Goal: Task Accomplishment & Management: Complete application form

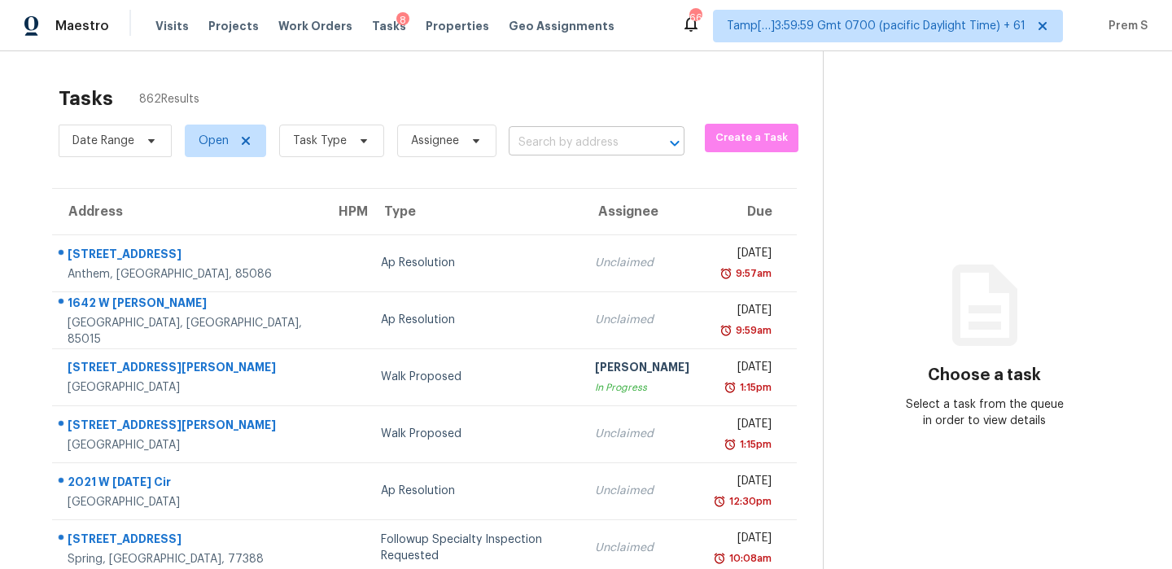
click at [588, 143] on input "text" at bounding box center [574, 142] width 130 height 25
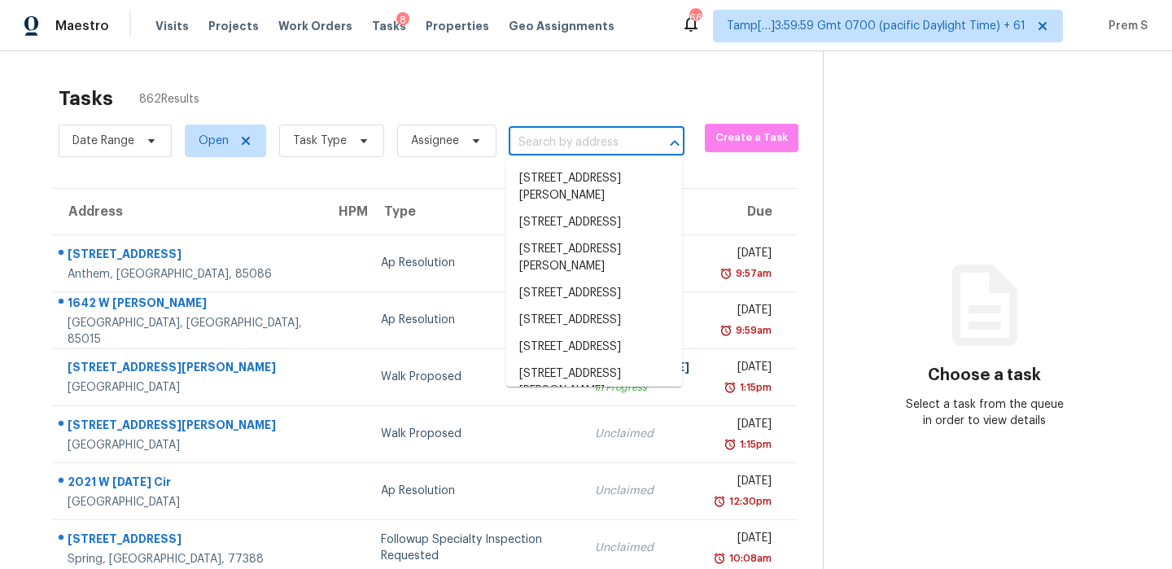
paste input "[STREET_ADDRESS]"
type input "[STREET_ADDRESS]"
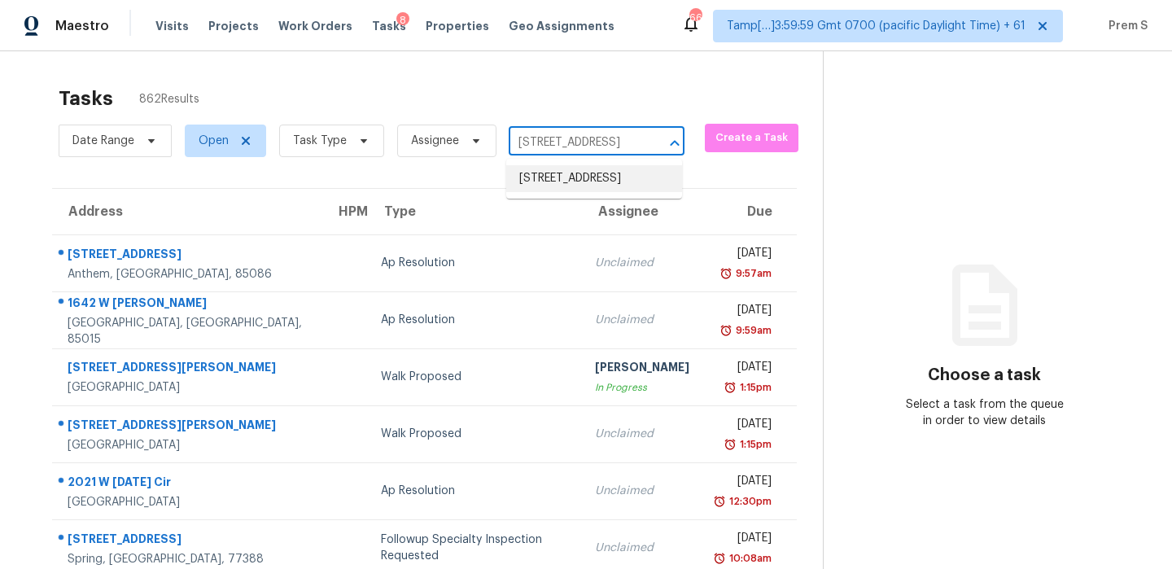
click at [592, 192] on li "215 Suncrest Rd, Cherryville, NC 28021" at bounding box center [594, 178] width 176 height 27
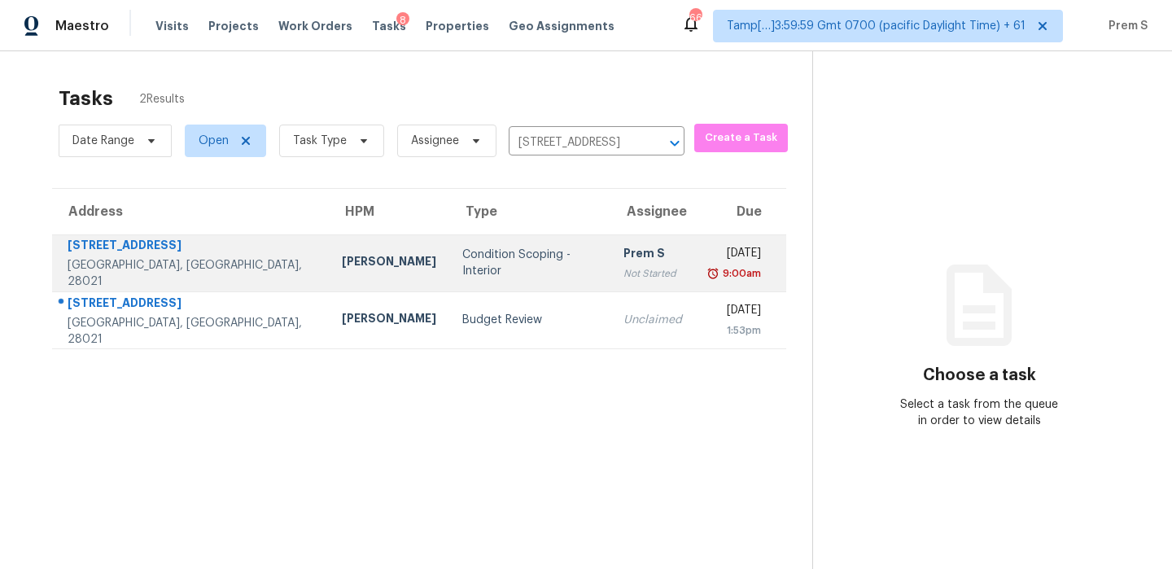
click at [695, 247] on td "Wed, Sep 10th 2025 9:00am" at bounding box center [740, 262] width 91 height 57
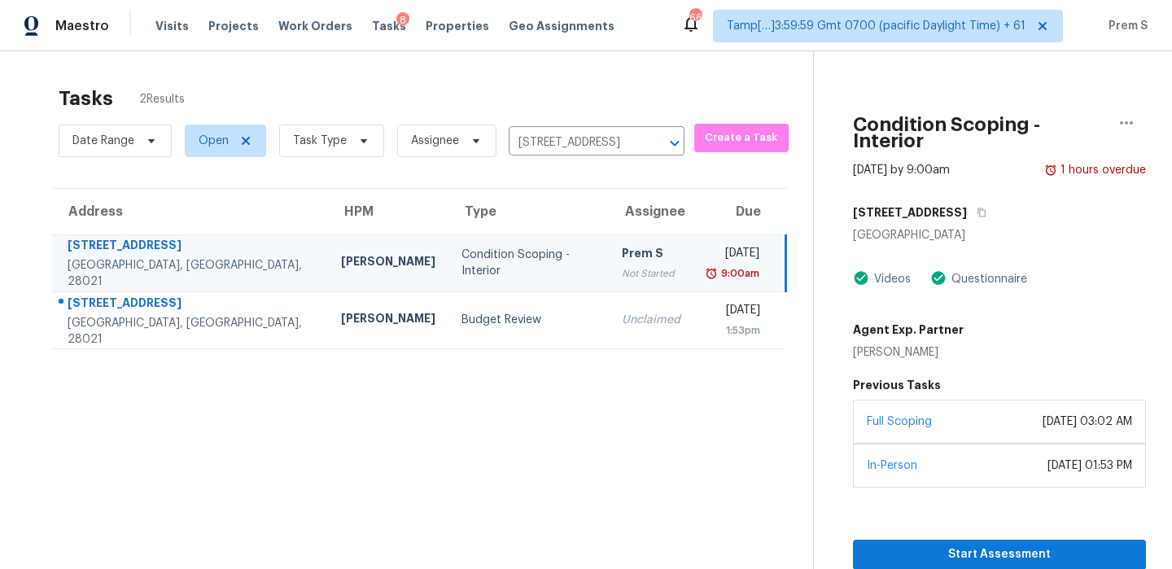
scroll to position [51, 0]
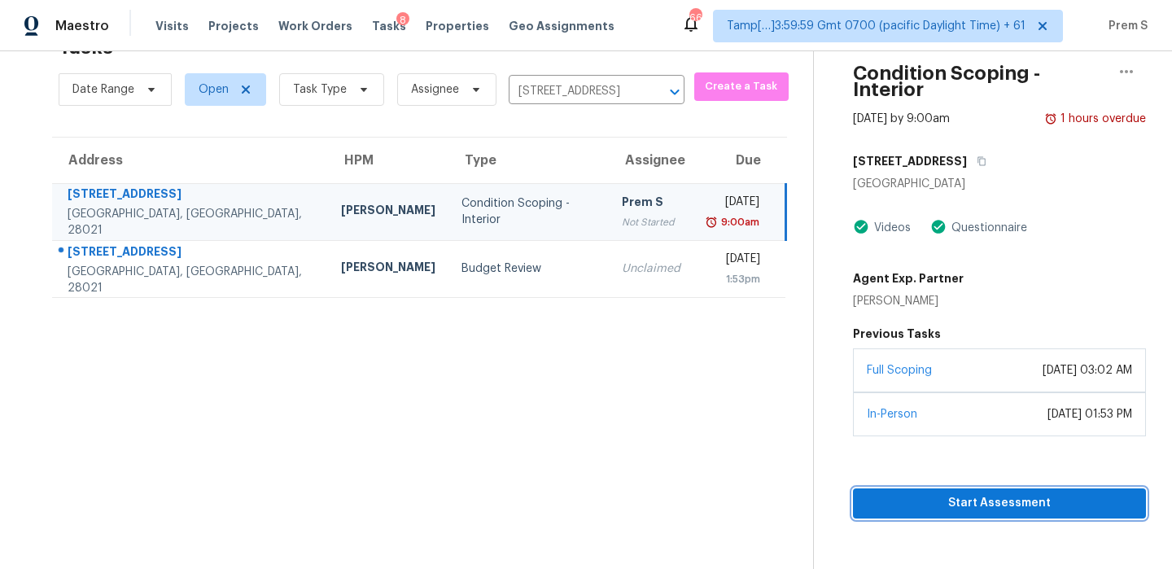
click at [979, 493] on span "Start Assessment" at bounding box center [999, 503] width 267 height 20
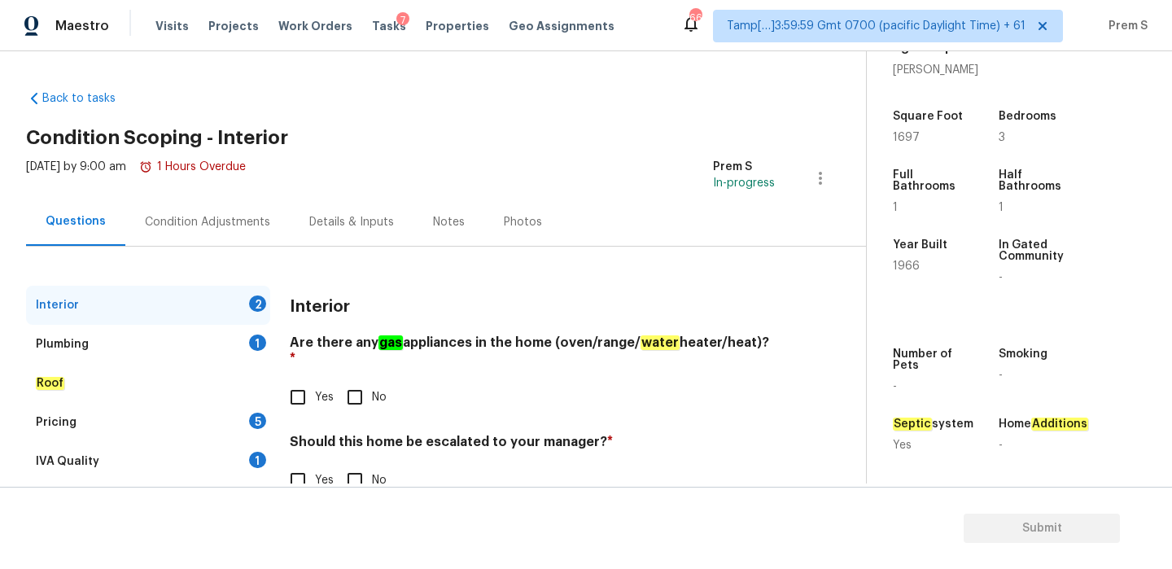
scroll to position [37, 0]
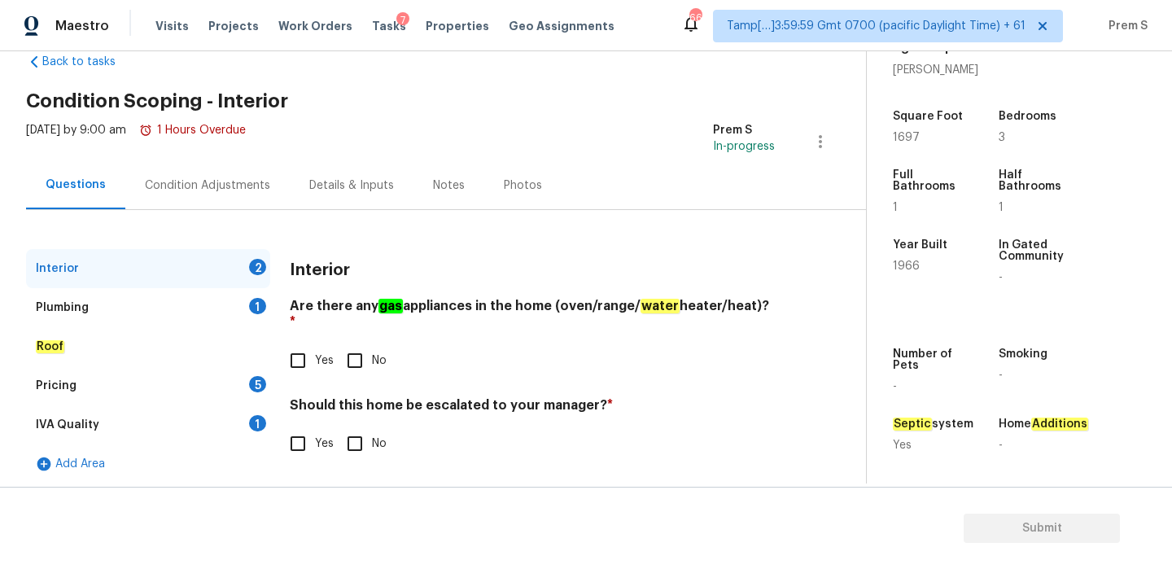
click at [357, 349] on input "No" at bounding box center [355, 361] width 34 height 34
checkbox input "true"
click at [316, 436] on span "Yes" at bounding box center [324, 444] width 19 height 17
click at [315, 435] on input "Yes" at bounding box center [298, 444] width 34 height 34
checkbox input "true"
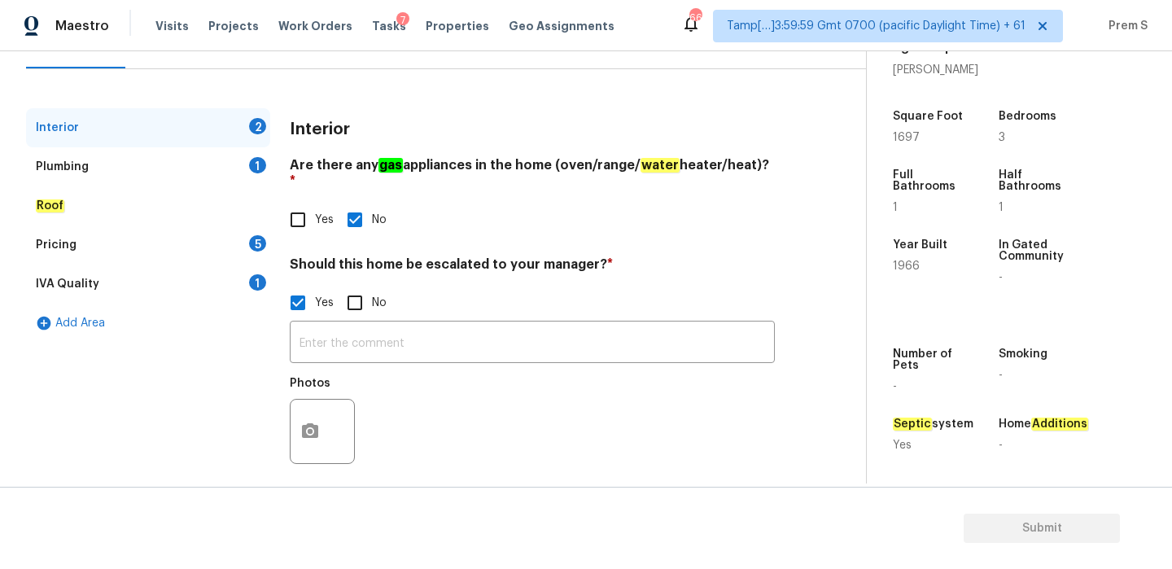
scroll to position [176, 0]
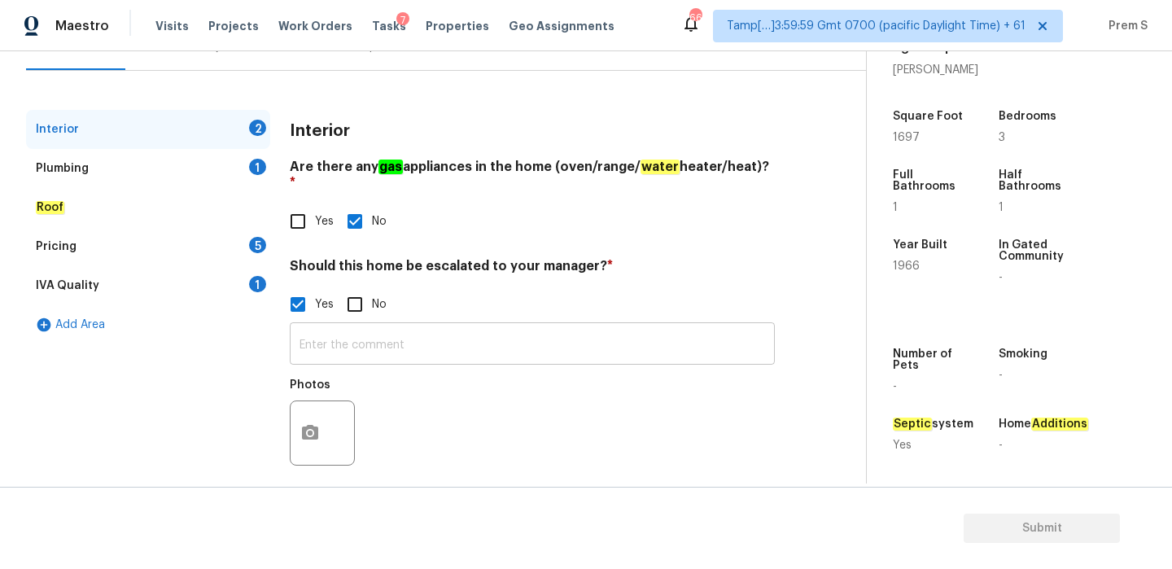
click at [419, 346] on input "text" at bounding box center [532, 345] width 485 height 38
paste input "Step cracks that have been repaired"
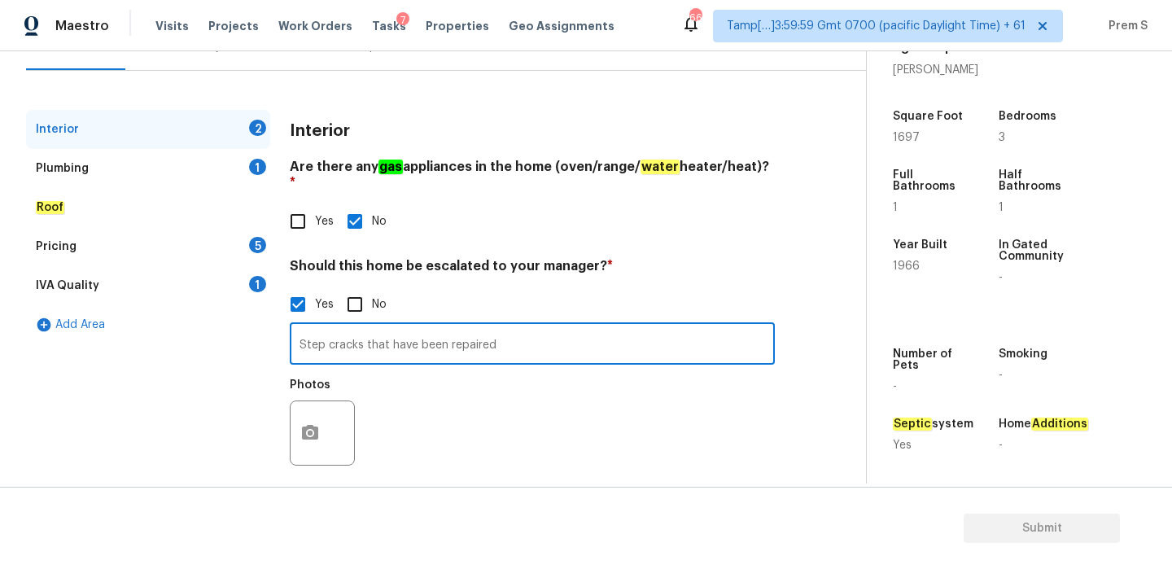
type input "Step cracks that have been repaired"
click at [323, 414] on button "button" at bounding box center [310, 433] width 39 height 64
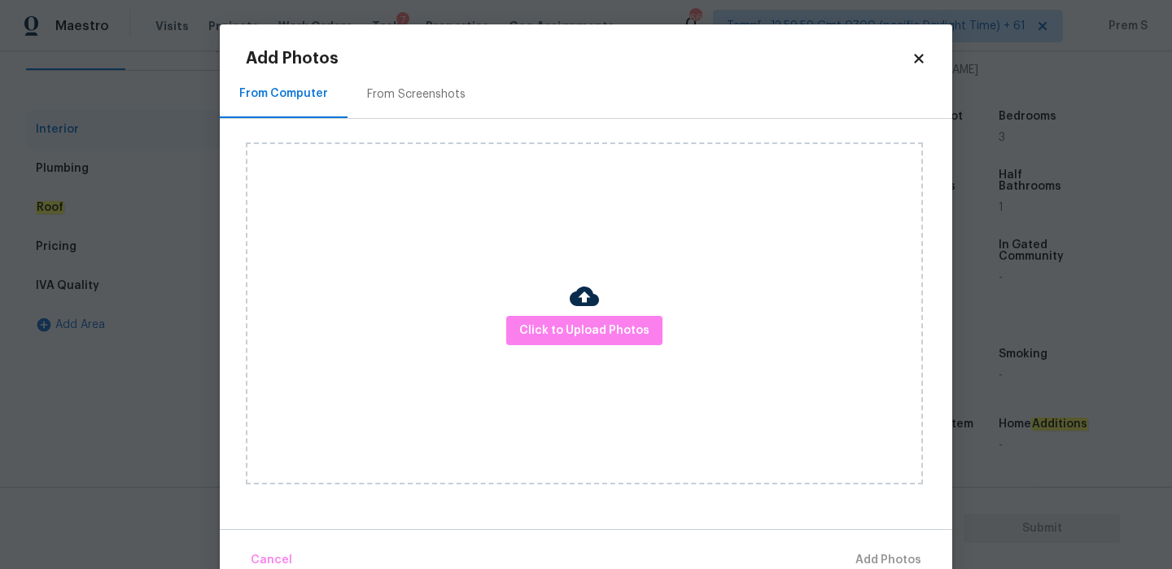
click at [614, 348] on div "Click to Upload Photos" at bounding box center [584, 313] width 677 height 342
click at [619, 331] on span "Click to Upload Photos" at bounding box center [584, 331] width 130 height 20
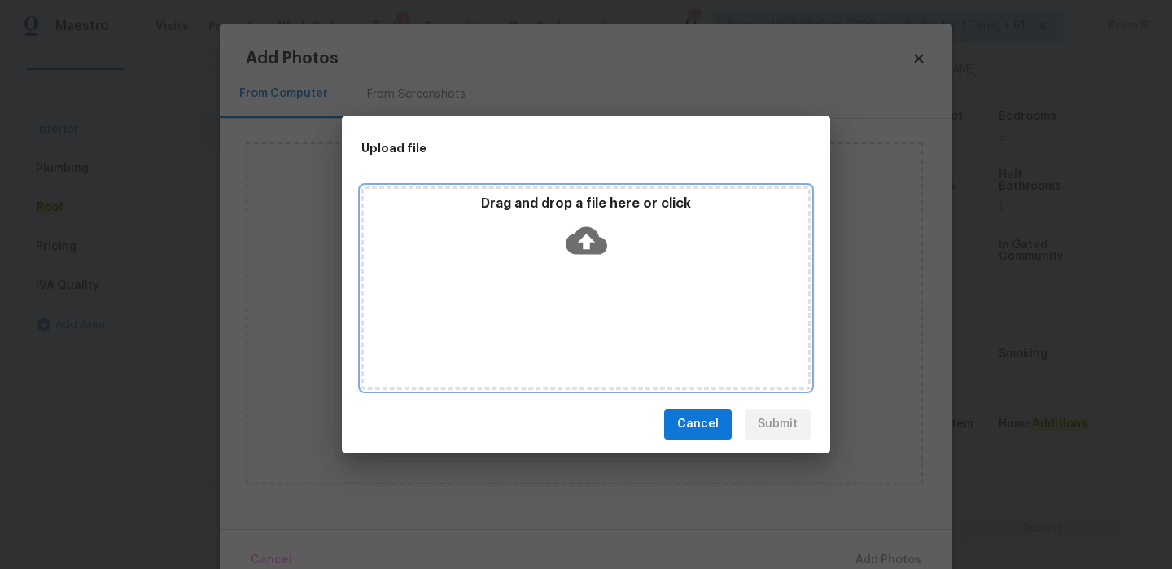
click at [590, 249] on icon at bounding box center [587, 240] width 42 height 28
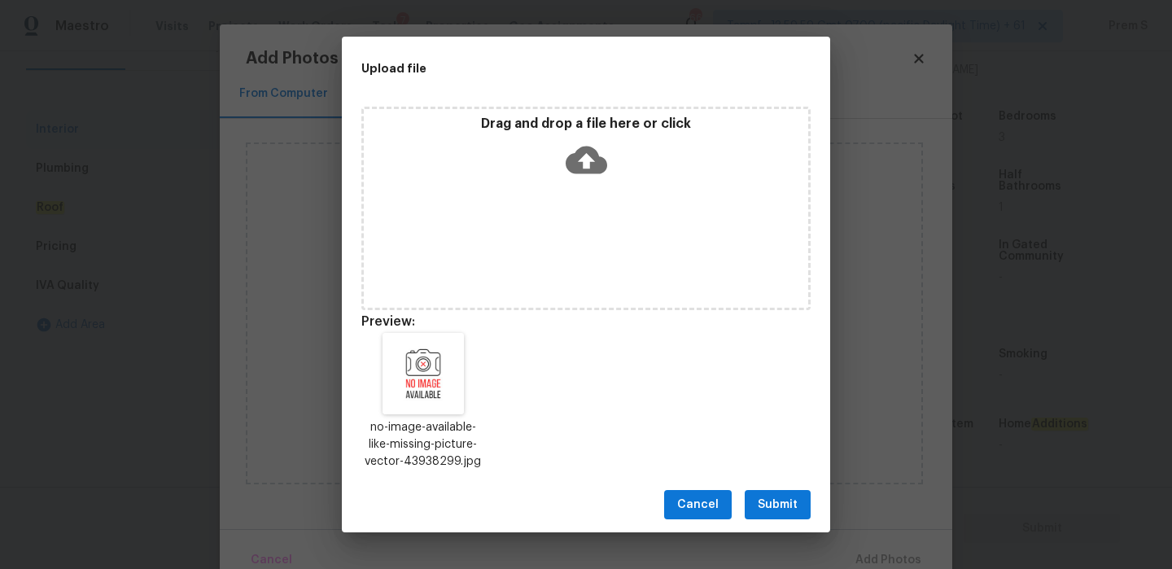
click at [793, 508] on span "Submit" at bounding box center [778, 505] width 40 height 20
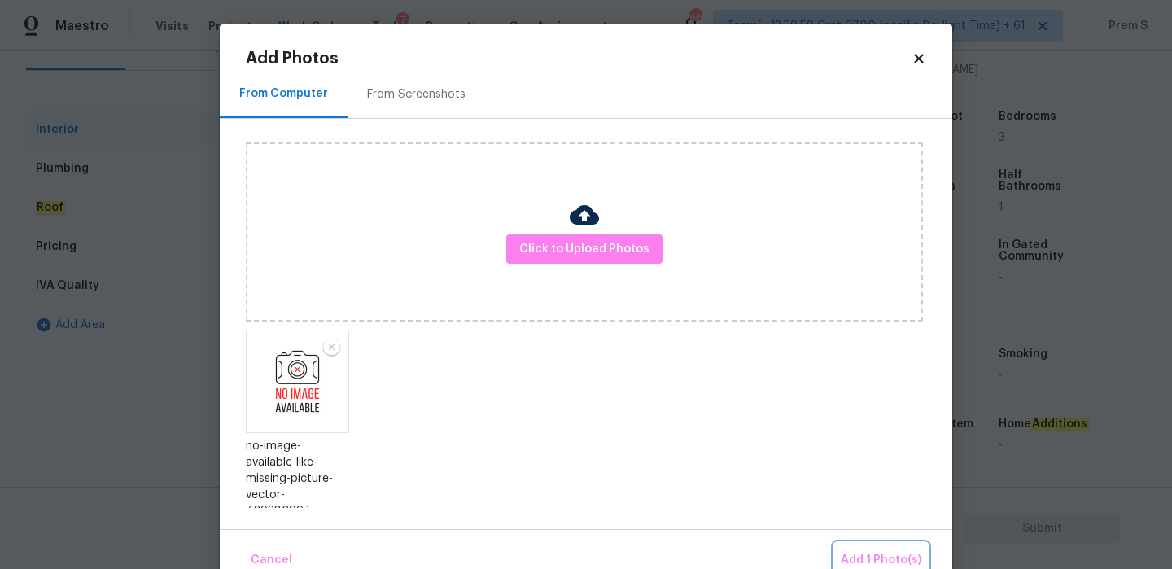
click at [881, 547] on button "Add 1 Photo(s)" at bounding box center [882, 560] width 94 height 35
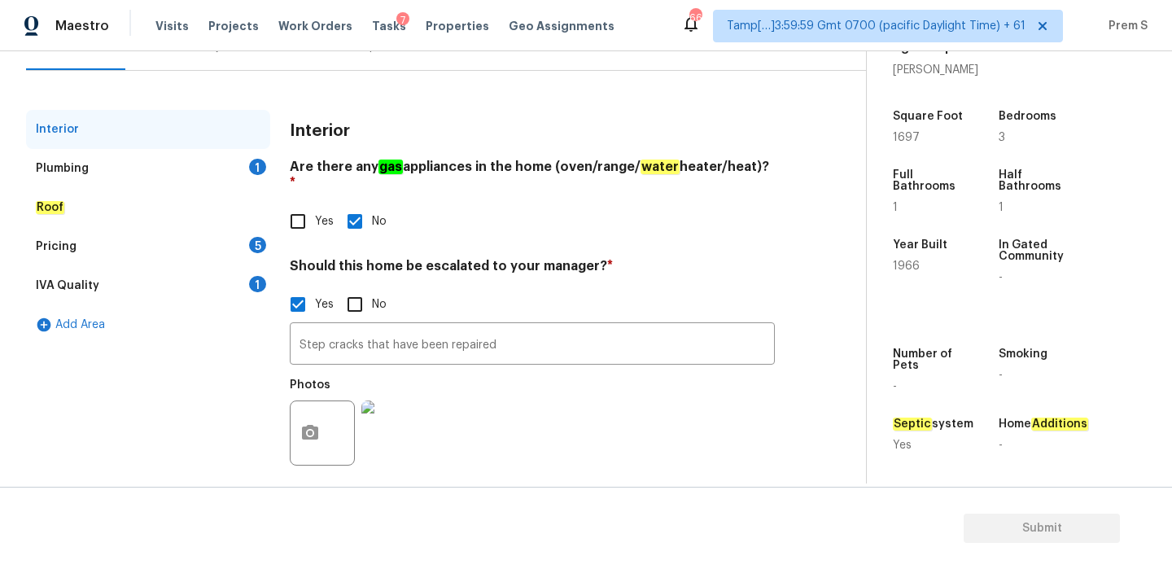
click at [251, 160] on div "Plumbing 1" at bounding box center [148, 168] width 244 height 39
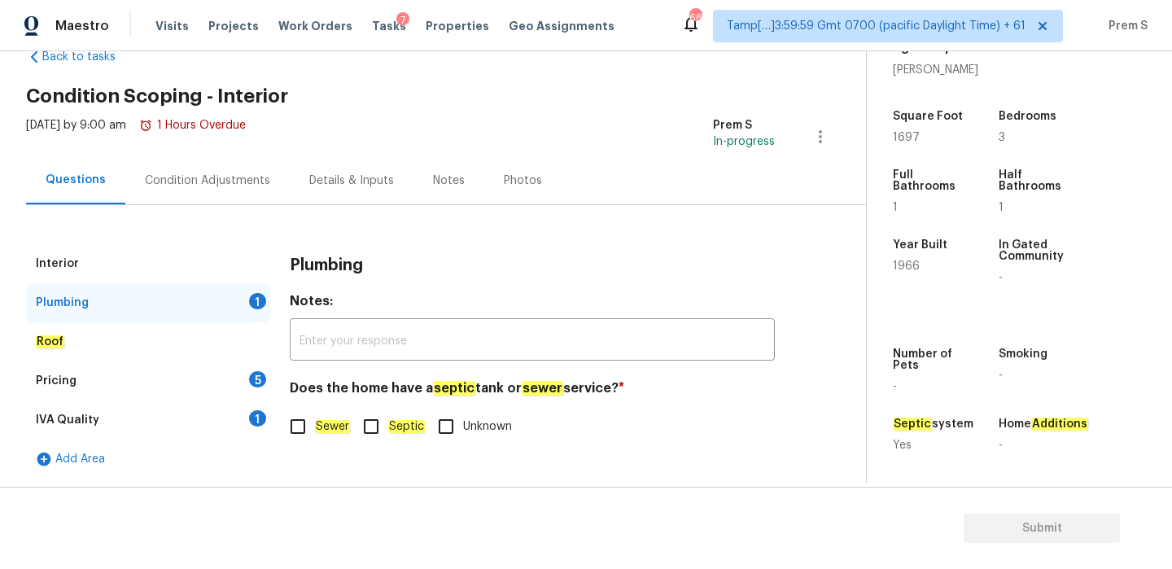
click at [313, 418] on input "Sewer" at bounding box center [298, 427] width 34 height 34
checkbox input "true"
click at [368, 419] on input "Septic" at bounding box center [371, 427] width 34 height 34
checkbox input "true"
checkbox input "false"
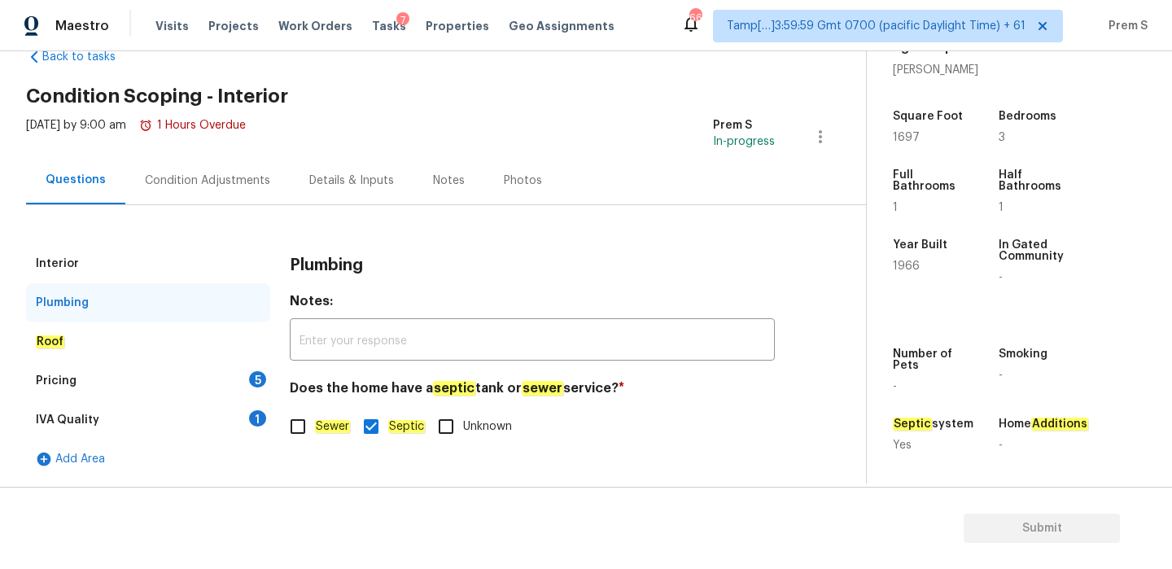
click at [269, 382] on div "Pricing 5" at bounding box center [148, 380] width 244 height 39
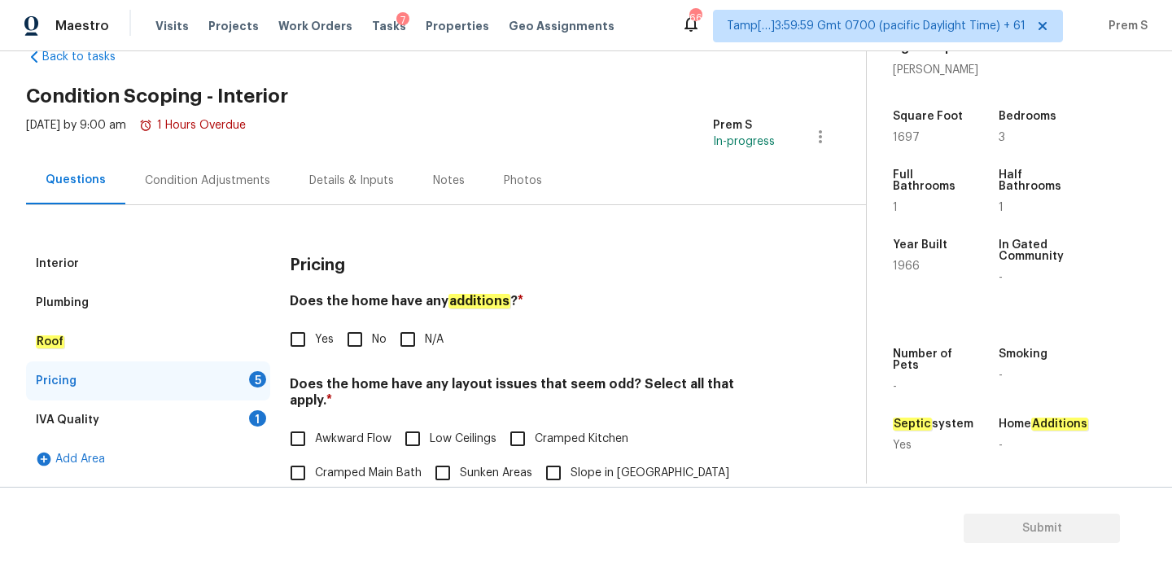
click at [398, 337] on input "N/A" at bounding box center [408, 339] width 34 height 34
checkbox input "true"
click at [369, 339] on input "No" at bounding box center [355, 339] width 34 height 34
checkbox input "true"
checkbox input "false"
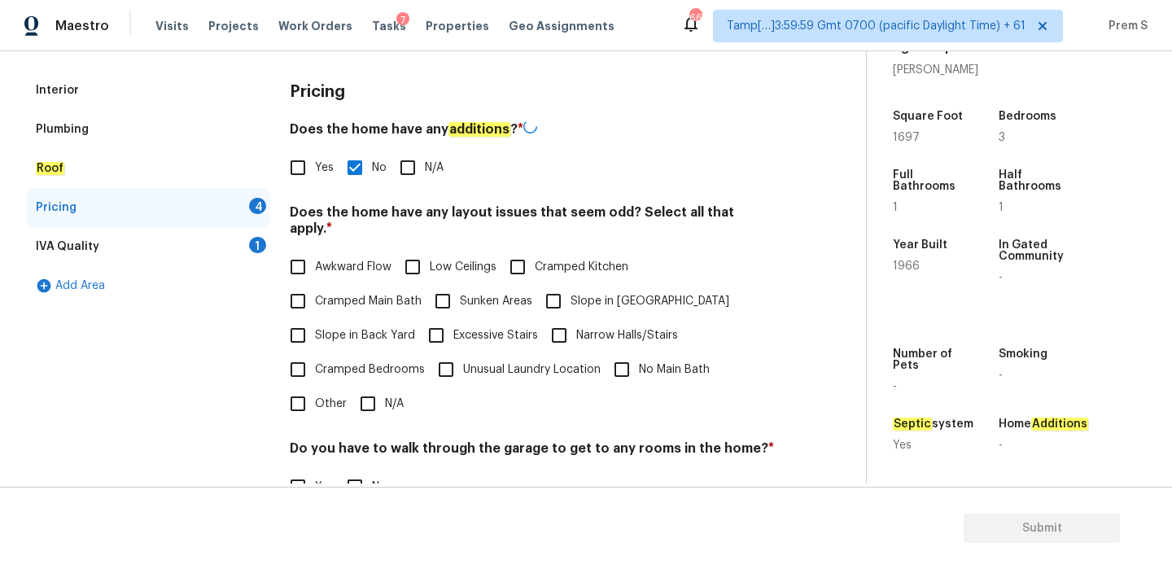
scroll to position [334, 0]
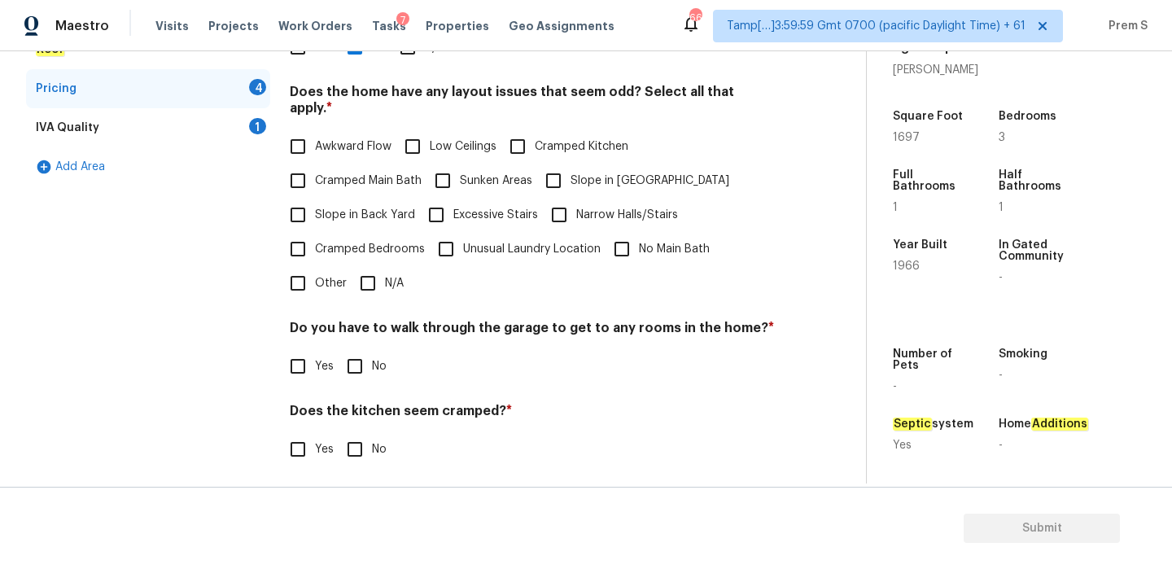
click at [367, 266] on input "N/A" at bounding box center [368, 283] width 34 height 34
checkbox input "true"
click at [353, 368] on div "Pricing Does the home have any additions ? * Yes No N/A Does the home have any …" at bounding box center [532, 260] width 485 height 617
click at [357, 356] on input "No" at bounding box center [355, 366] width 34 height 34
checkbox input "true"
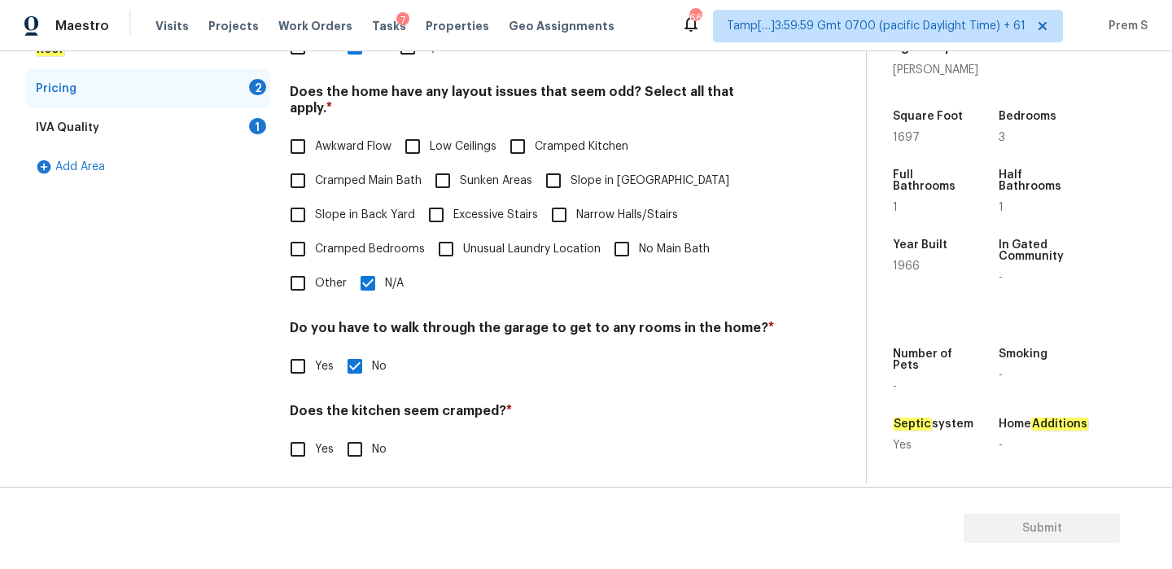
click at [362, 437] on input "No" at bounding box center [355, 449] width 34 height 34
checkbox input "true"
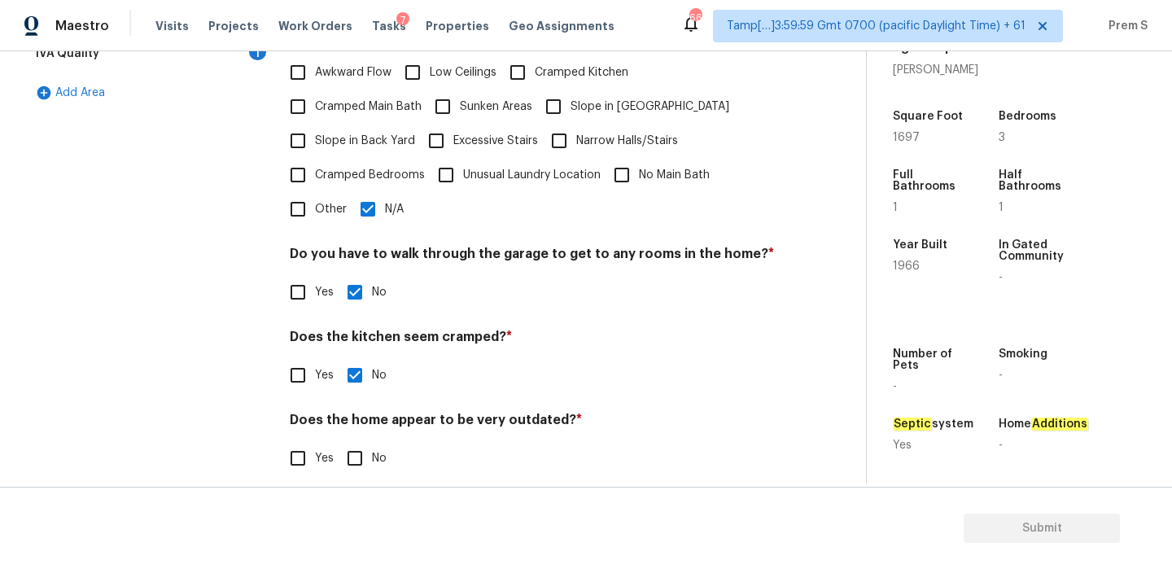
click at [350, 442] on input "No" at bounding box center [355, 458] width 34 height 34
checkbox input "true"
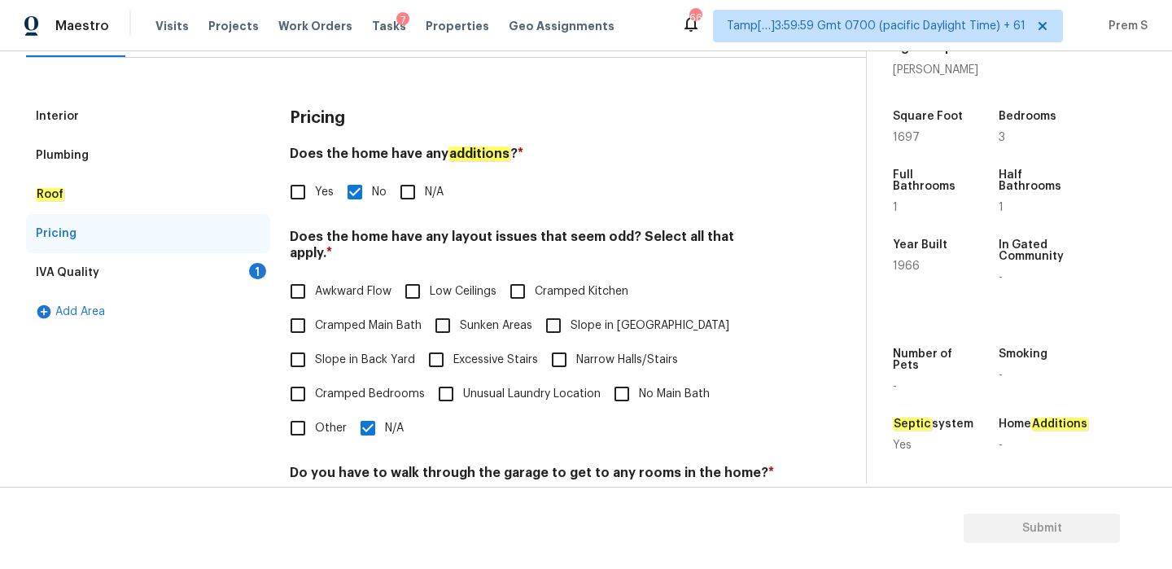
click at [252, 273] on div "1" at bounding box center [257, 271] width 17 height 16
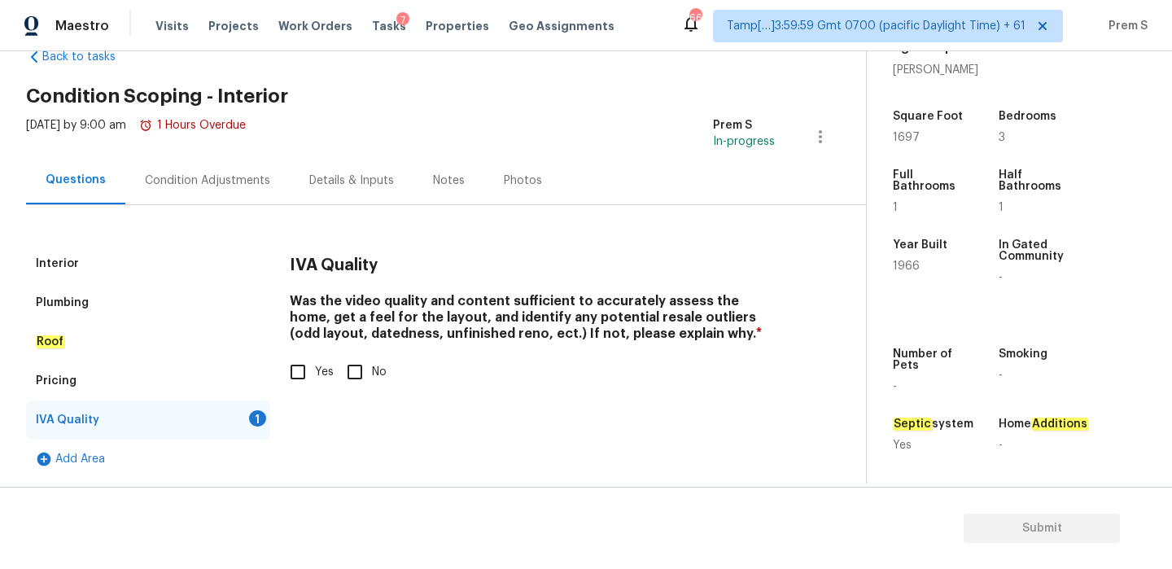
click at [310, 375] on input "Yes" at bounding box center [298, 372] width 34 height 34
checkbox input "true"
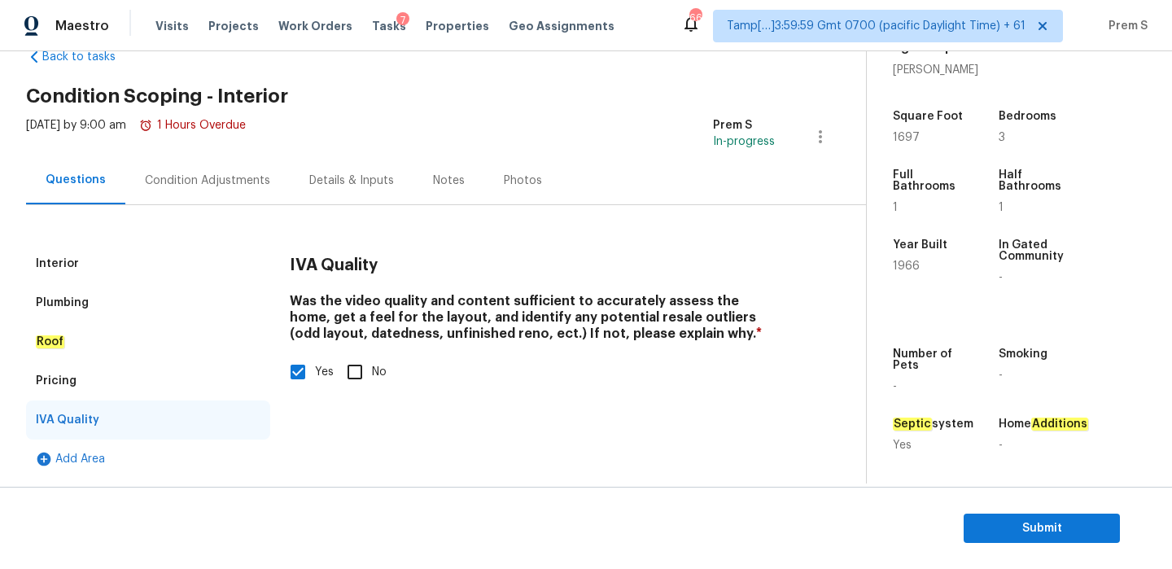
click at [236, 191] on div "Condition Adjustments" at bounding box center [207, 180] width 164 height 48
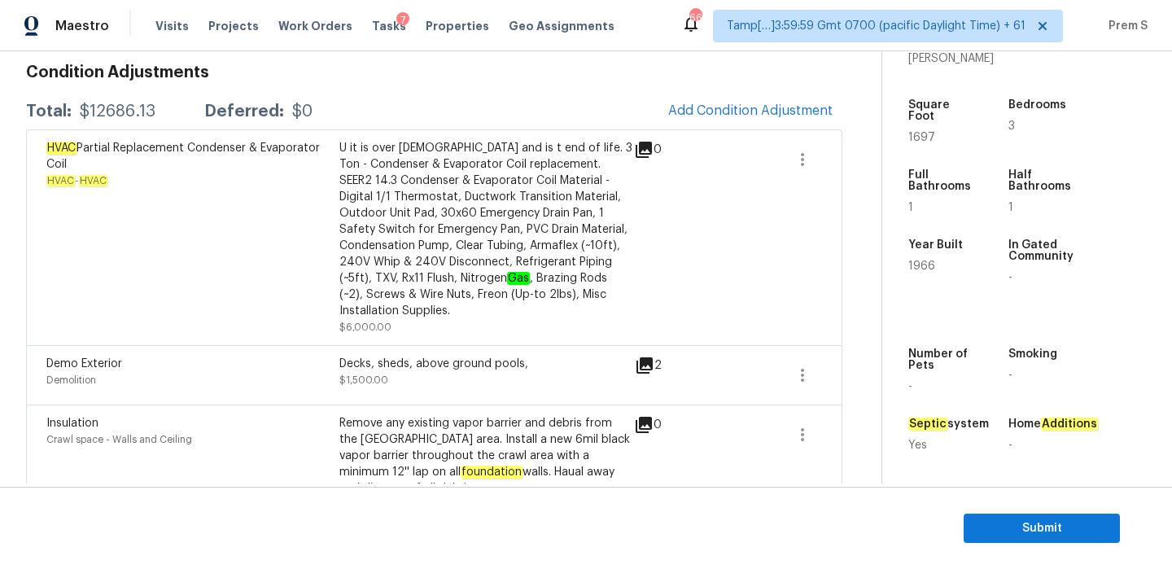
scroll to position [235, 0]
click at [751, 125] on button "Add Condition Adjustment" at bounding box center [751, 110] width 184 height 34
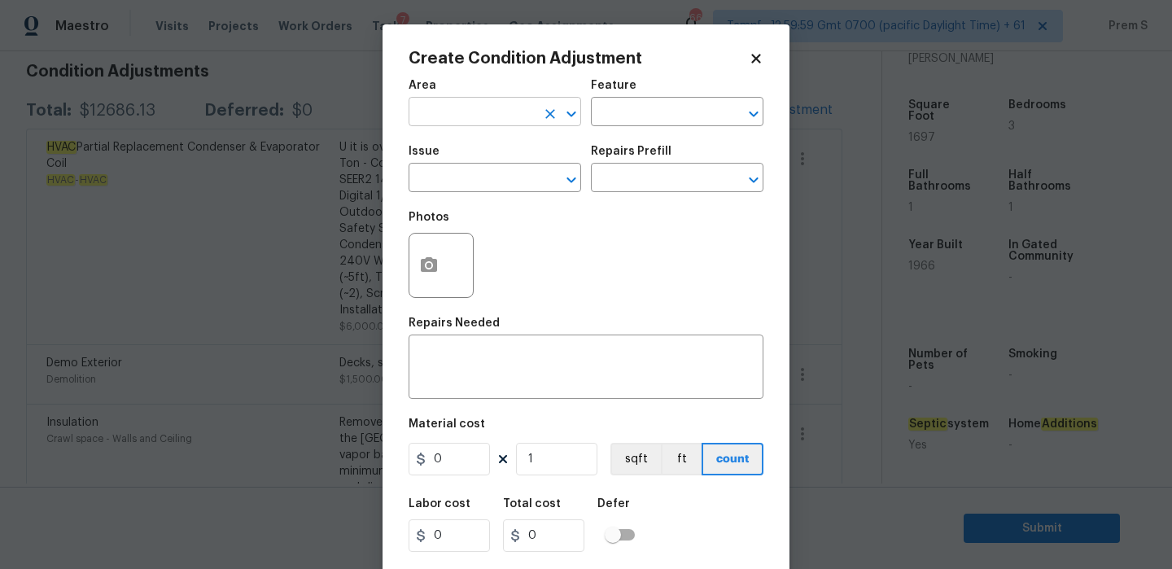
click at [480, 117] on input "text" at bounding box center [472, 113] width 127 height 25
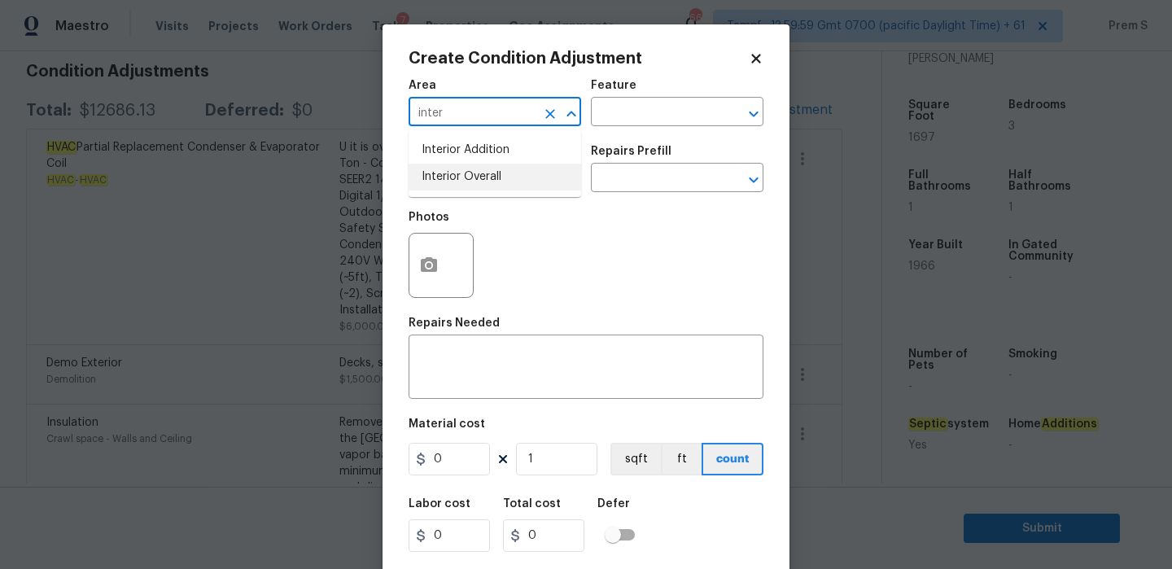
click at [540, 183] on li "Interior Overall" at bounding box center [495, 177] width 173 height 27
click at [538, 181] on div "​" at bounding box center [495, 179] width 173 height 25
type input "Interior Overall"
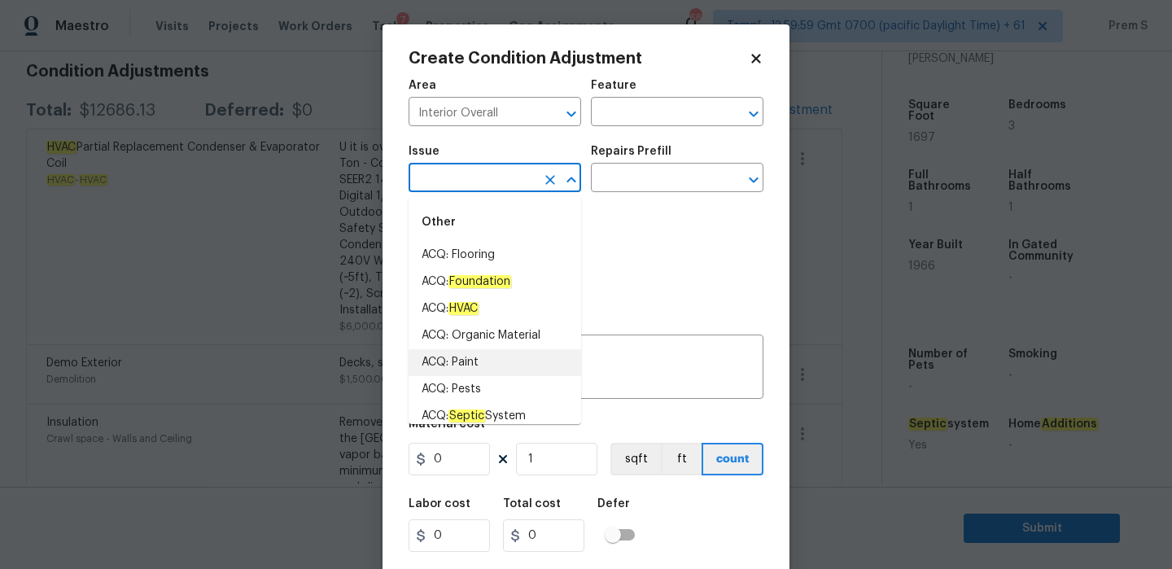
click at [491, 358] on li "ACQ: Paint" at bounding box center [495, 362] width 173 height 27
type input "ACQ: Paint"
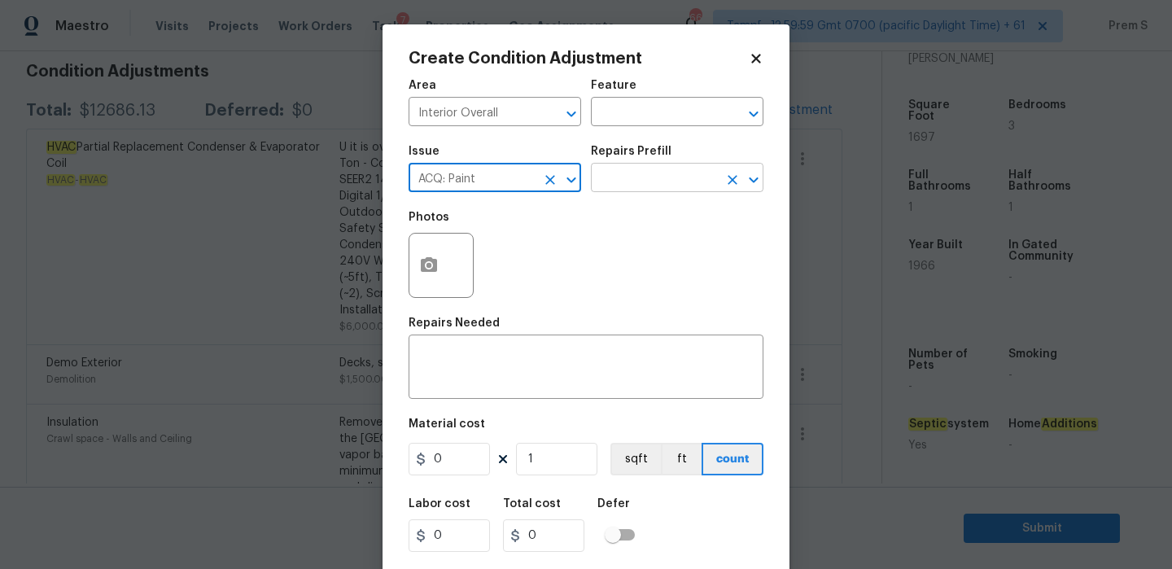
click at [673, 185] on input "text" at bounding box center [654, 179] width 127 height 25
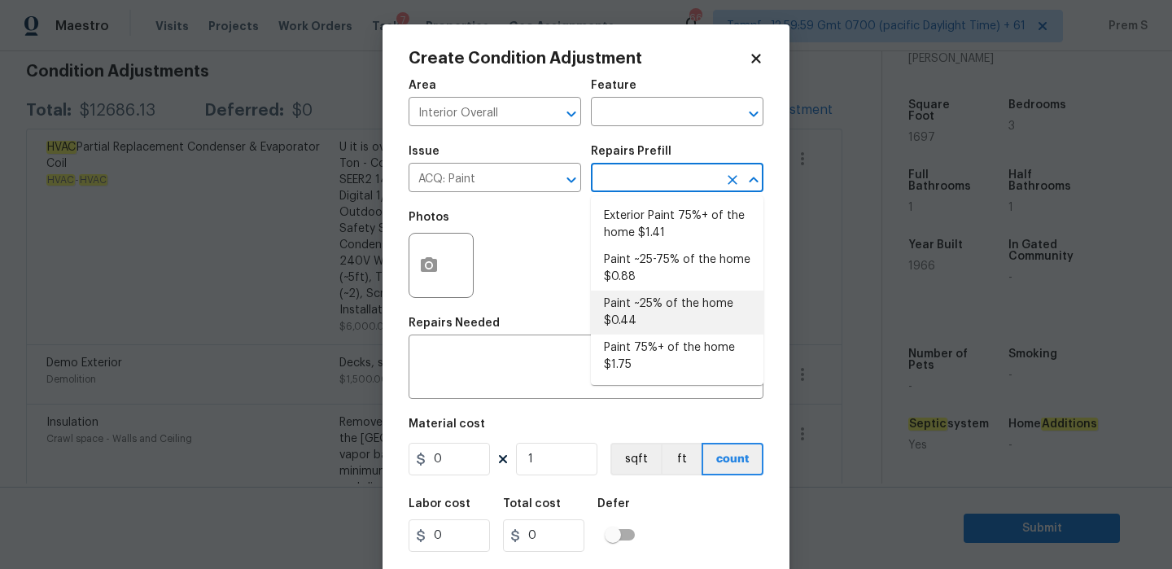
click at [649, 313] on li "Paint ~25% of the home $0.44" at bounding box center [677, 313] width 173 height 44
type input "Acquisition"
type textarea "Acquisition Scope: ~25% of the home needs interior paint"
type input "0.44"
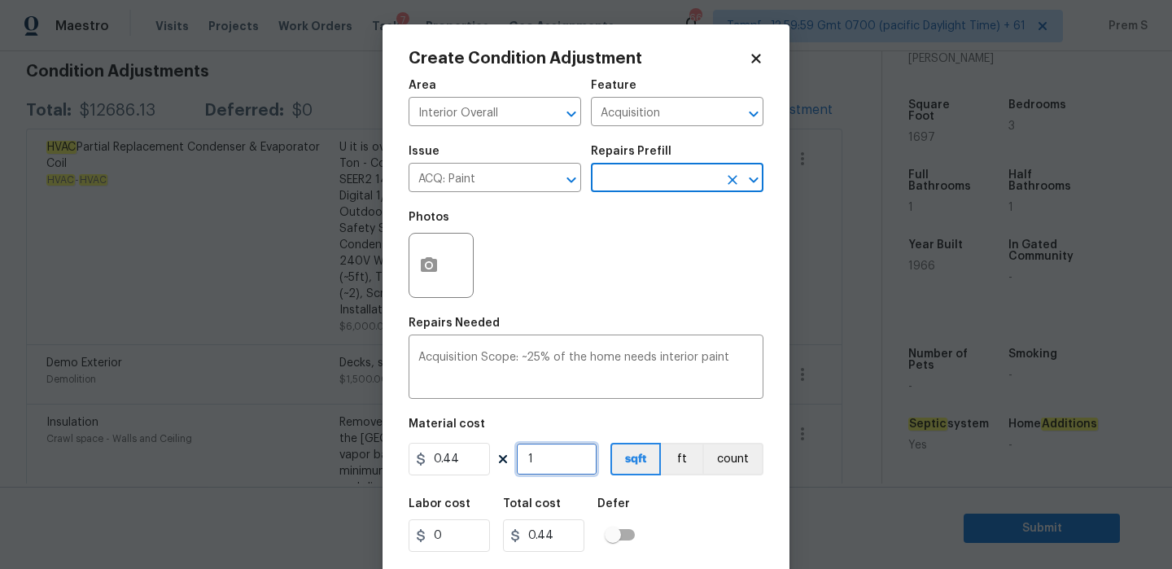
click at [541, 460] on input "1" at bounding box center [556, 459] width 81 height 33
type input "16"
type input "7.04"
type input "169"
type input "74.36"
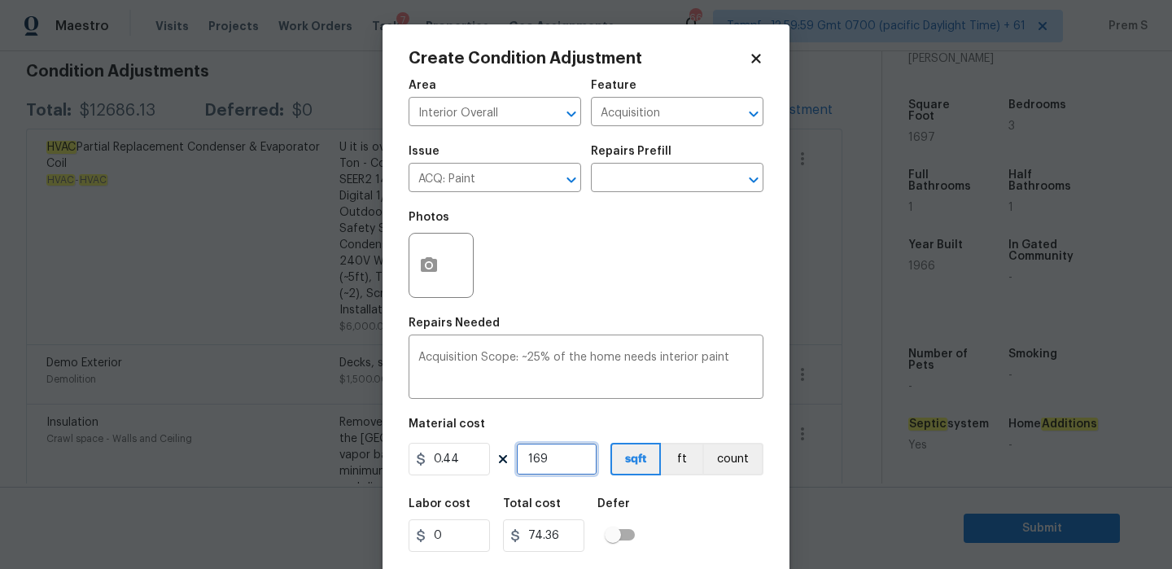
type input "1697"
type input "746.68"
type input "1697"
click at [727, 536] on div "Labor cost 0 Total cost 746.68 Defer" at bounding box center [586, 525] width 355 height 73
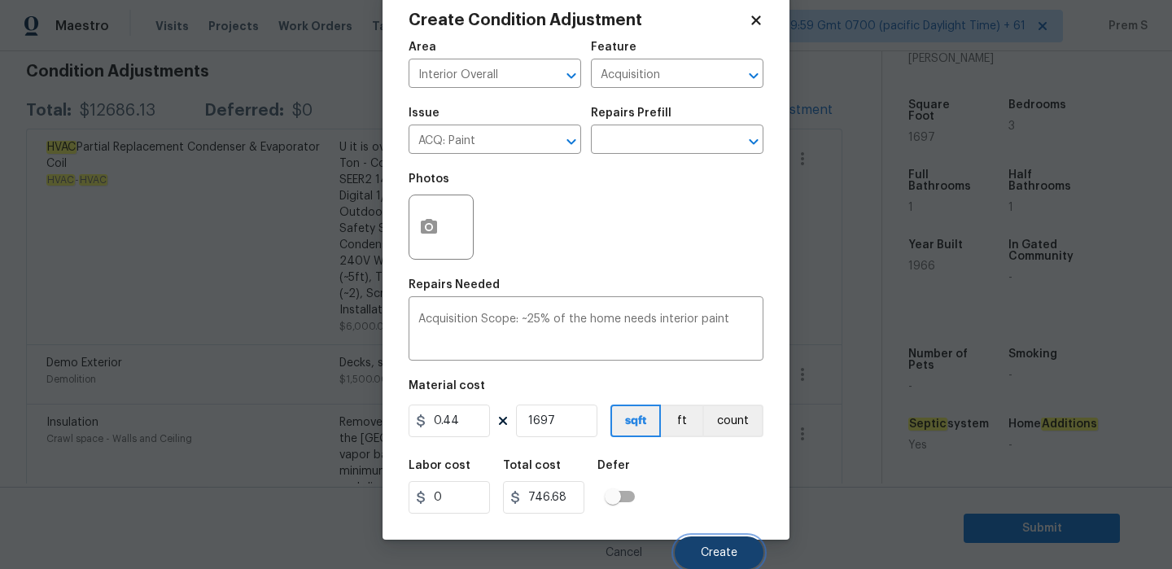
click at [724, 550] on span "Create" at bounding box center [719, 553] width 37 height 12
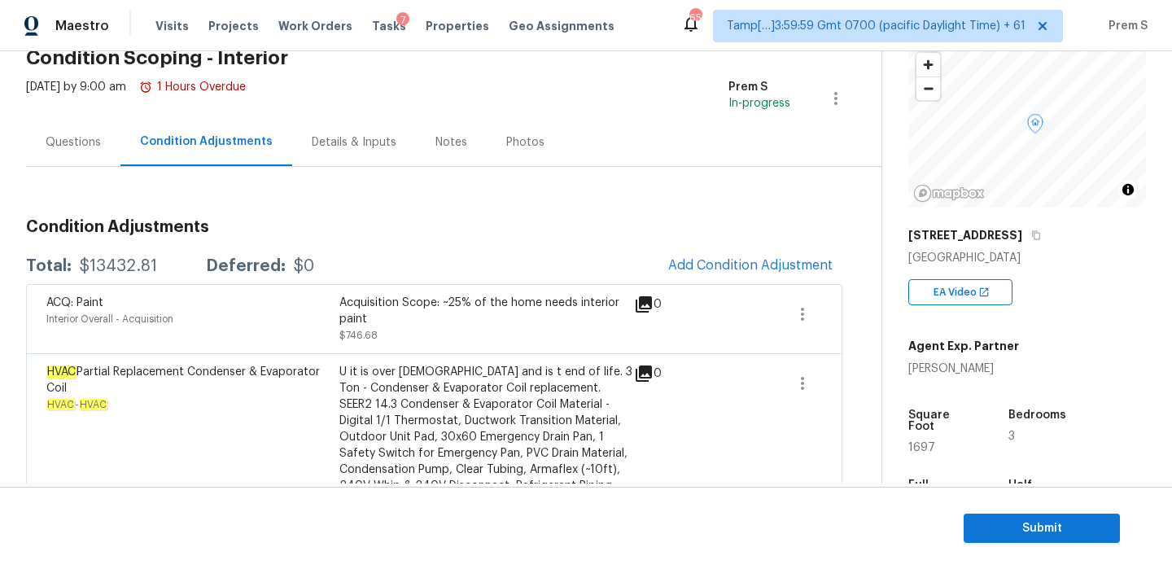
scroll to position [99, 0]
click at [1032, 241] on icon "button" at bounding box center [1036, 237] width 8 height 9
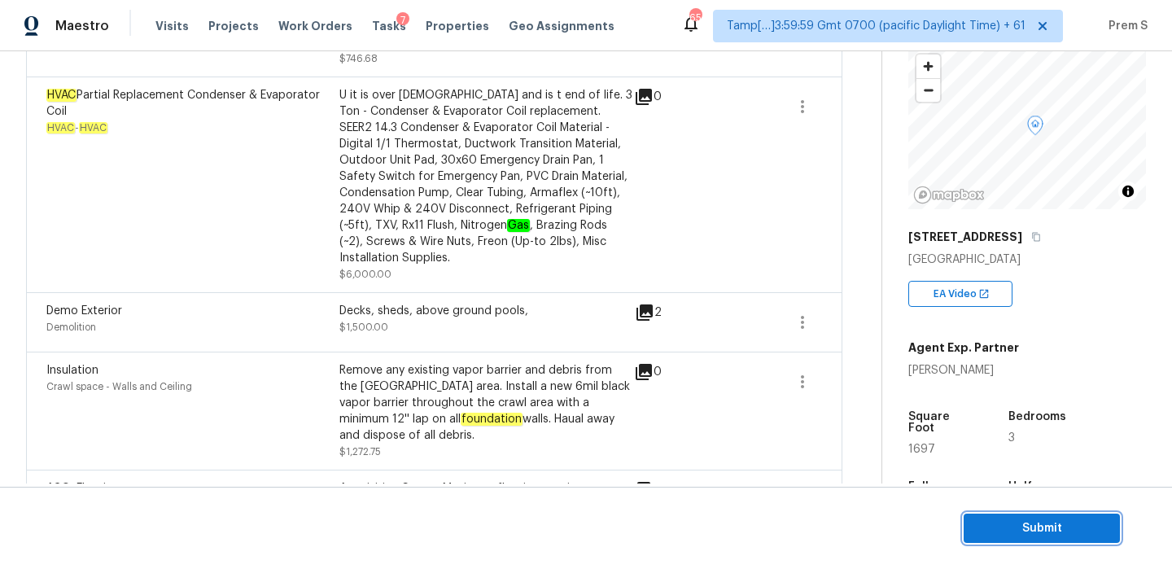
click at [1010, 531] on span "Submit" at bounding box center [1042, 529] width 130 height 20
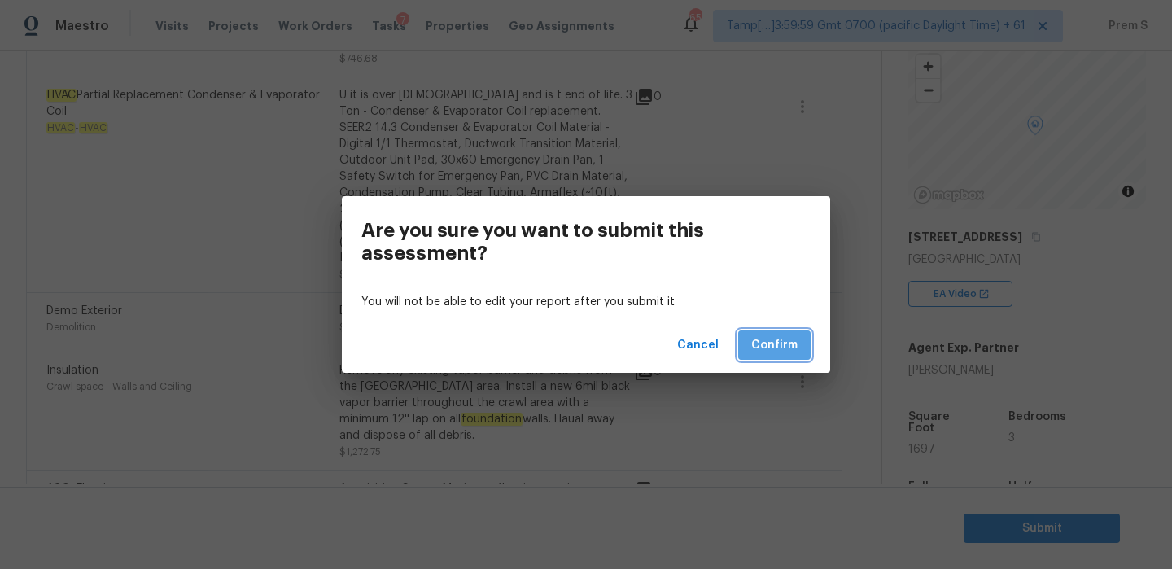
click at [781, 339] on span "Confirm" at bounding box center [774, 345] width 46 height 20
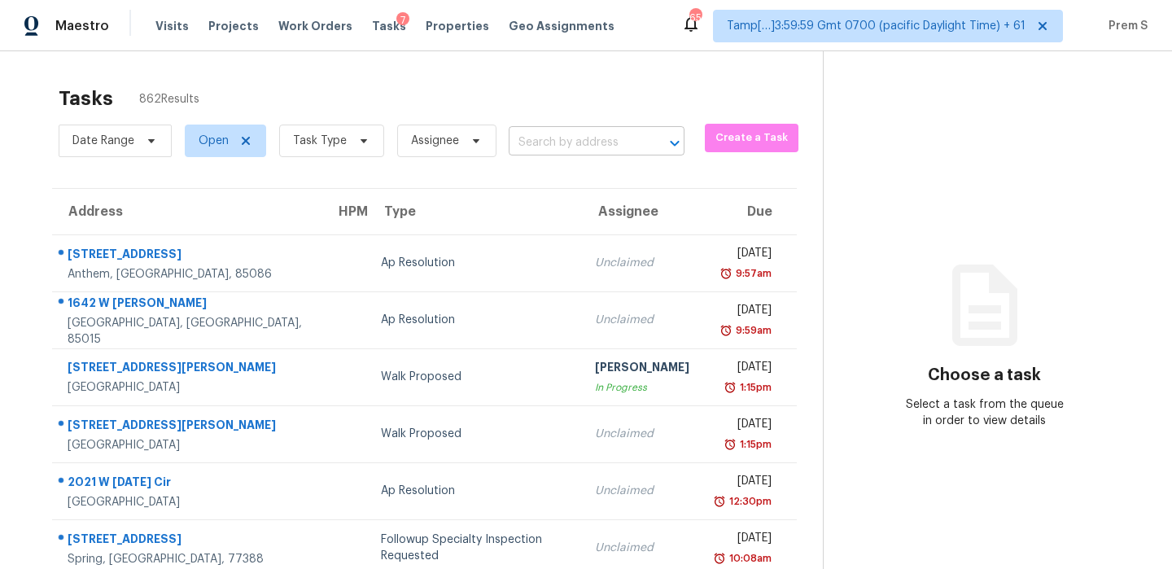
click at [629, 140] on input "text" at bounding box center [574, 142] width 130 height 25
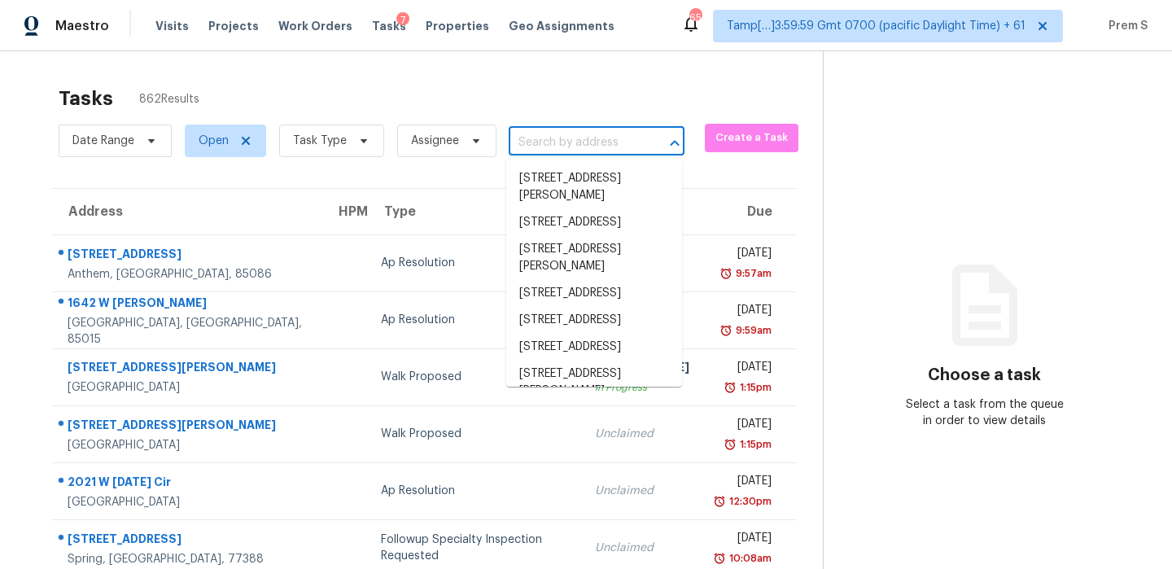
paste input "108 Addington Ln Simpsonville SC 29681"
type input "108 Addington Ln Simpsonville SC 29681"
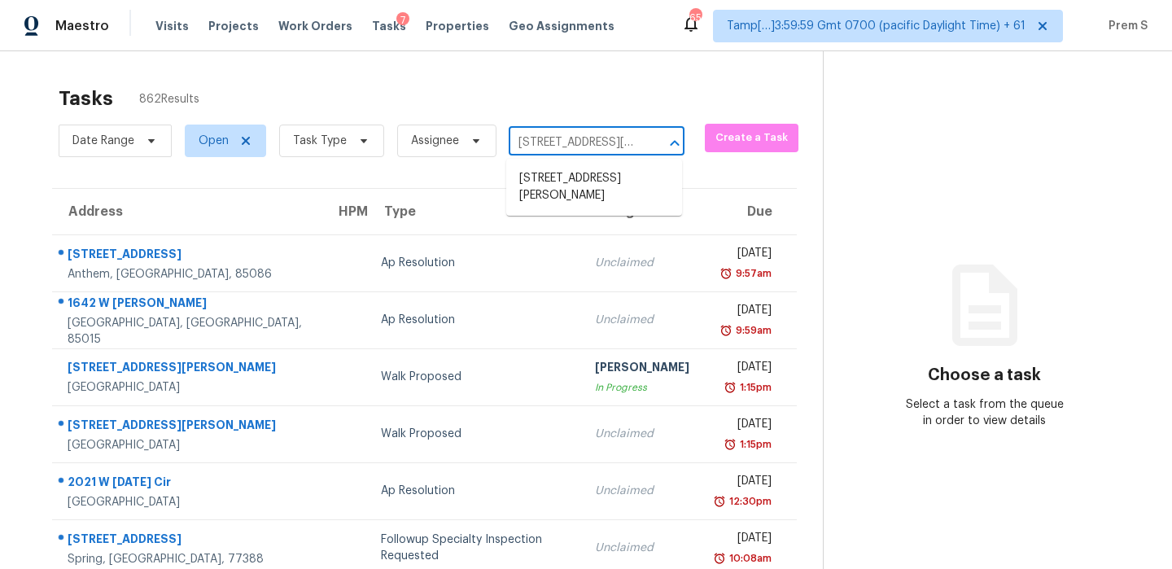
scroll to position [0, 98]
click at [601, 186] on li "108 Addington Ln, Simpsonville, SC 29681" at bounding box center [594, 187] width 176 height 44
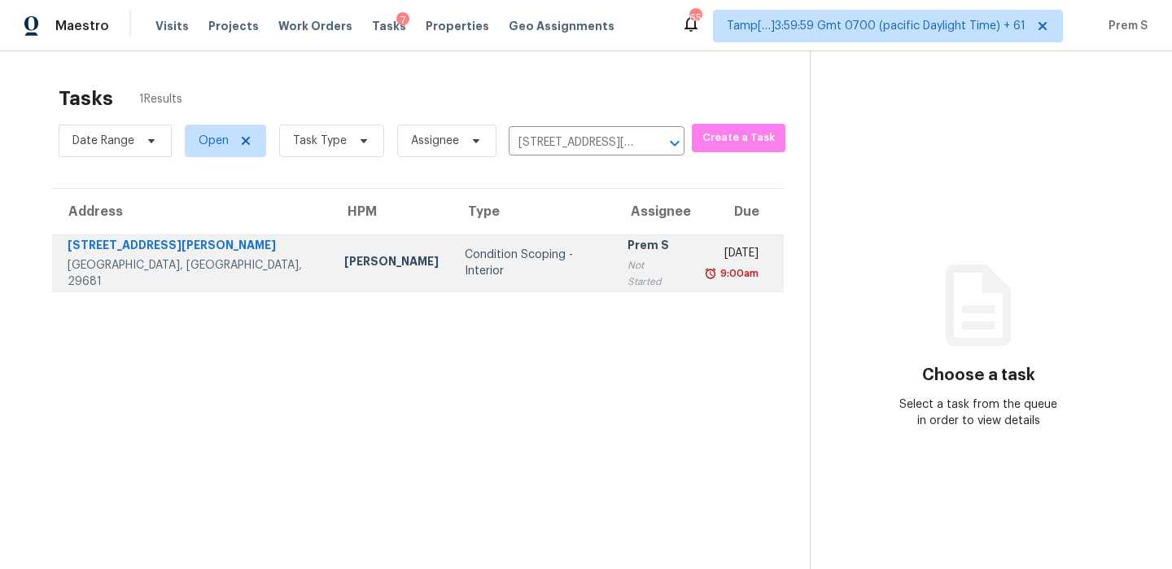
click at [628, 245] on div "Prem S" at bounding box center [654, 247] width 53 height 20
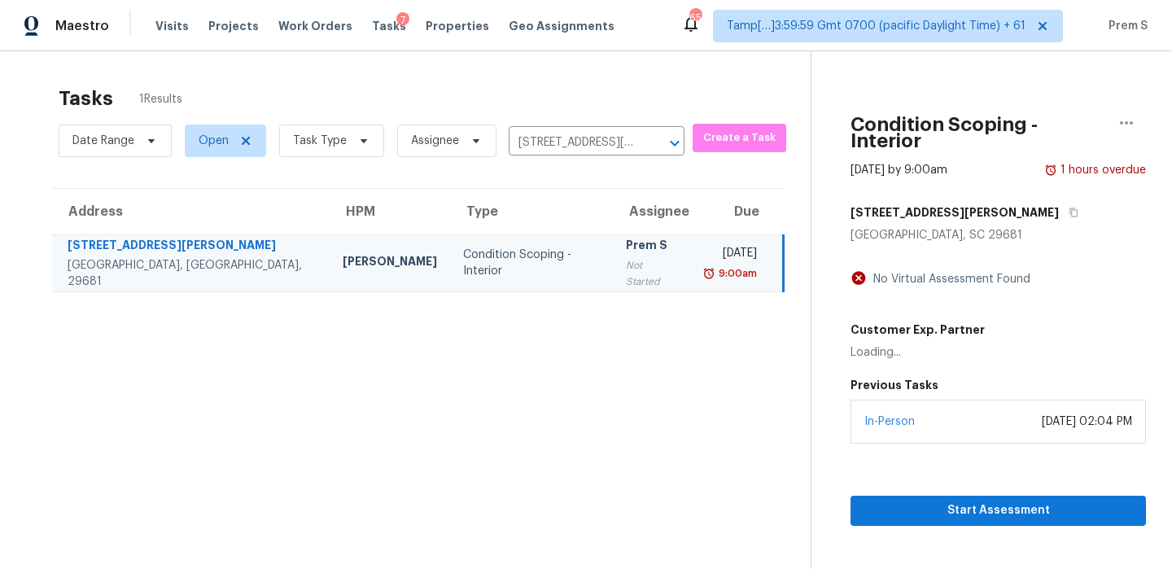
scroll to position [51, 0]
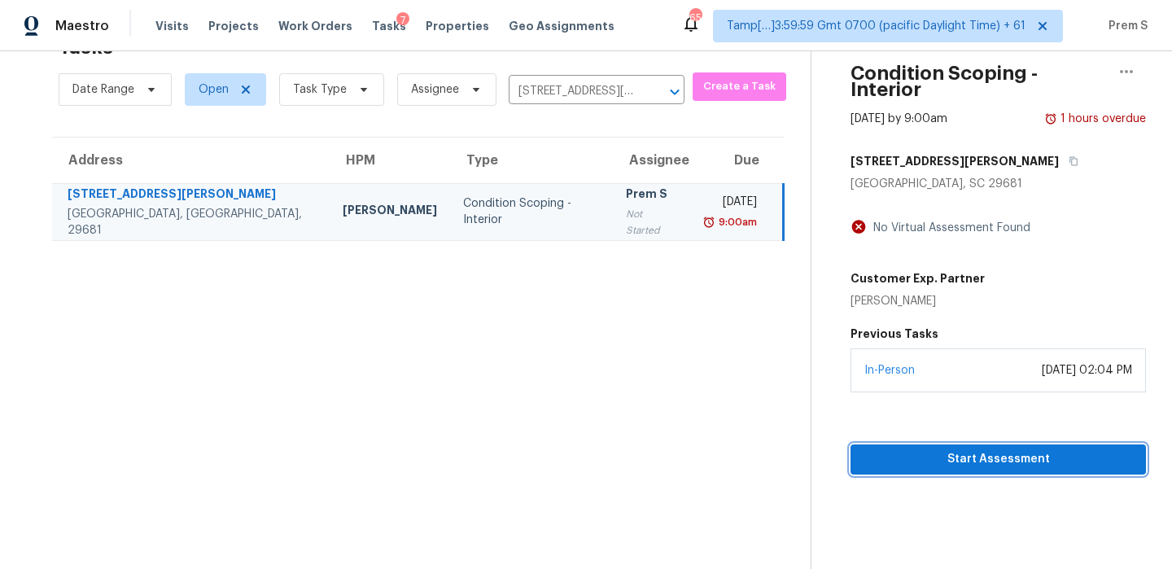
click at [1001, 445] on button "Start Assessment" at bounding box center [999, 460] width 296 height 30
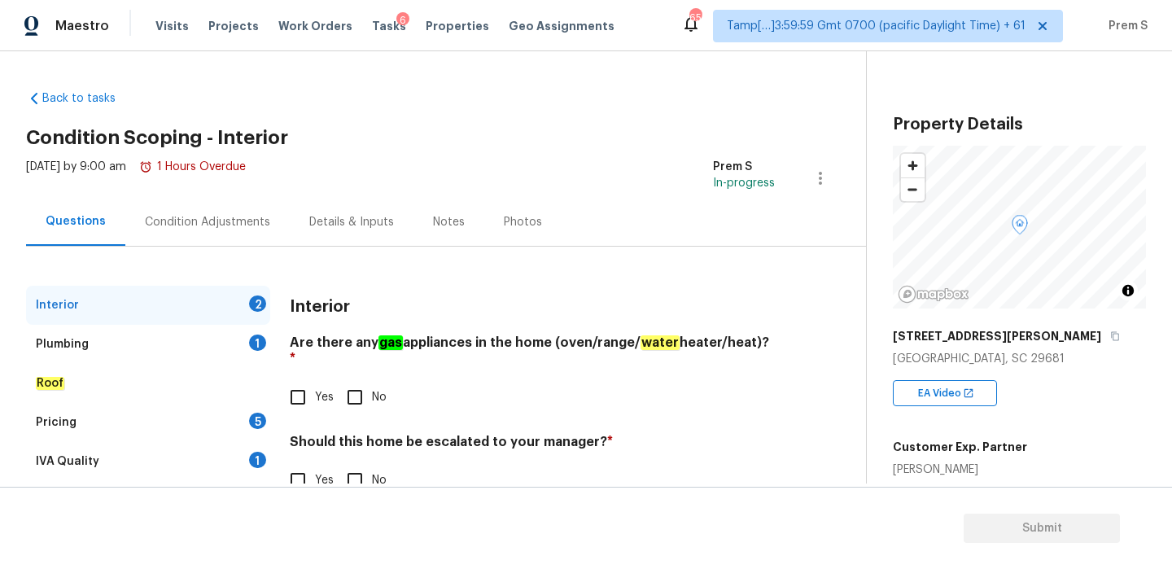
click at [311, 390] on input "Yes" at bounding box center [298, 397] width 34 height 34
checkbox input "true"
click at [362, 467] on input "No" at bounding box center [355, 480] width 34 height 34
checkbox input "true"
click at [242, 346] on div "Plumbing 1" at bounding box center [148, 344] width 244 height 39
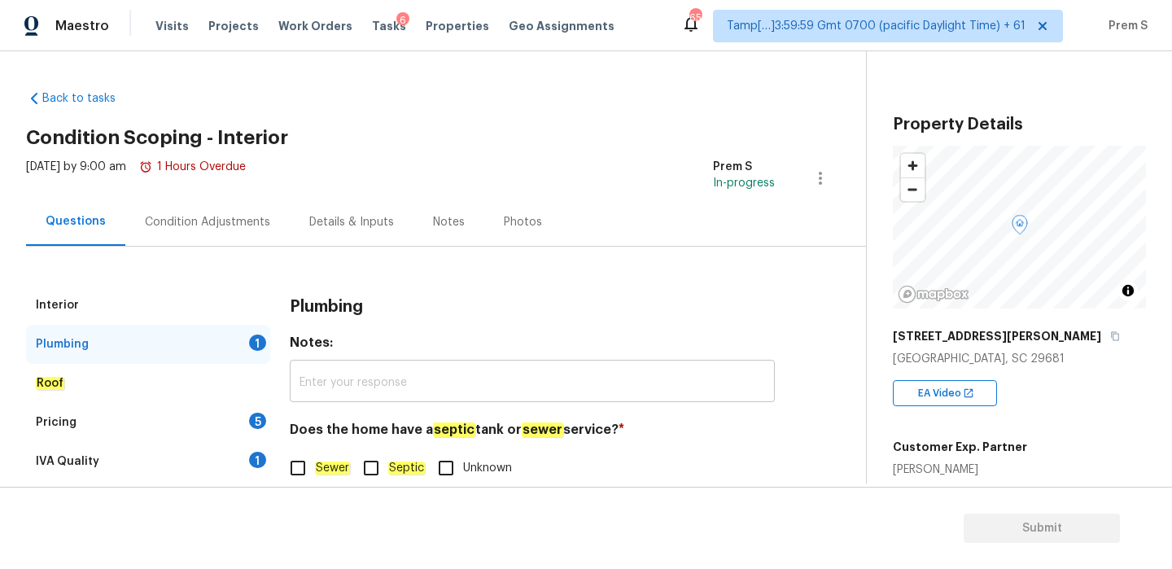
scroll to position [42, 0]
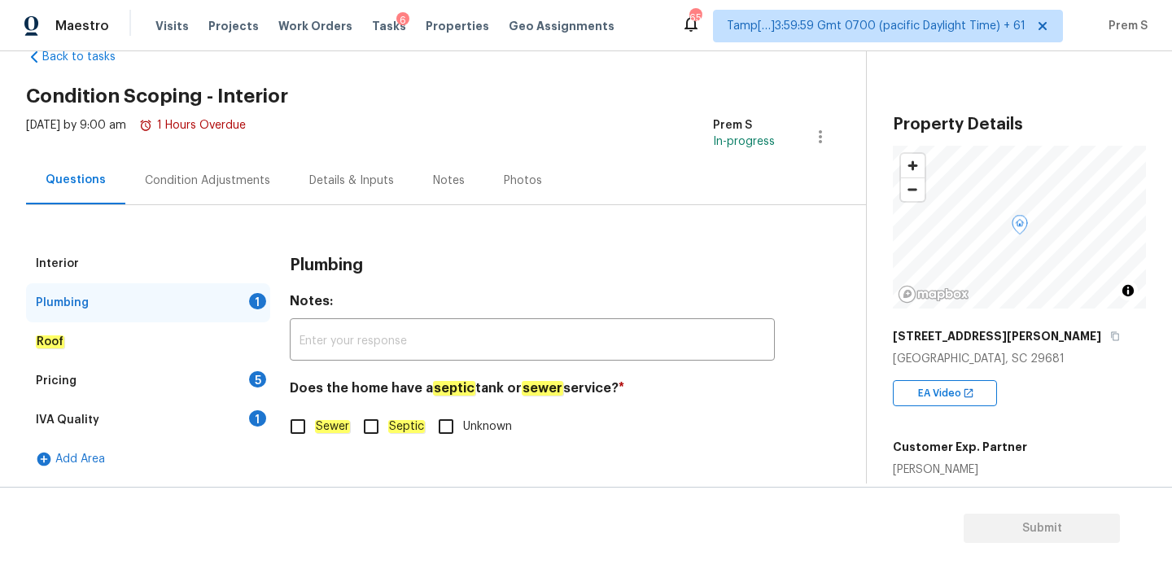
click at [305, 432] on input "Sewer" at bounding box center [298, 427] width 34 height 34
checkbox input "true"
click at [239, 385] on div "Pricing 5" at bounding box center [148, 380] width 244 height 39
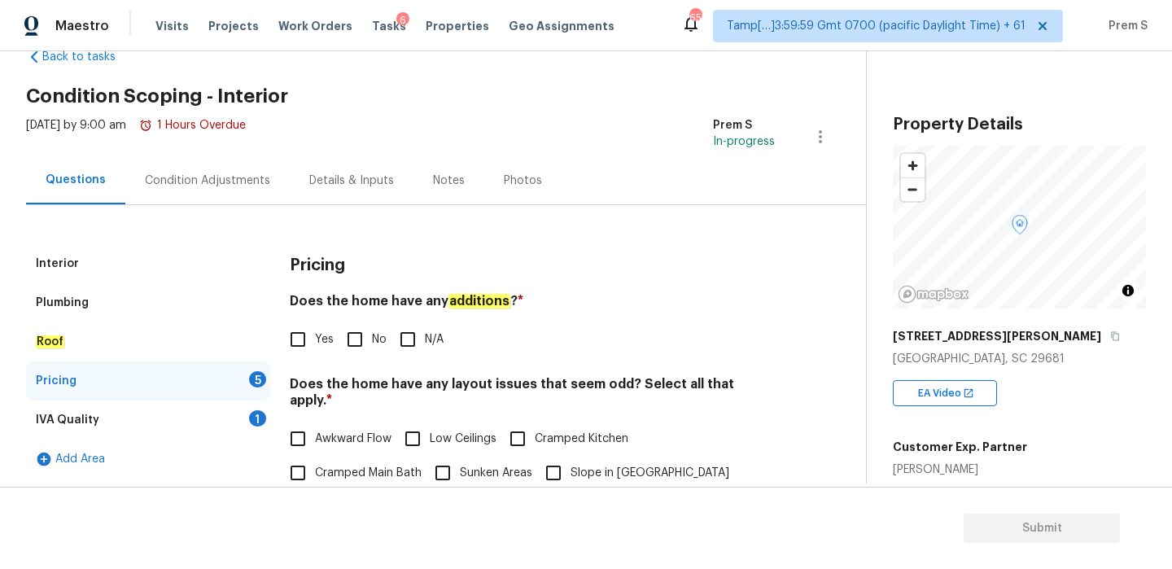
click at [358, 340] on input "No" at bounding box center [355, 339] width 34 height 34
checkbox input "true"
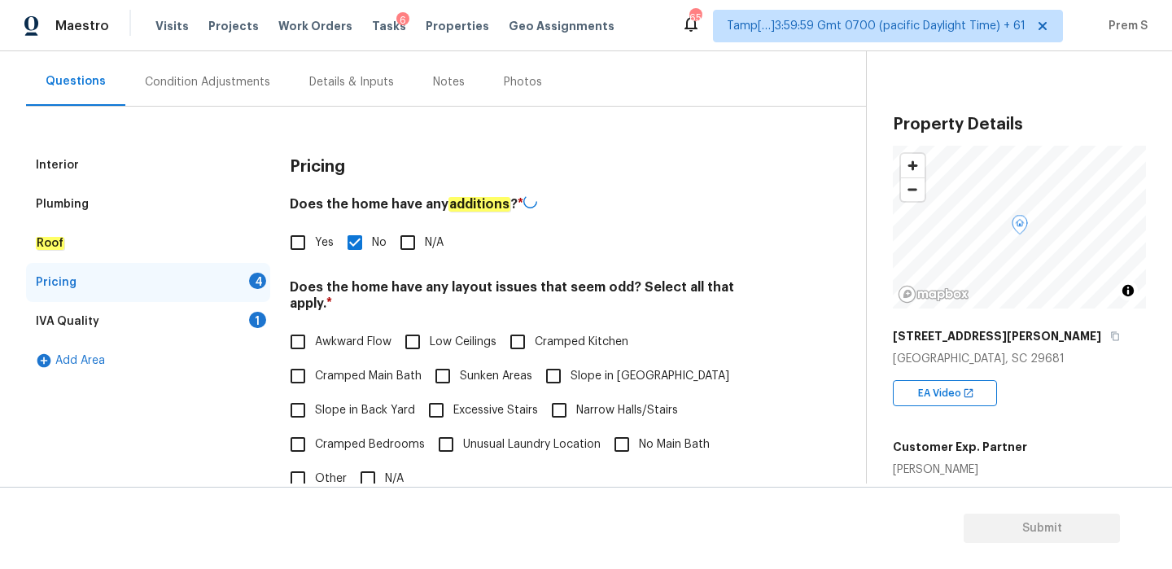
scroll to position [213, 0]
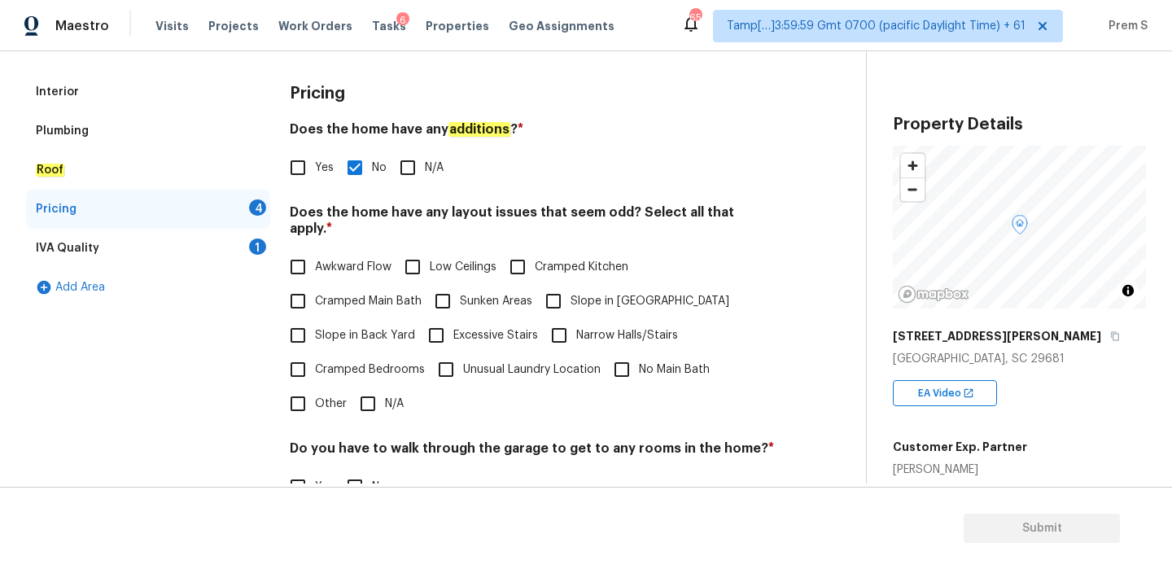
click at [368, 387] on input "N/A" at bounding box center [368, 404] width 34 height 34
checkbox input "true"
click at [358, 470] on input "No" at bounding box center [355, 487] width 34 height 34
checkbox input "true"
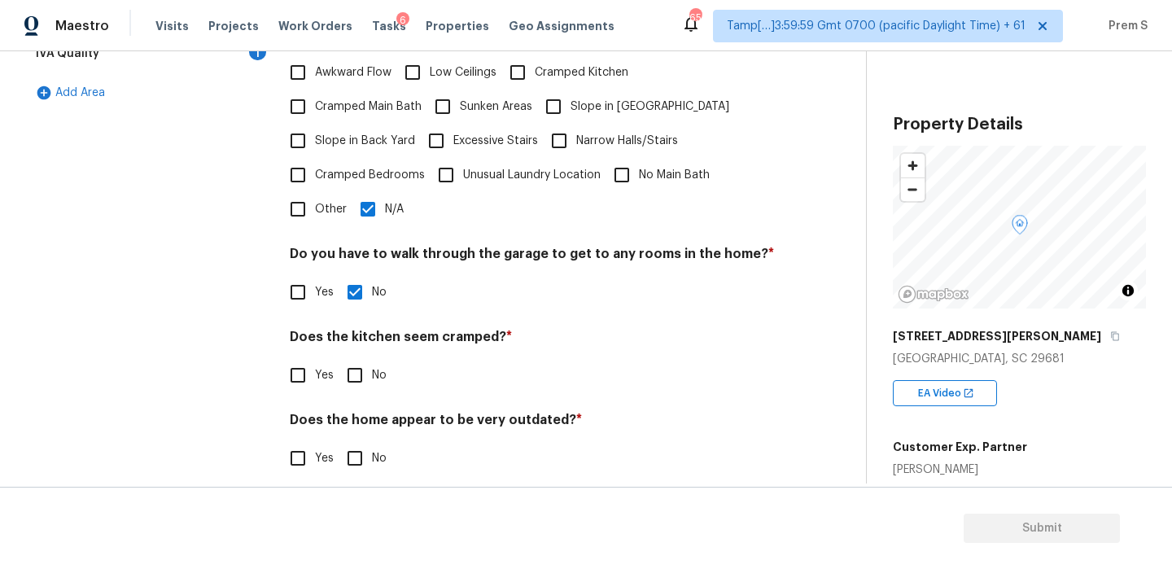
click at [357, 358] on input "No" at bounding box center [355, 375] width 34 height 34
checkbox input "true"
click at [360, 447] on input "No" at bounding box center [355, 458] width 34 height 34
checkbox input "true"
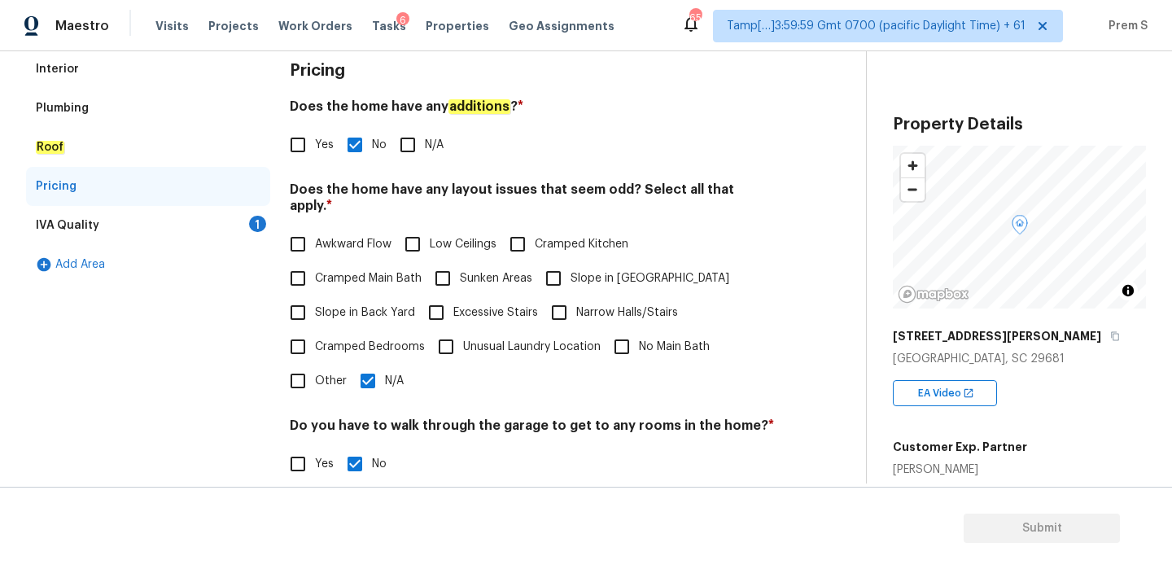
click at [243, 221] on div "IVA Quality 1" at bounding box center [148, 225] width 244 height 39
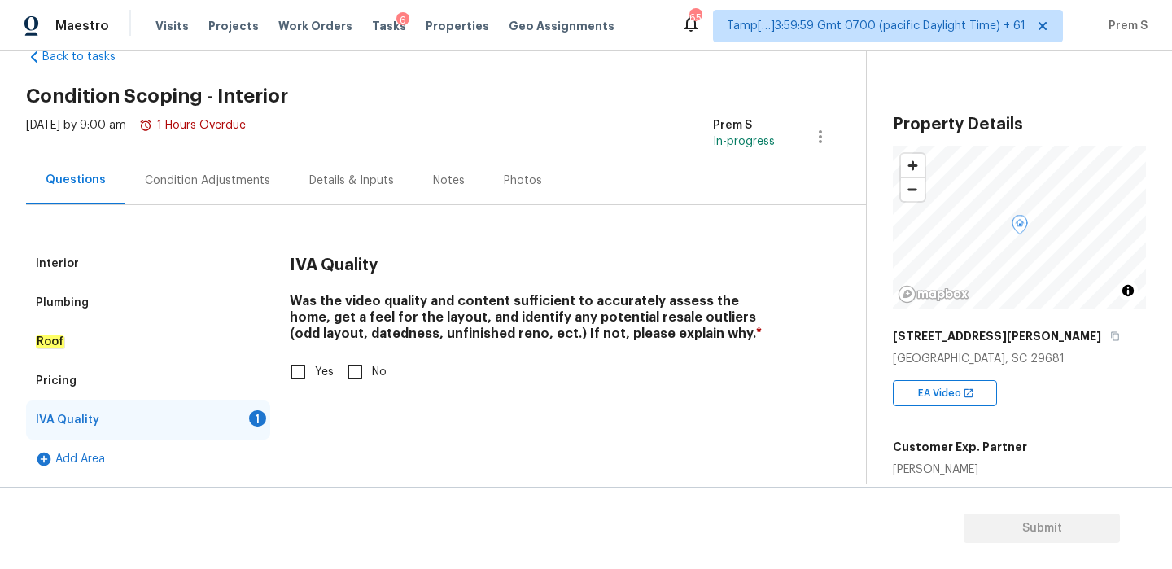
scroll to position [42, 0]
click at [318, 388] on label "Yes" at bounding box center [307, 372] width 53 height 34
click at [315, 388] on input "Yes" at bounding box center [298, 372] width 34 height 34
checkbox input "true"
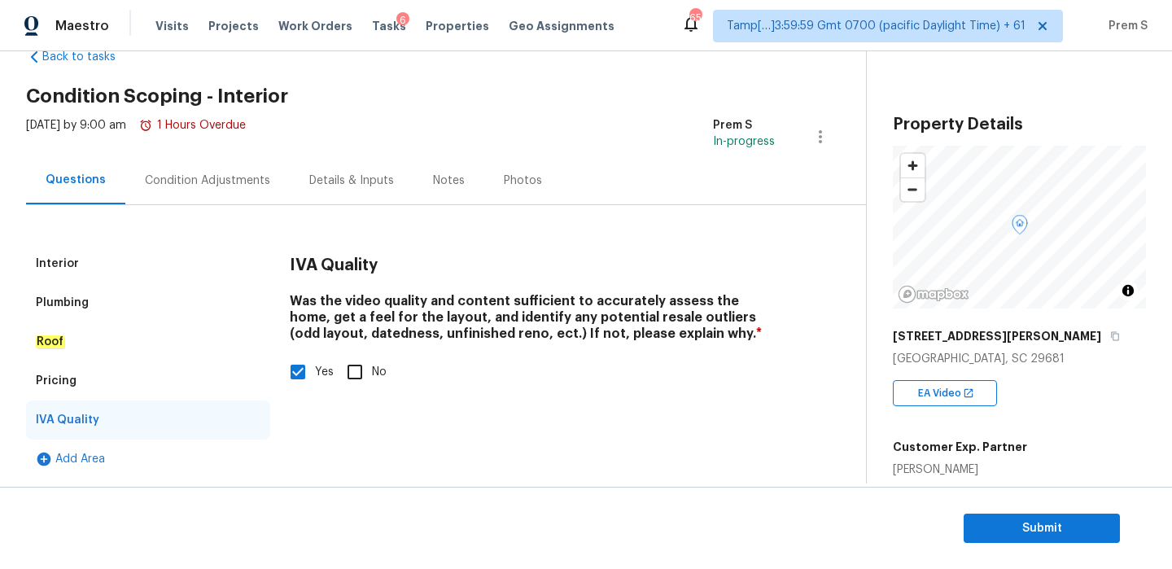
click at [211, 183] on div "Condition Adjustments" at bounding box center [207, 181] width 125 height 16
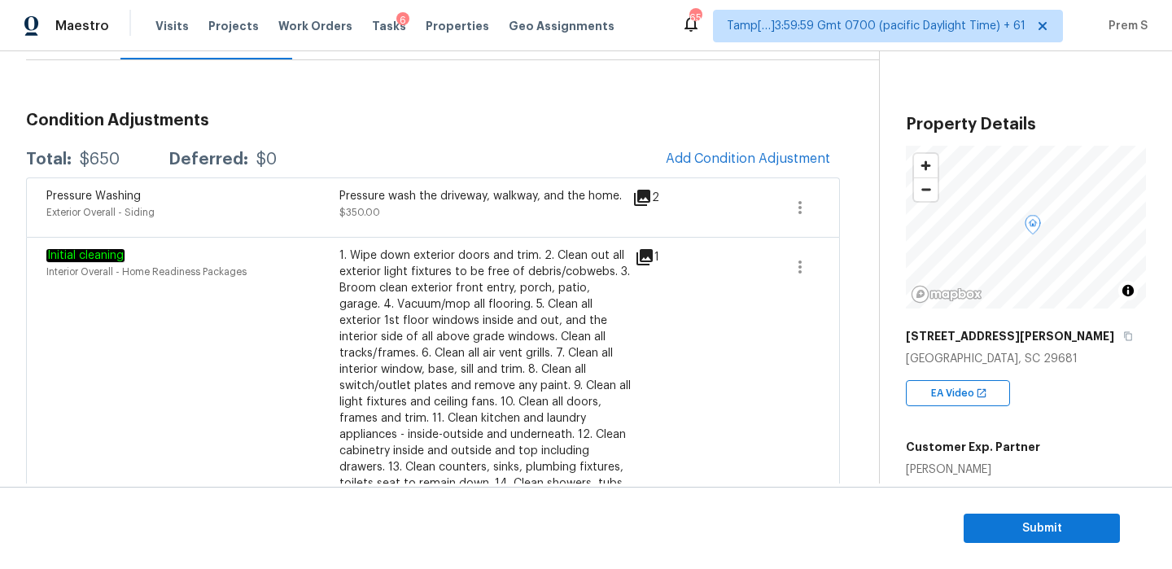
scroll to position [187, 0]
click at [767, 160] on span "Add Condition Adjustment" at bounding box center [748, 158] width 164 height 15
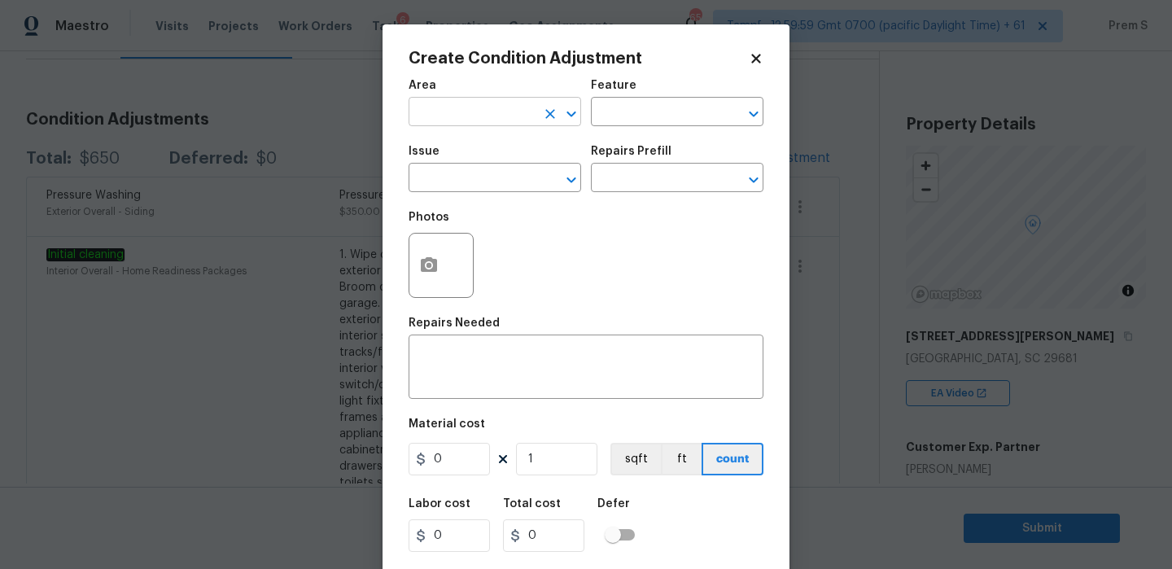
click at [512, 107] on input "text" at bounding box center [472, 113] width 127 height 25
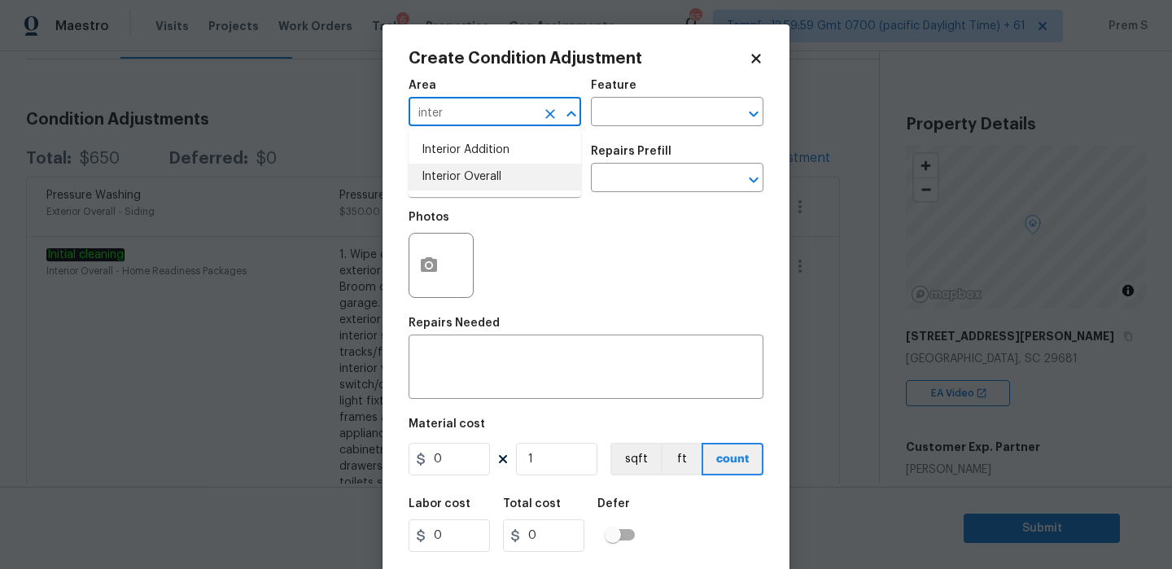
click at [510, 191] on ul "Interior Addition Interior Overall" at bounding box center [495, 163] width 173 height 67
click at [523, 174] on li "Interior Overall" at bounding box center [495, 177] width 173 height 27
type input "Interior Overall"
click at [523, 174] on input "text" at bounding box center [472, 179] width 127 height 25
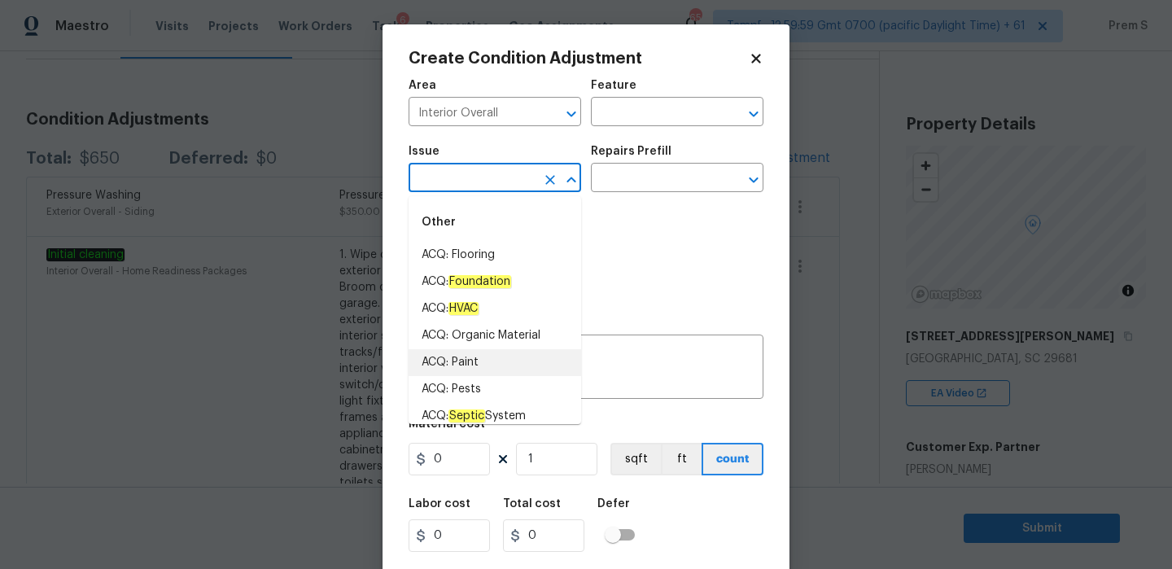
click at [493, 351] on li "ACQ: Paint" at bounding box center [495, 362] width 173 height 27
type input "ACQ: Paint"
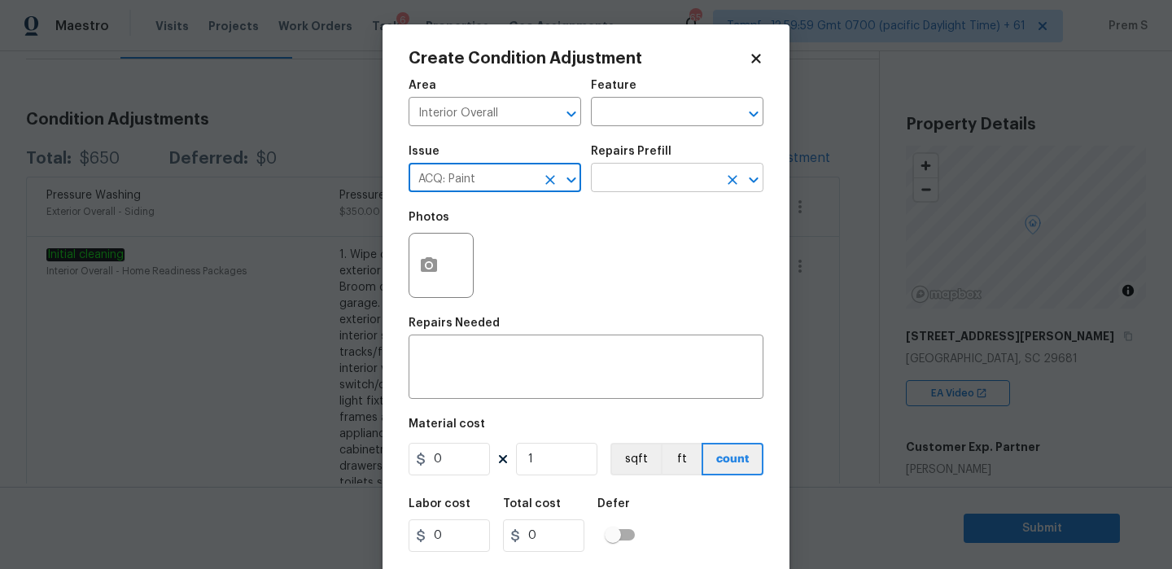
click at [663, 177] on input "text" at bounding box center [654, 179] width 127 height 25
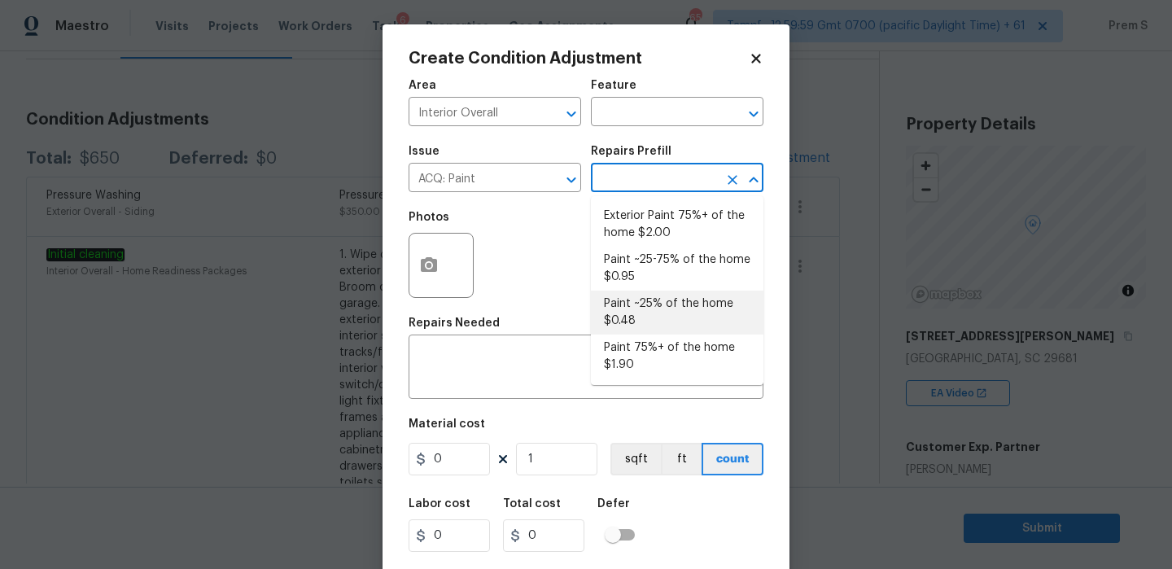
click at [906, 400] on body "Maestro Visits Projects Work Orders Tasks 6 Properties Geo Assignments 654 Tamp…" at bounding box center [586, 284] width 1172 height 569
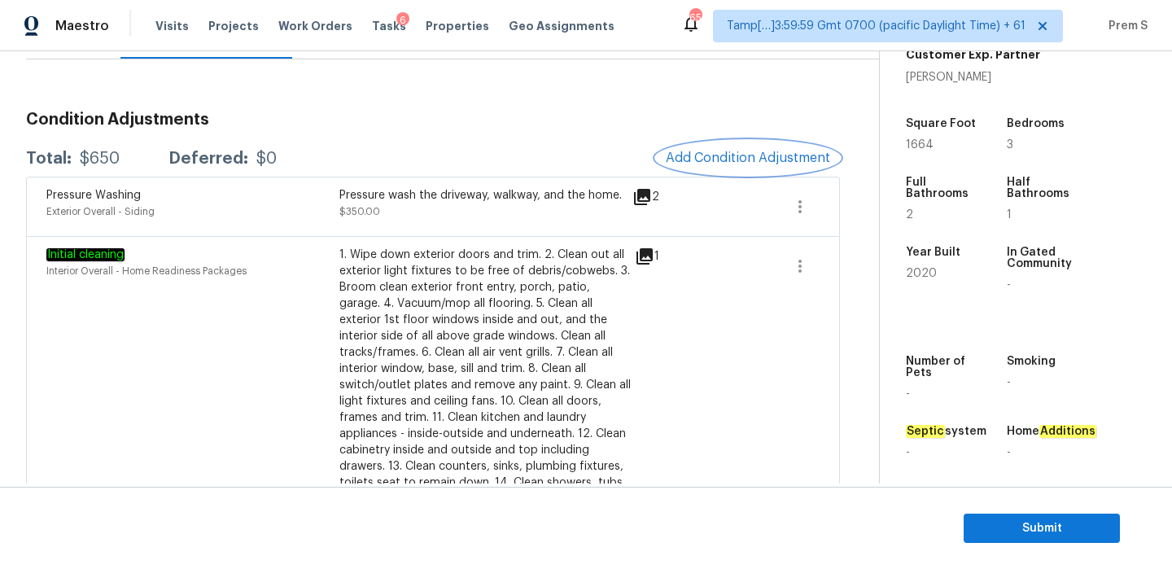
scroll to position [411, 0]
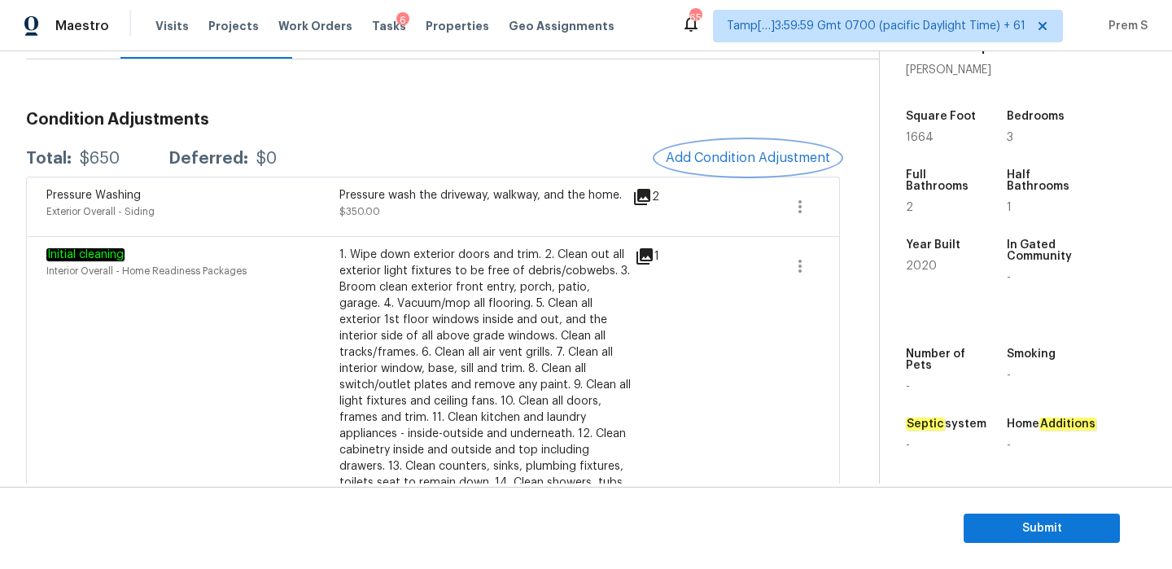
click at [750, 153] on span "Add Condition Adjustment" at bounding box center [748, 158] width 164 height 15
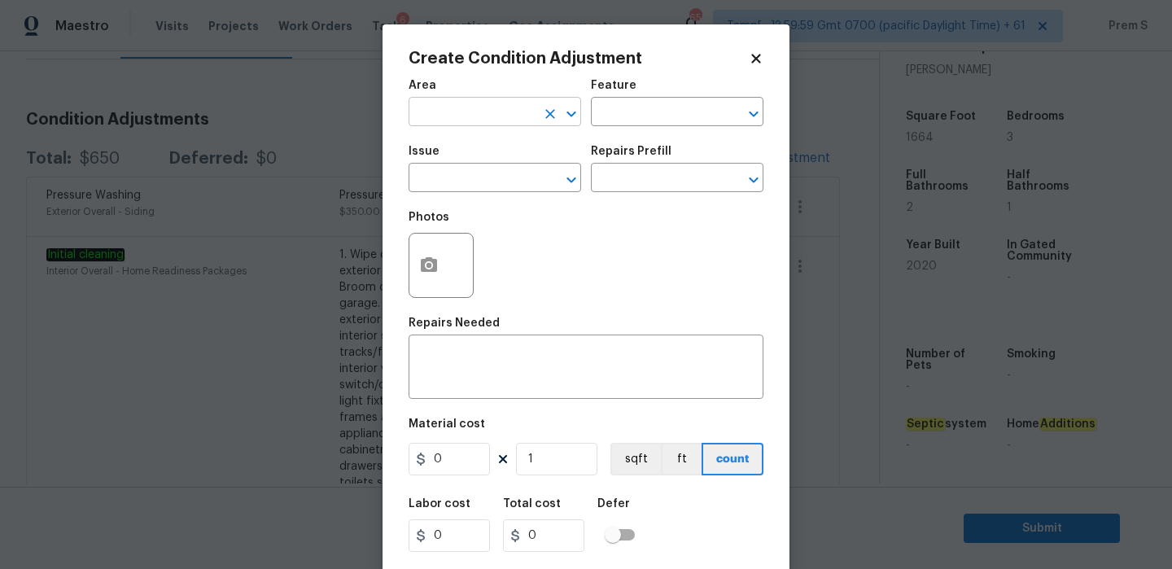
click at [508, 102] on input "text" at bounding box center [472, 113] width 127 height 25
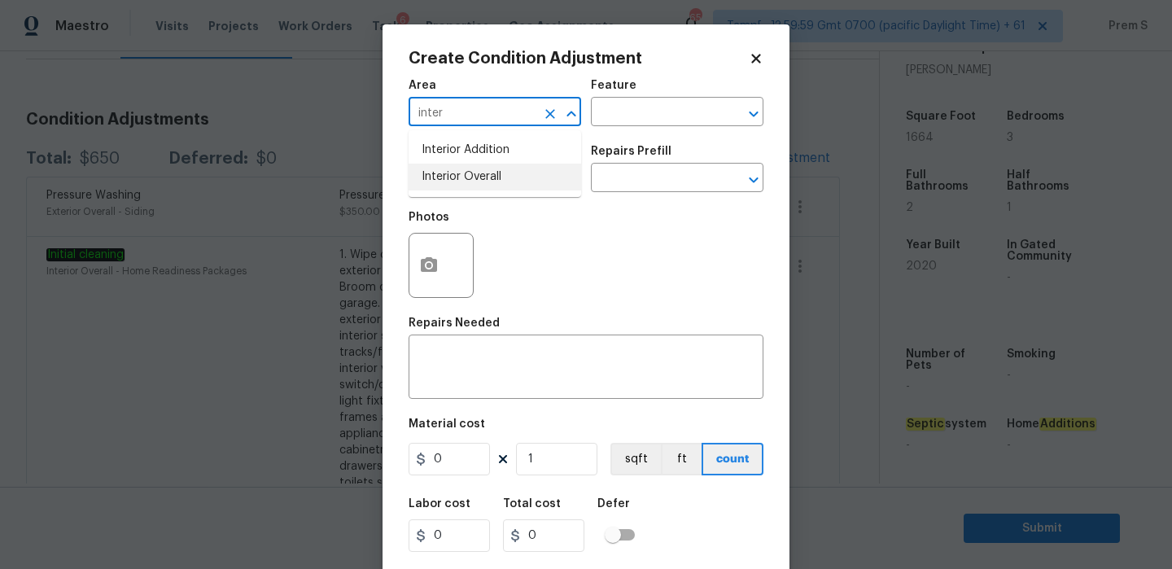
click at [514, 181] on li "Interior Overall" at bounding box center [495, 177] width 173 height 27
type input "Interior Overall"
click at [514, 181] on input "text" at bounding box center [472, 179] width 127 height 25
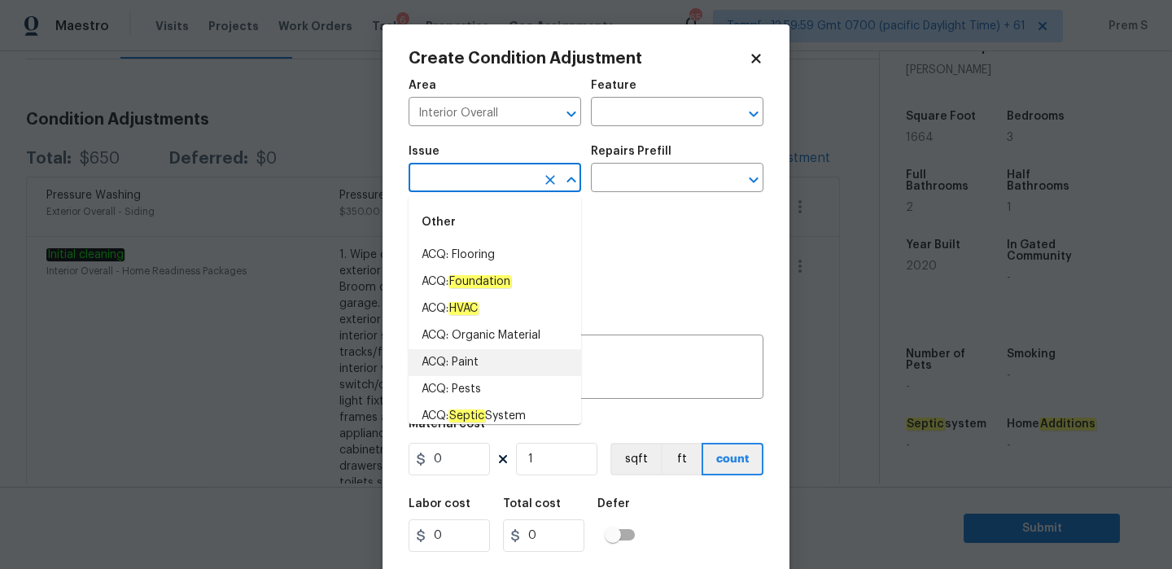
click at [494, 361] on li "ACQ: Paint" at bounding box center [495, 362] width 173 height 27
type input "ACQ: Paint"
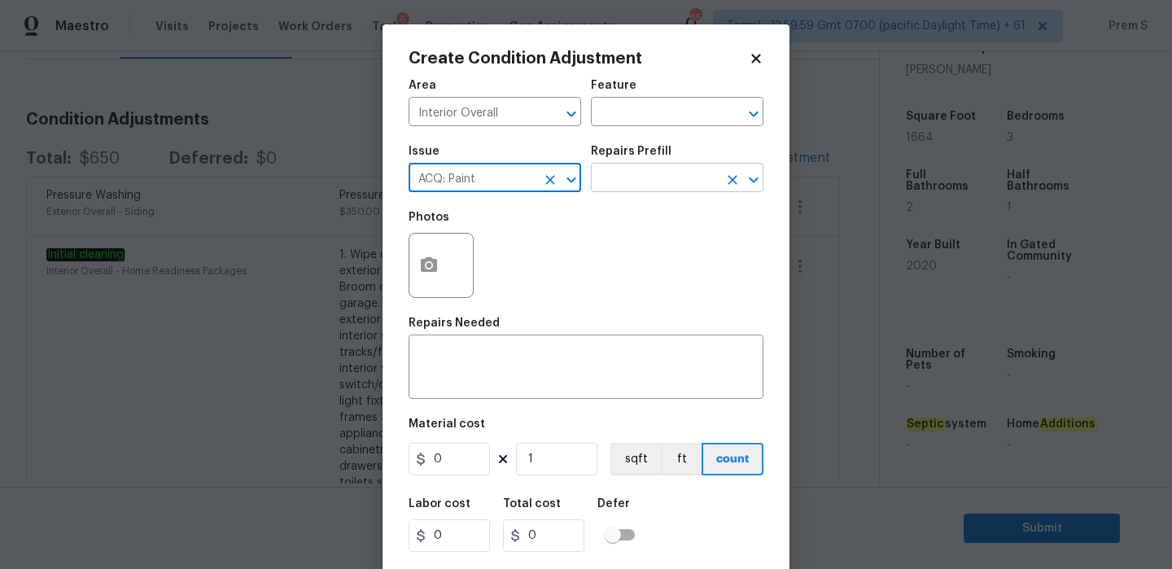
click at [673, 177] on input "text" at bounding box center [654, 179] width 127 height 25
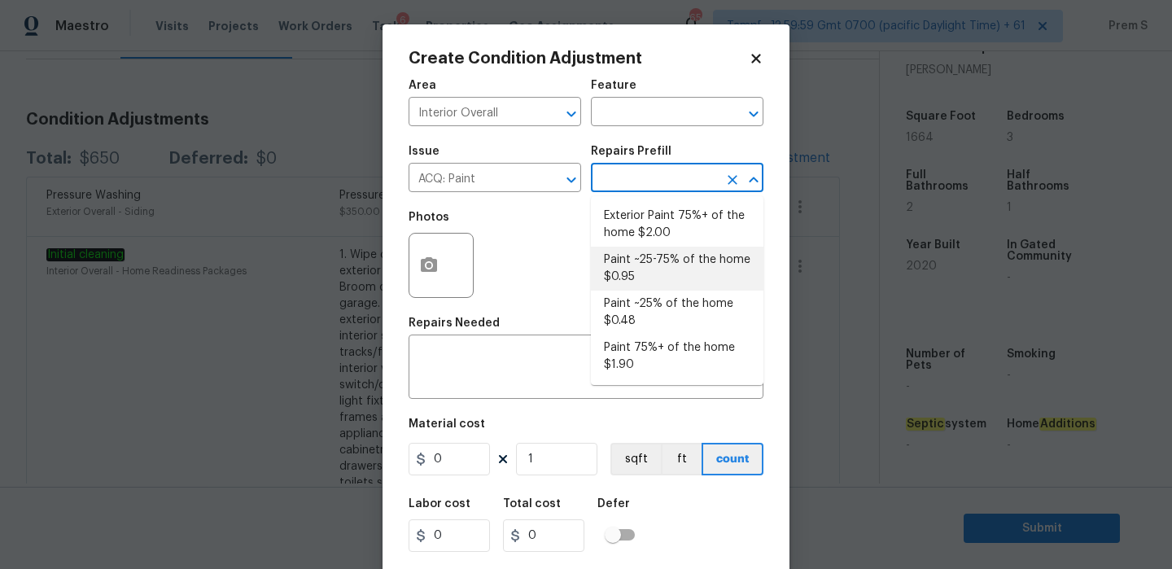
click at [684, 261] on li "Paint ~25-75% of the home $0.95" at bounding box center [677, 269] width 173 height 44
type input "Acquisition"
type textarea "Acquisition Scope: ~25 - 75% of the home needs interior paint"
type input "0.95"
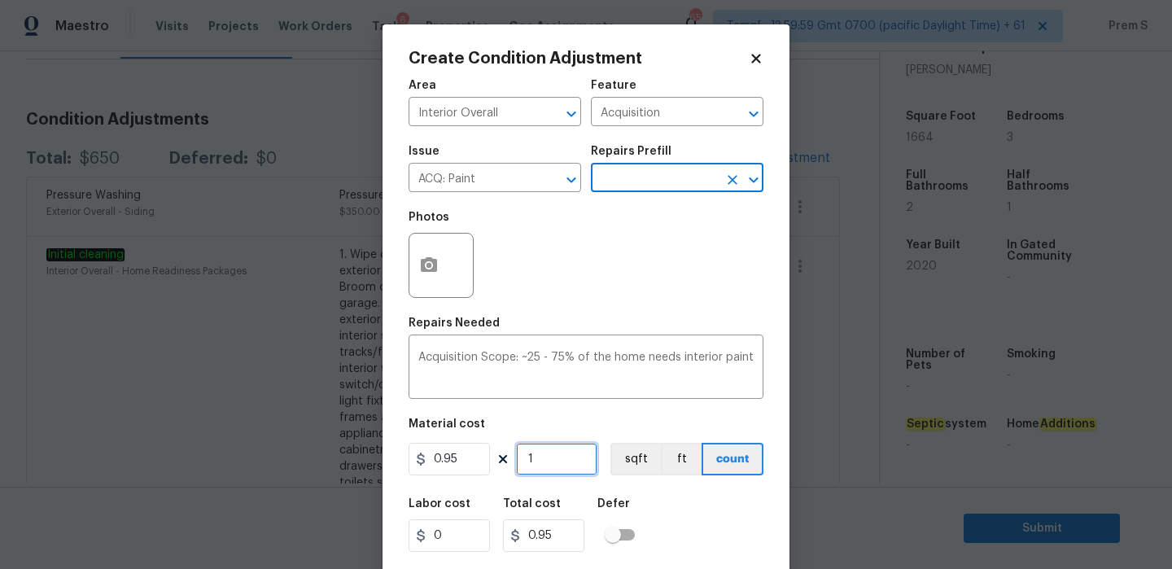
click at [562, 458] on input "1" at bounding box center [556, 459] width 81 height 33
type input "16"
type input "15.2"
type input "166"
type input "157.7"
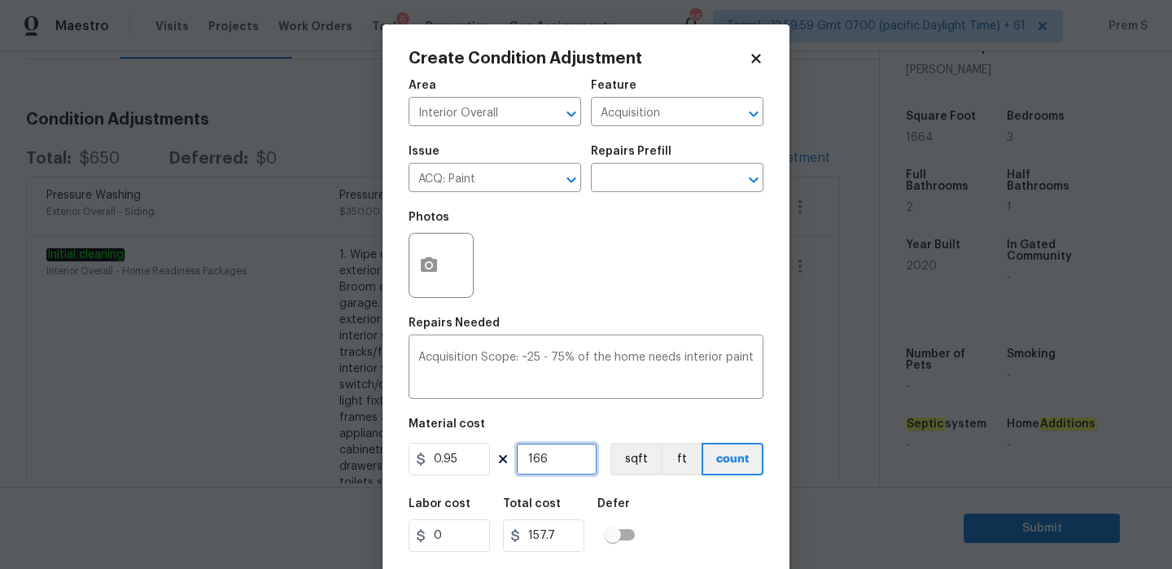
type input "1664"
type input "1580.8"
type input "1664"
click at [440, 275] on button "button" at bounding box center [429, 266] width 39 height 64
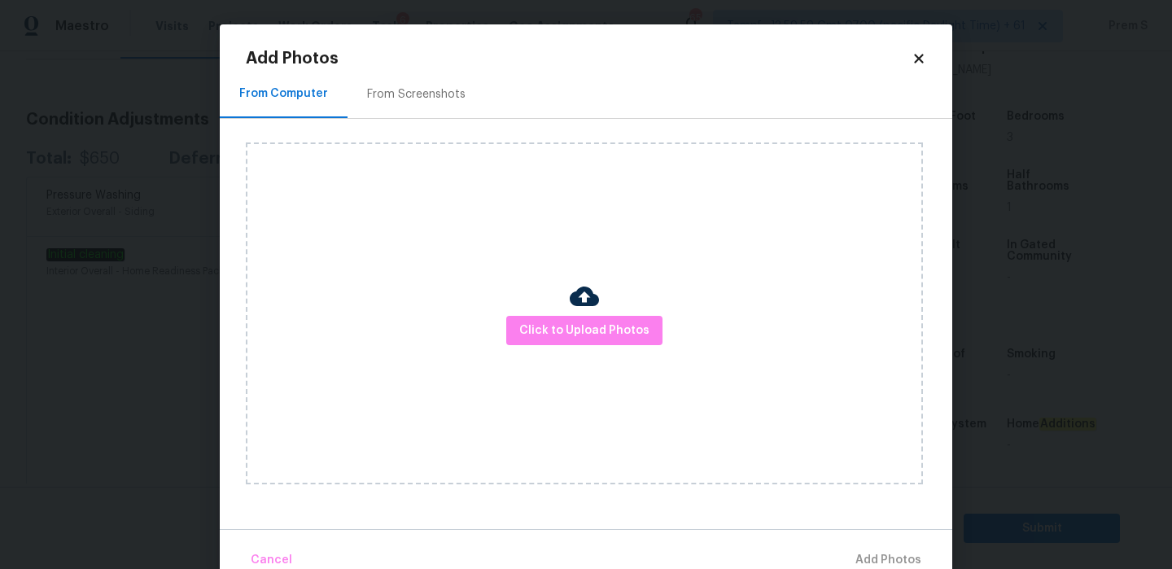
click at [620, 305] on div "Click to Upload Photos" at bounding box center [584, 313] width 677 height 342
click at [610, 321] on span "Click to Upload Photos" at bounding box center [584, 331] width 130 height 20
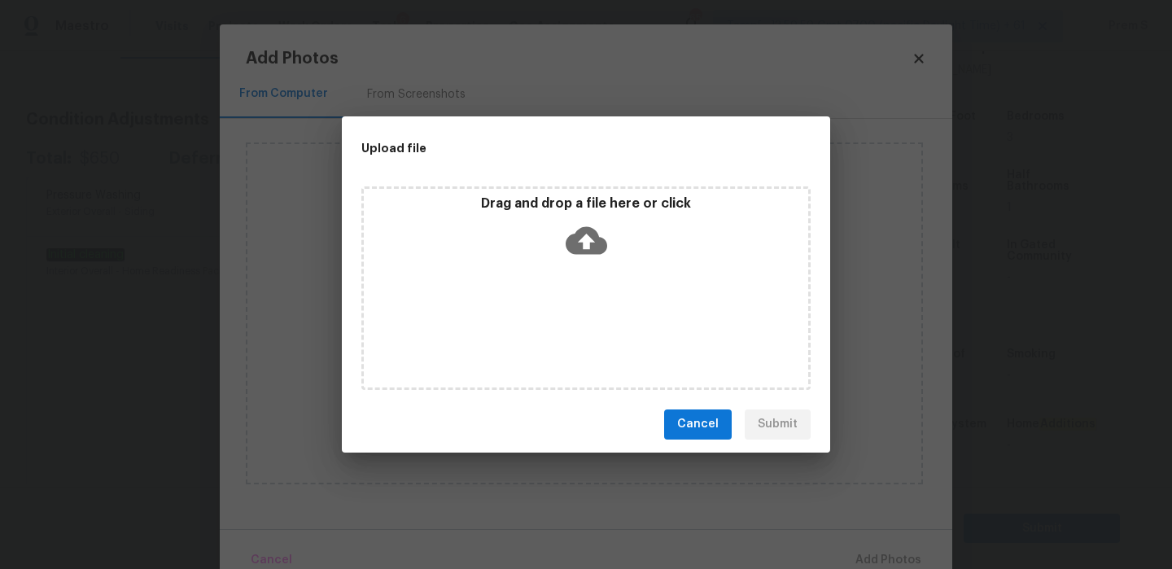
click at [582, 228] on icon at bounding box center [587, 240] width 42 height 28
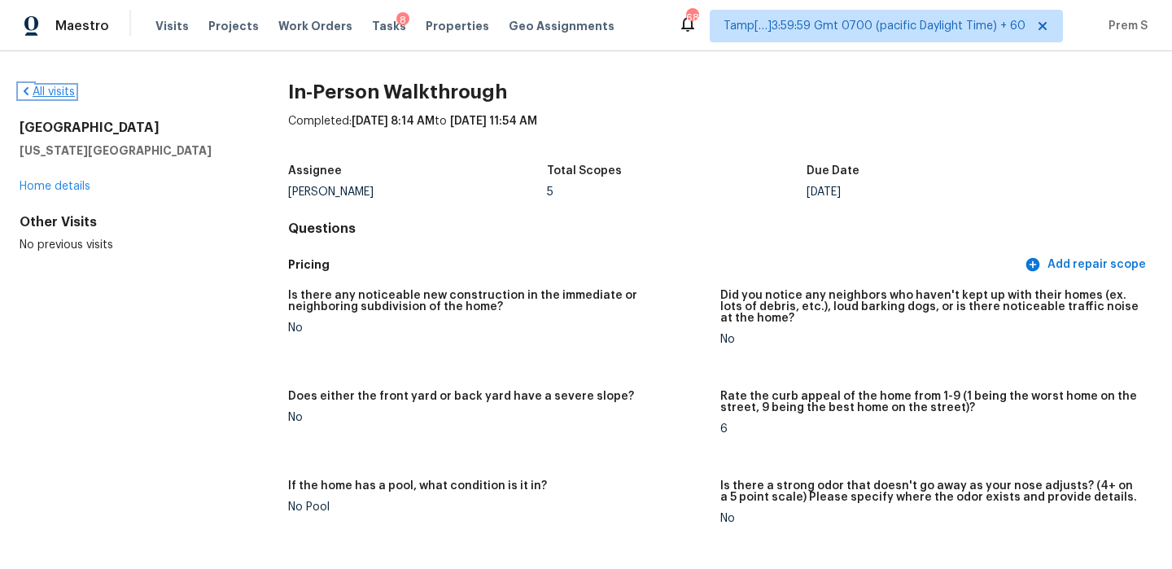
click at [64, 95] on link "All visits" at bounding box center [47, 91] width 55 height 11
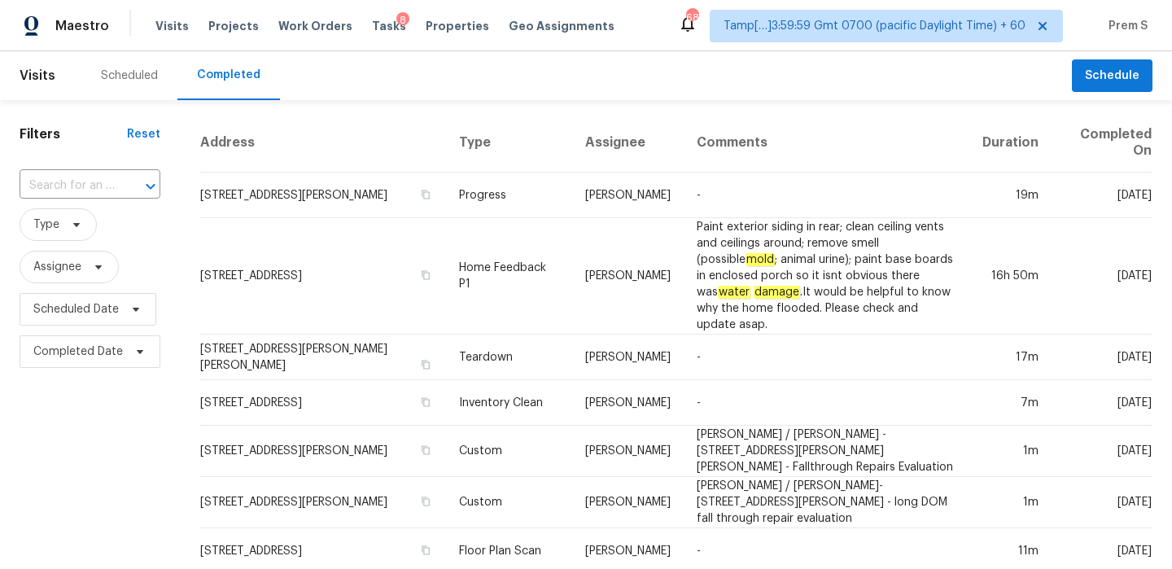
click at [103, 182] on input "text" at bounding box center [67, 185] width 95 height 25
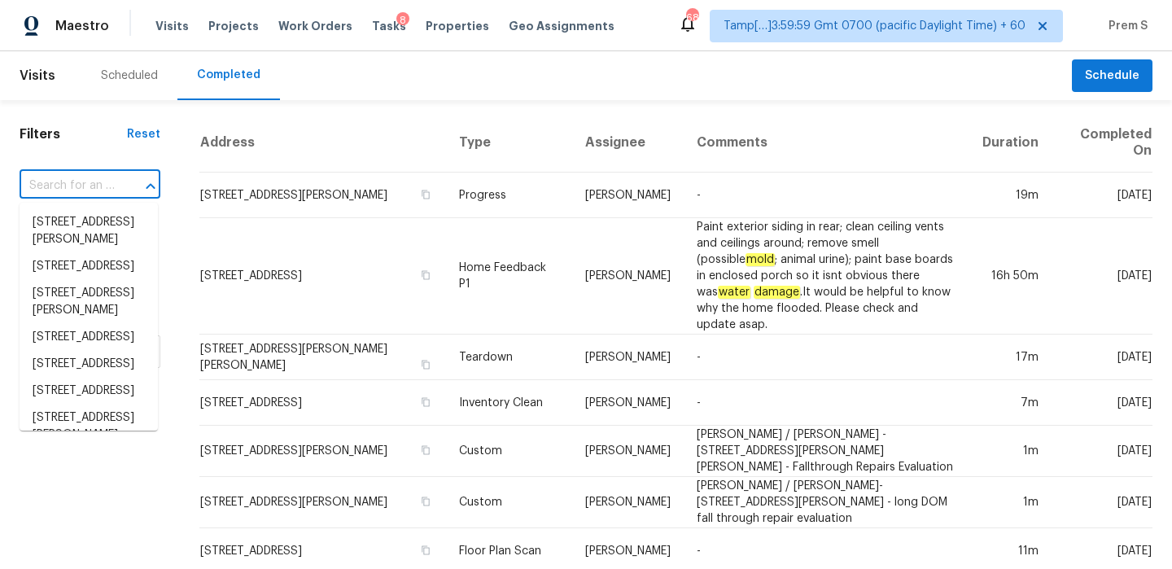
paste input "215 Suncrest Rd Cherryville NC 28021"
type input "215 Suncrest Rd Cherryville NC 28021"
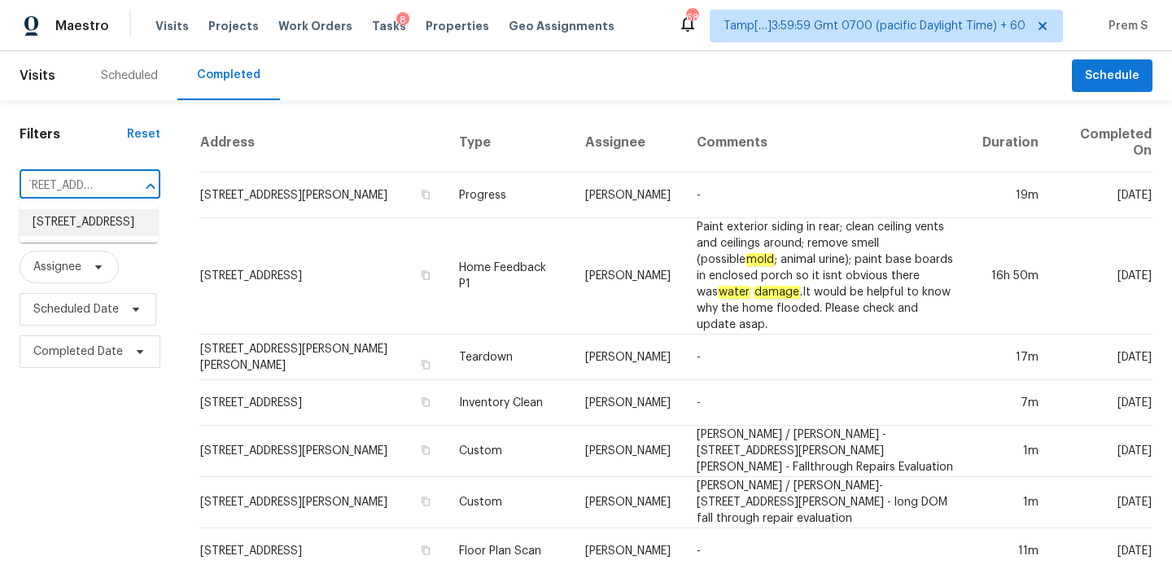
click at [105, 230] on li "215 Suncrest Rd, Cherryville, NC 28021" at bounding box center [89, 222] width 138 height 27
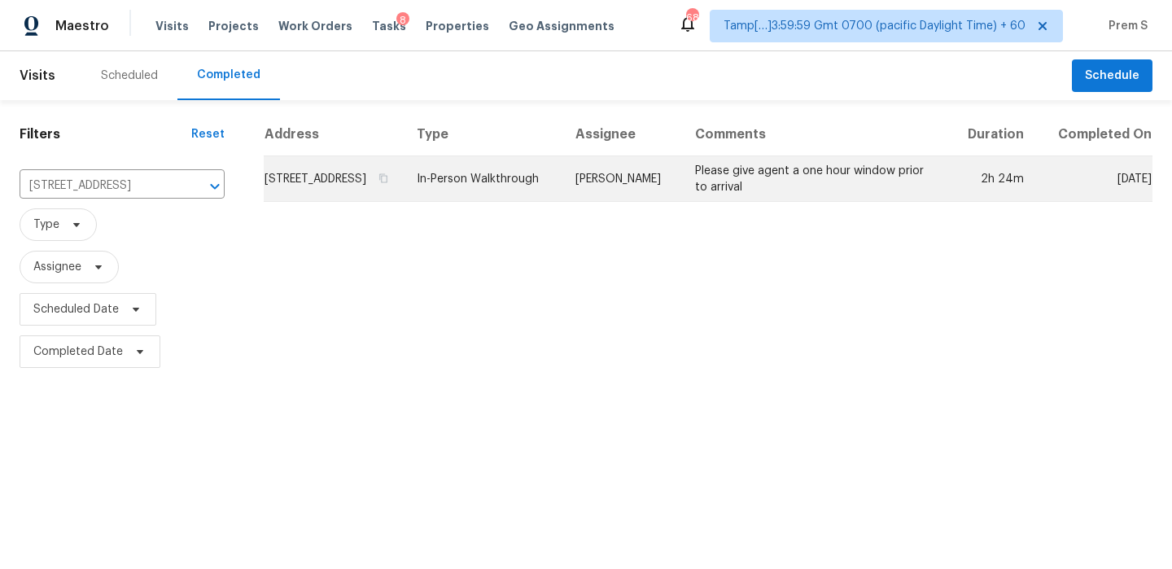
click at [327, 180] on td "215 Suncrest Rd, Cherryville, NC 28021" at bounding box center [334, 179] width 140 height 46
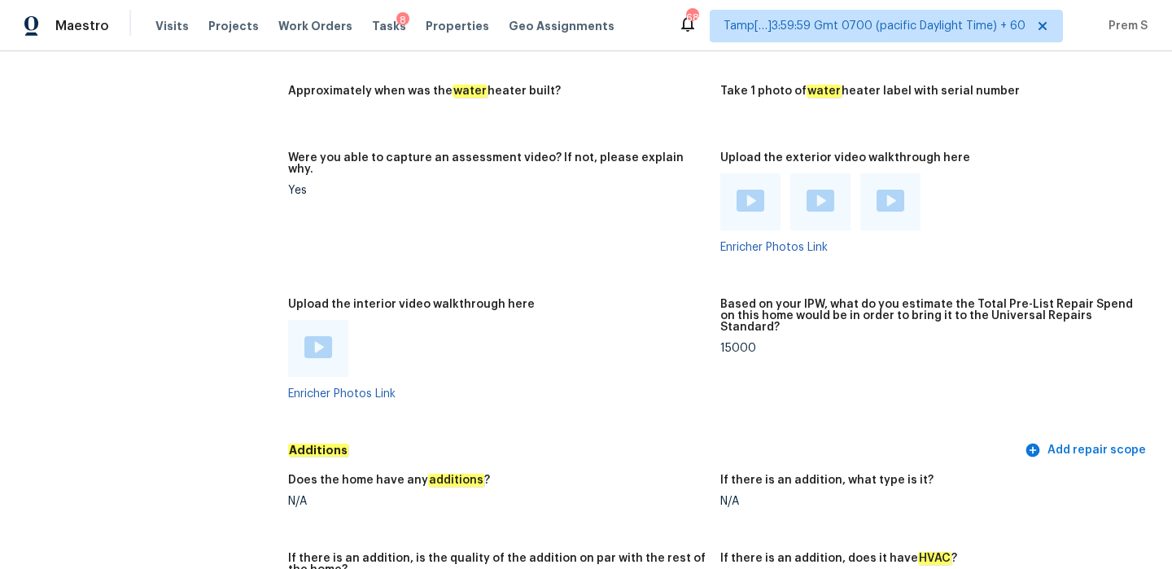
scroll to position [2875, 0]
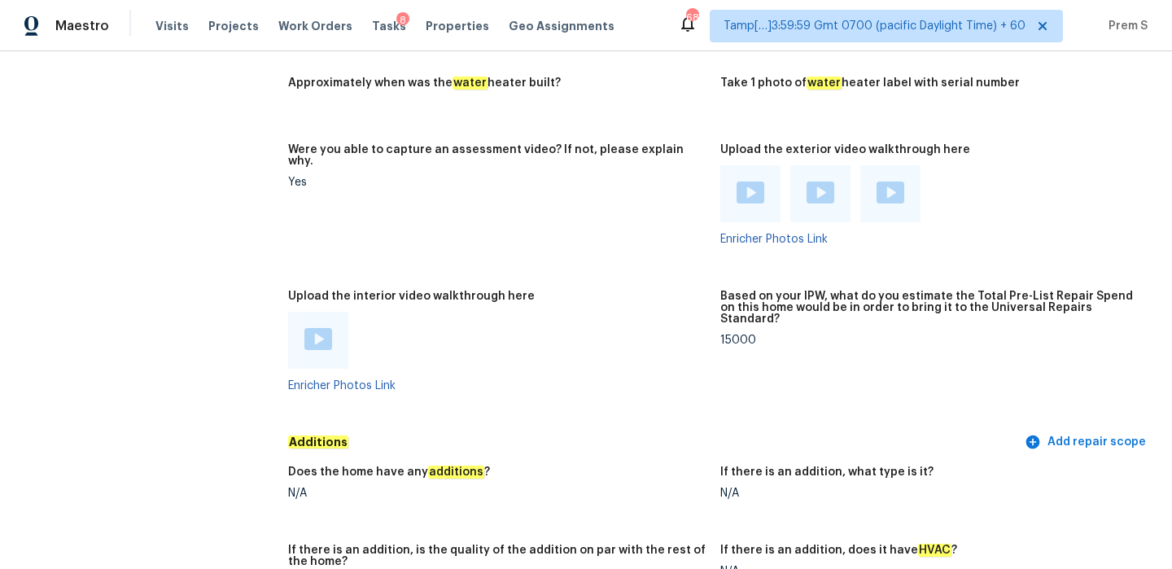
click at [317, 328] on img at bounding box center [319, 339] width 28 height 22
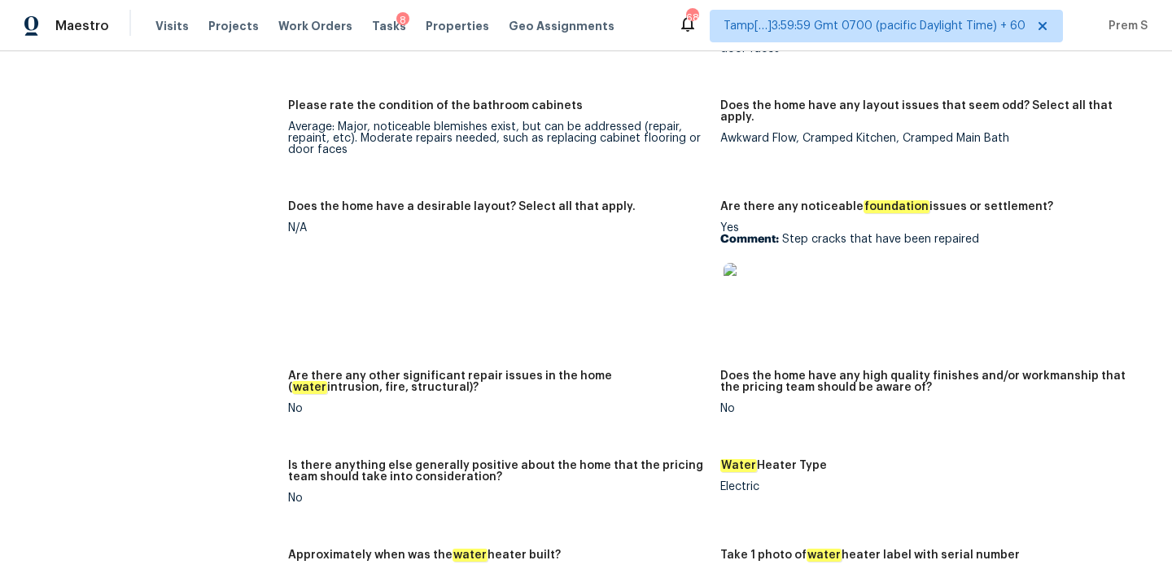
scroll to position [2364, 0]
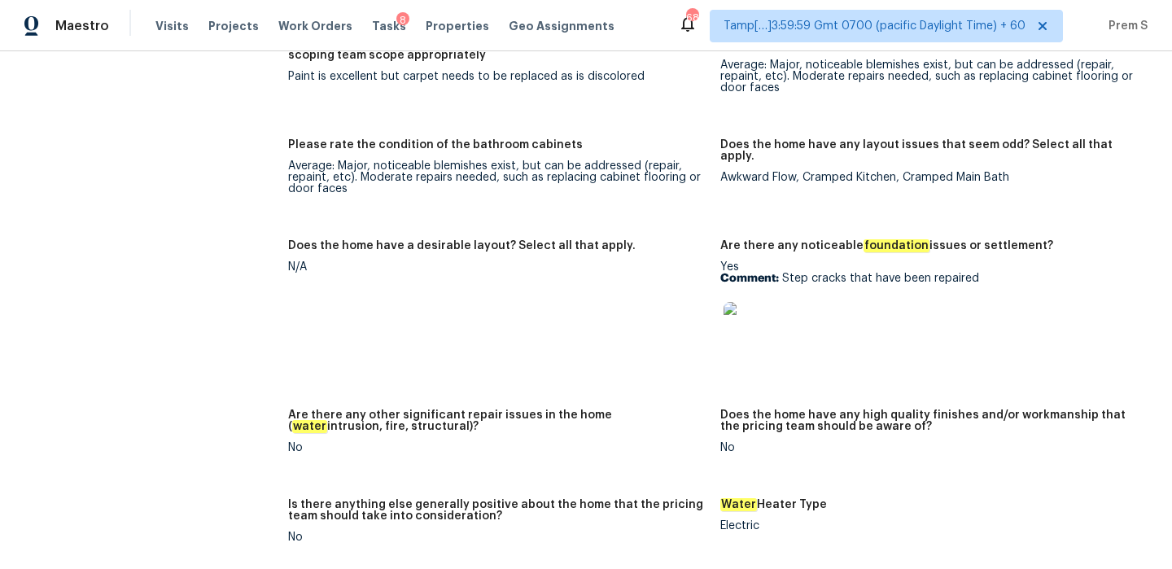
click at [769, 302] on img at bounding box center [750, 328] width 52 height 52
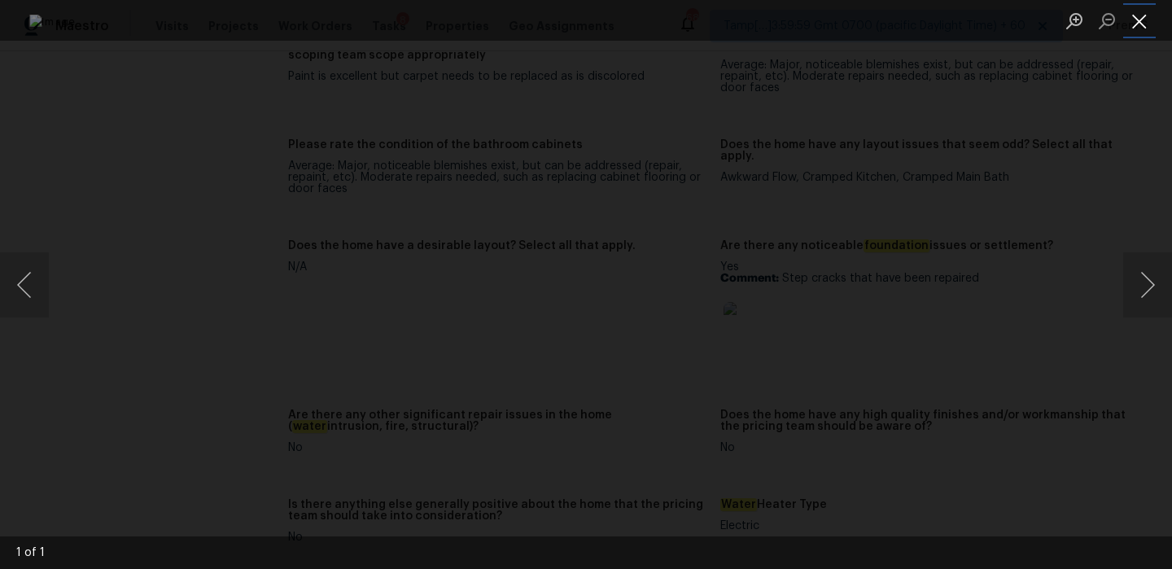
click at [1134, 24] on button "Close lightbox" at bounding box center [1140, 21] width 33 height 28
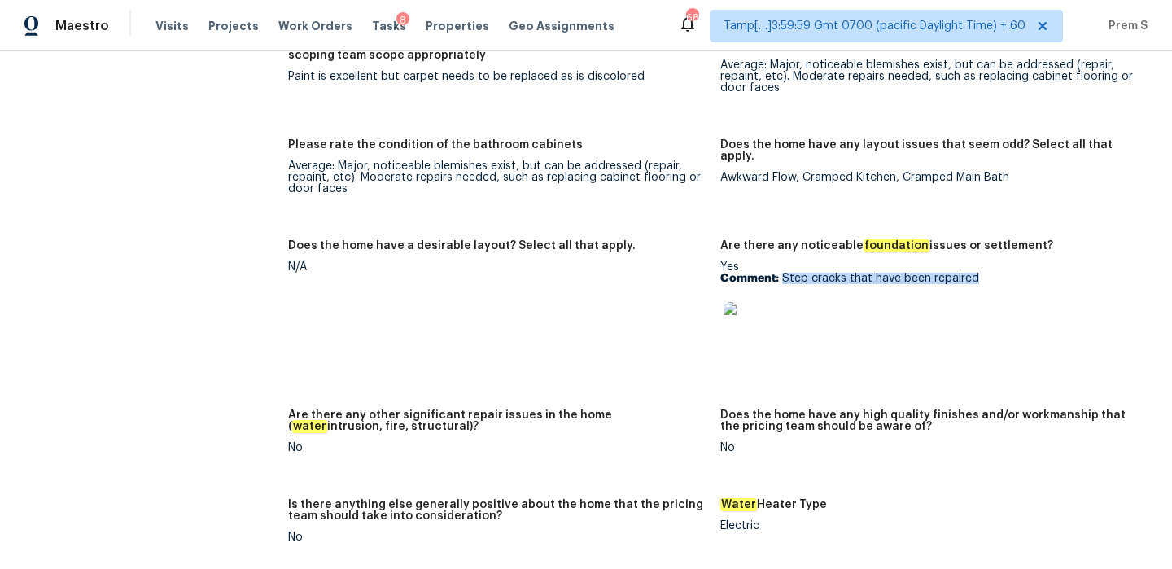
drag, startPoint x: 782, startPoint y: 256, endPoint x: 1019, endPoint y: 254, distance: 237.7
click at [1019, 273] on p "Comment: Step cracks that have been repaired" at bounding box center [930, 278] width 419 height 11
copy p "Step cracks that have been repaired"
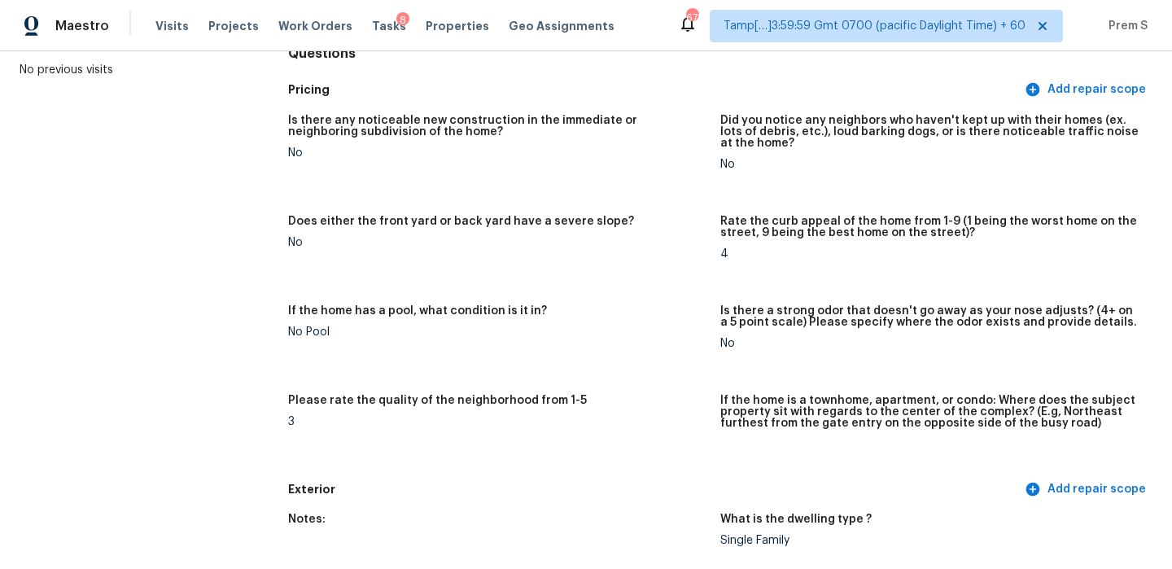
scroll to position [0, 0]
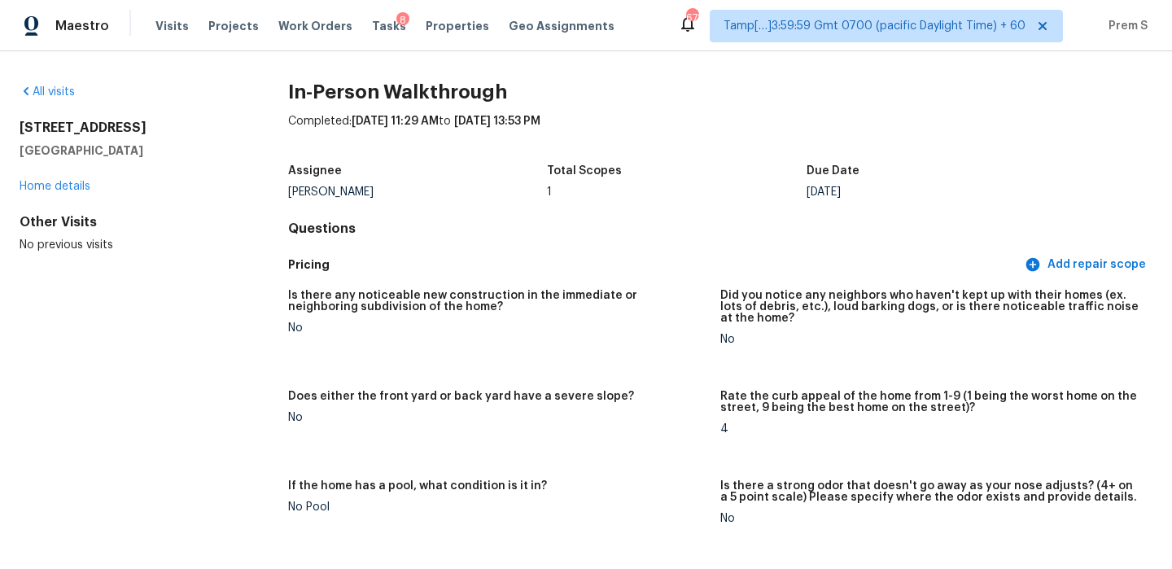
click at [62, 85] on div "All visits" at bounding box center [128, 92] width 217 height 16
click at [53, 98] on div "All visits" at bounding box center [128, 92] width 217 height 16
click at [61, 90] on link "All visits" at bounding box center [47, 91] width 55 height 11
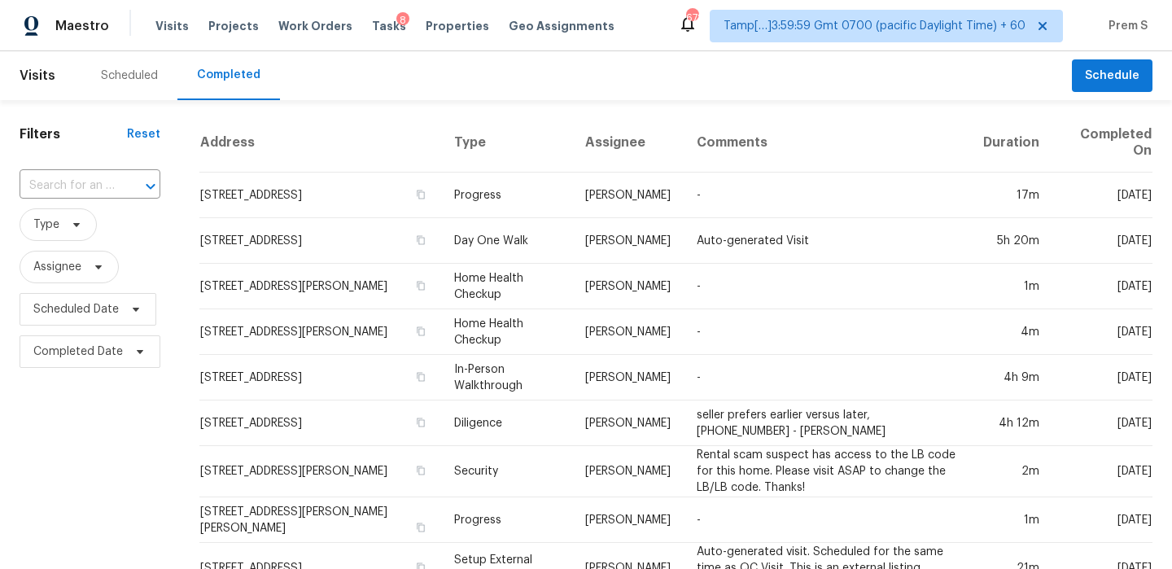
click at [106, 192] on input "text" at bounding box center [67, 185] width 95 height 25
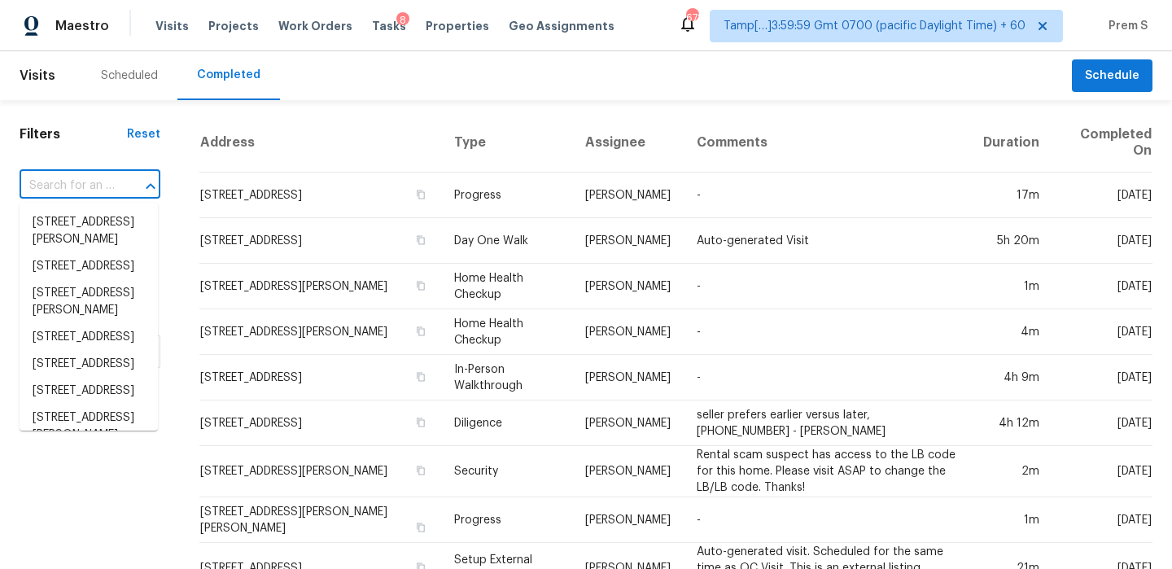
paste input "108 Addington Ln, Simpsonville, SC 29681"
type input "108 Addington Ln, Simpsonville, SC 29681"
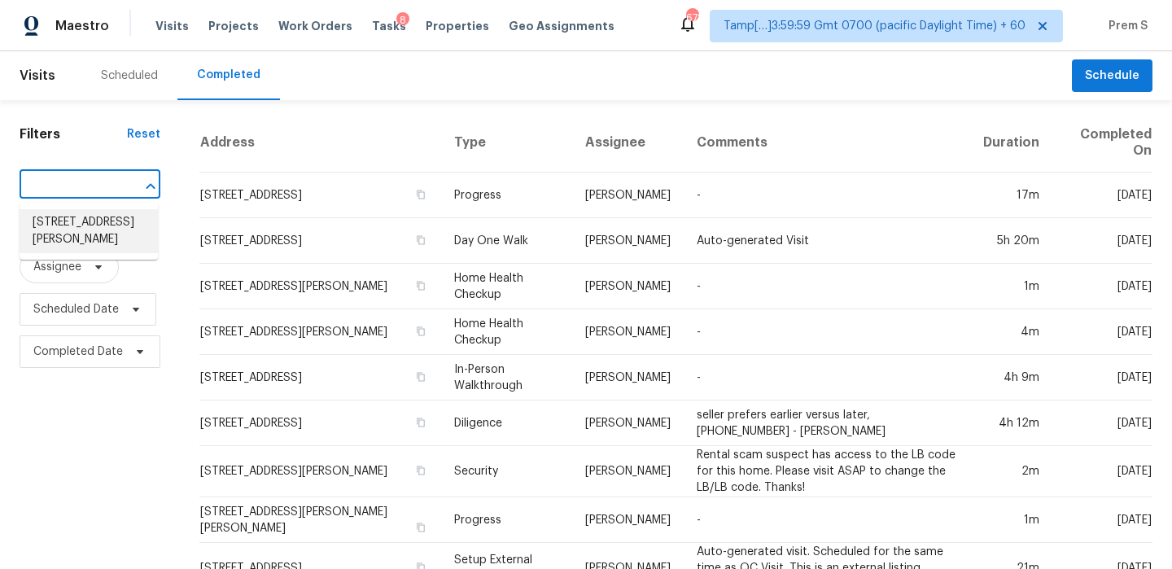
click at [90, 235] on li "108 Addington Ln, Simpsonville, SC 29681" at bounding box center [89, 231] width 138 height 44
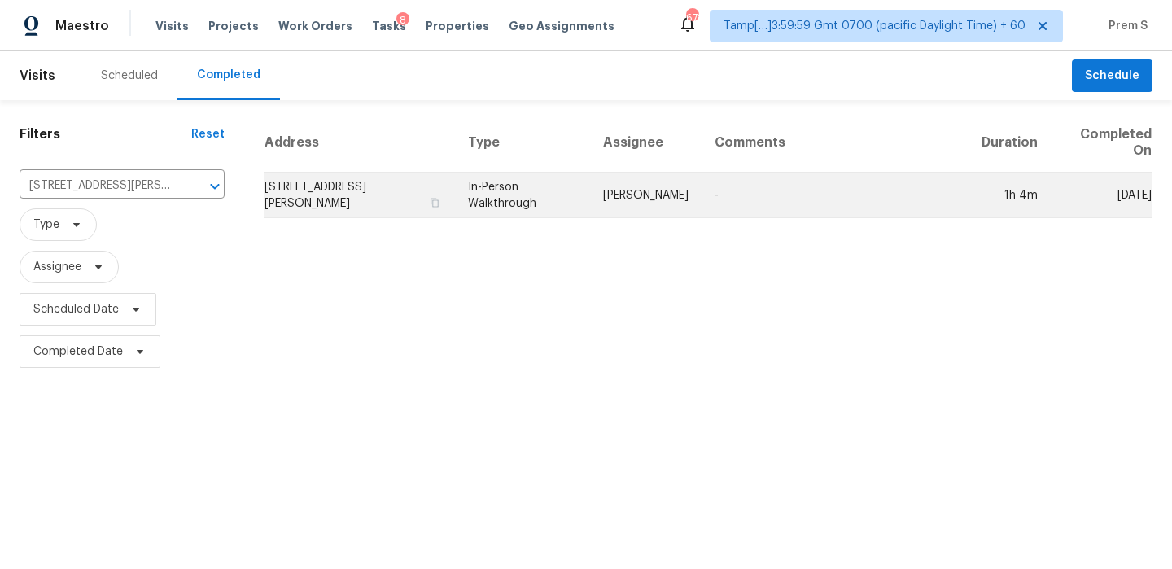
click at [326, 195] on td "108 Addington Ln, Simpsonville, SC 29681" at bounding box center [359, 196] width 191 height 46
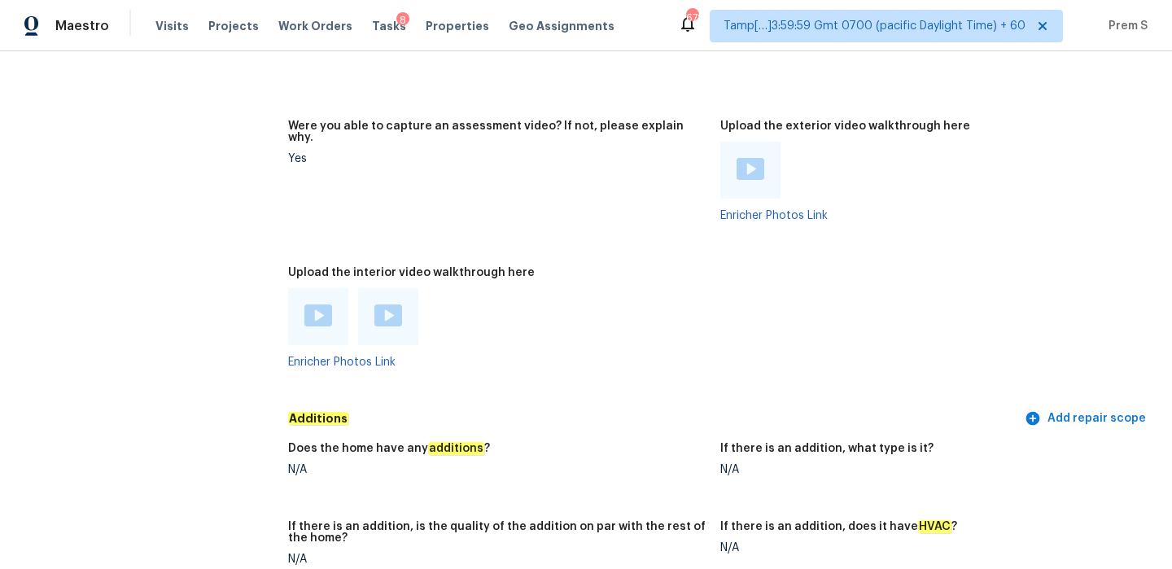
scroll to position [2953, 0]
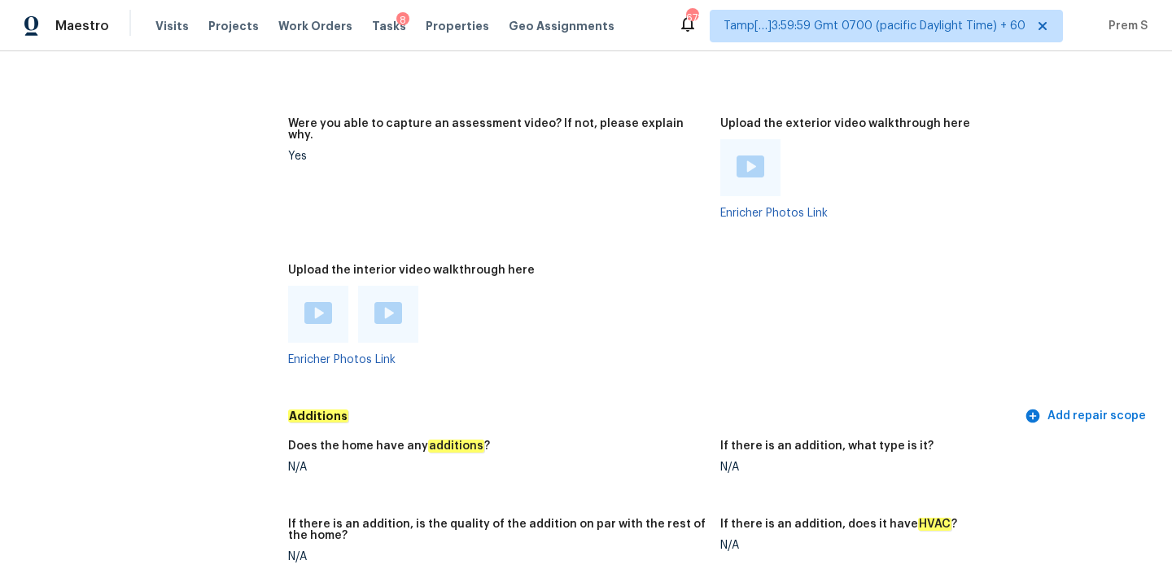
click at [323, 302] on img at bounding box center [319, 313] width 28 height 22
click at [393, 302] on img at bounding box center [389, 313] width 28 height 22
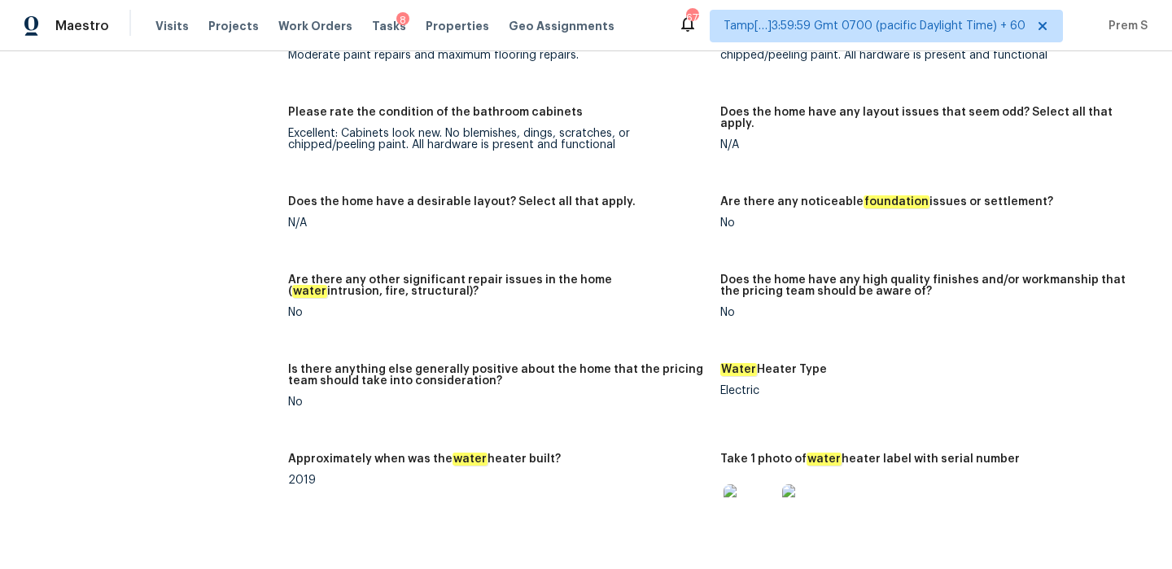
scroll to position [2198, 0]
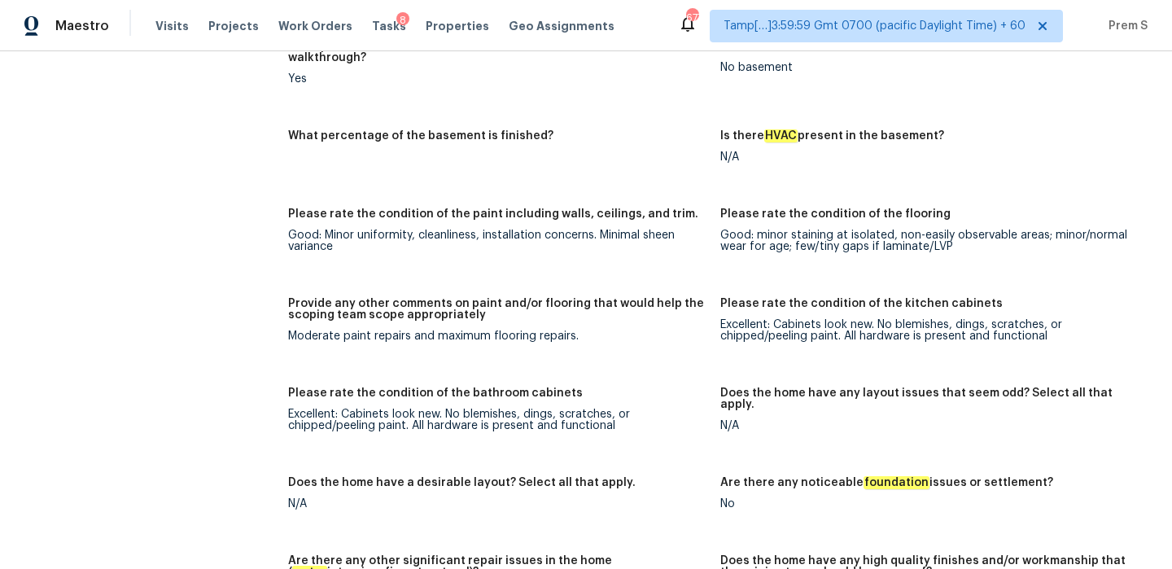
click at [817, 357] on div "Notes: Interior is in good condition. The walls are partially painted in some a…" at bounding box center [720, 386] width 865 height 1540
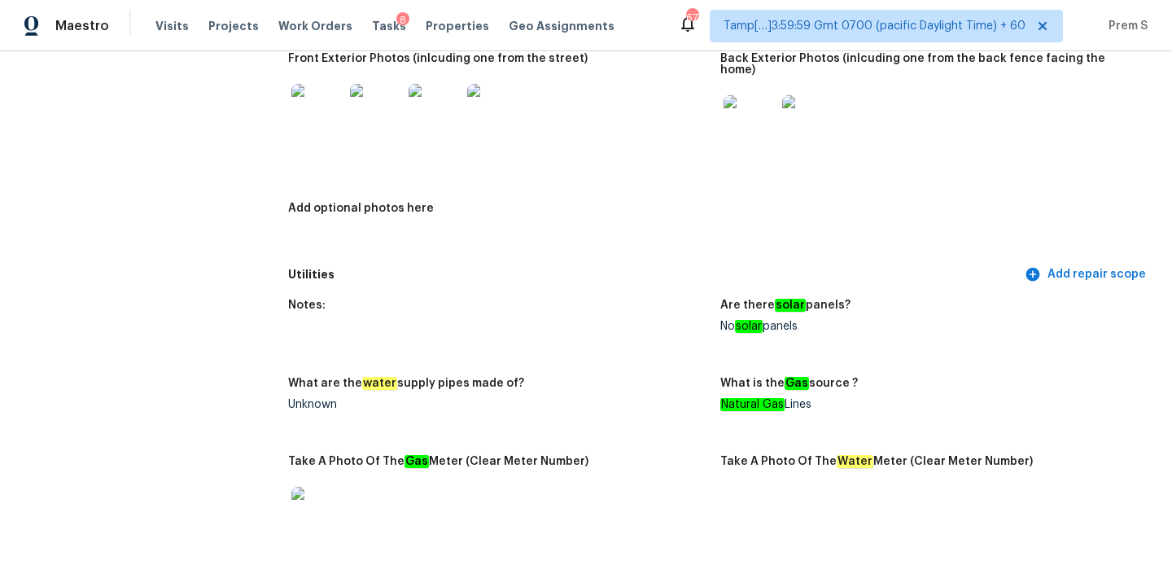
scroll to position [0, 0]
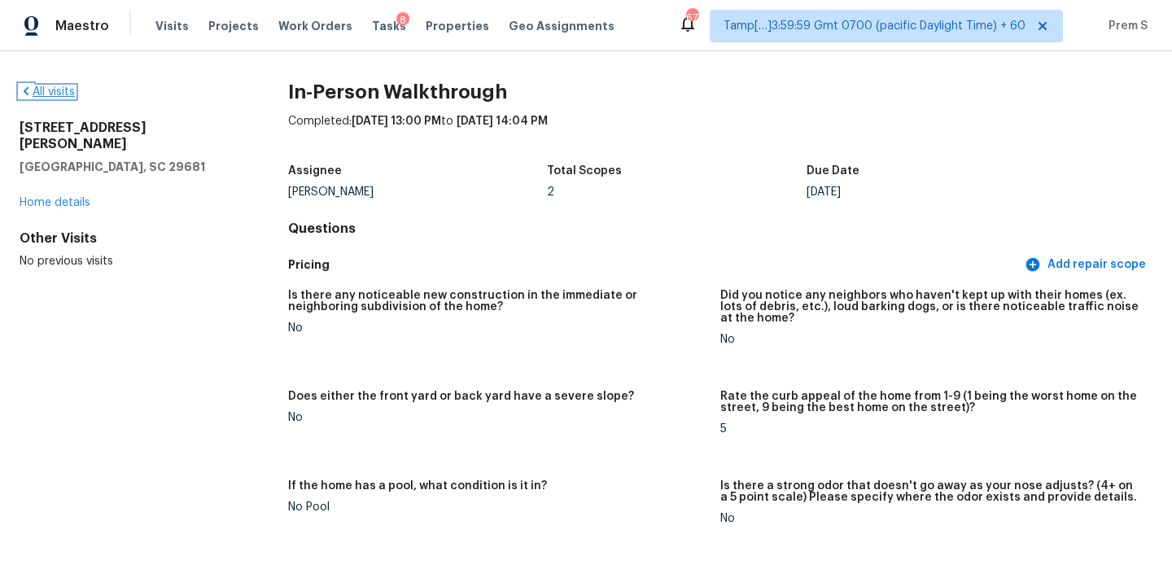
click at [63, 95] on link "All visits" at bounding box center [47, 91] width 55 height 11
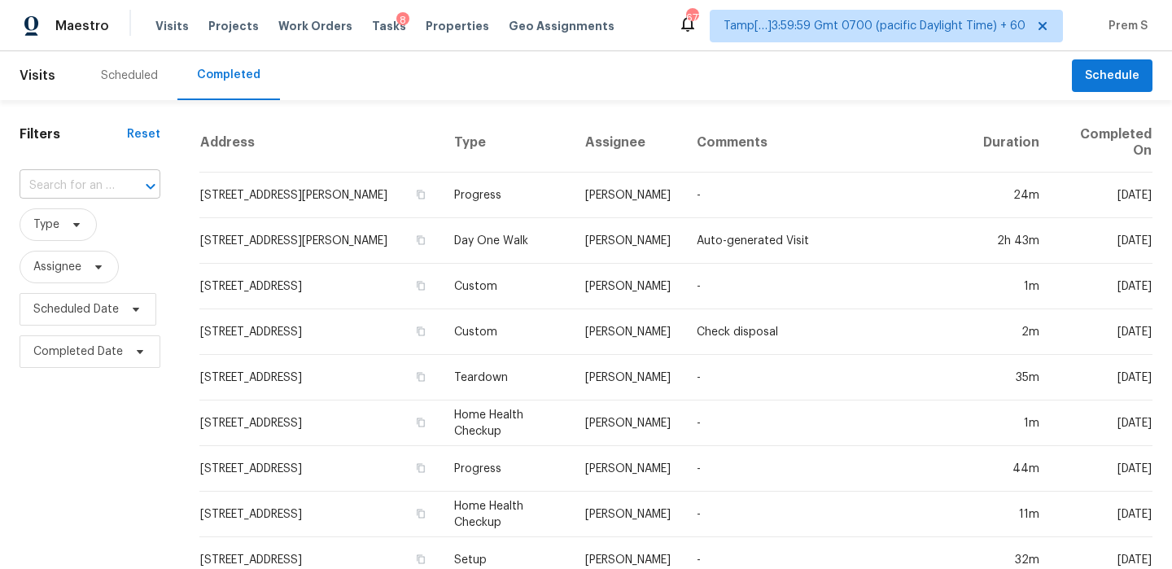
click at [93, 185] on input "text" at bounding box center [67, 185] width 95 height 25
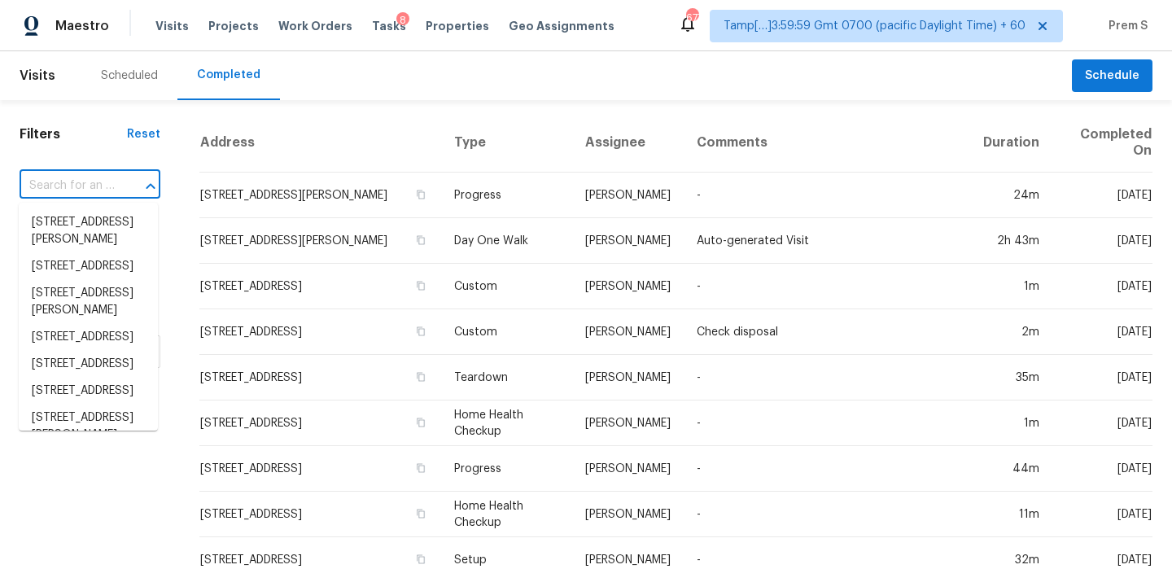
paste input "337 Polaris Dr, Indianapolis, IN 46241"
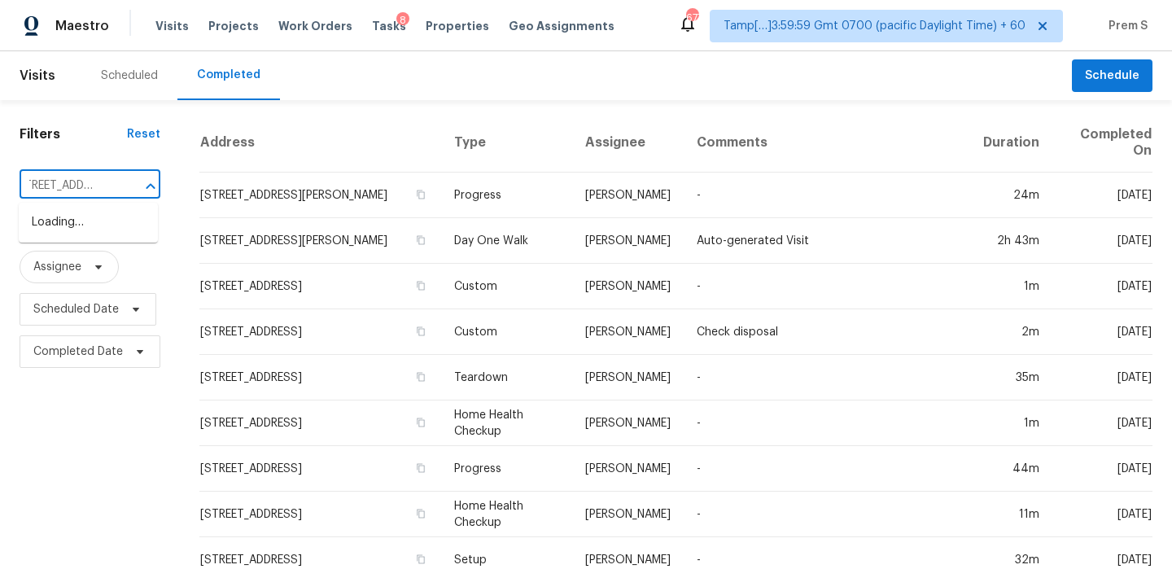
type input "337 Polaris Dr, Indianapolis, IN 46241"
click at [75, 236] on li "337 Polaris Dr, Indianapolis, IN 46241" at bounding box center [88, 222] width 139 height 27
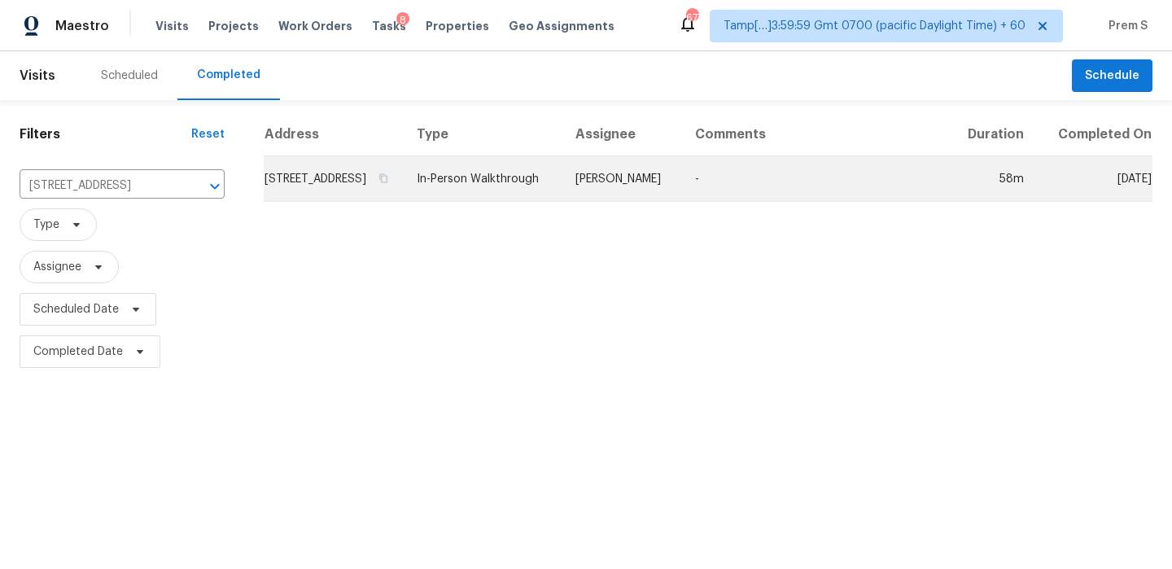
click at [334, 191] on td "337 Polaris Dr, Indianapolis, IN 46241" at bounding box center [334, 179] width 140 height 46
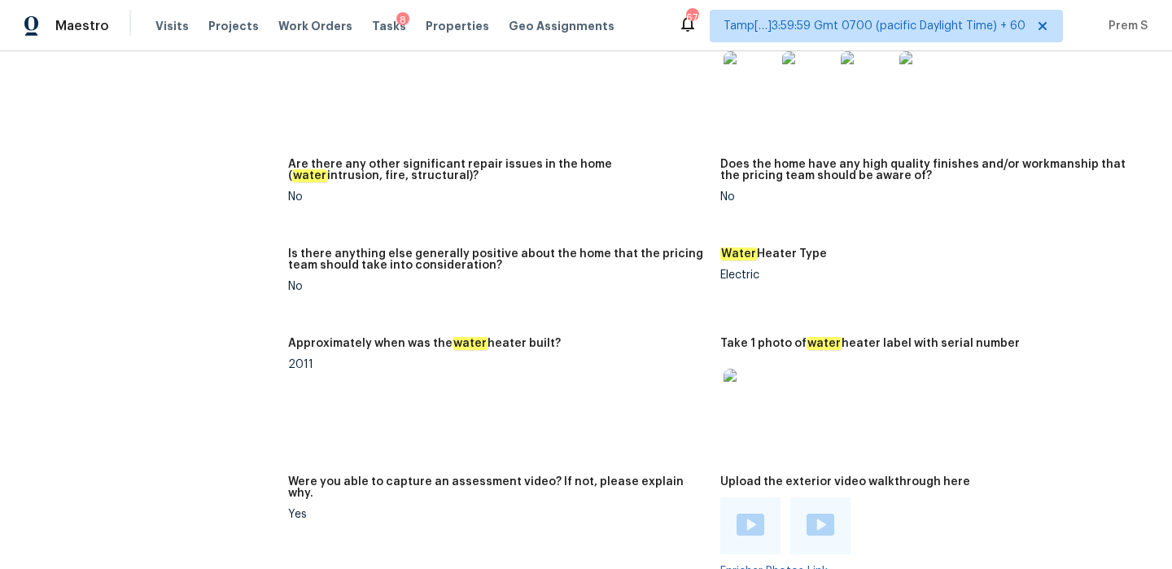
scroll to position [3267, 0]
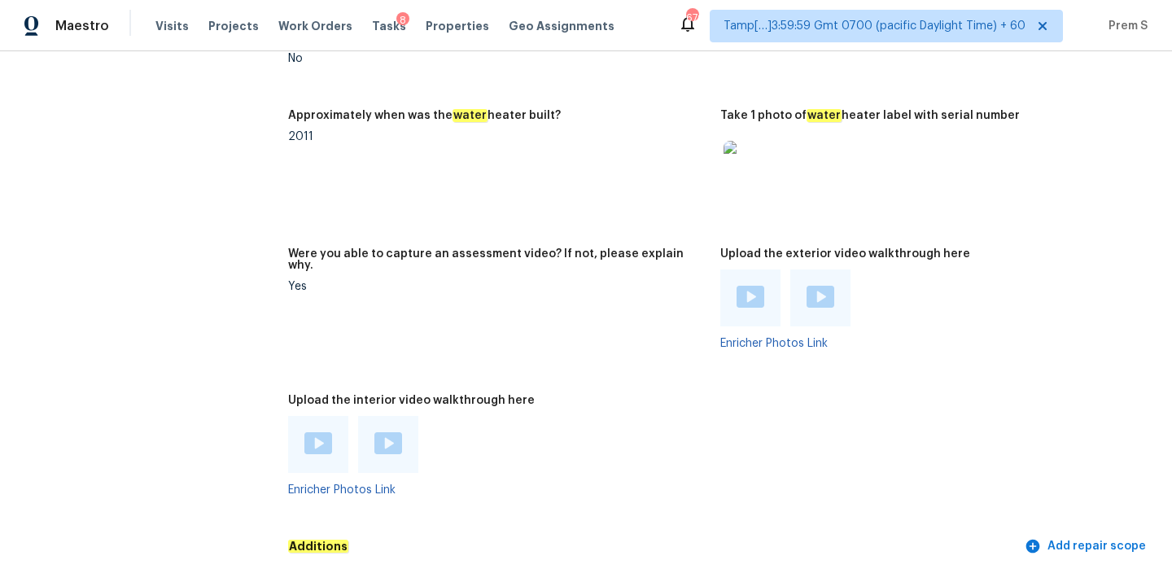
click at [326, 432] on img at bounding box center [319, 443] width 28 height 22
click at [396, 432] on img at bounding box center [389, 443] width 28 height 22
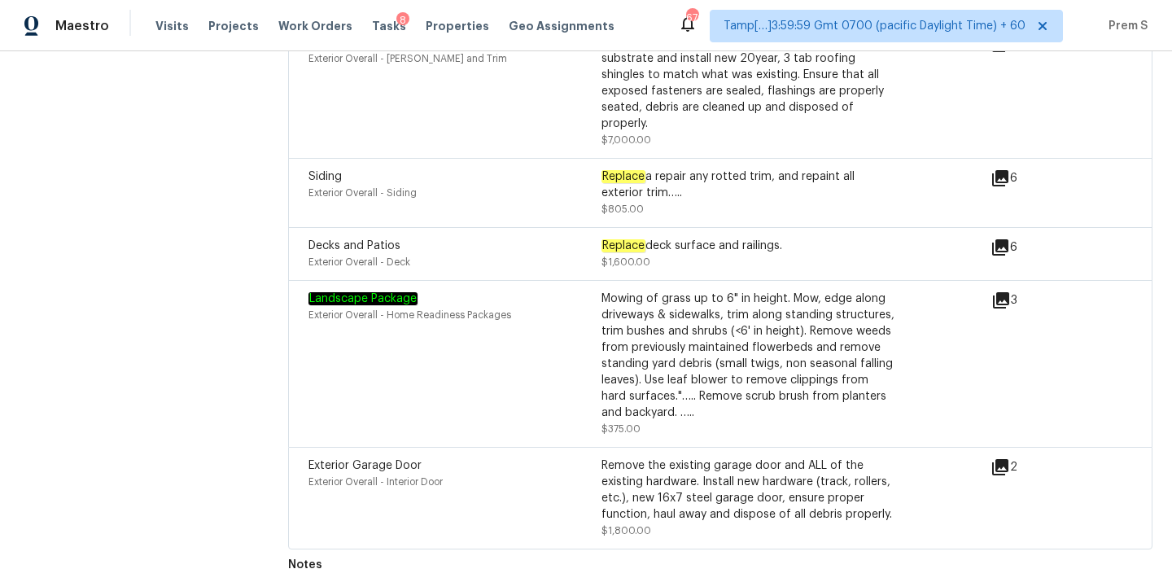
scroll to position [3209, 0]
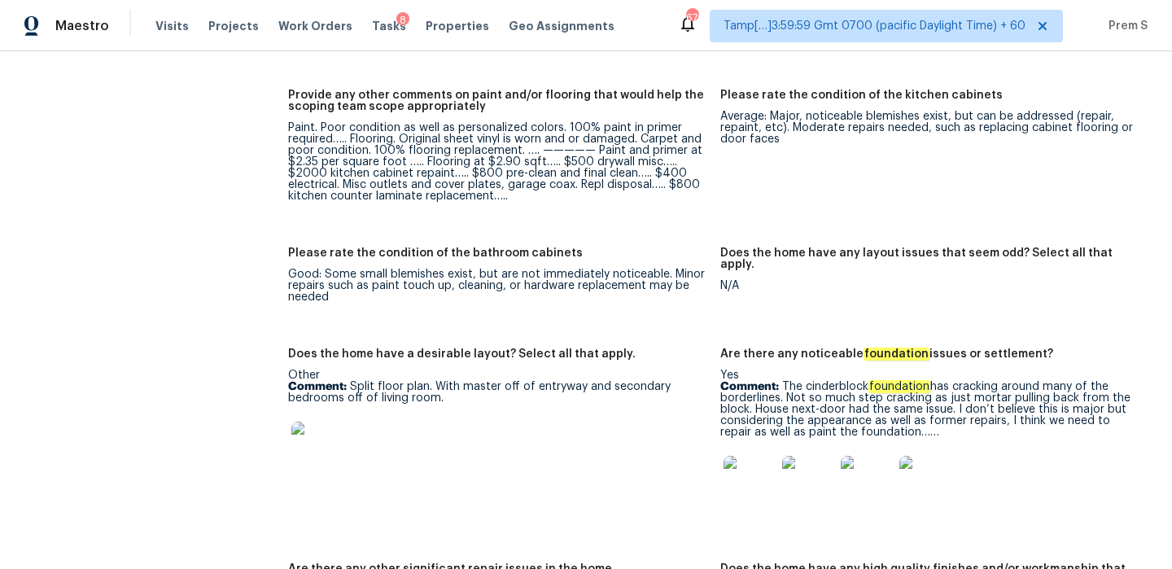
scroll to position [2607, 0]
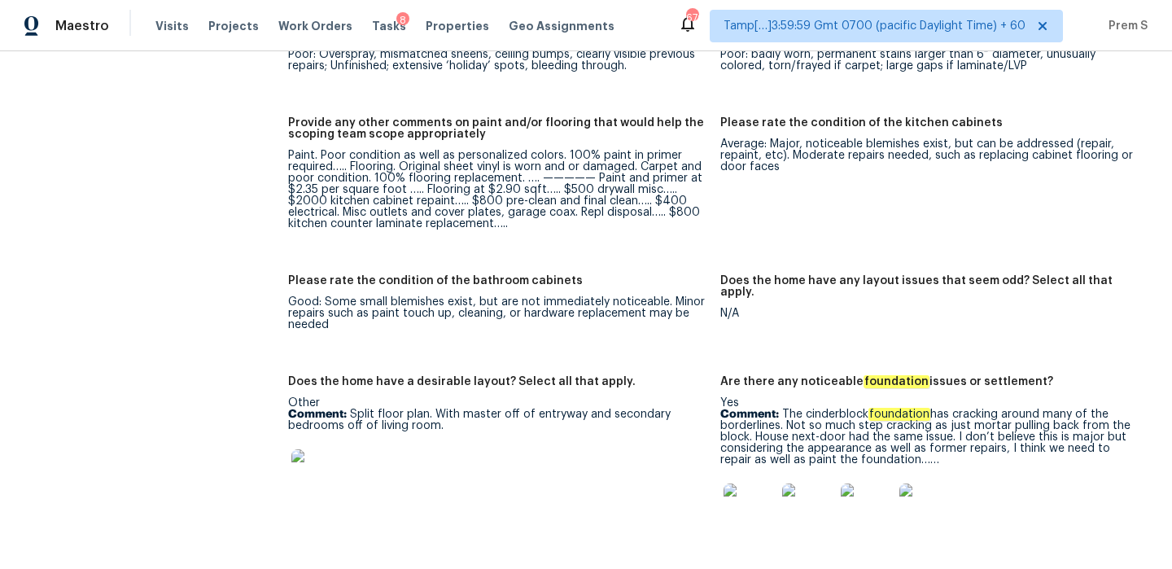
drag, startPoint x: 782, startPoint y: 392, endPoint x: 992, endPoint y: 441, distance: 215.7
click at [992, 441] on p "Comment: The cinderblock foundation has cracking around many of the borderlines…" at bounding box center [930, 437] width 419 height 57
copy p "The cinderblock foundation has cracking around many of the borderlines. Not so …"
click at [769, 494] on img at bounding box center [750, 510] width 52 height 52
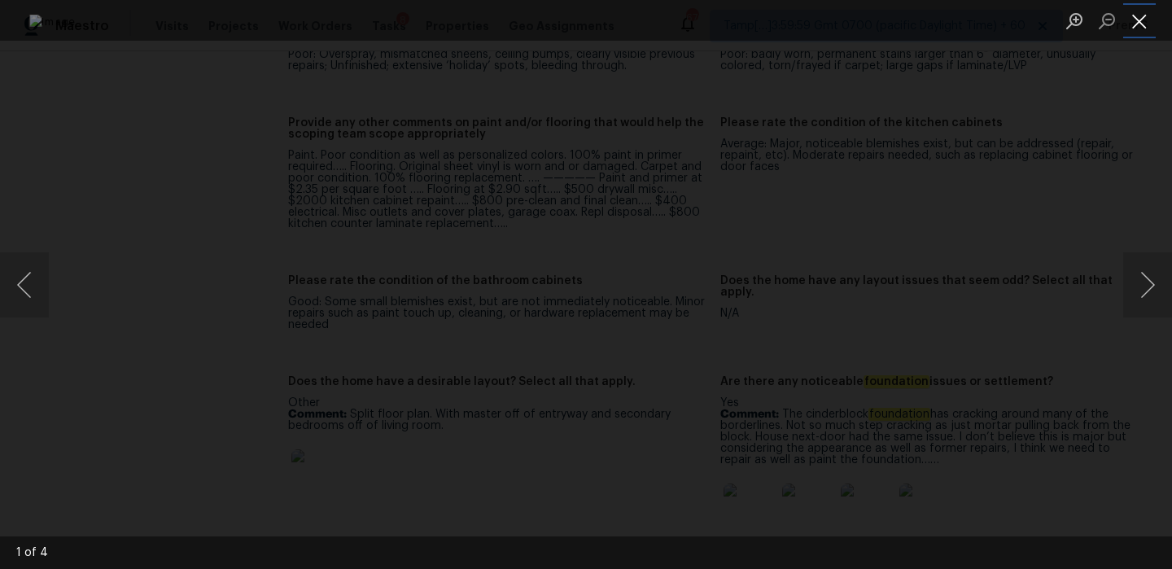
click at [1133, 18] on button "Close lightbox" at bounding box center [1140, 21] width 33 height 28
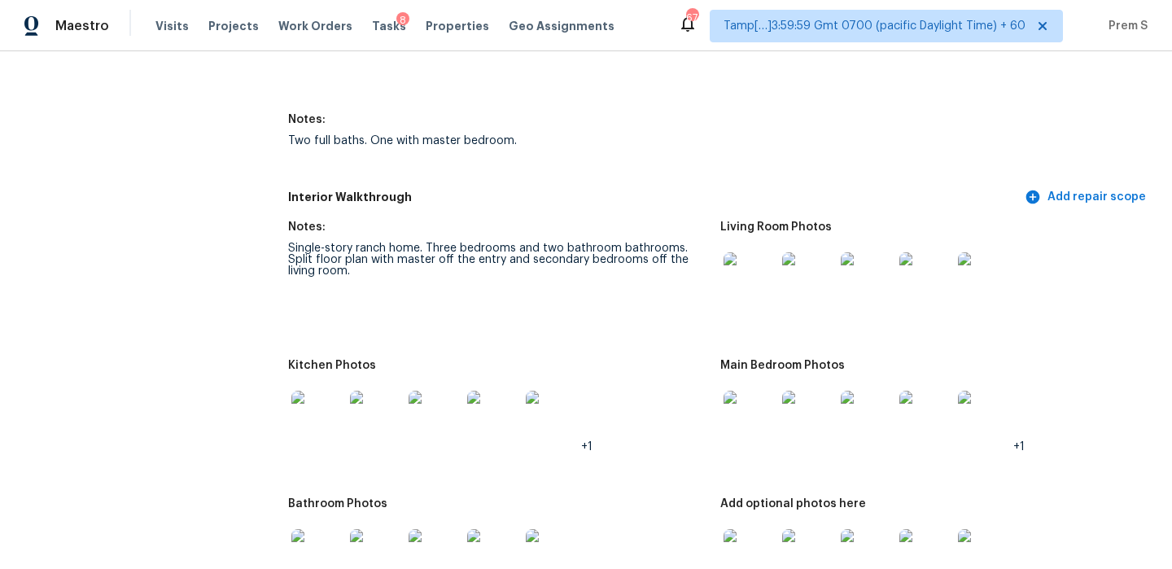
scroll to position [1849, 0]
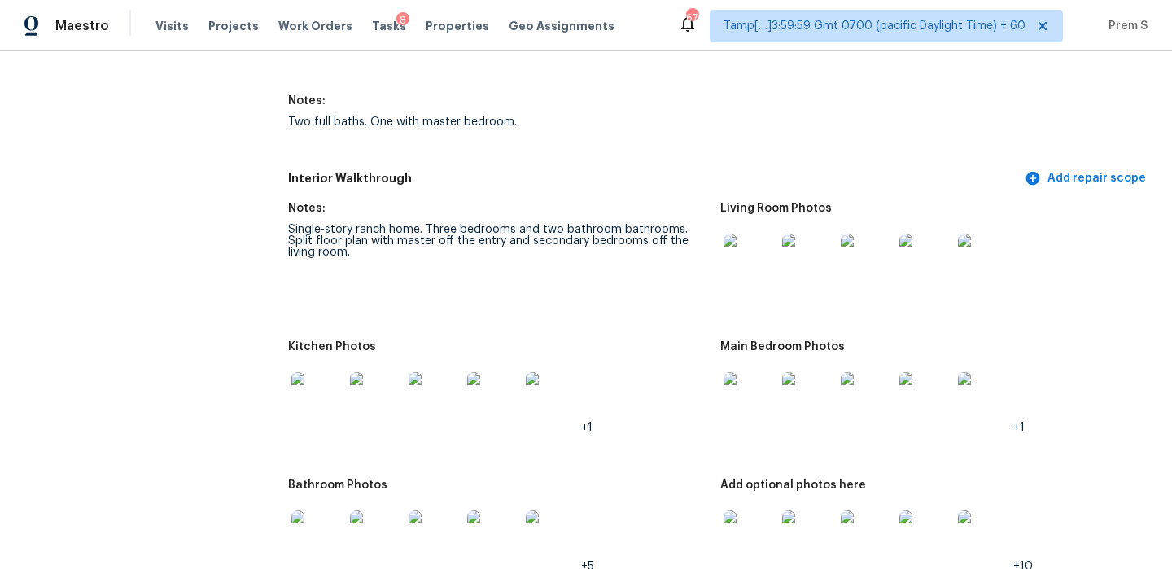
click at [333, 409] on img at bounding box center [317, 398] width 52 height 52
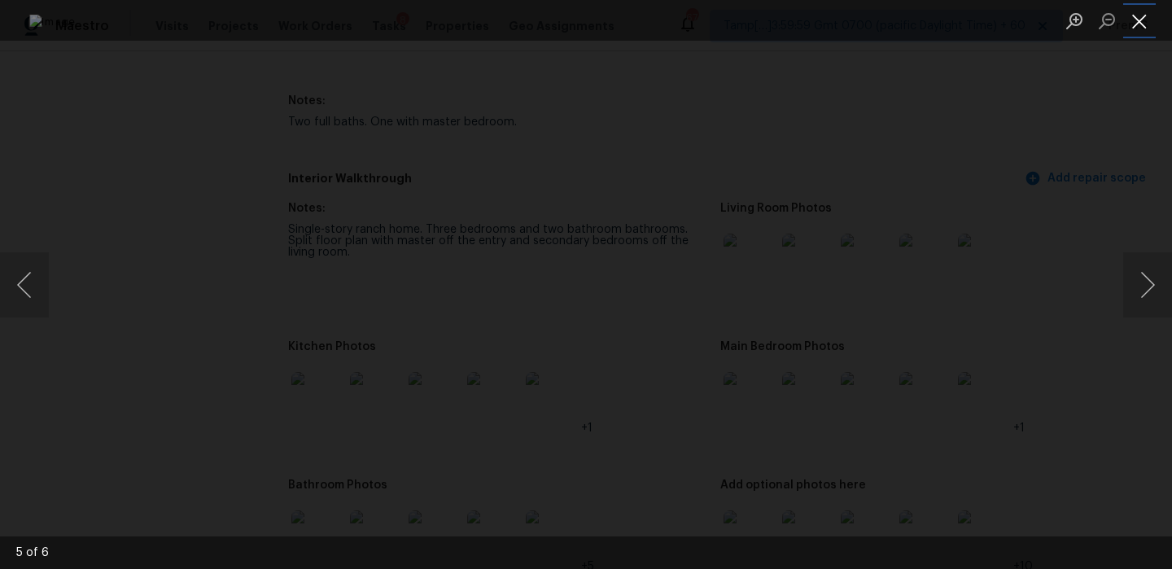
click at [1137, 19] on button "Close lightbox" at bounding box center [1140, 21] width 33 height 28
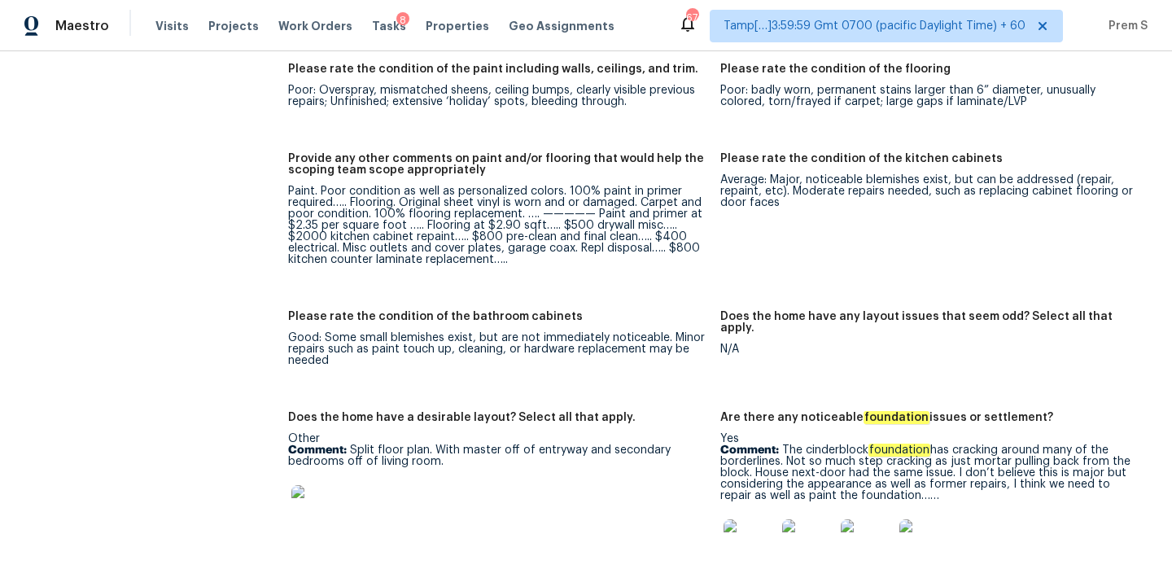
scroll to position [2568, 0]
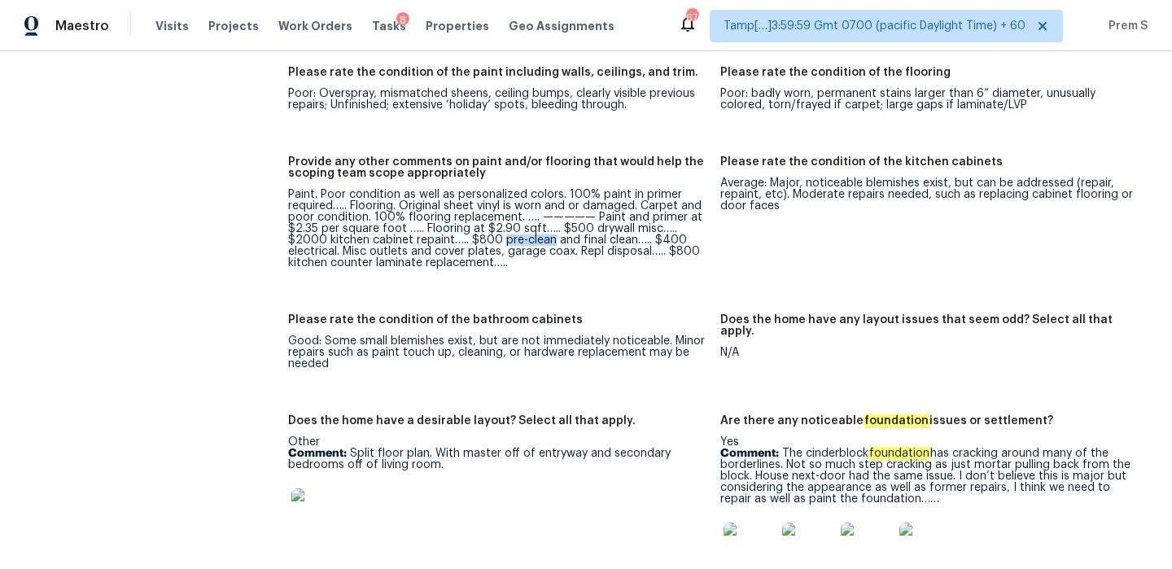
drag, startPoint x: 502, startPoint y: 219, endPoint x: 551, endPoint y: 221, distance: 48.9
click at [551, 221] on div "Paint. Poor condition as well as personalized colors. 100% paint in primer requ…" at bounding box center [497, 229] width 419 height 80
click at [504, 221] on div "Paint. Poor condition as well as personalized colors. 100% paint in primer requ…" at bounding box center [497, 229] width 419 height 80
drag, startPoint x: 504, startPoint y: 221, endPoint x: 633, endPoint y: 217, distance: 128.7
click at [633, 217] on div "Paint. Poor condition as well as personalized colors. 100% paint in primer requ…" at bounding box center [497, 229] width 419 height 80
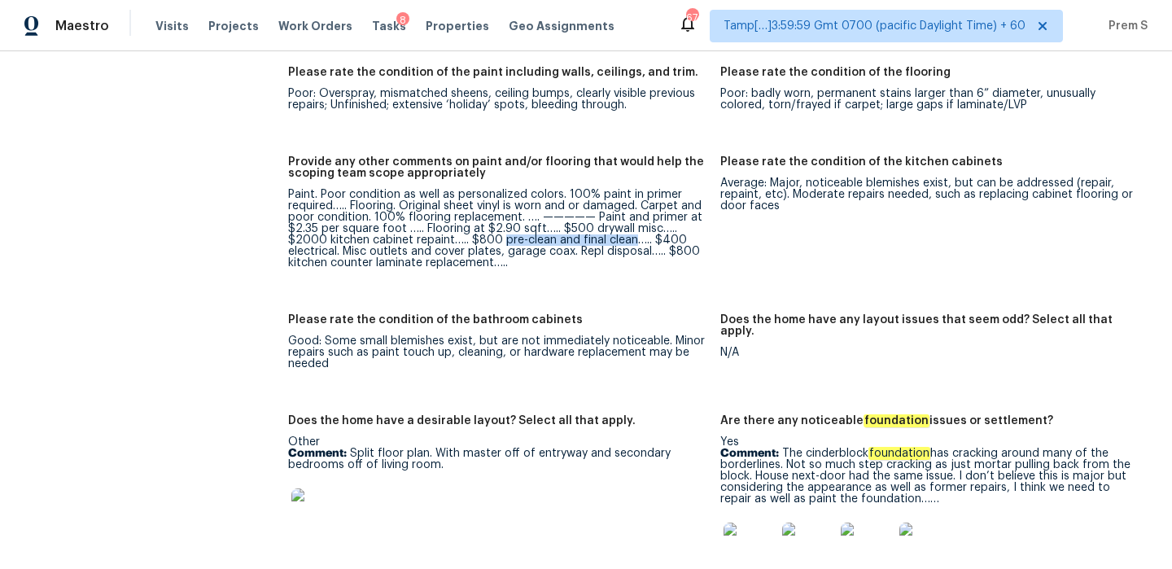
copy div "pre-clean and final clean"
drag, startPoint x: 344, startPoint y: 230, endPoint x: 648, endPoint y: 227, distance: 304.5
click at [648, 227] on div "Paint. Poor condition as well as personalized colors. 100% paint in primer requ…" at bounding box center [497, 229] width 419 height 80
copy div "Misc outlets and cover plates, garage coax. Repl disposal"
drag, startPoint x: 286, startPoint y: 240, endPoint x: 490, endPoint y: 241, distance: 204.4
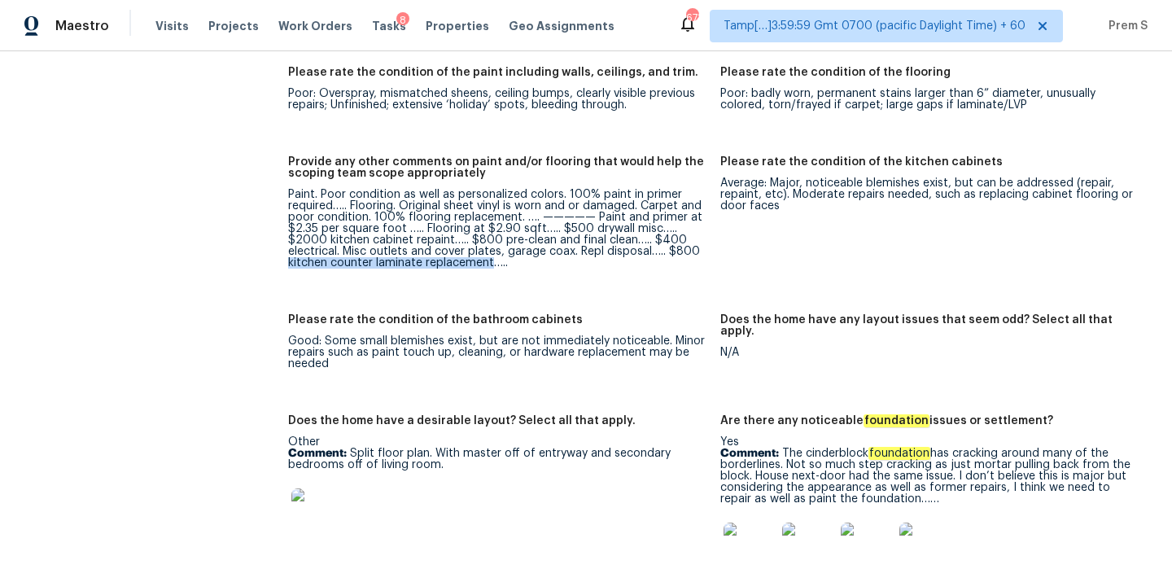
copy div "kitchen counter laminate replacement"
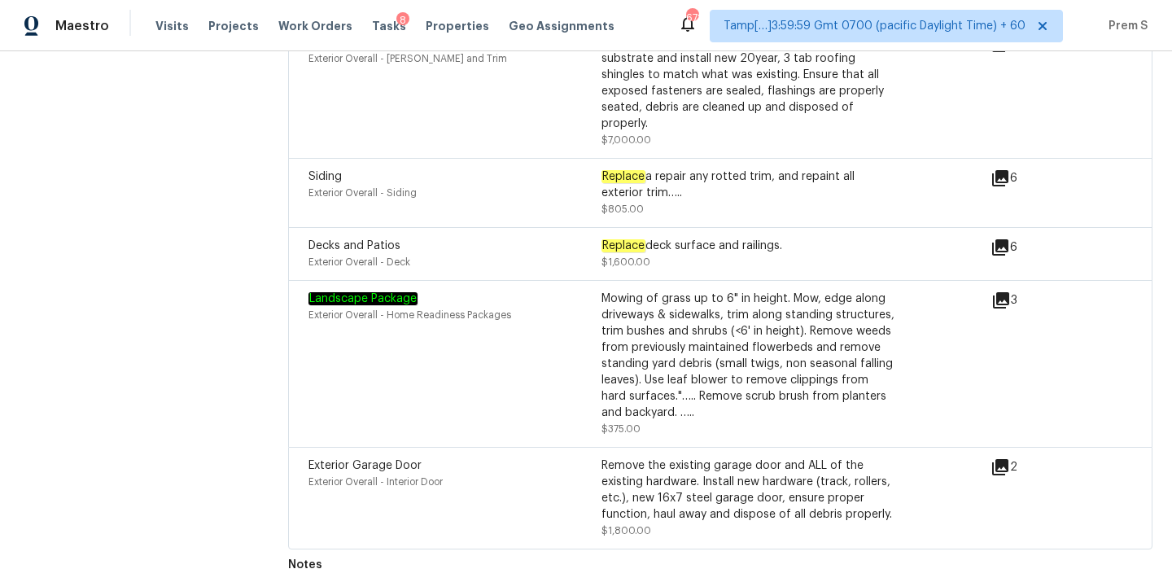
scroll to position [218, 0]
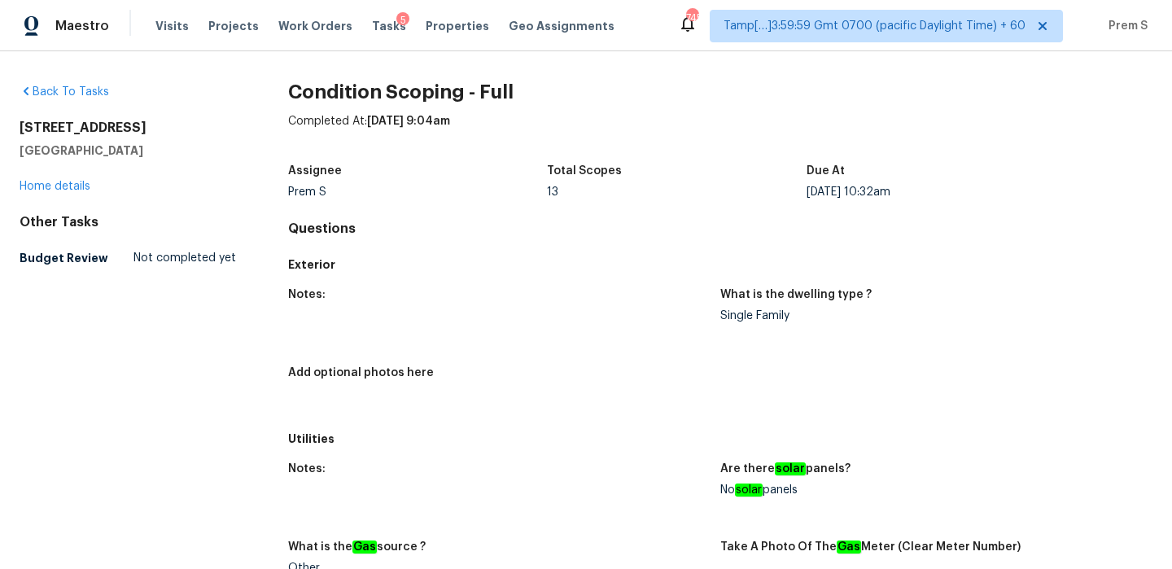
click at [397, 28] on div "5" at bounding box center [403, 20] width 13 height 16
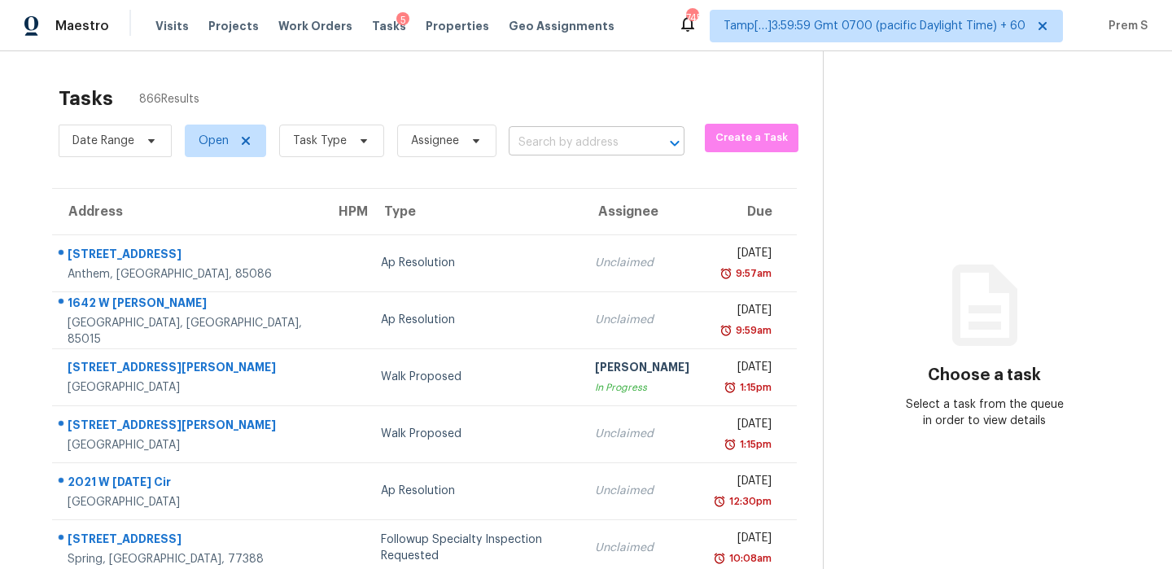
click at [555, 147] on input "text" at bounding box center [574, 142] width 130 height 25
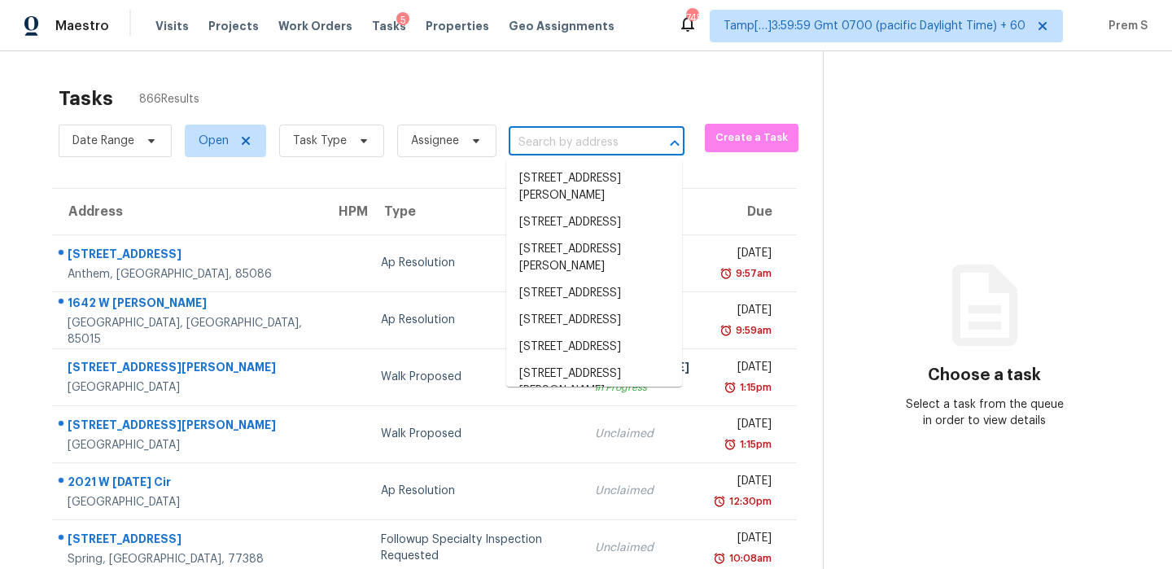
paste input "[STREET_ADDRESS]"
type input "[STREET_ADDRESS]"
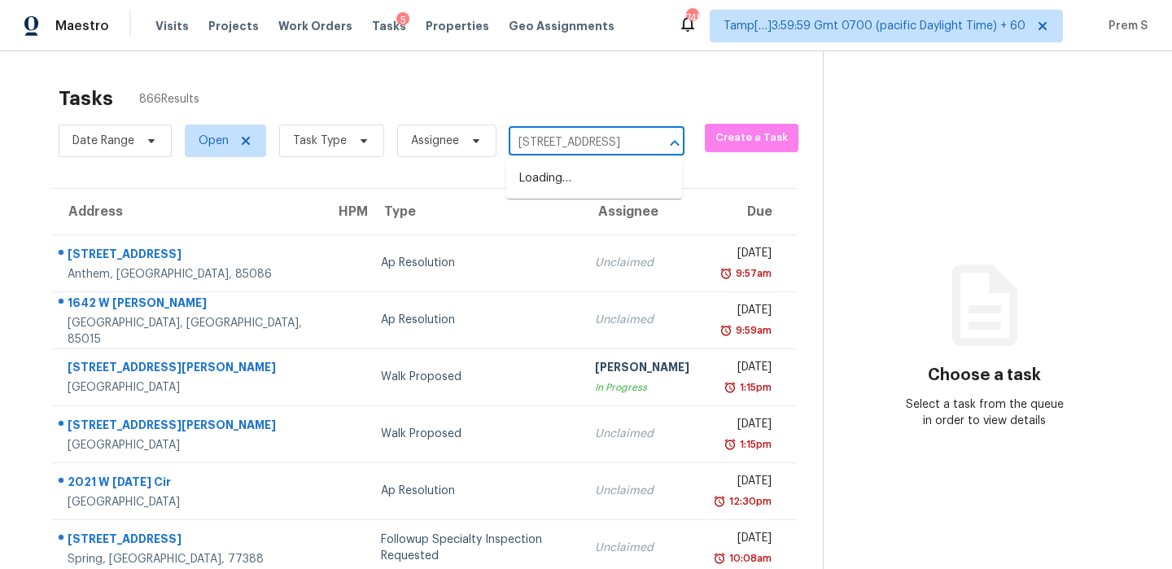
scroll to position [0, 92]
click at [555, 178] on li "[STREET_ADDRESS]" at bounding box center [594, 178] width 176 height 27
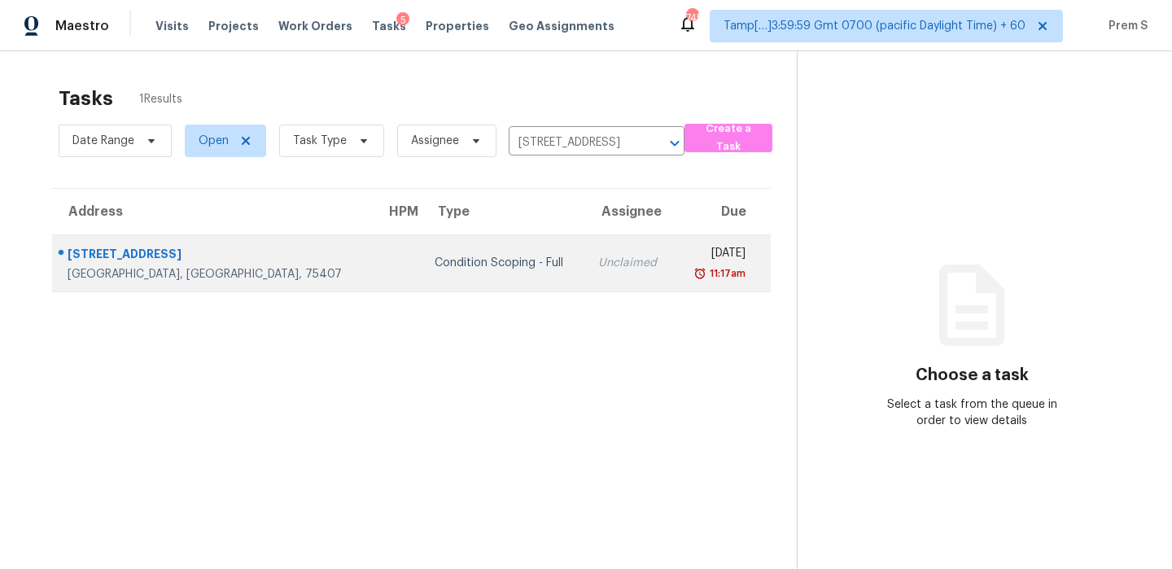
click at [598, 258] on div "Unclaimed" at bounding box center [630, 263] width 64 height 16
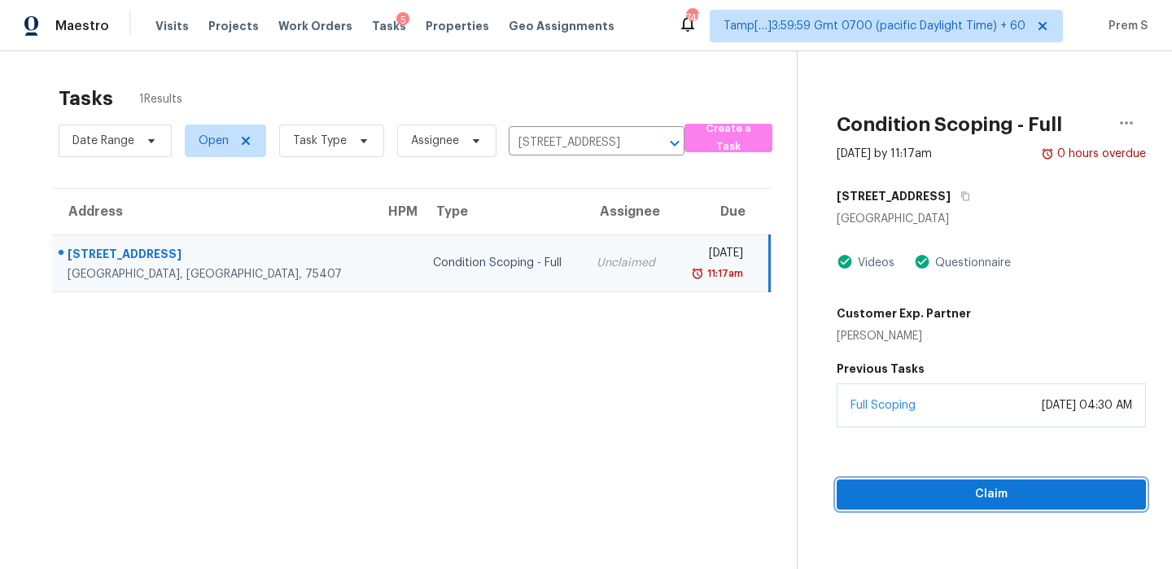
click at [948, 496] on span "Claim" at bounding box center [991, 494] width 283 height 20
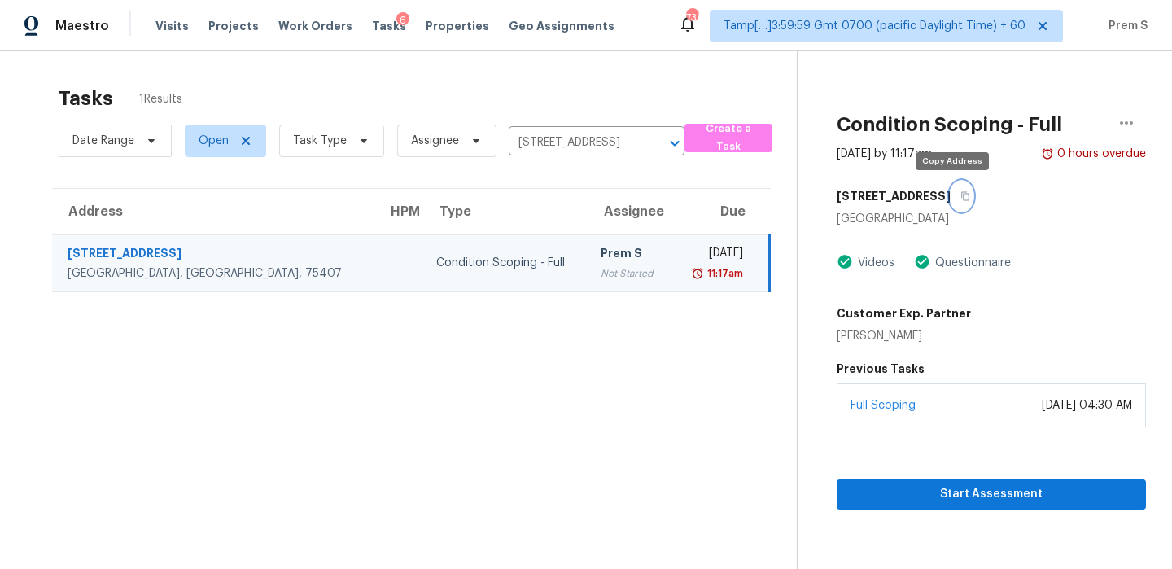
click at [961, 198] on icon "button" at bounding box center [966, 196] width 10 height 10
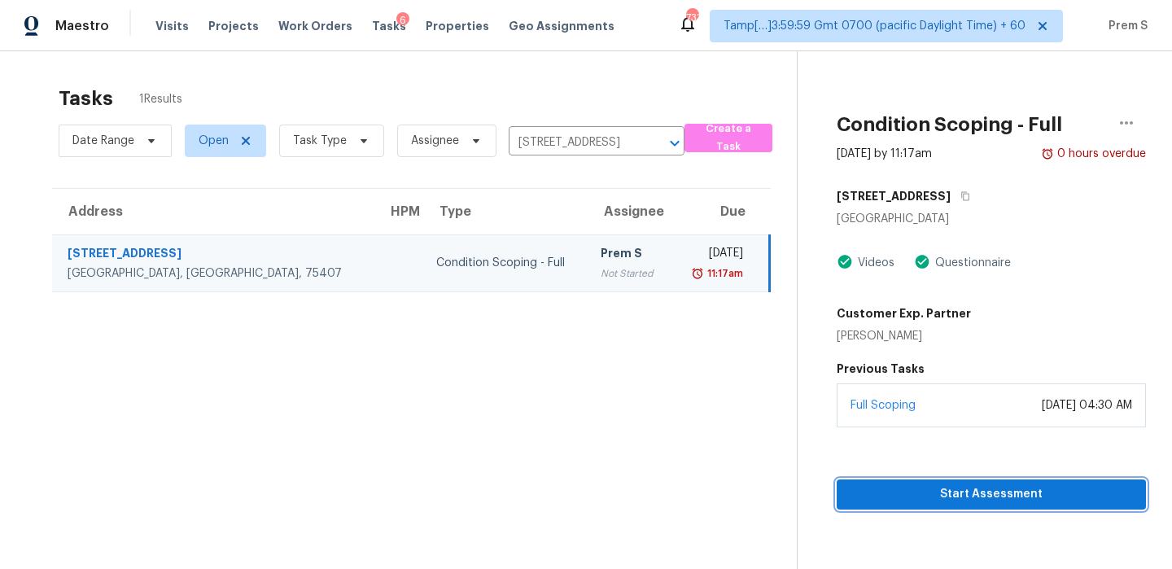
click at [937, 489] on span "Start Assessment" at bounding box center [991, 494] width 283 height 20
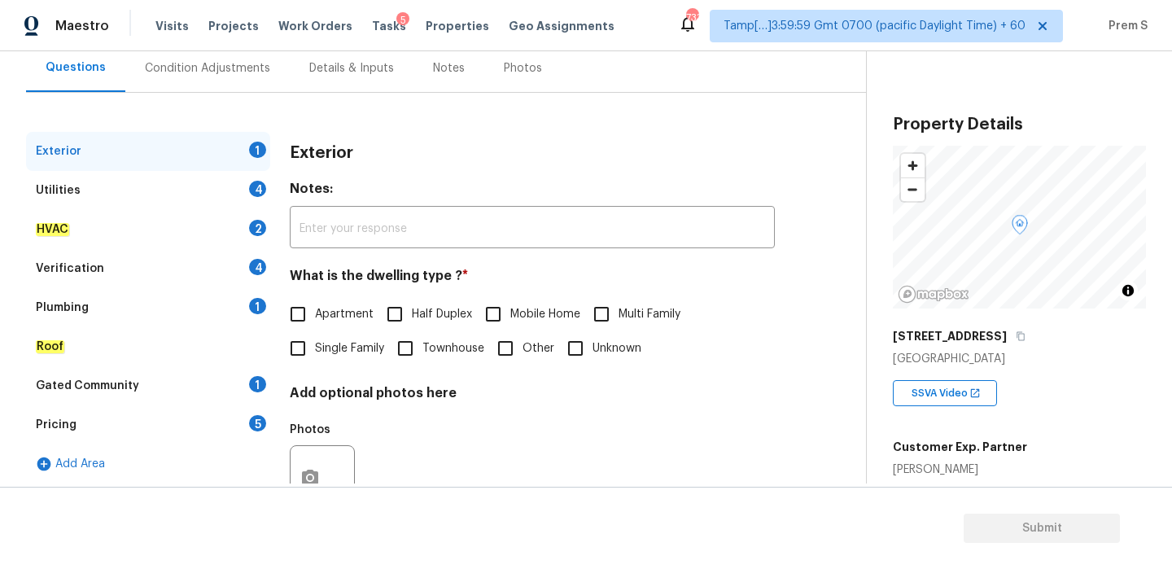
scroll to position [133, 0]
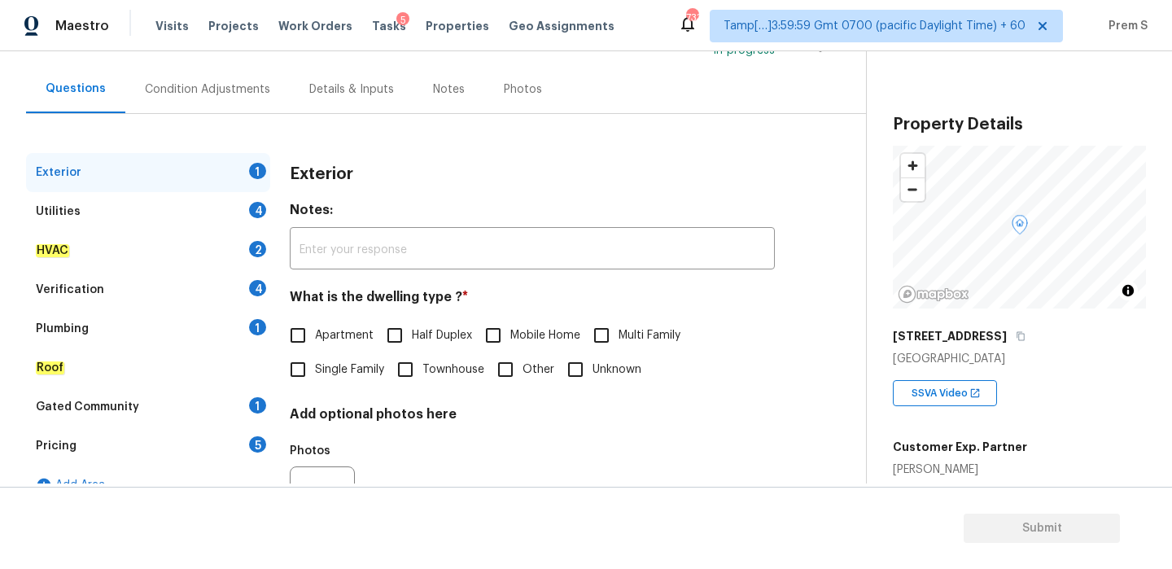
click at [210, 81] on div "Condition Adjustments" at bounding box center [207, 89] width 125 height 16
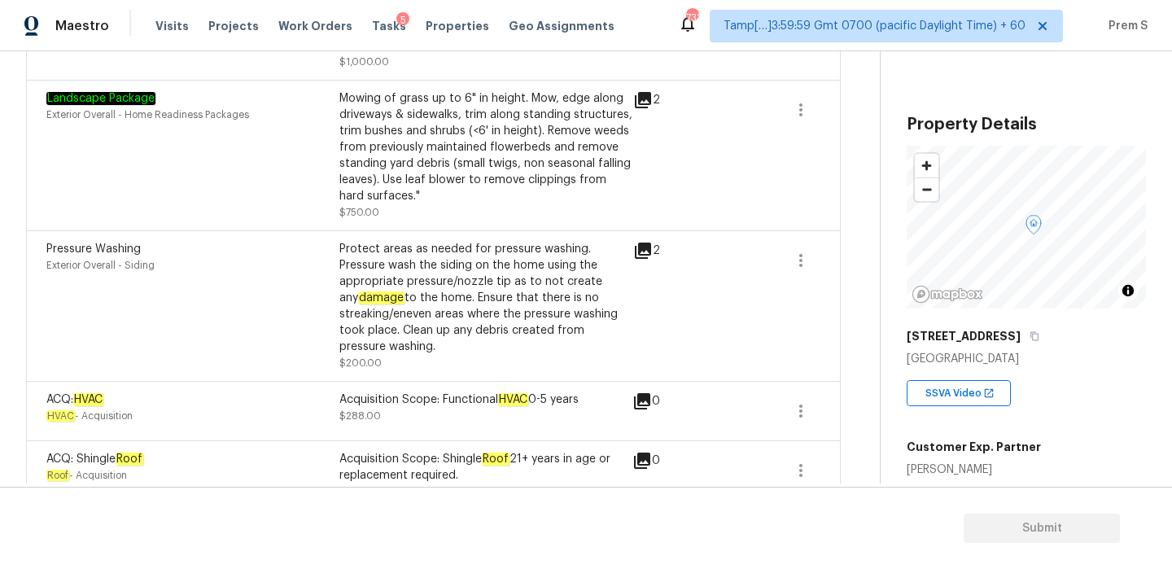
scroll to position [1448, 0]
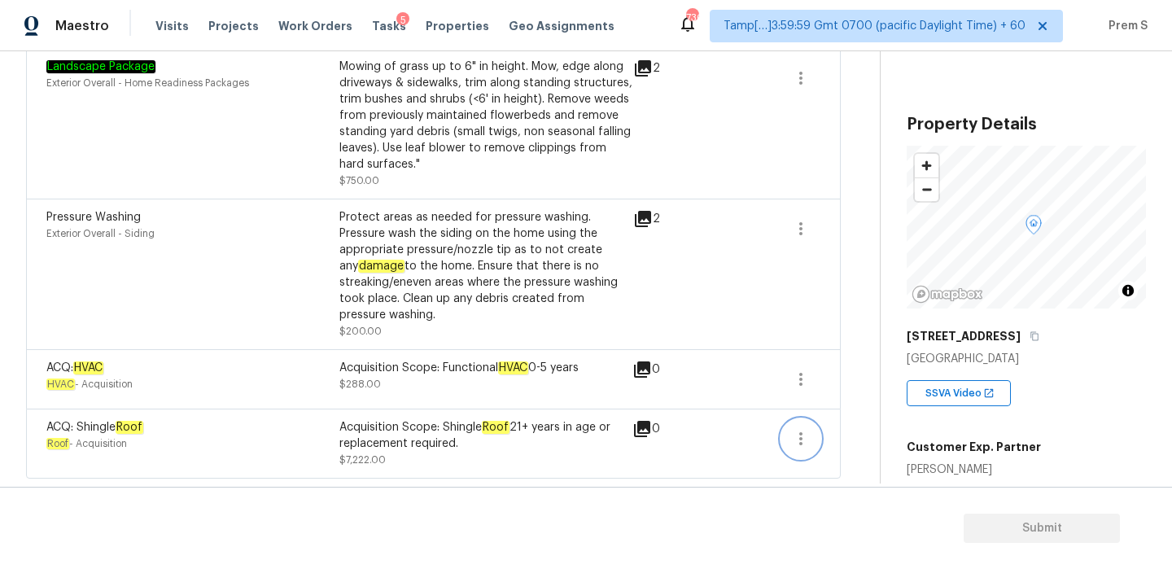
click at [802, 448] on icon "button" at bounding box center [801, 439] width 20 height 20
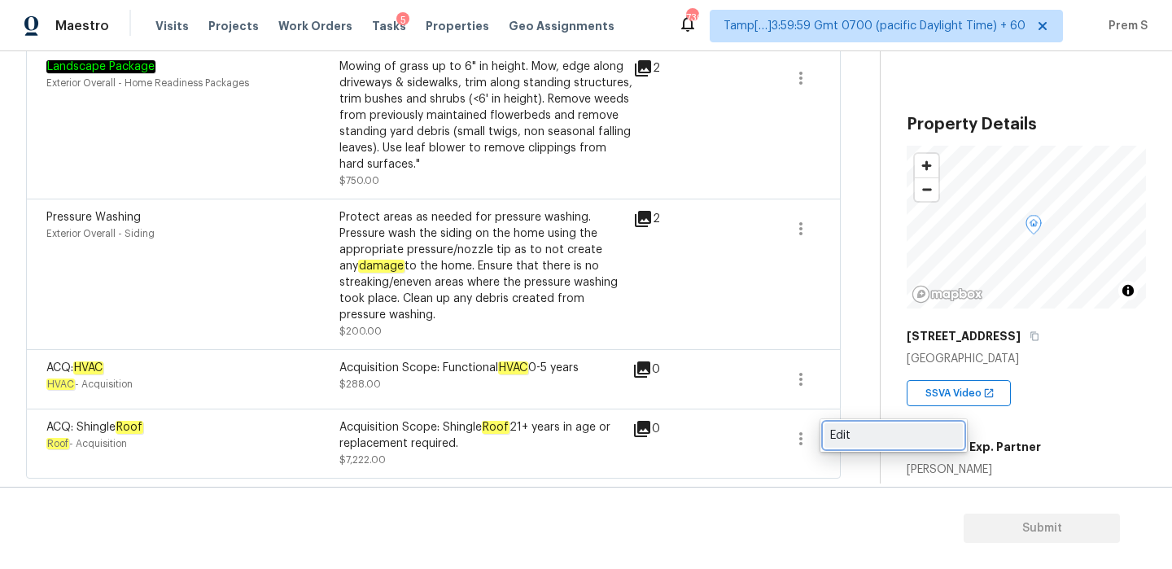
click at [842, 436] on div "Edit" at bounding box center [893, 435] width 127 height 16
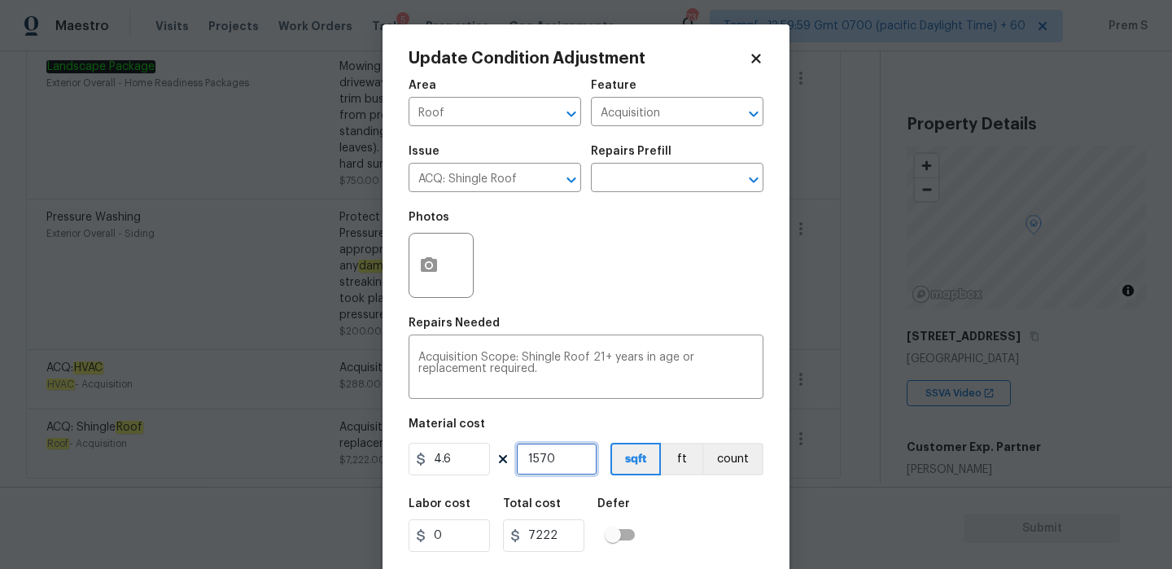
click at [538, 461] on input "1570" at bounding box center [556, 459] width 81 height 33
click at [445, 460] on input "4.6" at bounding box center [449, 459] width 81 height 33
type input "0"
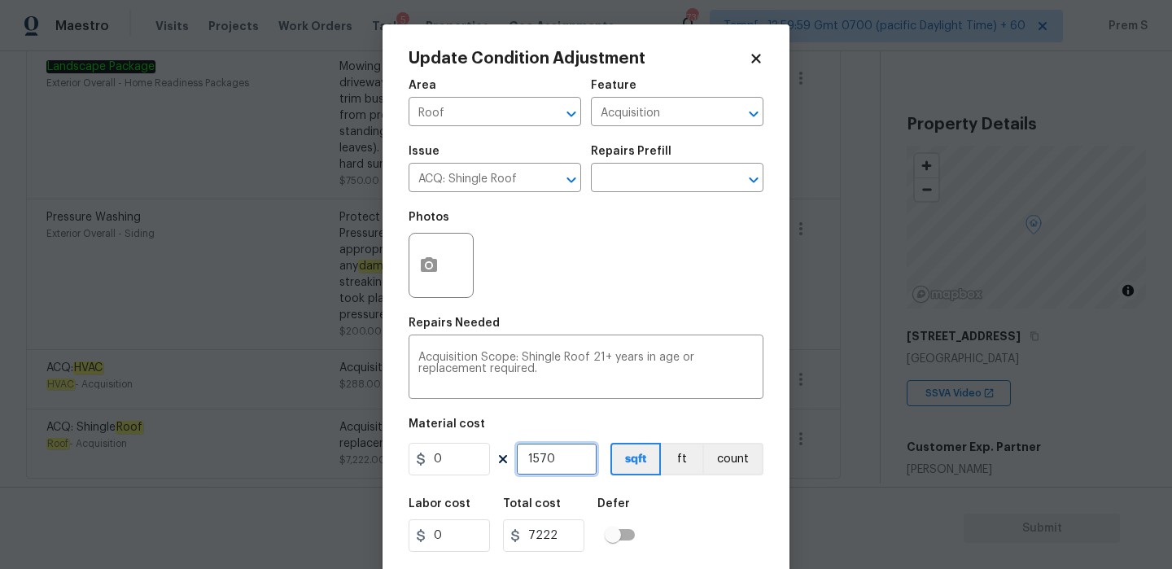
click at [546, 450] on input "1570" at bounding box center [556, 459] width 81 height 33
type input "0"
click at [546, 450] on input "1570" at bounding box center [556, 459] width 81 height 33
type input "0"
click at [728, 496] on div "Labor cost 0 Total cost 0 Defer" at bounding box center [586, 525] width 355 height 73
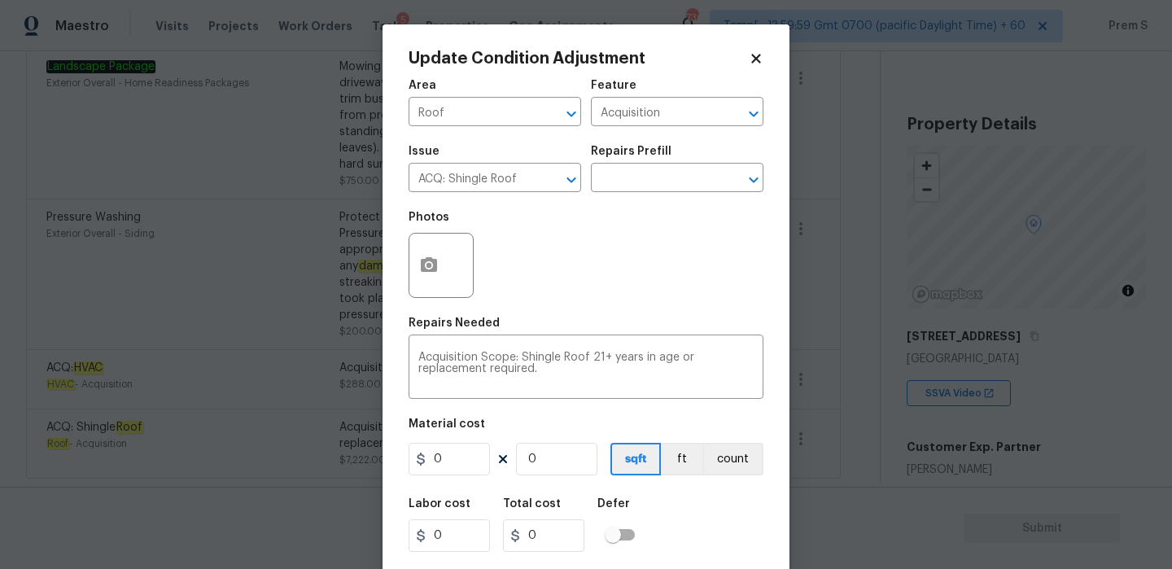
scroll to position [39, 0]
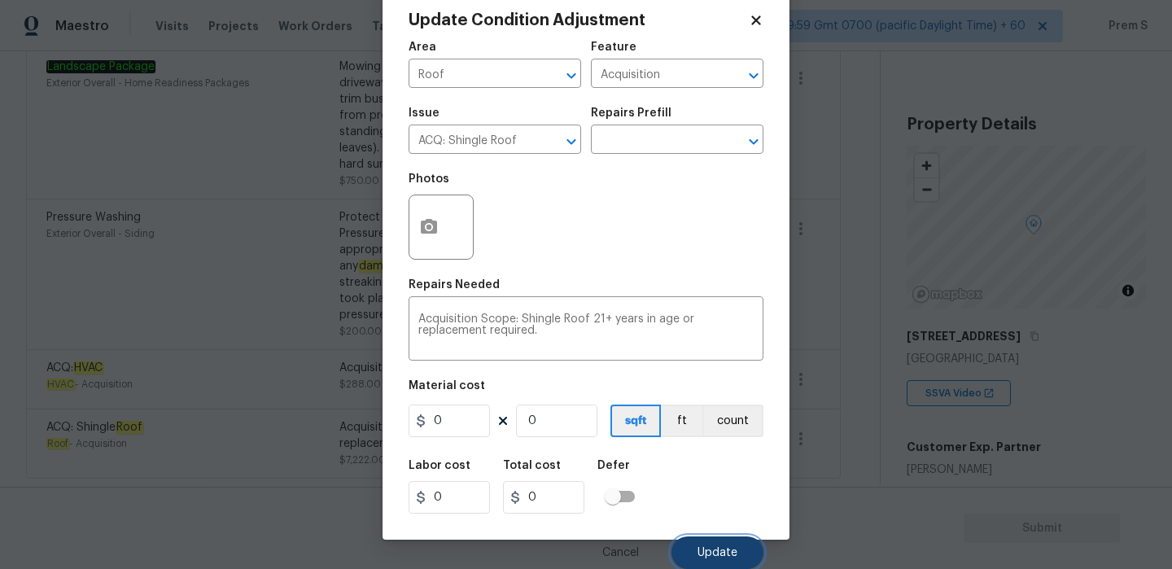
click at [720, 550] on span "Update" at bounding box center [718, 553] width 40 height 12
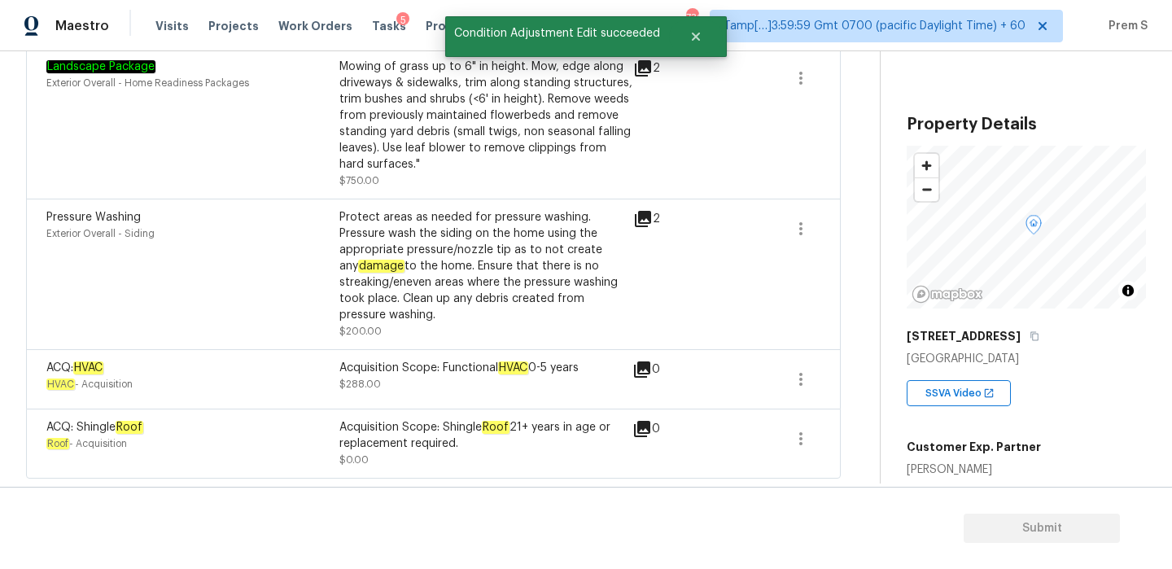
scroll to position [0, 0]
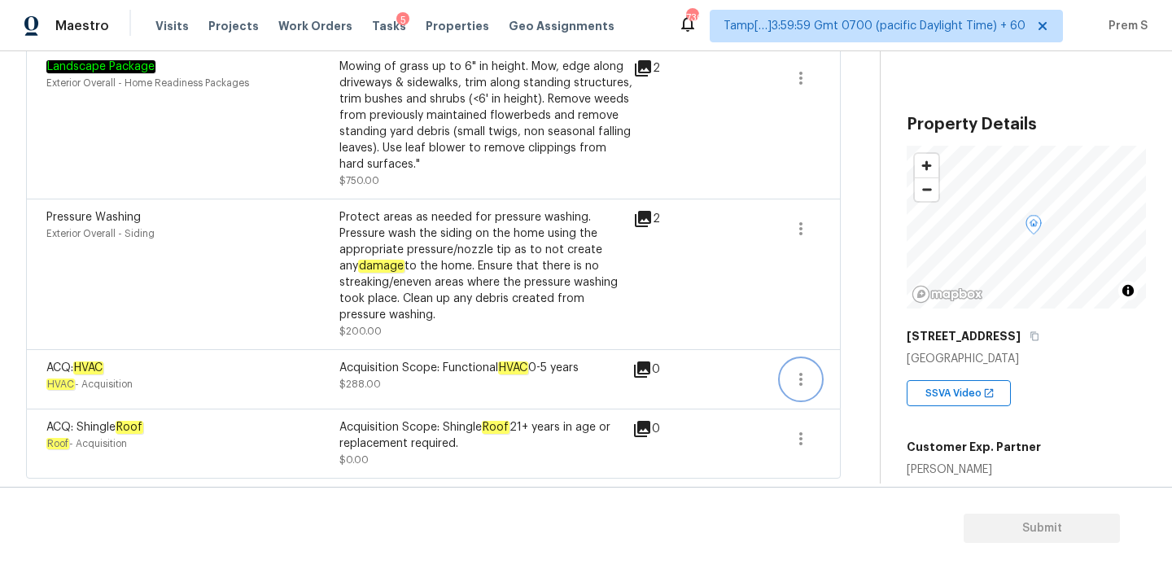
click at [800, 388] on icon "button" at bounding box center [801, 380] width 20 height 20
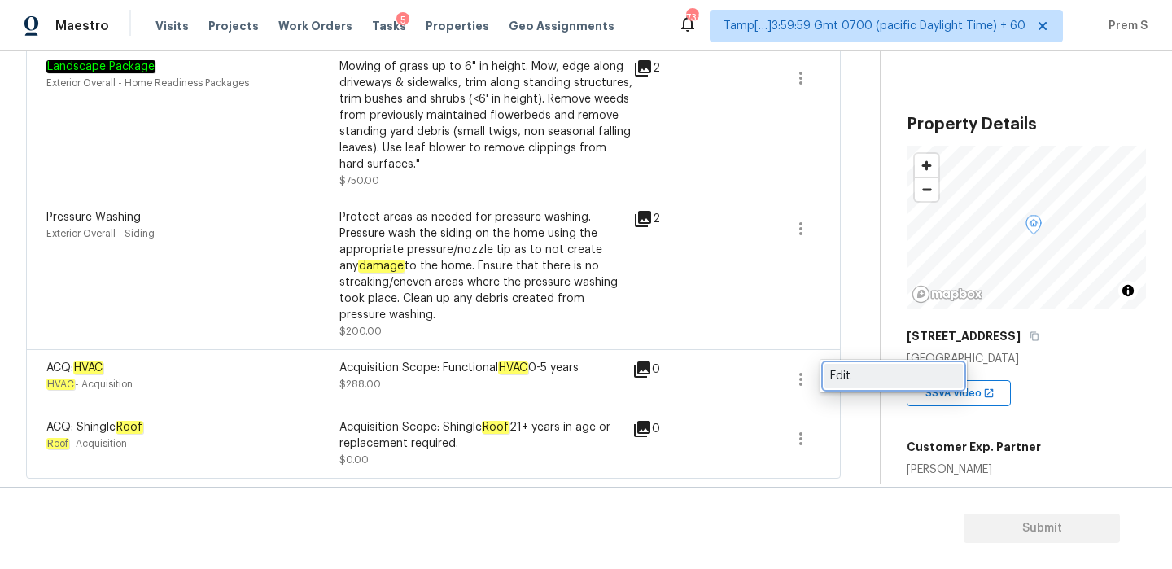
click at [848, 370] on div "Edit" at bounding box center [893, 376] width 127 height 16
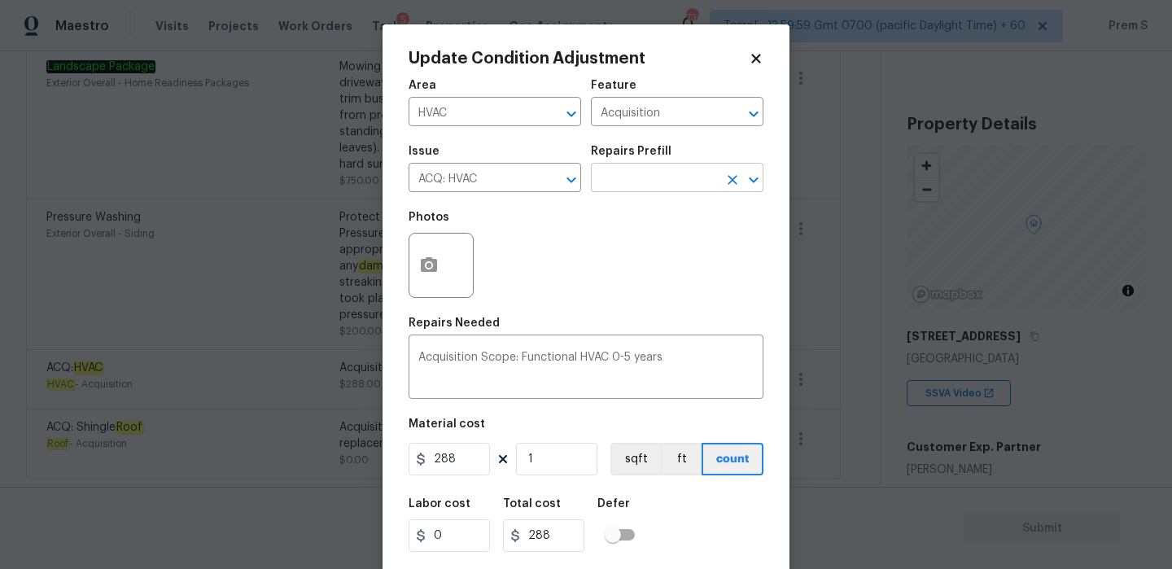
click at [754, 180] on icon "Open" at bounding box center [753, 180] width 9 height 6
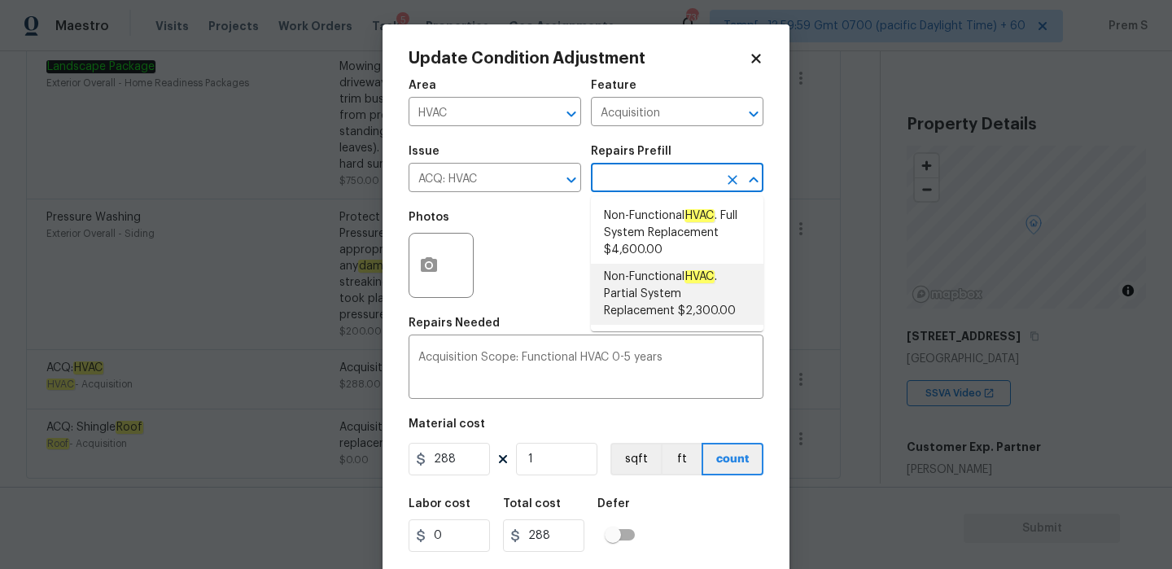
click at [681, 273] on span "Non-Functional HVAC . Partial System Replacement $2,300.00" at bounding box center [677, 294] width 147 height 51
type textarea "Acquisition Scope: Partial System Replacement"
type input "2300"
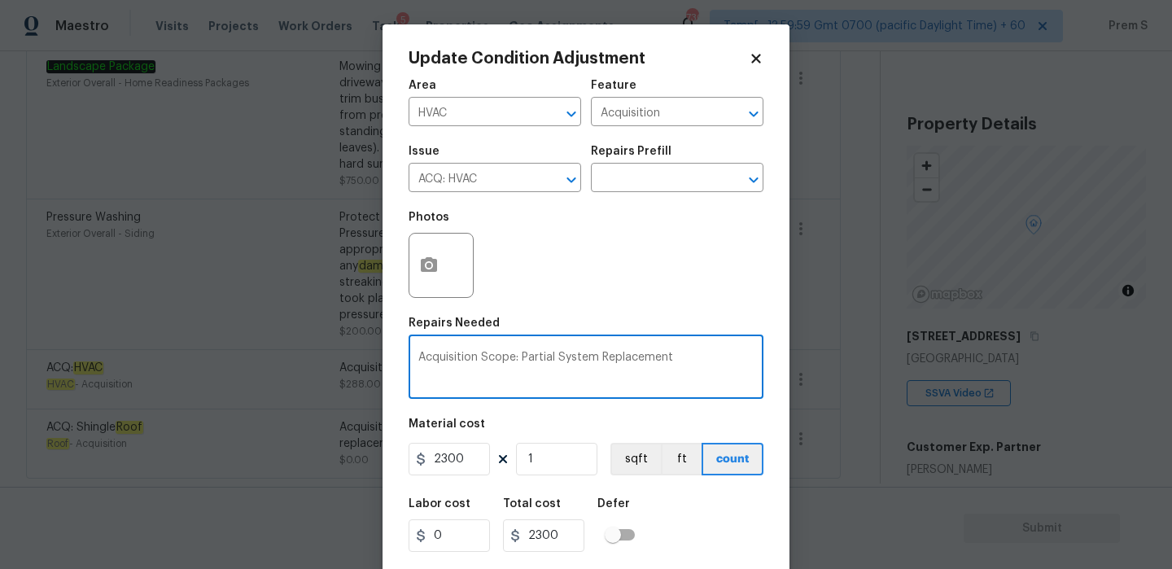
drag, startPoint x: 686, startPoint y: 359, endPoint x: 311, endPoint y: 359, distance: 374.5
click at [311, 359] on div "Update Condition Adjustment Area HVAC ​ Feature Acquisition ​ Issue ACQ: HVAC ​…" at bounding box center [586, 284] width 1172 height 569
type textarea "HVAC replacement"
click at [675, 515] on div "Labor cost 0 Total cost 2300 Defer" at bounding box center [586, 525] width 355 height 73
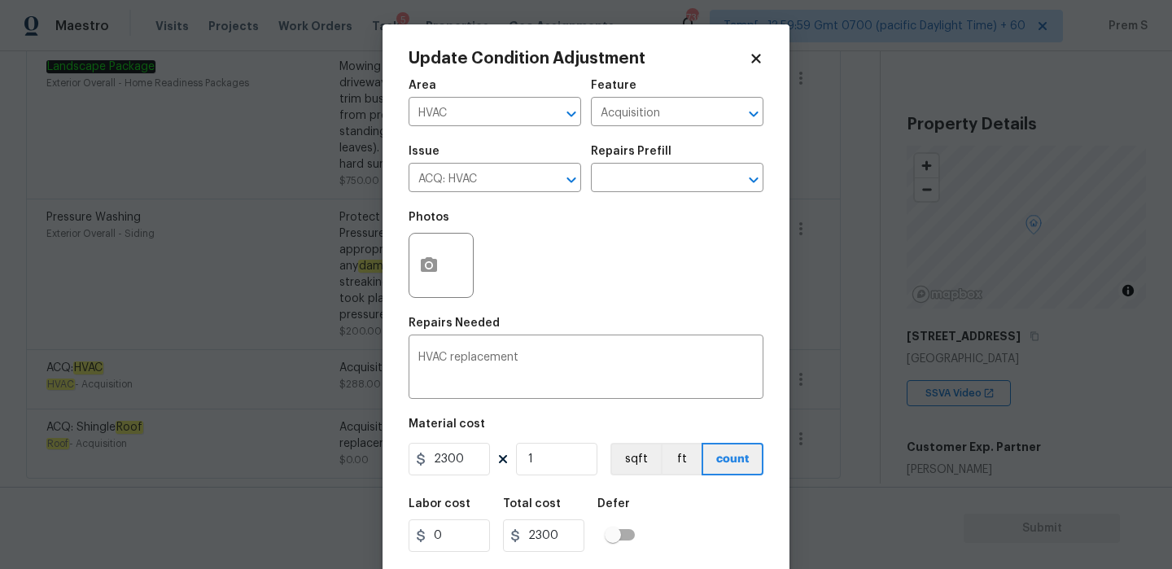
scroll to position [39, 0]
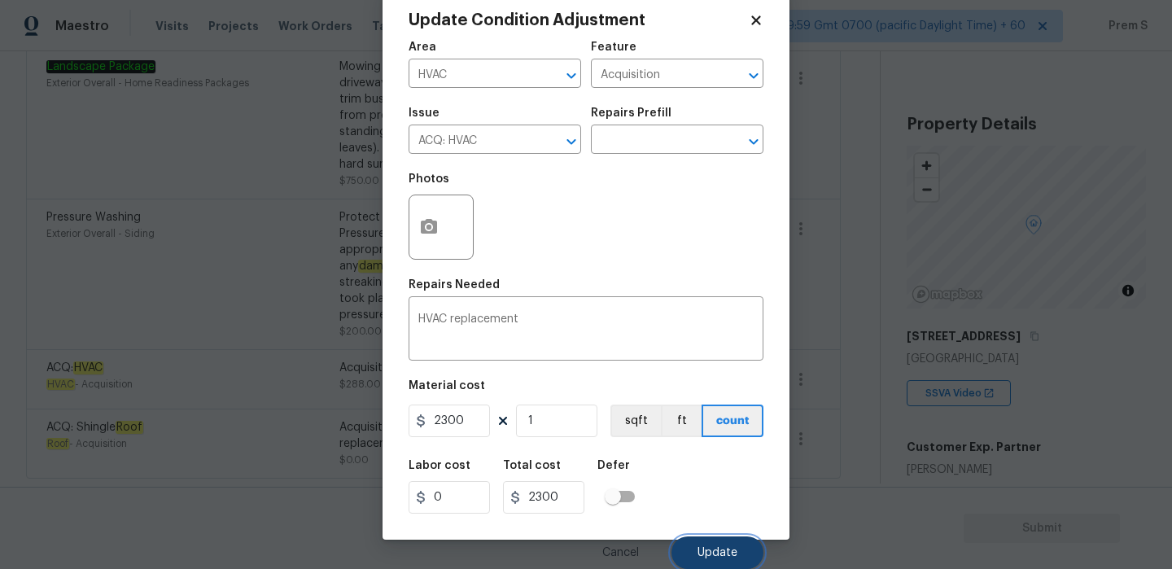
click at [709, 547] on span "Update" at bounding box center [718, 553] width 40 height 12
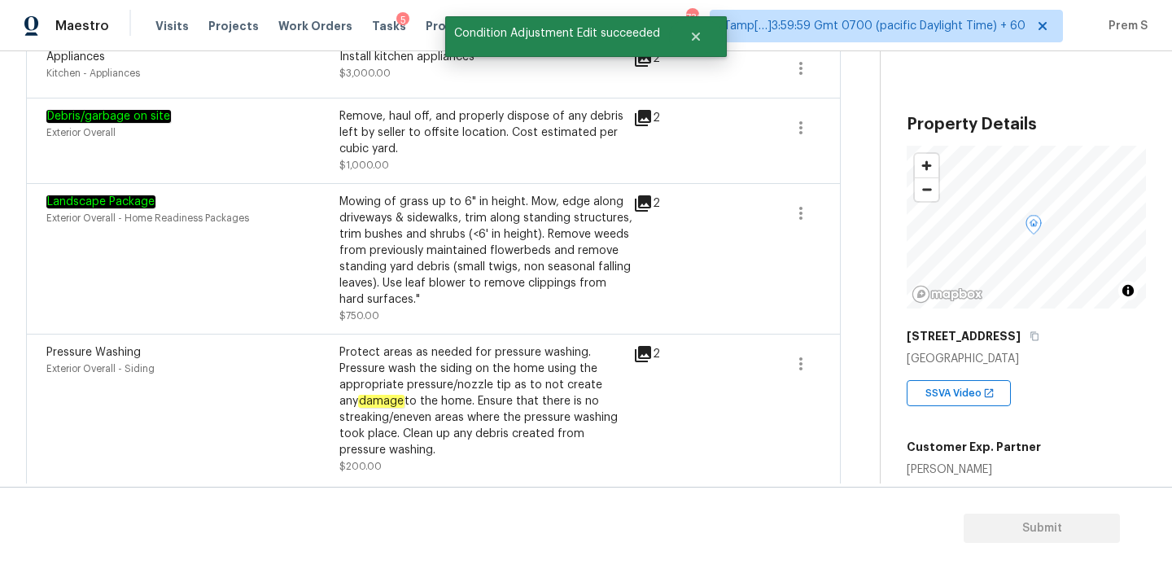
scroll to position [1308, 0]
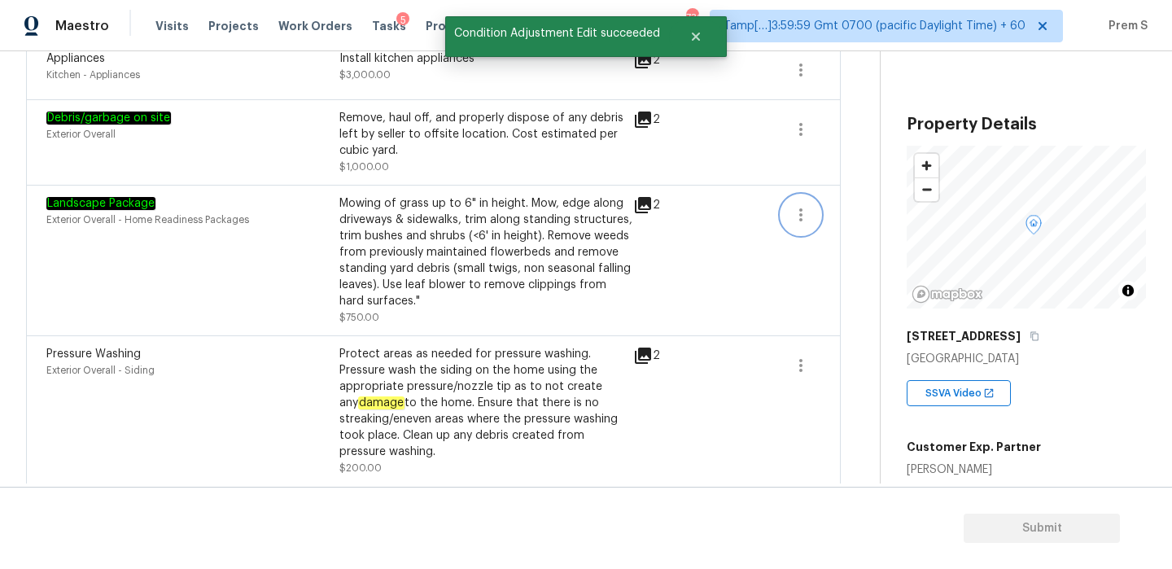
click at [806, 224] on icon "button" at bounding box center [801, 215] width 20 height 20
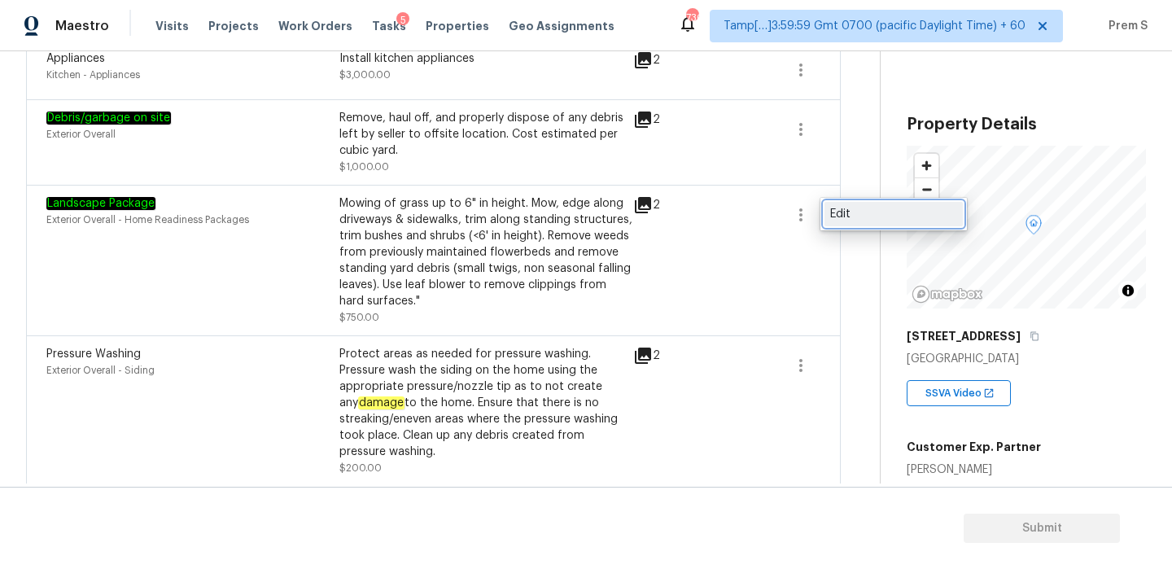
click at [846, 217] on div "Edit" at bounding box center [893, 214] width 127 height 16
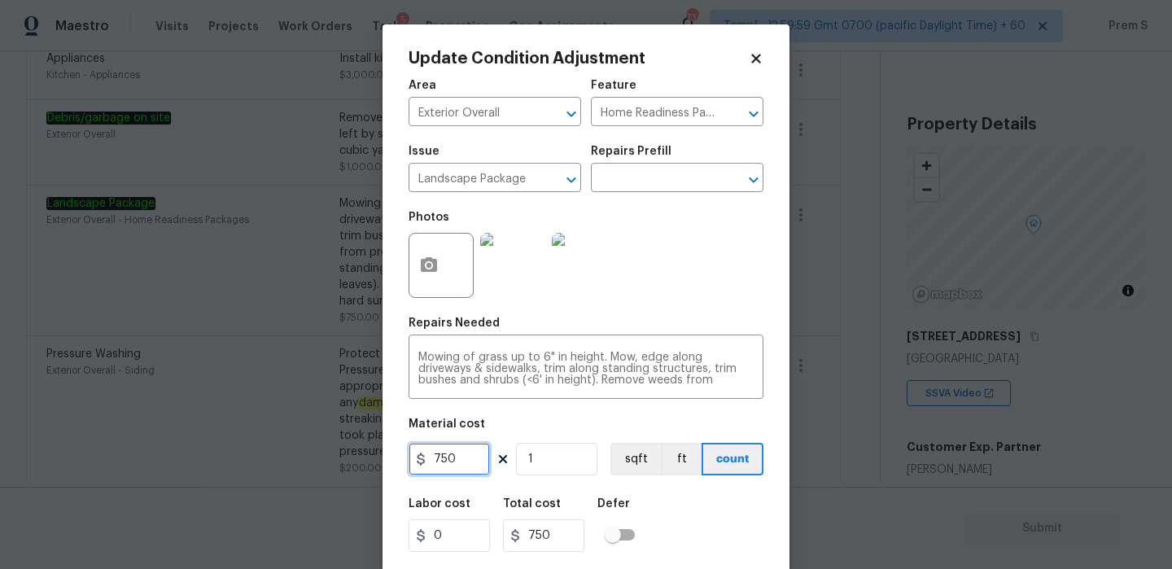
click at [448, 462] on input "750" at bounding box center [449, 459] width 81 height 33
type input "300"
click at [738, 533] on div "Labor cost 0 Total cost 300 Defer" at bounding box center [586, 525] width 355 height 73
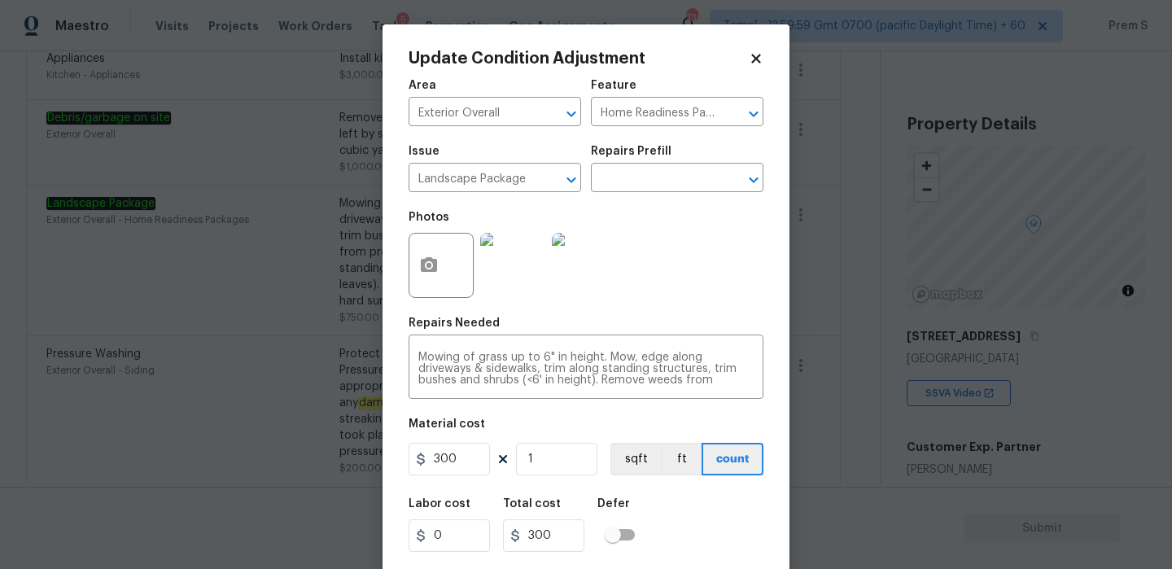
scroll to position [39, 0]
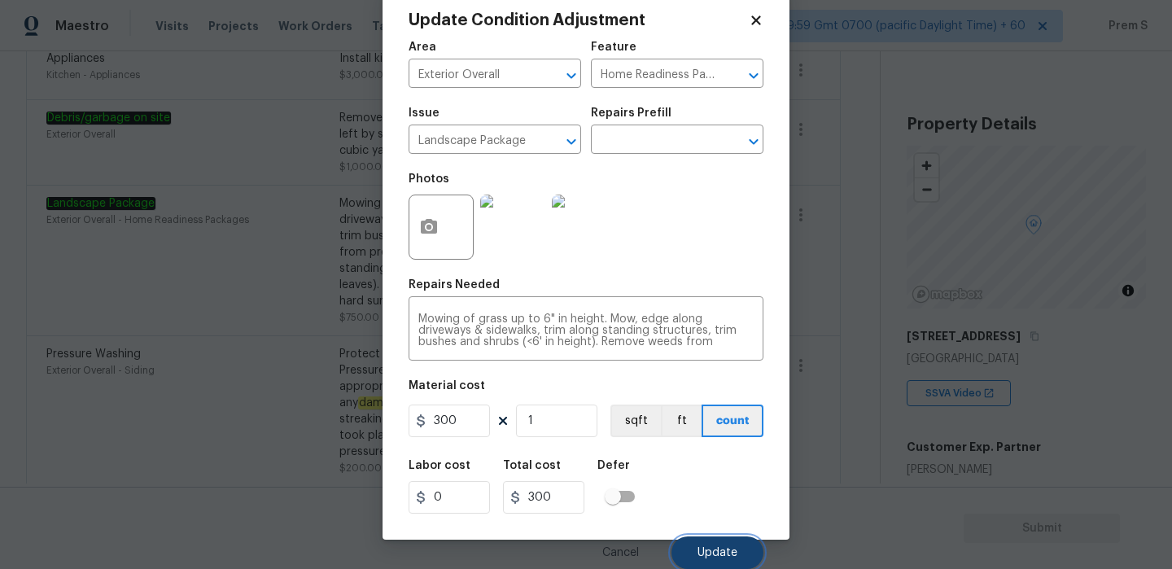
click at [734, 547] on span "Update" at bounding box center [718, 553] width 40 height 12
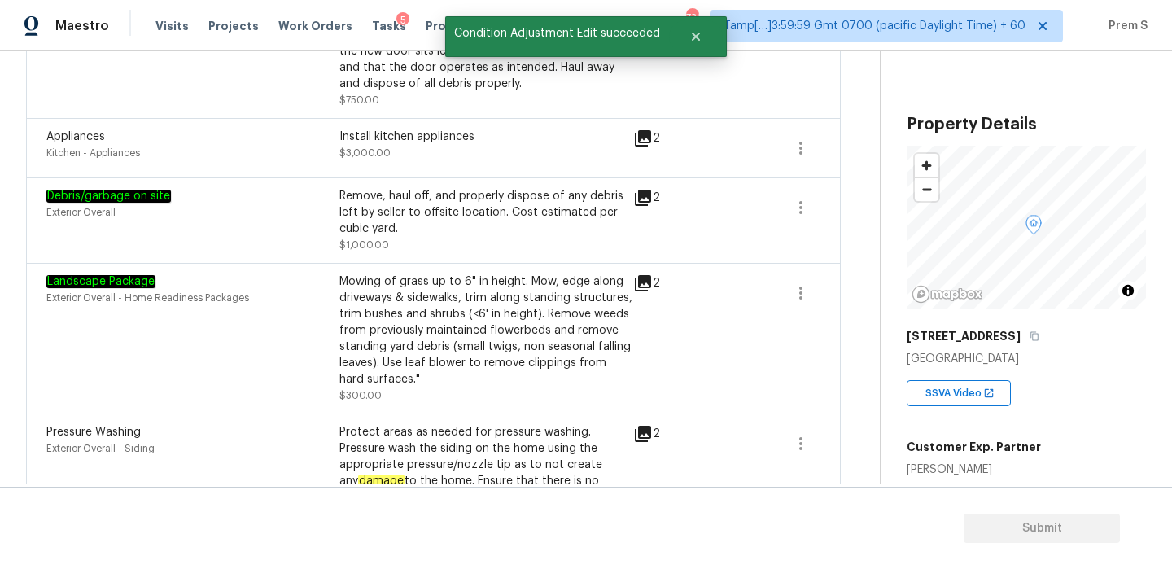
scroll to position [1229, 0]
click at [646, 201] on icon at bounding box center [643, 199] width 20 height 20
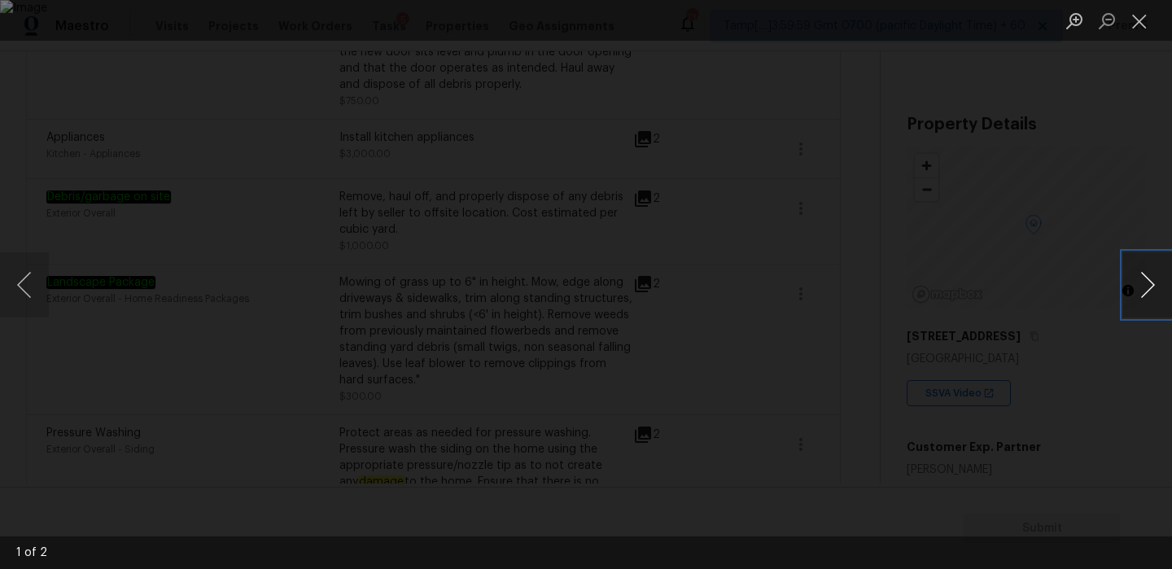
click at [1146, 277] on button "Next image" at bounding box center [1148, 284] width 49 height 65
click at [1137, 13] on button "Close lightbox" at bounding box center [1140, 21] width 33 height 28
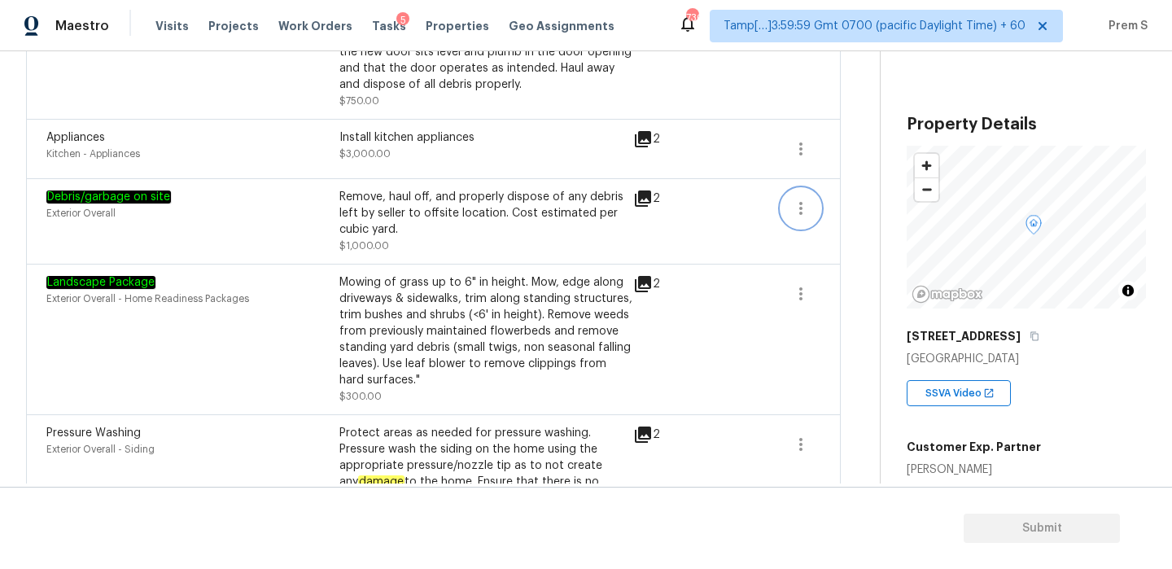
click at [813, 213] on button "button" at bounding box center [801, 208] width 39 height 39
click at [795, 148] on icon "button" at bounding box center [801, 149] width 20 height 20
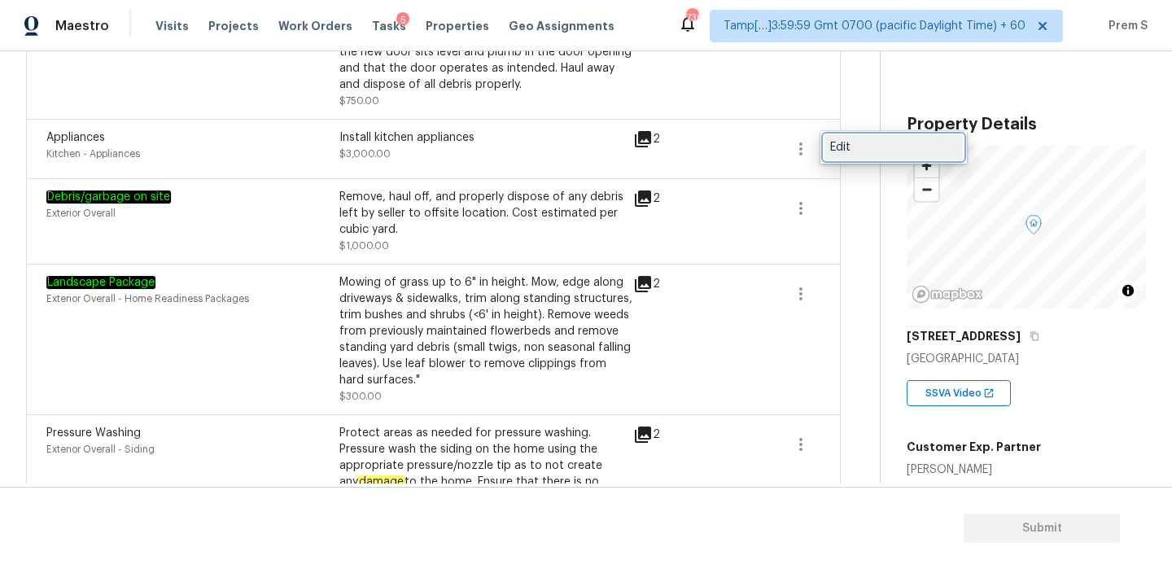
click at [835, 147] on div "Edit" at bounding box center [893, 147] width 127 height 16
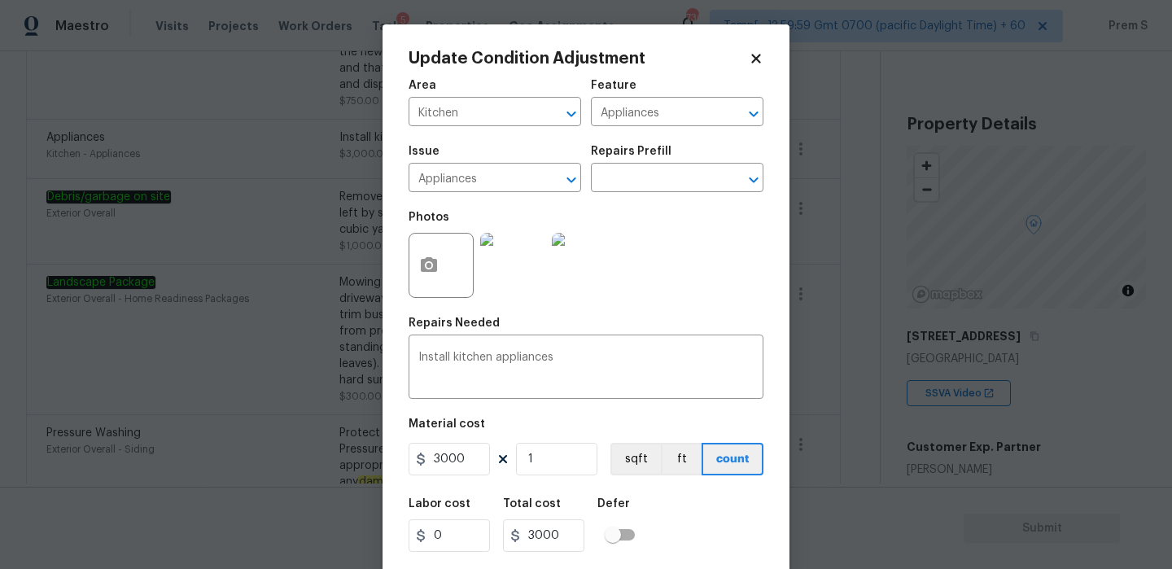
click at [293, 315] on body "Maestro Visits Projects Work Orders Tasks 5 Properties Geo Assignments 730 Tamp…" at bounding box center [586, 284] width 1172 height 569
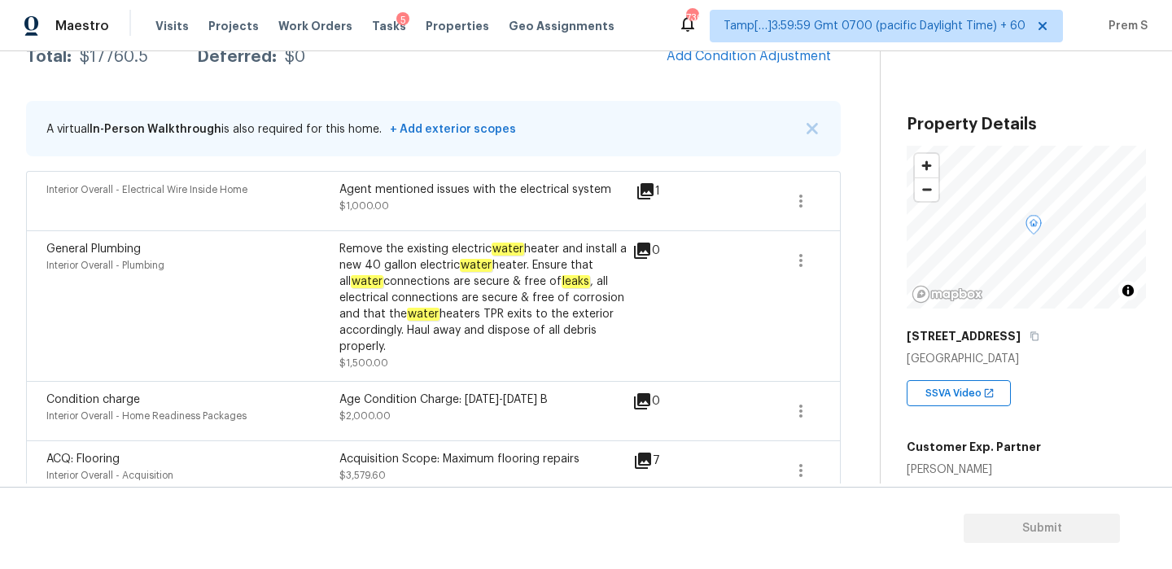
scroll to position [286, 0]
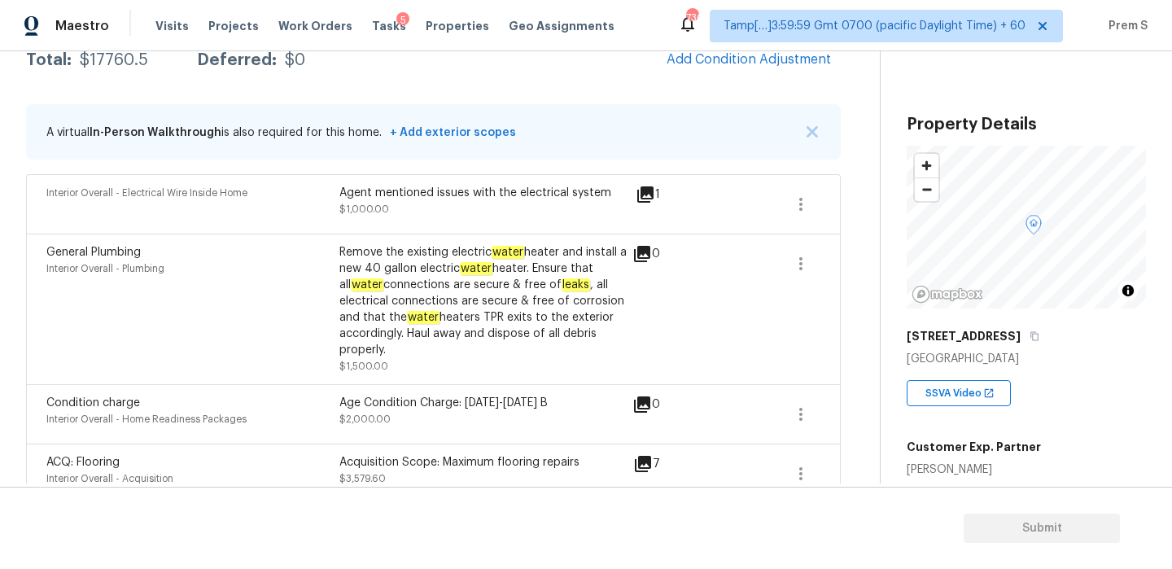
click at [656, 193] on div "1" at bounding box center [674, 195] width 77 height 20
click at [647, 195] on icon at bounding box center [646, 195] width 20 height 20
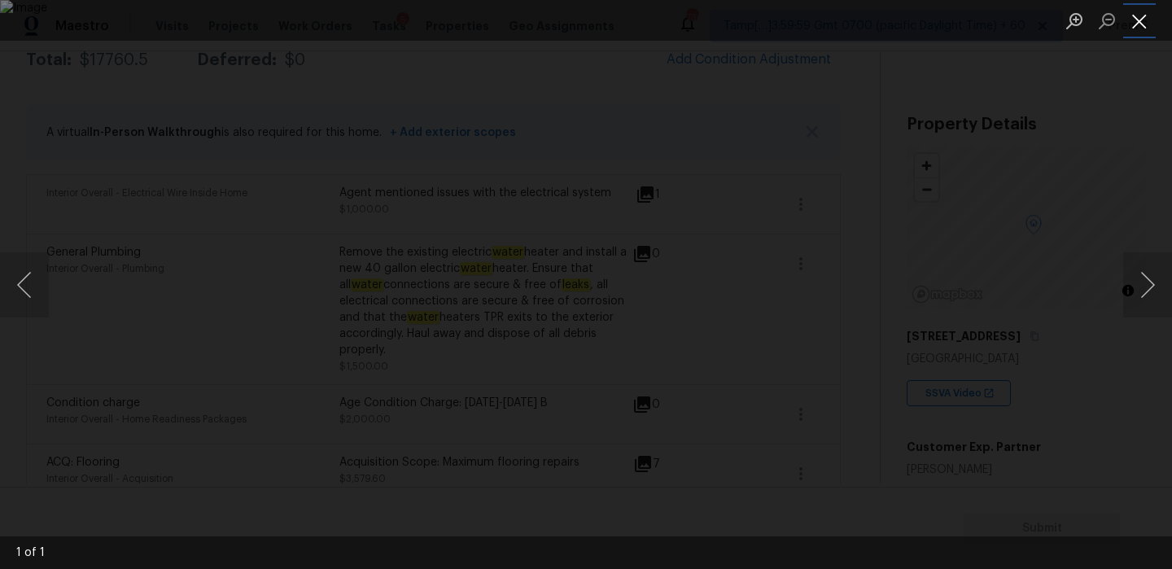
click at [1133, 25] on button "Close lightbox" at bounding box center [1140, 21] width 33 height 28
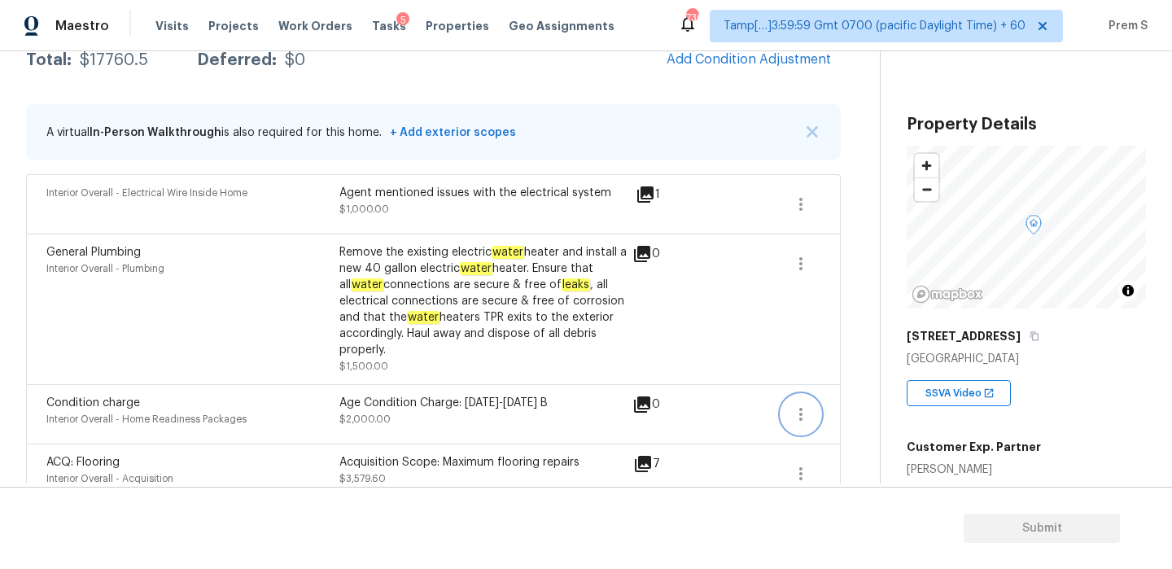
click at [806, 412] on icon "button" at bounding box center [801, 415] width 20 height 20
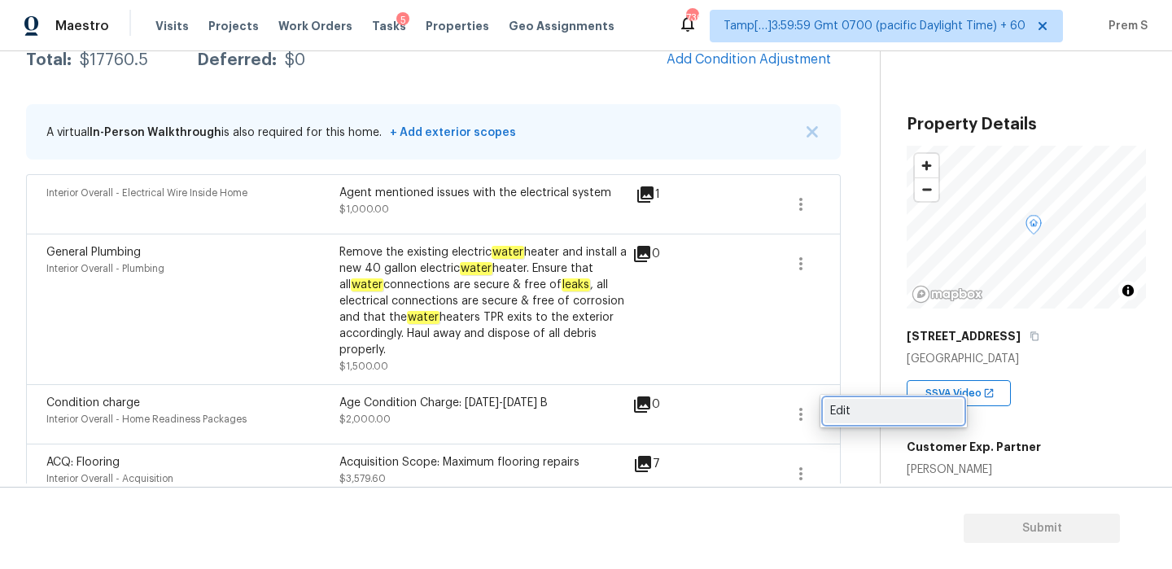
click at [843, 412] on div "Edit" at bounding box center [893, 411] width 127 height 16
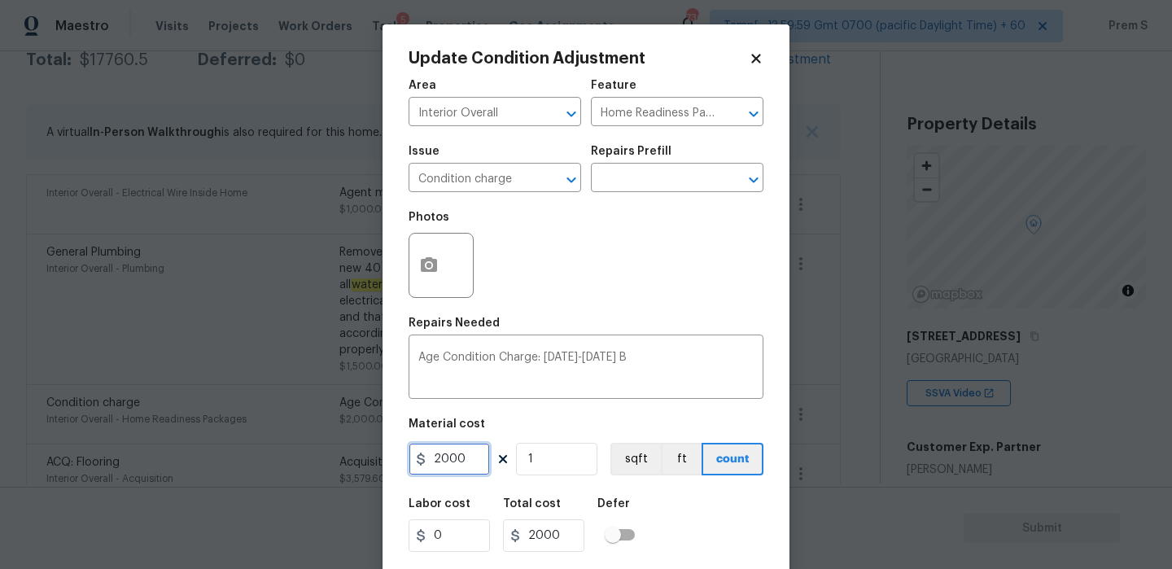
click at [471, 462] on input "2000" at bounding box center [449, 459] width 81 height 33
type input "0"
click at [694, 541] on div "Labor cost 0 Total cost 0 Defer" at bounding box center [586, 525] width 355 height 73
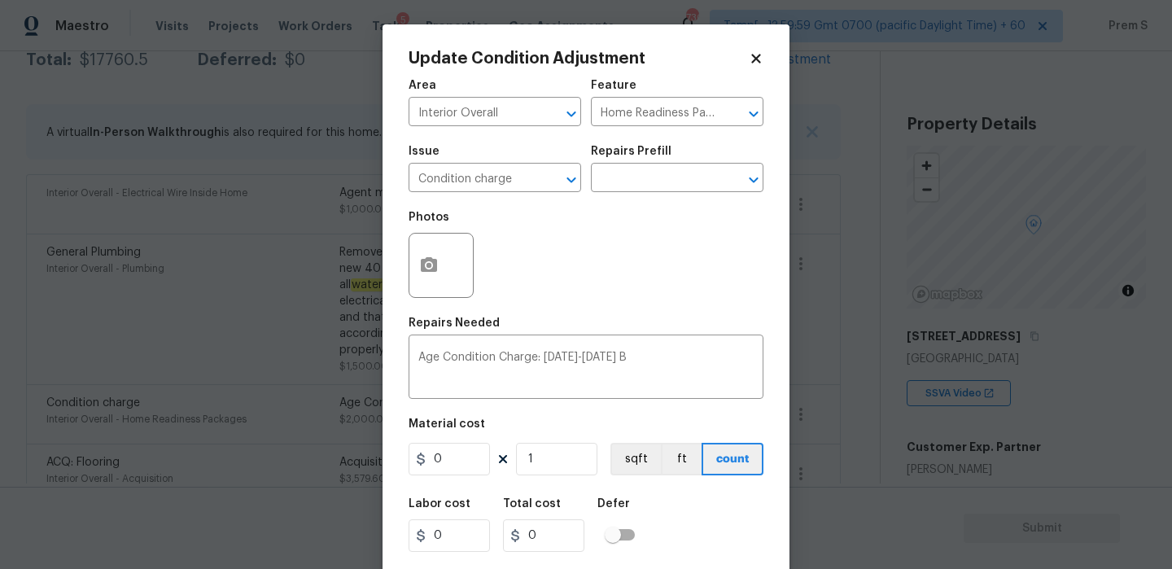
scroll to position [39, 0]
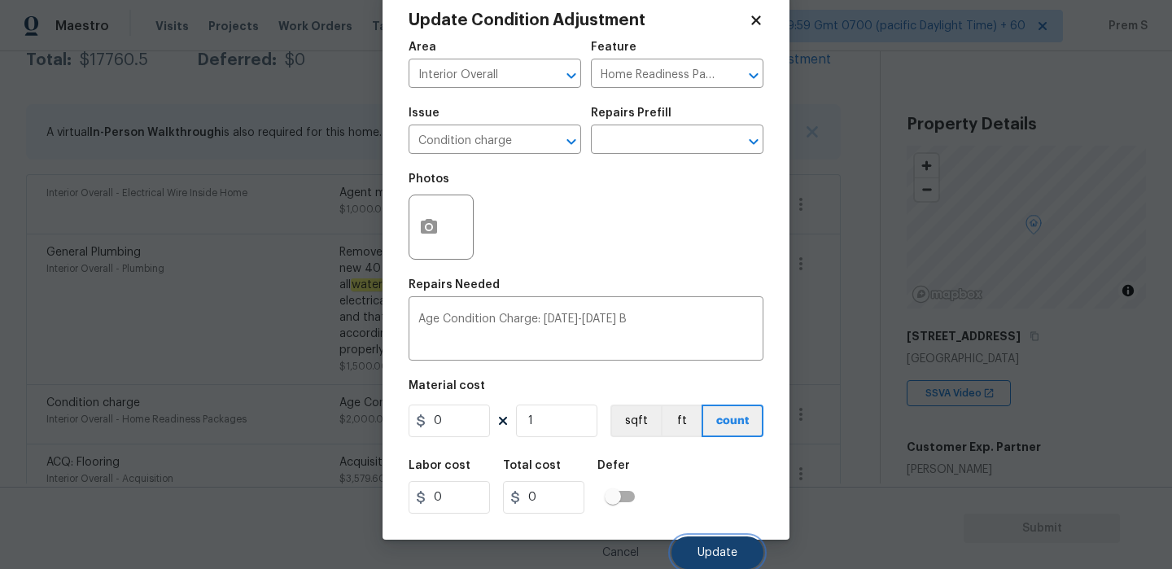
click at [729, 547] on span "Update" at bounding box center [718, 553] width 40 height 12
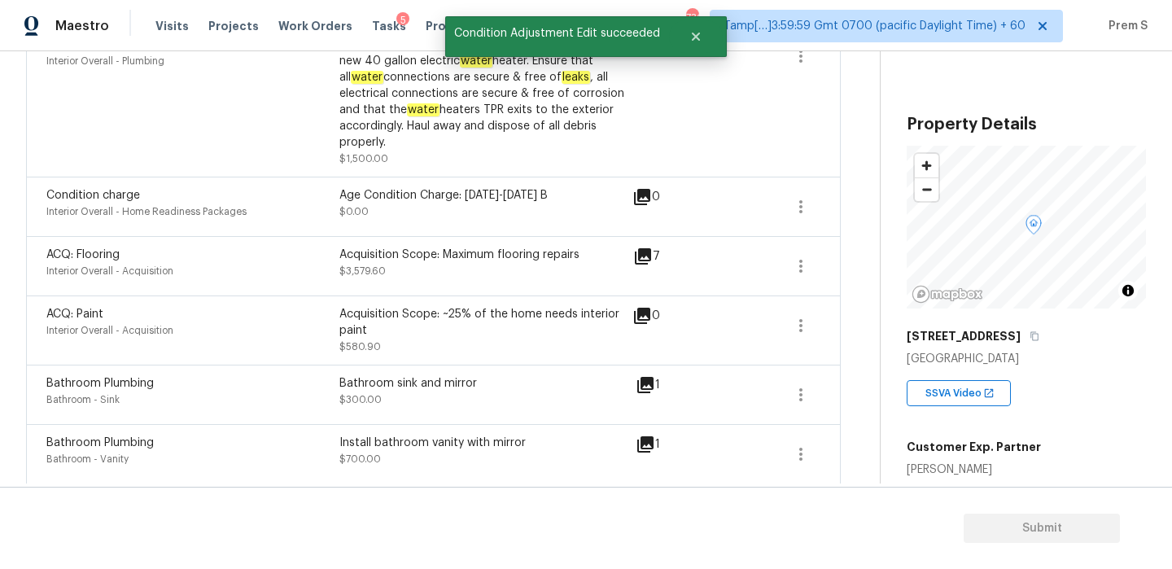
scroll to position [568, 0]
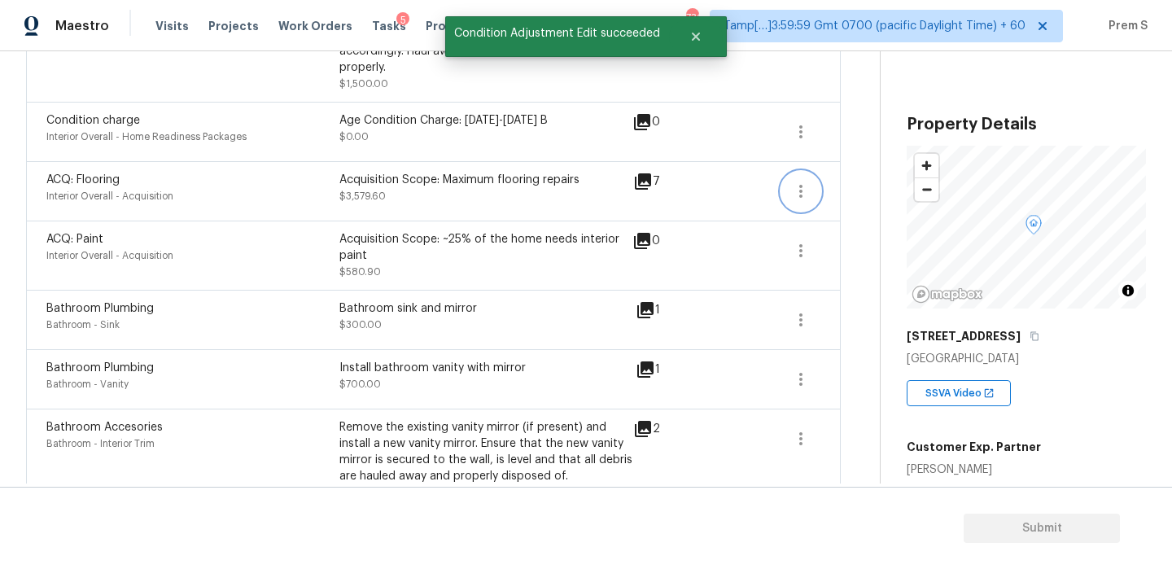
click at [800, 196] on icon "button" at bounding box center [801, 191] width 3 height 13
click at [866, 197] on link "Edit" at bounding box center [894, 188] width 138 height 24
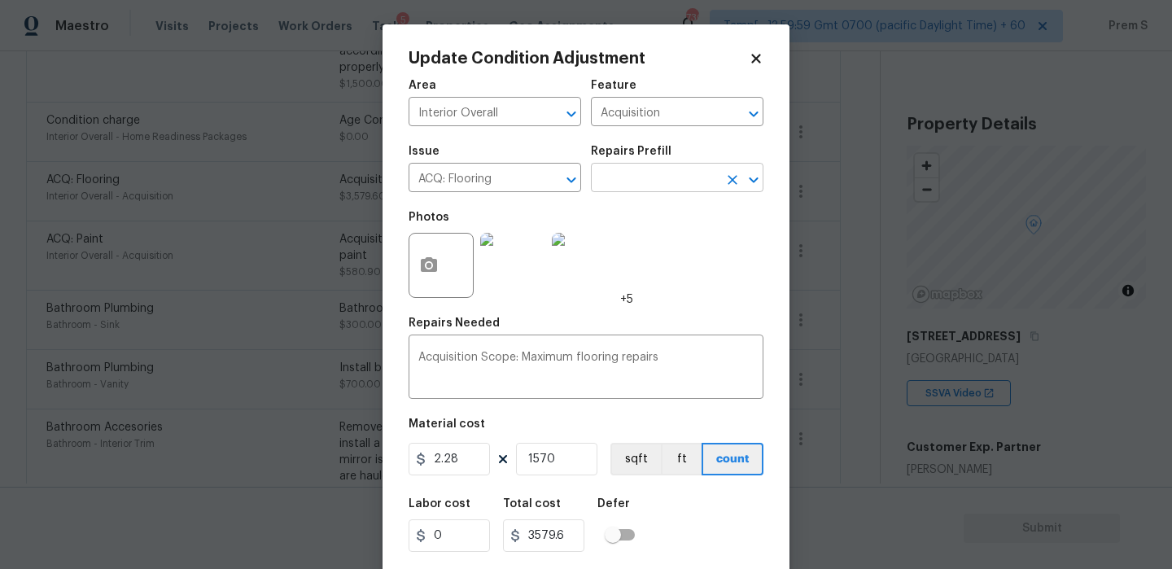
click at [745, 180] on icon "Open" at bounding box center [754, 180] width 20 height 20
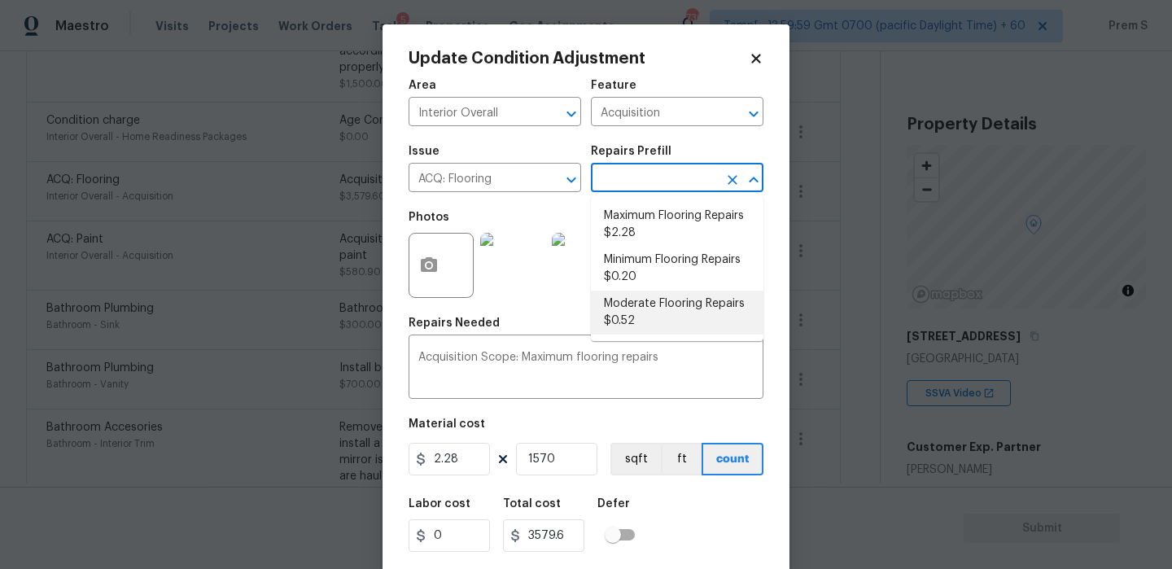
click at [909, 434] on body "Maestro Visits Projects Work Orders Tasks 5 Properties Geo Assignments 730 Tamp…" at bounding box center [586, 284] width 1172 height 569
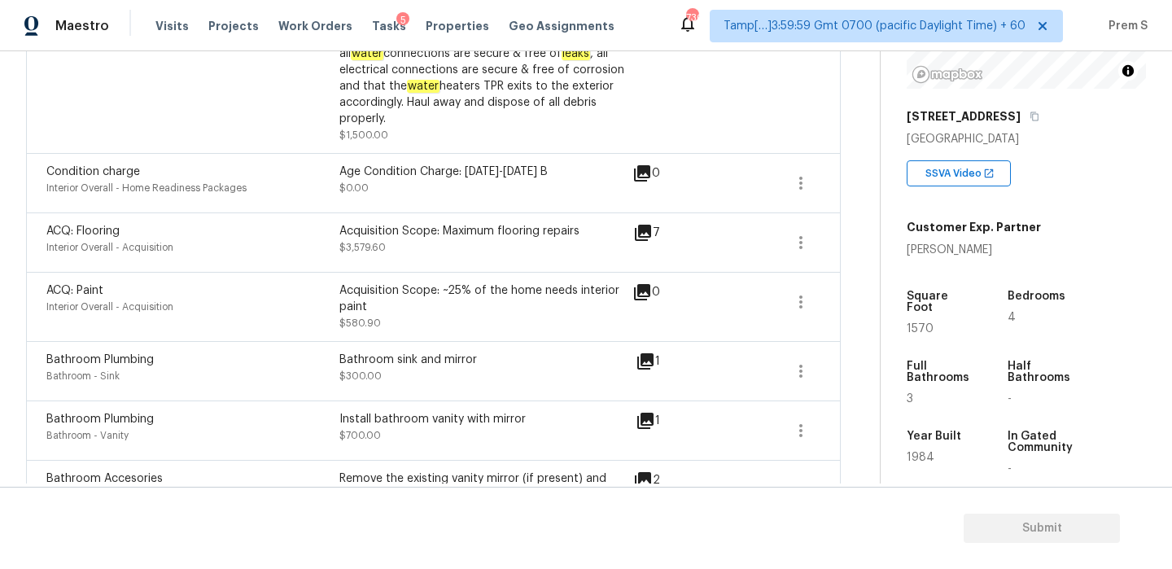
scroll to position [532, 0]
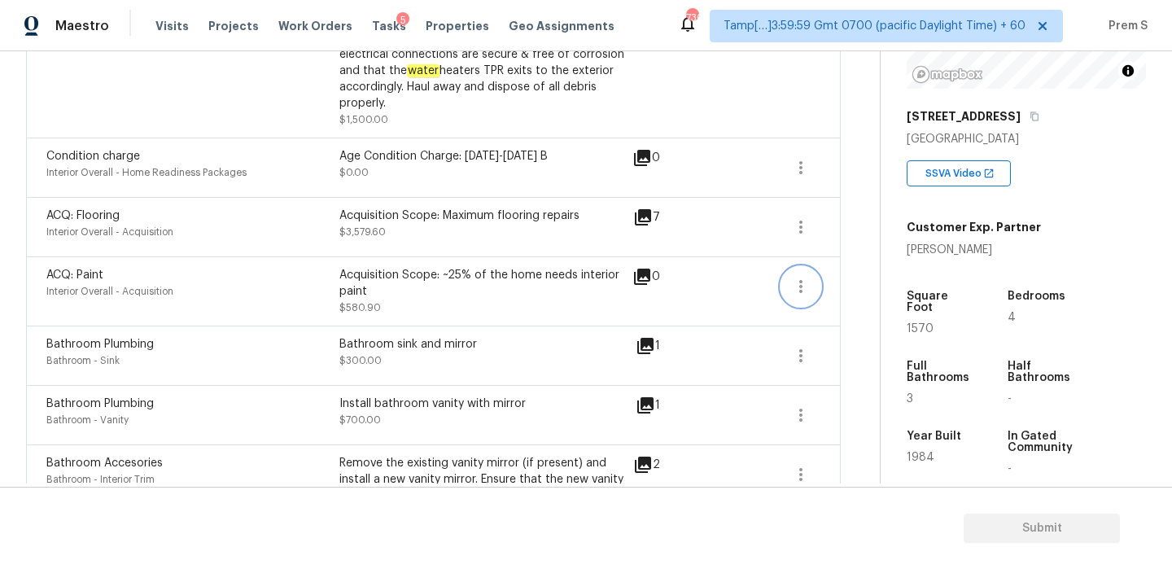
click at [804, 293] on icon "button" at bounding box center [801, 287] width 20 height 20
click at [853, 289] on div "Edit" at bounding box center [893, 283] width 127 height 16
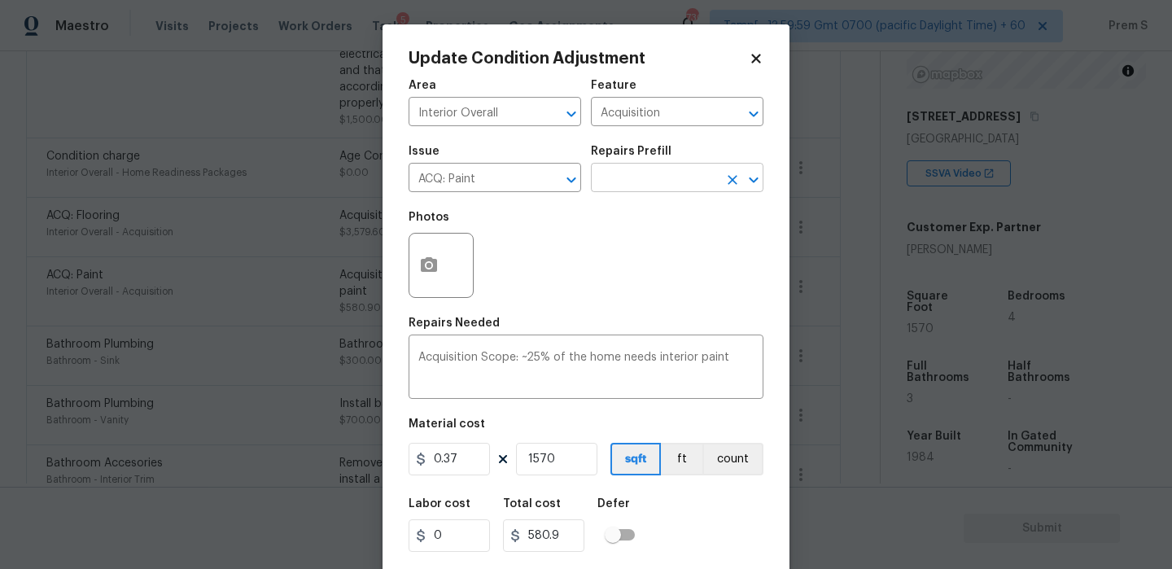
click at [755, 190] on button "Open" at bounding box center [754, 180] width 23 height 23
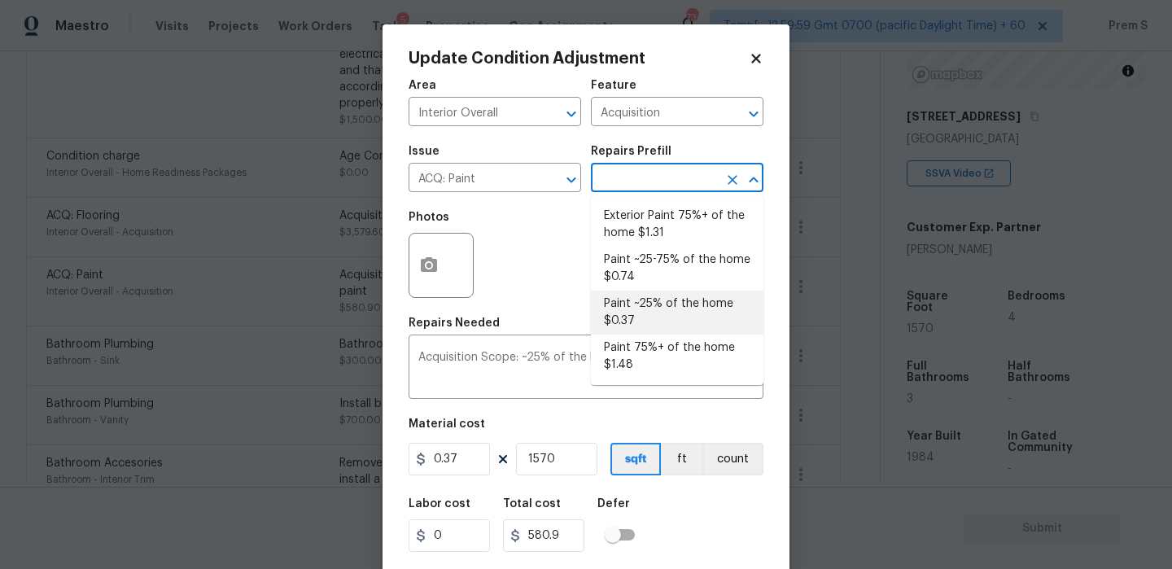
click at [673, 317] on li "Paint ~25% of the home $0.37" at bounding box center [677, 313] width 173 height 44
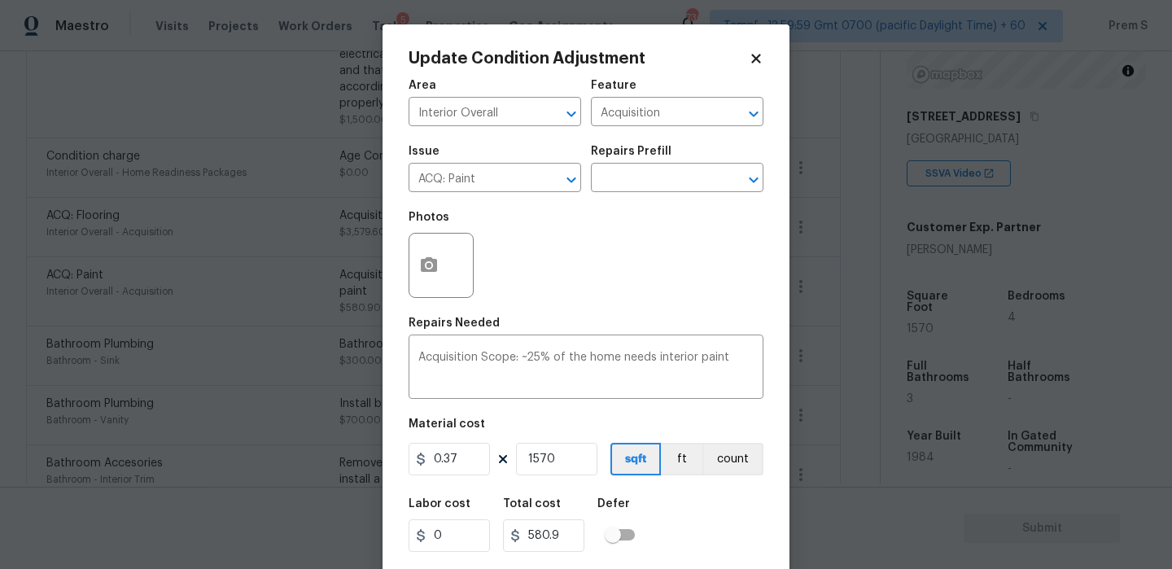
click at [678, 546] on div "Labor cost 0 Total cost 580.9 Defer" at bounding box center [586, 525] width 355 height 73
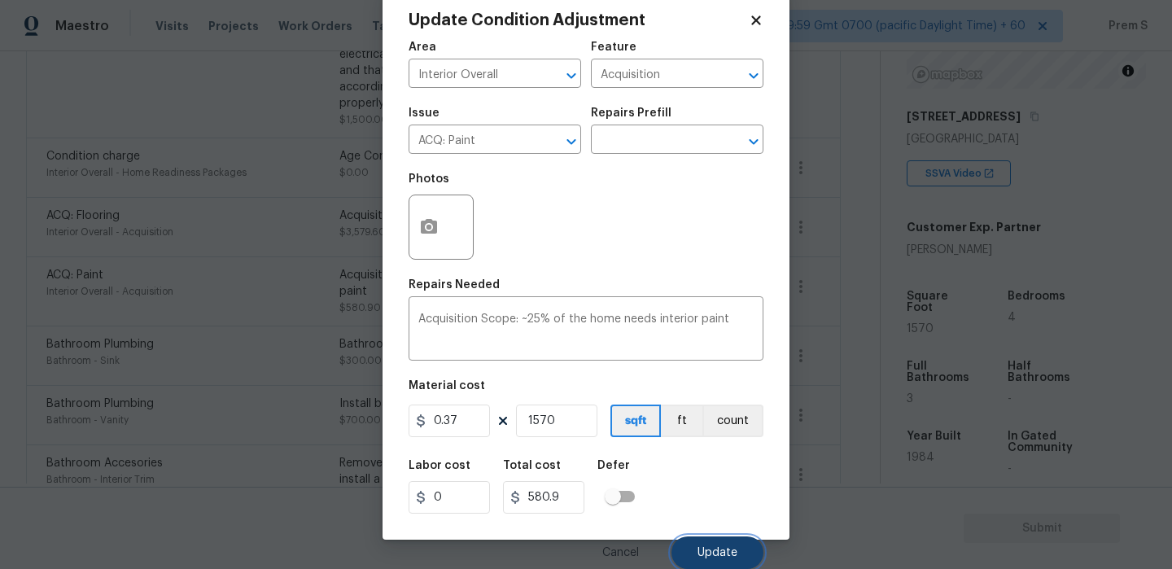
click at [704, 559] on span "Update" at bounding box center [718, 553] width 40 height 12
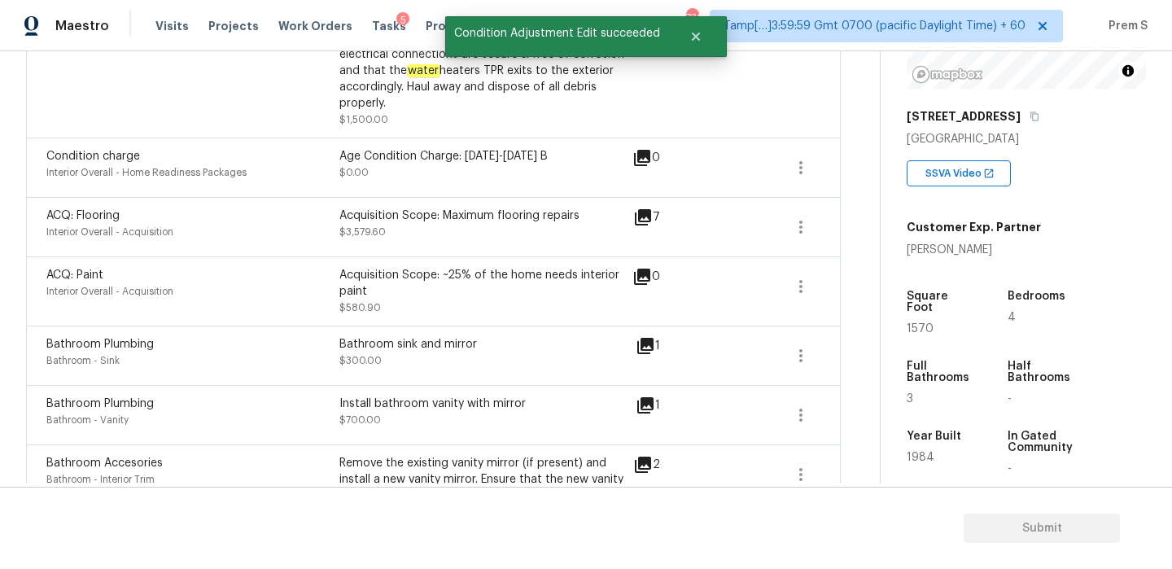
scroll to position [0, 0]
click at [795, 221] on icon "button" at bounding box center [801, 227] width 20 height 20
click at [835, 222] on div "Edit" at bounding box center [893, 224] width 127 height 16
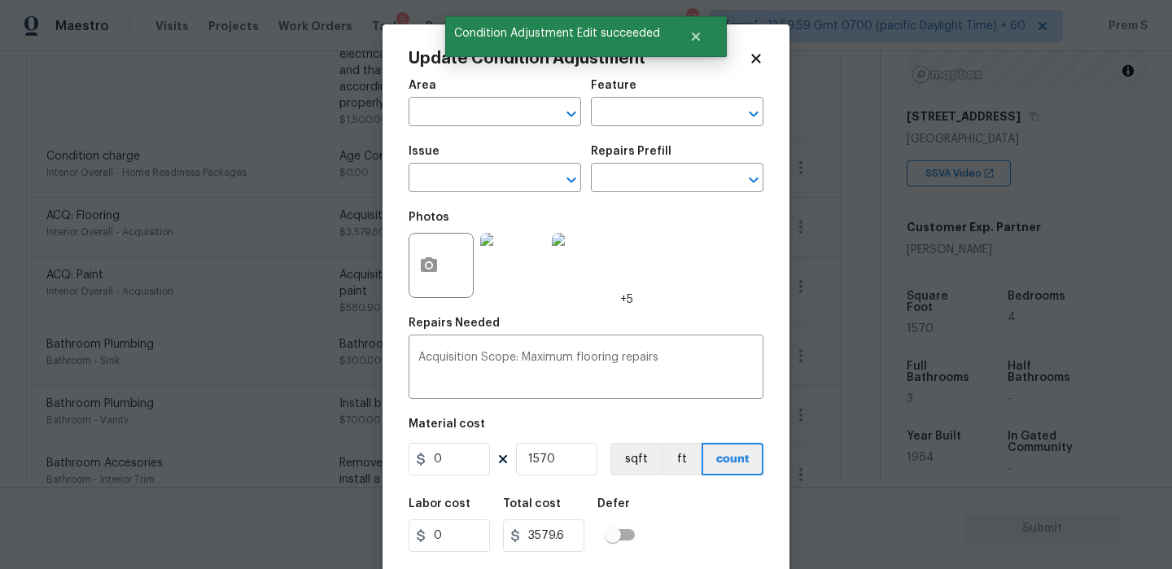
type input "Interior Overall"
type input "Acquisition"
type input "ACQ: Flooring"
type input "2.28"
click at [752, 182] on icon "Open" at bounding box center [753, 180] width 9 height 6
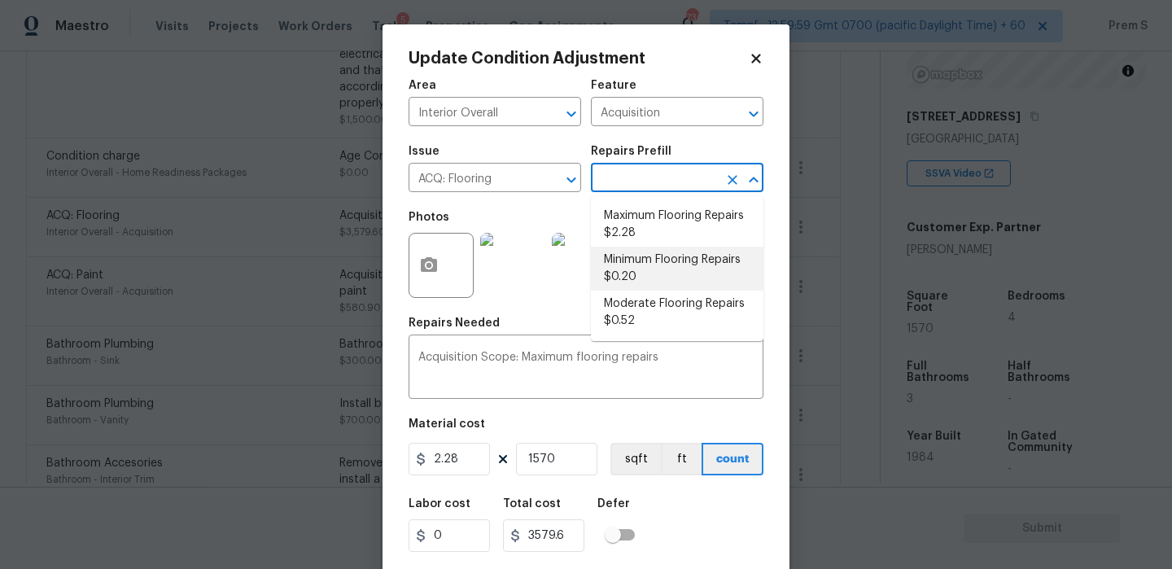
click at [651, 270] on li "Minimum Flooring Repairs $0.20" at bounding box center [677, 269] width 173 height 44
type textarea "Acquisition Scope: Minimum flooring repairs"
type input "0.2"
type input "314"
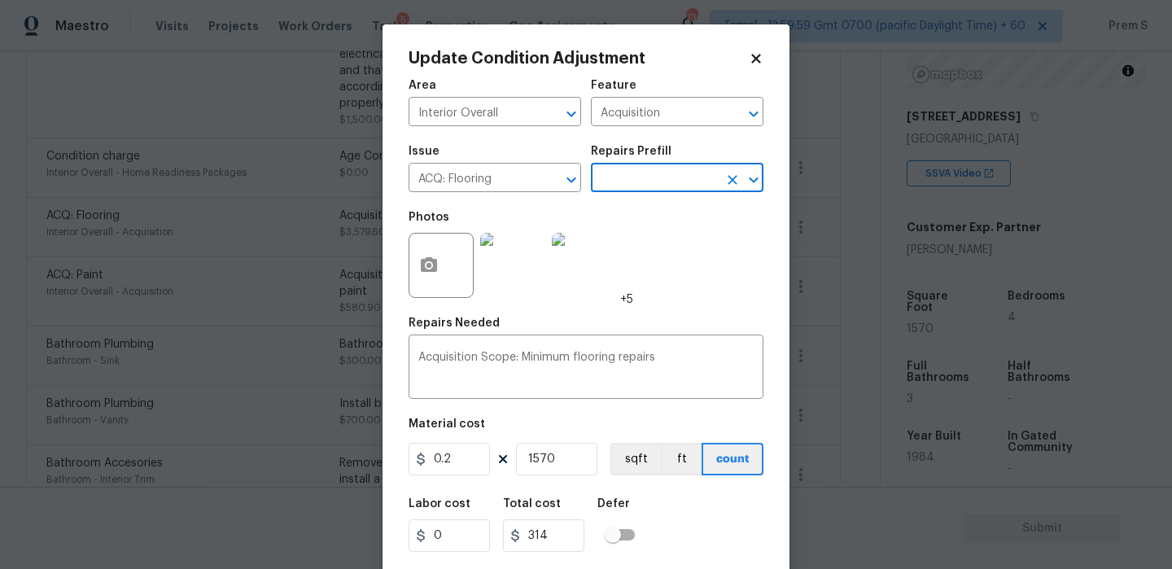
click at [661, 533] on div "Labor cost 0 Total cost 314 Defer" at bounding box center [586, 525] width 355 height 73
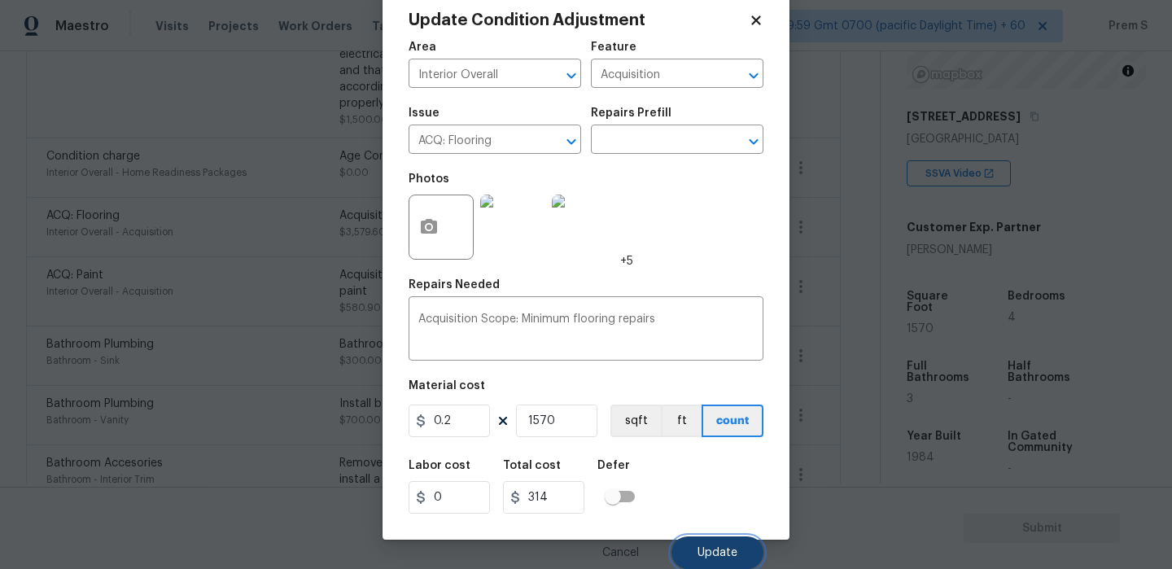
click at [697, 547] on button "Update" at bounding box center [718, 553] width 92 height 33
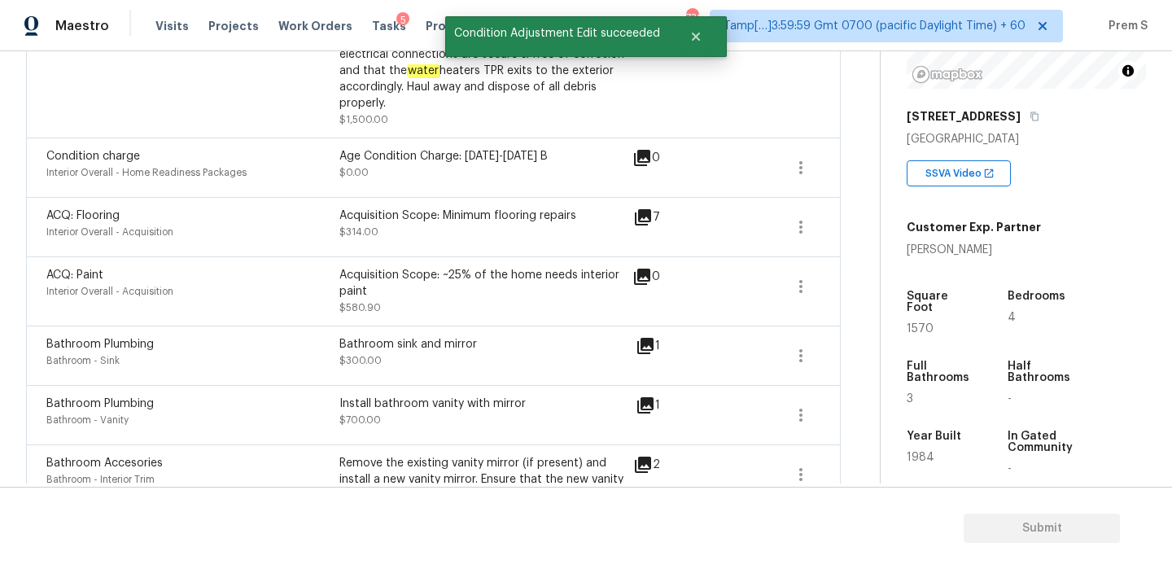
scroll to position [0, 0]
click at [796, 357] on icon "button" at bounding box center [801, 356] width 20 height 20
click at [826, 351] on link "Edit" at bounding box center [894, 353] width 138 height 24
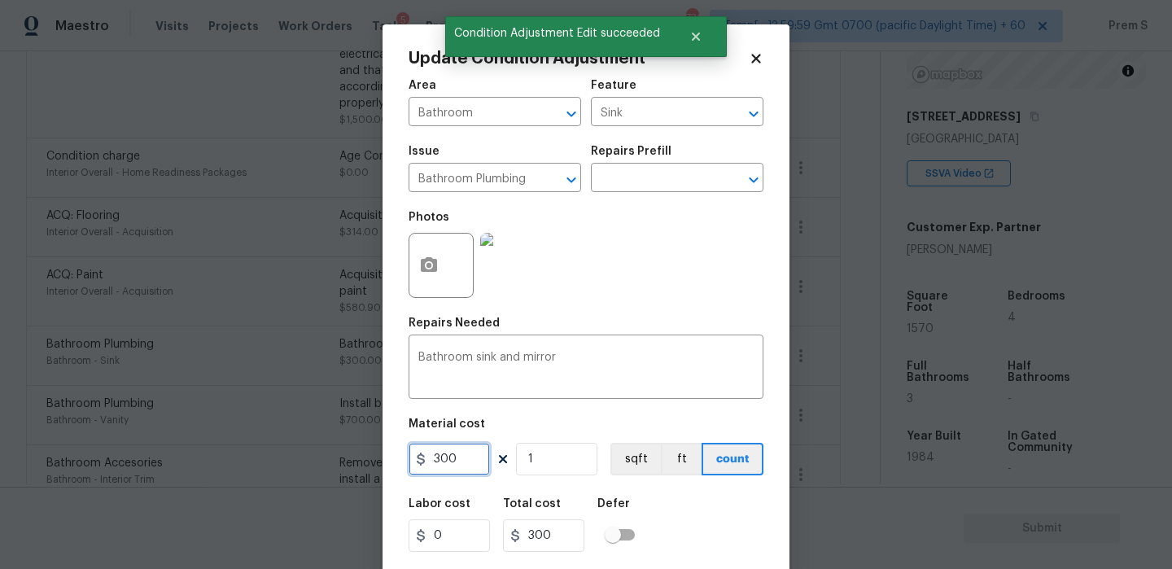
click at [464, 457] on input "300" at bounding box center [449, 459] width 81 height 33
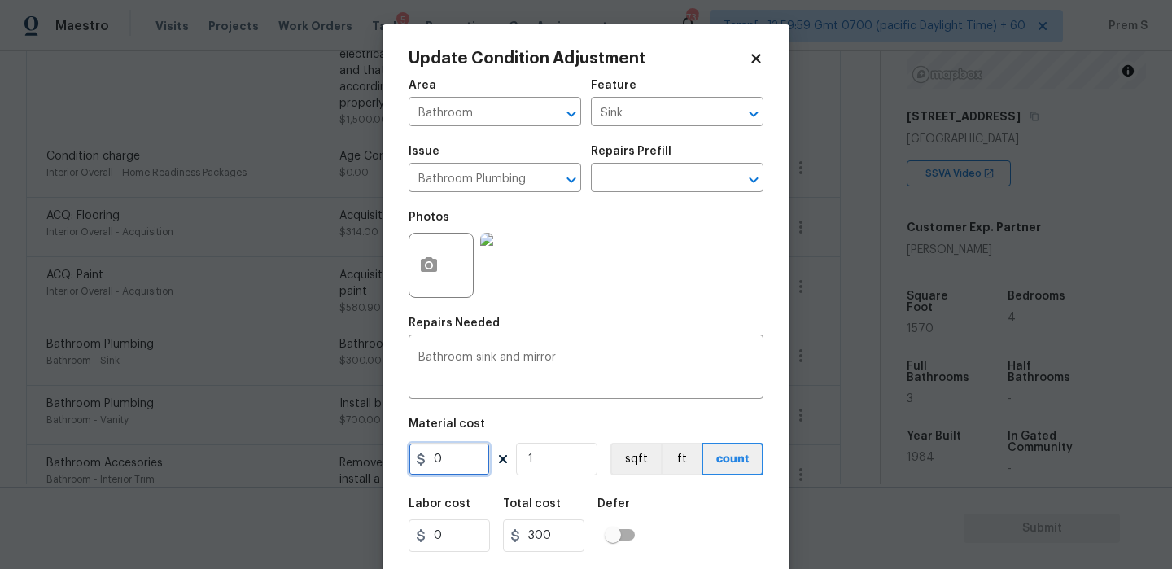
type input "0"
click at [715, 527] on div "Labor cost 0 Total cost 0 Defer" at bounding box center [586, 525] width 355 height 73
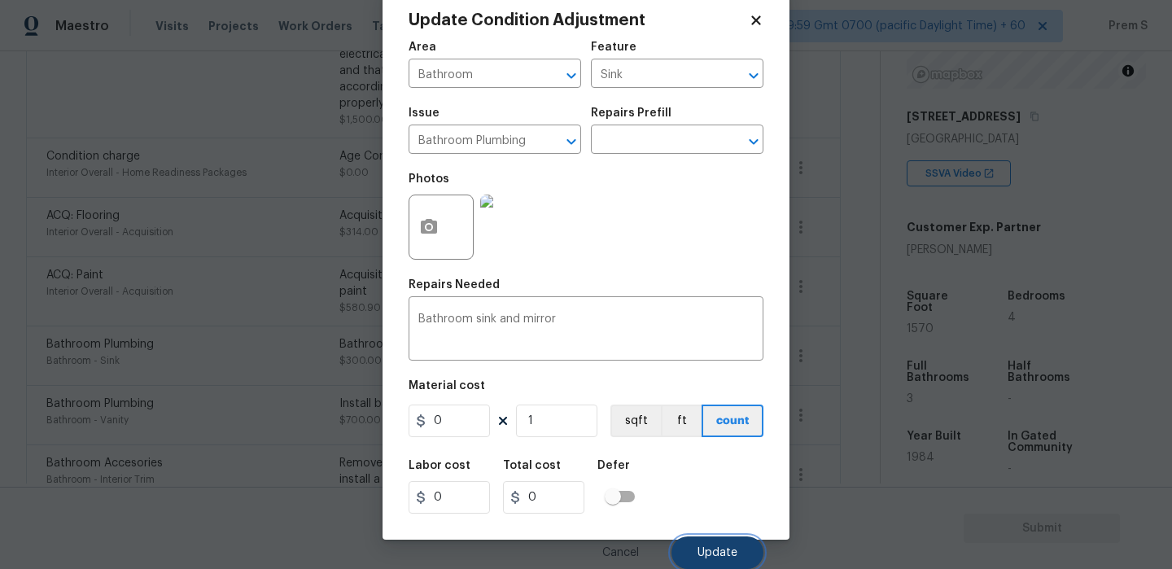
click at [719, 550] on span "Update" at bounding box center [718, 553] width 40 height 12
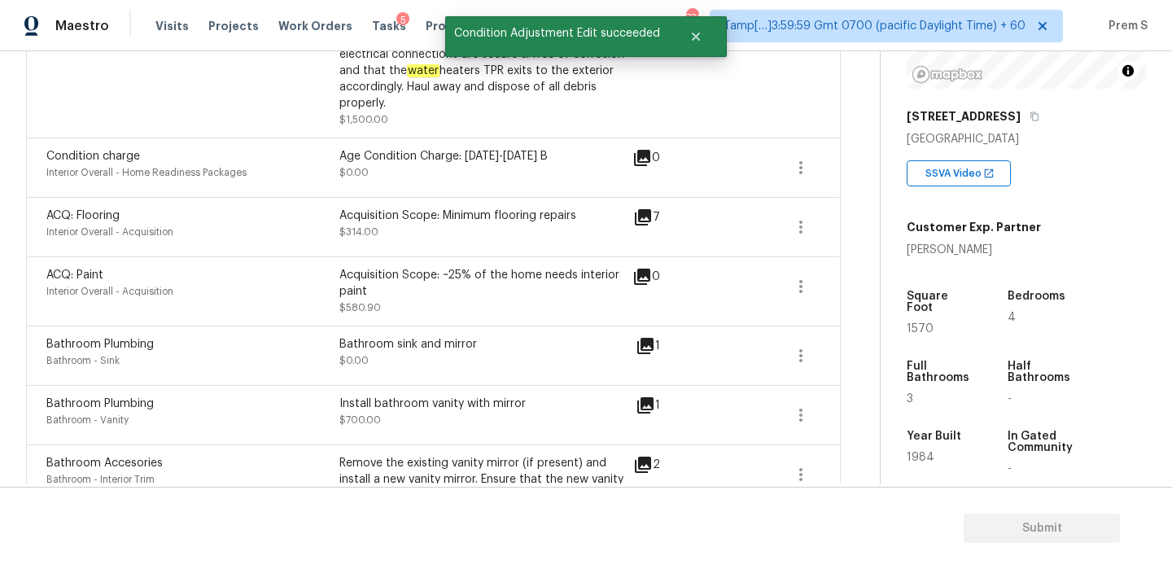
scroll to position [0, 0]
click at [787, 408] on button "button" at bounding box center [801, 415] width 39 height 39
click at [845, 414] on div "Edit" at bounding box center [893, 413] width 127 height 16
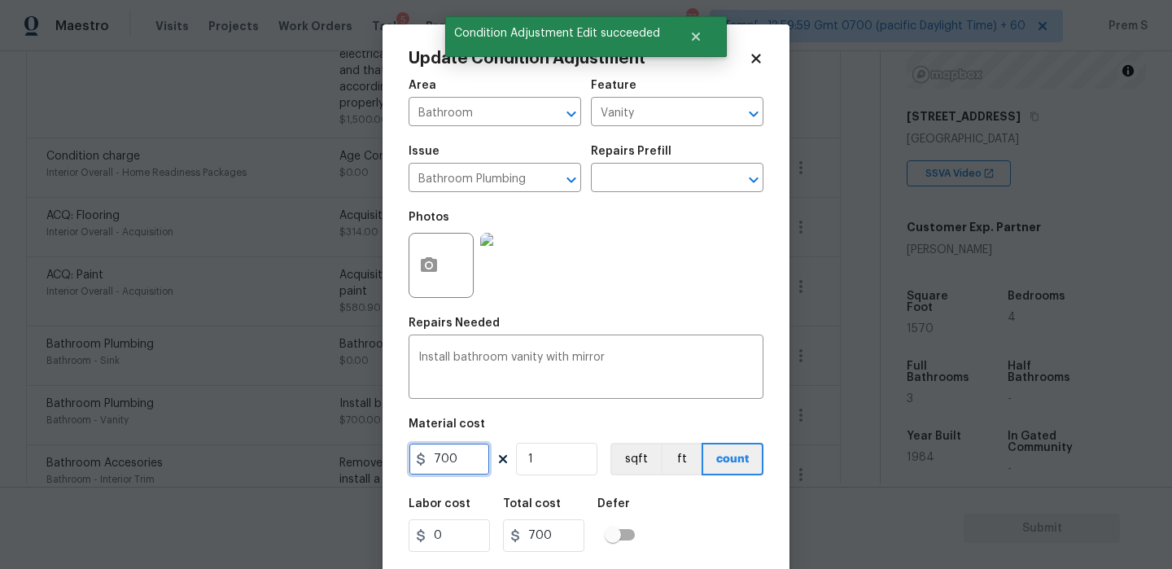
click at [456, 462] on input "700" at bounding box center [449, 459] width 81 height 33
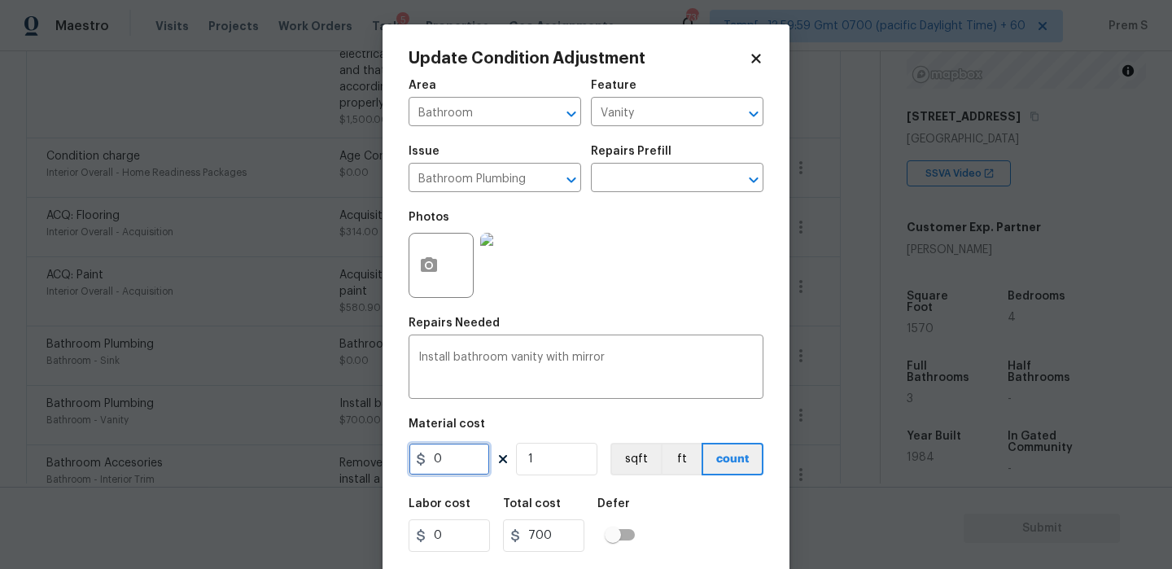
type input "0"
click at [720, 517] on div "Labor cost 0 Total cost 700 Defer" at bounding box center [586, 525] width 355 height 73
type input "0"
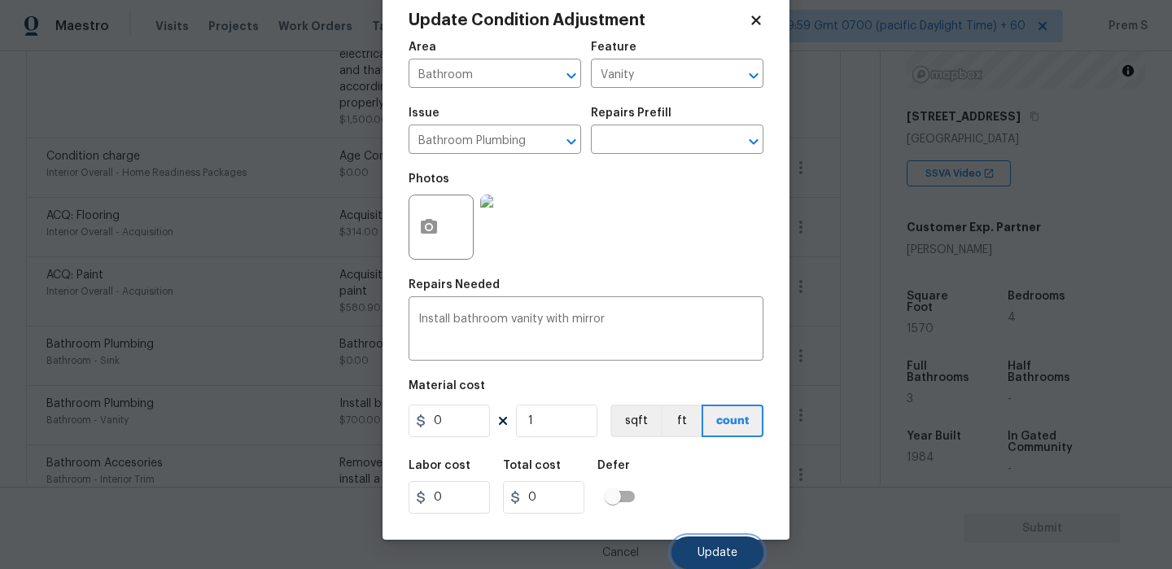
click at [724, 558] on span "Update" at bounding box center [718, 553] width 40 height 12
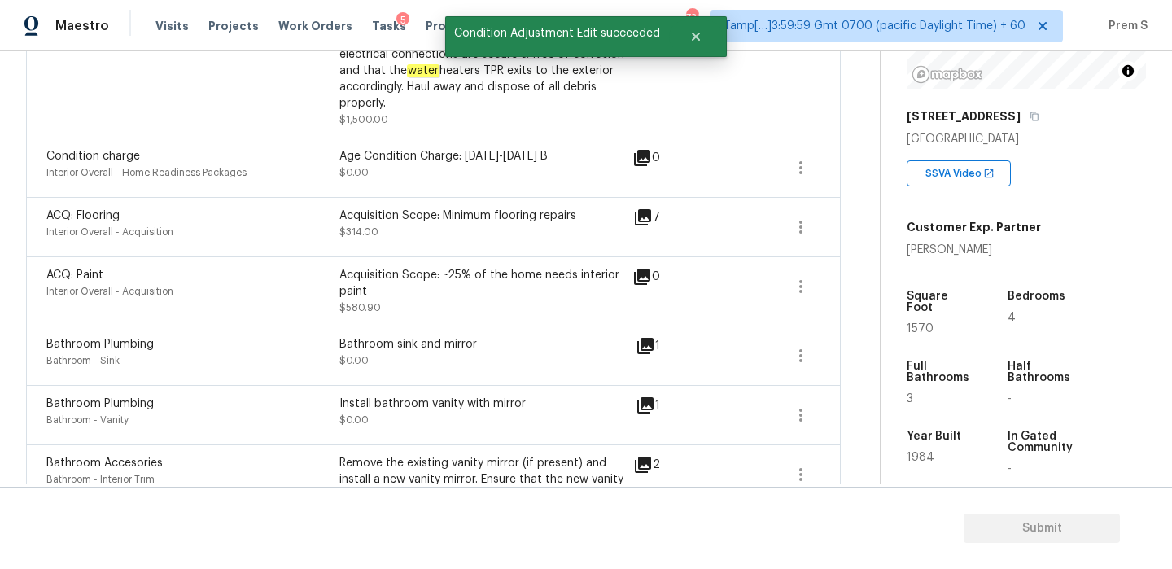
scroll to position [628, 0]
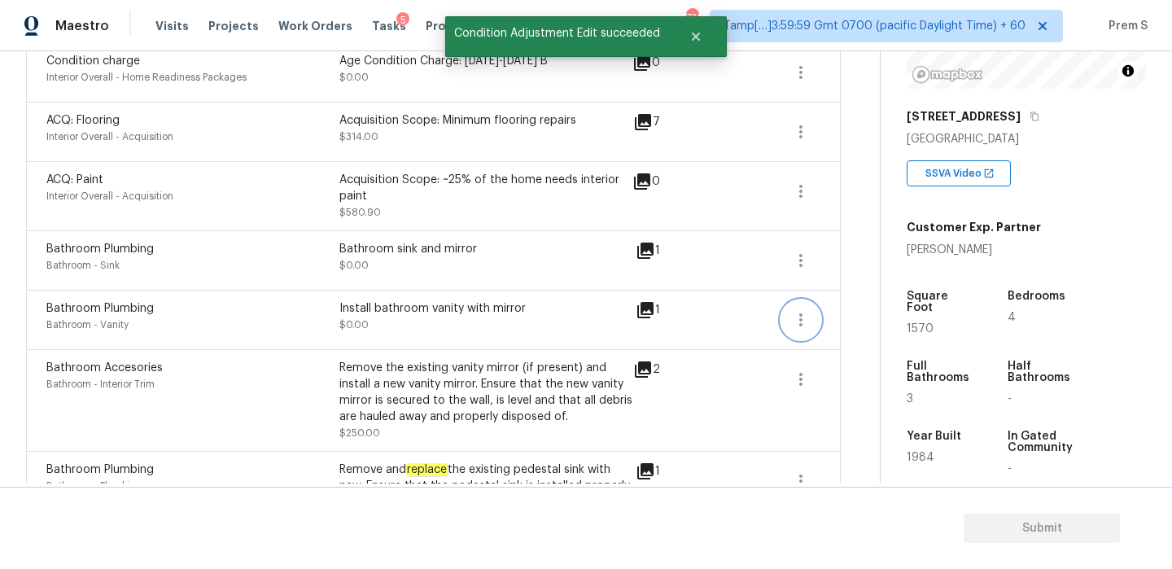
click at [800, 322] on icon "button" at bounding box center [801, 319] width 3 height 13
click at [851, 328] on link "Edit" at bounding box center [894, 317] width 138 height 24
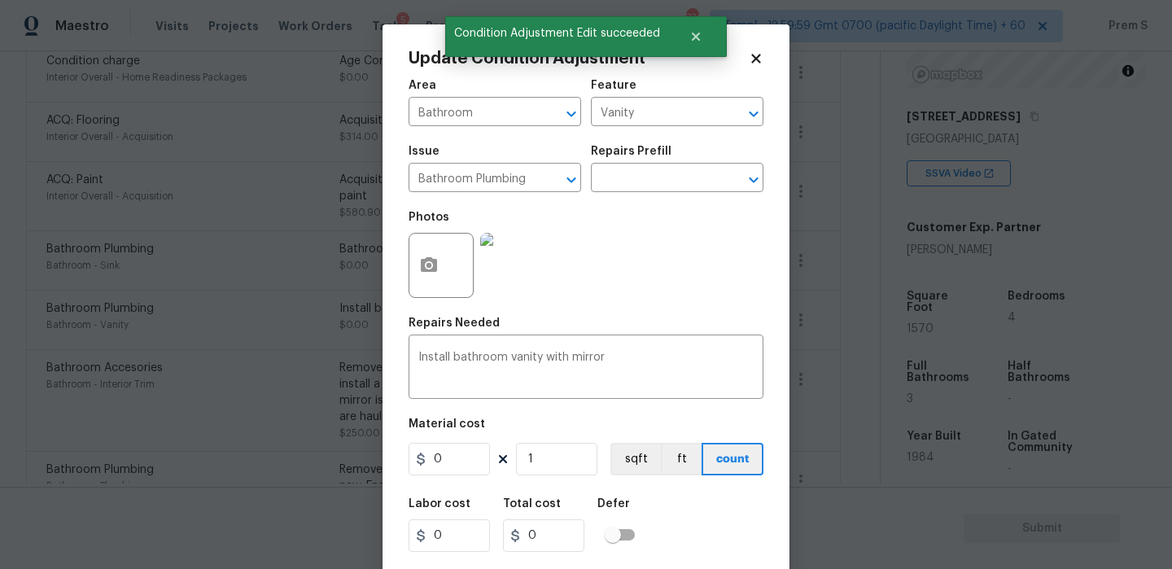
click at [666, 522] on div "Labor cost 0 Total cost 0 Defer" at bounding box center [586, 525] width 355 height 73
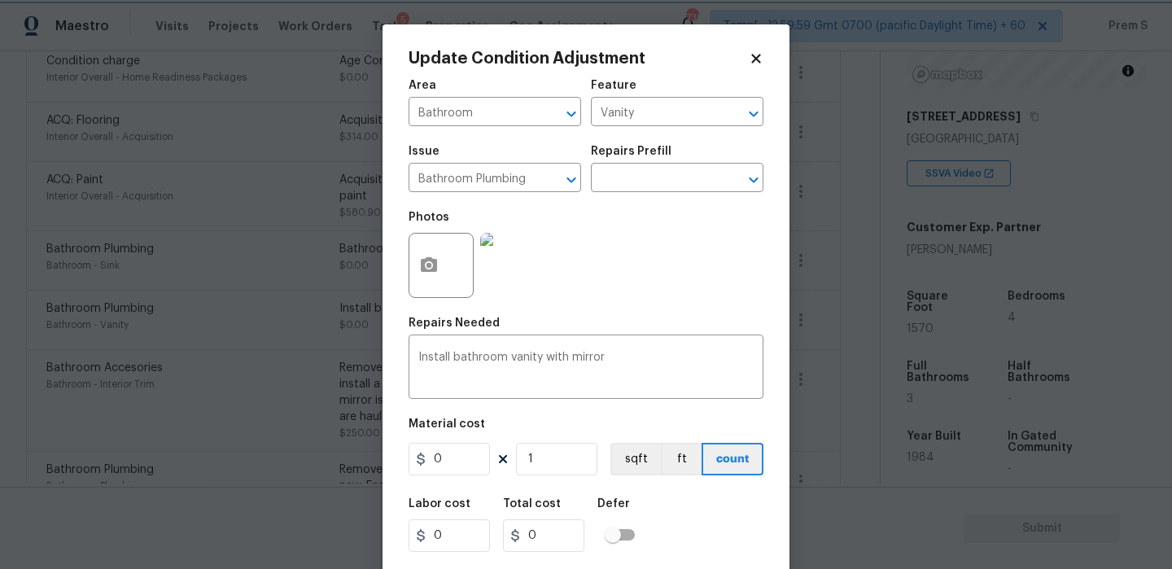
scroll to position [39, 0]
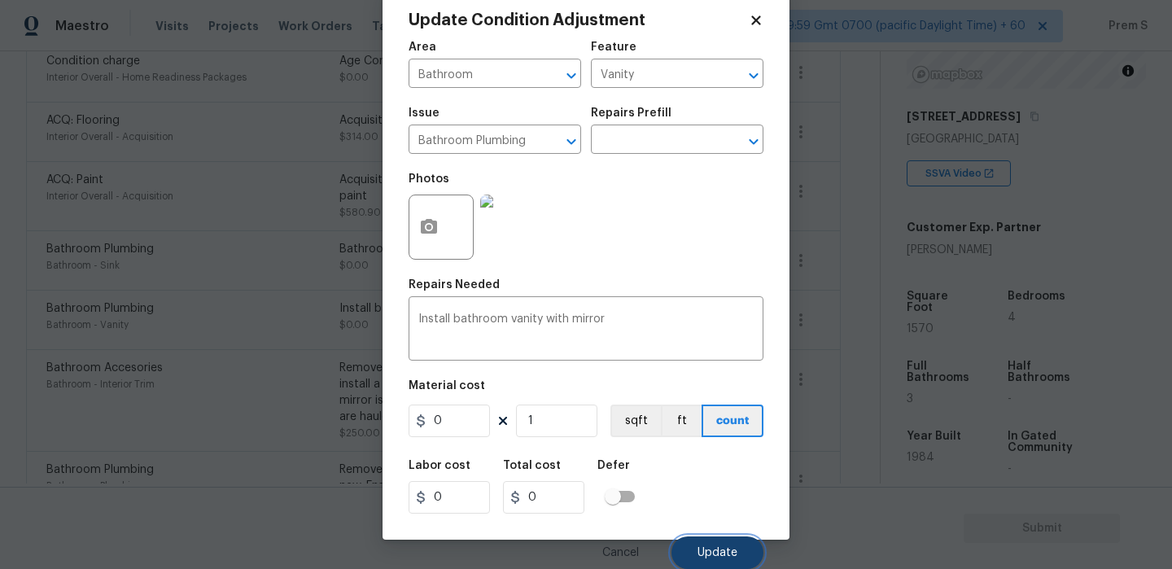
click at [712, 550] on span "Update" at bounding box center [718, 553] width 40 height 12
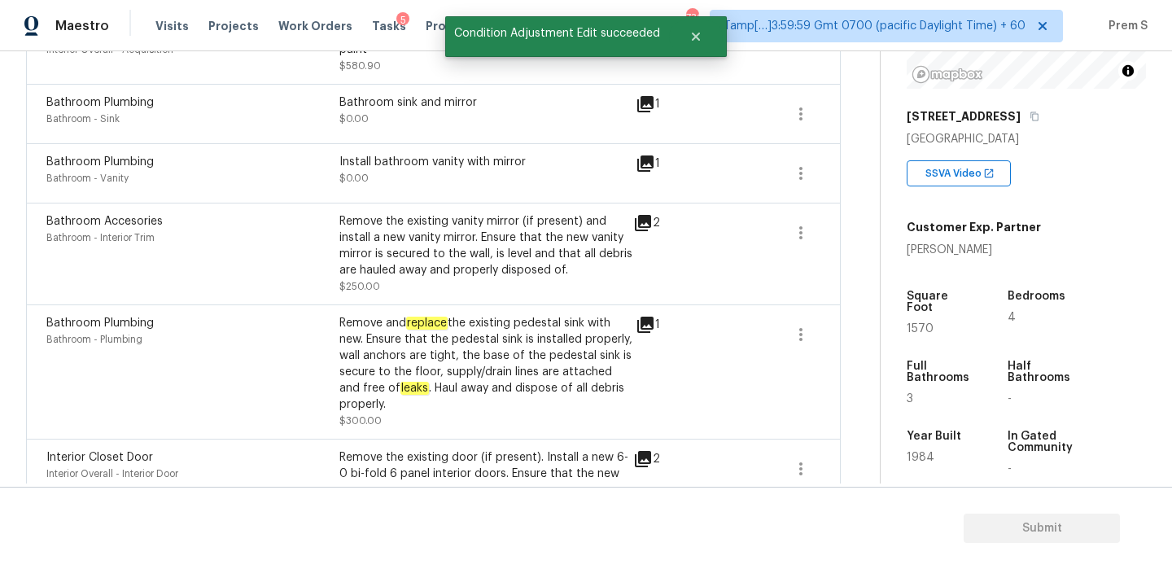
scroll to position [775, 0]
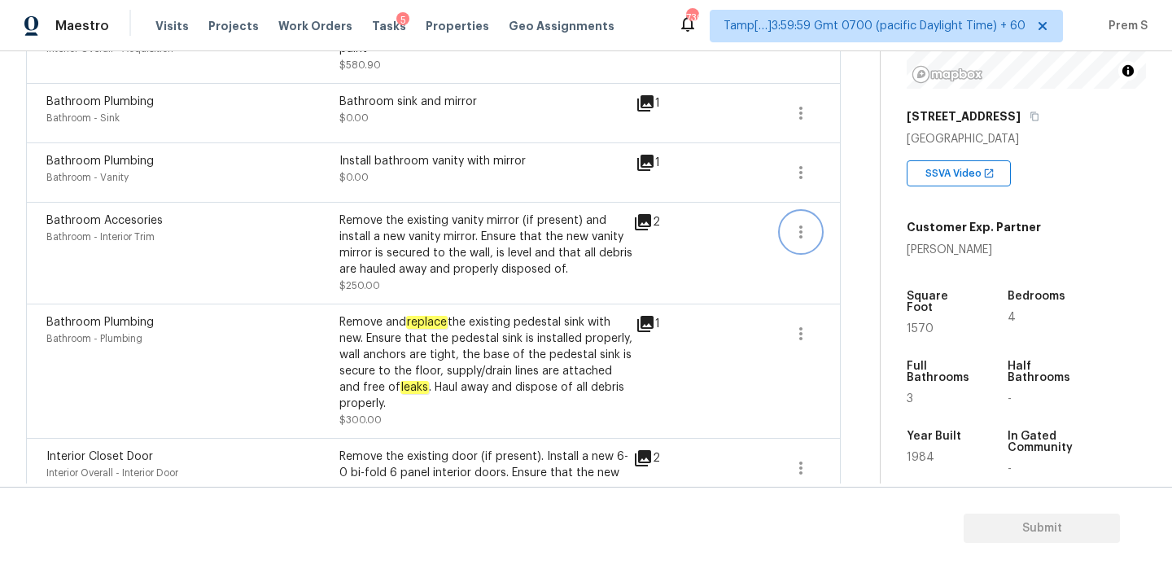
click at [802, 219] on button "button" at bounding box center [801, 232] width 39 height 39
click at [846, 221] on div "Edit" at bounding box center [893, 229] width 127 height 16
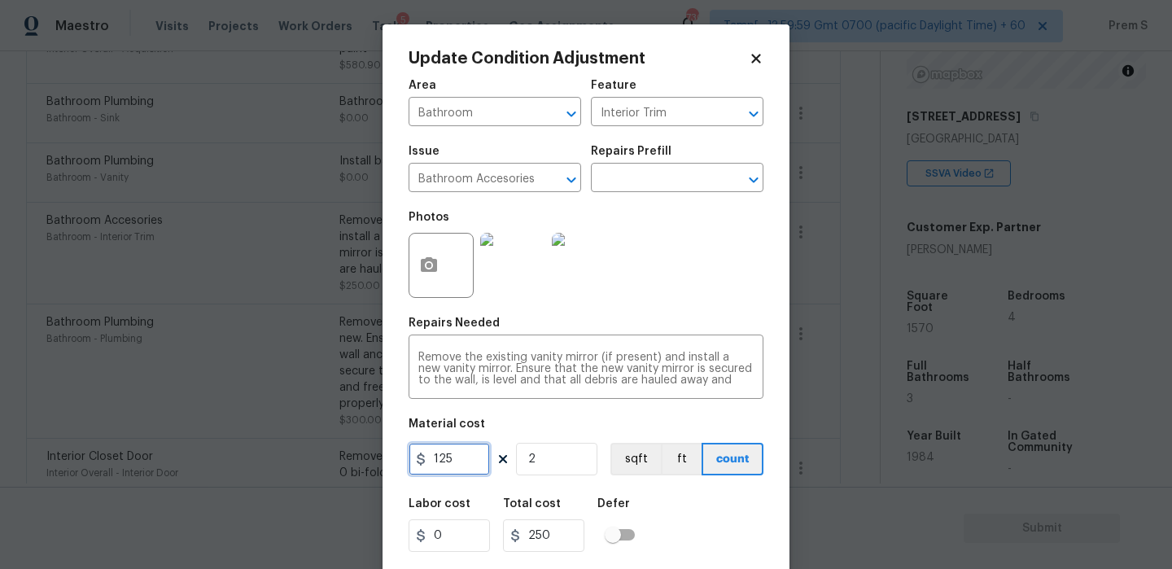
click at [461, 466] on input "125" at bounding box center [449, 459] width 81 height 33
type input "0"
click at [681, 549] on div "Labor cost 0 Total cost 0 Defer" at bounding box center [586, 525] width 355 height 73
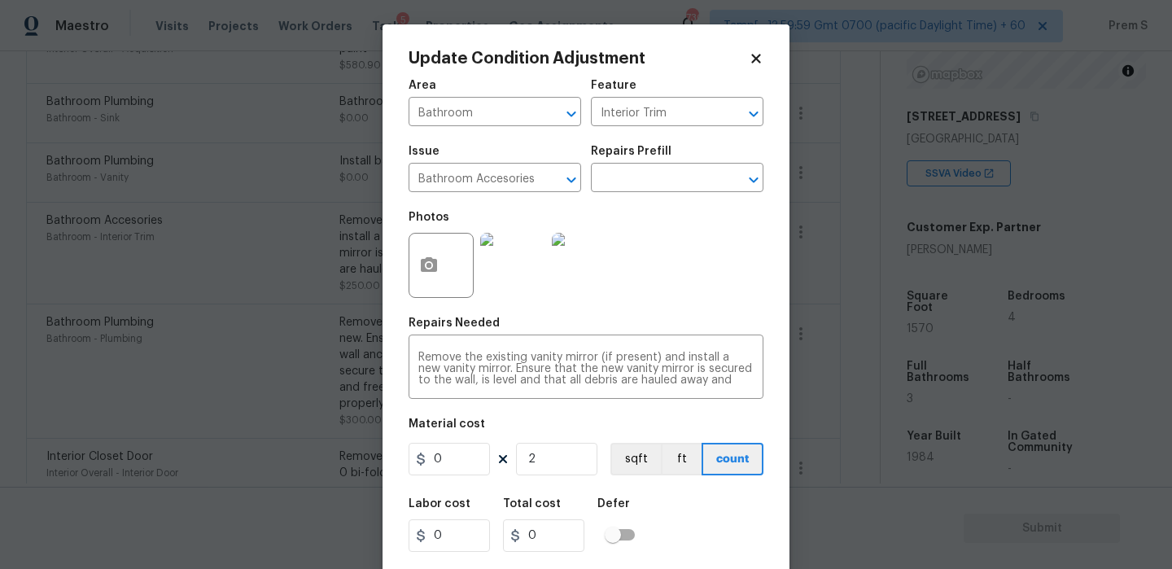
scroll to position [39, 0]
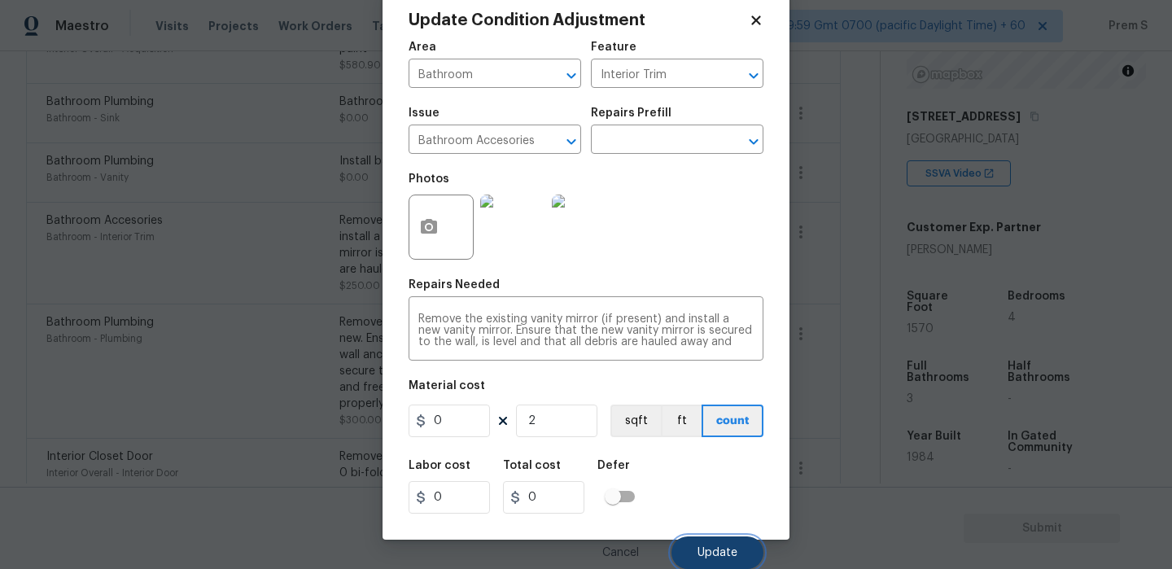
click at [732, 563] on button "Update" at bounding box center [718, 553] width 92 height 33
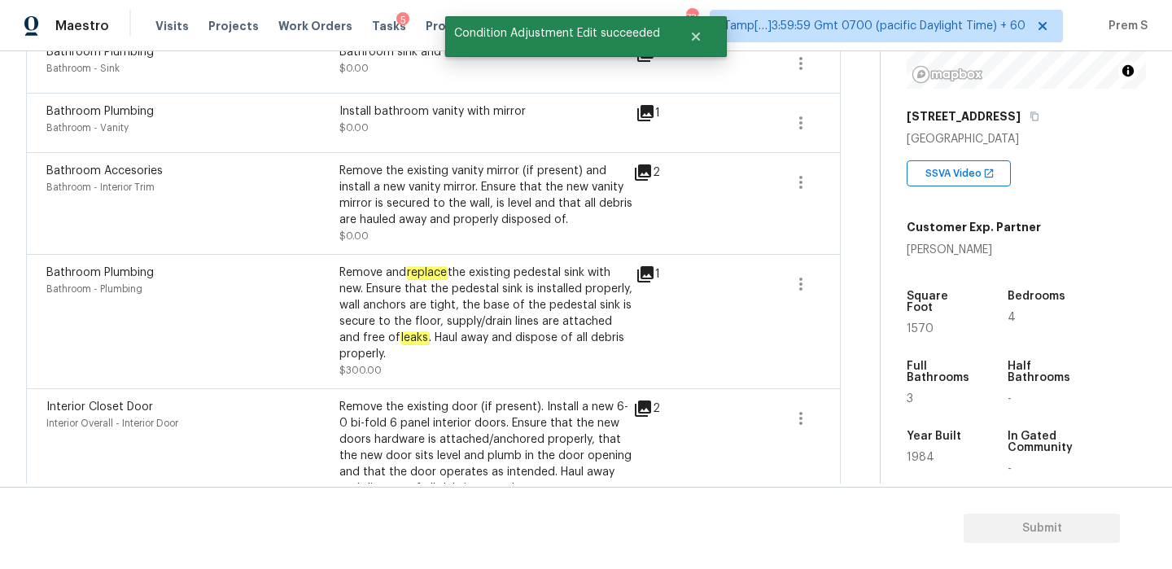
scroll to position [846, 0]
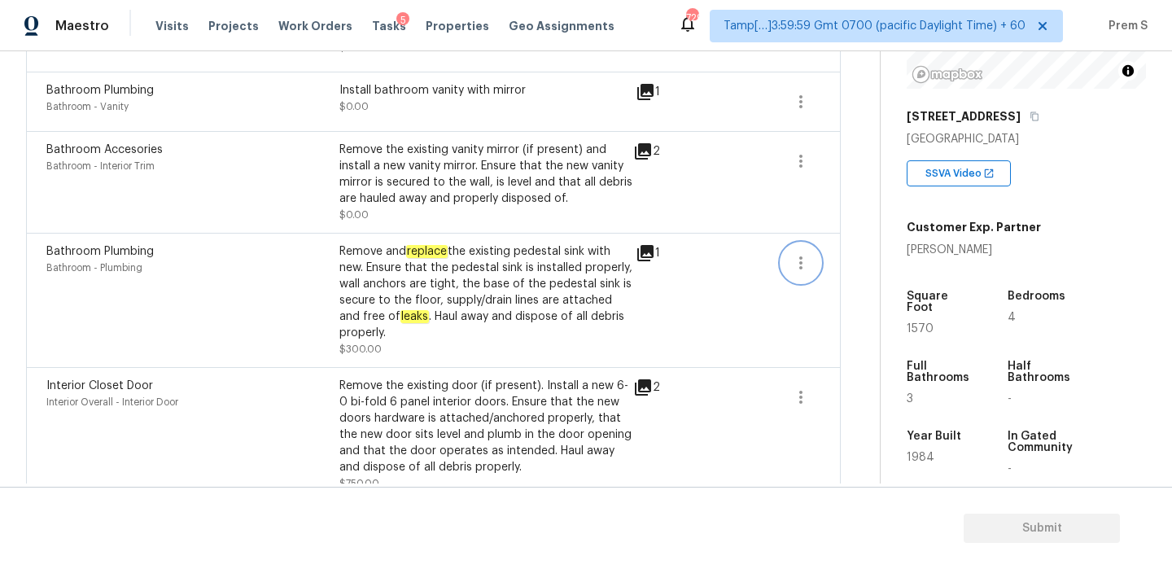
click at [800, 267] on icon "button" at bounding box center [801, 262] width 3 height 13
click at [832, 264] on div "Edit" at bounding box center [893, 260] width 127 height 16
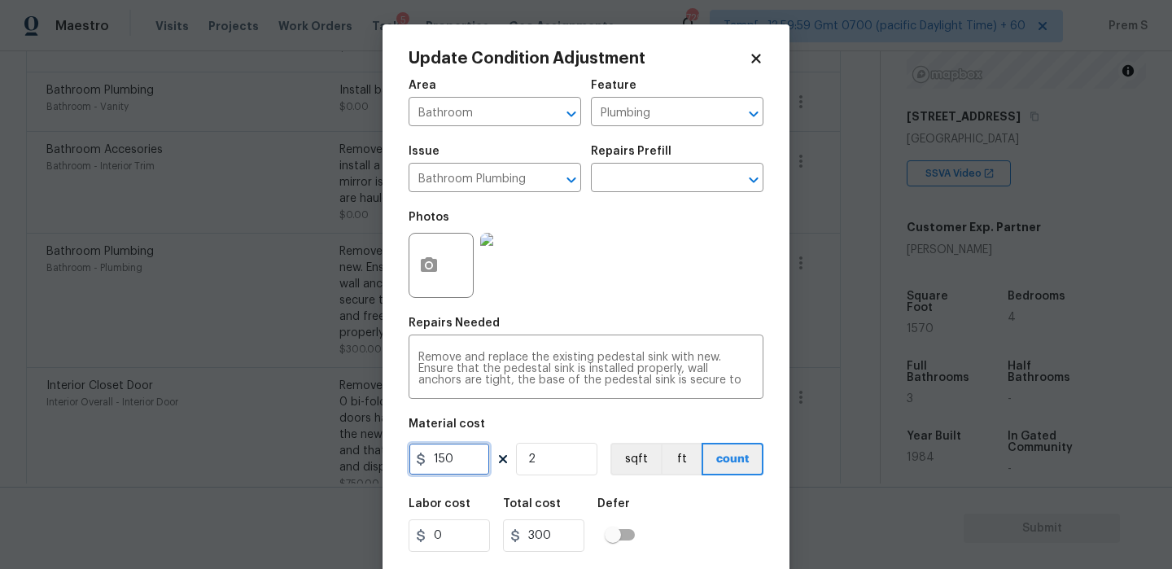
click at [463, 462] on input "150" at bounding box center [449, 459] width 81 height 33
type input "0"
click at [750, 528] on div "Labor cost 0 Total cost 0 Defer" at bounding box center [586, 525] width 355 height 73
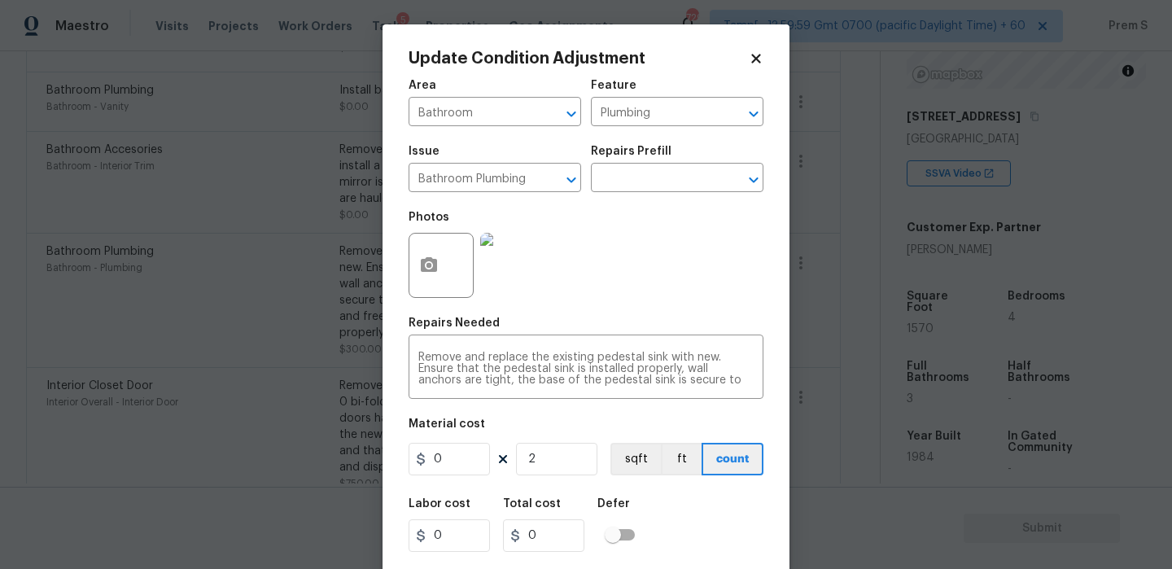
scroll to position [39, 0]
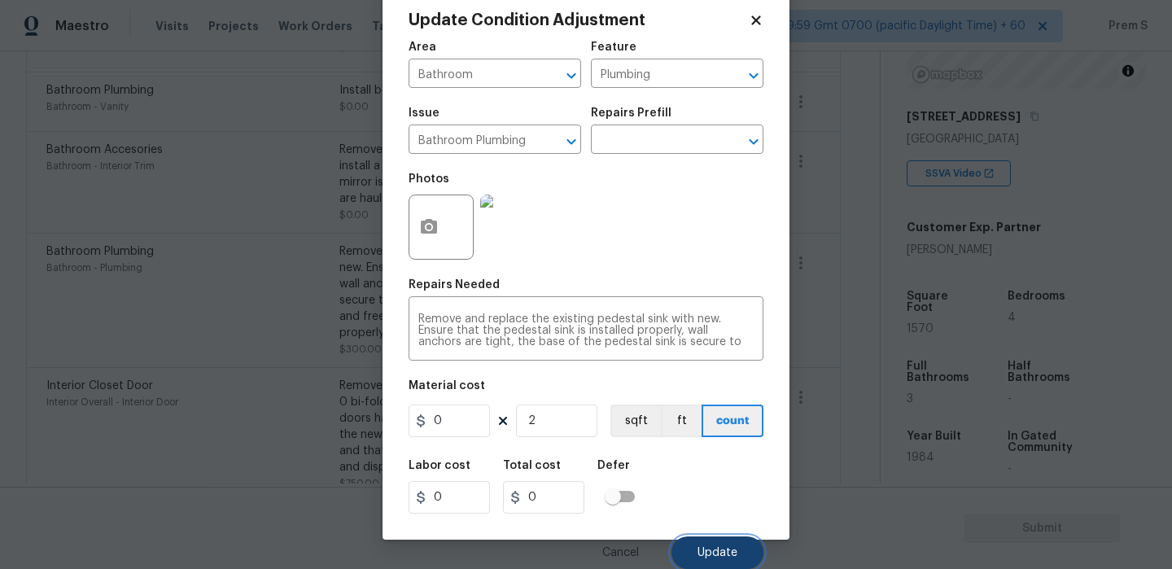
click at [727, 540] on button "Update" at bounding box center [718, 553] width 92 height 33
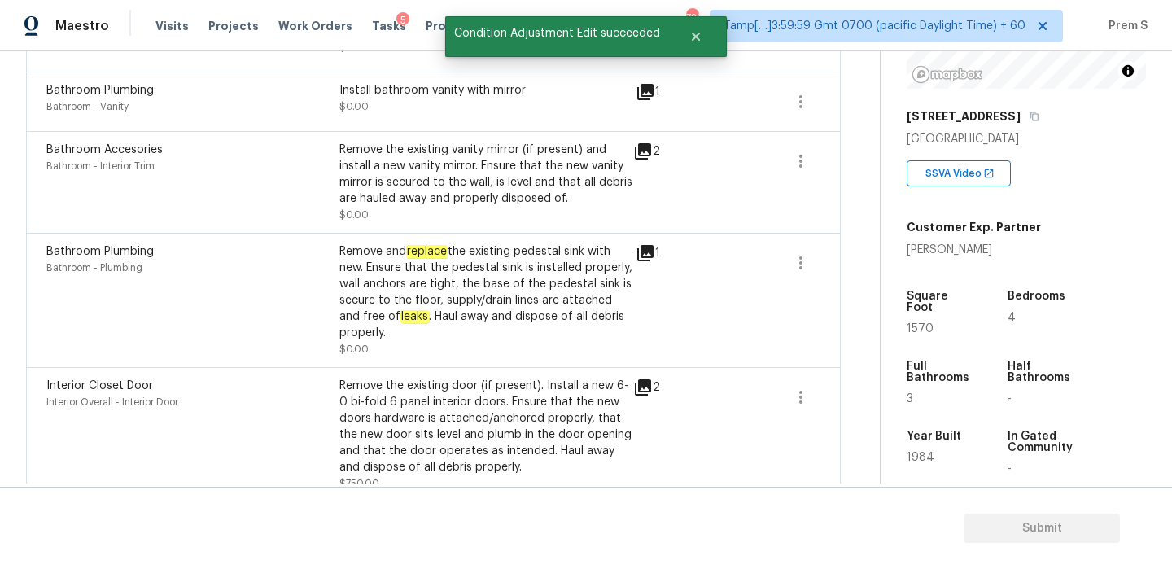
scroll to position [0, 0]
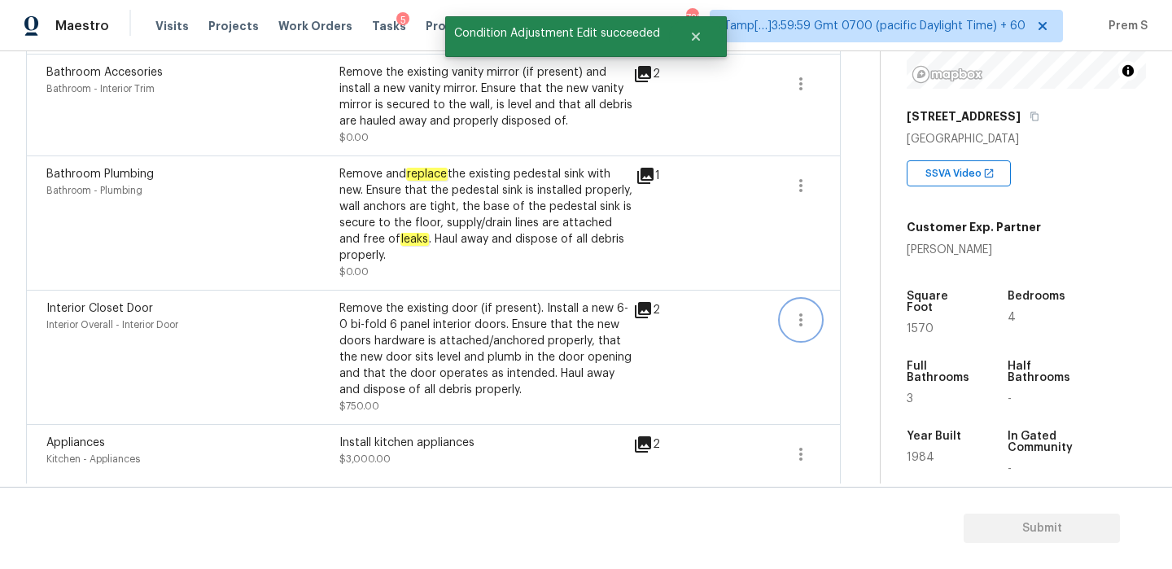
click at [791, 328] on icon "button" at bounding box center [801, 320] width 20 height 20
click at [822, 325] on ul "Edit" at bounding box center [894, 318] width 147 height 33
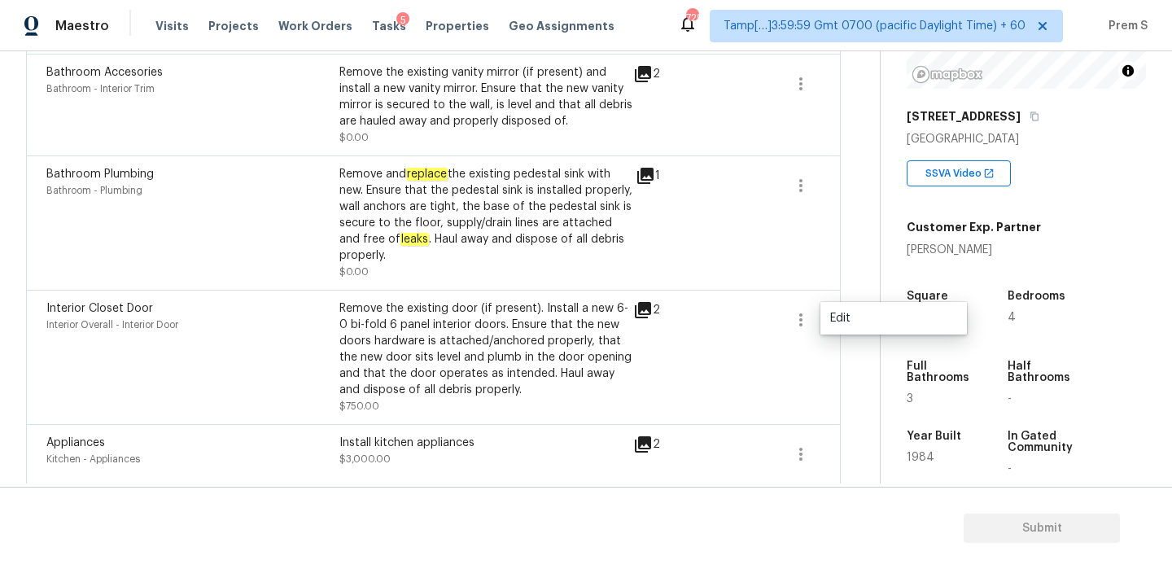
click at [642, 308] on icon at bounding box center [643, 310] width 16 height 16
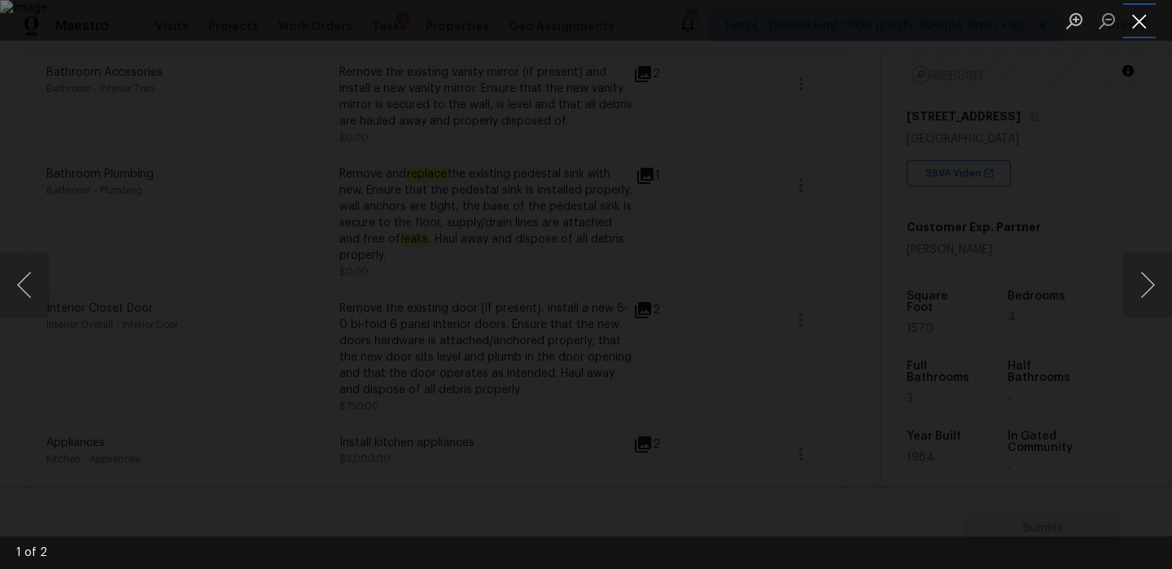
click at [1138, 15] on button "Close lightbox" at bounding box center [1140, 21] width 33 height 28
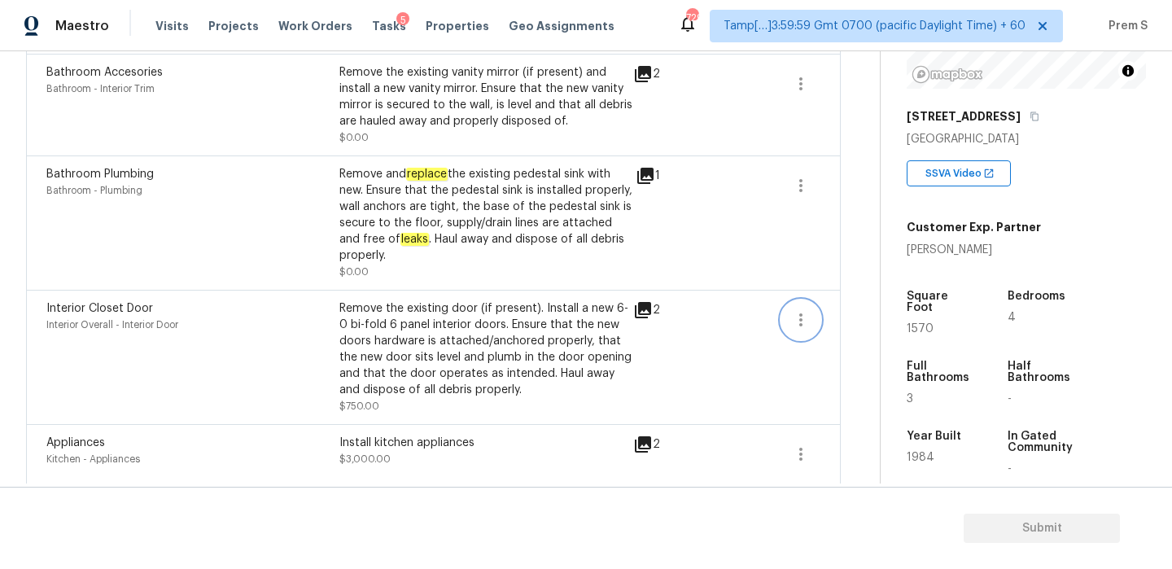
click at [793, 321] on icon "button" at bounding box center [801, 320] width 20 height 20
click at [835, 314] on div "Edit" at bounding box center [893, 318] width 127 height 16
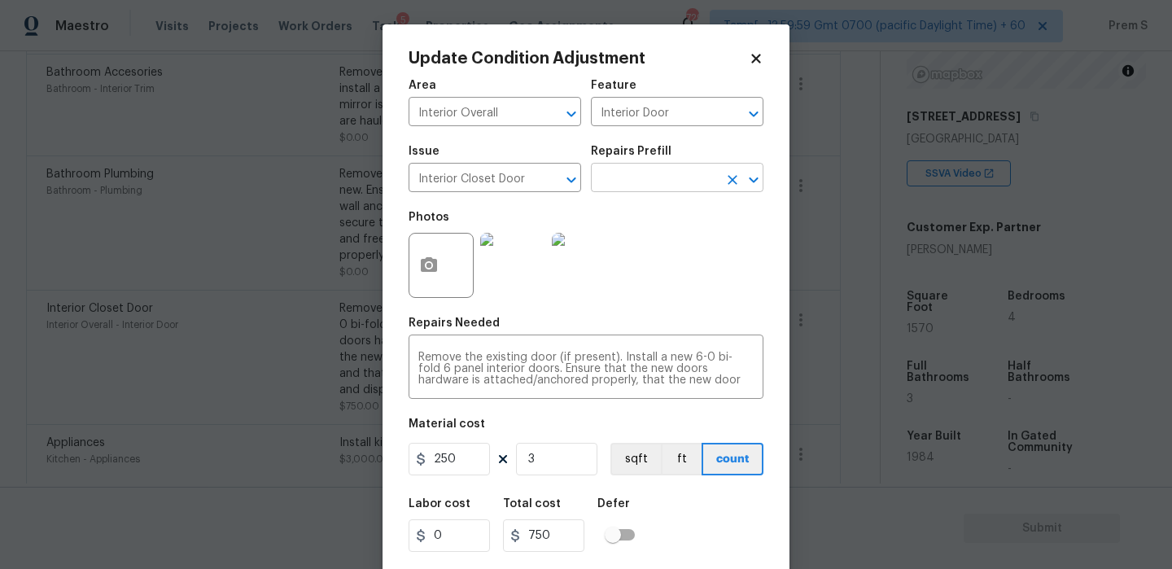
click at [756, 186] on icon "Open" at bounding box center [754, 180] width 20 height 20
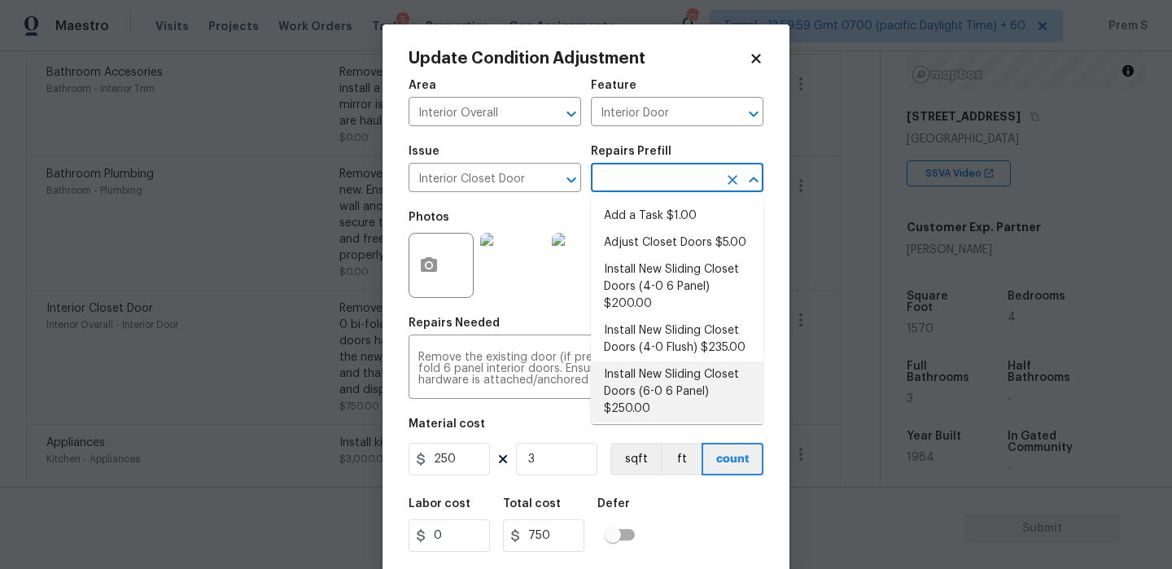
click at [694, 400] on li "Install New Sliding Closet Doors (6-0 6 Panel) $250.00" at bounding box center [677, 391] width 173 height 61
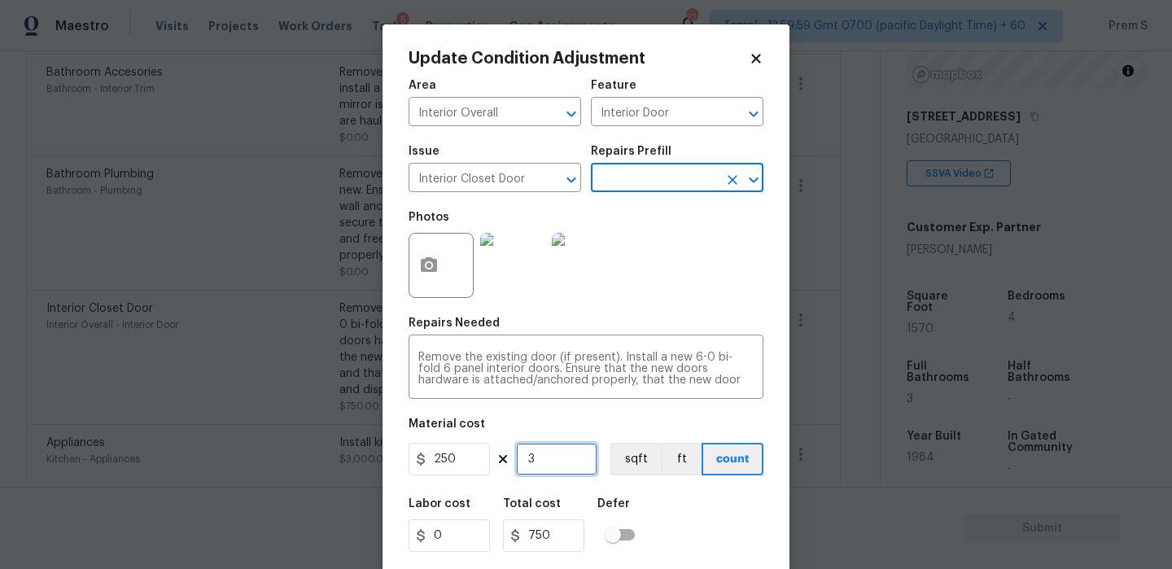
click at [562, 467] on input "3" at bounding box center [556, 459] width 81 height 33
type input "4"
type input "1000"
type input "4"
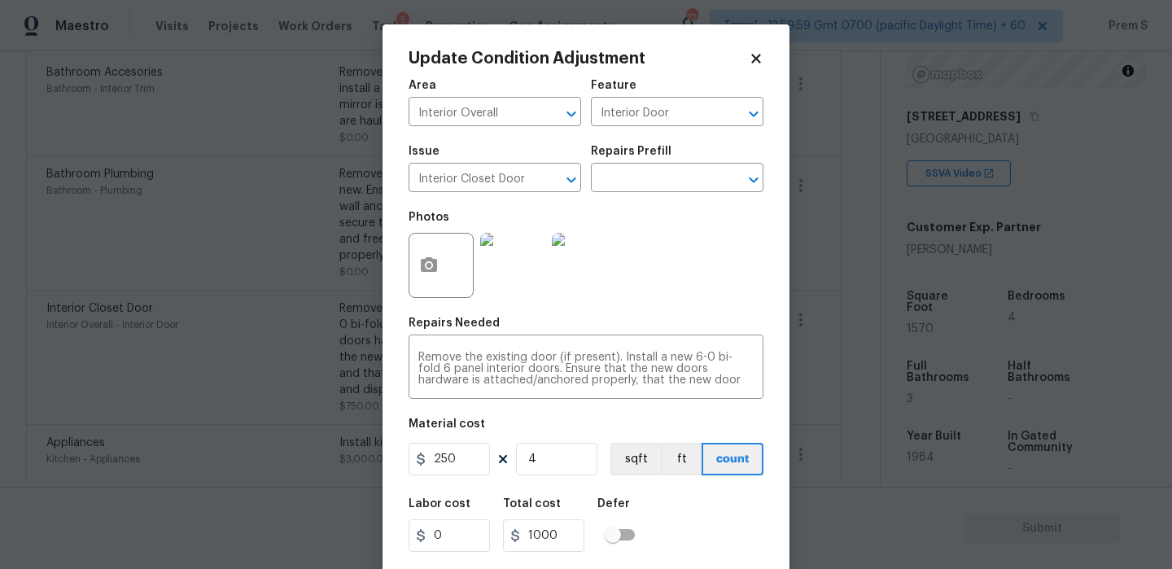
click at [699, 523] on div "Labor cost 0 Total cost 1000 Defer" at bounding box center [586, 525] width 355 height 73
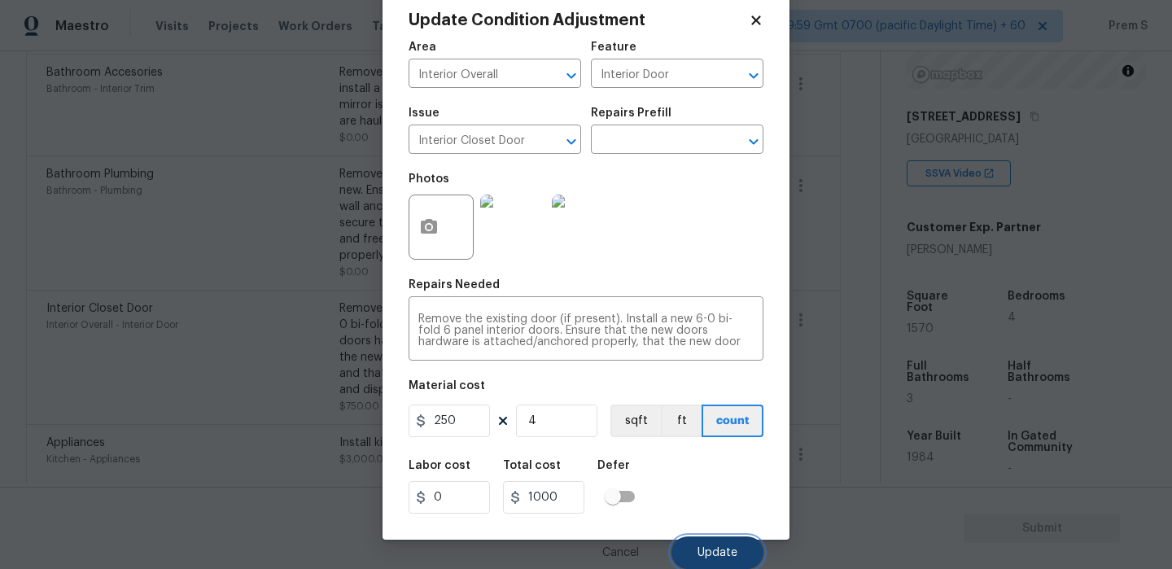
click at [731, 543] on button "Update" at bounding box center [718, 553] width 92 height 33
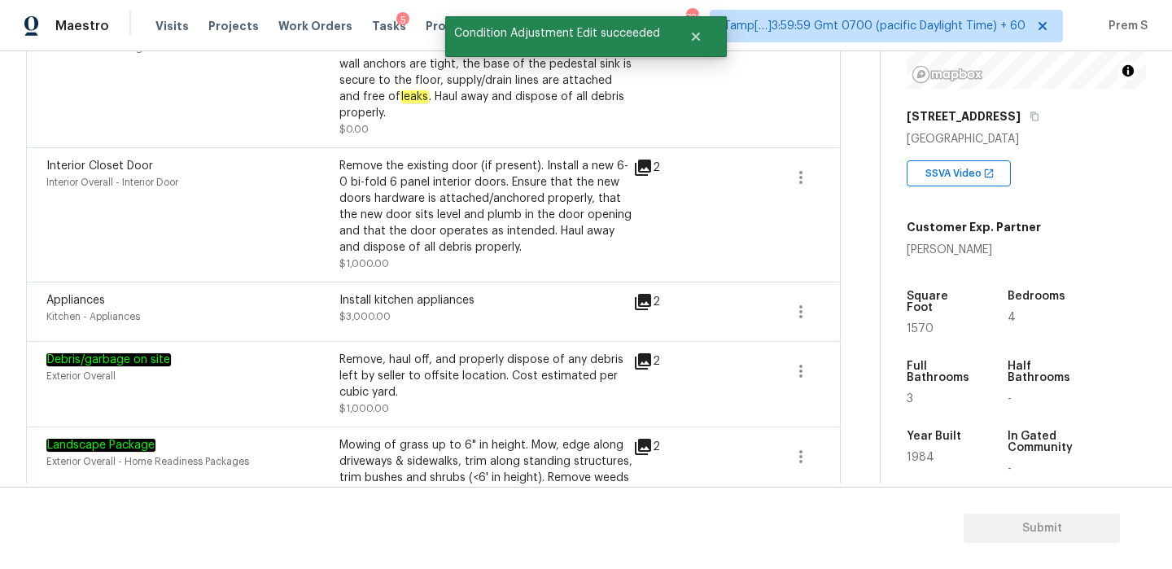
scroll to position [1105, 0]
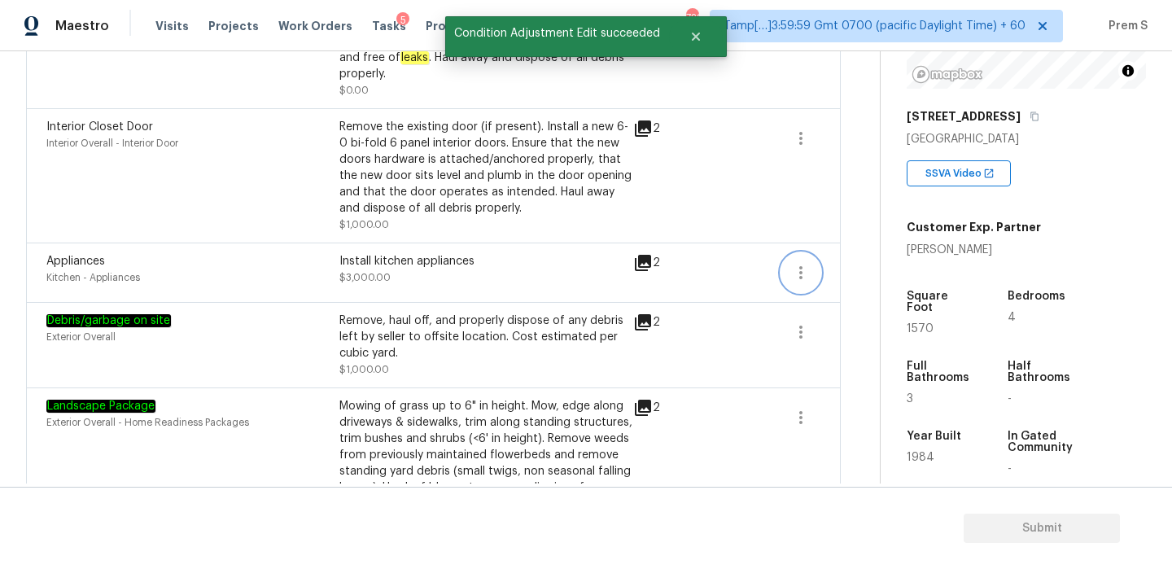
click at [804, 275] on icon "button" at bounding box center [801, 273] width 20 height 20
click at [847, 262] on link "Edit" at bounding box center [894, 271] width 138 height 24
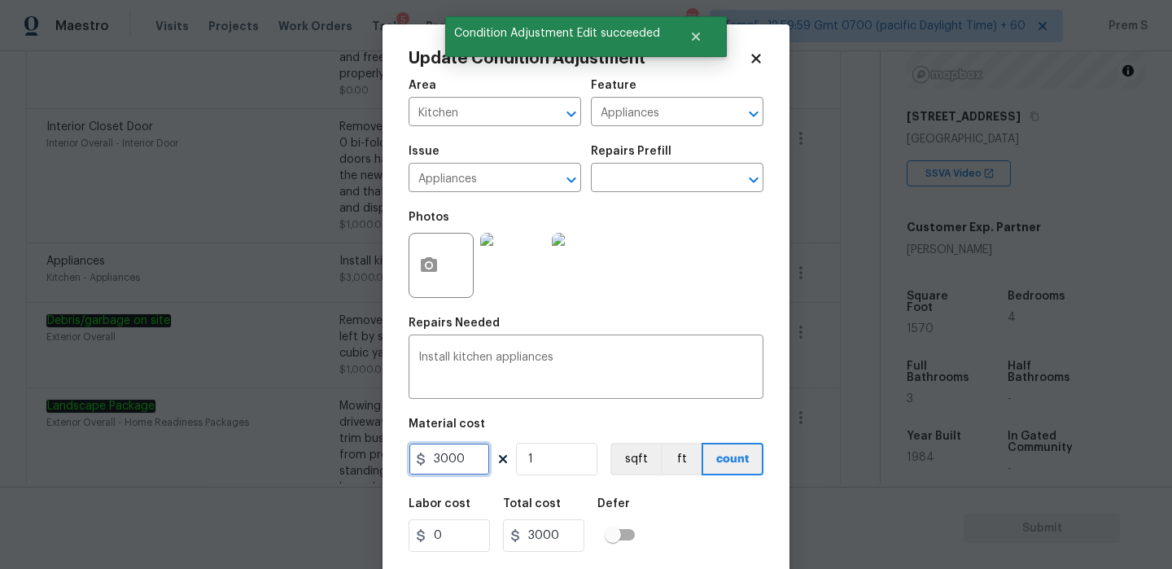
click at [466, 460] on input "3000" at bounding box center [449, 459] width 81 height 33
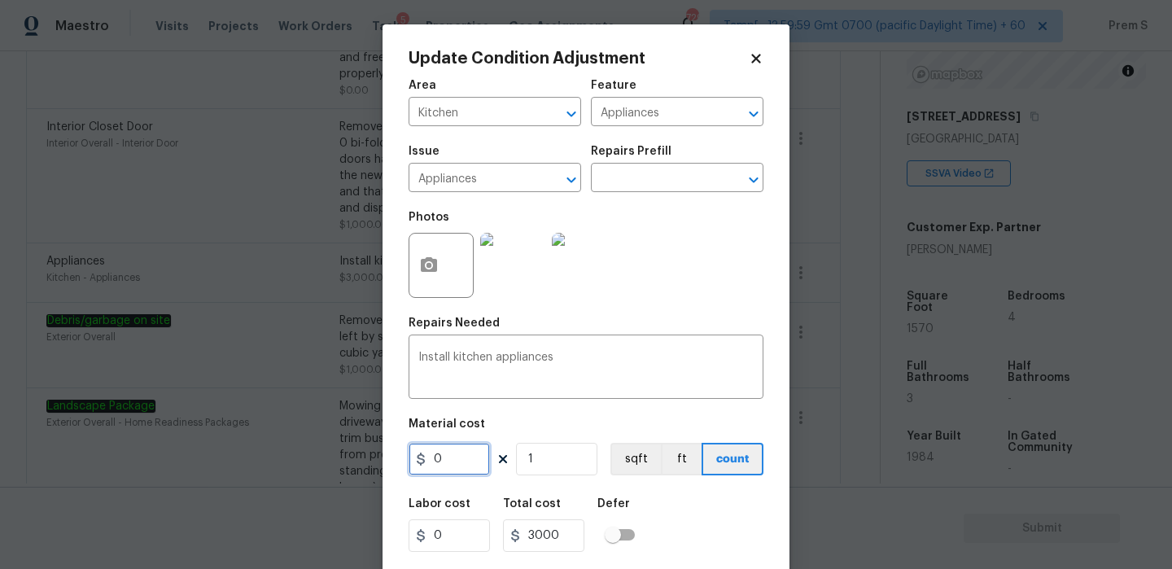
type input "0"
click at [705, 519] on div "Labor cost 0 Total cost 0 Defer" at bounding box center [586, 525] width 355 height 73
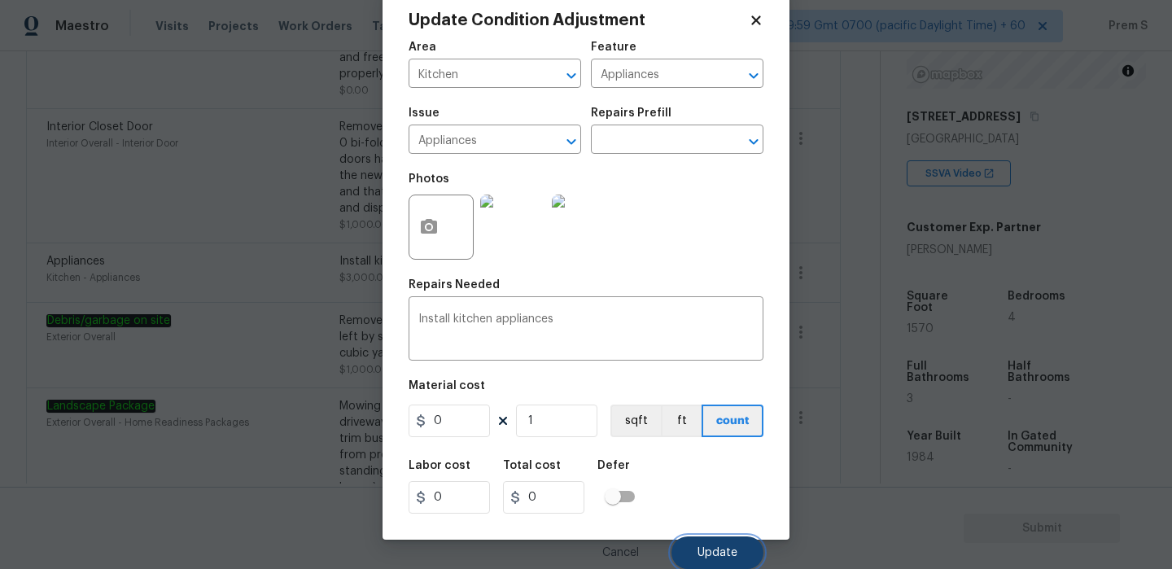
click at [724, 545] on button "Update" at bounding box center [718, 553] width 92 height 33
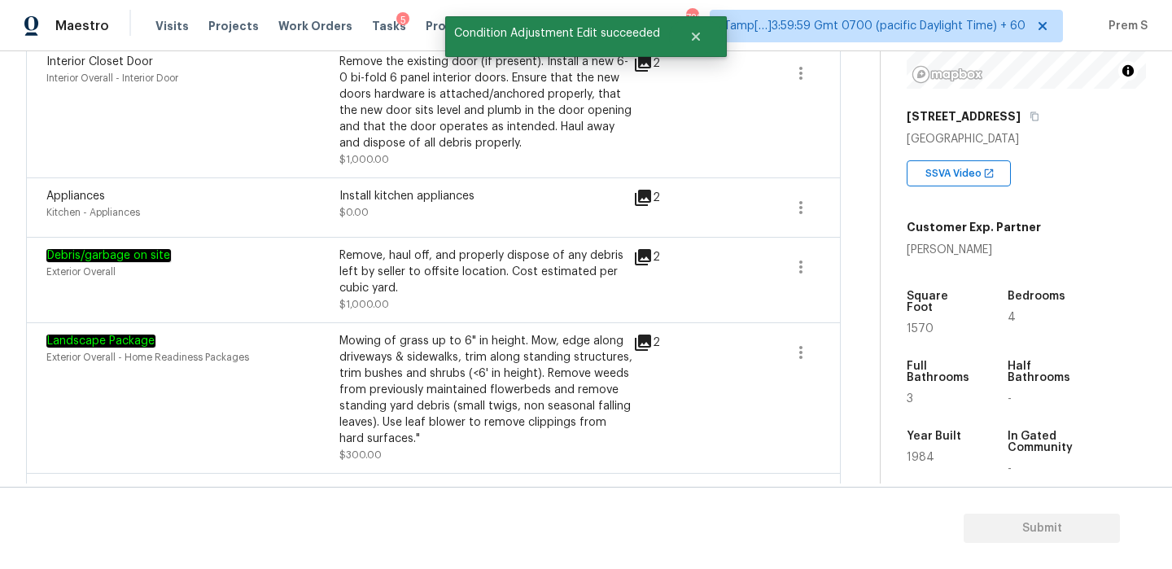
scroll to position [1190, 0]
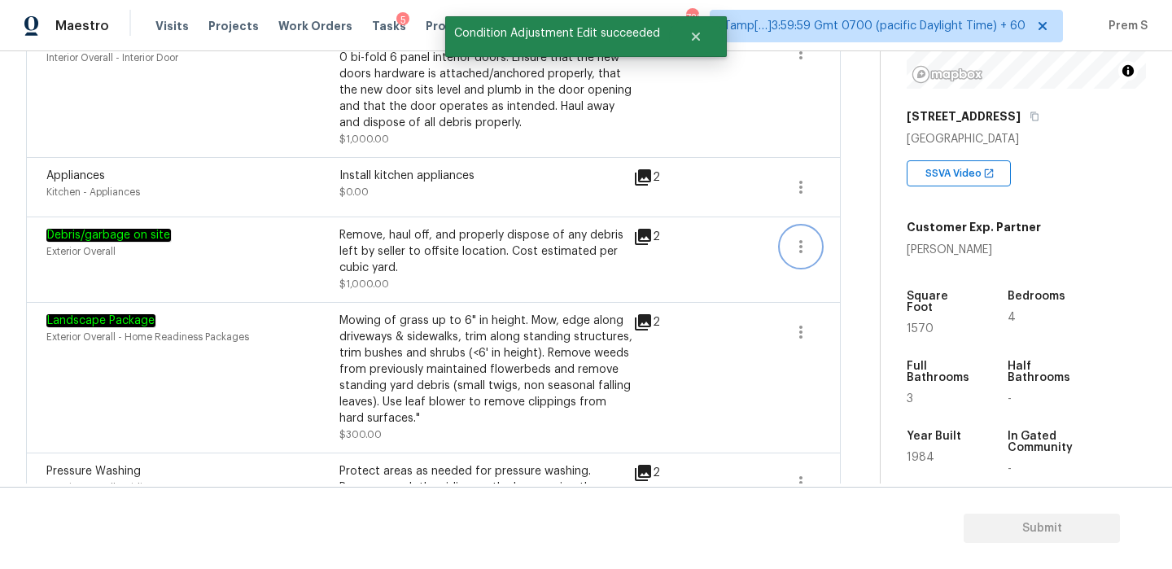
click at [799, 243] on icon "button" at bounding box center [801, 247] width 20 height 20
click at [835, 243] on div "Edit" at bounding box center [893, 245] width 127 height 16
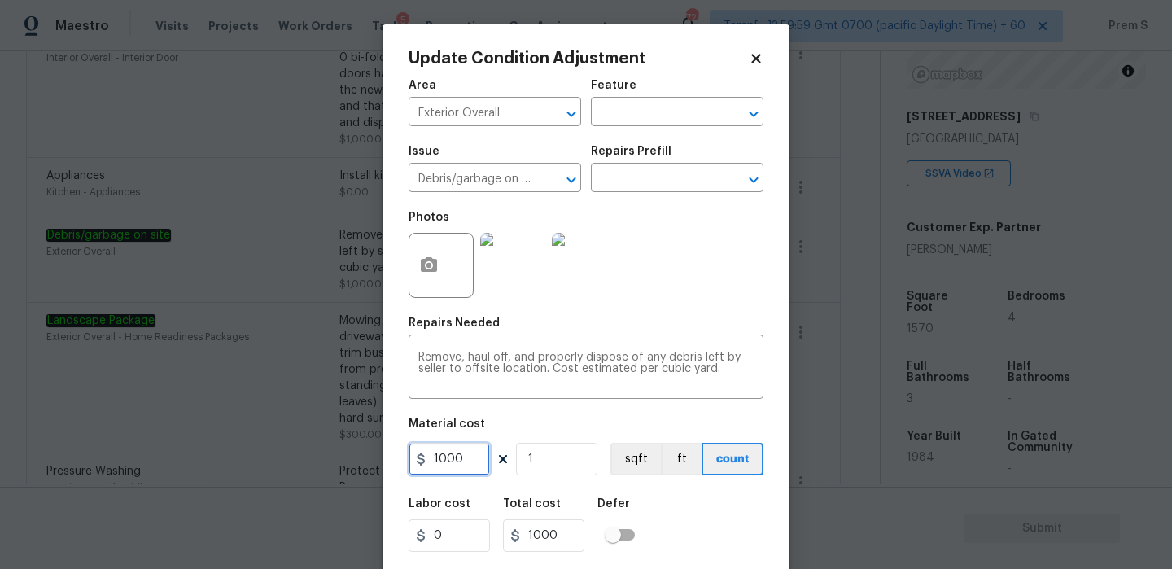
click at [469, 449] on input "1000" at bounding box center [449, 459] width 81 height 33
click at [729, 520] on div "Labor cost 0 Total cost 1000 Defer" at bounding box center [586, 525] width 355 height 73
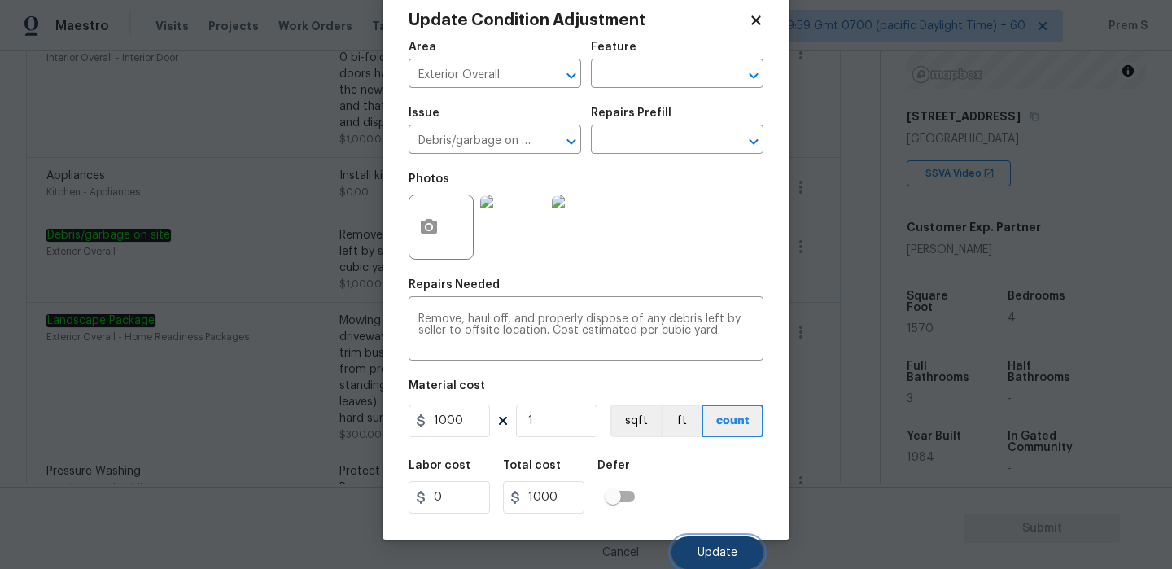
click at [729, 544] on button "Update" at bounding box center [718, 553] width 92 height 33
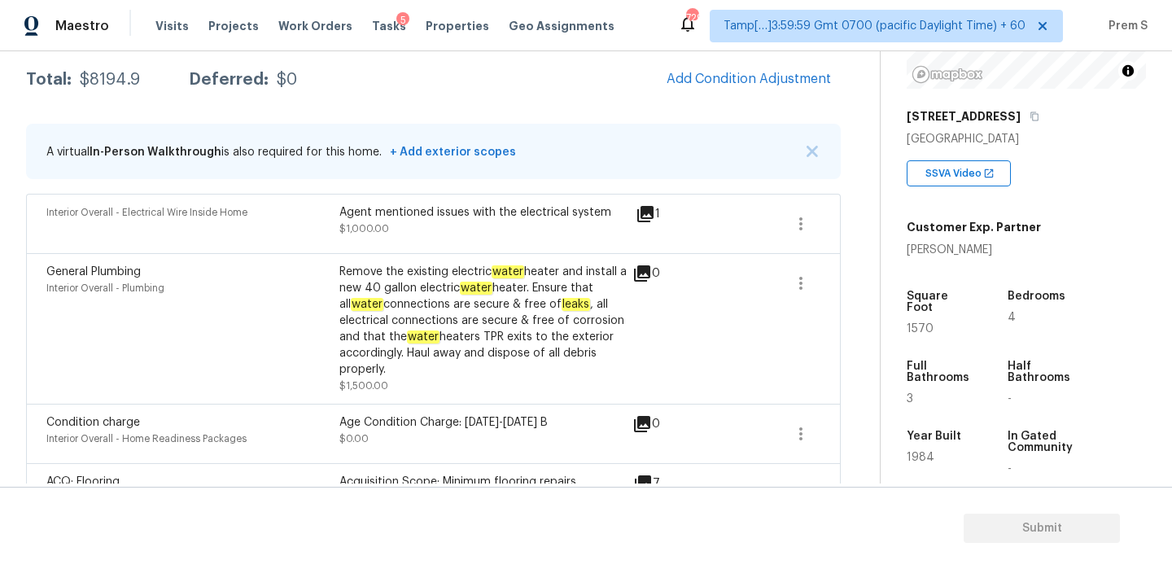
scroll to position [287, 0]
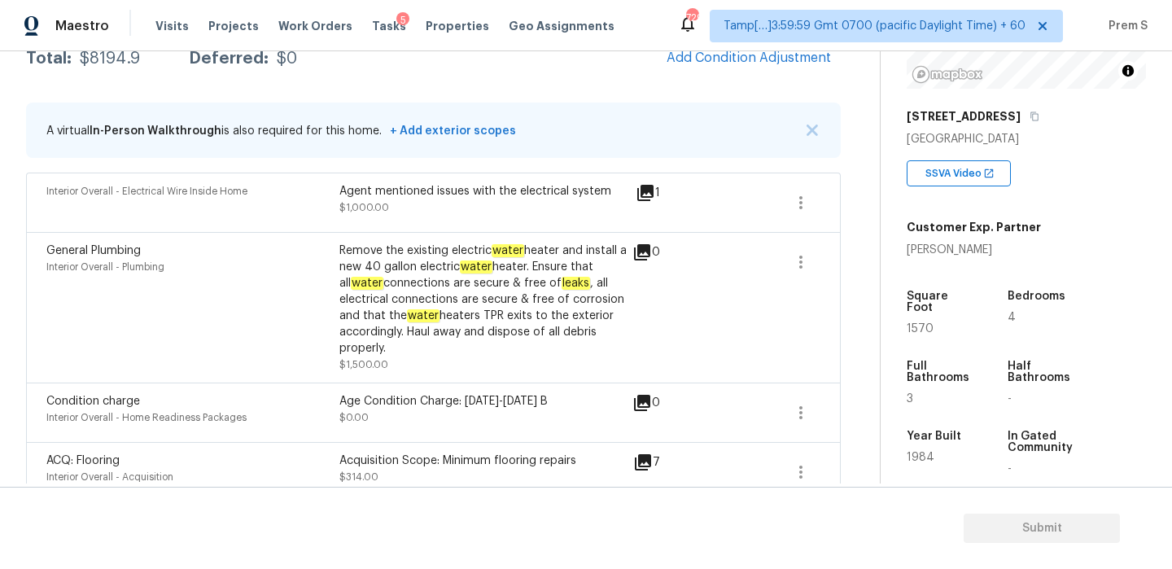
click at [650, 188] on icon at bounding box center [646, 193] width 16 height 16
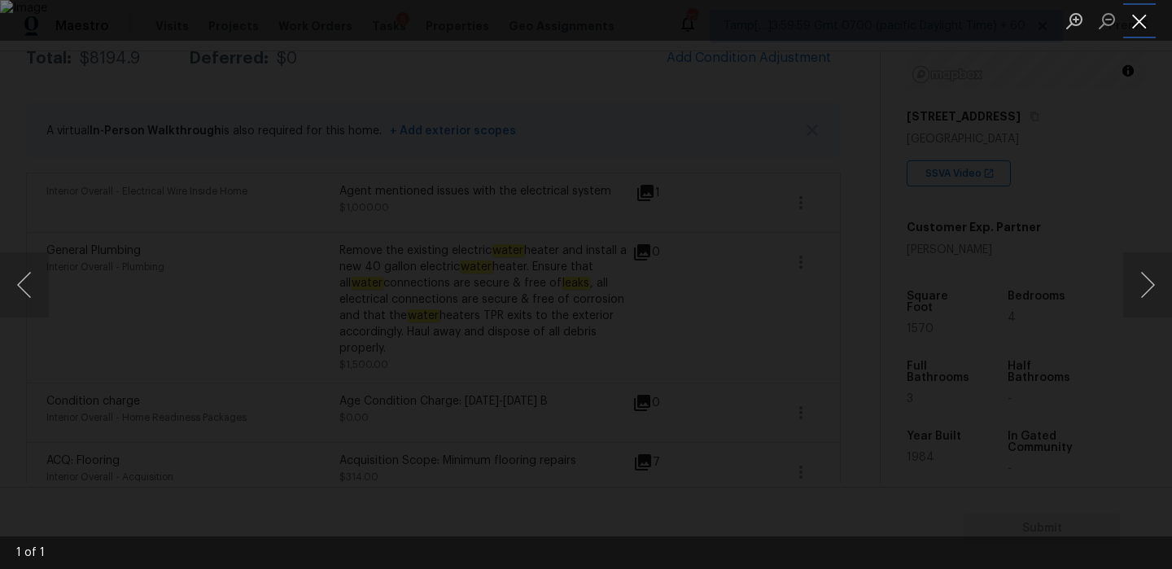
click at [1136, 21] on button "Close lightbox" at bounding box center [1140, 21] width 33 height 28
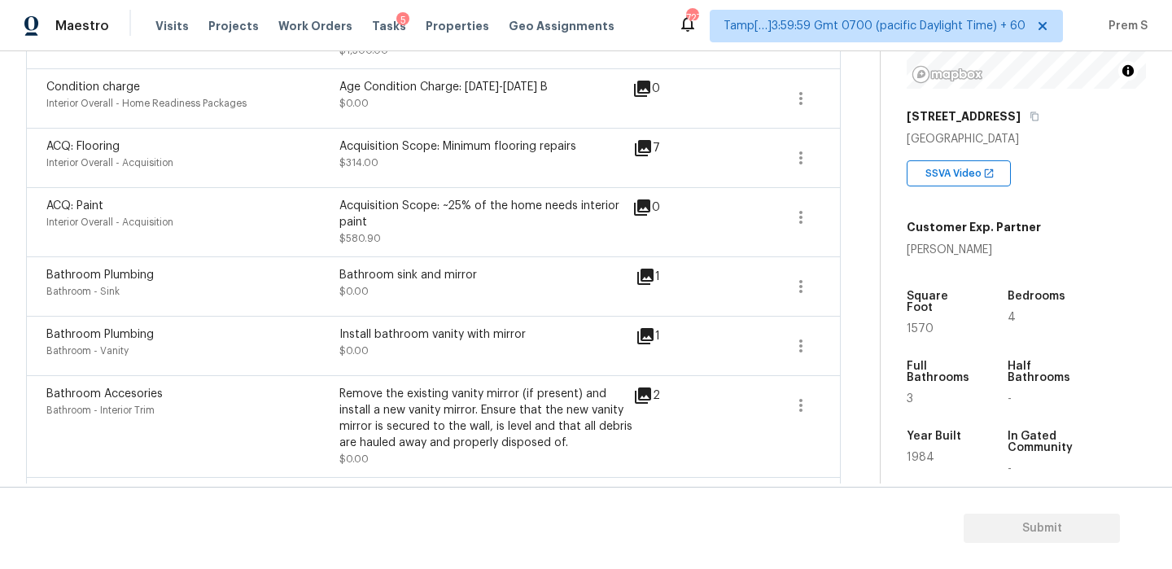
scroll to position [607, 0]
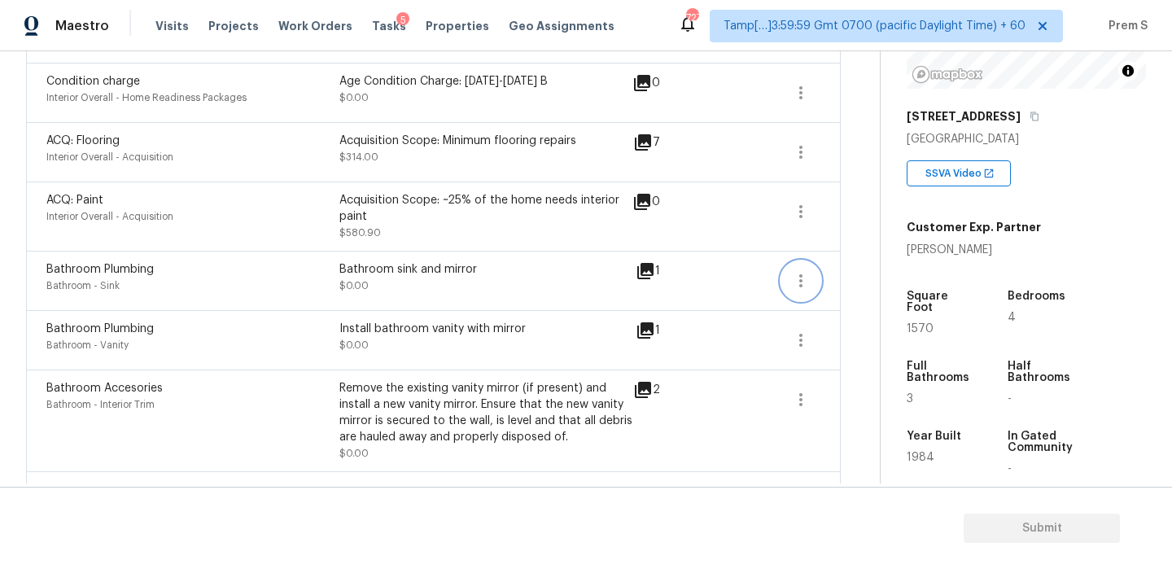
click at [804, 280] on icon "button" at bounding box center [801, 281] width 20 height 20
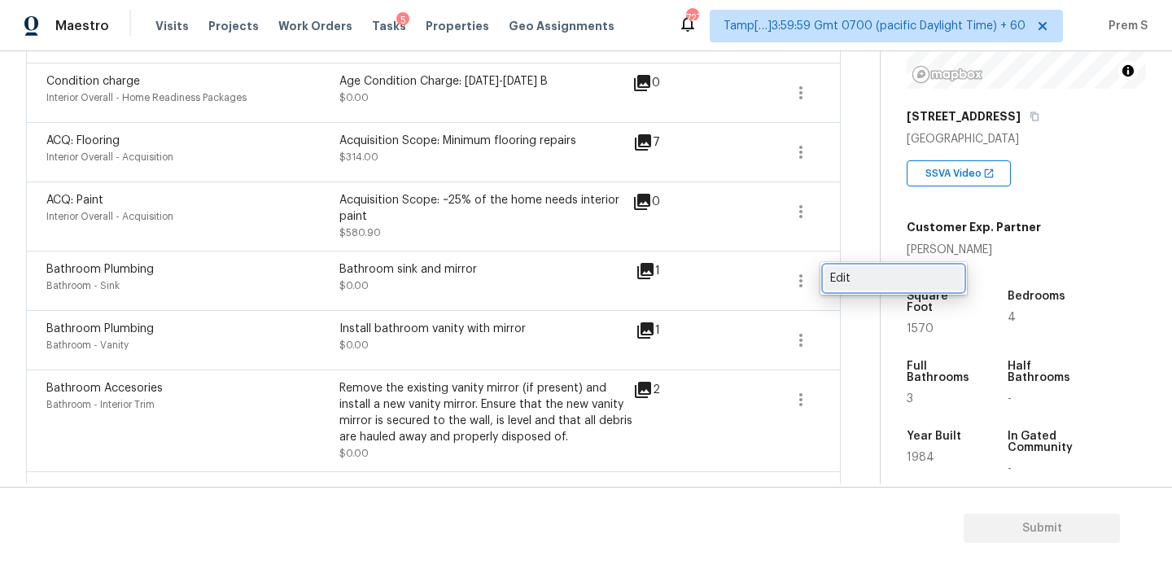
click at [835, 280] on div "Edit" at bounding box center [893, 278] width 127 height 16
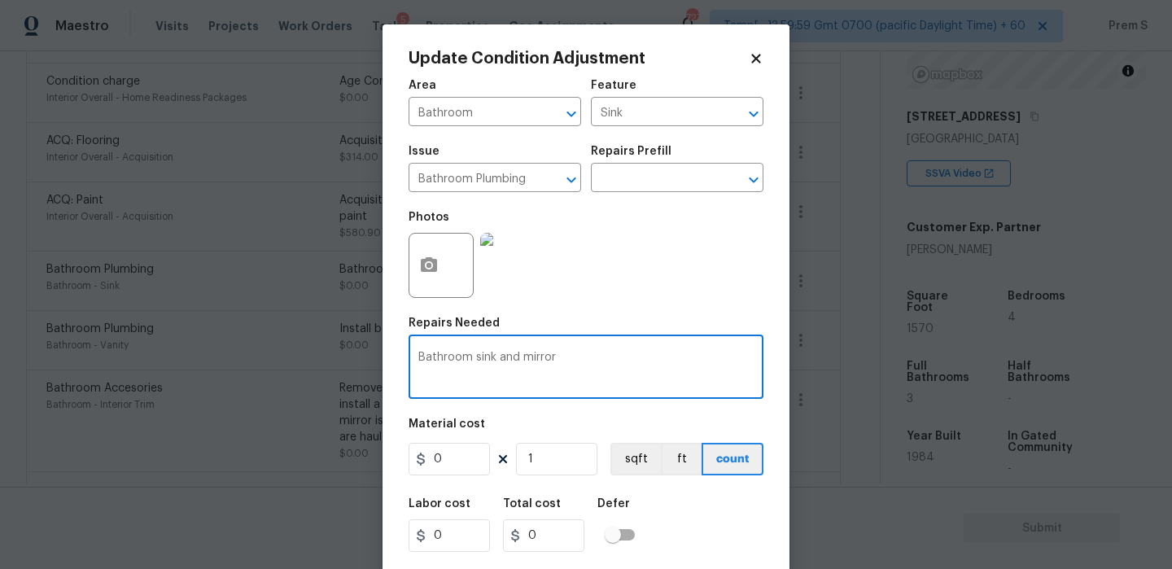
click at [535, 357] on textarea "Bathroom sink and mirror" at bounding box center [585, 369] width 335 height 34
type textarea "Bathtub refinish"
click at [449, 455] on input "0" at bounding box center [449, 459] width 81 height 33
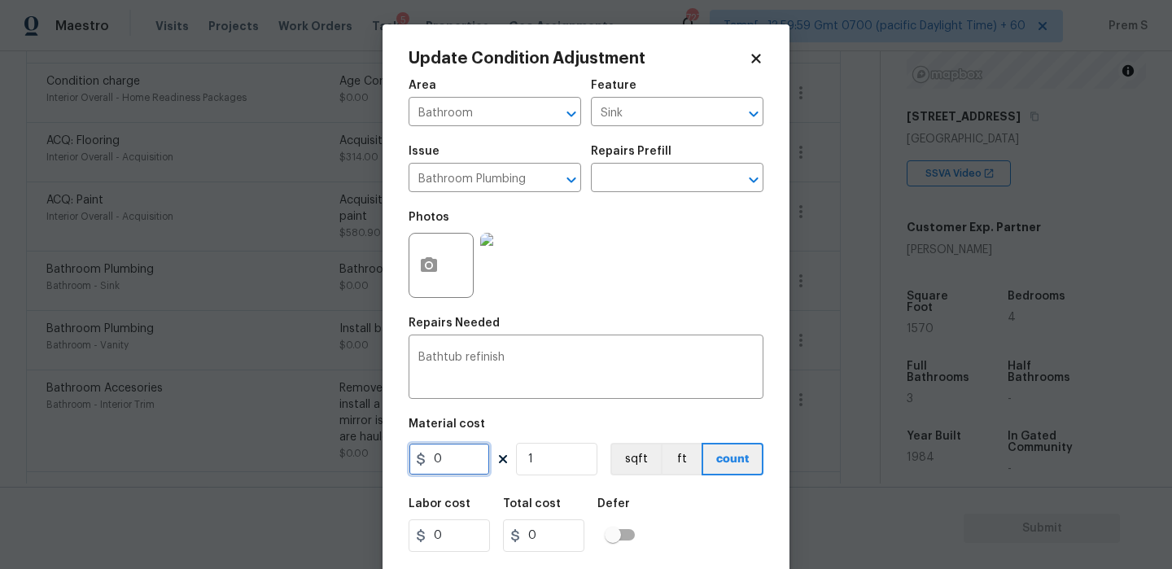
click at [449, 455] on input "0" at bounding box center [449, 459] width 81 height 33
type input "300"
click at [727, 523] on div "Labor cost 0 Total cost 300 Defer" at bounding box center [586, 525] width 355 height 73
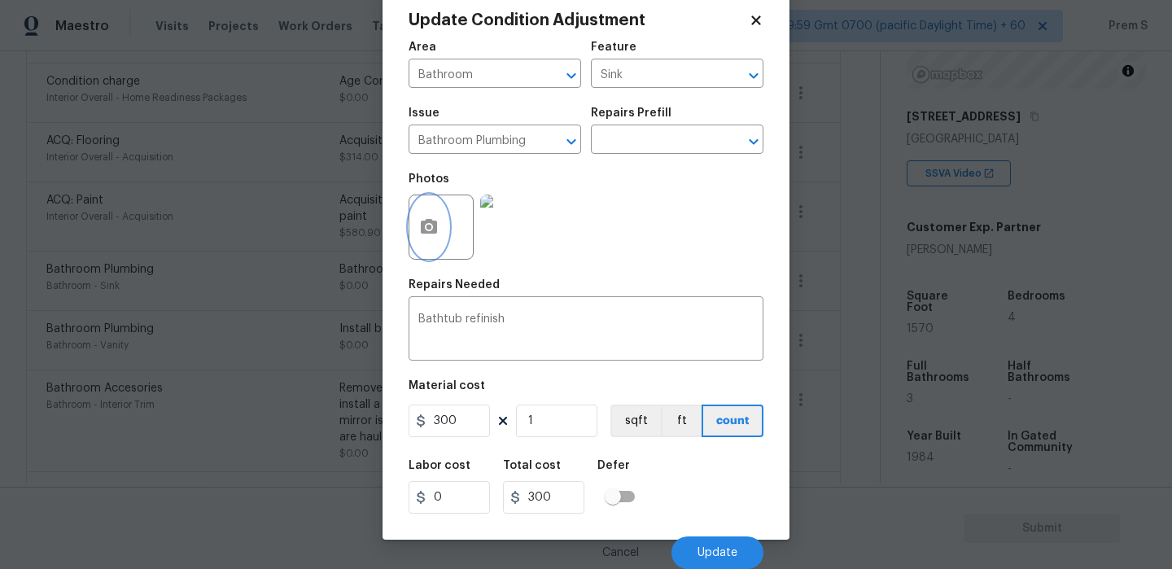
click at [427, 238] on button "button" at bounding box center [429, 227] width 39 height 64
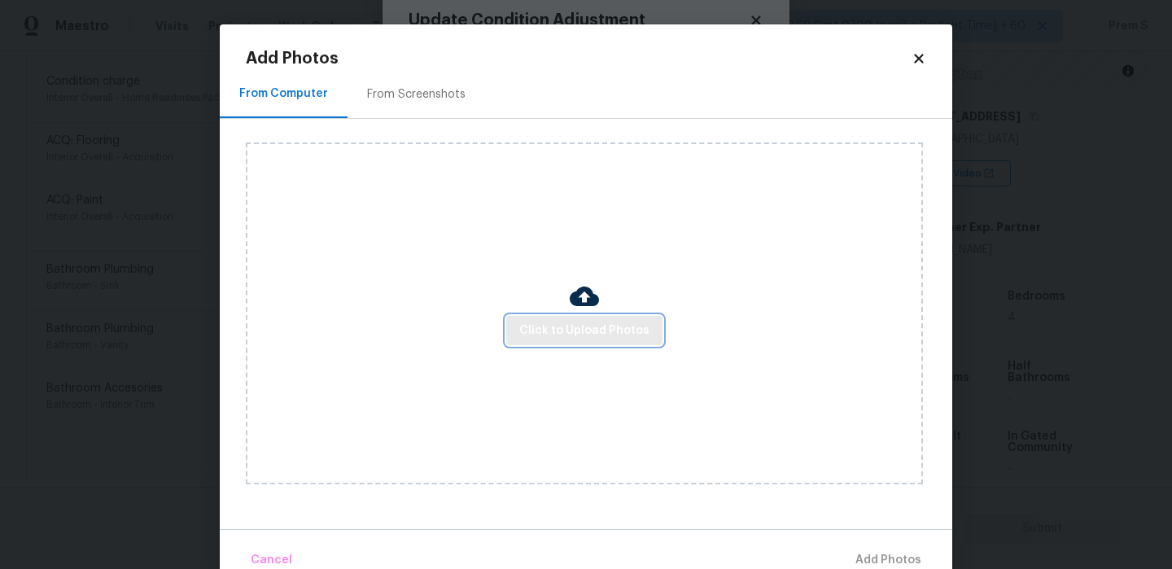
click at [585, 321] on span "Click to Upload Photos" at bounding box center [584, 331] width 130 height 20
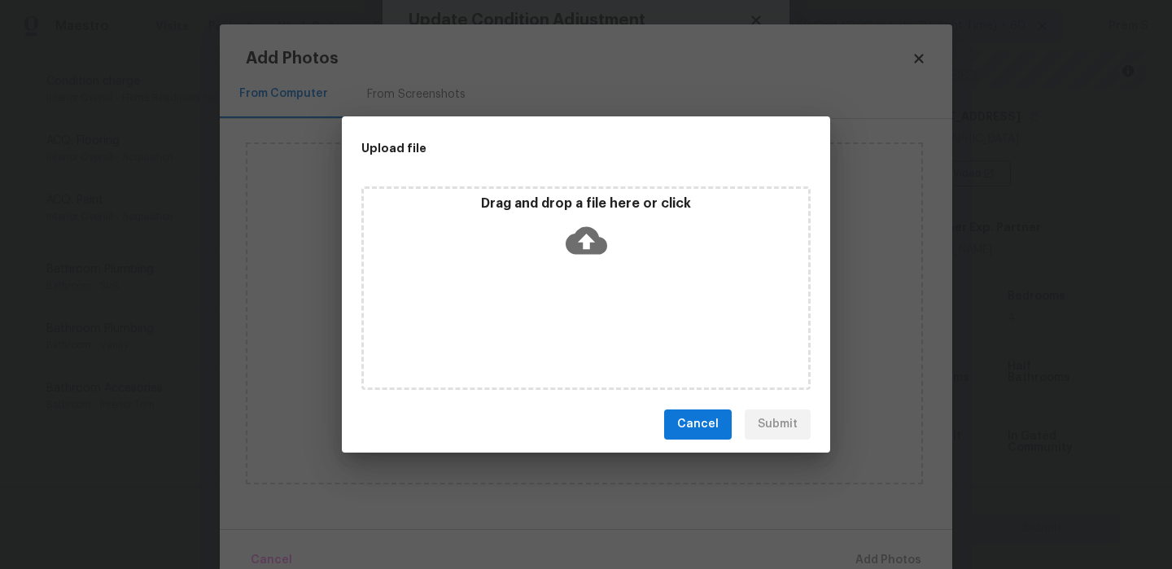
click at [585, 234] on icon at bounding box center [587, 241] width 42 height 42
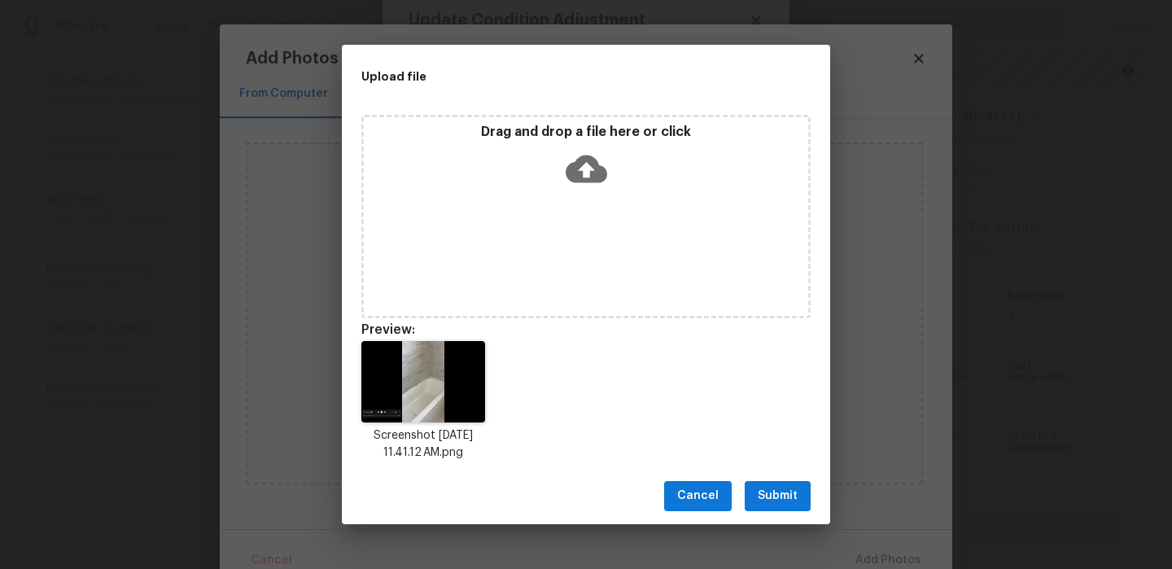
click at [778, 489] on span "Submit" at bounding box center [778, 496] width 40 height 20
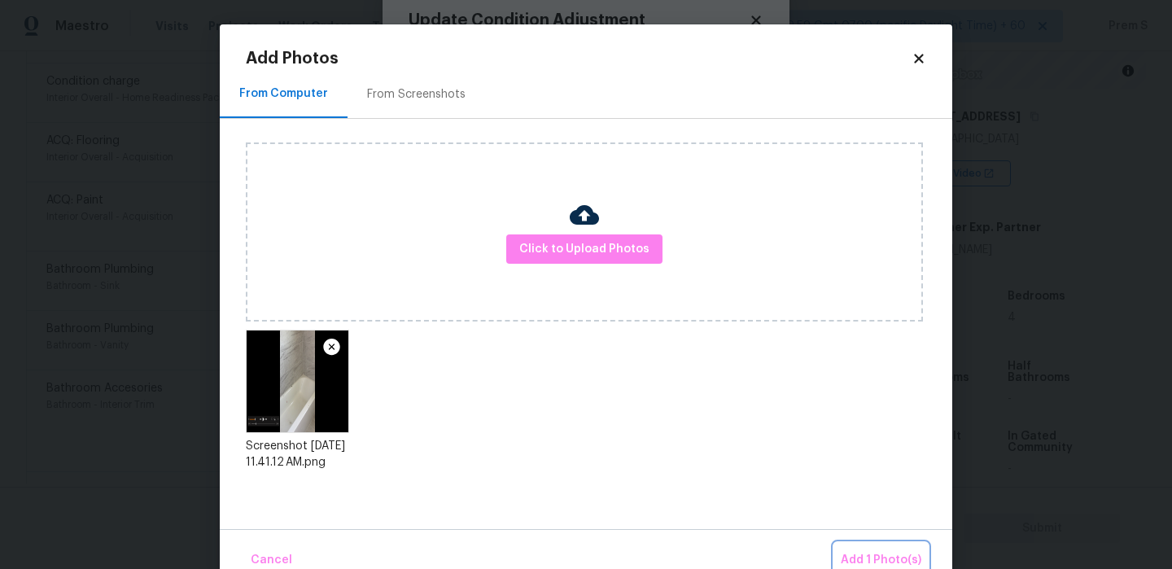
click at [866, 552] on span "Add 1 Photo(s)" at bounding box center [881, 560] width 81 height 20
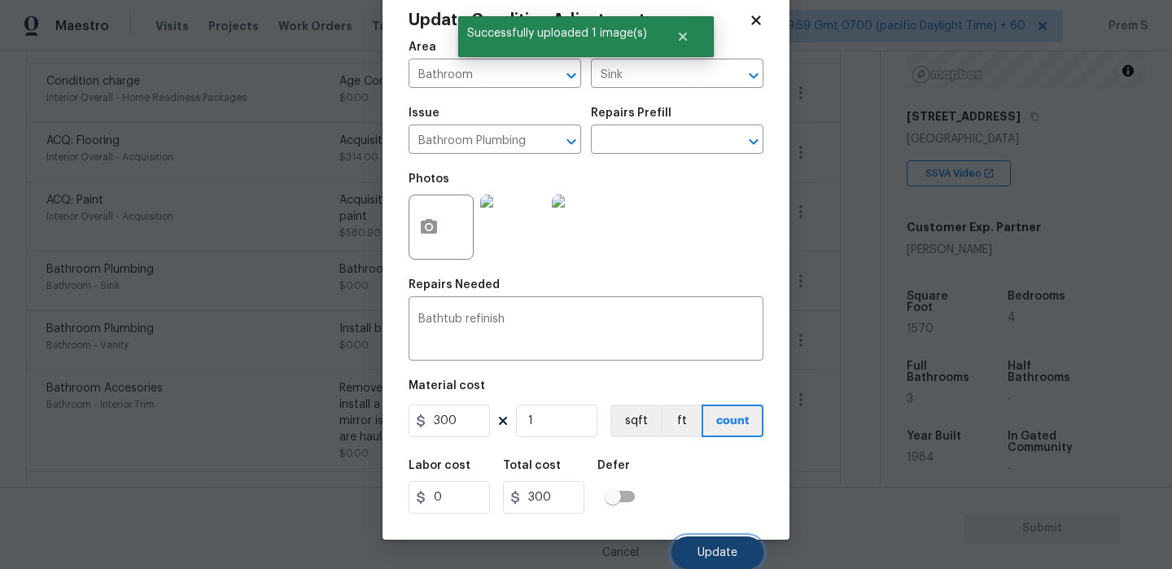
click at [731, 556] on span "Update" at bounding box center [718, 553] width 40 height 12
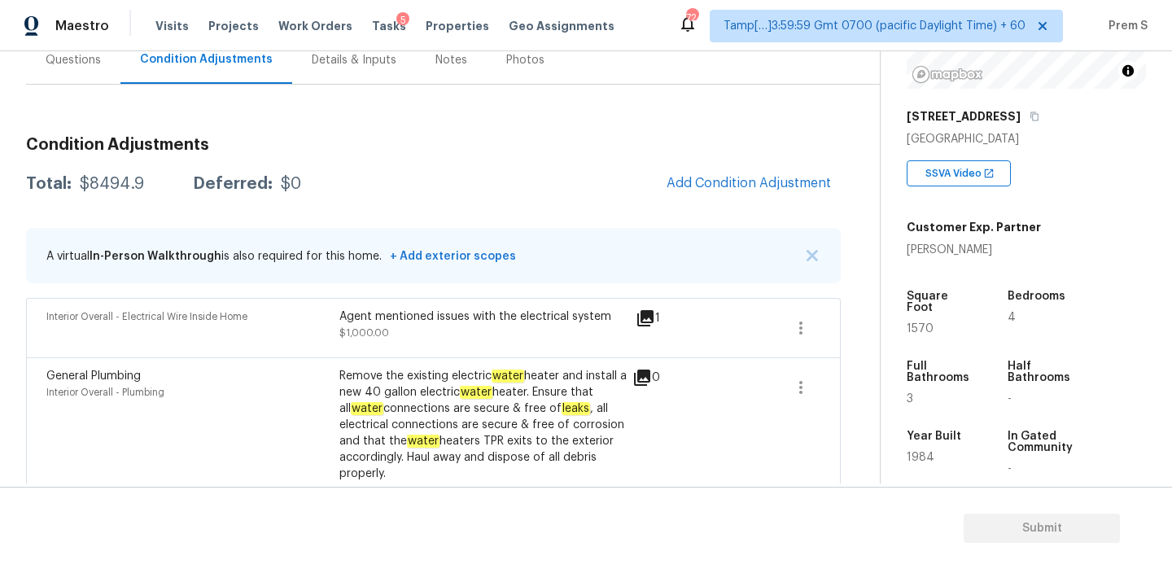
scroll to position [161, 0]
click at [58, 71] on div "Questions" at bounding box center [73, 61] width 94 height 48
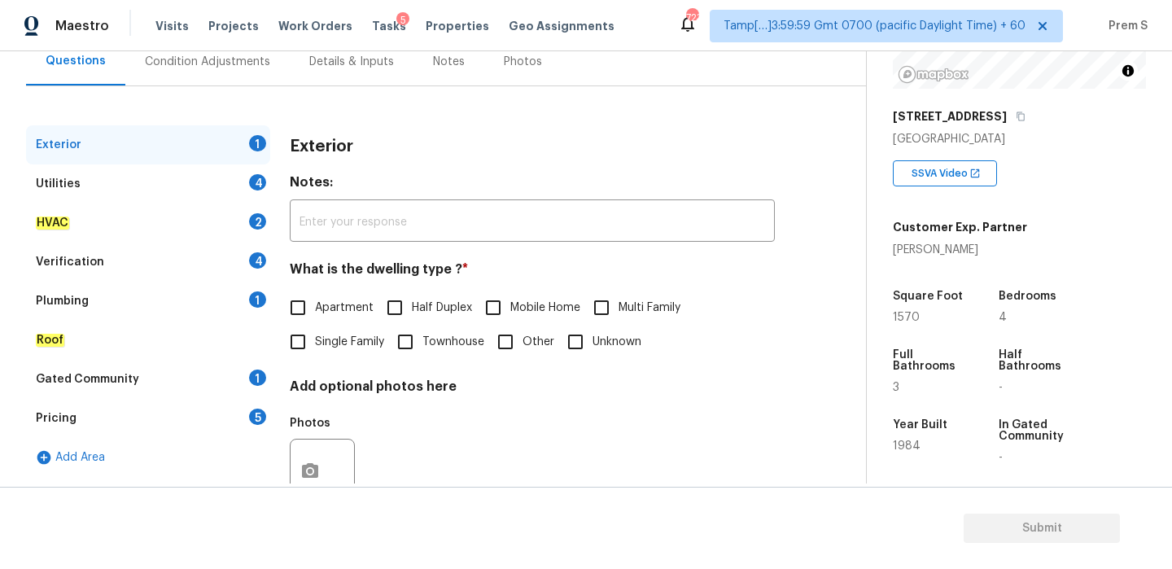
scroll to position [215, 0]
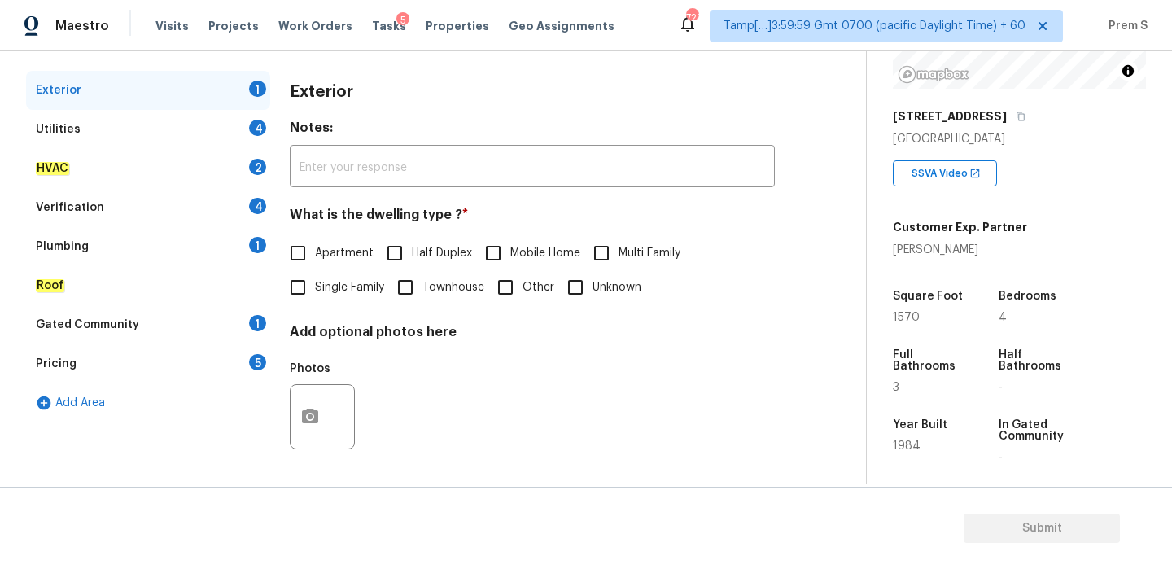
click at [327, 283] on span "Single Family" at bounding box center [349, 287] width 69 height 17
click at [315, 283] on input "Single Family" at bounding box center [298, 287] width 34 height 34
checkbox input "true"
click at [261, 126] on div "4" at bounding box center [257, 128] width 17 height 16
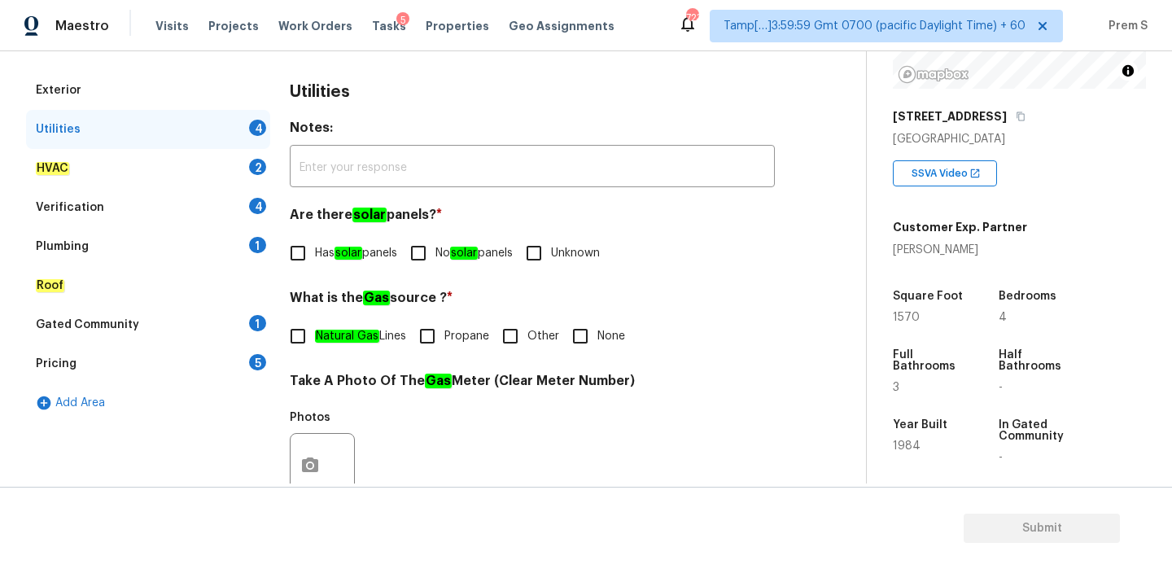
click at [419, 263] on input "No solar panels" at bounding box center [418, 253] width 34 height 34
checkbox input "true"
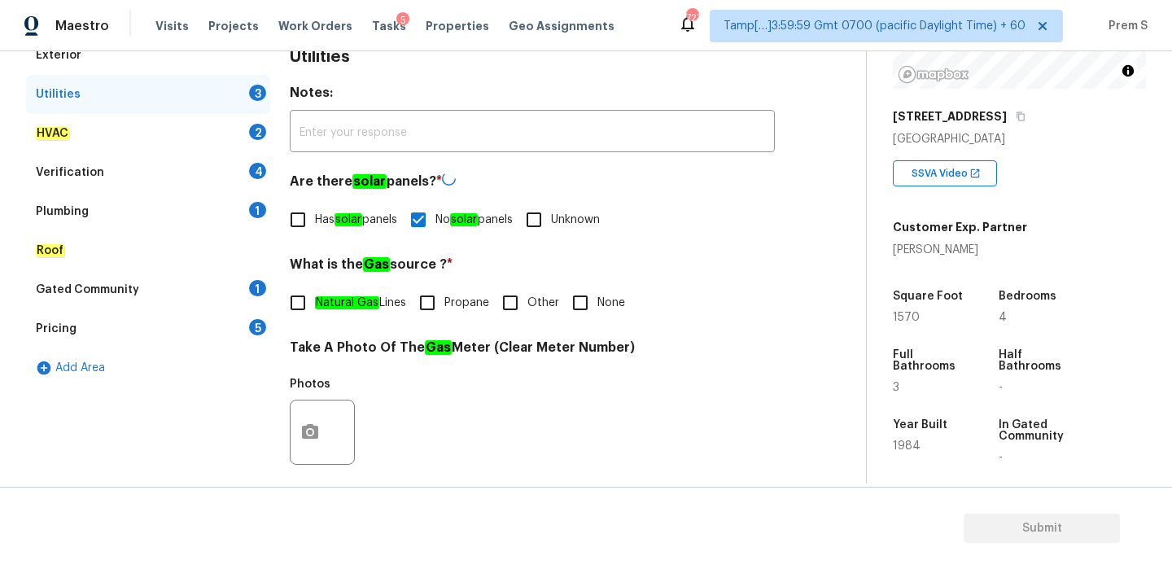
scroll to position [375, 0]
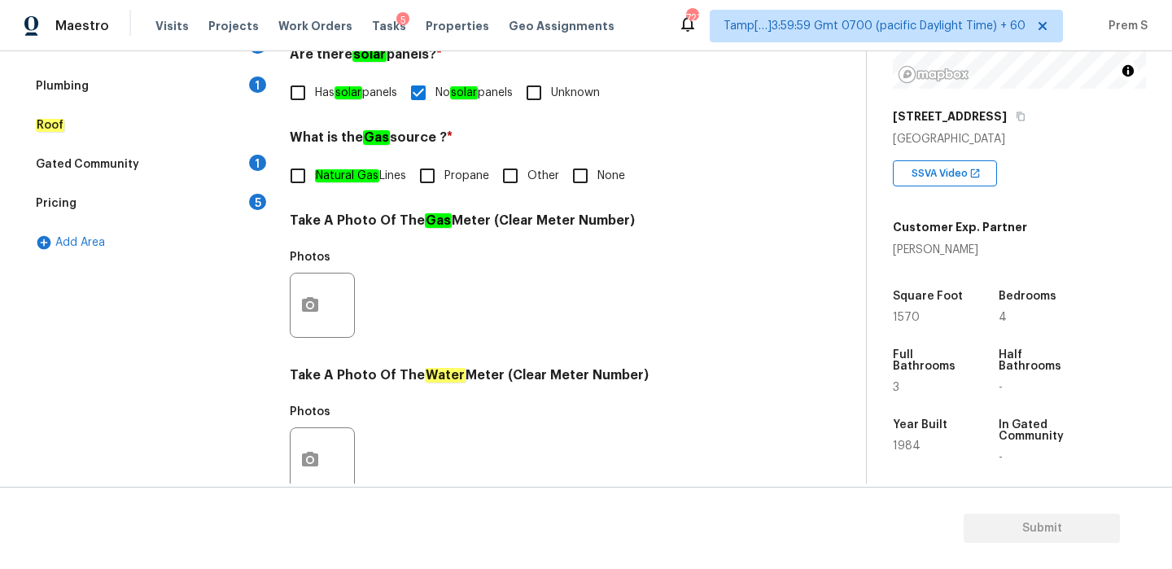
click at [514, 177] on input "Other" at bounding box center [510, 176] width 34 height 34
checkbox input "true"
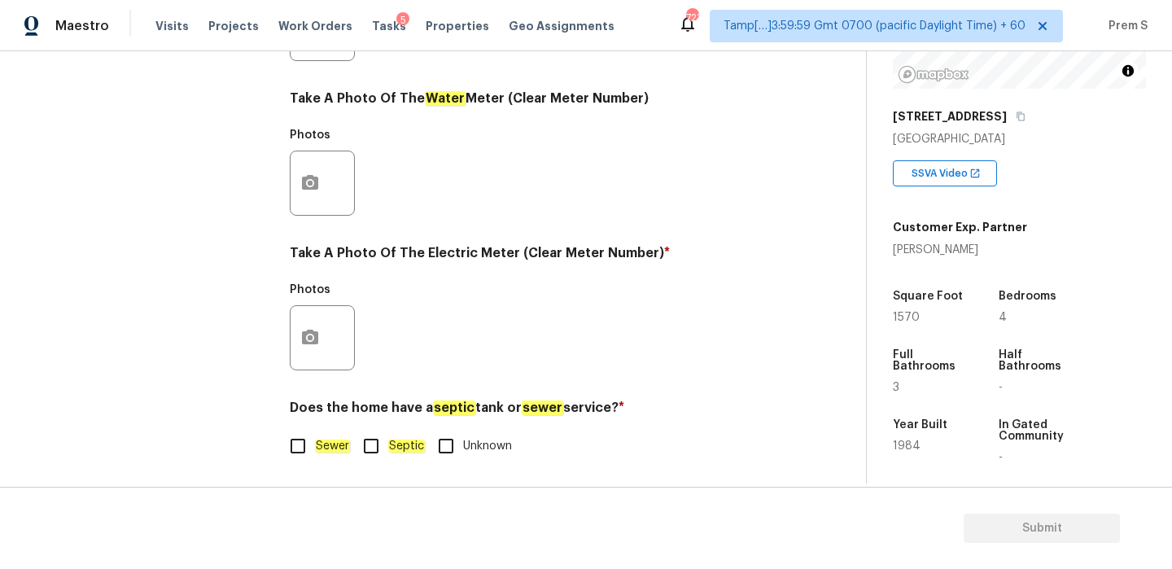
scroll to position [656, 0]
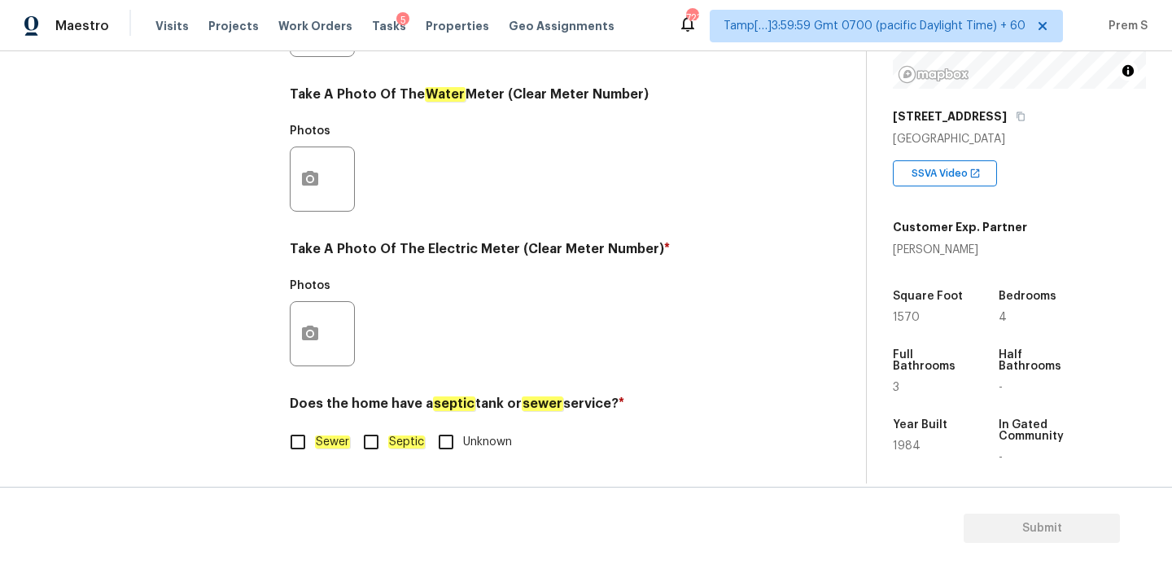
click at [322, 459] on div "Utilities Notes: ​ Are there solar panels? * Has solar panels No solar panels U…" at bounding box center [532, 54] width 485 height 849
click at [322, 432] on label "Sewer" at bounding box center [315, 442] width 69 height 34
click at [315, 432] on input "Sewer" at bounding box center [298, 442] width 34 height 34
checkbox input "true"
click at [319, 329] on icon "button" at bounding box center [310, 334] width 20 height 20
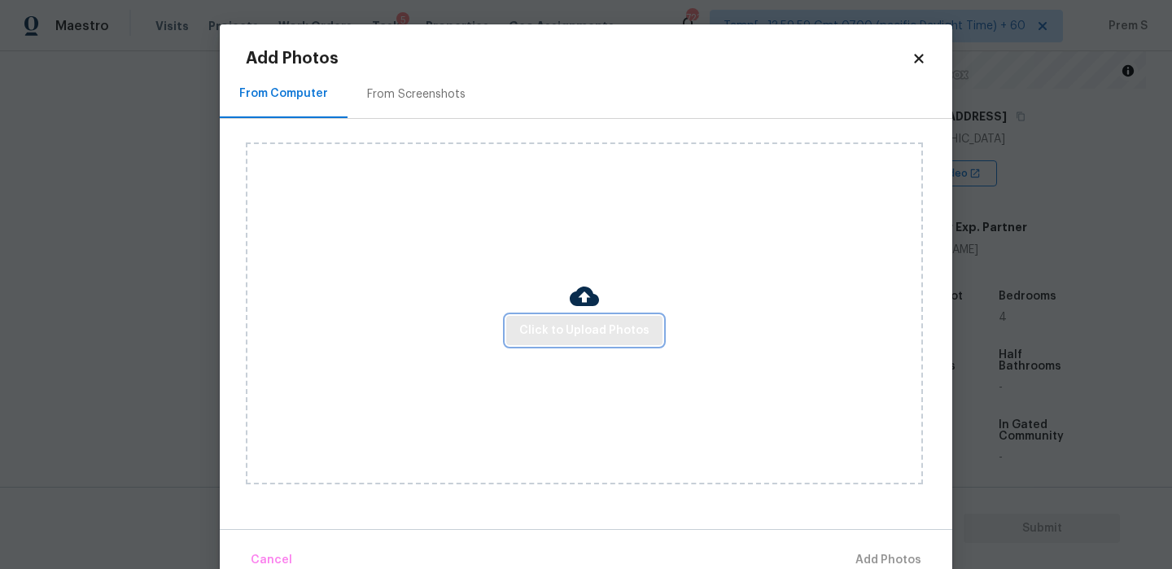
click at [585, 341] on button "Click to Upload Photos" at bounding box center [584, 331] width 156 height 30
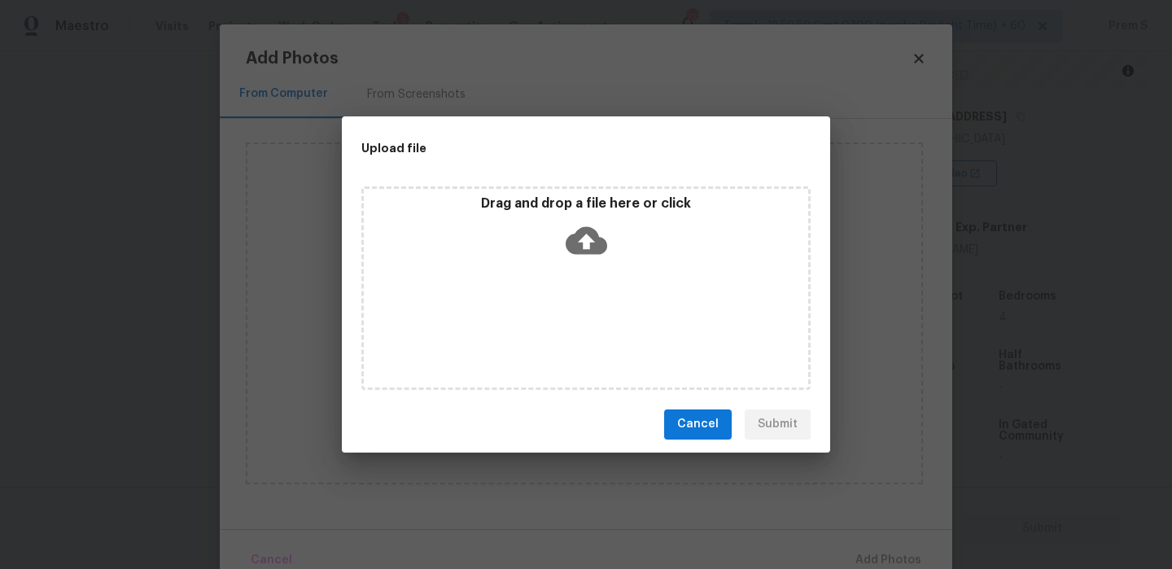
click at [586, 247] on icon at bounding box center [587, 241] width 42 height 42
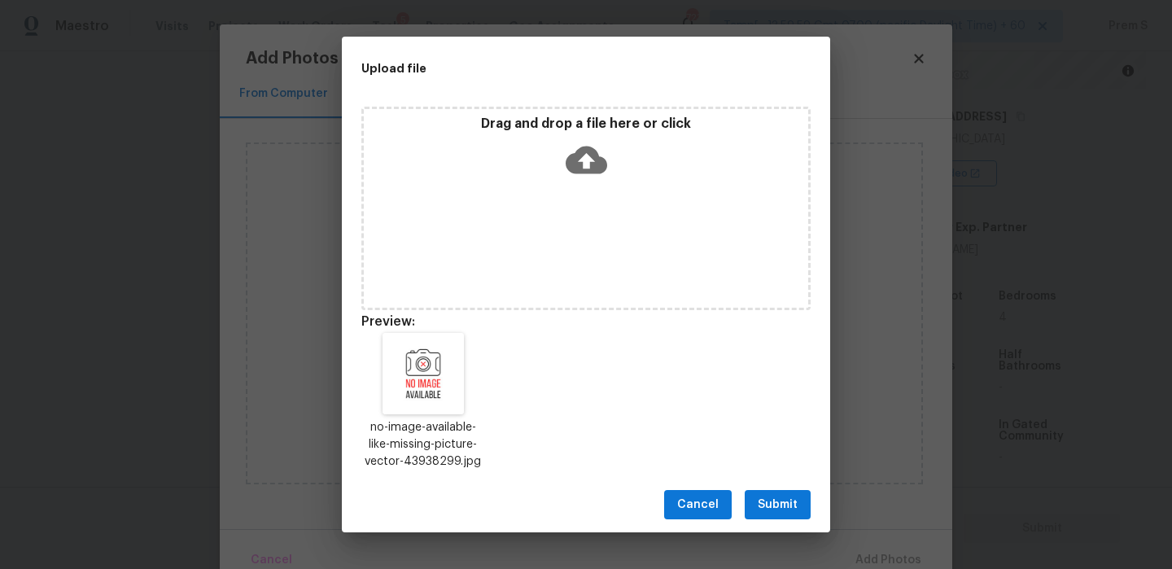
click at [784, 493] on button "Submit" at bounding box center [778, 505] width 66 height 30
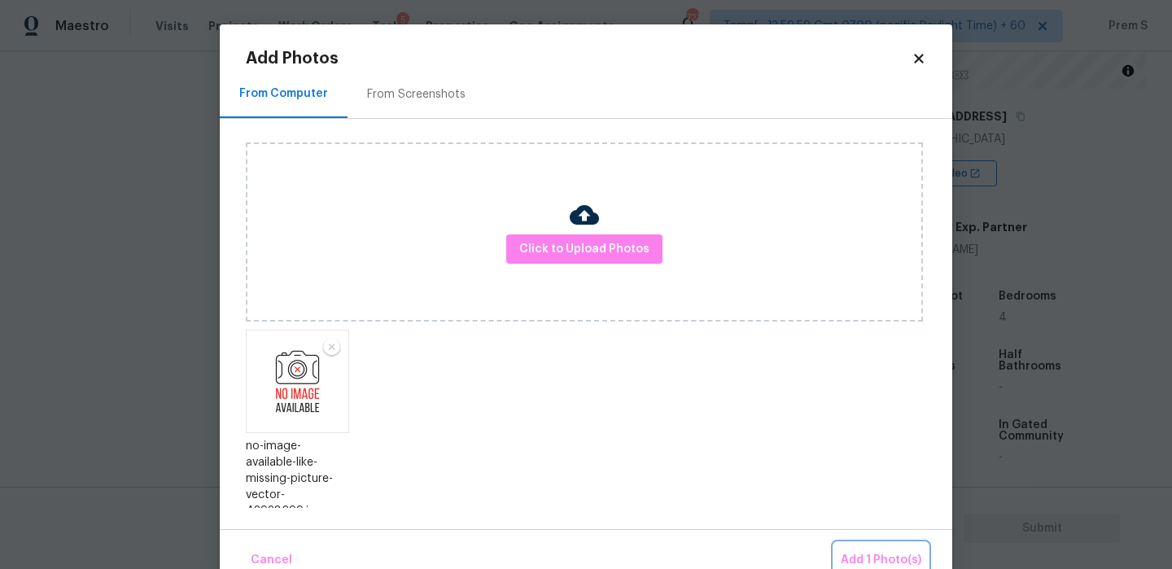
click at [862, 553] on span "Add 1 Photo(s)" at bounding box center [881, 560] width 81 height 20
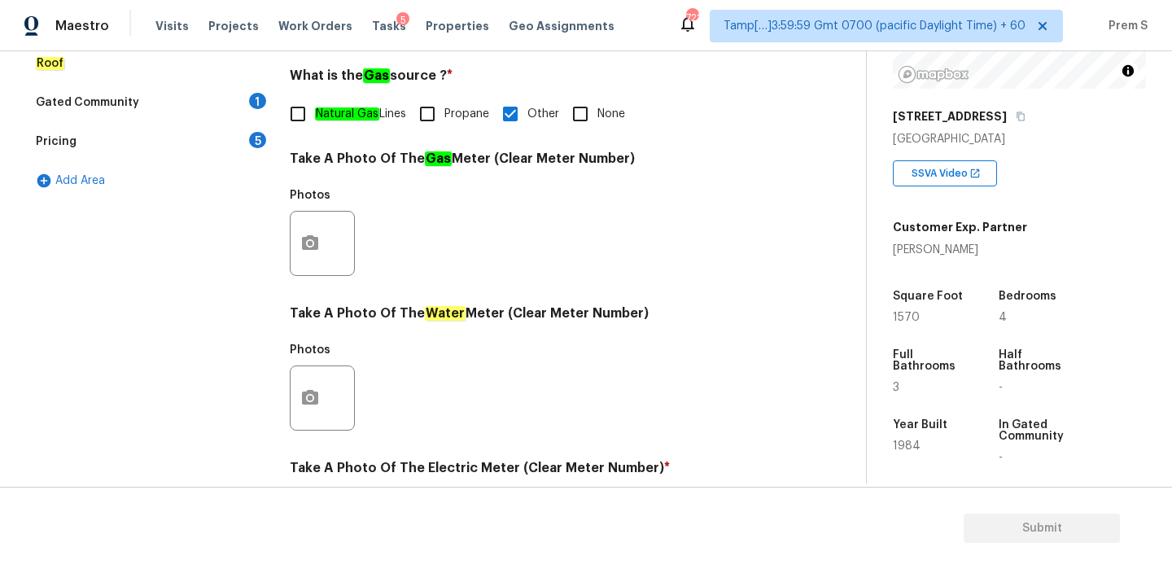
scroll to position [114, 0]
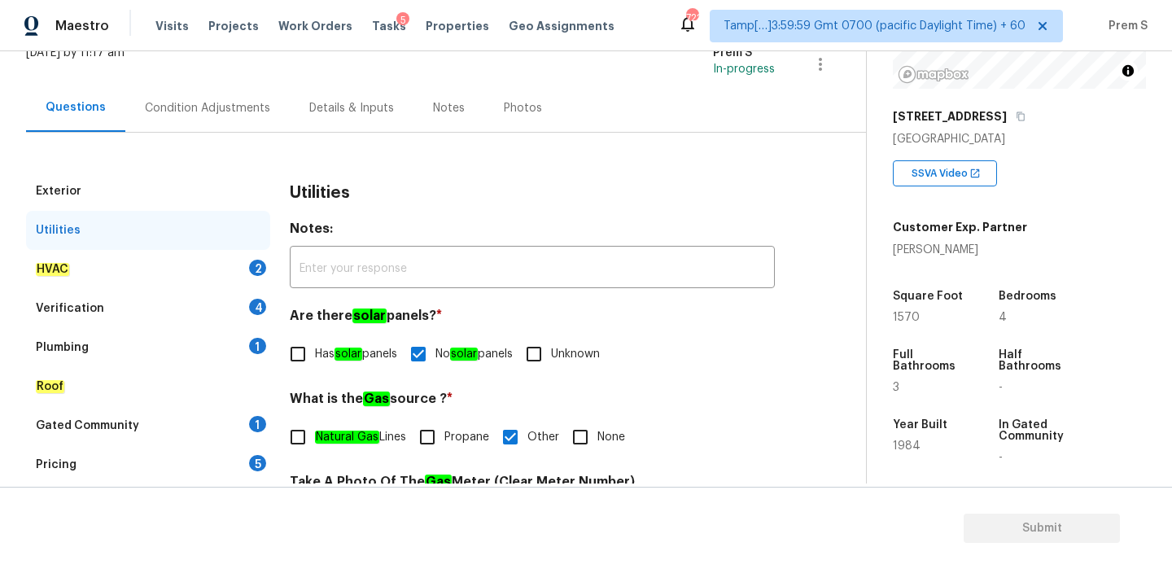
click at [201, 271] on div "HVAC 2" at bounding box center [148, 269] width 244 height 39
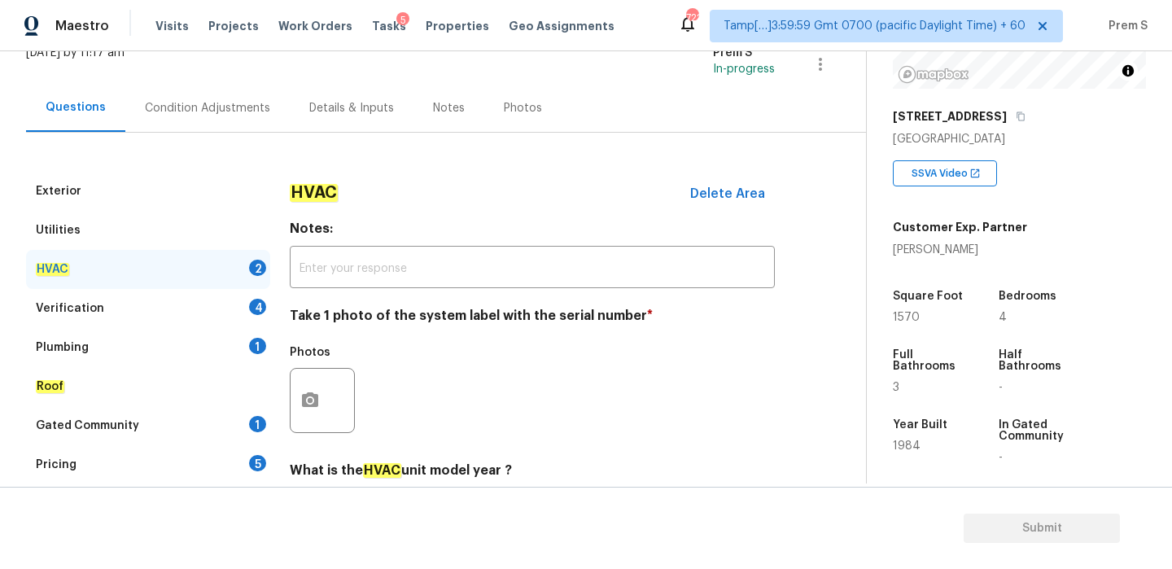
scroll to position [269, 0]
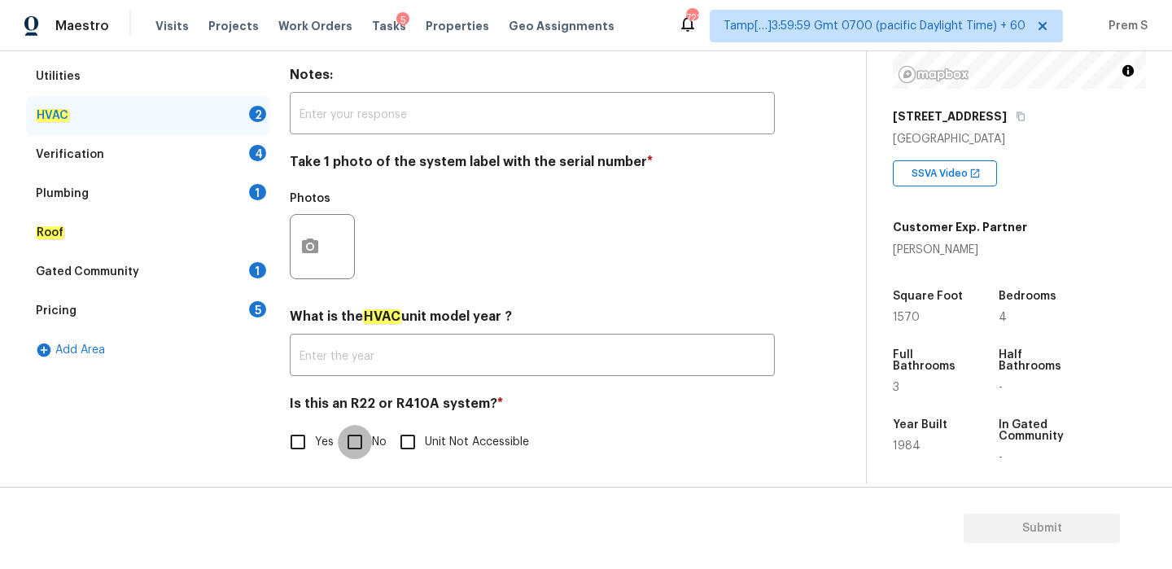
click at [352, 436] on input "No" at bounding box center [355, 442] width 34 height 34
checkbox input "true"
click at [301, 265] on button "button" at bounding box center [310, 247] width 39 height 64
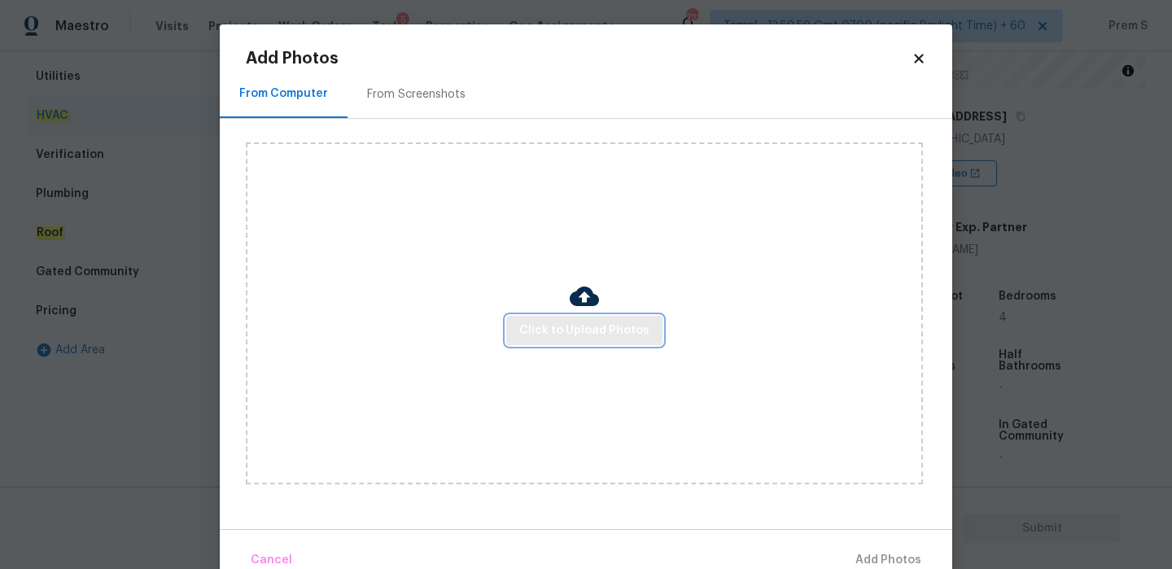
click at [554, 331] on span "Click to Upload Photos" at bounding box center [584, 331] width 130 height 20
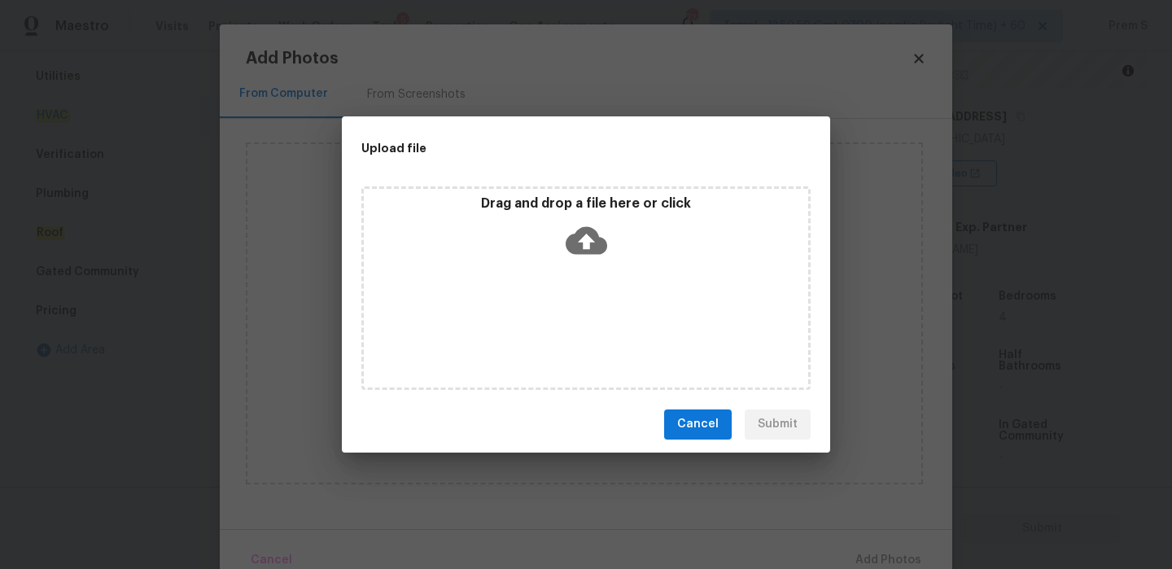
click at [575, 224] on icon at bounding box center [587, 241] width 42 height 42
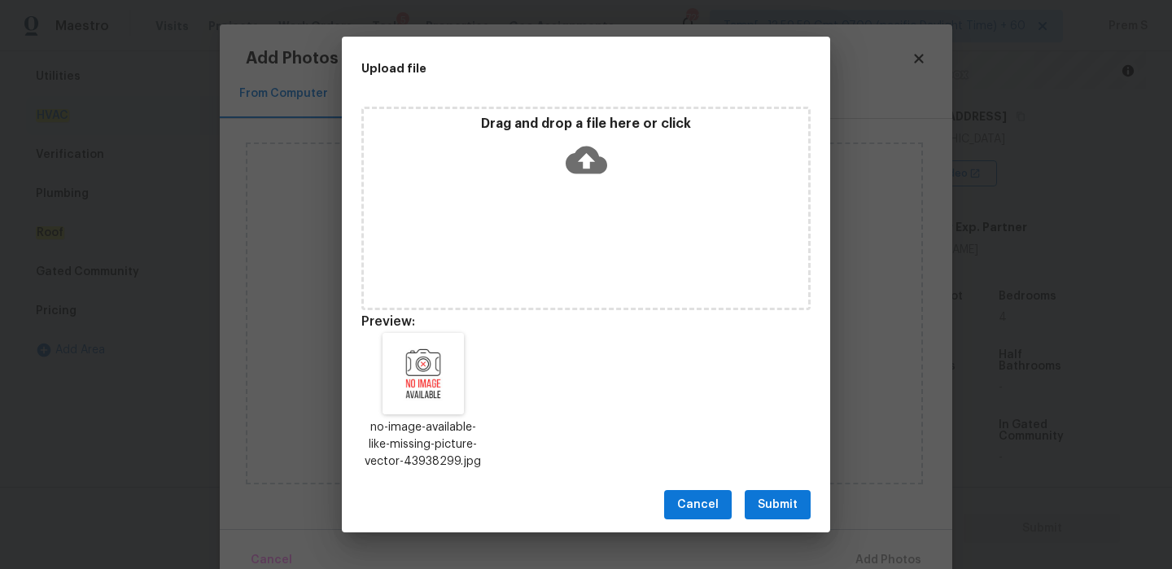
click at [795, 510] on span "Submit" at bounding box center [778, 505] width 40 height 20
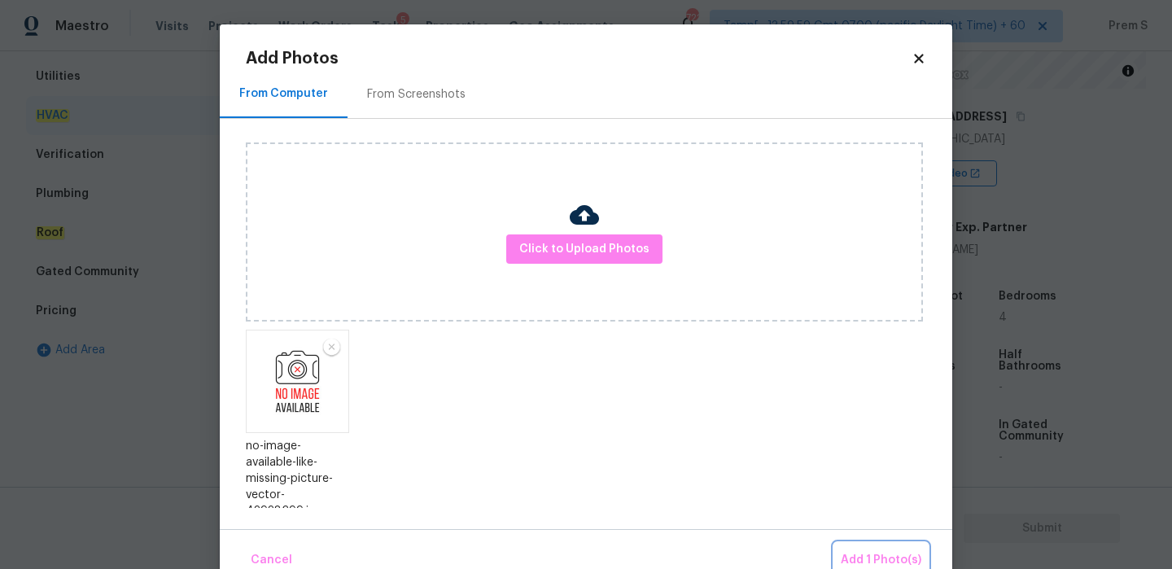
click at [867, 556] on span "Add 1 Photo(s)" at bounding box center [881, 560] width 81 height 20
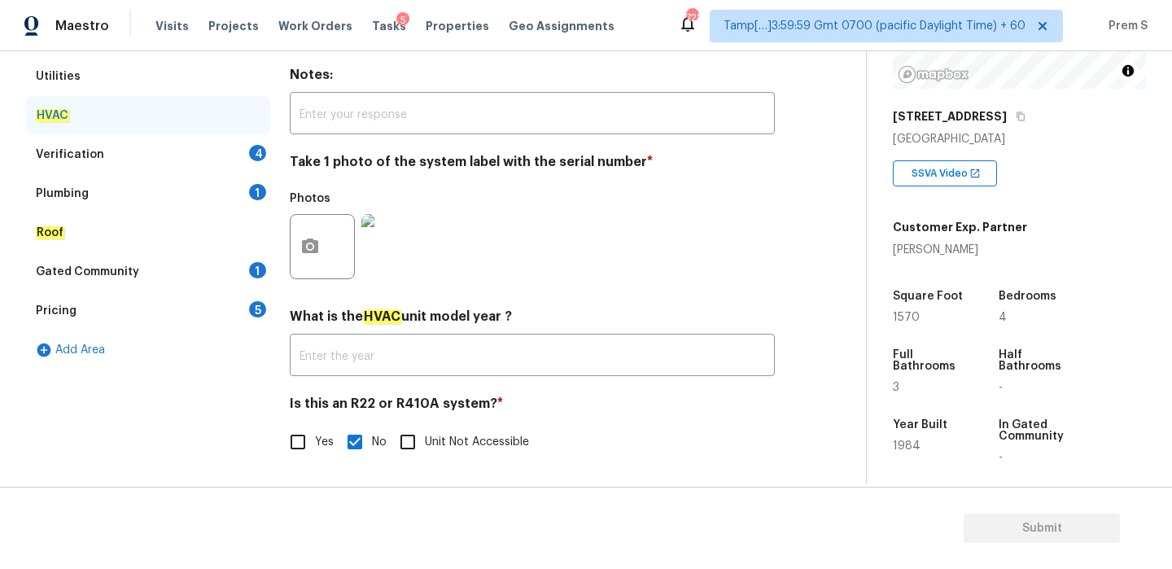
click at [248, 163] on div "Verification 4" at bounding box center [148, 154] width 244 height 39
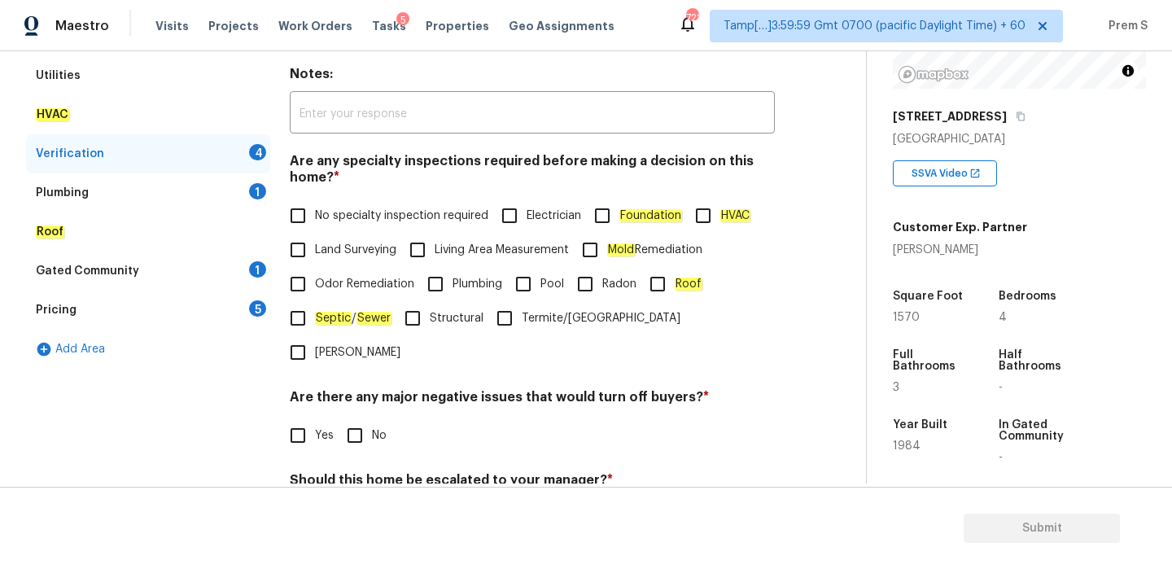
click at [331, 227] on label "No specialty inspection required" at bounding box center [385, 216] width 208 height 34
click at [315, 227] on input "No specialty inspection required" at bounding box center [298, 216] width 34 height 34
checkbox input "true"
click at [353, 418] on input "No" at bounding box center [355, 435] width 34 height 34
checkbox input "true"
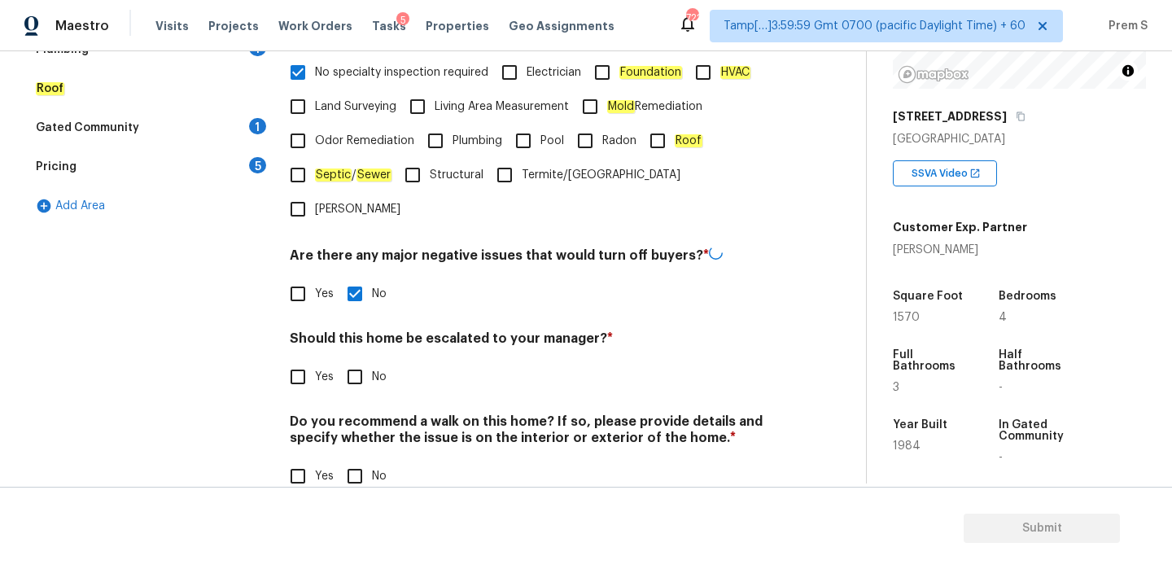
scroll to position [410, 0]
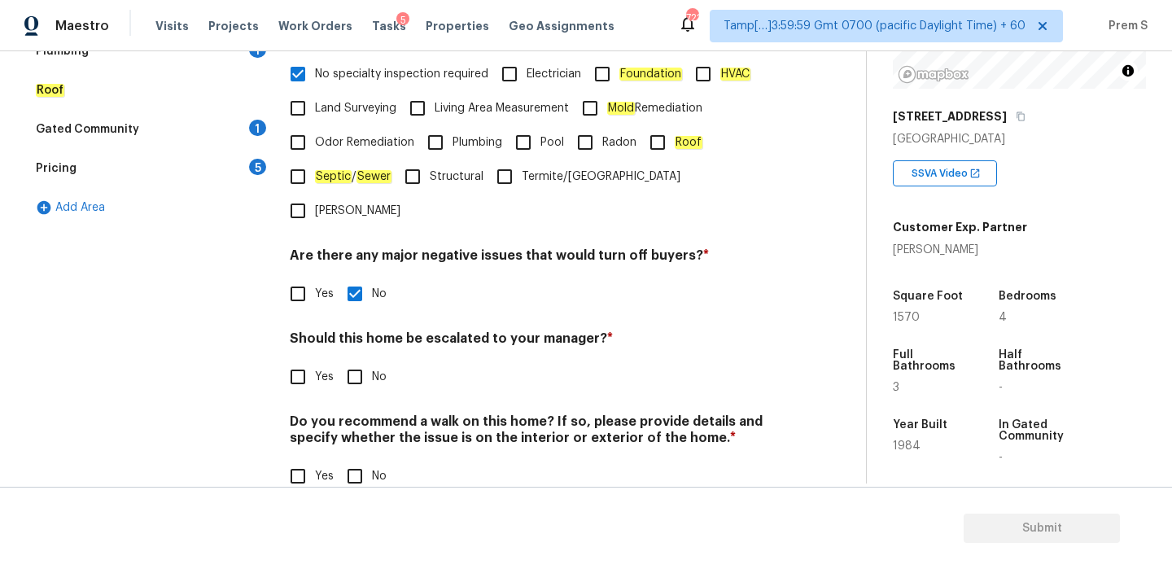
click at [358, 360] on input "No" at bounding box center [355, 377] width 34 height 34
checkbox input "true"
click at [363, 459] on input "No" at bounding box center [355, 476] width 34 height 34
checkbox input "true"
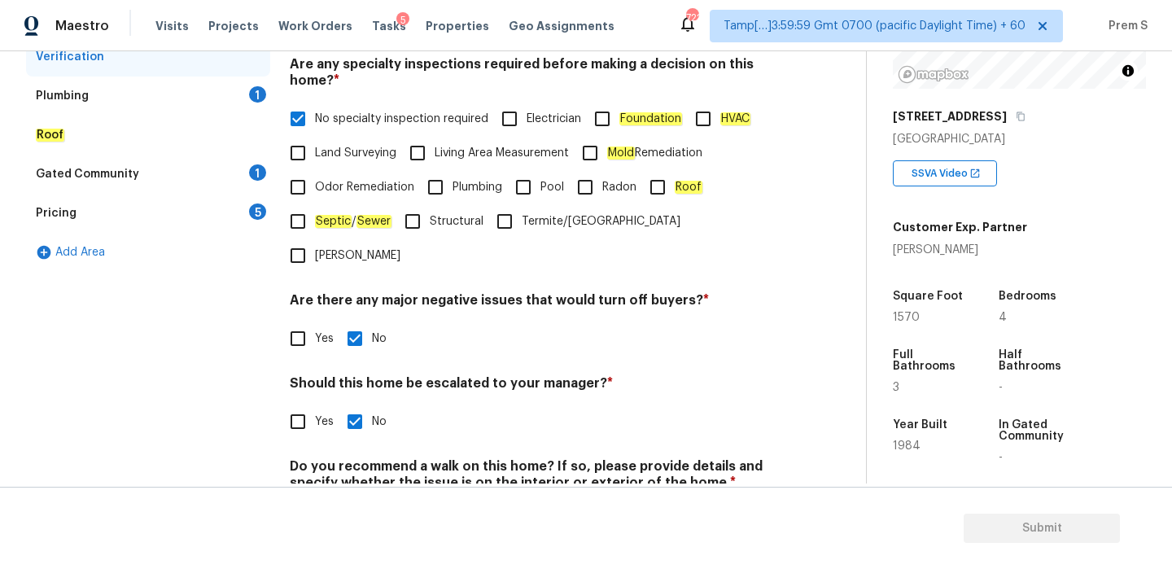
click at [261, 95] on div "1" at bounding box center [257, 94] width 17 height 16
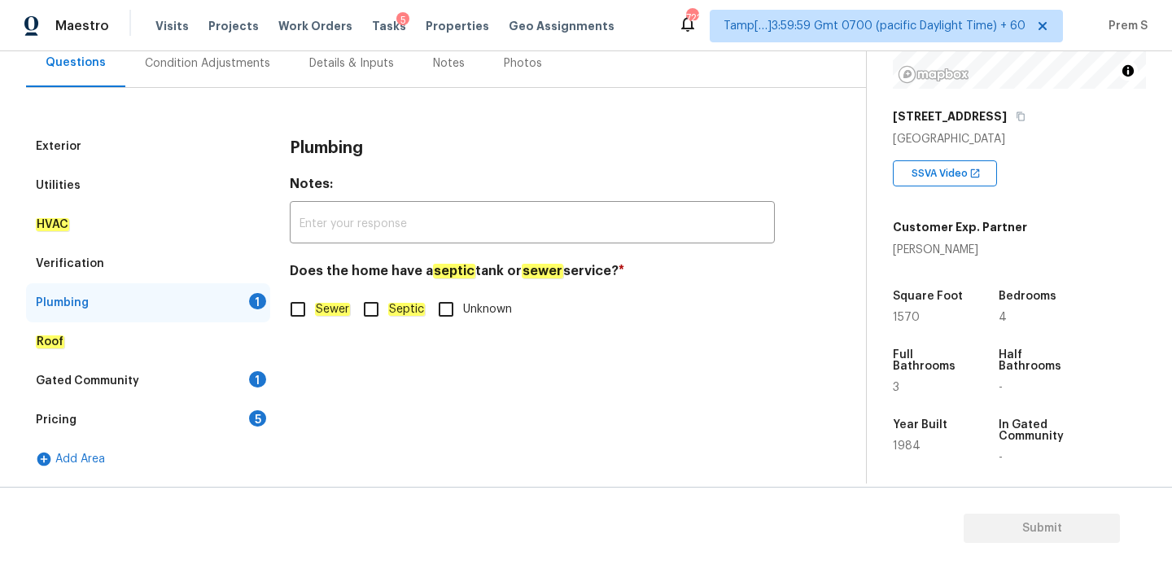
click at [328, 316] on em "Sewer" at bounding box center [332, 309] width 35 height 13
click at [315, 316] on input "Sewer" at bounding box center [298, 309] width 34 height 34
checkbox input "true"
click at [249, 375] on div "1" at bounding box center [257, 379] width 17 height 16
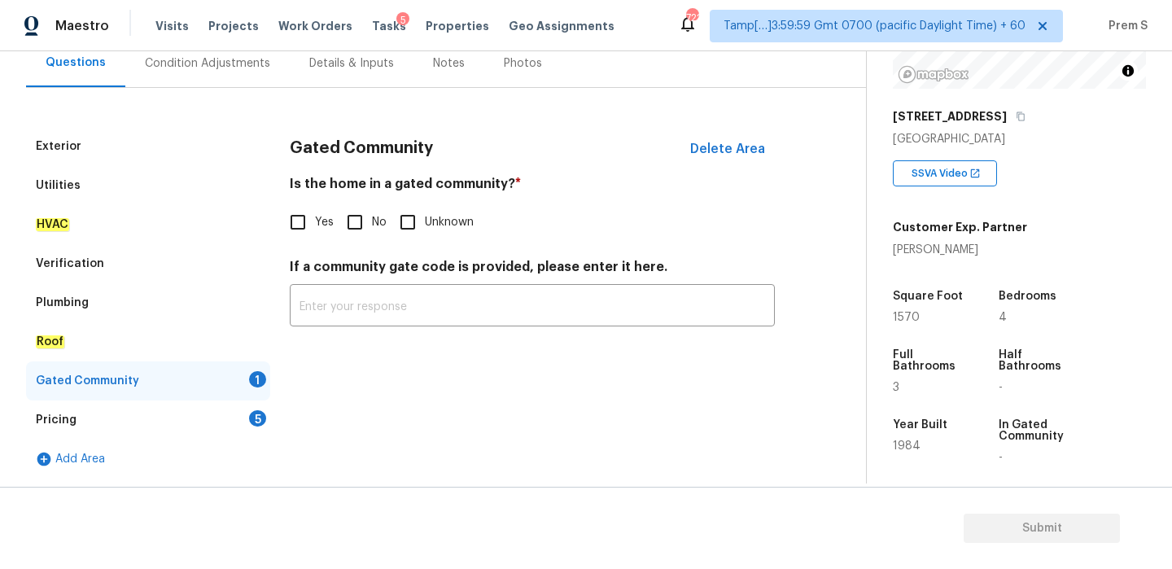
click at [361, 237] on input "No" at bounding box center [355, 222] width 34 height 34
checkbox input "true"
click at [260, 401] on div "Pricing 5" at bounding box center [148, 420] width 244 height 39
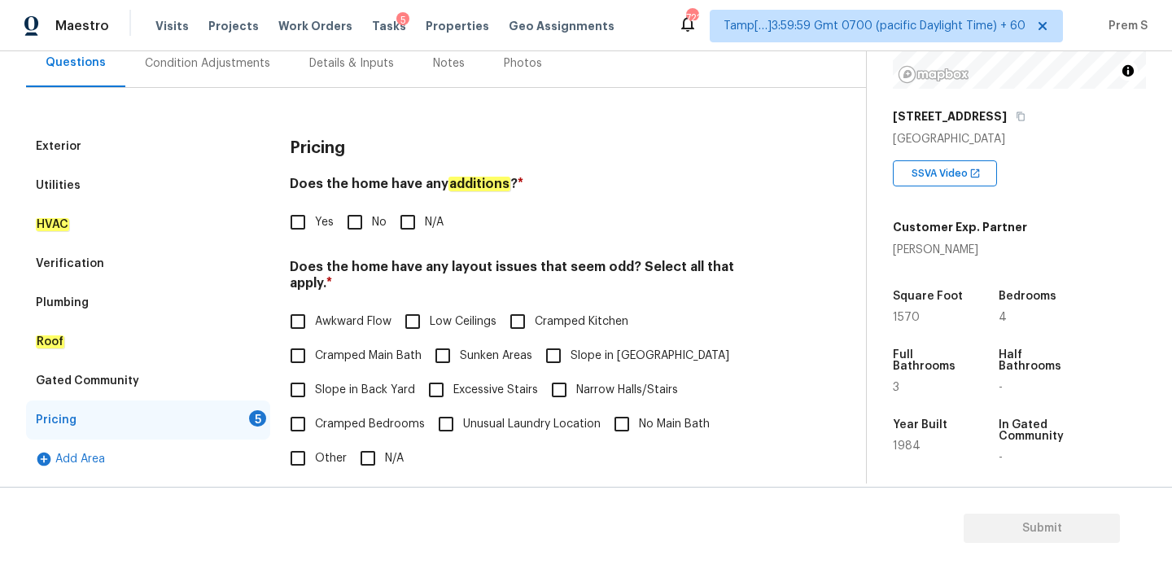
click at [360, 230] on input "No" at bounding box center [355, 222] width 34 height 34
checkbox input "true"
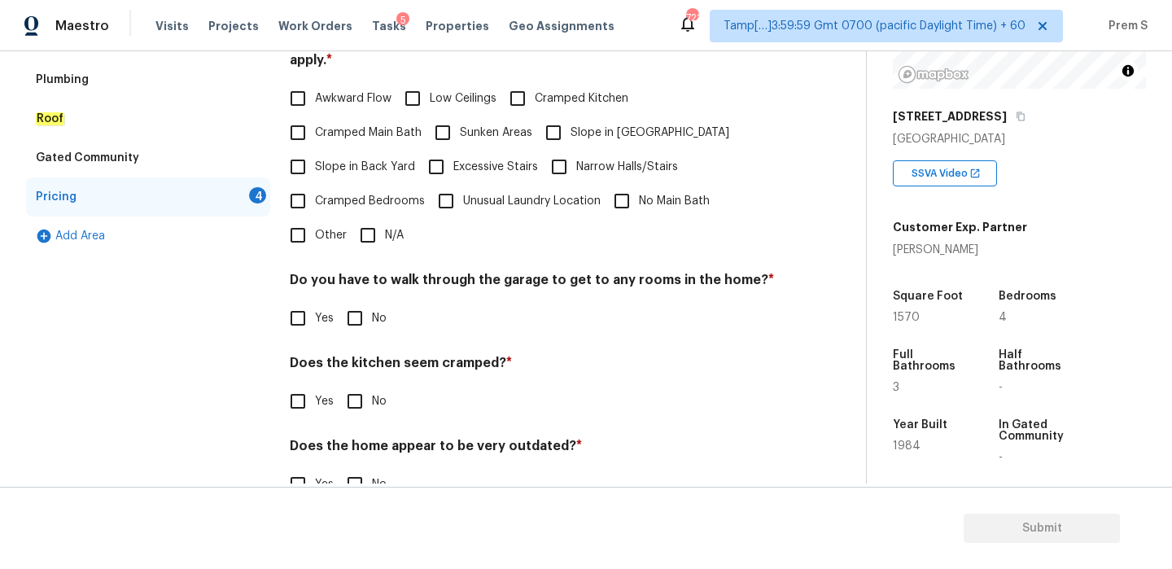
click at [370, 218] on input "N/A" at bounding box center [368, 235] width 34 height 34
checkbox input "true"
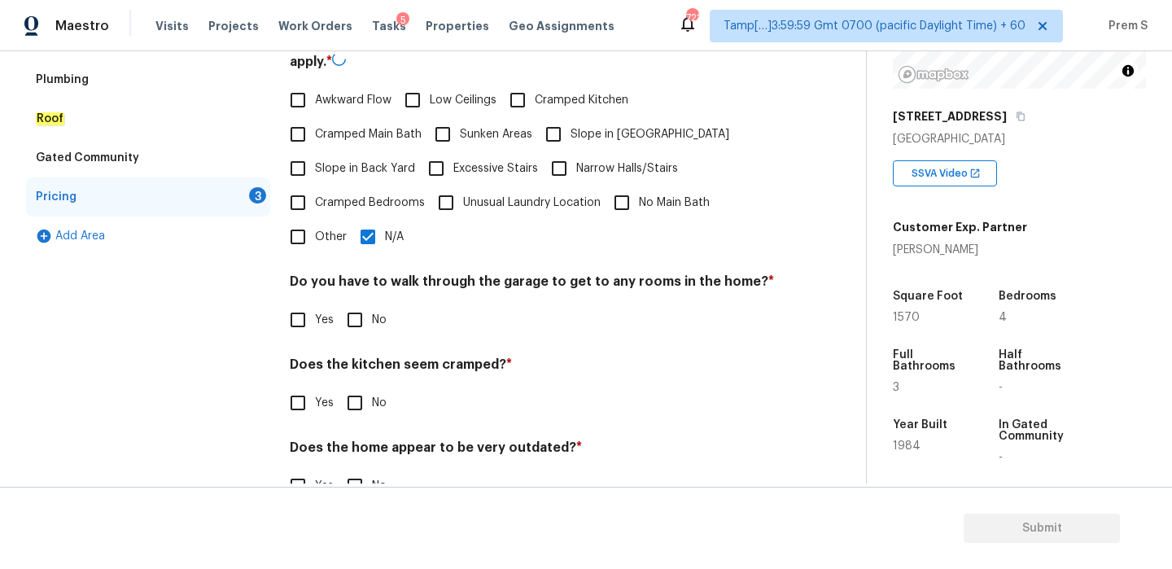
click at [368, 303] on input "No" at bounding box center [355, 320] width 34 height 34
checkbox input "true"
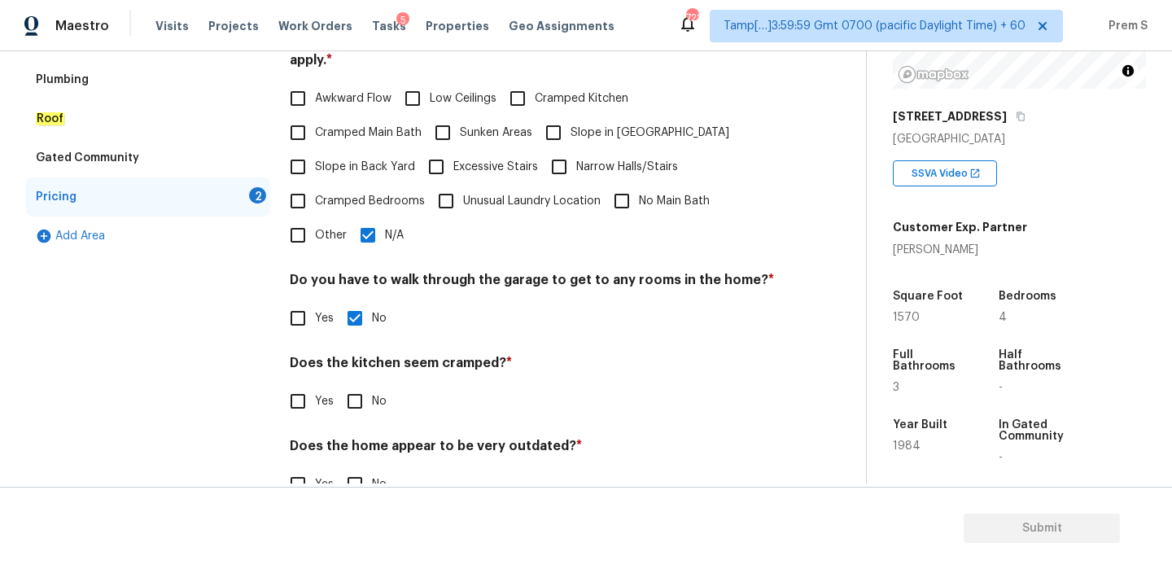
click at [357, 364] on div "Does the kitchen seem cramped? * Yes No" at bounding box center [532, 387] width 485 height 64
click at [357, 384] on input "No" at bounding box center [355, 401] width 34 height 34
checkbox input "true"
click at [361, 477] on input "No" at bounding box center [355, 484] width 34 height 34
checkbox input "true"
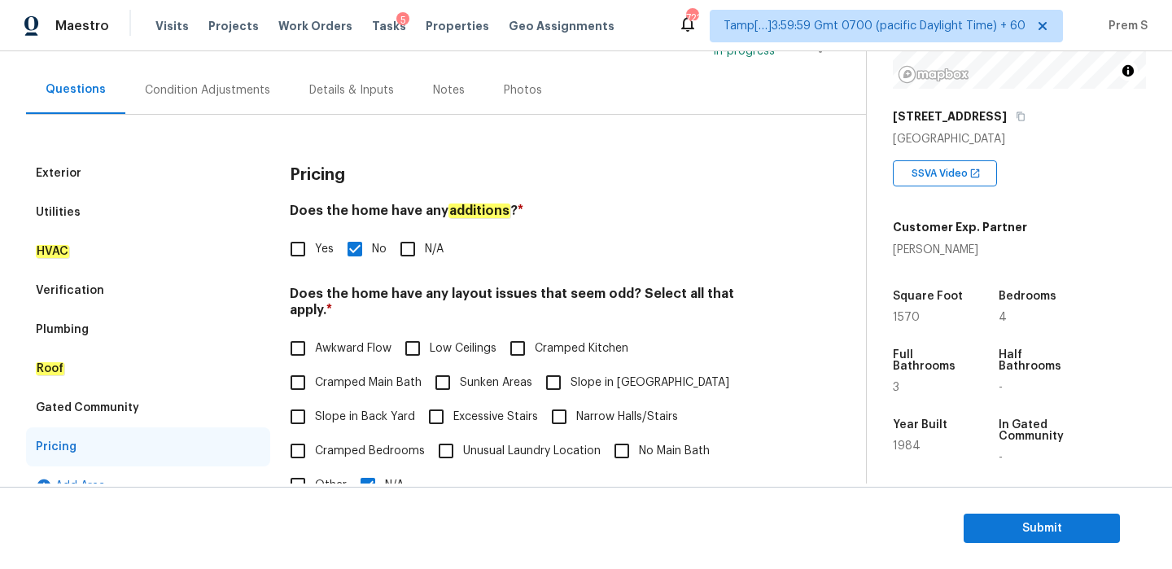
scroll to position [59, 0]
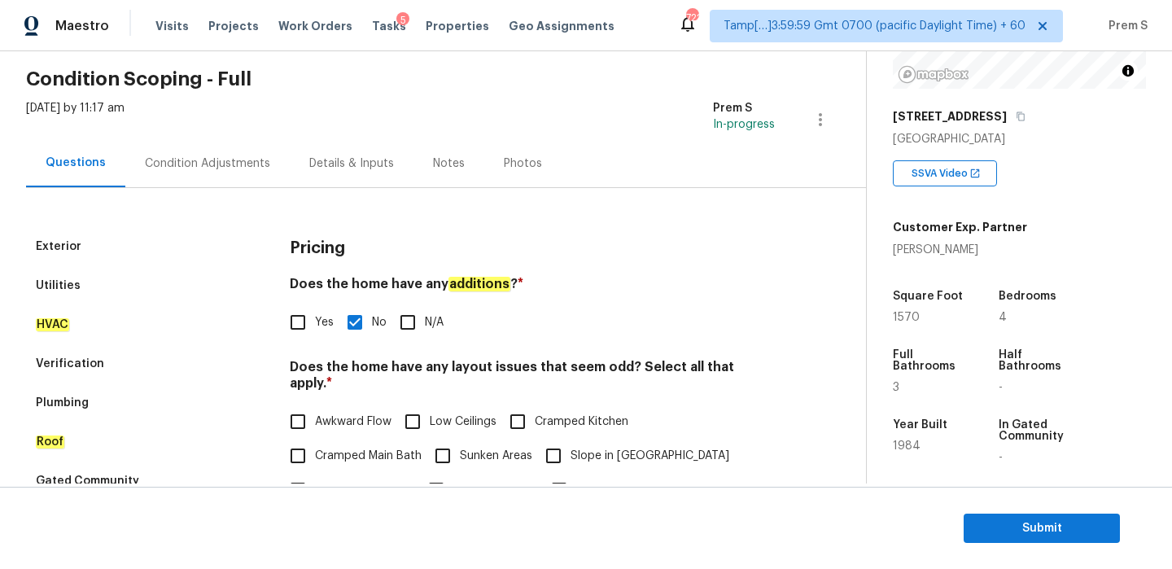
click at [261, 164] on div "Condition Adjustments" at bounding box center [207, 164] width 125 height 16
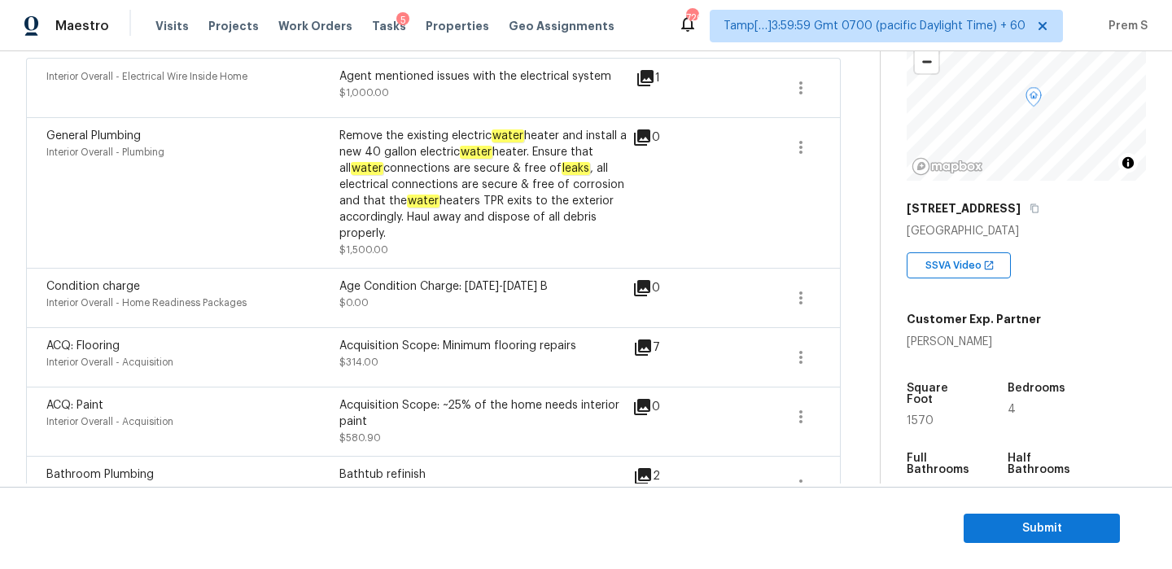
scroll to position [326, 0]
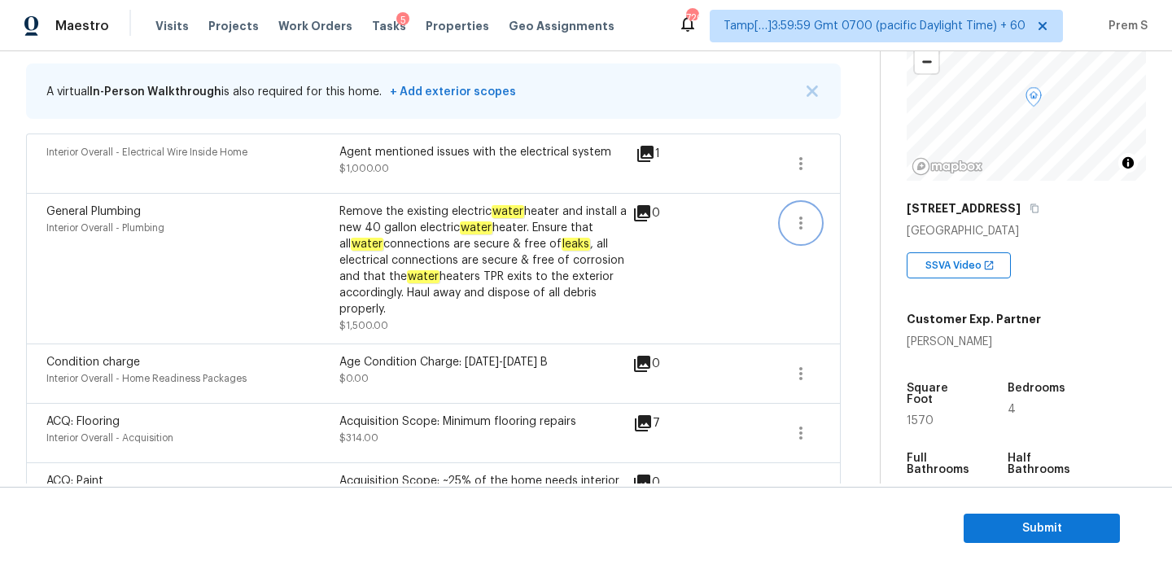
click at [802, 220] on icon "button" at bounding box center [801, 223] width 20 height 20
click at [857, 220] on div "Edit" at bounding box center [893, 220] width 127 height 16
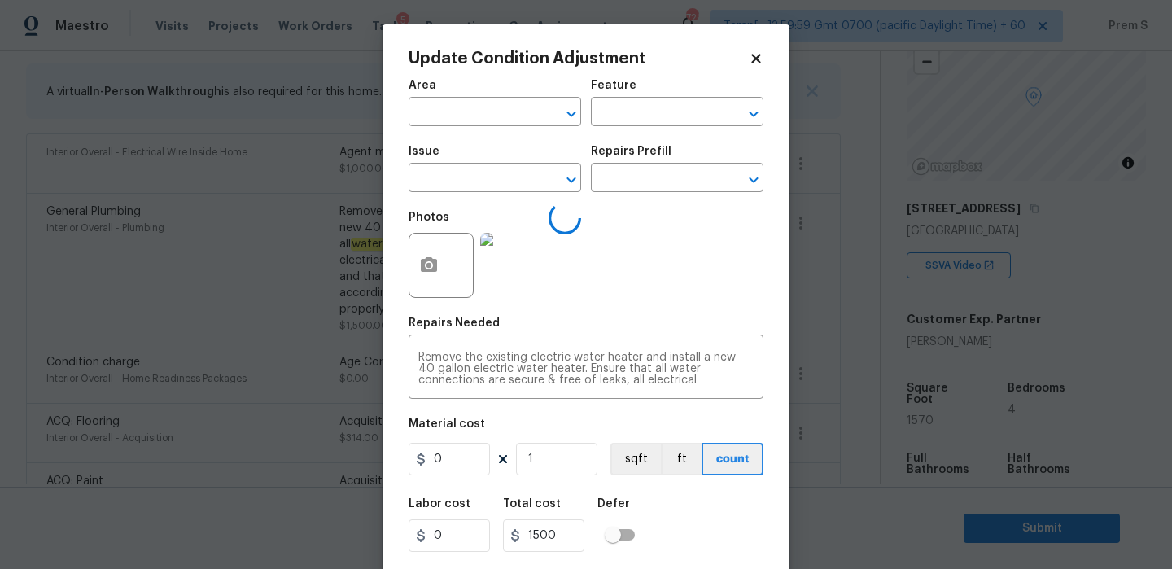
type input "Interior Overall"
type input "Plumbing"
type input "General Plumbing"
click at [441, 462] on input "1500" at bounding box center [449, 459] width 81 height 33
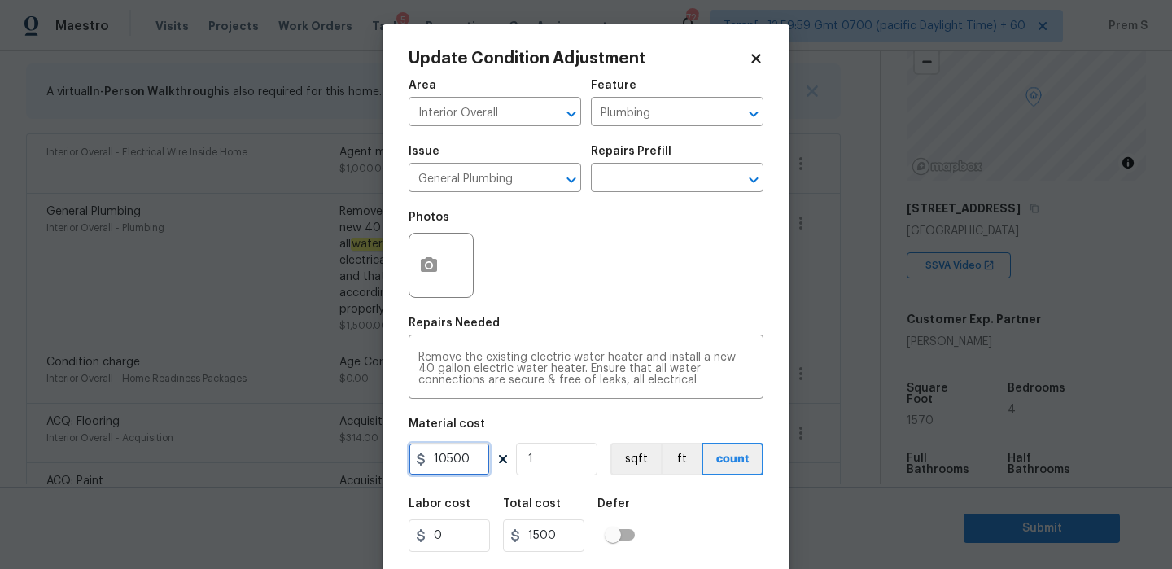
click at [447, 459] on input "10500" at bounding box center [449, 459] width 81 height 33
type input "100500"
click at [722, 527] on div "Labor cost 0 Total cost 1500 Defer" at bounding box center [586, 525] width 355 height 73
type input "100500"
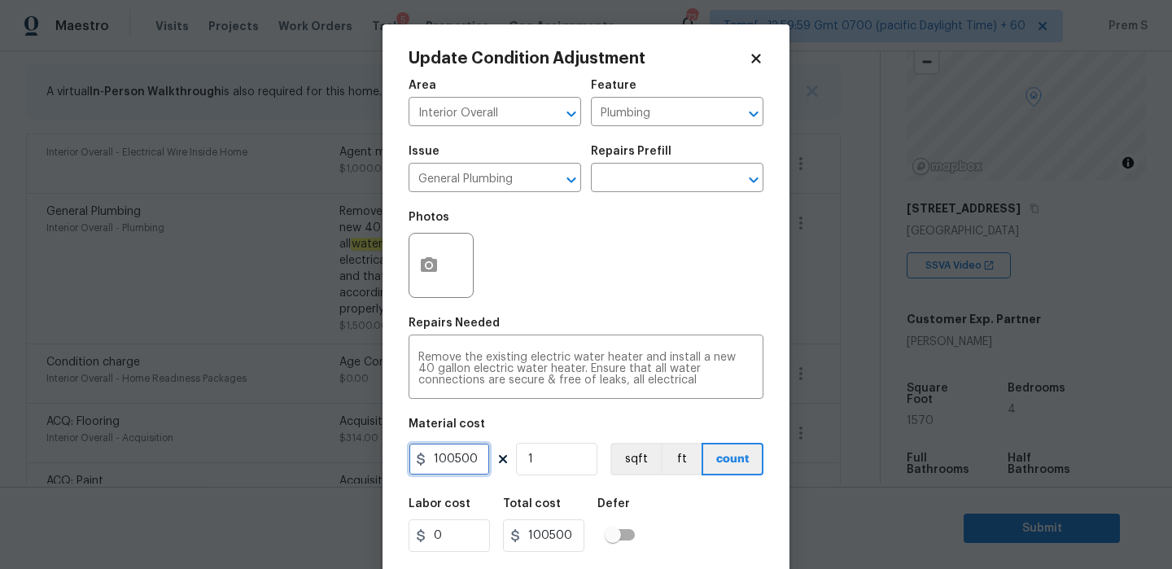
click at [451, 459] on input "100500" at bounding box center [449, 459] width 81 height 33
type input "0"
click at [692, 505] on div "Labor cost 0 Total cost 100500 Defer" at bounding box center [586, 525] width 355 height 73
type input "0"
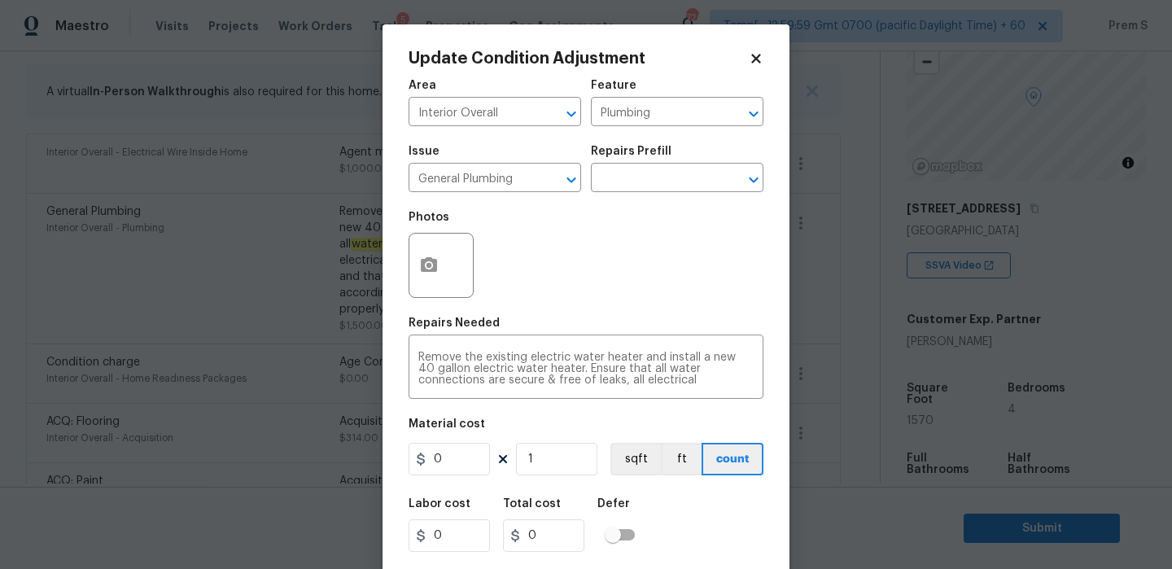
scroll to position [39, 0]
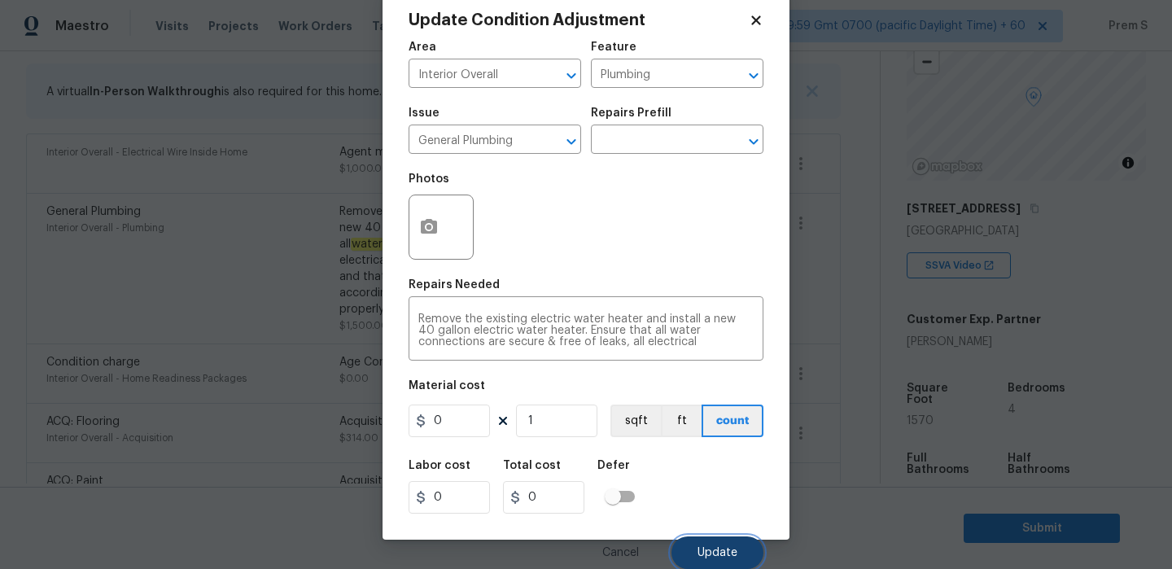
click at [738, 556] on button "Update" at bounding box center [718, 553] width 92 height 33
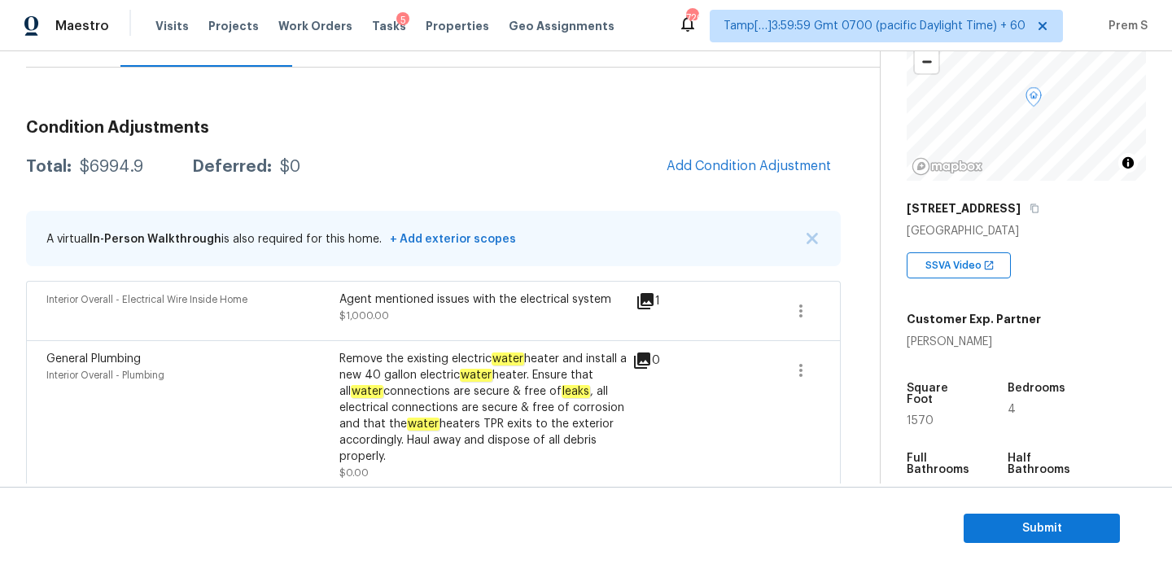
scroll to position [202, 0]
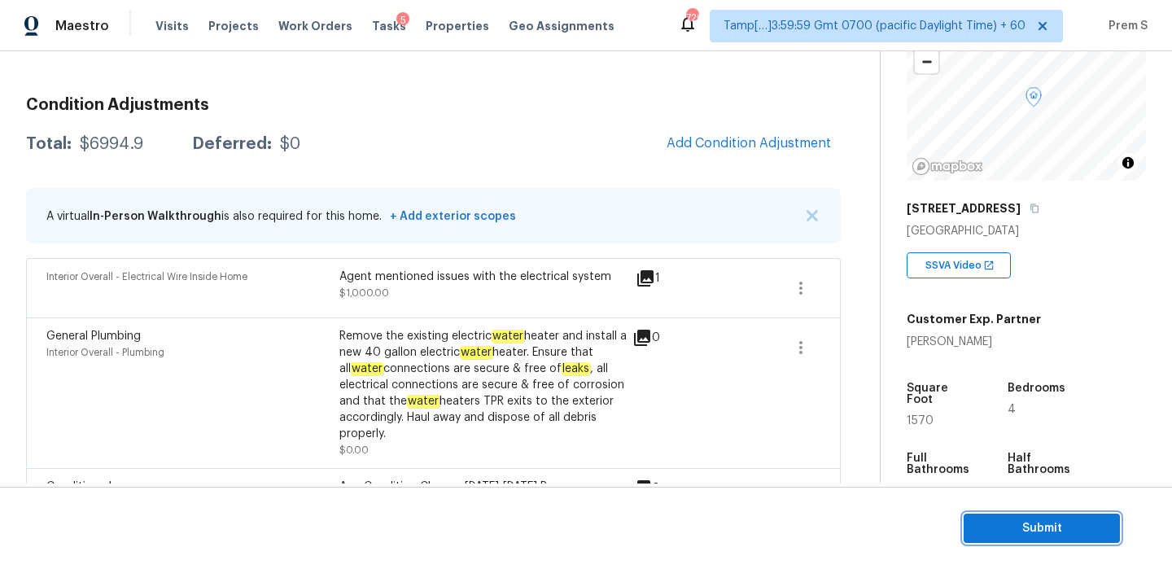
click at [1018, 527] on span "Submit" at bounding box center [1042, 529] width 130 height 20
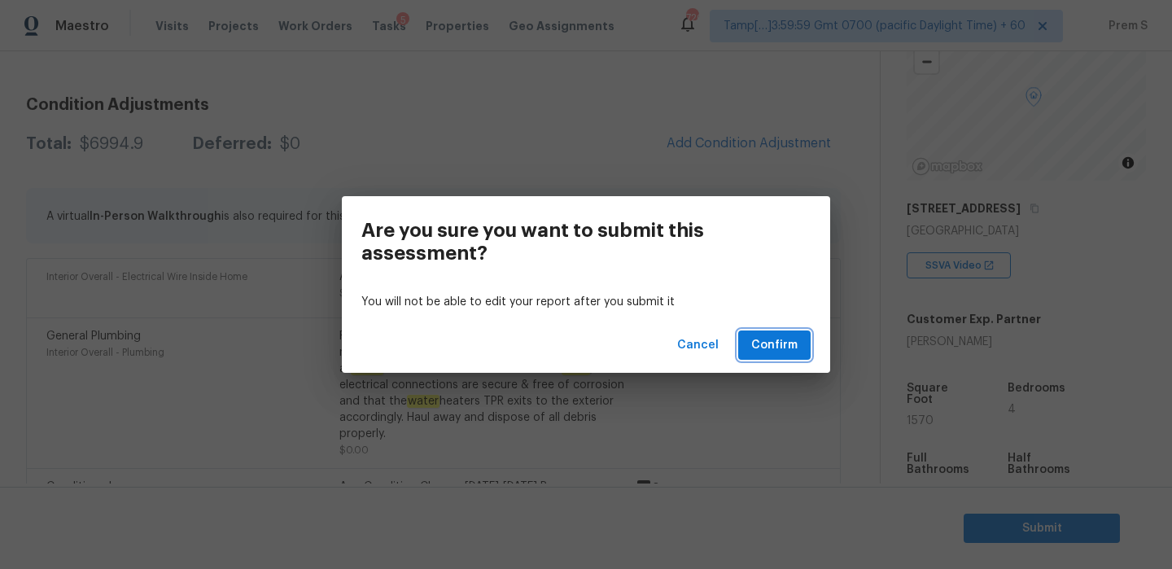
click at [753, 338] on span "Confirm" at bounding box center [774, 345] width 46 height 20
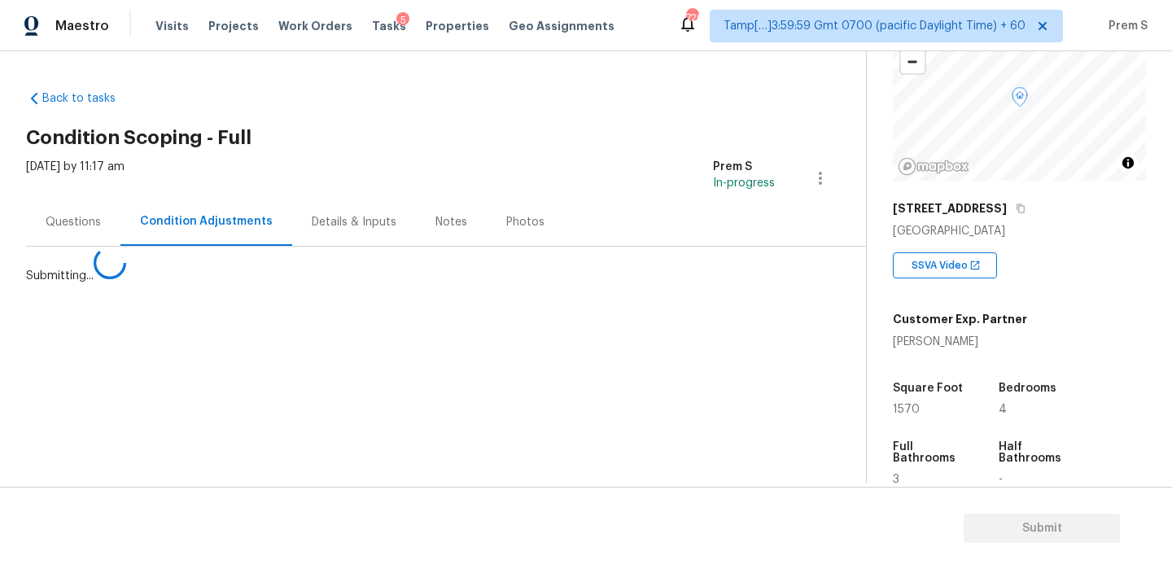
scroll to position [0, 0]
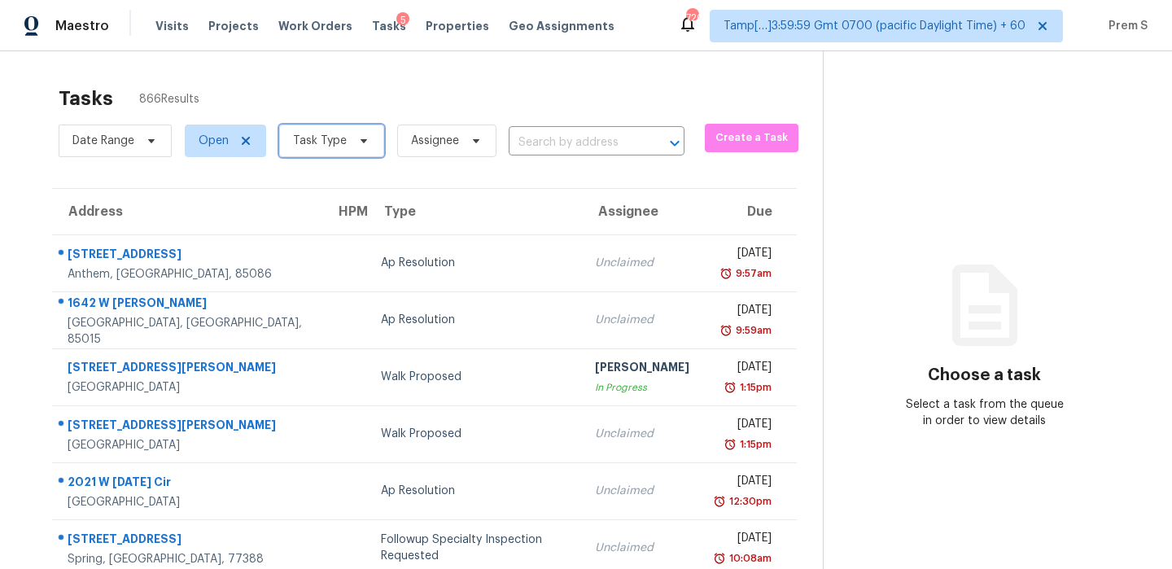
click at [347, 125] on span "Task Type" at bounding box center [331, 141] width 105 height 33
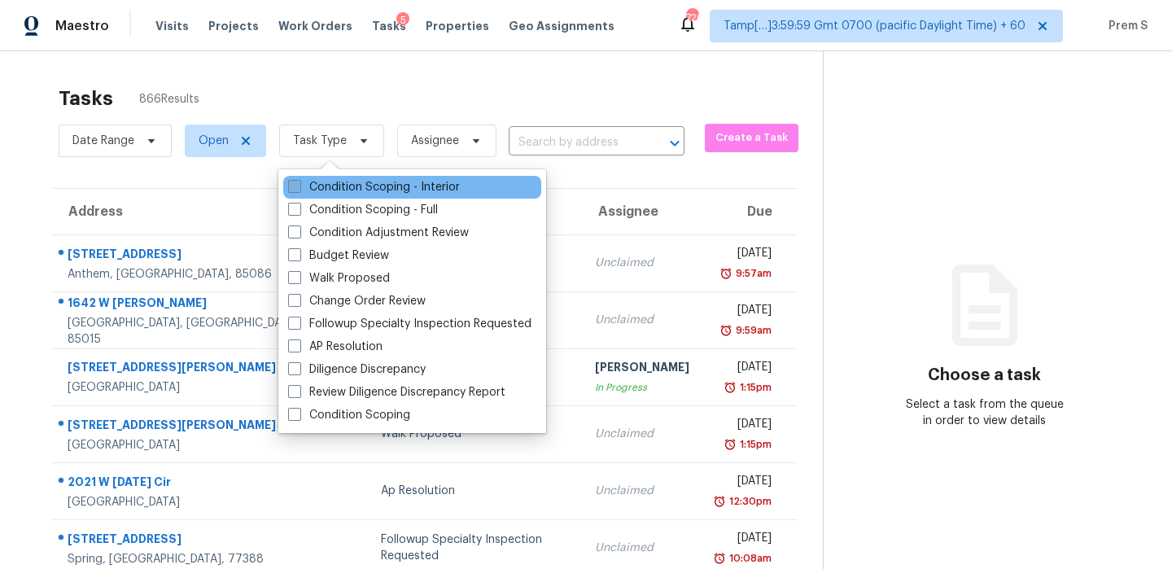
click at [345, 179] on label "Condition Scoping - Interior" at bounding box center [374, 187] width 172 height 16
click at [299, 179] on input "Condition Scoping - Interior" at bounding box center [293, 184] width 11 height 11
checkbox input "true"
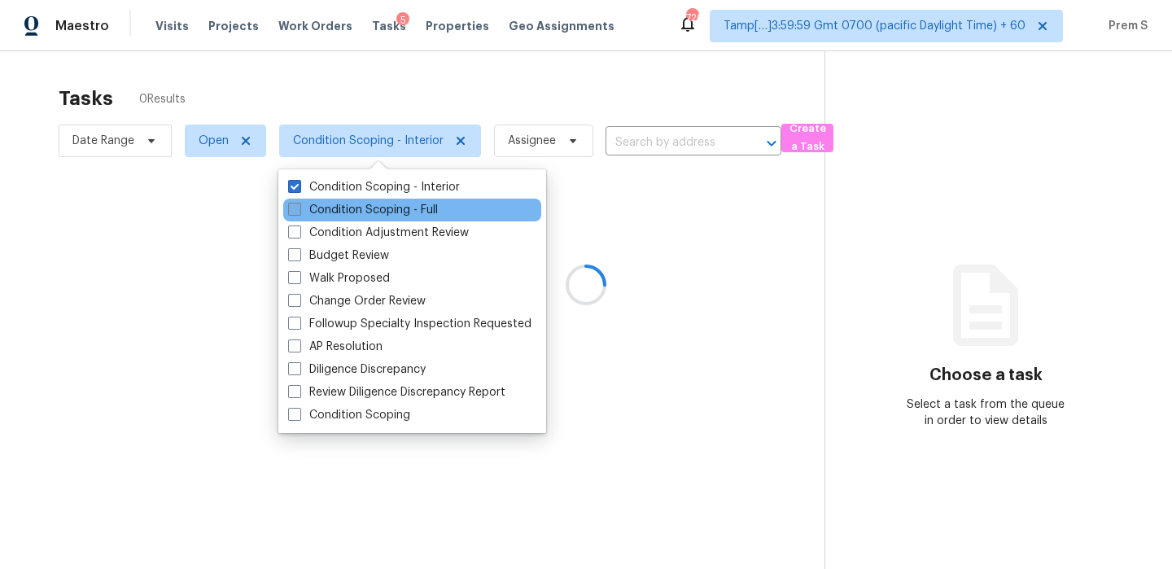
click at [345, 202] on label "Condition Scoping - Full" at bounding box center [363, 210] width 150 height 16
click at [299, 202] on input "Condition Scoping - Full" at bounding box center [293, 207] width 11 height 11
checkbox input "true"
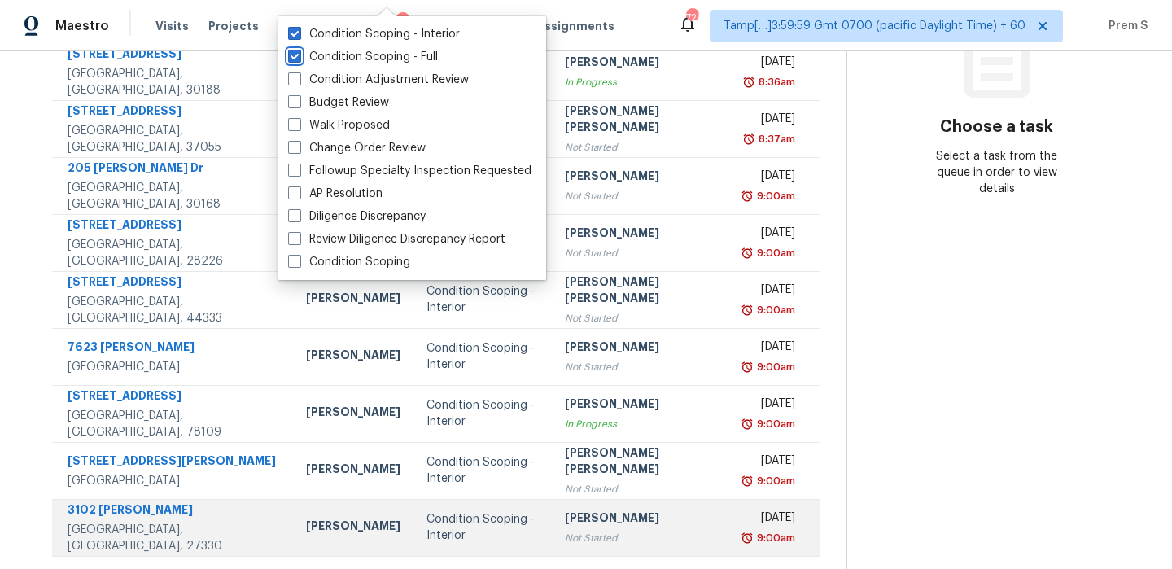
scroll to position [278, 0]
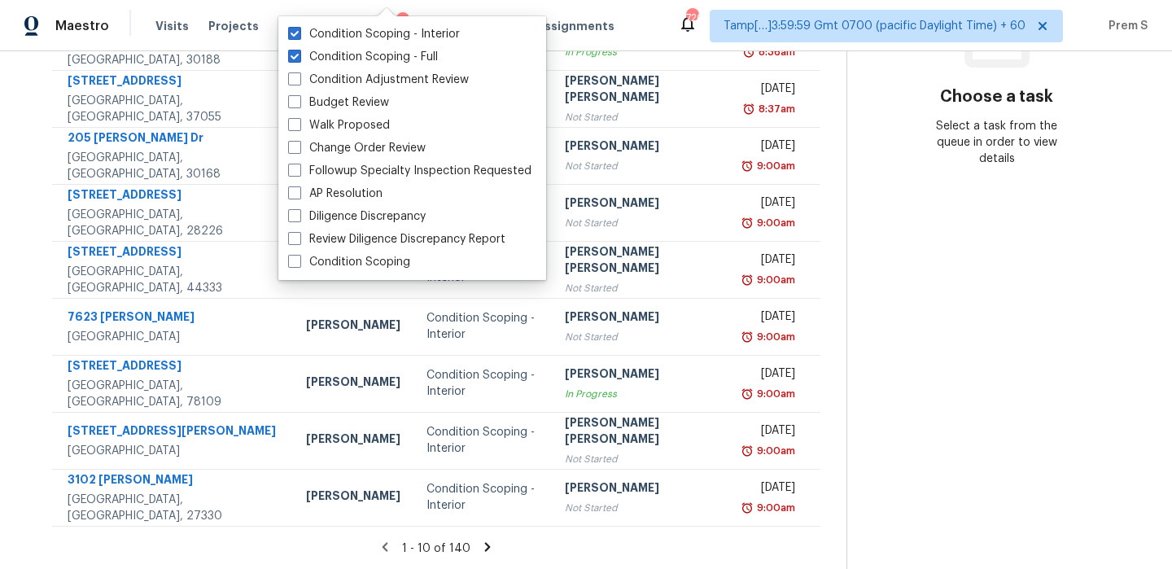
click at [485, 545] on icon at bounding box center [488, 546] width 6 height 9
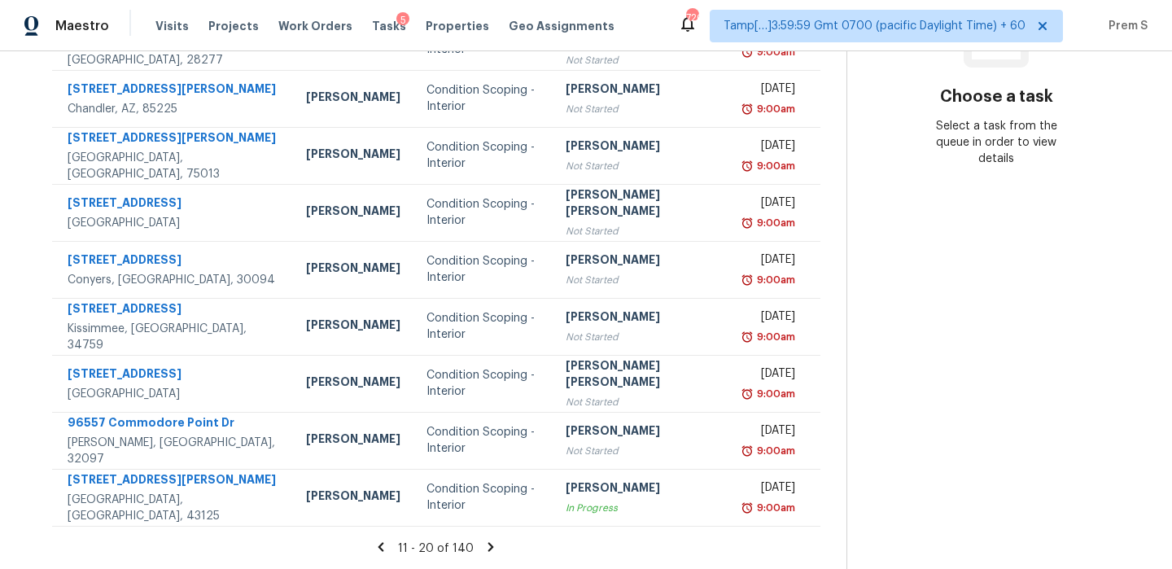
click at [489, 547] on icon at bounding box center [492, 546] width 6 height 9
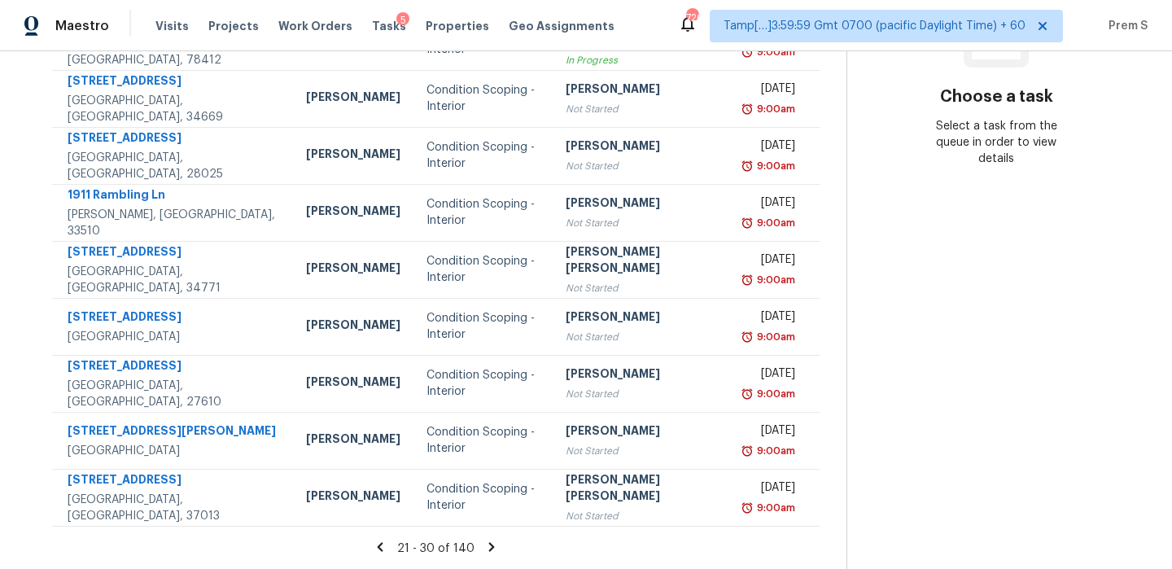
click at [487, 550] on div "21 - 30 of 140" at bounding box center [436, 548] width 821 height 17
click at [489, 543] on icon at bounding box center [492, 546] width 6 height 9
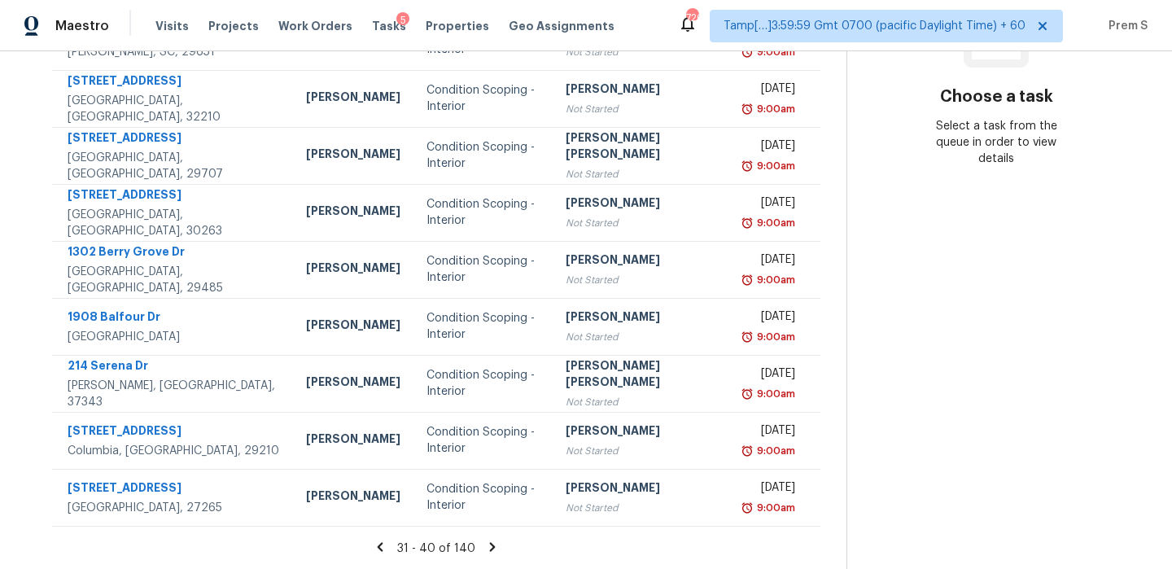
click at [485, 542] on icon at bounding box center [492, 547] width 15 height 15
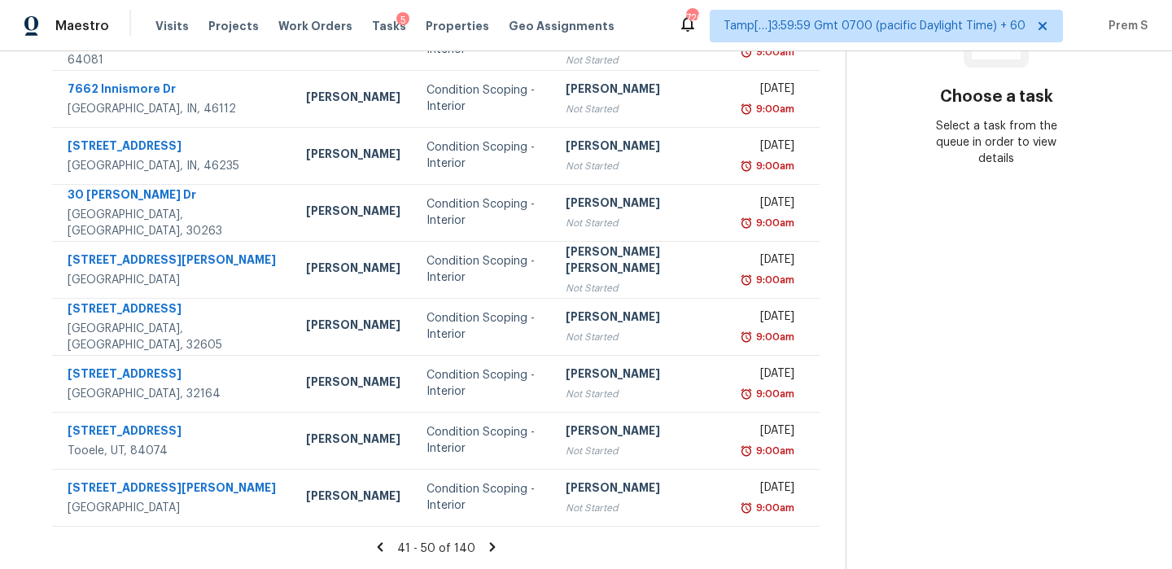
click at [486, 542] on icon at bounding box center [492, 547] width 15 height 15
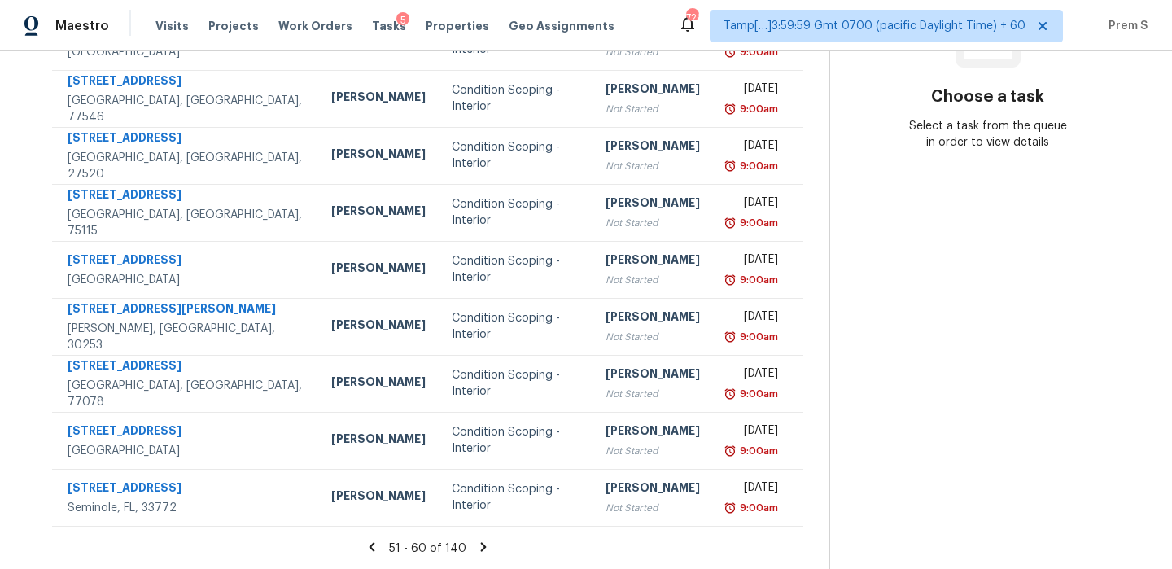
click at [486, 542] on icon at bounding box center [483, 547] width 15 height 15
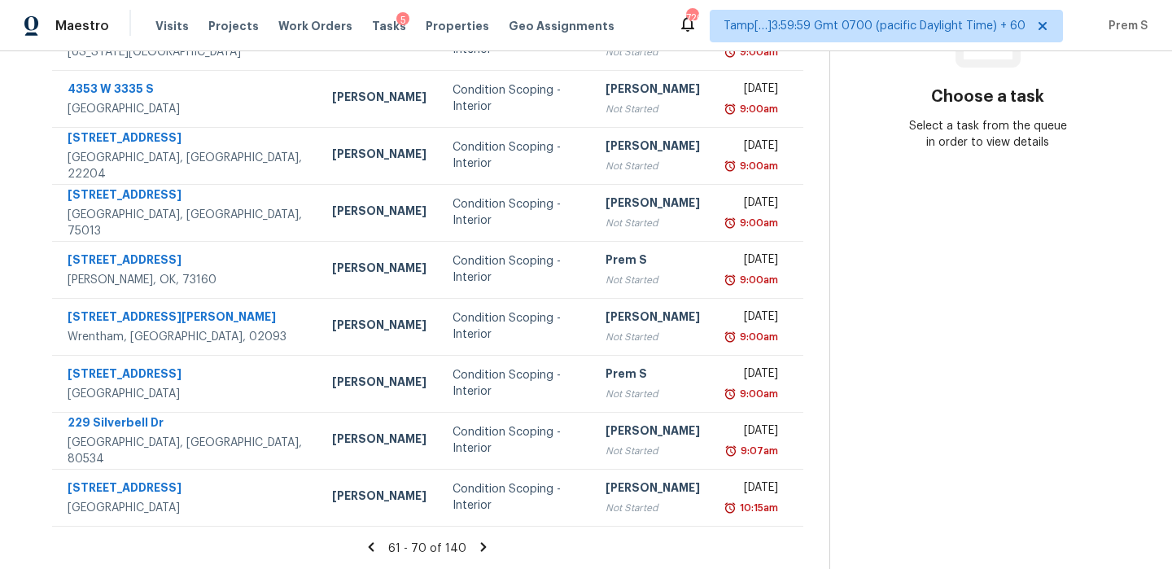
click at [481, 547] on icon at bounding box center [484, 546] width 6 height 9
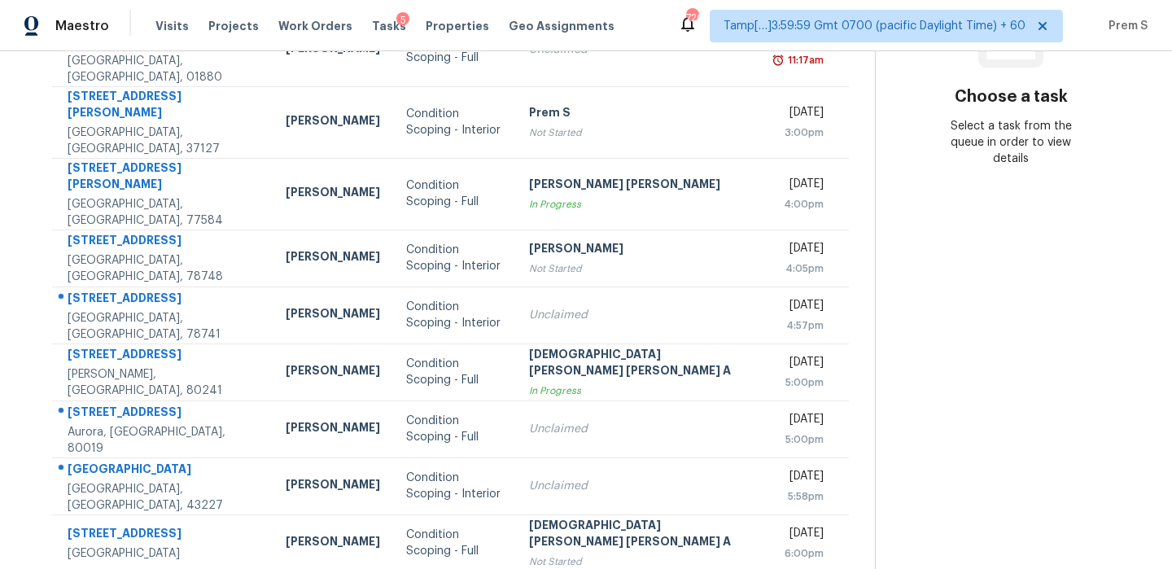
scroll to position [293, 0]
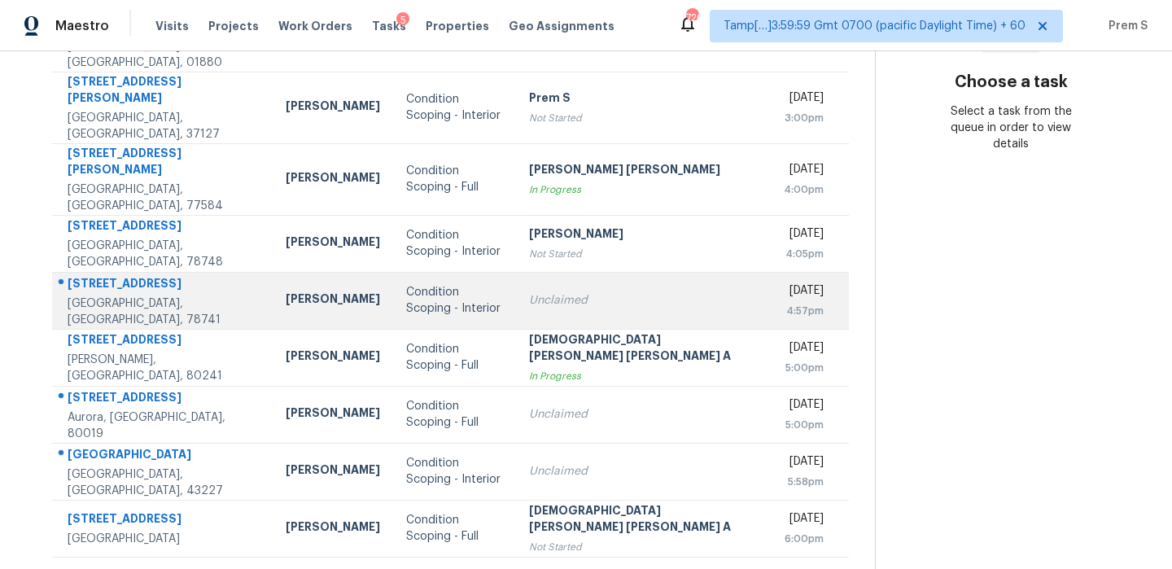
click at [645, 272] on td "Unclaimed" at bounding box center [640, 300] width 249 height 57
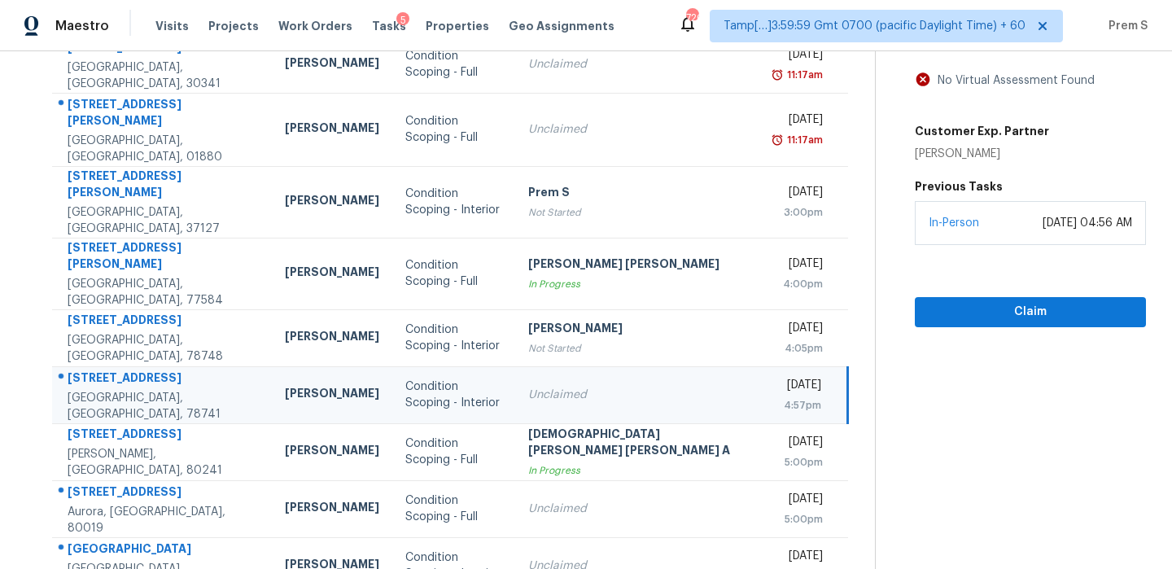
scroll to position [65, 0]
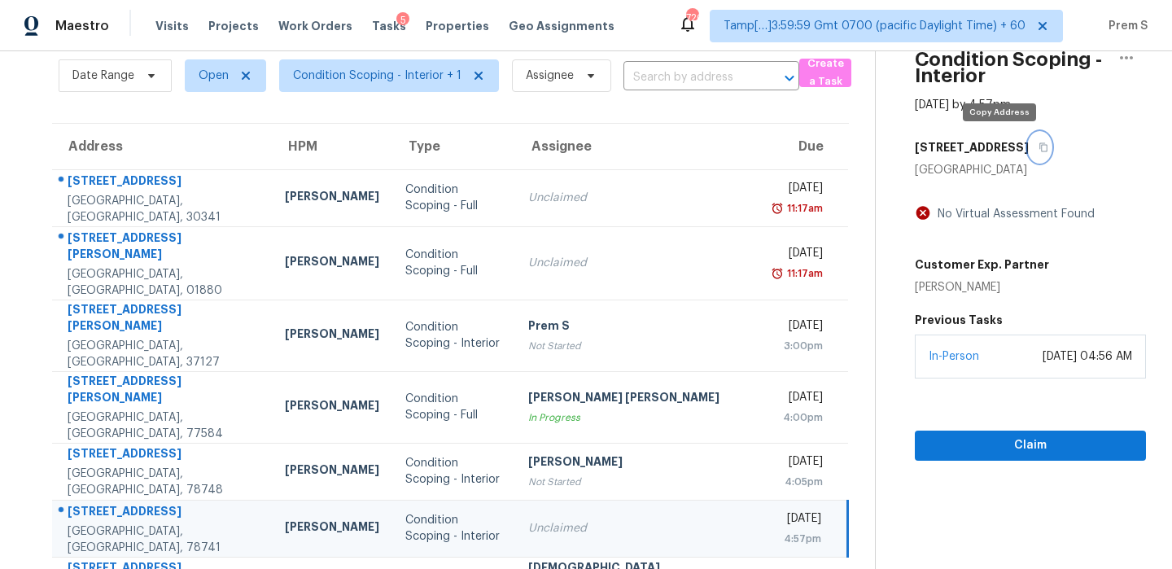
click at [1041, 146] on icon "button" at bounding box center [1045, 147] width 8 height 9
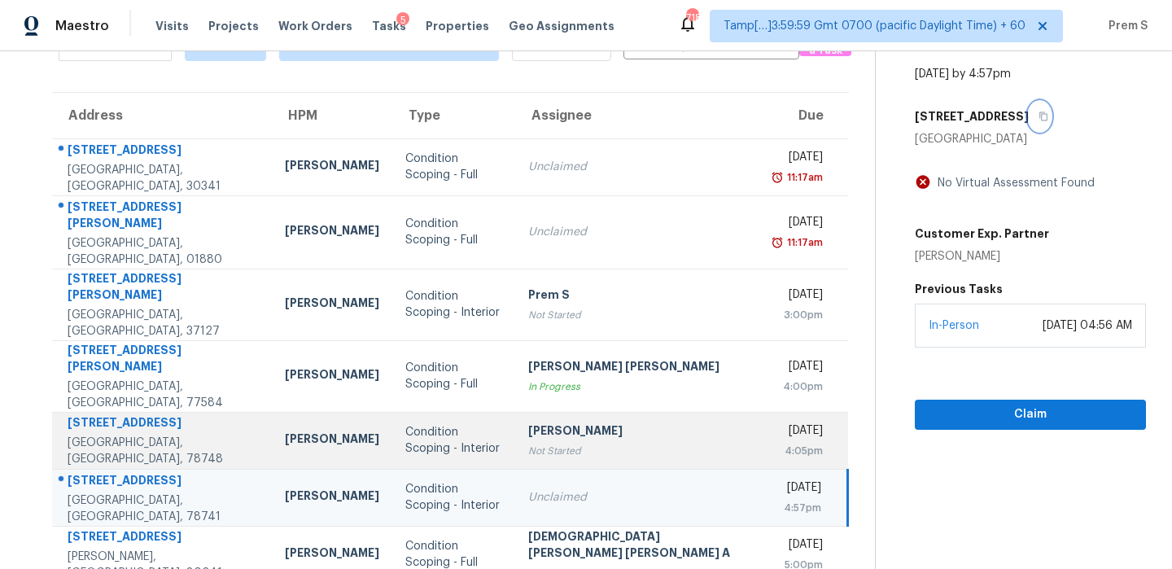
scroll to position [97, 0]
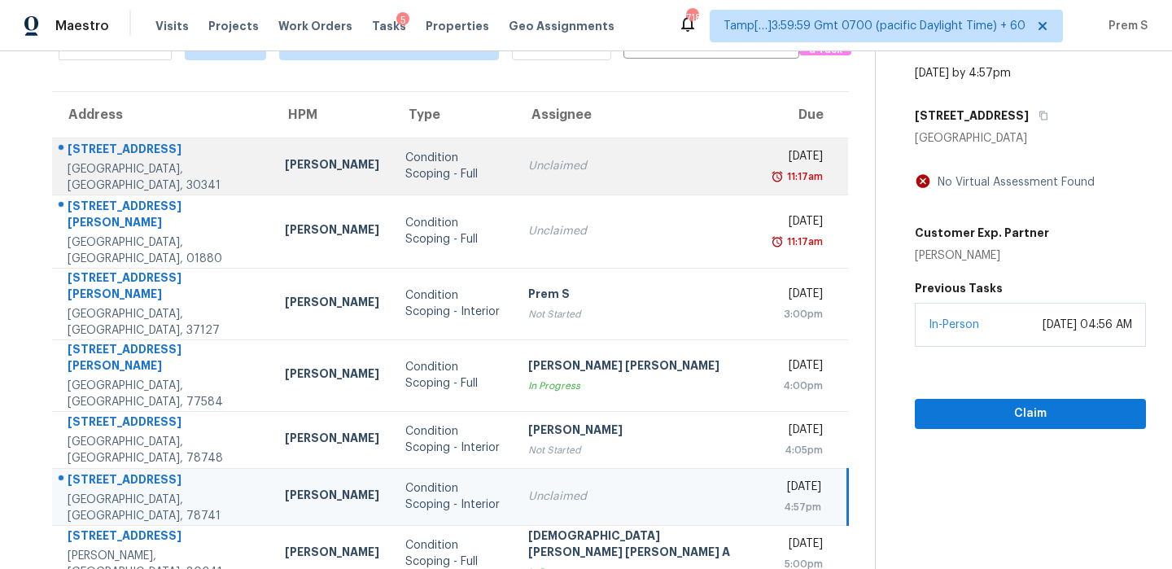
click at [614, 166] on div "Unclaimed" at bounding box center [639, 166] width 223 height 16
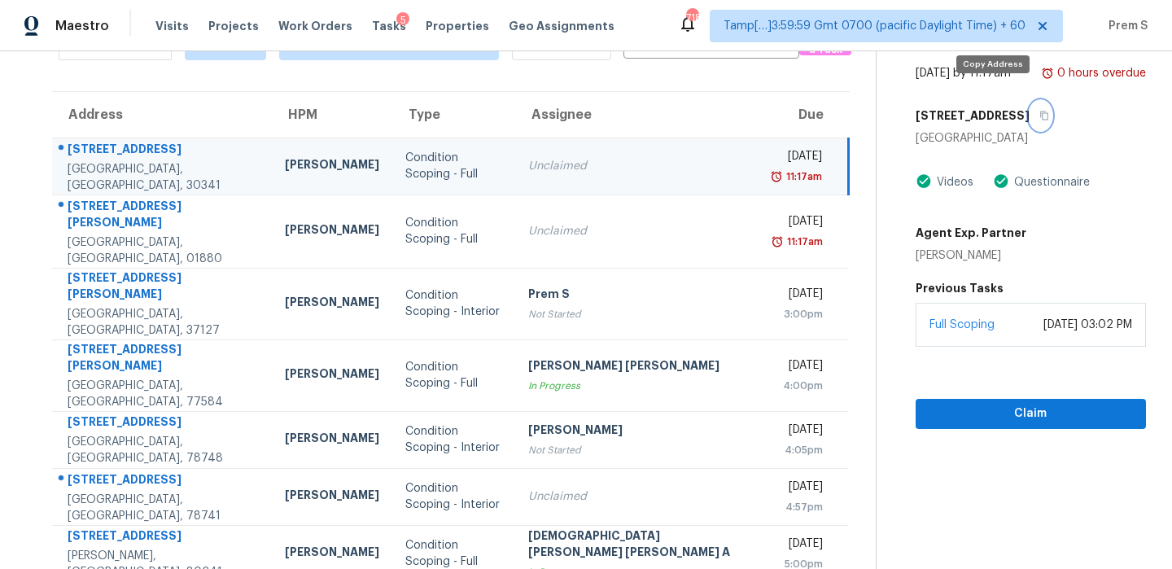
click at [1030, 109] on button "button" at bounding box center [1041, 115] width 22 height 29
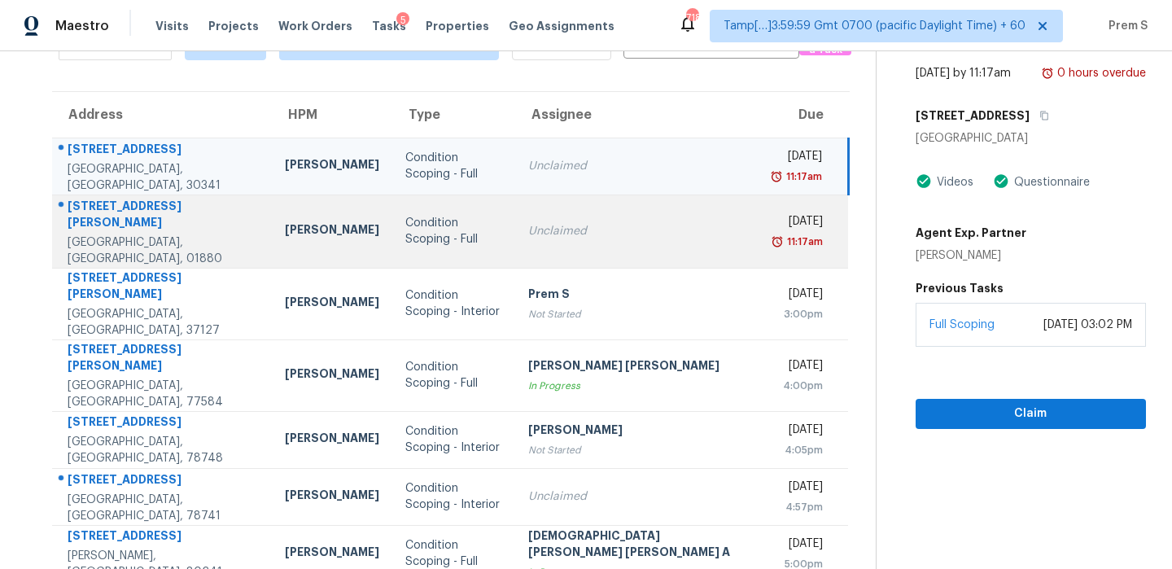
click at [607, 207] on td "Unclaimed" at bounding box center [639, 231] width 248 height 73
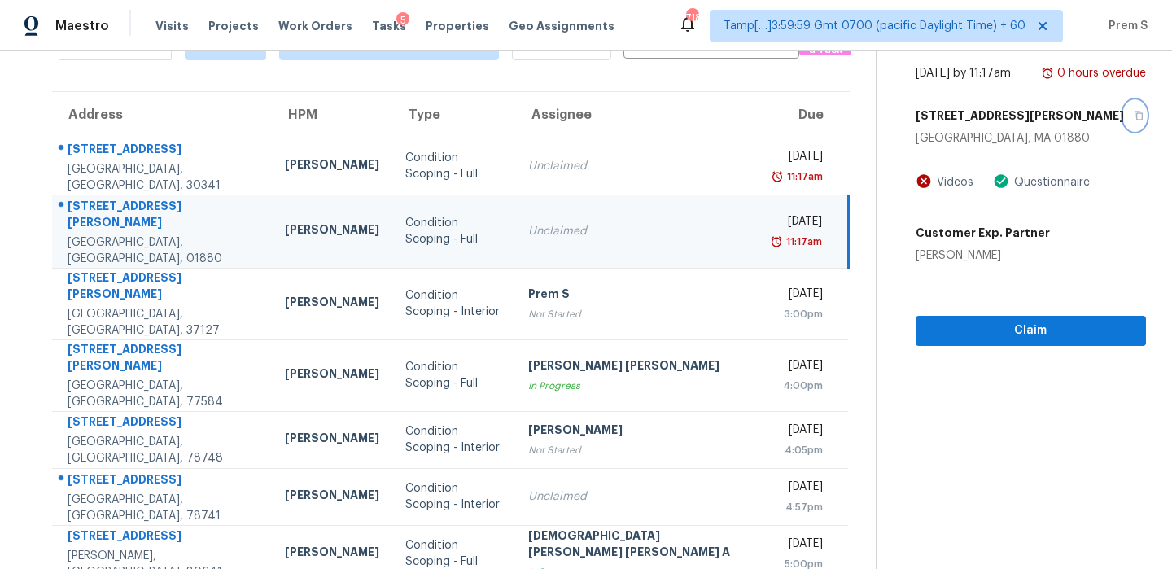
click at [1135, 112] on icon "button" at bounding box center [1139, 116] width 8 height 9
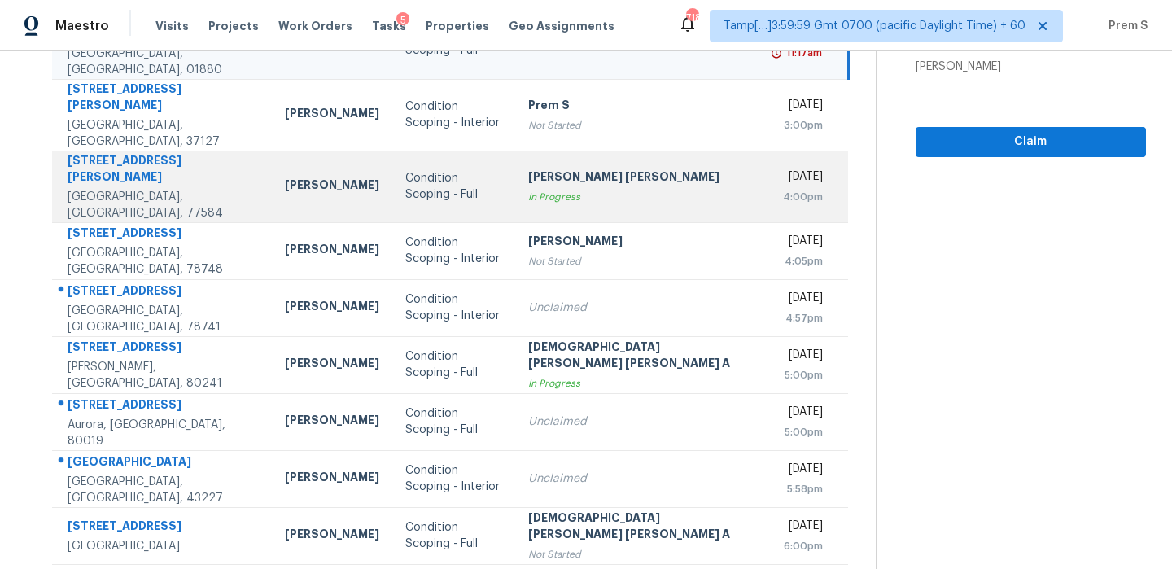
scroll to position [293, 0]
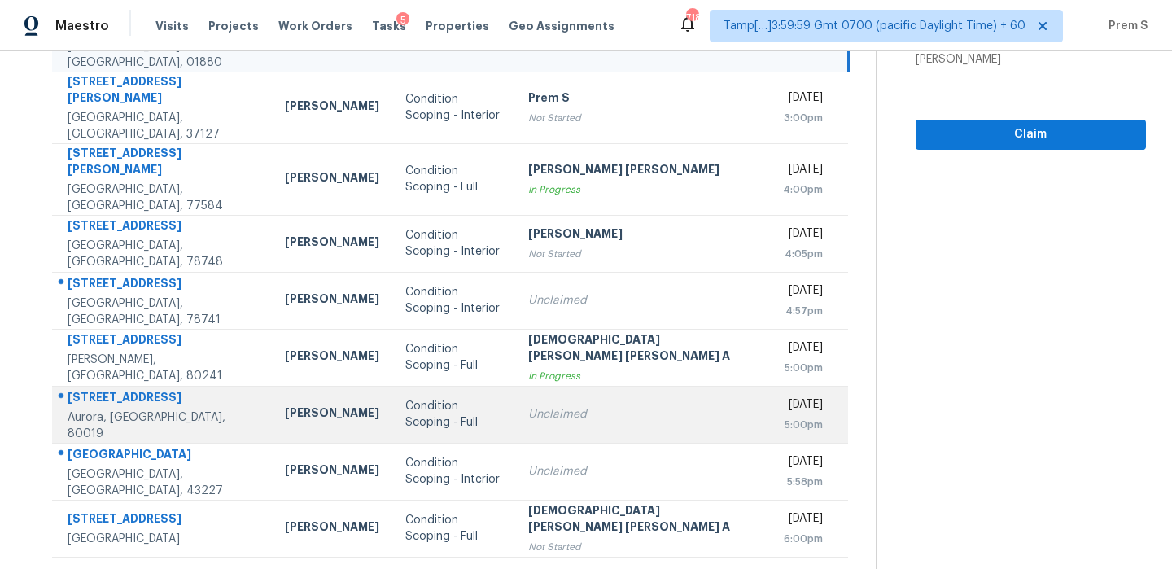
click at [777, 417] on div "5:00pm" at bounding box center [800, 425] width 46 height 16
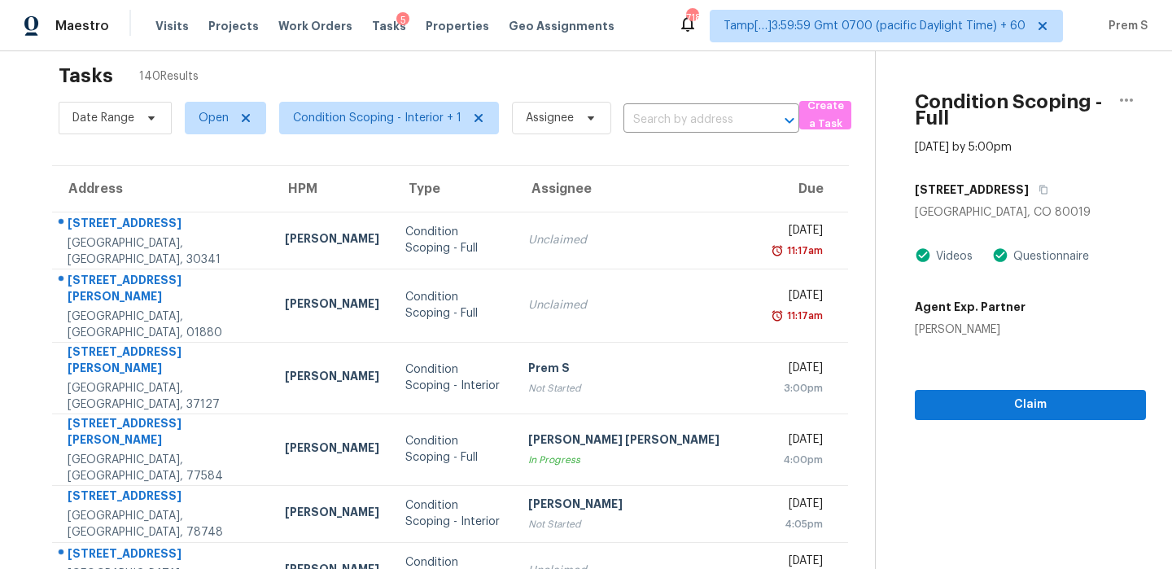
scroll to position [0, 0]
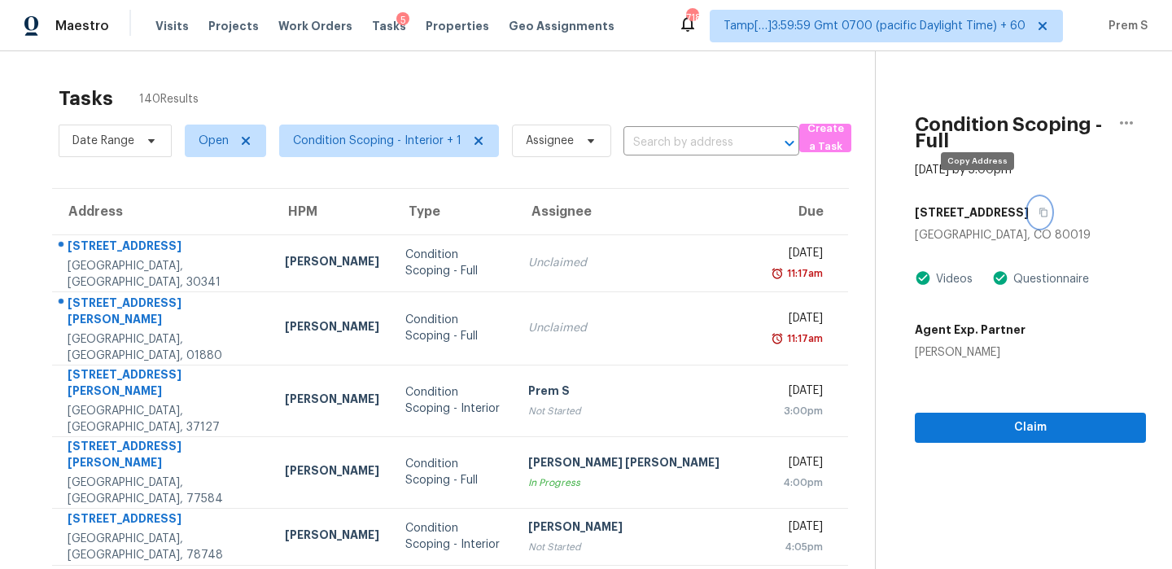
click at [1039, 208] on icon "button" at bounding box center [1044, 213] width 10 height 10
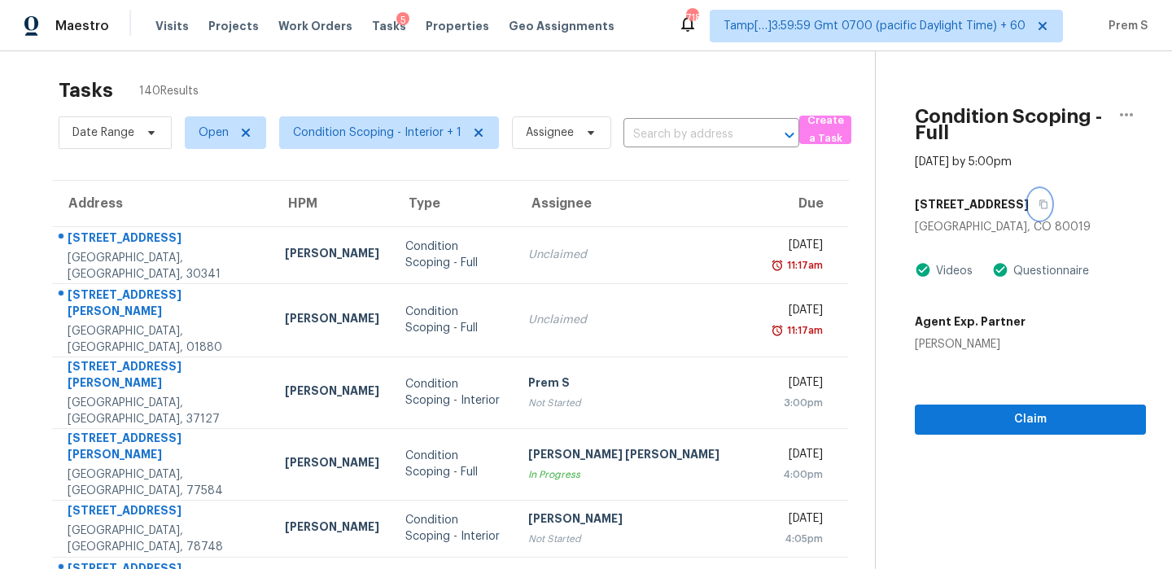
scroll to position [7, 0]
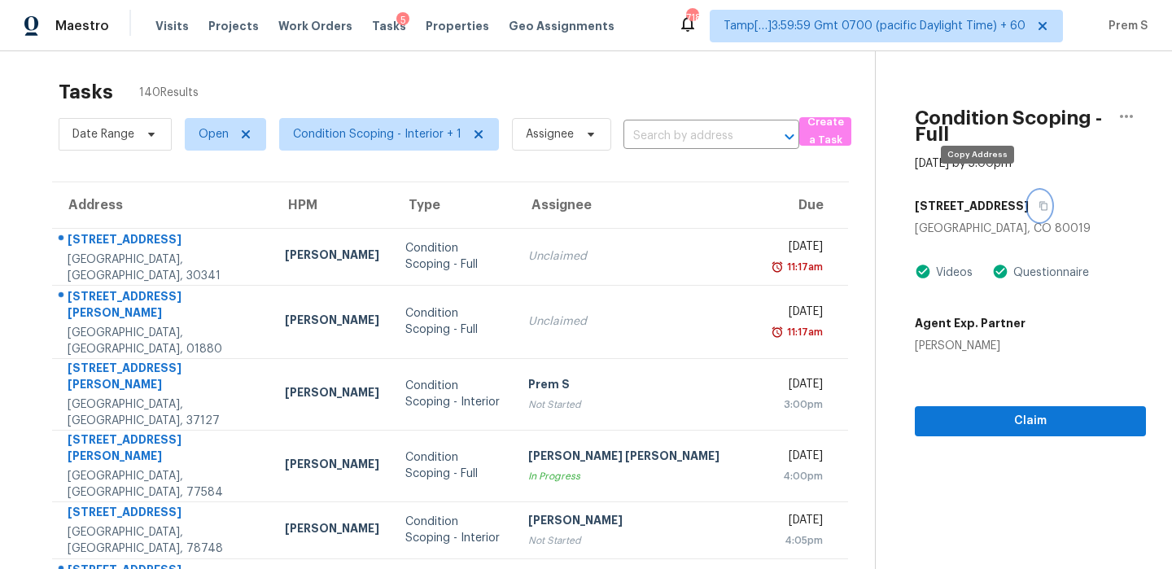
click at [1029, 195] on button "button" at bounding box center [1040, 205] width 22 height 29
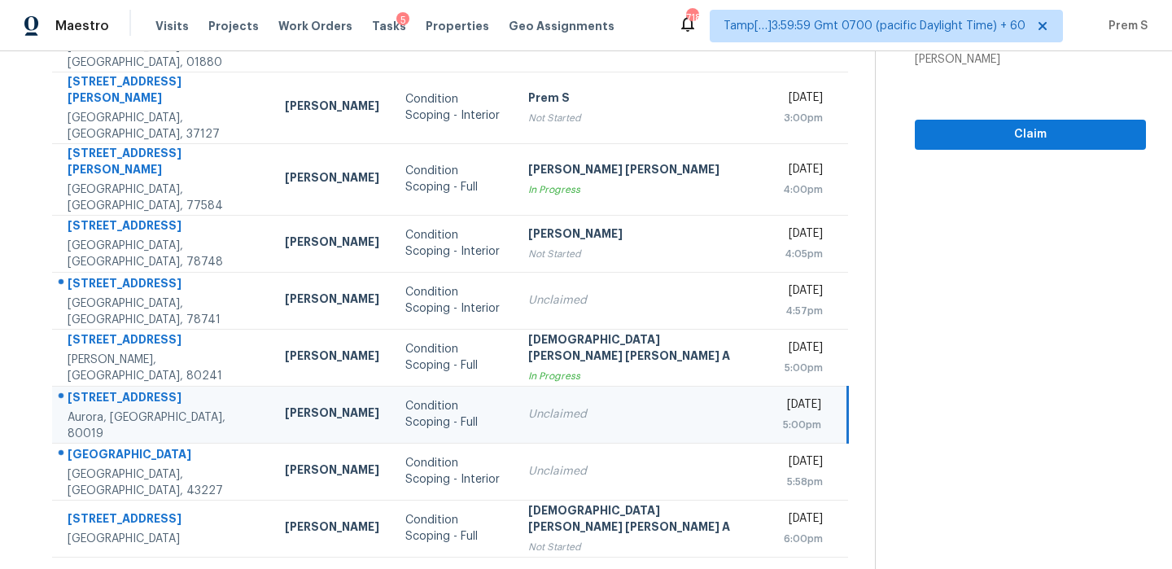
scroll to position [71, 0]
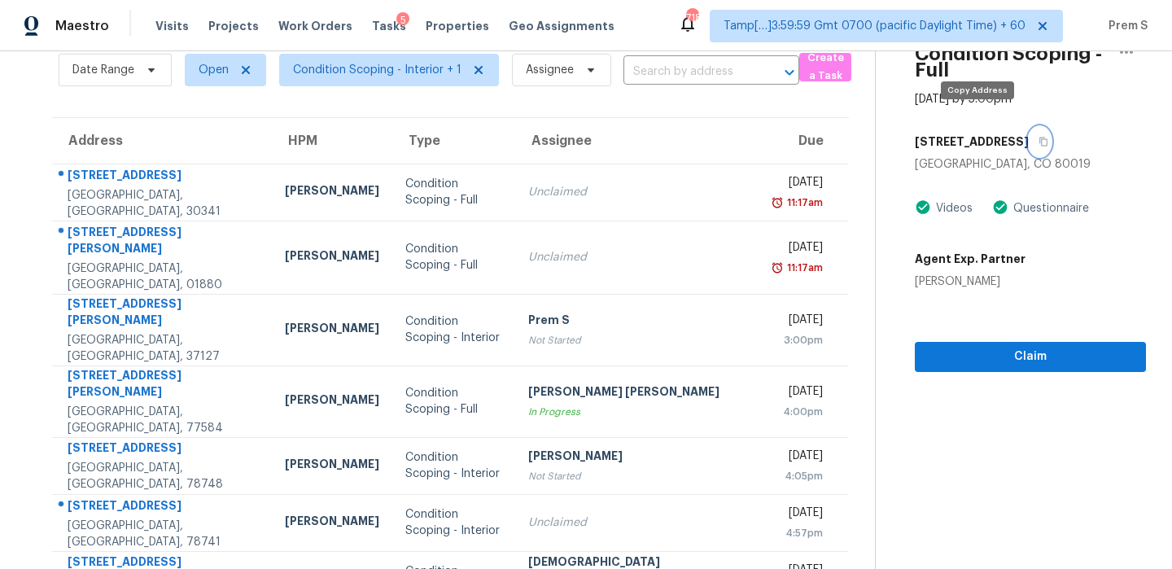
click at [1029, 132] on button "button" at bounding box center [1040, 141] width 22 height 29
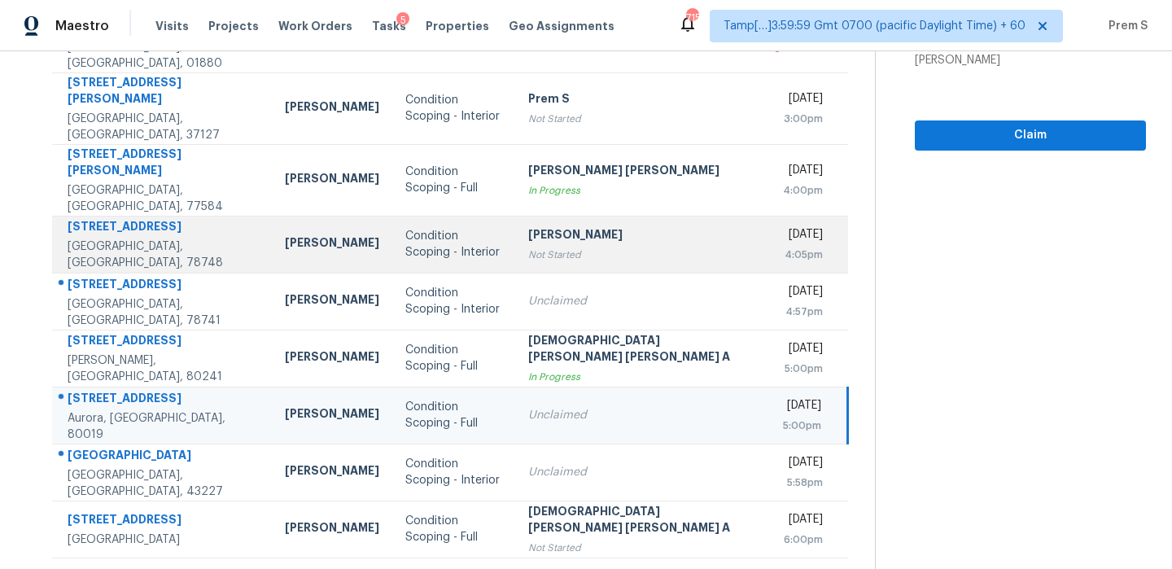
scroll to position [293, 0]
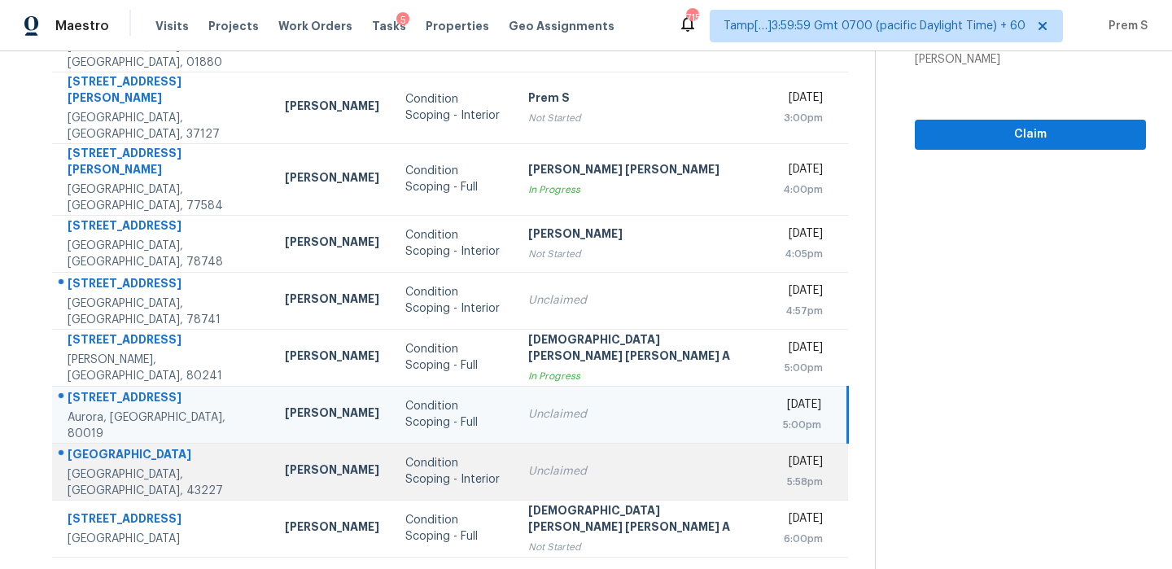
click at [589, 443] on td "Unclaimed" at bounding box center [639, 471] width 249 height 57
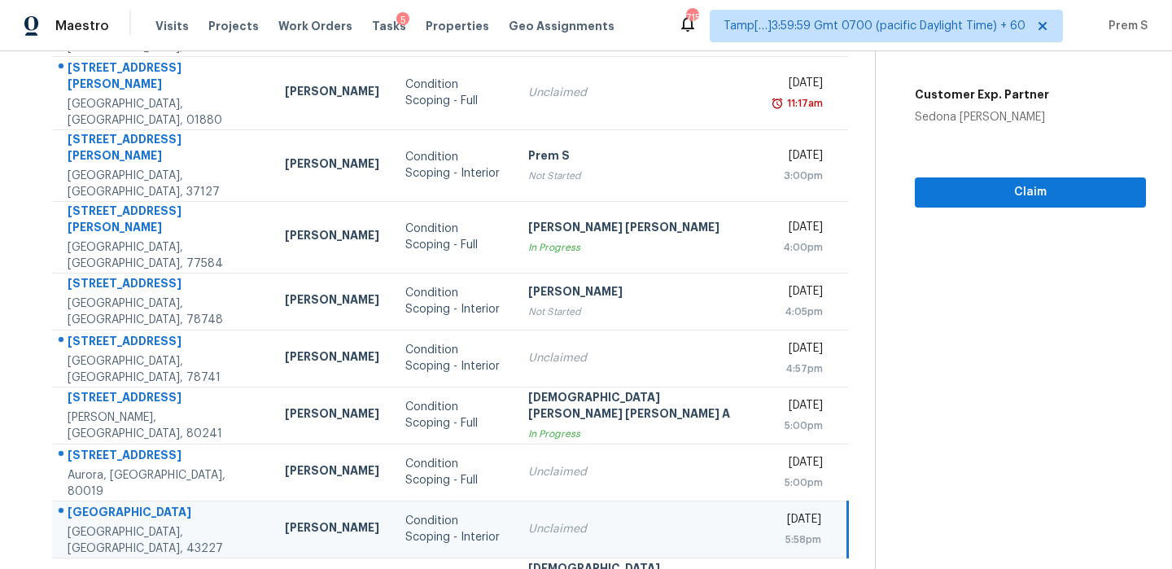
scroll to position [123, 0]
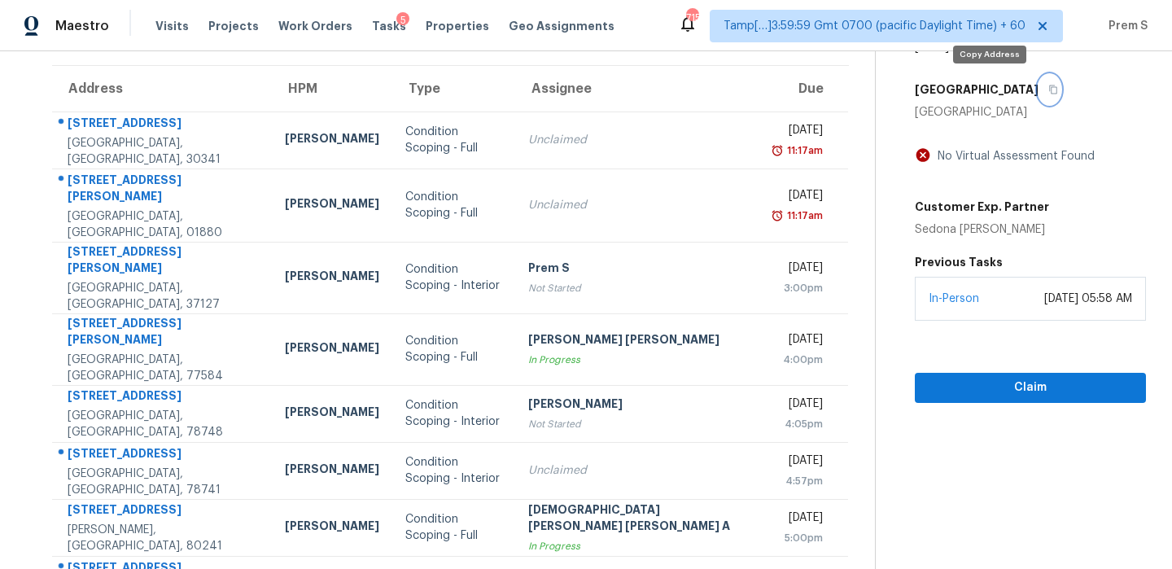
click at [1049, 90] on icon "button" at bounding box center [1054, 90] width 10 height 10
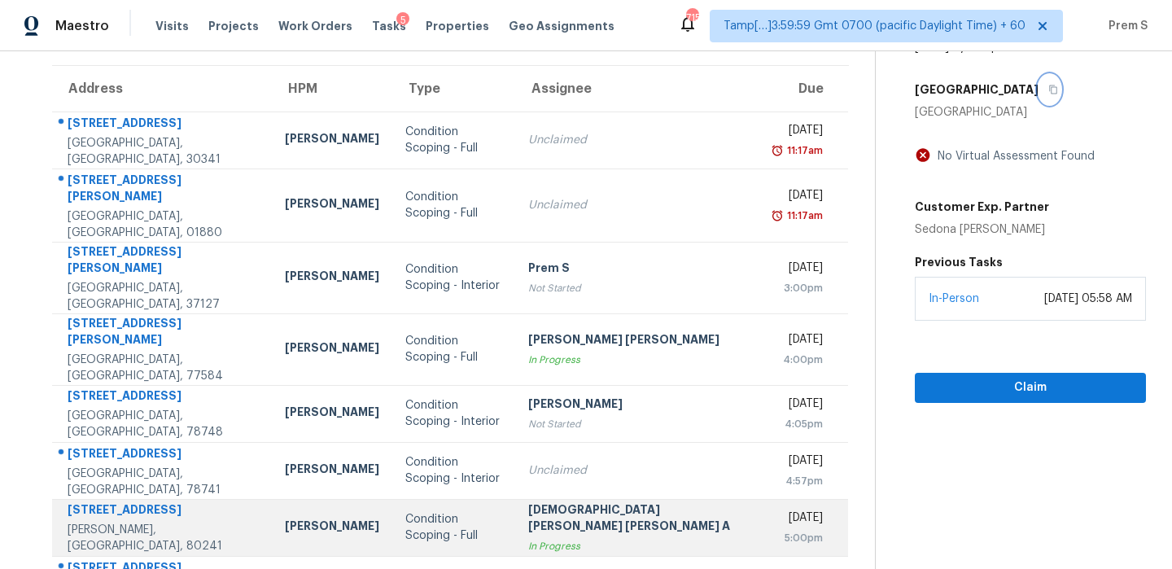
scroll to position [293, 0]
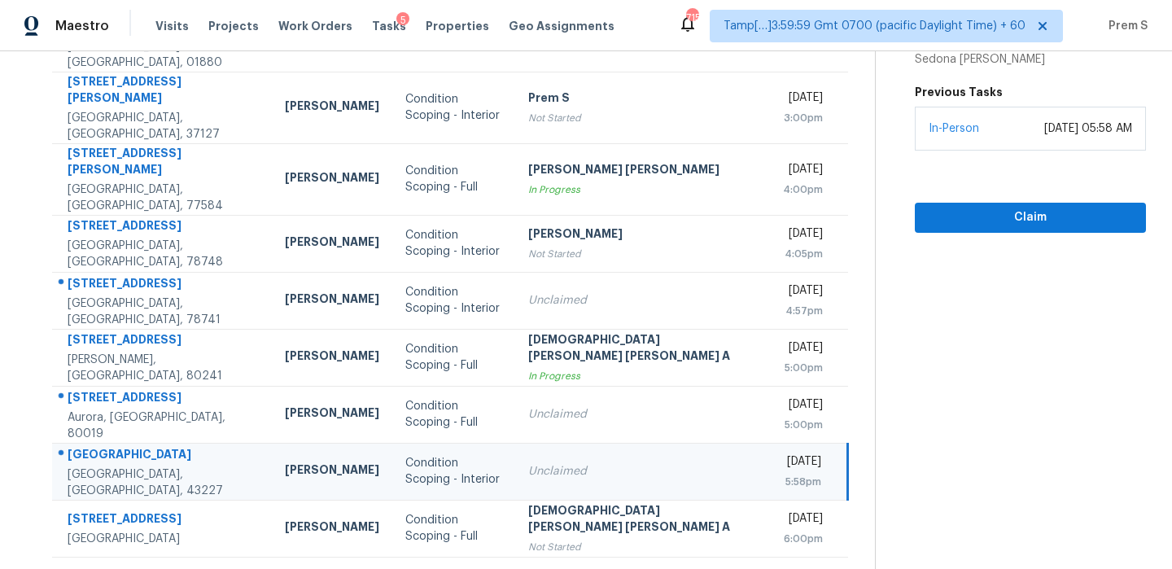
click at [504, 568] on icon at bounding box center [507, 577] width 6 height 9
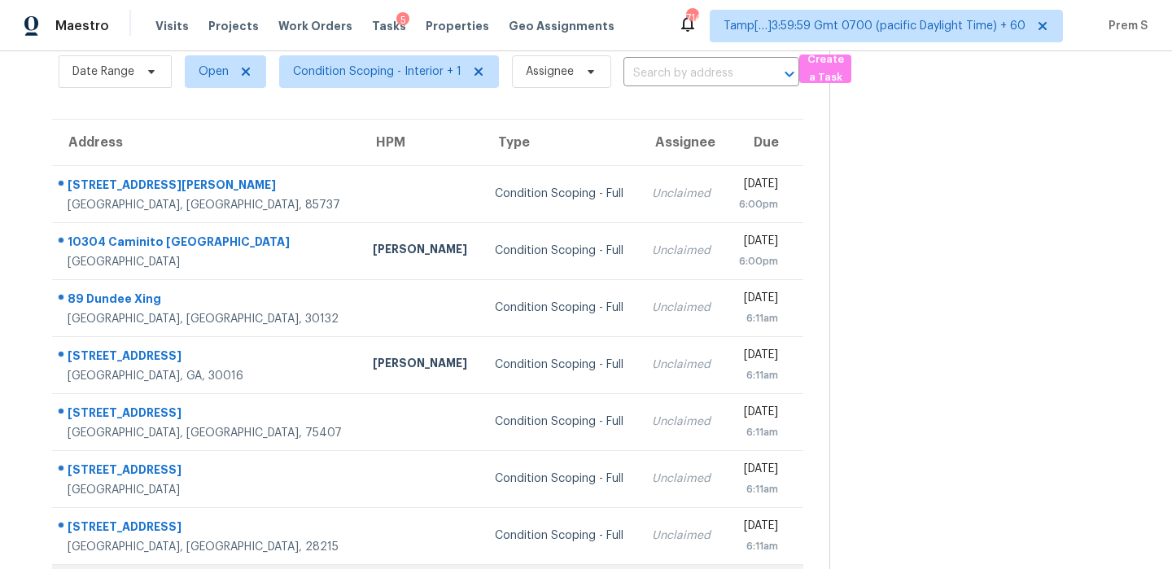
scroll to position [0, 0]
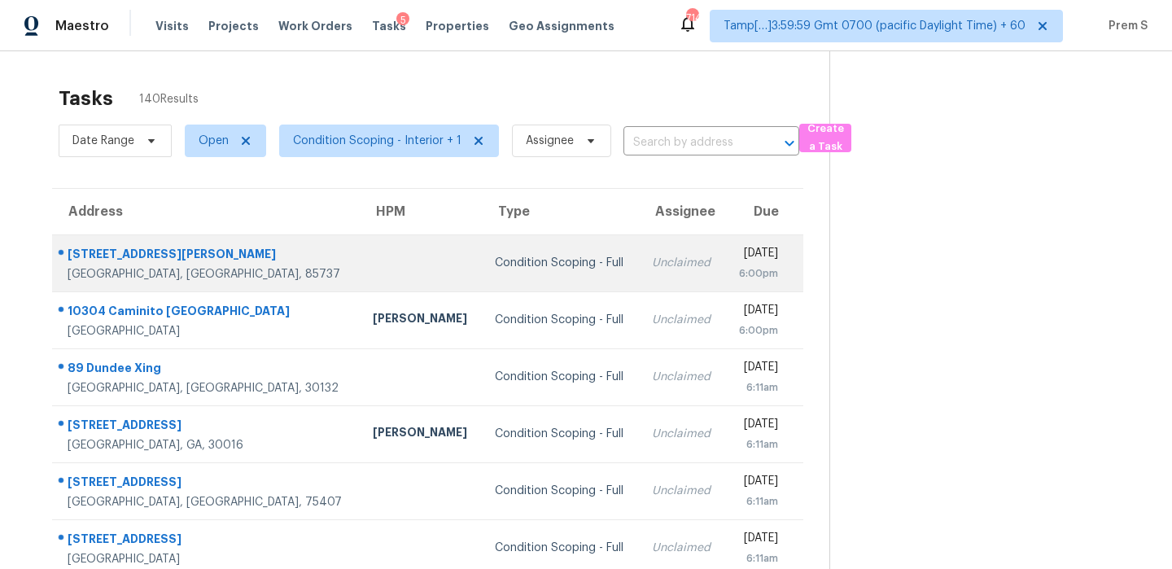
click at [639, 269] on td "Unclaimed" at bounding box center [681, 262] width 85 height 57
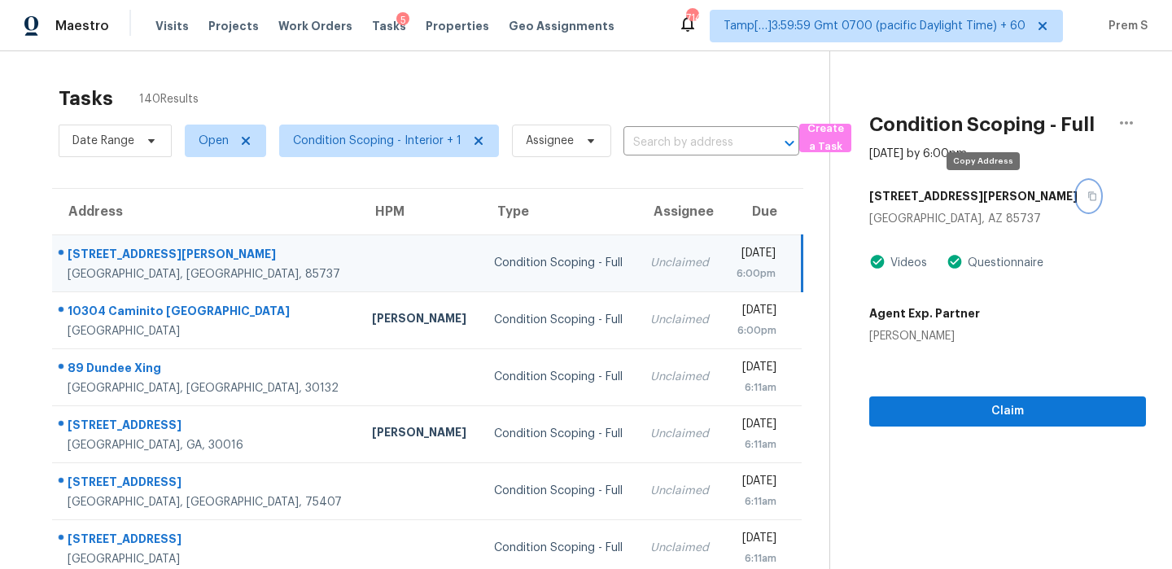
click at [1088, 196] on icon "button" at bounding box center [1093, 196] width 10 height 10
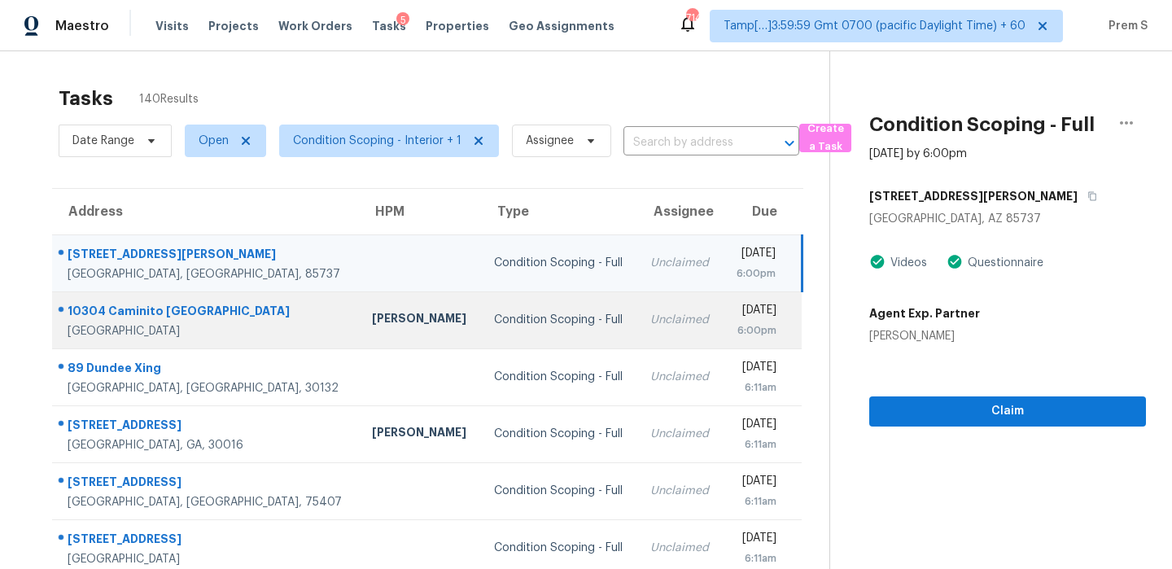
click at [736, 323] on div "6:00pm" at bounding box center [757, 330] width 42 height 16
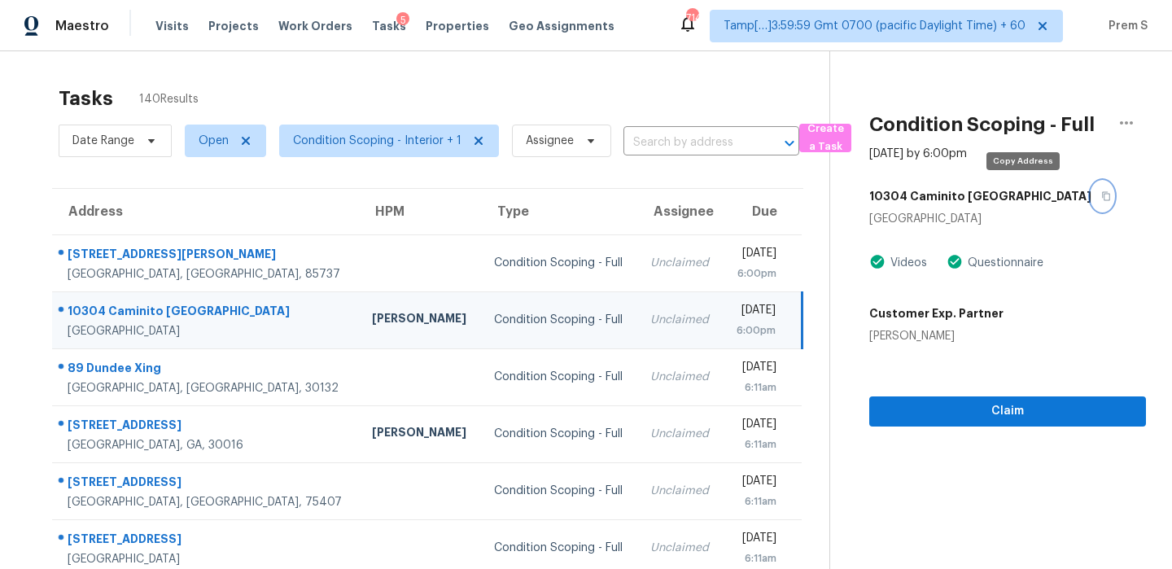
click at [1092, 203] on button "button" at bounding box center [1103, 196] width 22 height 29
click at [664, 142] on input "text" at bounding box center [689, 142] width 130 height 25
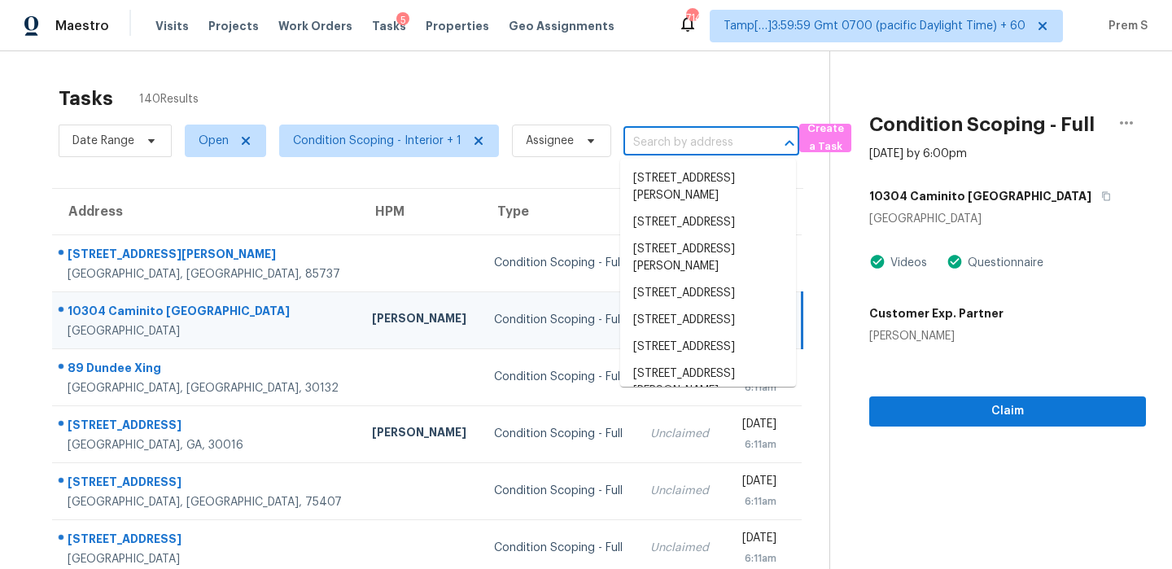
paste input "5821 NE Vivion Rd Kansas City MO 64119"
type input "5821 NE Vivion Rd Kansas City MO 64119"
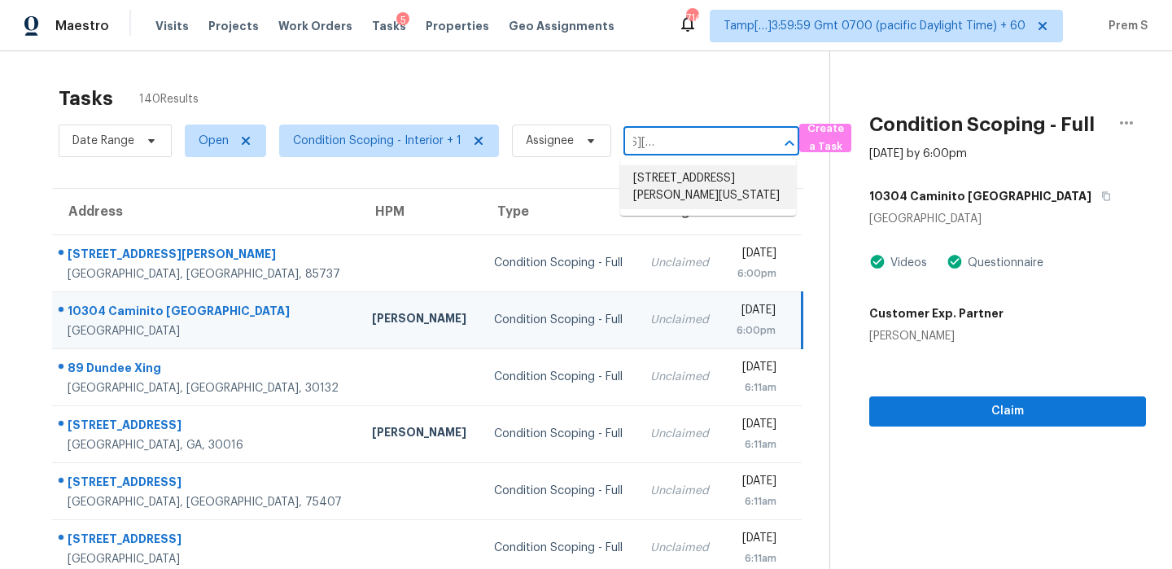
click at [697, 180] on li "5821 NE Vivion Rd, Kansas City, MO 64119" at bounding box center [708, 187] width 176 height 44
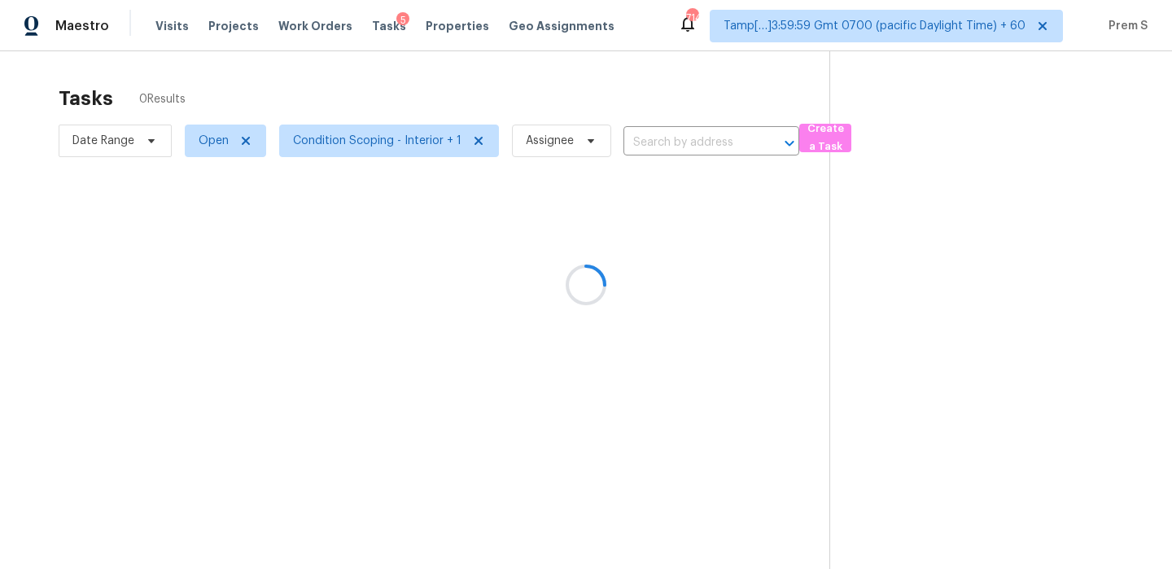
type input "5821 NE Vivion Rd, Kansas City, MO 64119"
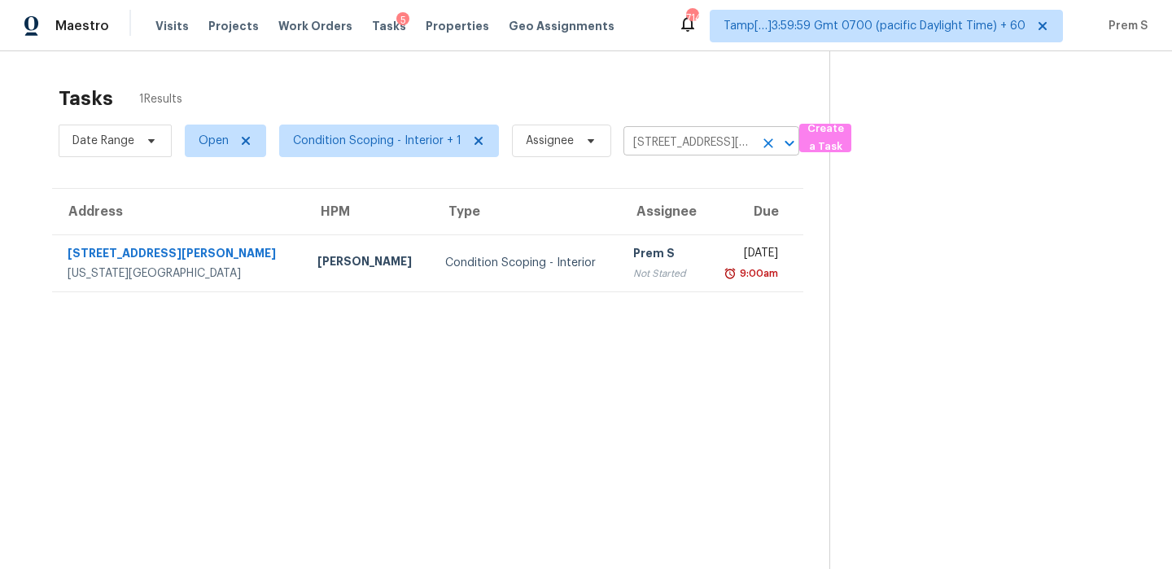
click at [766, 147] on icon "Clear" at bounding box center [768, 143] width 16 height 16
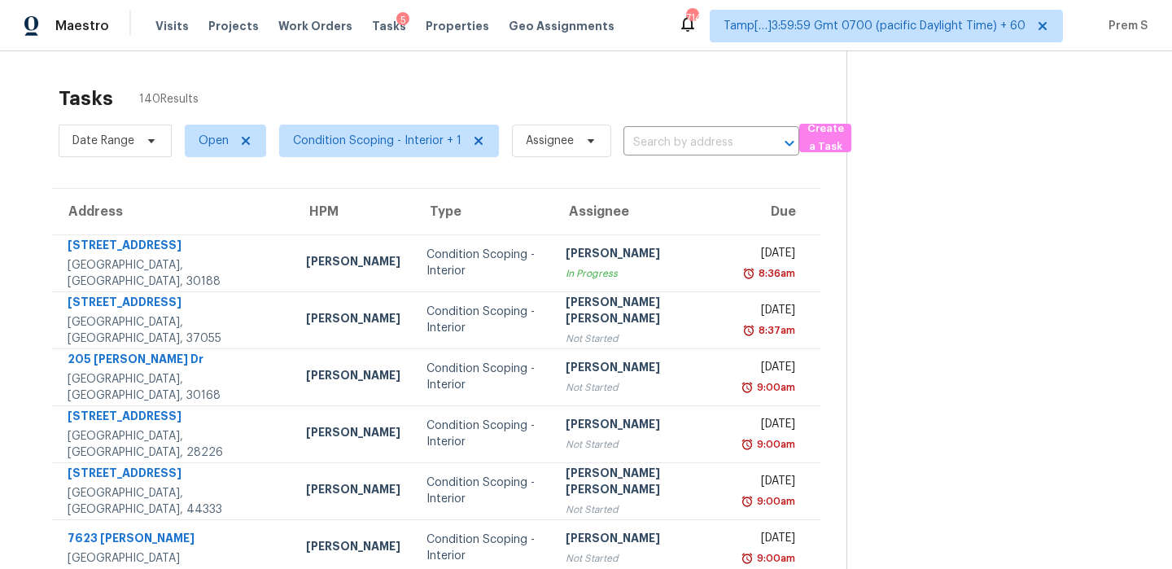
click at [708, 140] on input "text" at bounding box center [689, 142] width 130 height 25
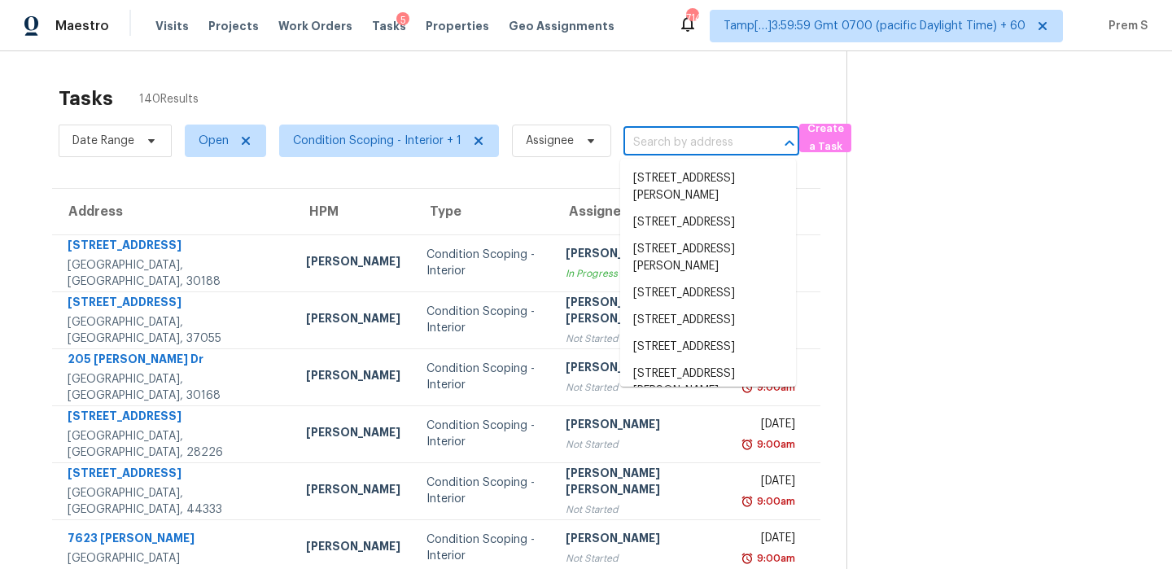
paste input "1723 Shady Lane Rd, Columbus, OH 43227"
type input "1723 Shady Lane Rd, Columbus, OH 43227"
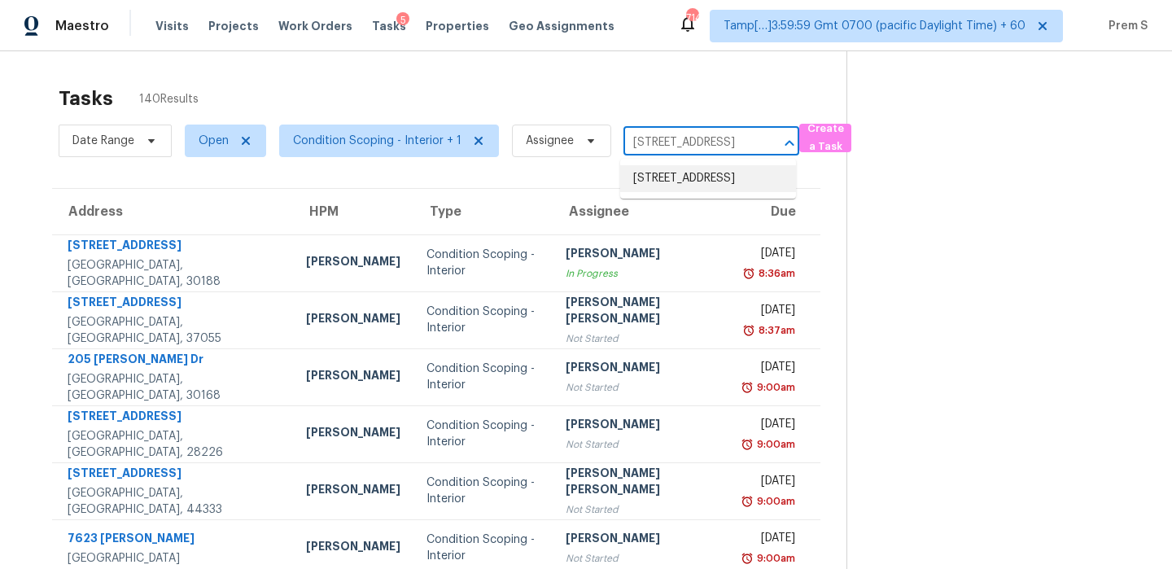
click at [696, 186] on li "1723 Shady Lane Rd, Columbus, OH 43227" at bounding box center [708, 178] width 176 height 27
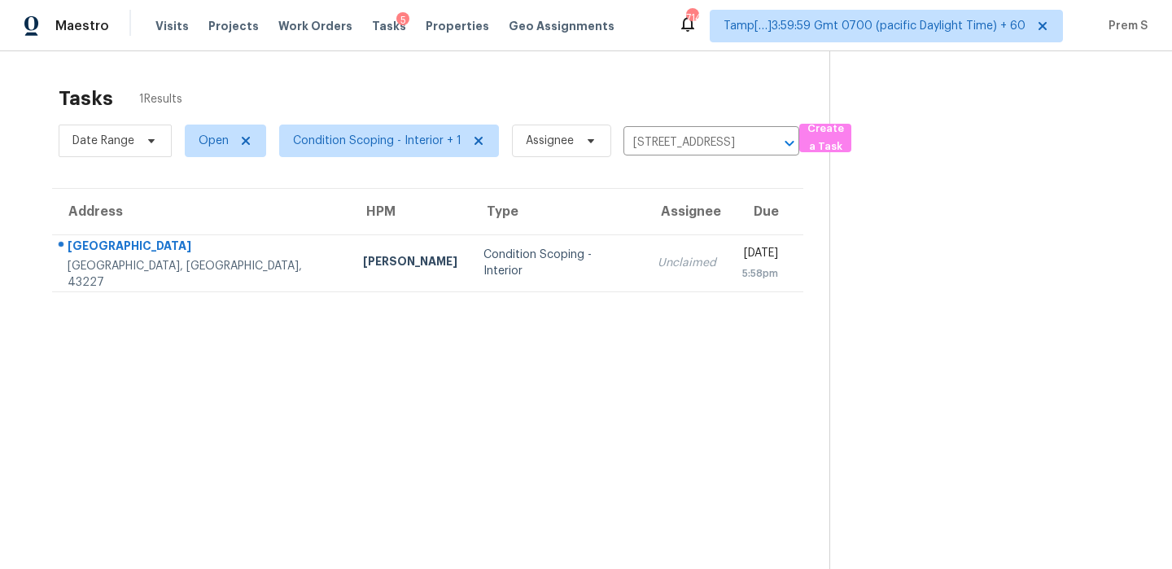
click at [730, 275] on td "Wed, Sep 10th 2025 5:58pm" at bounding box center [767, 262] width 74 height 57
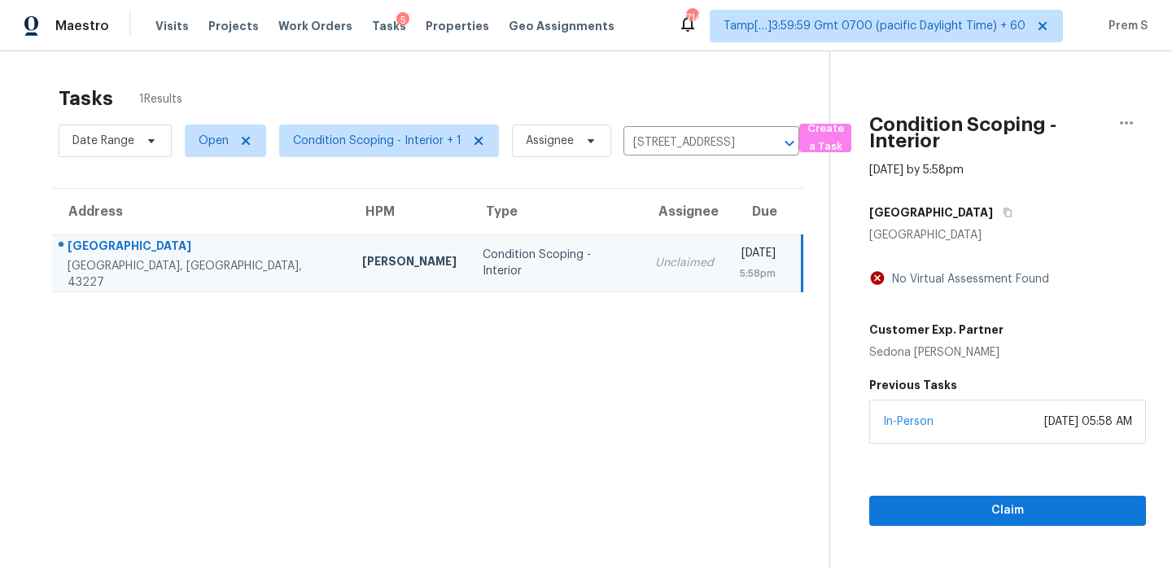
scroll to position [51, 0]
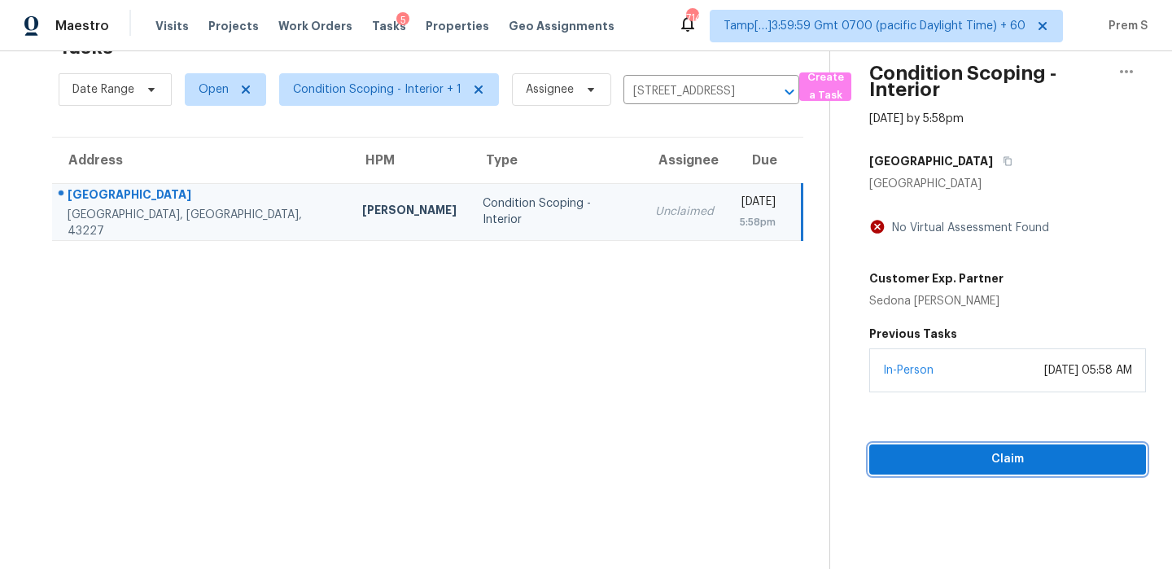
click at [962, 471] on button "Claim" at bounding box center [1008, 460] width 277 height 30
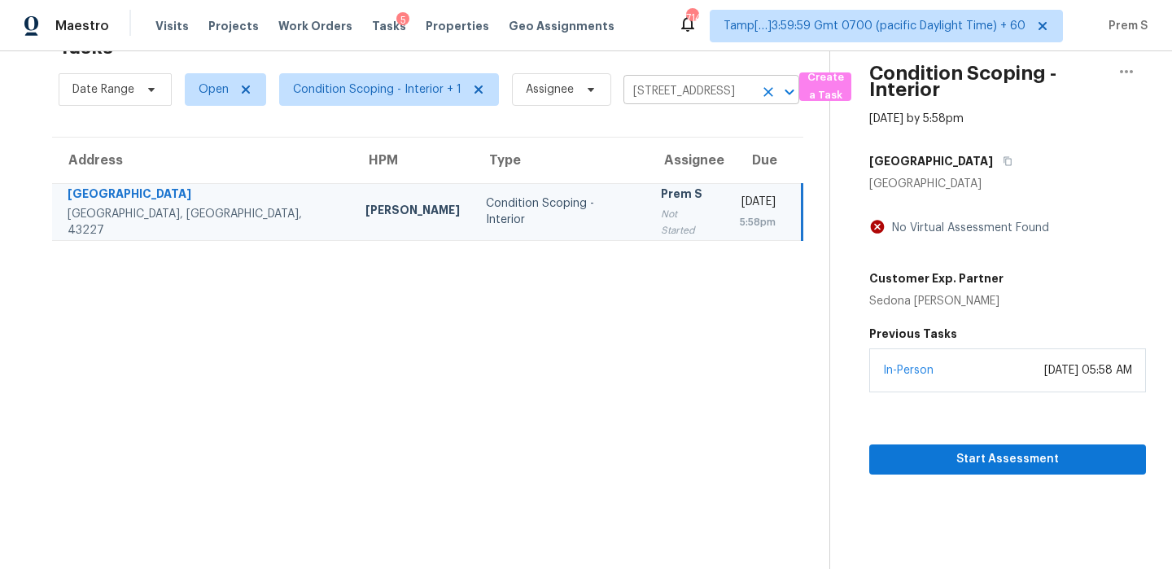
click at [764, 98] on icon "Clear" at bounding box center [768, 92] width 16 height 16
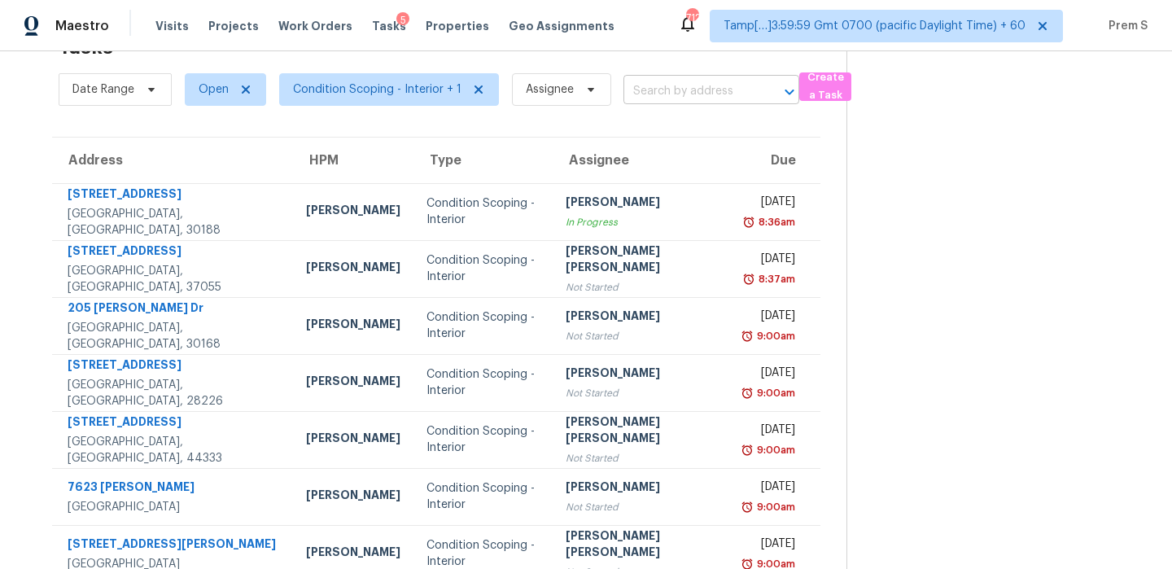
click at [685, 101] on input "text" at bounding box center [689, 91] width 130 height 25
paste input "24644 E 37th Ave, Aurora, CO 80019"
type input "24644 E 37th Ave, Aurora, CO 80019"
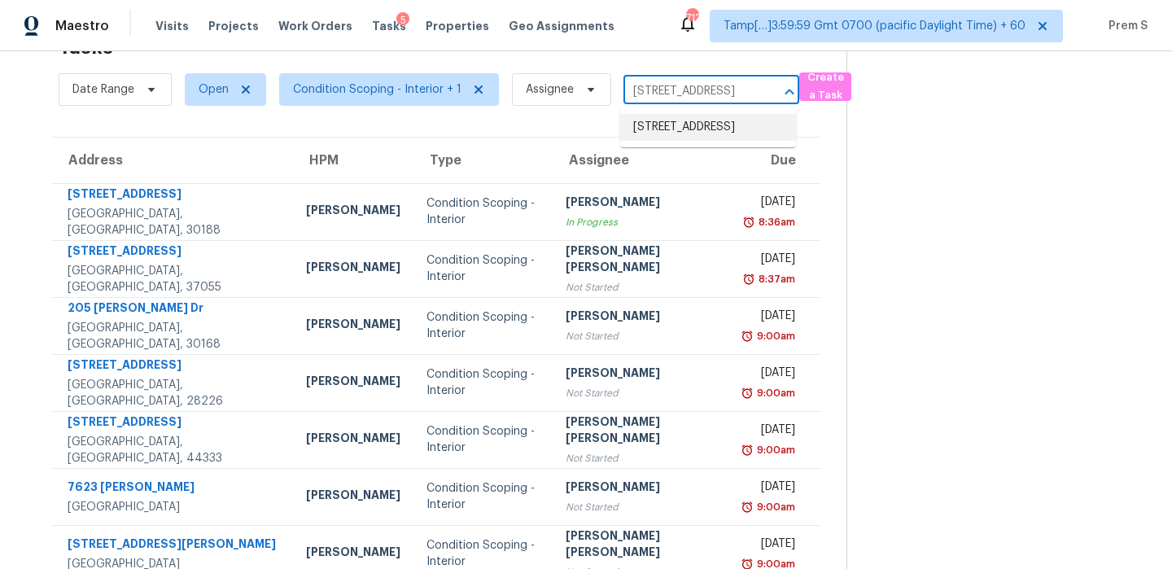
click at [677, 134] on li "24644 E 37th Ave, Aurora, CO 80019" at bounding box center [708, 127] width 176 height 27
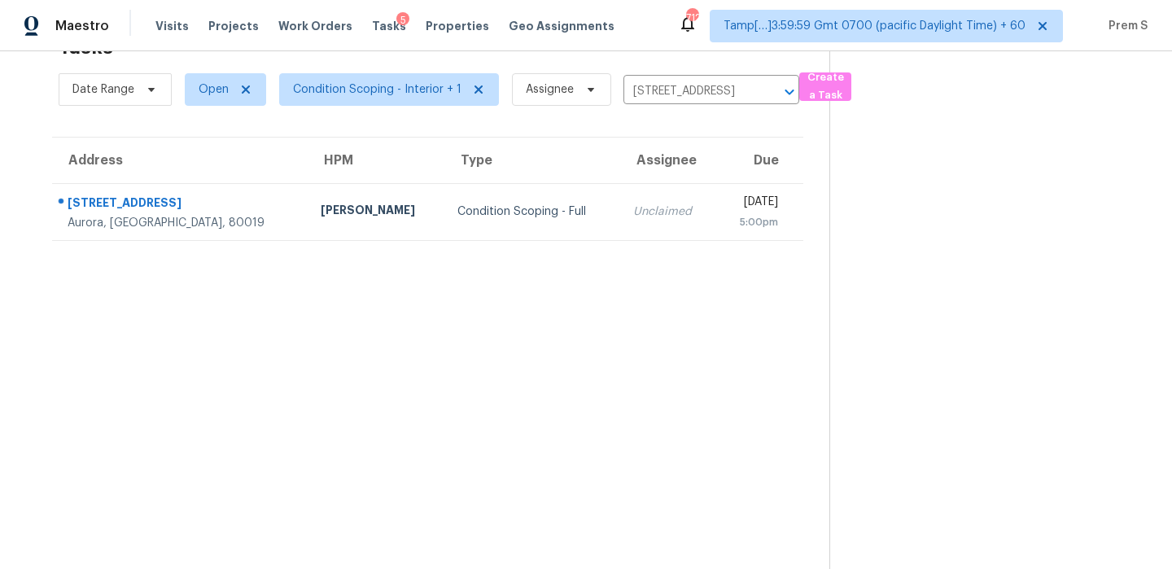
click at [716, 236] on td "[DATE] 5:00pm" at bounding box center [759, 211] width 87 height 57
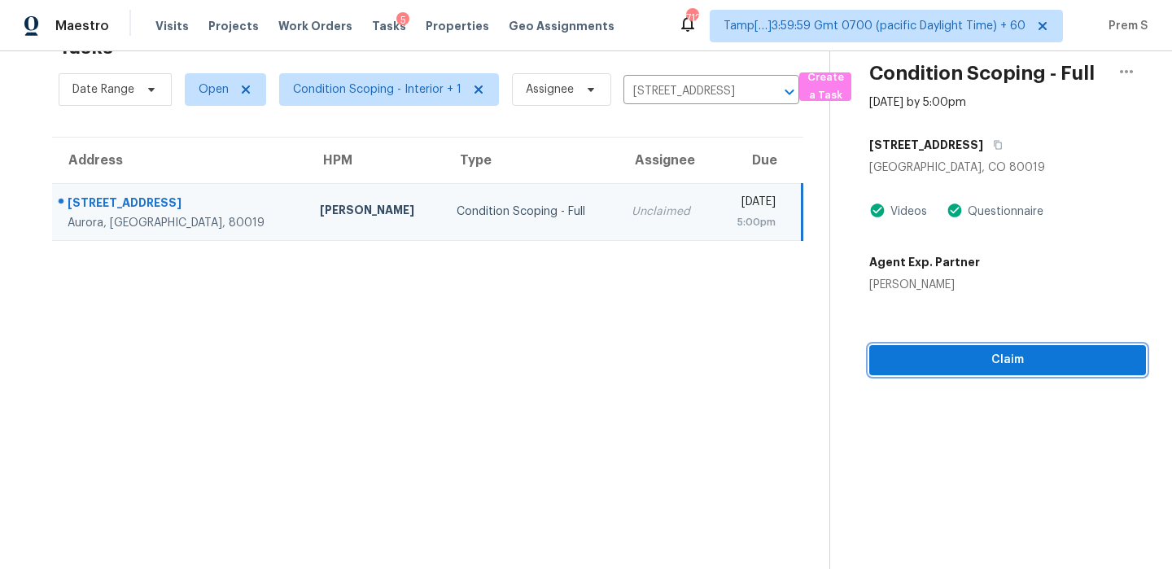
click at [1042, 367] on span "Claim" at bounding box center [1008, 360] width 251 height 20
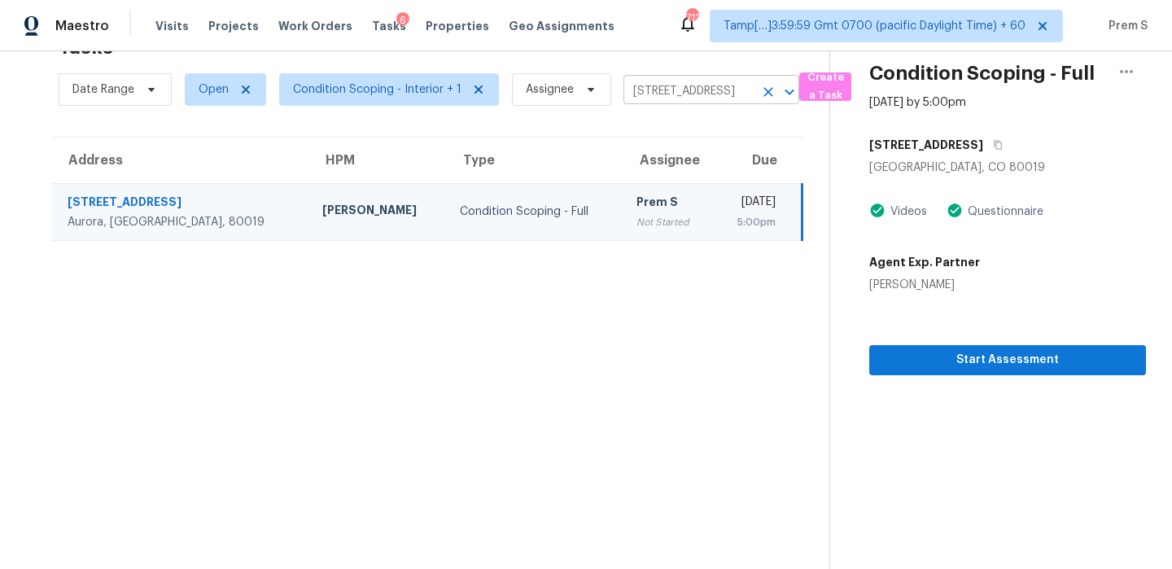
click at [761, 97] on icon "Clear" at bounding box center [768, 92] width 16 height 16
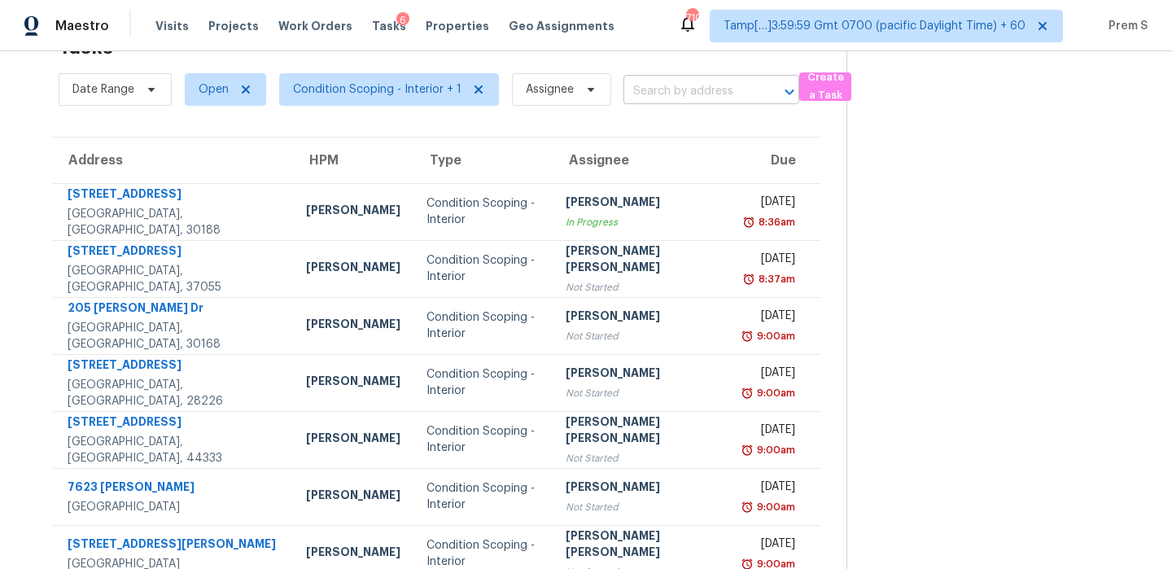
click at [686, 96] on input "text" at bounding box center [689, 91] width 130 height 25
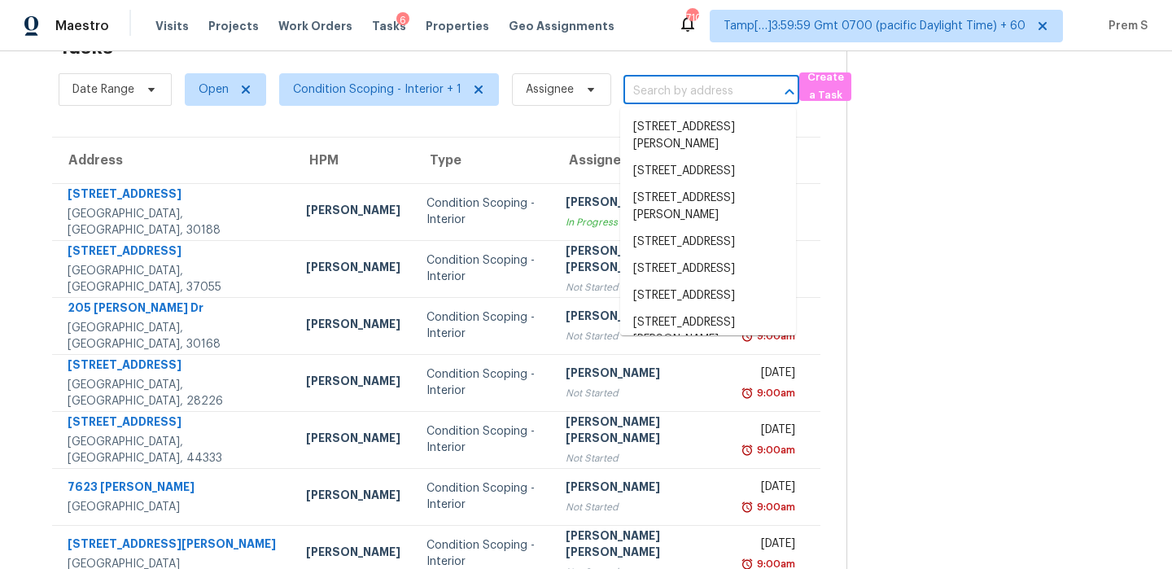
paste input "24644 E 37th Ave, Aurora, CO 80019"
type input "24644 E 37th Ave, Aurora, CO 80019"
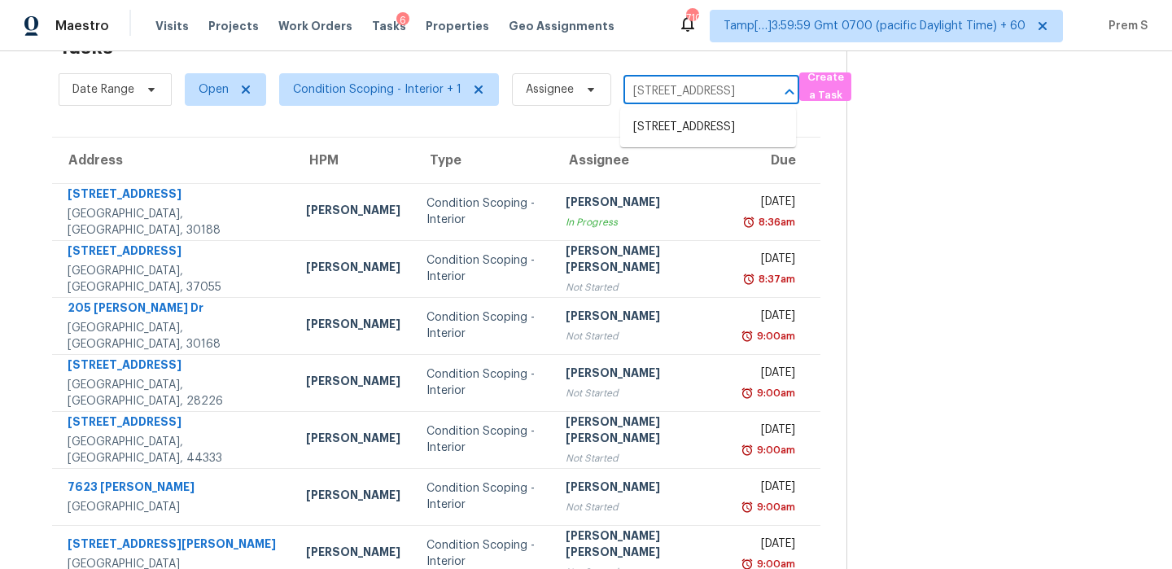
scroll to position [0, 74]
click at [688, 129] on li "24644 E 37th Ave, Aurora, CO 80019" at bounding box center [708, 127] width 176 height 27
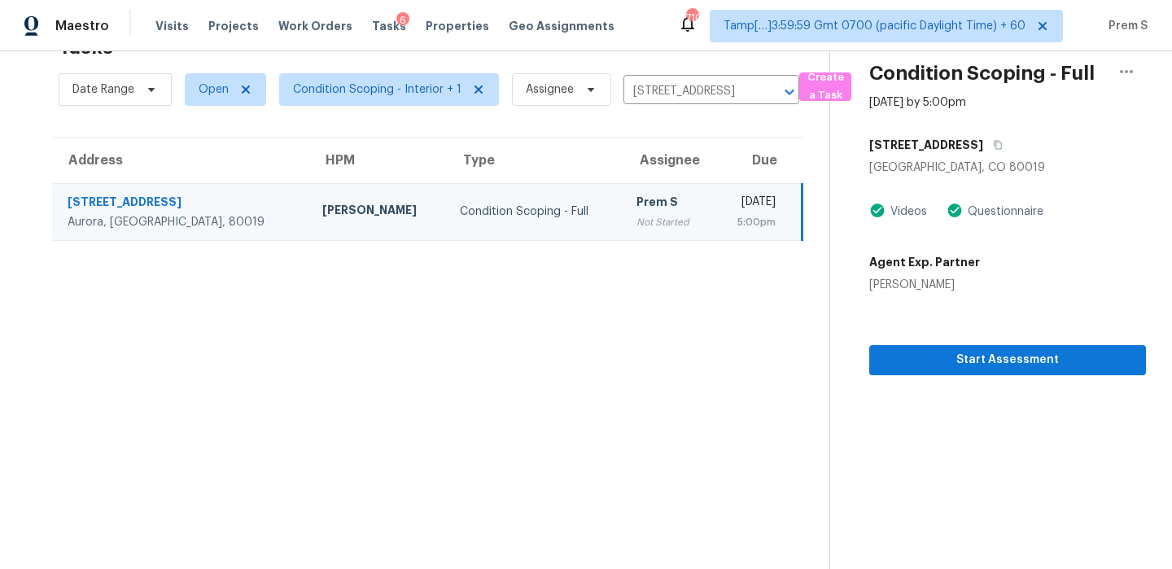
click at [726, 219] on div "5:00pm" at bounding box center [750, 222] width 49 height 16
click at [947, 347] on button "Start Assessment" at bounding box center [1008, 360] width 277 height 30
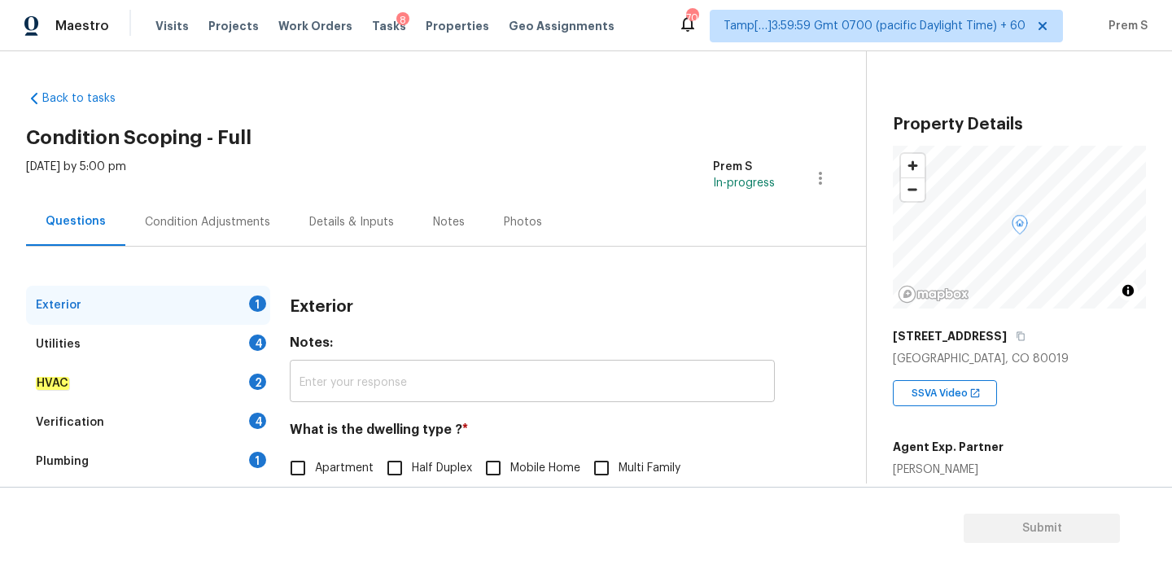
scroll to position [215, 0]
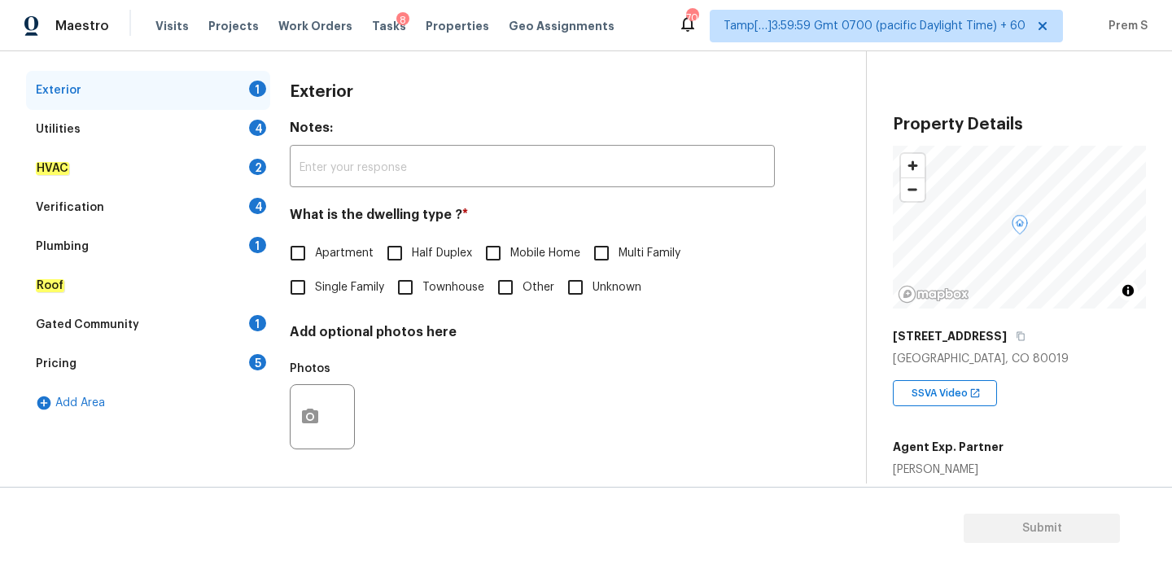
click at [336, 279] on span "Single Family" at bounding box center [349, 287] width 69 height 17
click at [315, 279] on input "Single Family" at bounding box center [298, 287] width 34 height 34
checkbox input "true"
click at [256, 128] on div "4" at bounding box center [257, 128] width 17 height 16
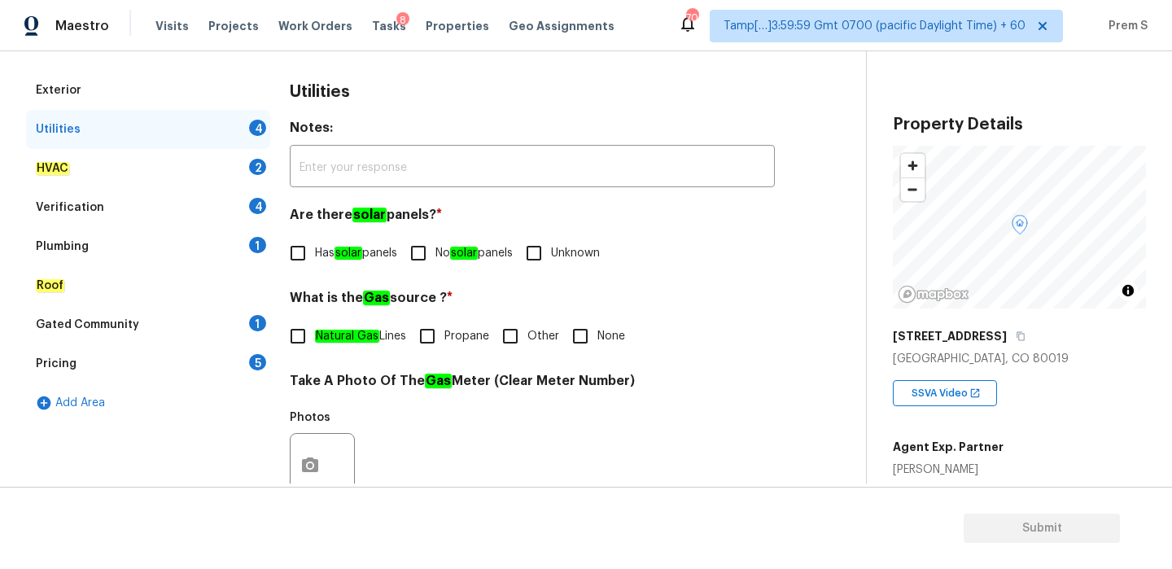
click at [432, 252] on input "No solar panels" at bounding box center [418, 253] width 34 height 34
checkbox input "true"
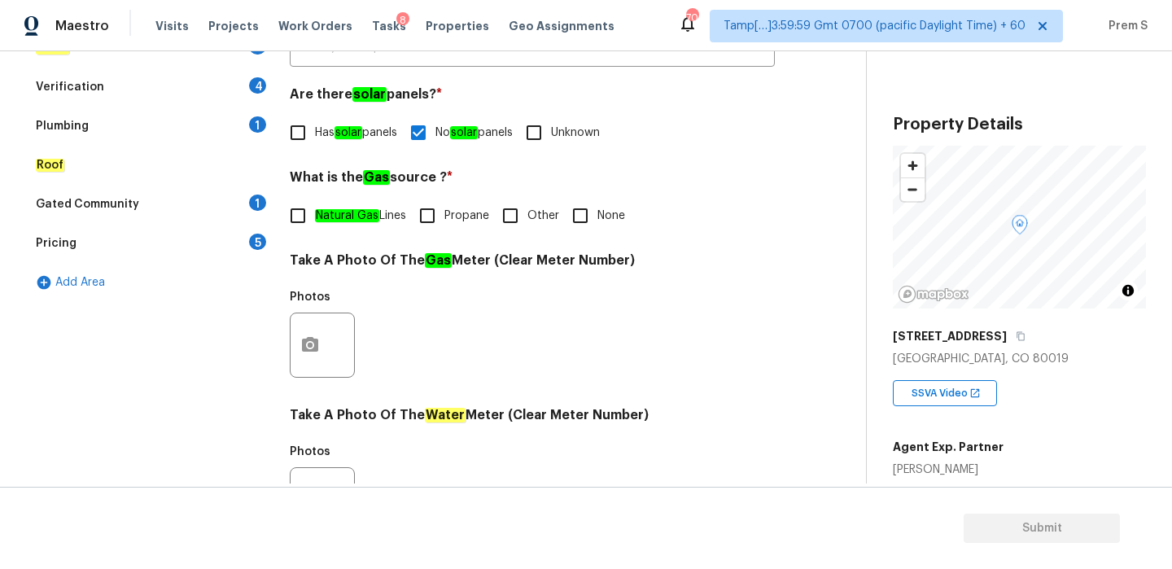
scroll to position [397, 0]
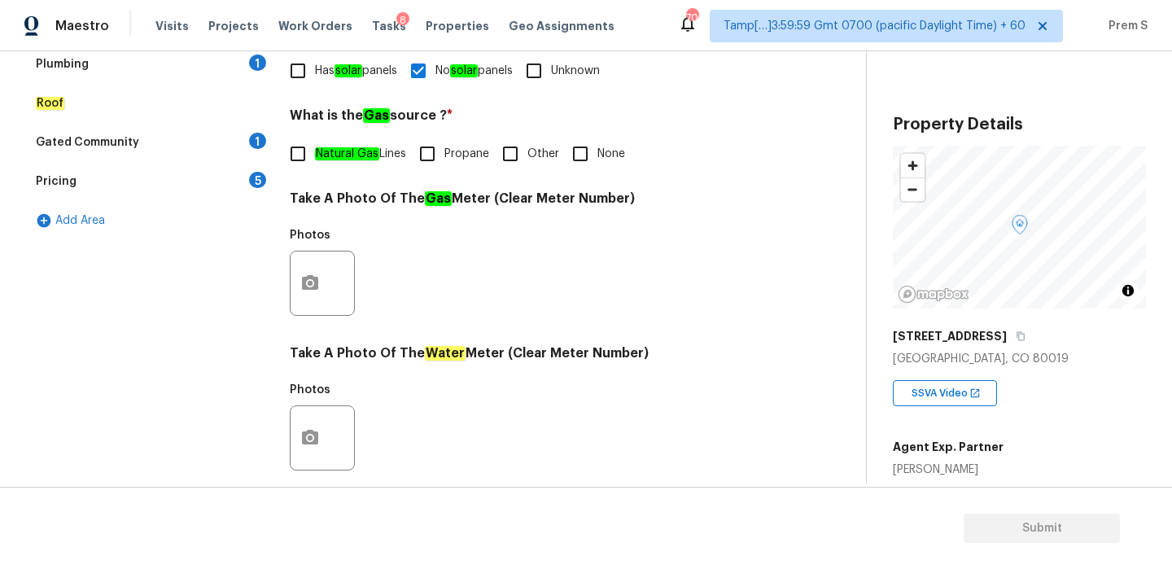
click at [524, 146] on input "Other" at bounding box center [510, 154] width 34 height 34
checkbox input "true"
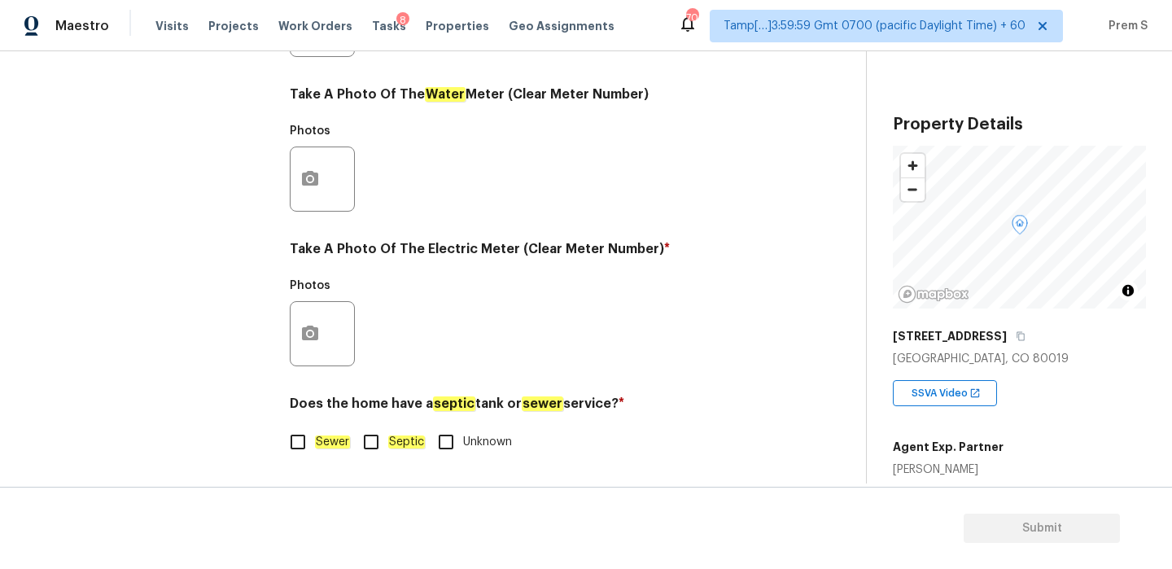
click at [292, 451] on input "Sewer" at bounding box center [298, 442] width 34 height 34
checkbox input "true"
click at [322, 318] on button "button" at bounding box center [310, 334] width 39 height 64
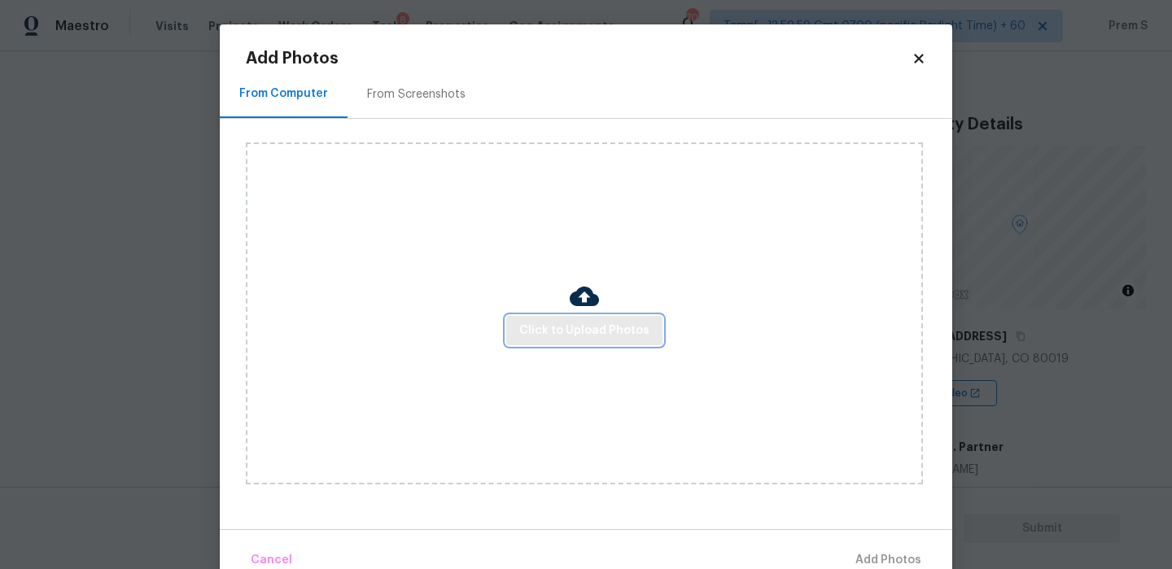
click at [537, 327] on span "Click to Upload Photos" at bounding box center [584, 331] width 130 height 20
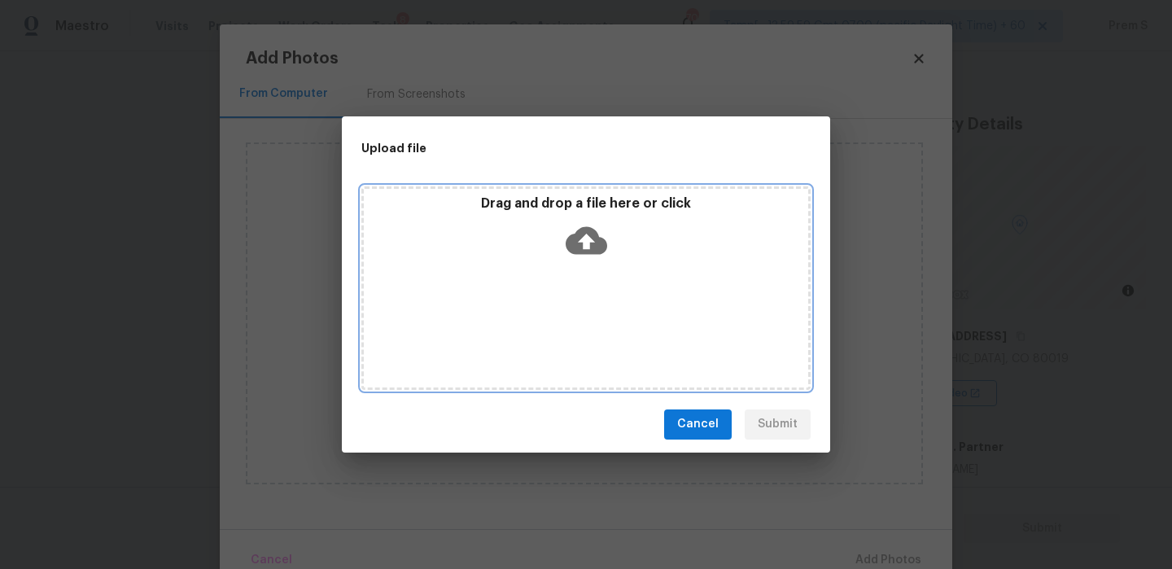
click at [589, 228] on icon at bounding box center [587, 240] width 42 height 28
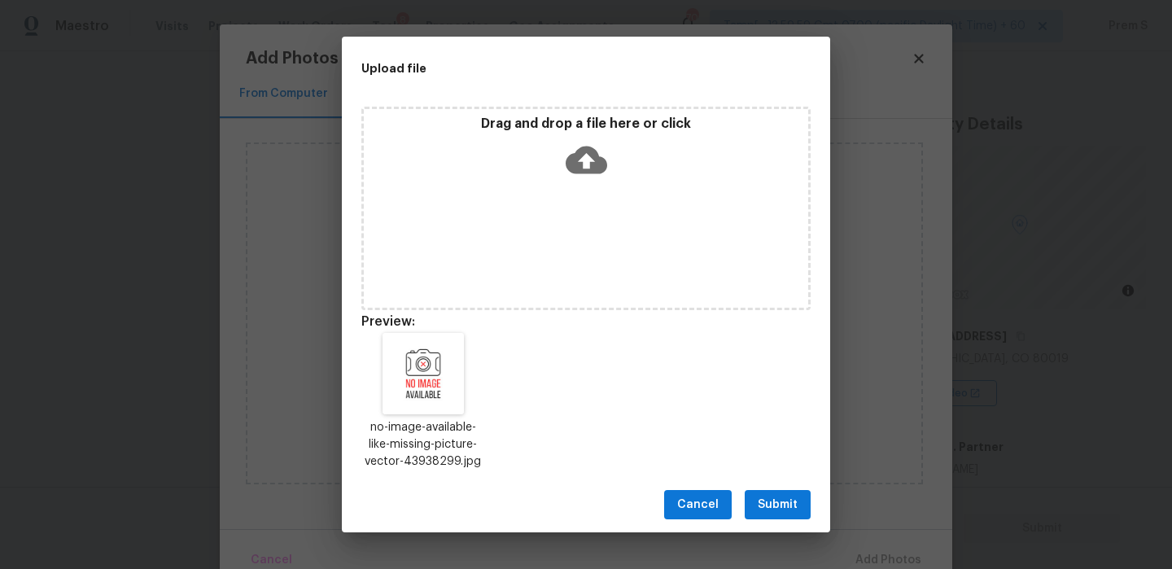
click at [786, 499] on span "Submit" at bounding box center [778, 505] width 40 height 20
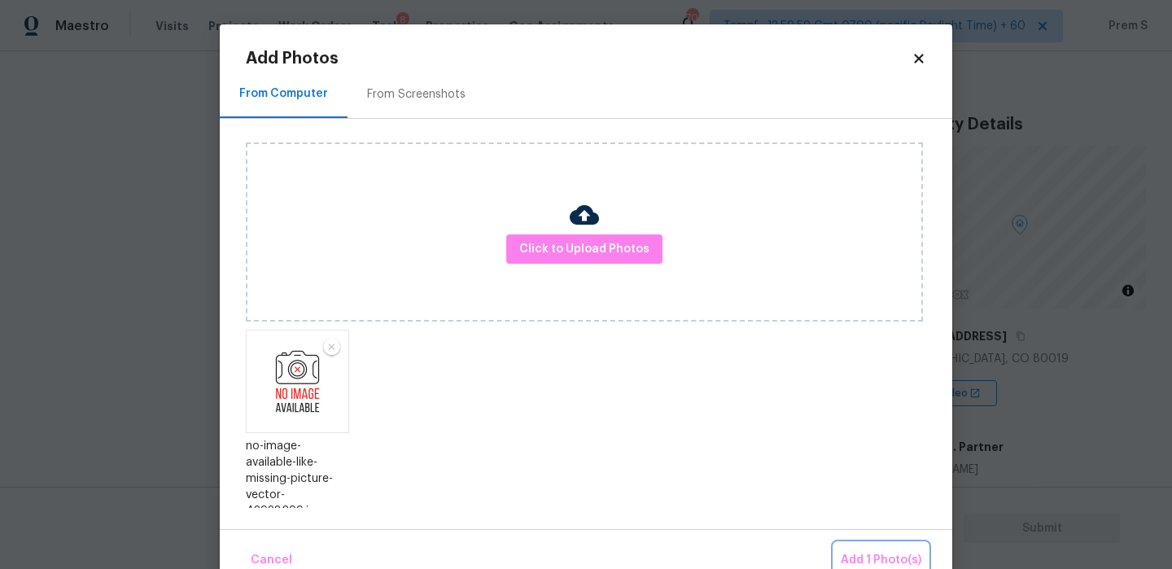
click at [889, 554] on span "Add 1 Photo(s)" at bounding box center [881, 560] width 81 height 20
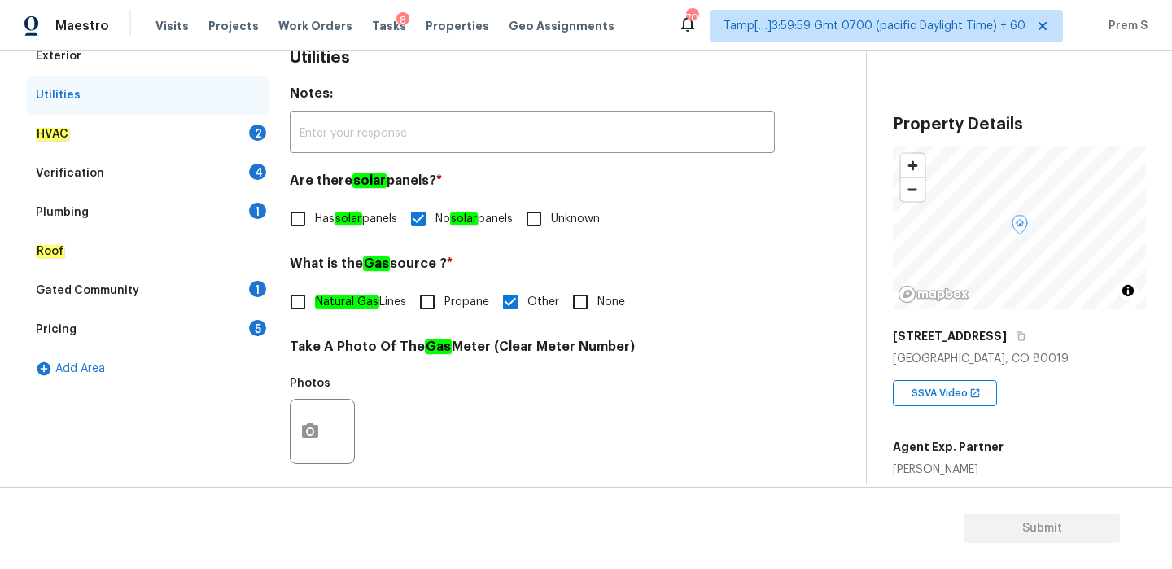
scroll to position [198, 0]
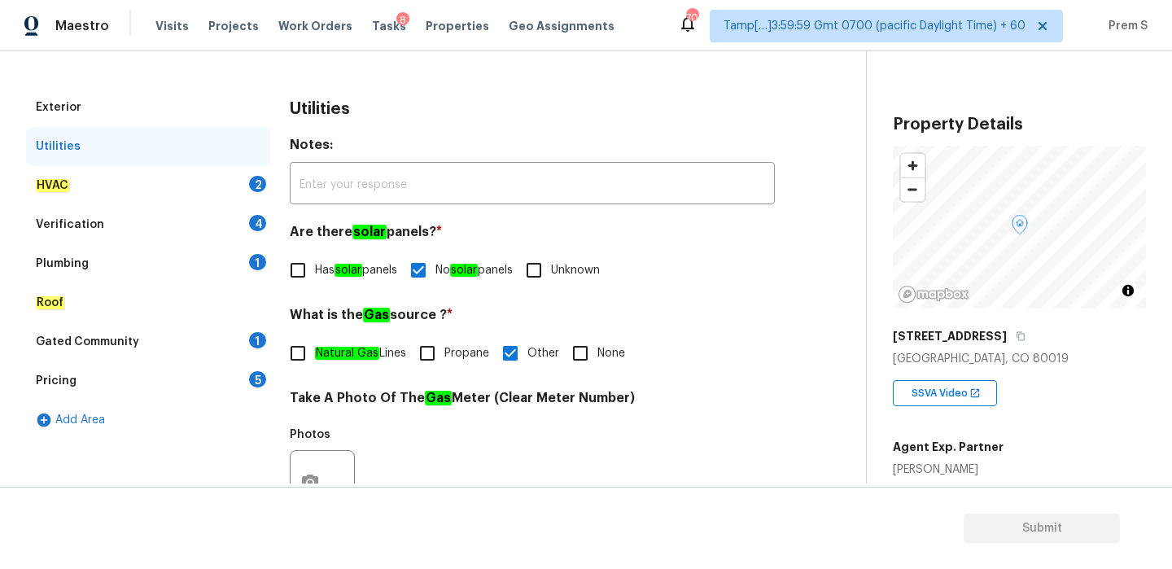
click at [258, 199] on div "HVAC 2" at bounding box center [148, 185] width 244 height 39
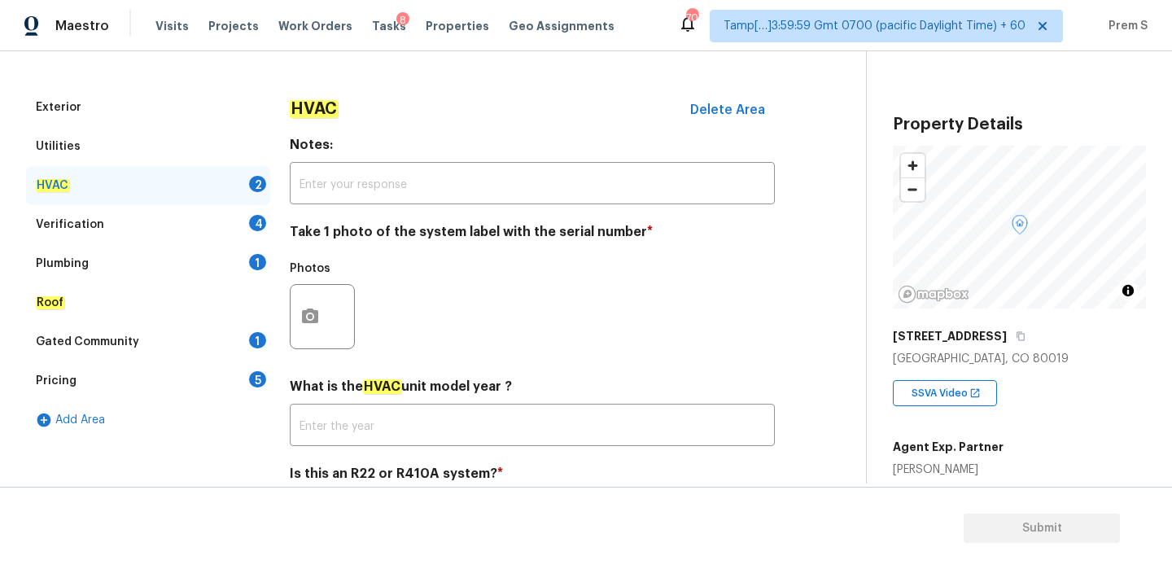
scroll to position [269, 0]
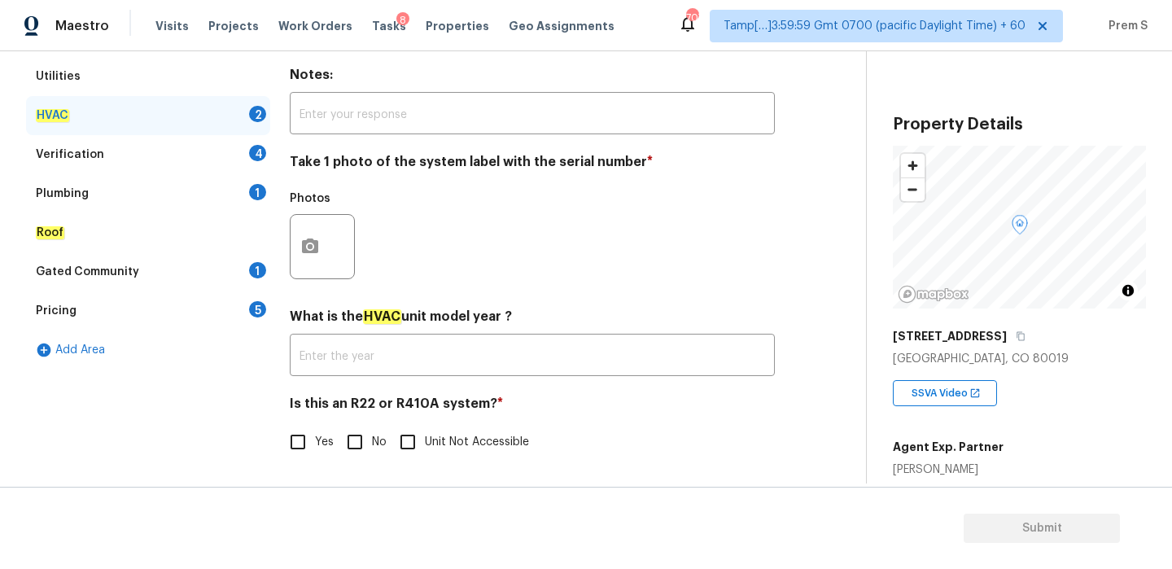
click at [350, 438] on input "No" at bounding box center [355, 442] width 34 height 34
checkbox input "true"
click at [313, 251] on icon "button" at bounding box center [310, 246] width 16 height 15
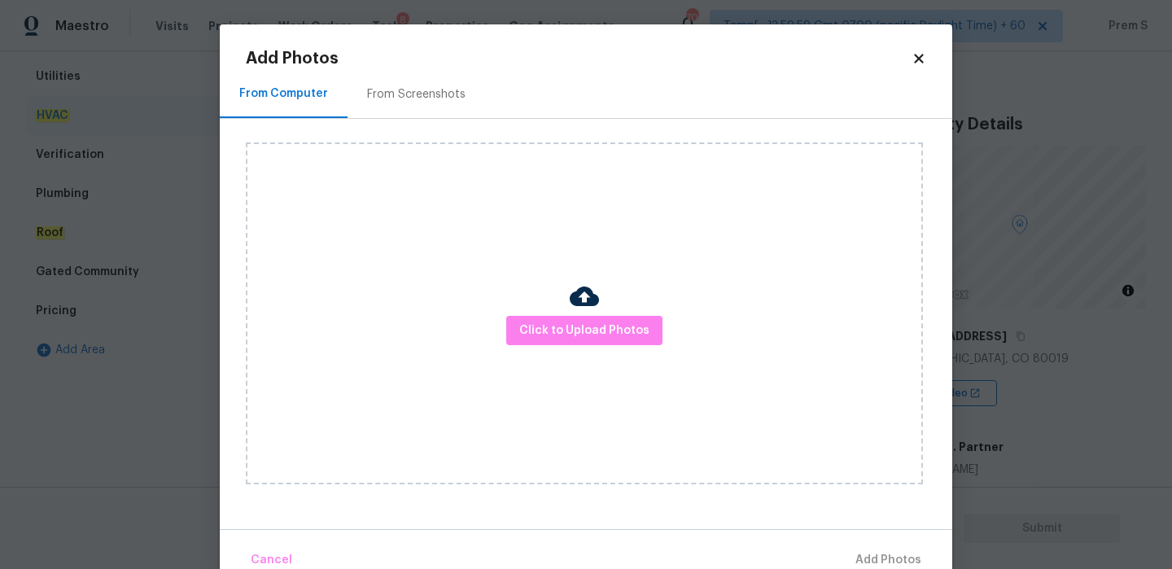
click at [552, 313] on div "Click to Upload Photos" at bounding box center [584, 313] width 677 height 342
click at [558, 324] on span "Click to Upload Photos" at bounding box center [584, 331] width 130 height 20
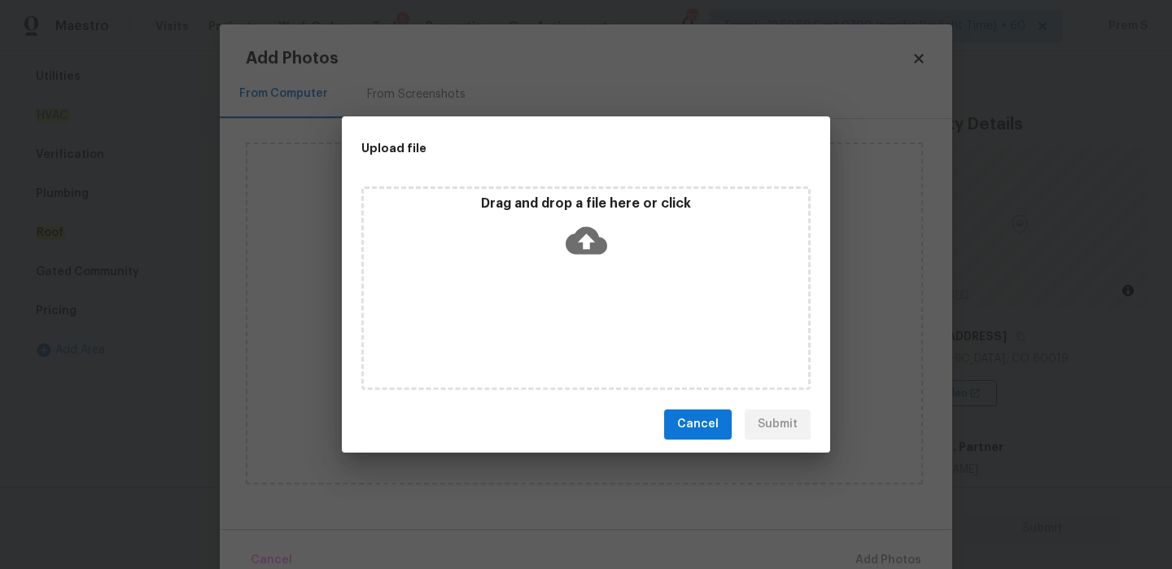
click at [576, 215] on div "Drag and drop a file here or click" at bounding box center [586, 230] width 445 height 70
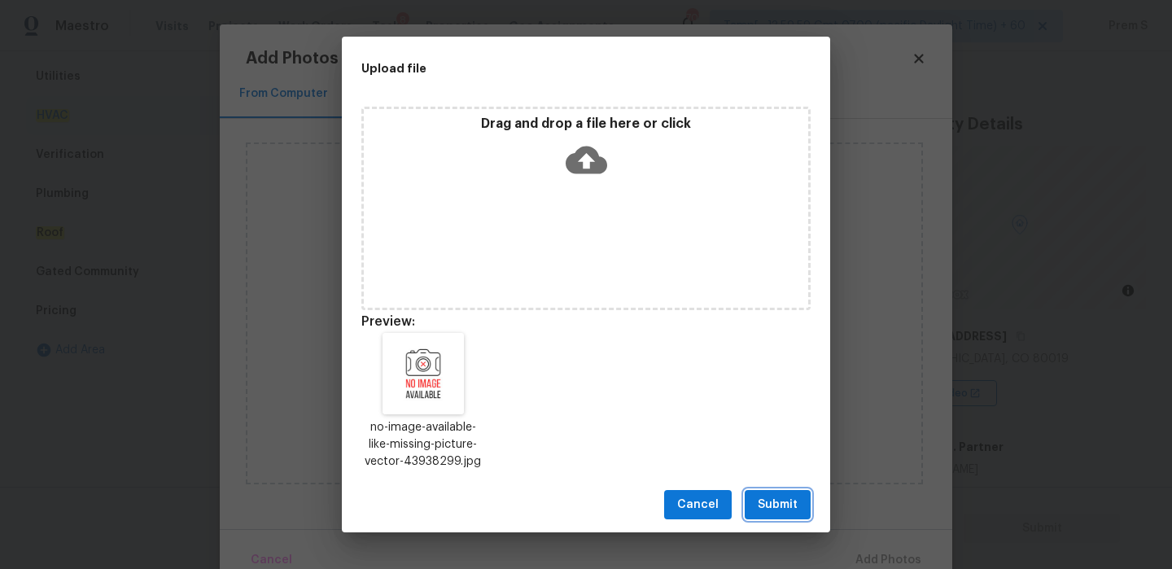
click at [797, 495] on span "Submit" at bounding box center [778, 505] width 40 height 20
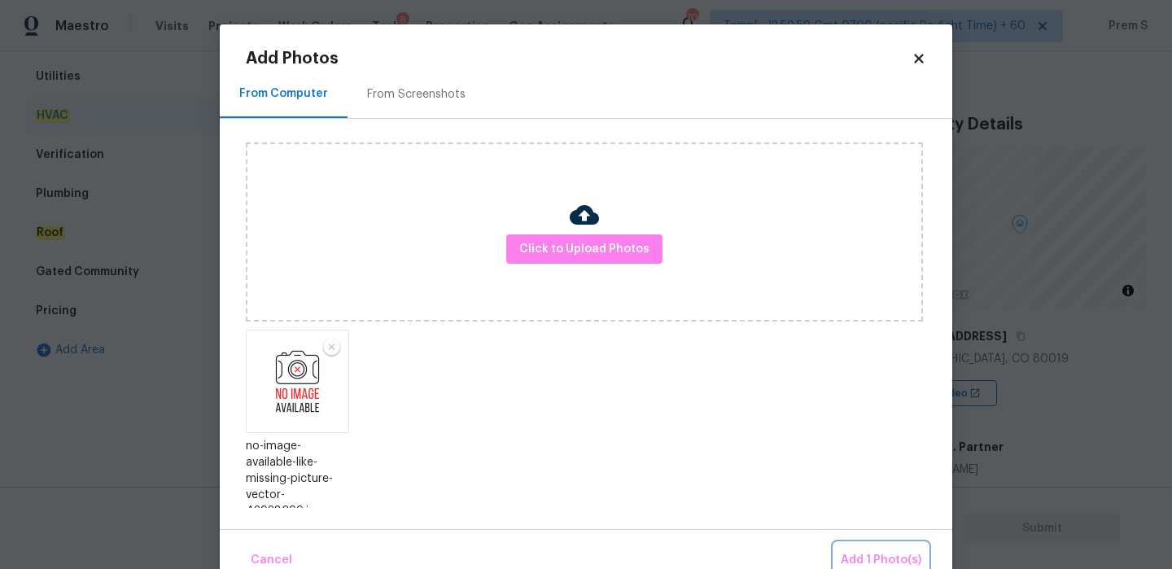
click at [868, 550] on span "Add 1 Photo(s)" at bounding box center [881, 560] width 81 height 20
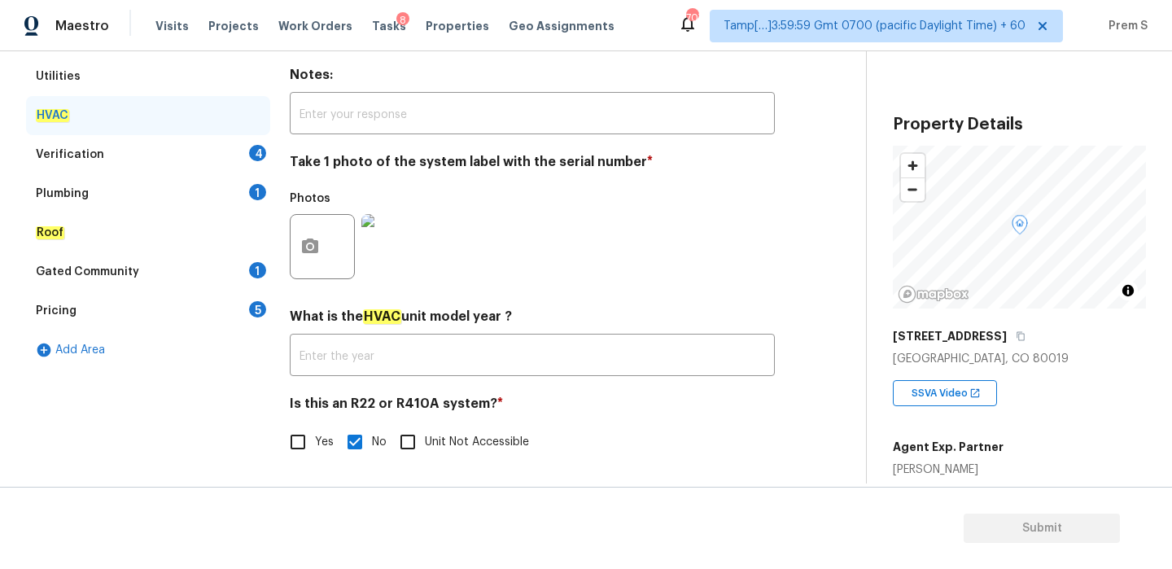
click at [252, 151] on div "4" at bounding box center [257, 153] width 17 height 16
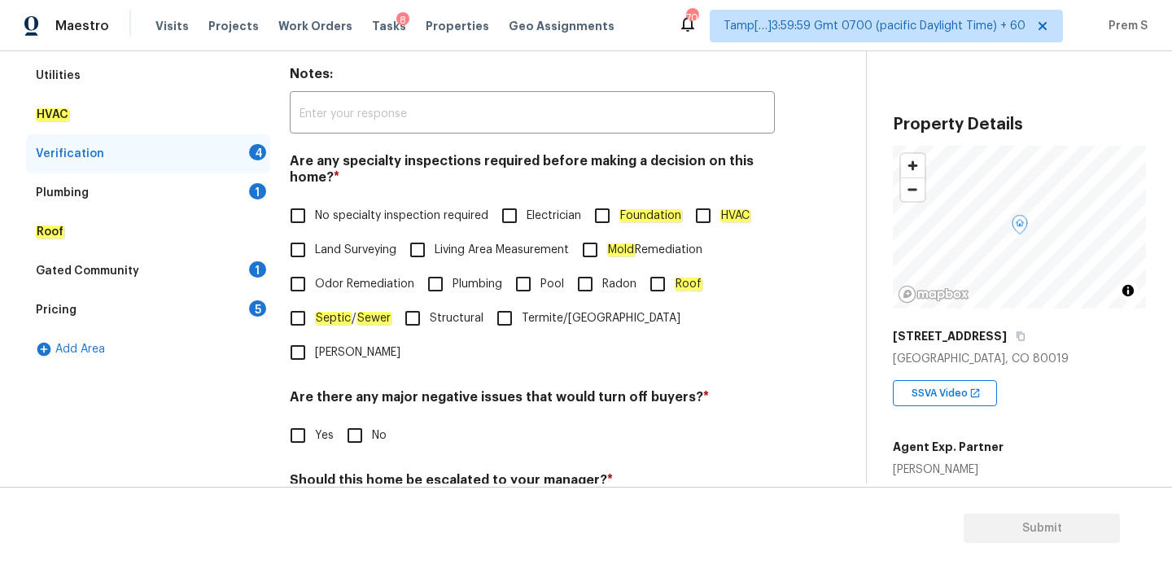
click at [316, 206] on label "No specialty inspection required" at bounding box center [385, 216] width 208 height 34
click at [315, 206] on input "No specialty inspection required" at bounding box center [298, 216] width 34 height 34
checkbox input "true"
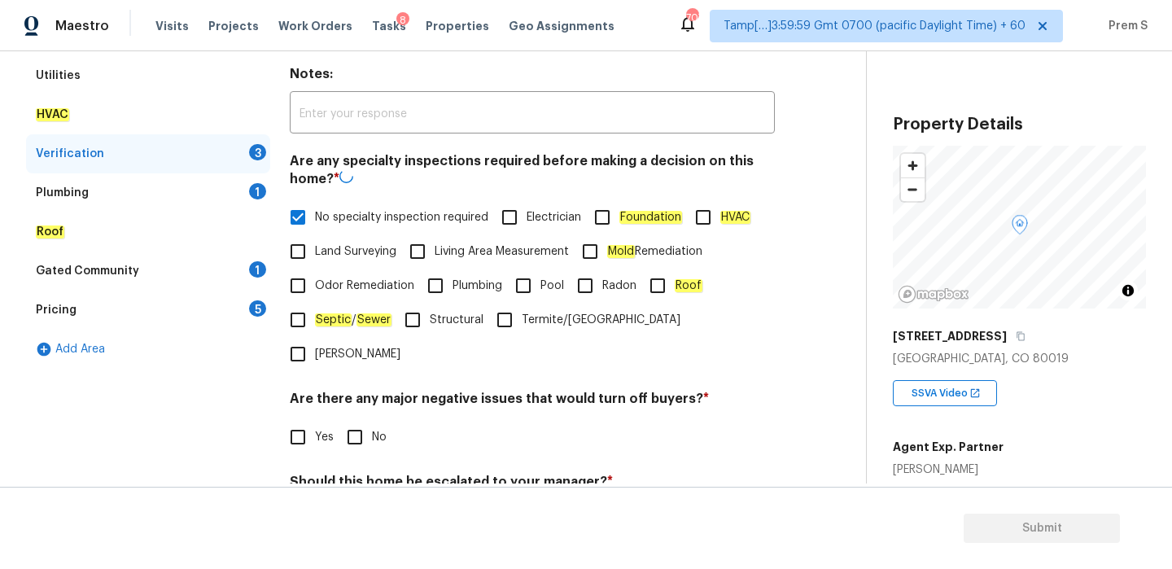
scroll to position [410, 0]
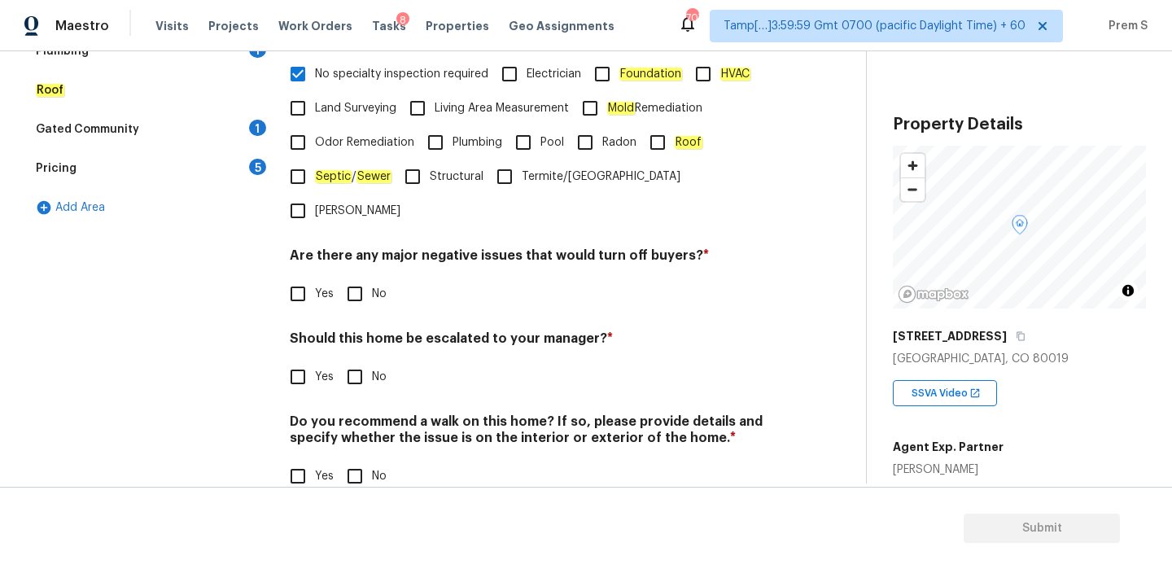
click at [367, 277] on input "No" at bounding box center [355, 294] width 34 height 34
checkbox input "true"
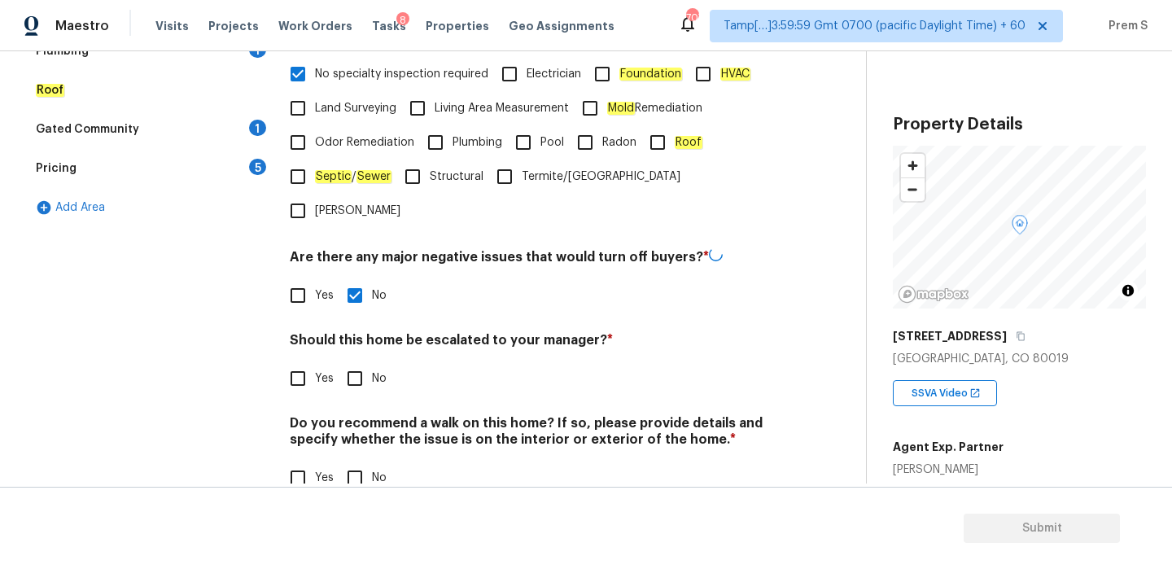
click at [357, 361] on input "No" at bounding box center [355, 378] width 34 height 34
checkbox input "true"
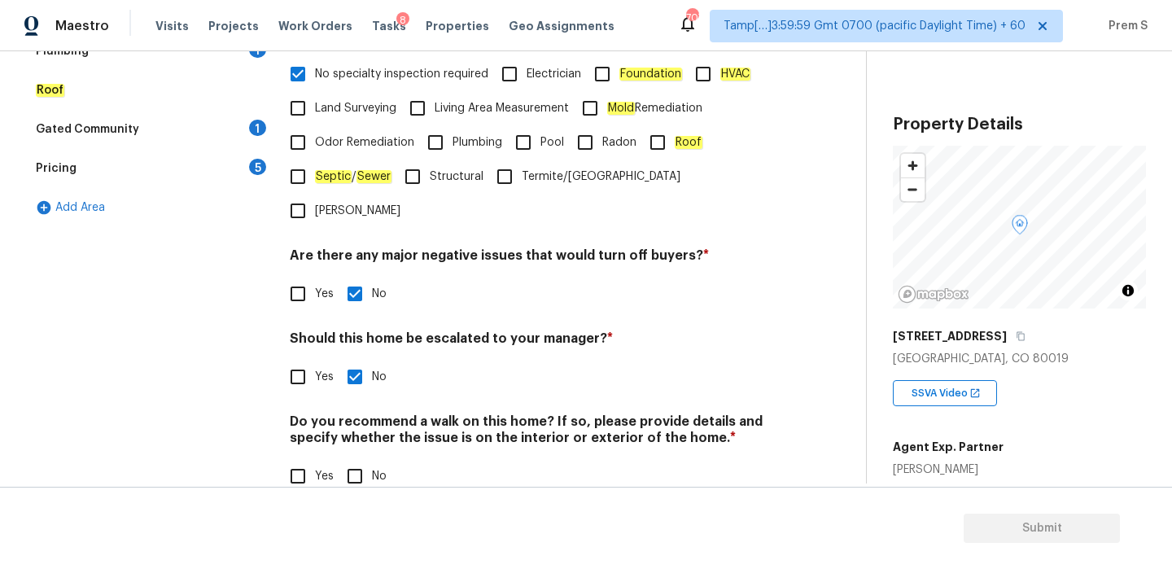
click at [363, 423] on div "Do you recommend a walk on this home? If so, please provide details and specify…" at bounding box center [532, 454] width 485 height 80
click at [361, 459] on input "No" at bounding box center [355, 476] width 34 height 34
checkbox input "true"
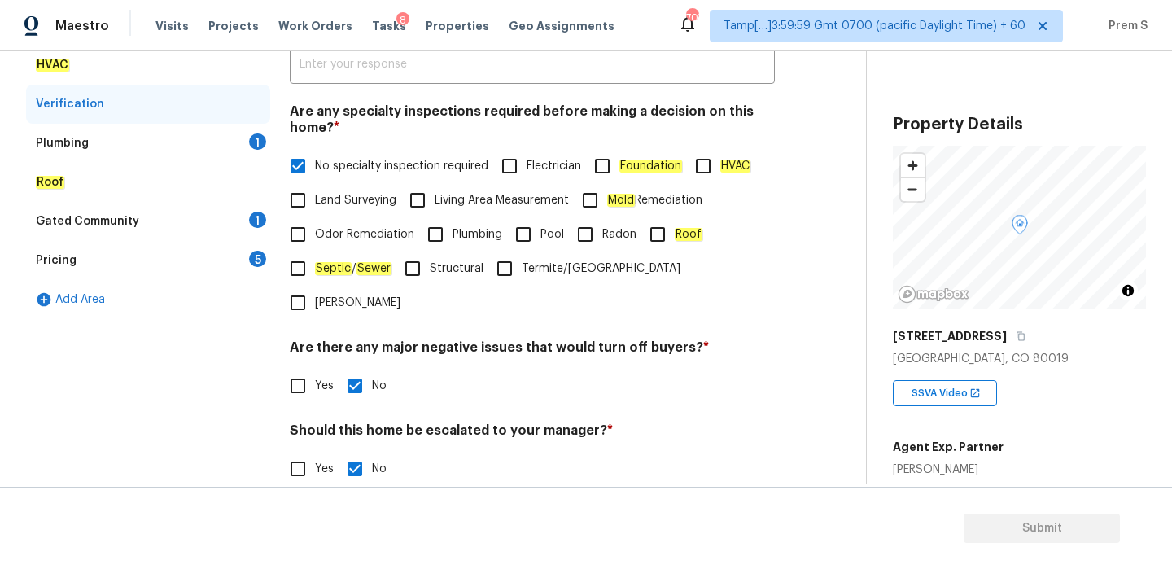
click at [256, 138] on div "1" at bounding box center [257, 142] width 17 height 16
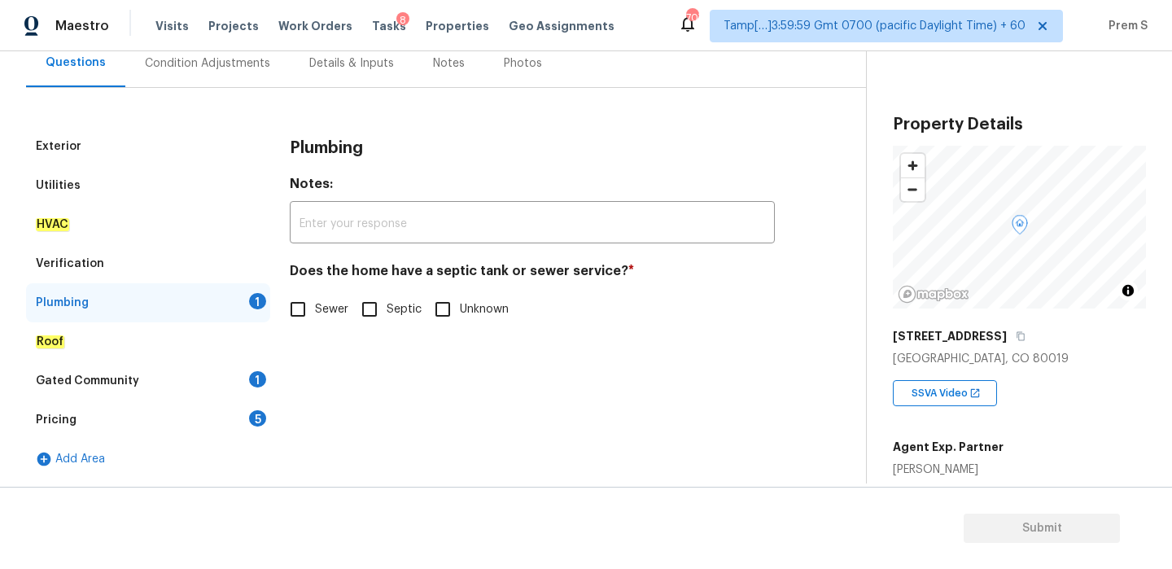
scroll to position [159, 0]
click at [305, 298] on input "Sewer" at bounding box center [298, 309] width 34 height 34
checkbox input "true"
click at [267, 383] on div "Gated Community 1" at bounding box center [148, 380] width 244 height 39
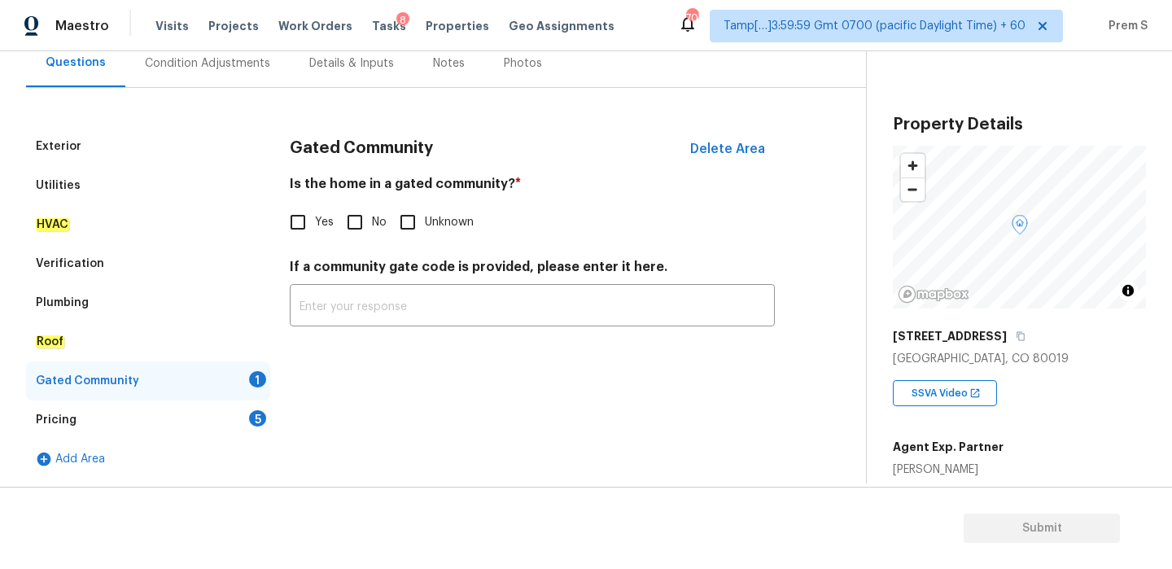
click at [383, 210] on label "No" at bounding box center [362, 222] width 49 height 34
click at [372, 210] on input "No" at bounding box center [355, 222] width 34 height 34
checkbox input "true"
click at [257, 427] on div "Pricing 5" at bounding box center [148, 420] width 244 height 39
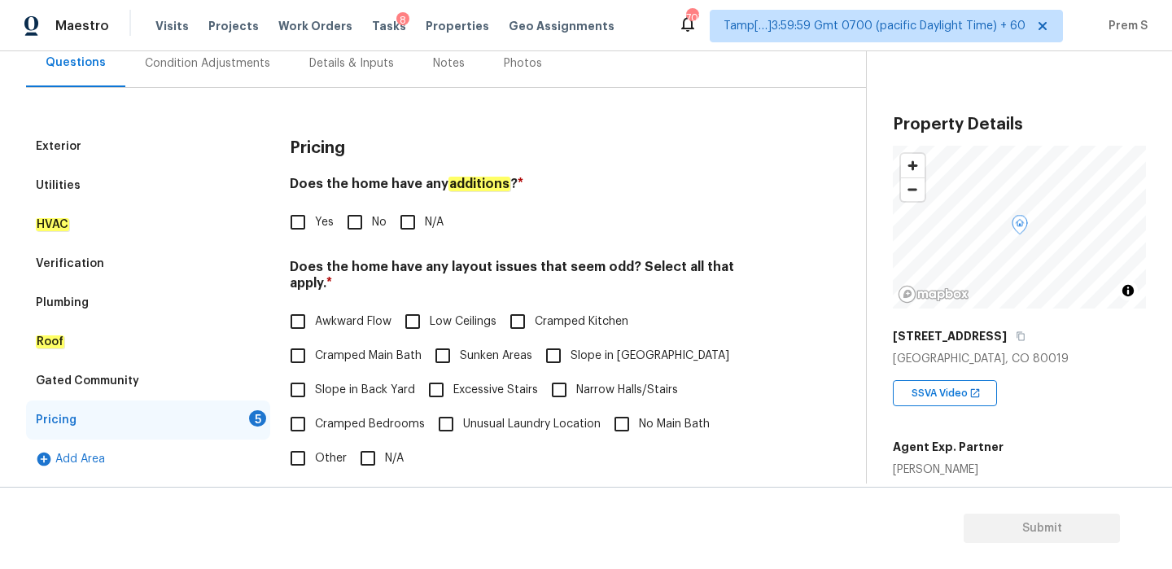
click at [361, 237] on input "No" at bounding box center [355, 222] width 34 height 34
checkbox input "true"
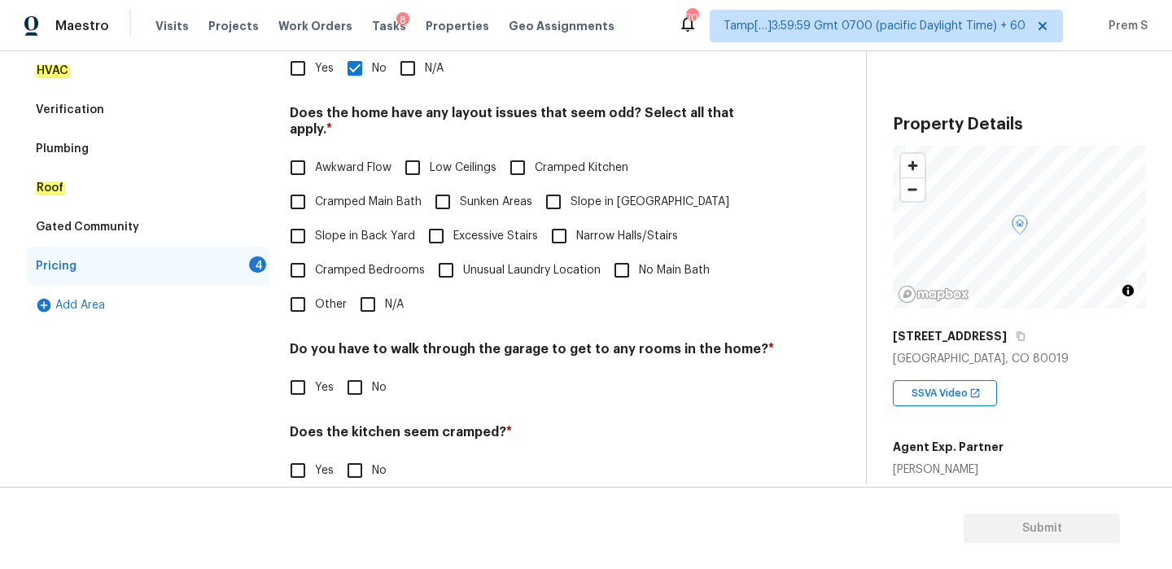
click at [385, 296] on span "N/A" at bounding box center [394, 304] width 19 height 17
click at [384, 291] on input "N/A" at bounding box center [368, 304] width 34 height 34
checkbox input "true"
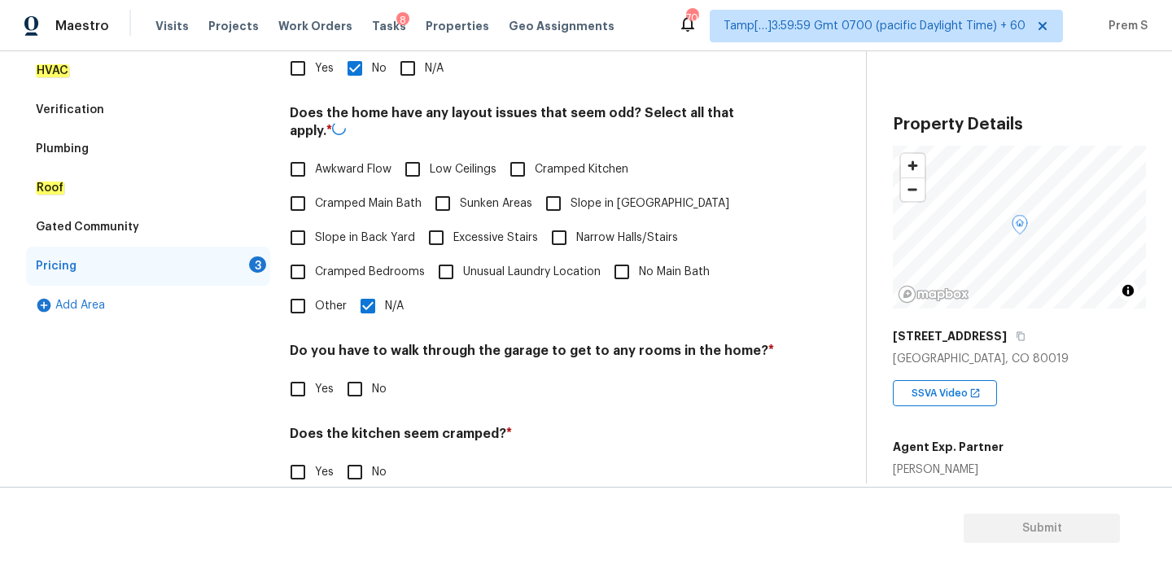
click at [365, 397] on div "Pricing Does the home have any additions ? * Yes No N/A Does the home have any …" at bounding box center [532, 282] width 485 height 619
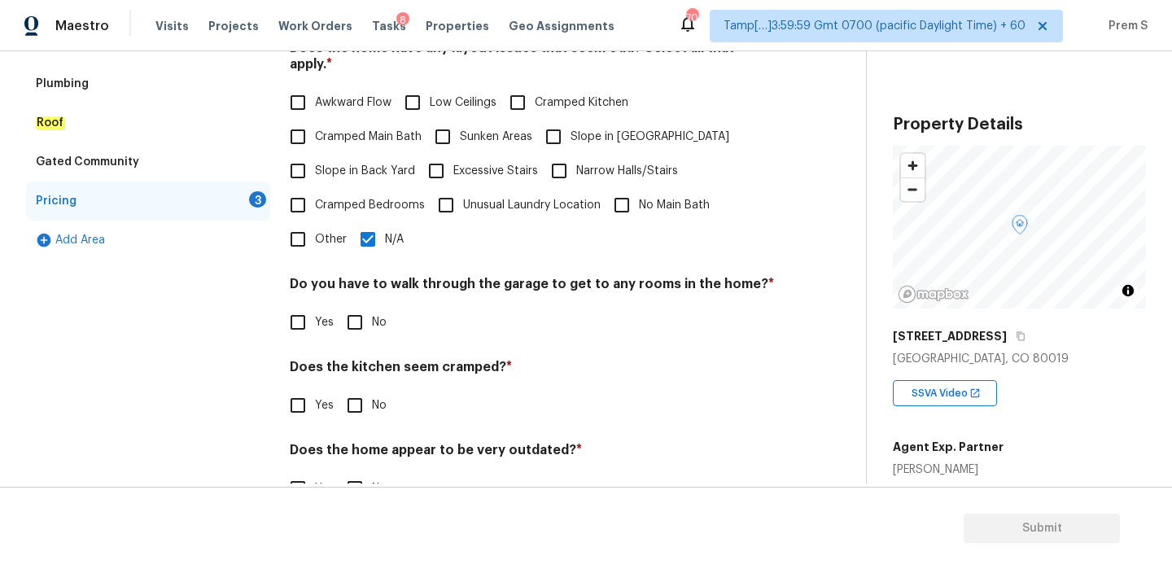
scroll to position [408, 0]
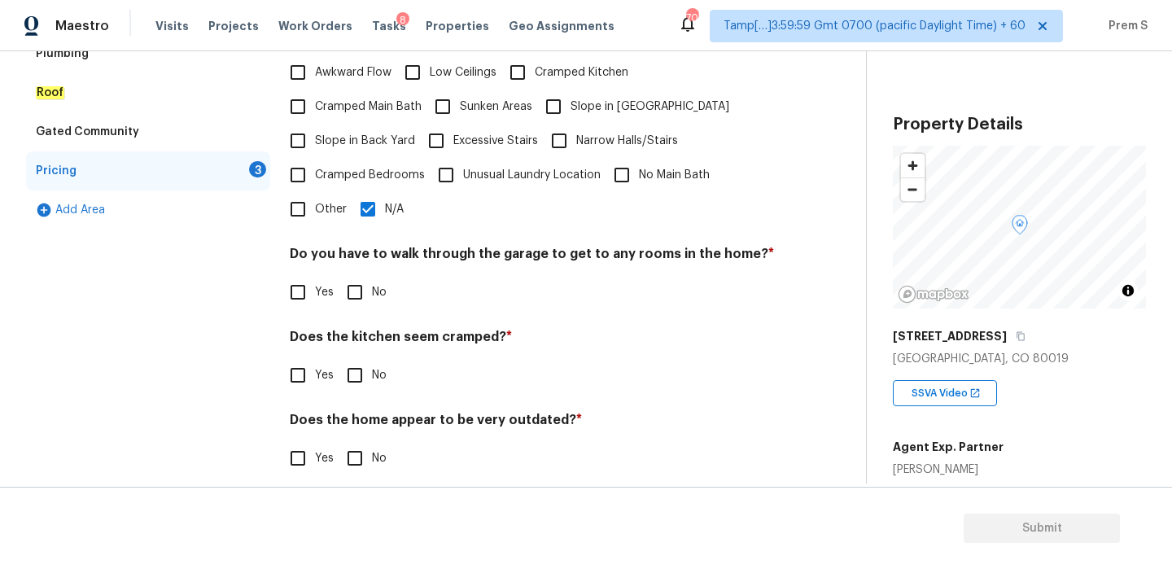
click at [368, 295] on div "Pricing Does the home have any additions ? * Yes No N/A Does the home have any …" at bounding box center [532, 186] width 485 height 617
click at [368, 275] on input "No" at bounding box center [355, 292] width 34 height 34
checkbox input "true"
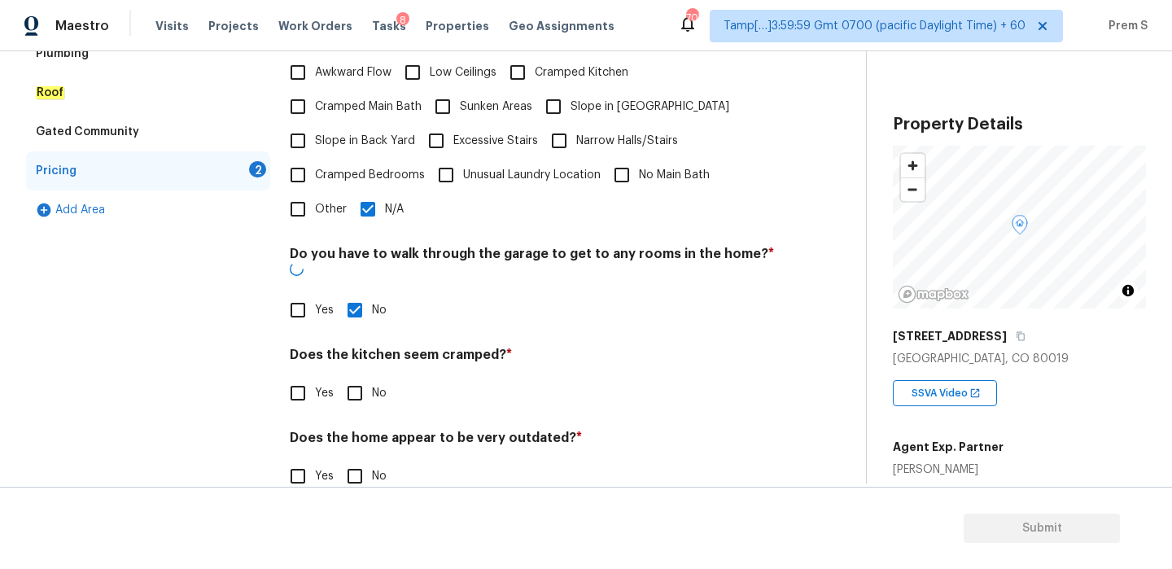
click at [357, 376] on input "No" at bounding box center [355, 393] width 34 height 34
checkbox input "true"
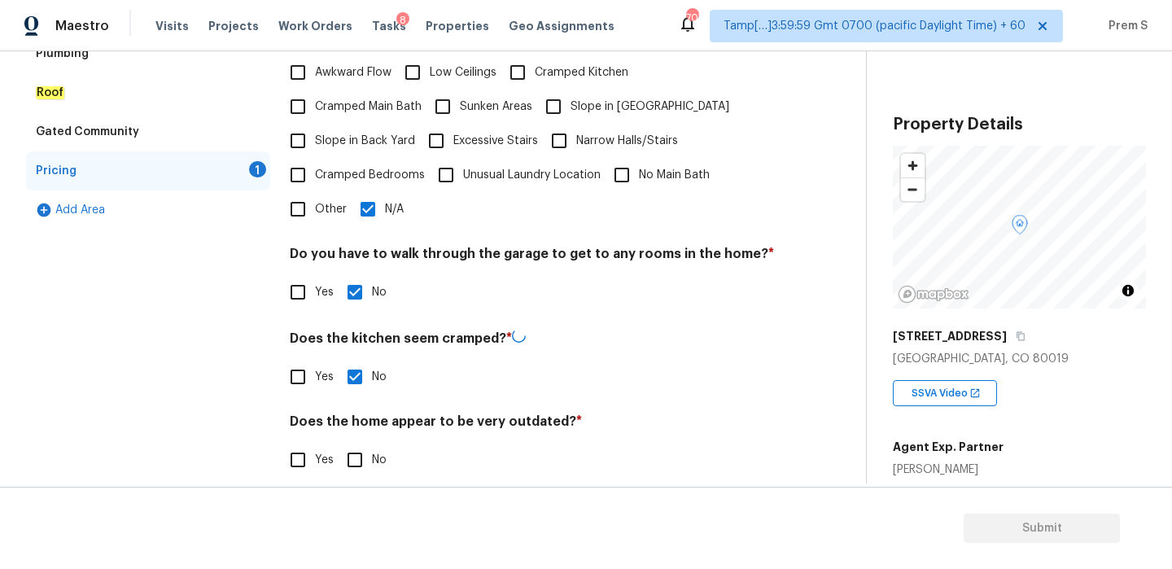
click at [357, 414] on h4 "Does the home appear to be very outdated? *" at bounding box center [532, 425] width 485 height 23
click at [361, 449] on input "No" at bounding box center [355, 458] width 34 height 34
checkbox input "true"
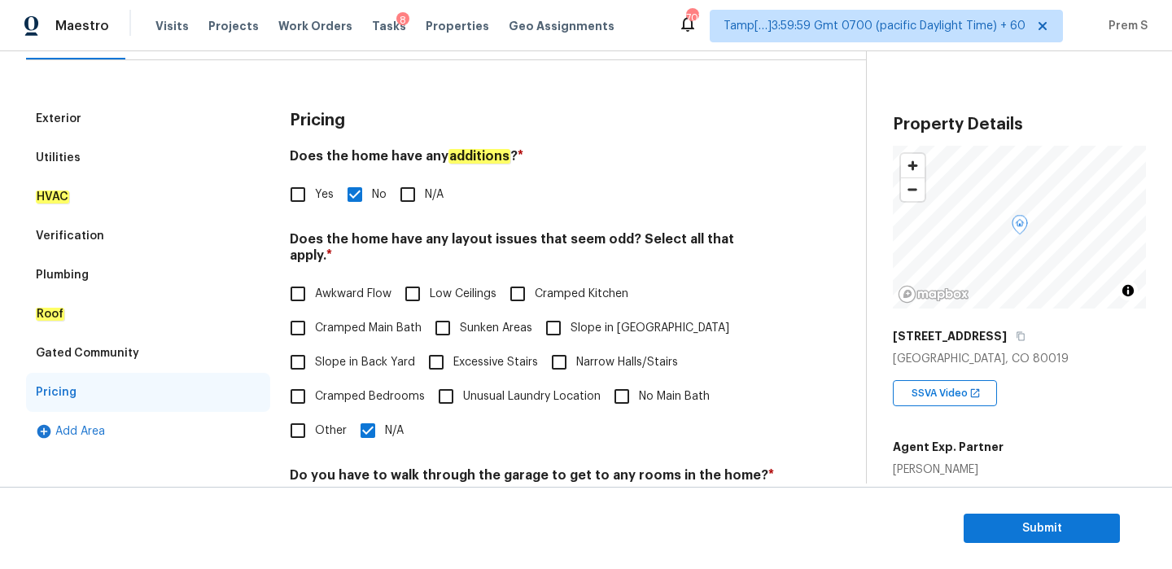
scroll to position [40, 0]
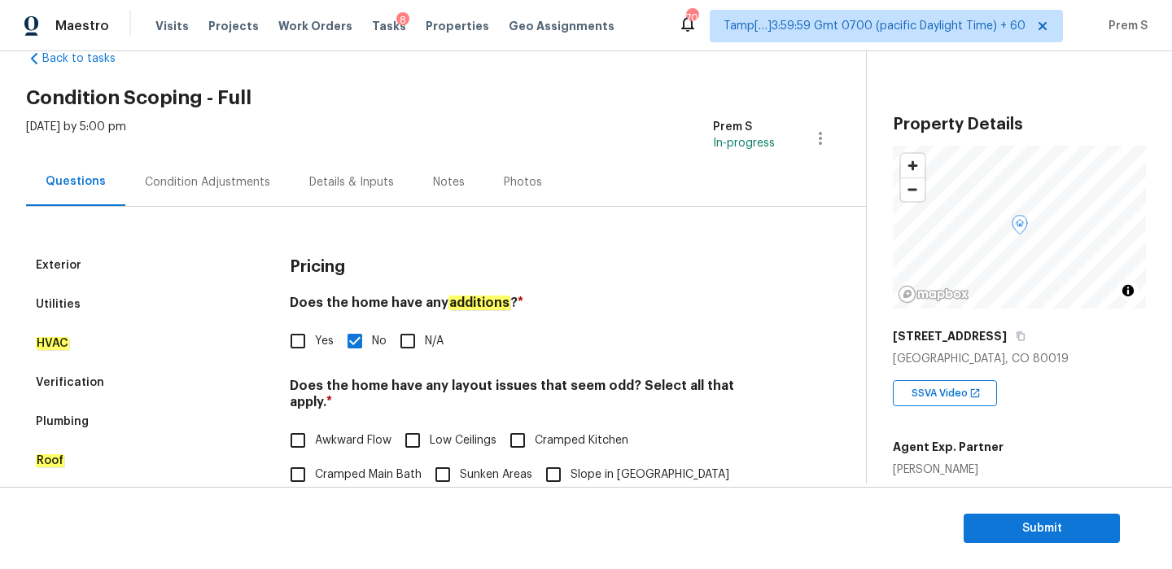
click at [230, 182] on div "Condition Adjustments" at bounding box center [207, 182] width 125 height 16
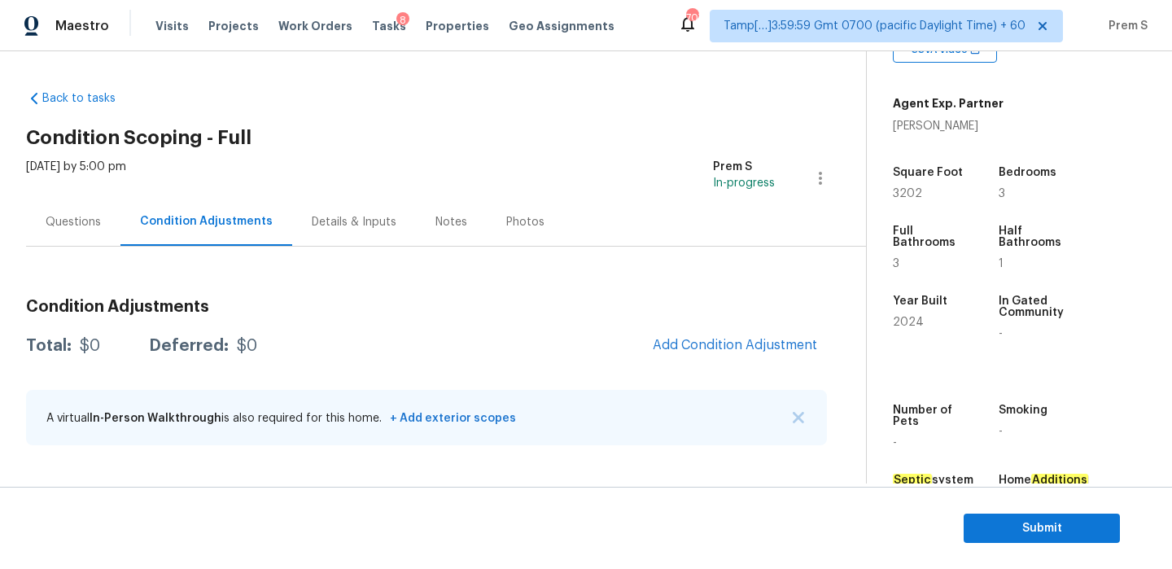
scroll to position [225, 0]
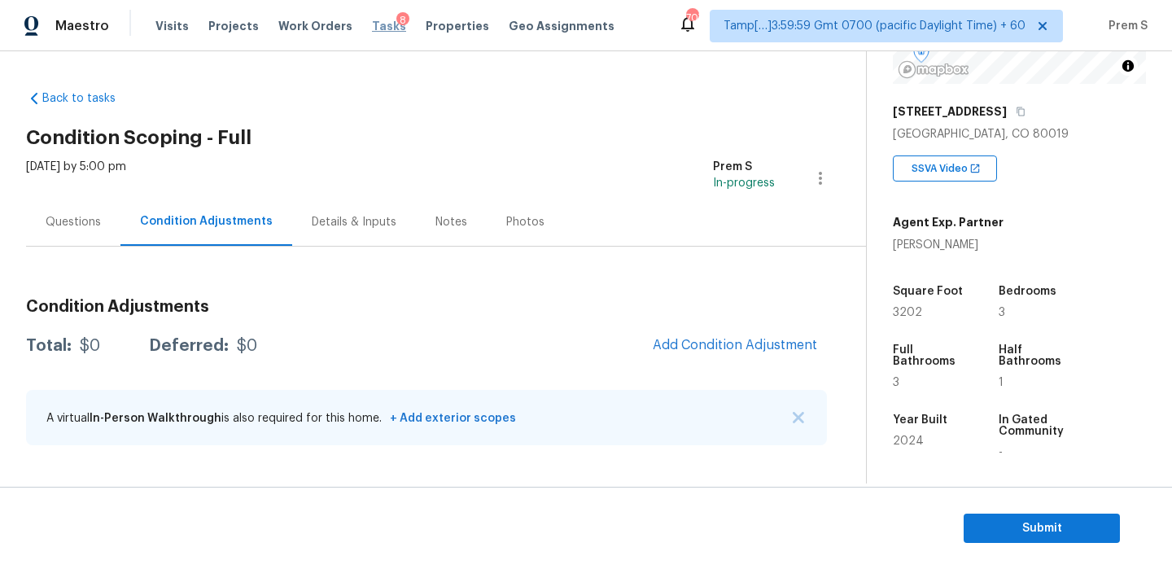
click at [372, 26] on span "Tasks" at bounding box center [389, 25] width 34 height 11
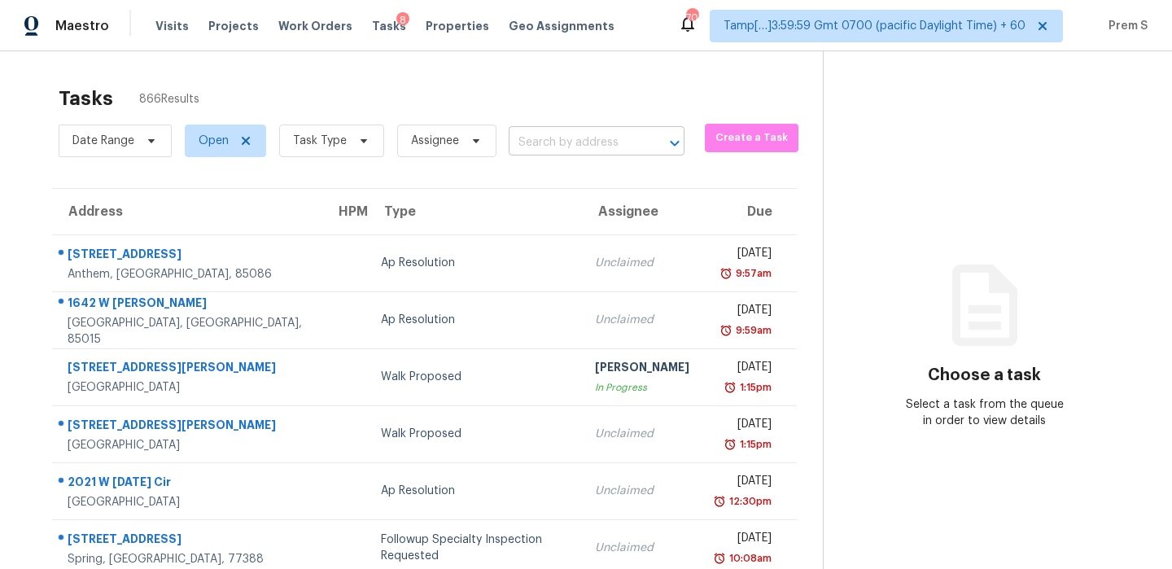
click at [563, 143] on input "text" at bounding box center [574, 142] width 130 height 25
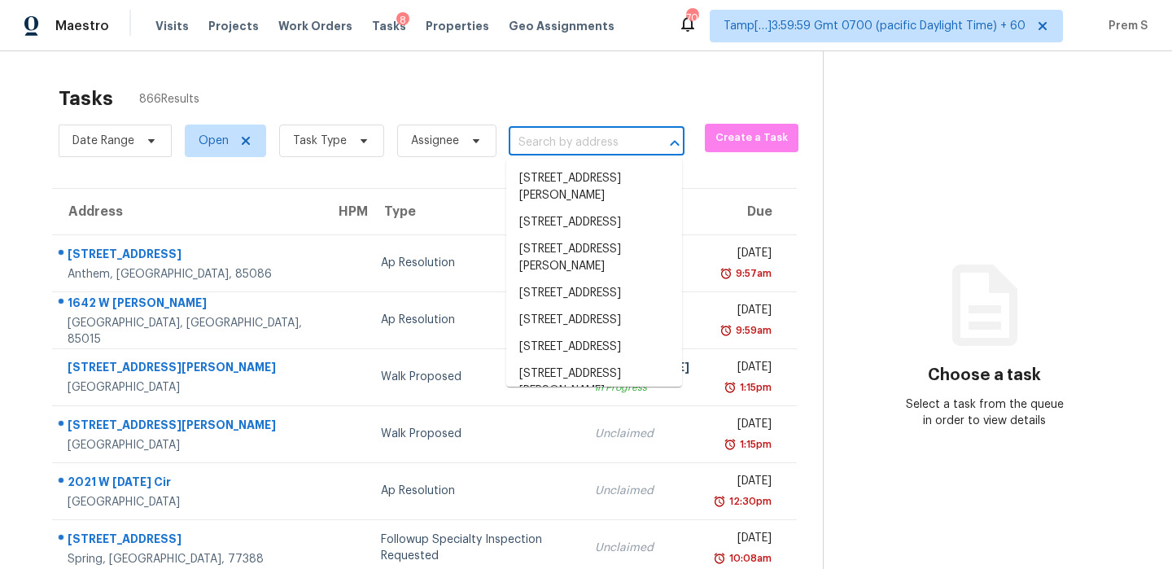
paste input "257 E Shore Cliff Pl, Tucson, AZ 85737"
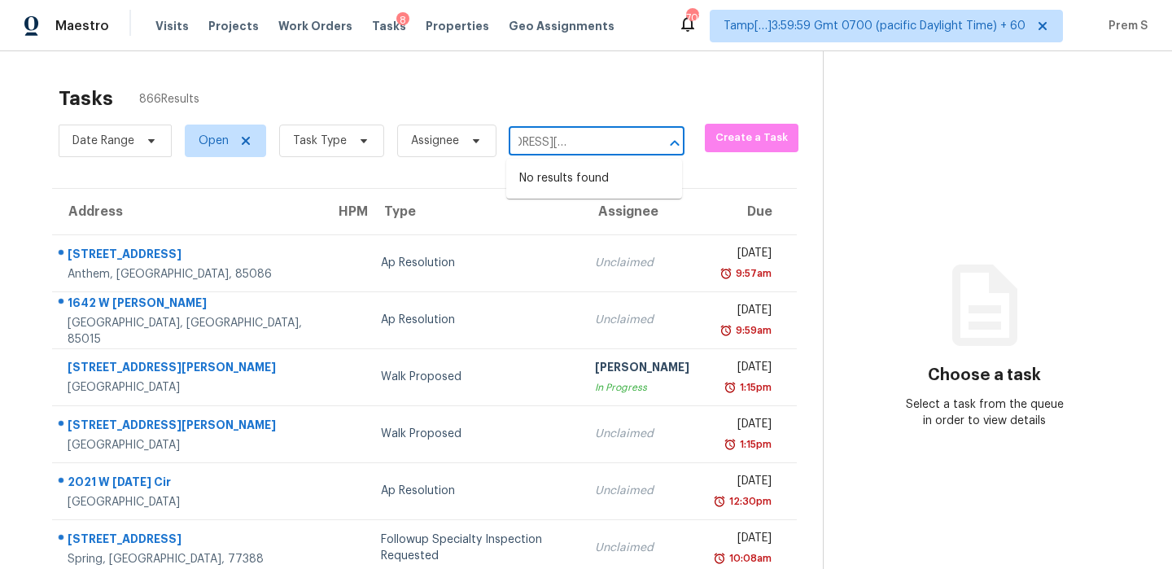
type input "257 E Shore Cliff Pl, Tucson, AZ 85737"
click at [545, 146] on input "text" at bounding box center [574, 142] width 130 height 25
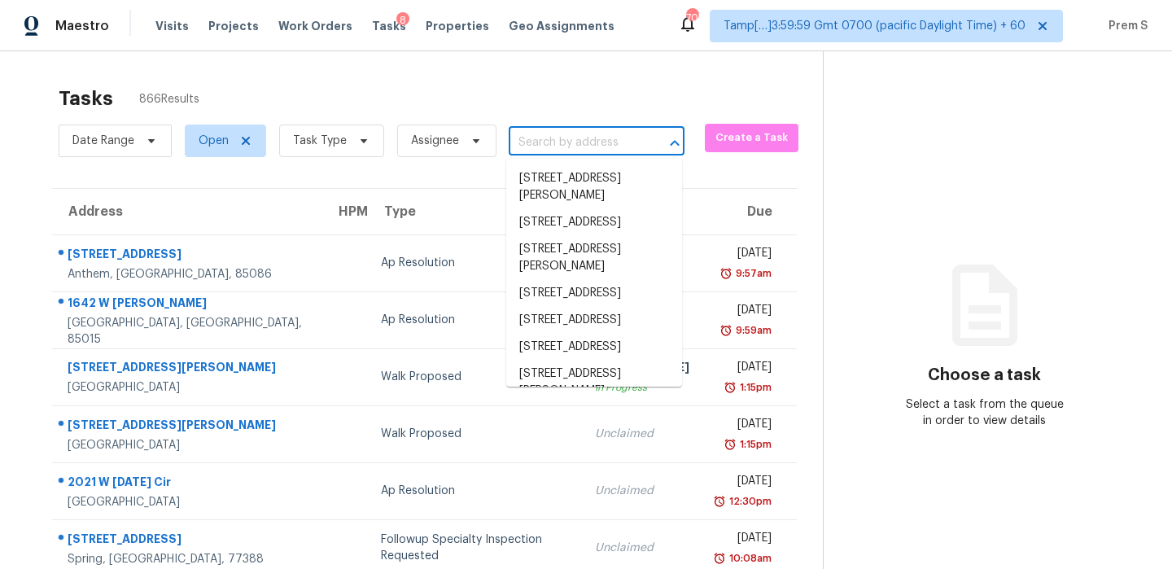
paste input "257 E Shore Cliff Pl, Tucson, AZ 85737"
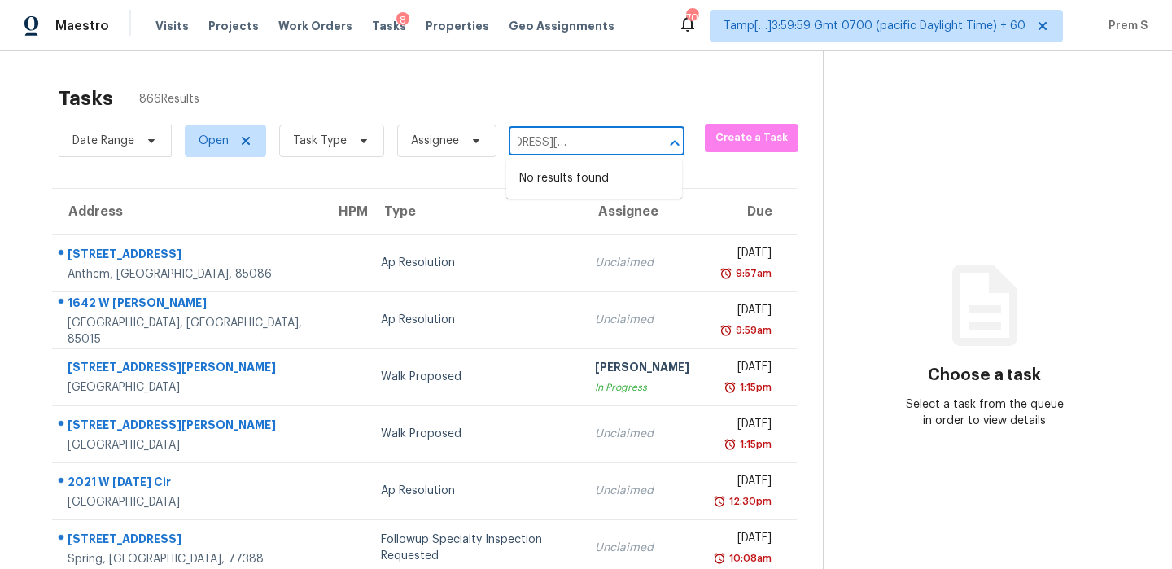
drag, startPoint x: 542, startPoint y: 144, endPoint x: 657, endPoint y: 144, distance: 114.8
click at [657, 144] on div "257 E Shore Cliff Pl, Tucson, AZ 85737 ​" at bounding box center [597, 142] width 176 height 25
type input "257 E Shore"
click at [326, 152] on span "Task Type" at bounding box center [331, 141] width 105 height 33
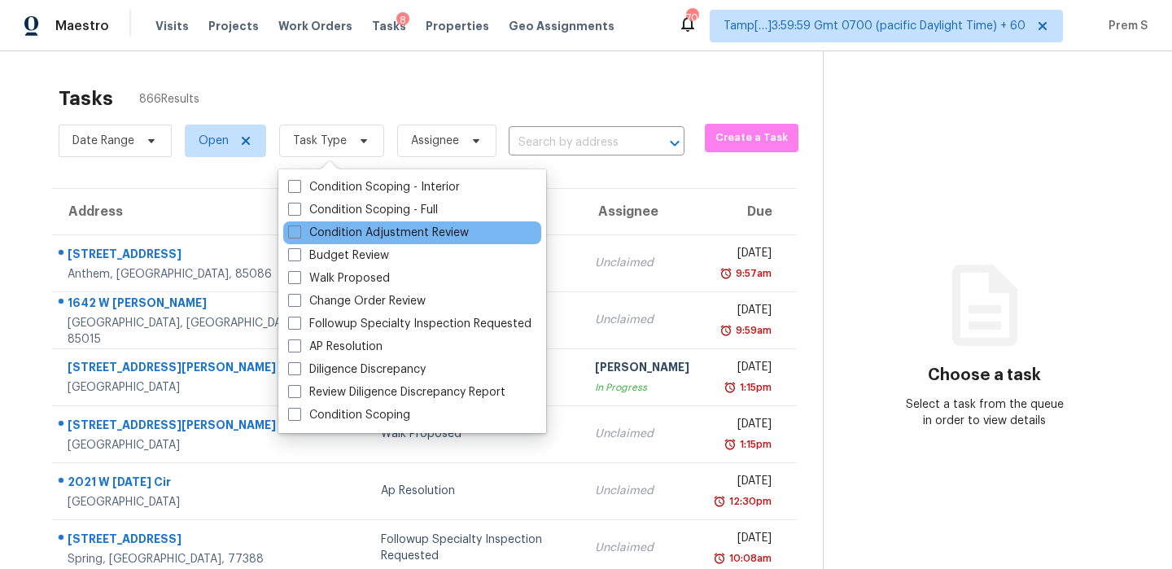
click at [365, 221] on div "Condition Adjustment Review" at bounding box center [412, 232] width 258 height 23
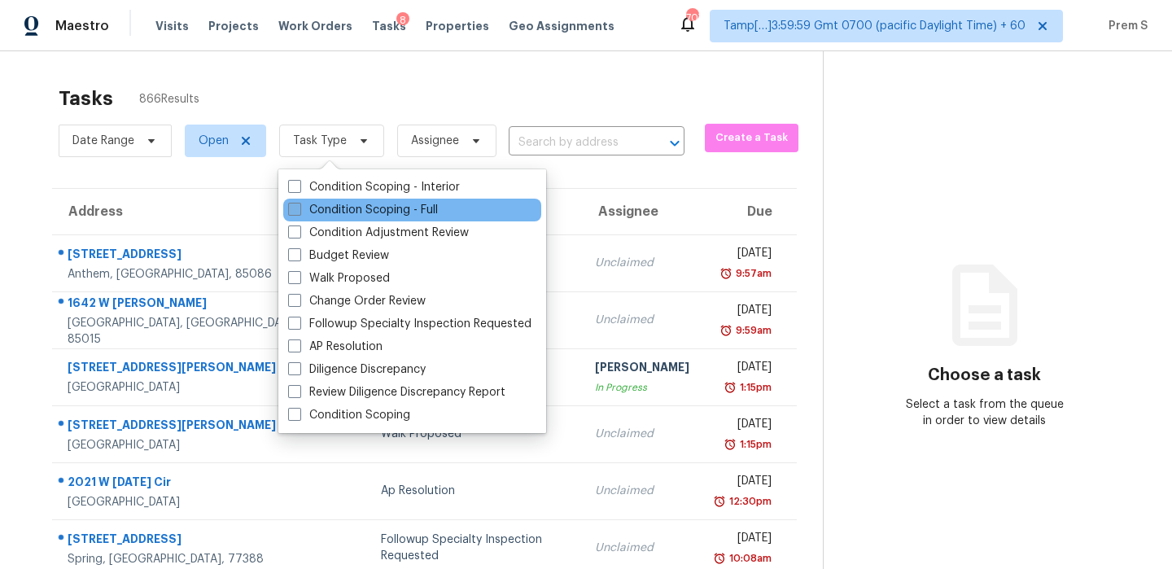
click at [381, 207] on label "Condition Scoping - Full" at bounding box center [363, 210] width 150 height 16
click at [299, 207] on input "Condition Scoping - Full" at bounding box center [293, 207] width 11 height 11
checkbox input "true"
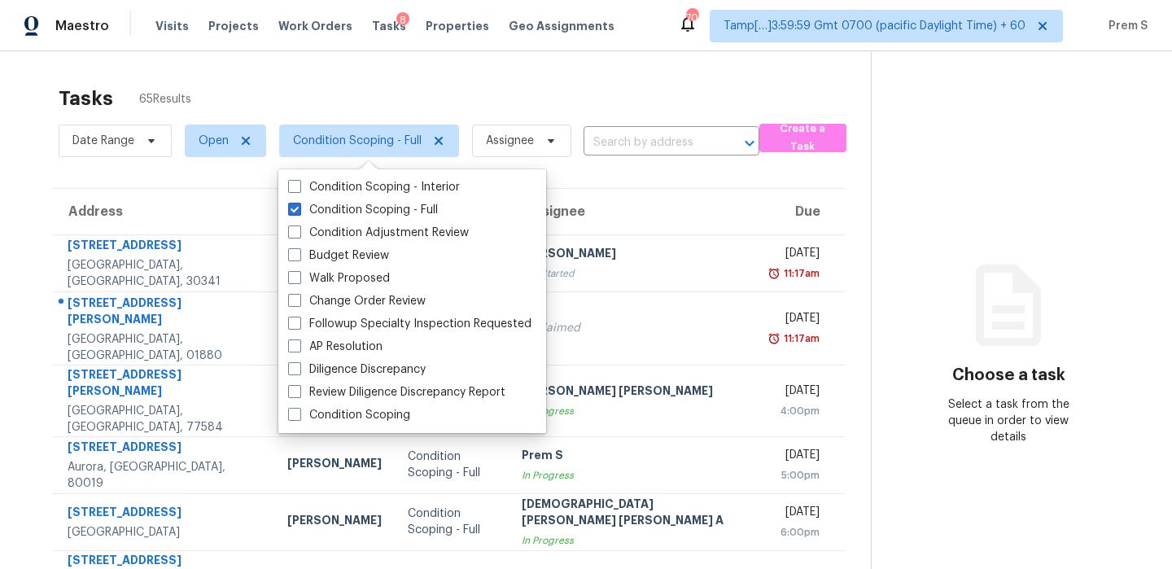
click at [629, 209] on th "Assignee" at bounding box center [635, 212] width 252 height 46
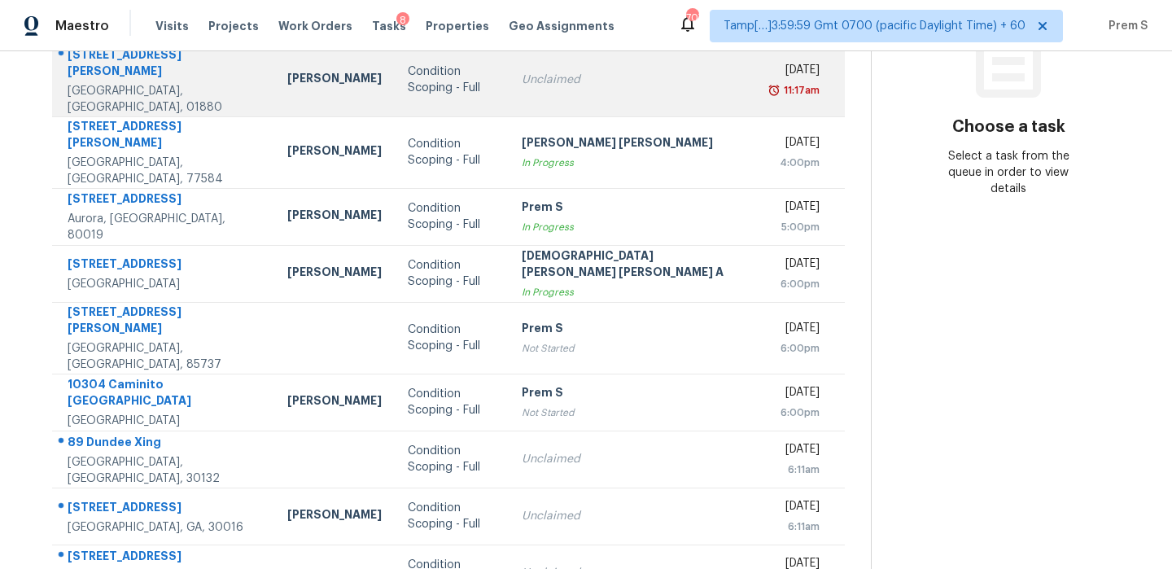
scroll to position [278, 0]
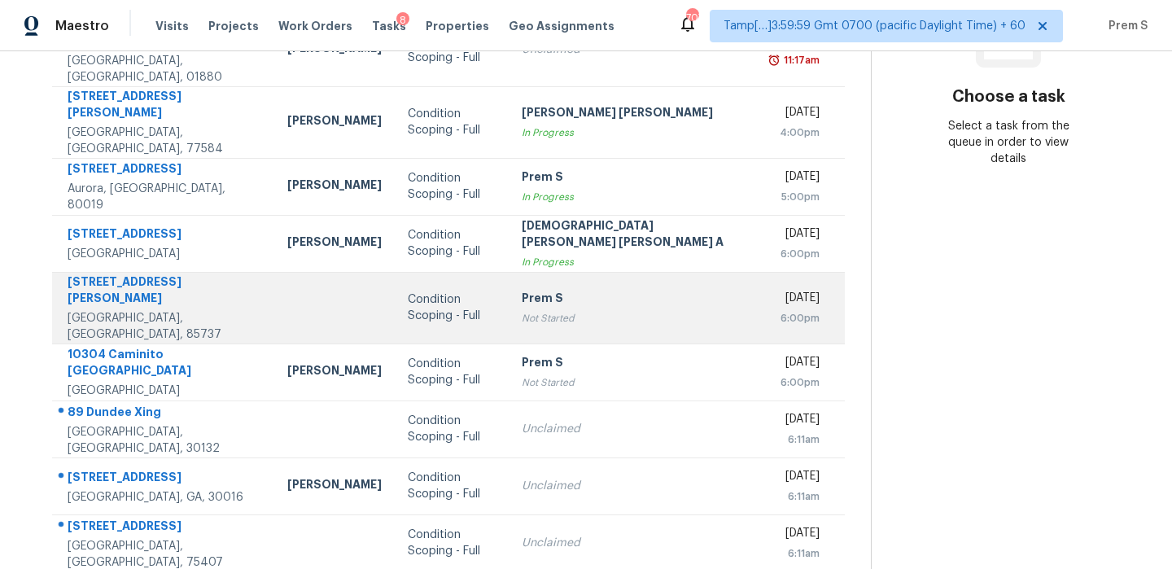
click at [609, 272] on td "Prem S Not Started" at bounding box center [635, 308] width 252 height 72
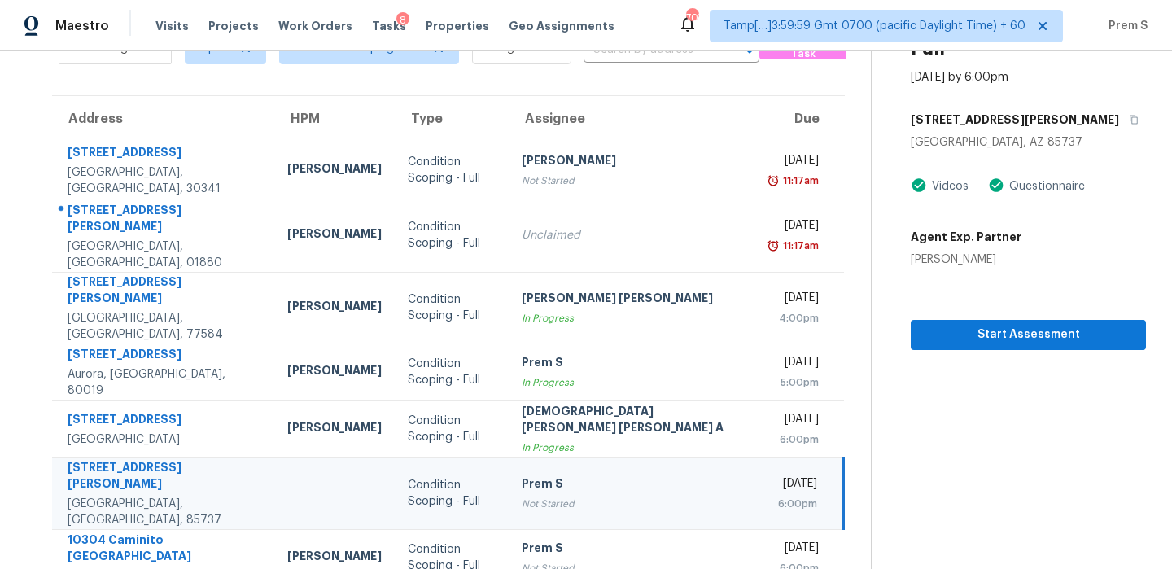
scroll to position [84, 0]
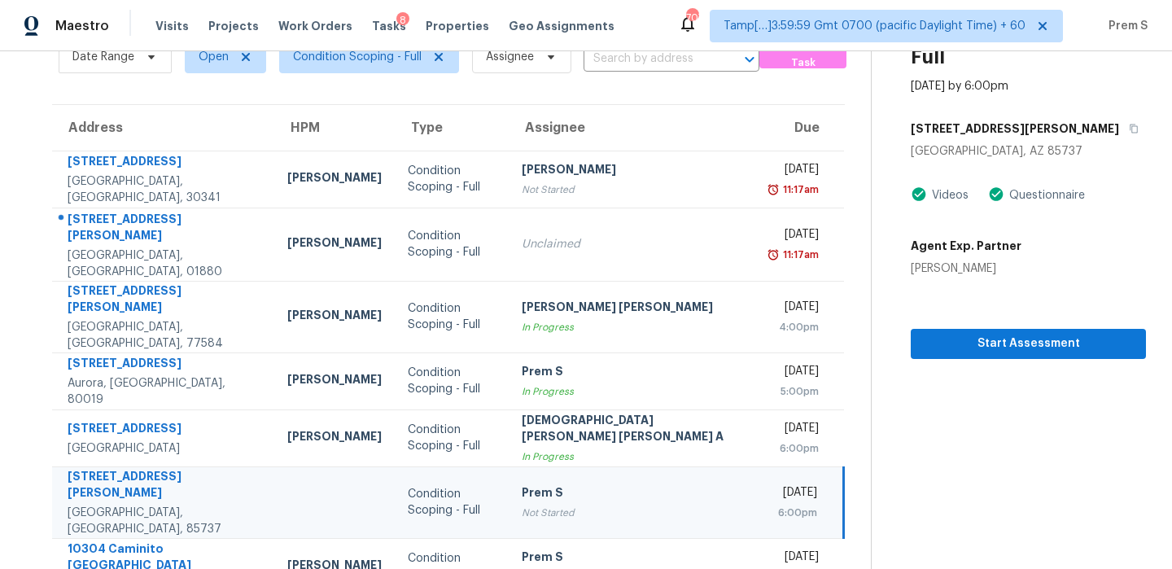
click at [983, 117] on div "257 E Shore Cliff Pl" at bounding box center [1028, 128] width 235 height 29
click at [1119, 120] on button "button" at bounding box center [1130, 128] width 22 height 29
click at [945, 334] on span "Start Assessment" at bounding box center [1028, 344] width 209 height 20
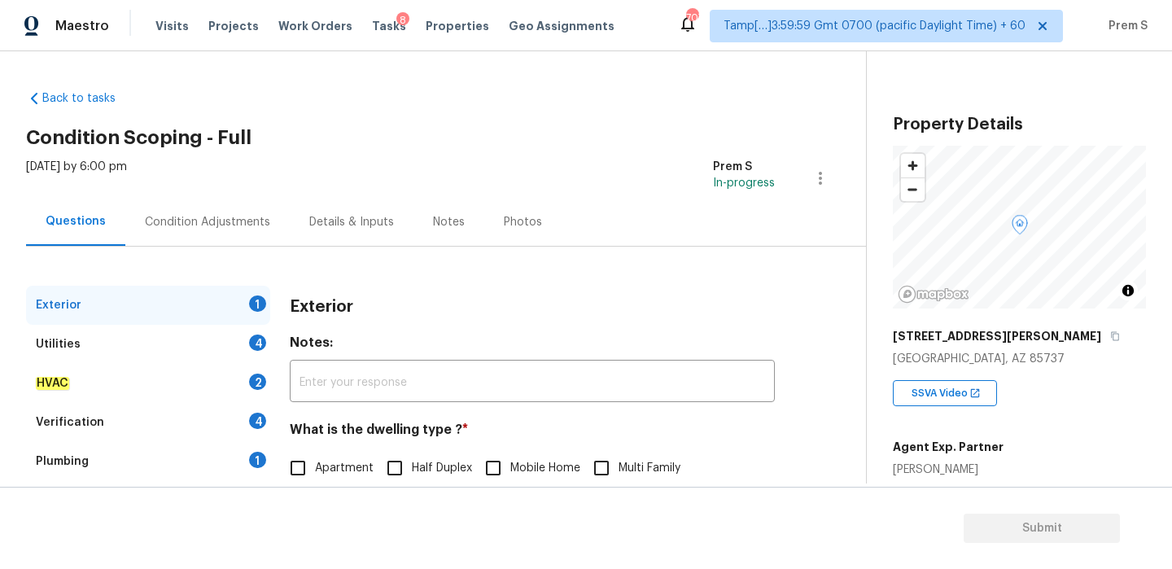
scroll to position [215, 0]
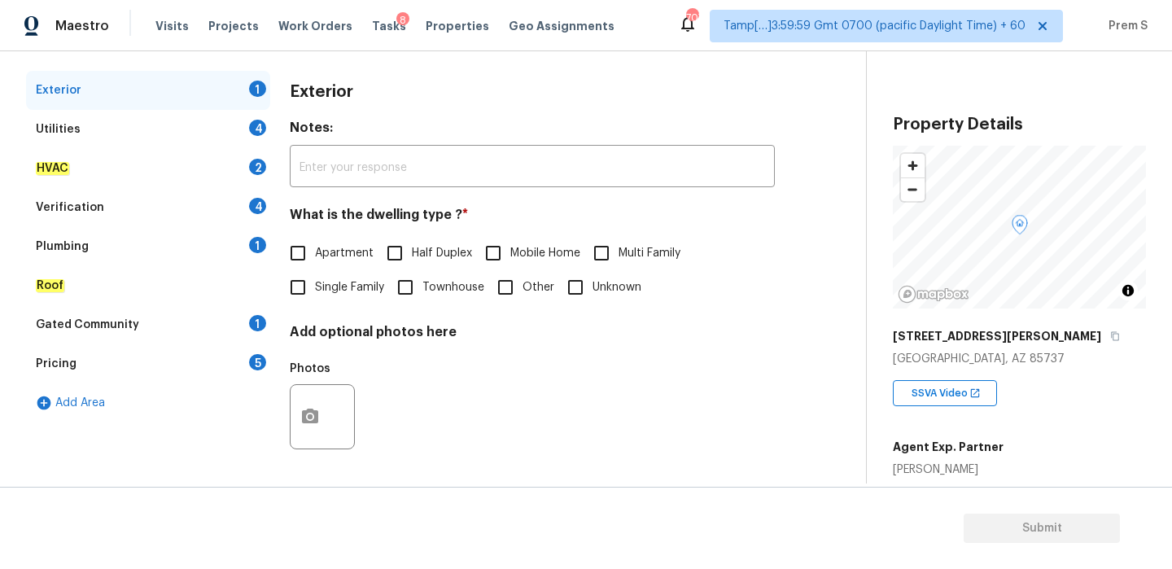
click at [340, 295] on span "Single Family" at bounding box center [349, 287] width 69 height 17
click at [315, 295] on input "Single Family" at bounding box center [298, 287] width 34 height 34
checkbox input "true"
click at [255, 135] on div "Utilities 4" at bounding box center [148, 129] width 244 height 39
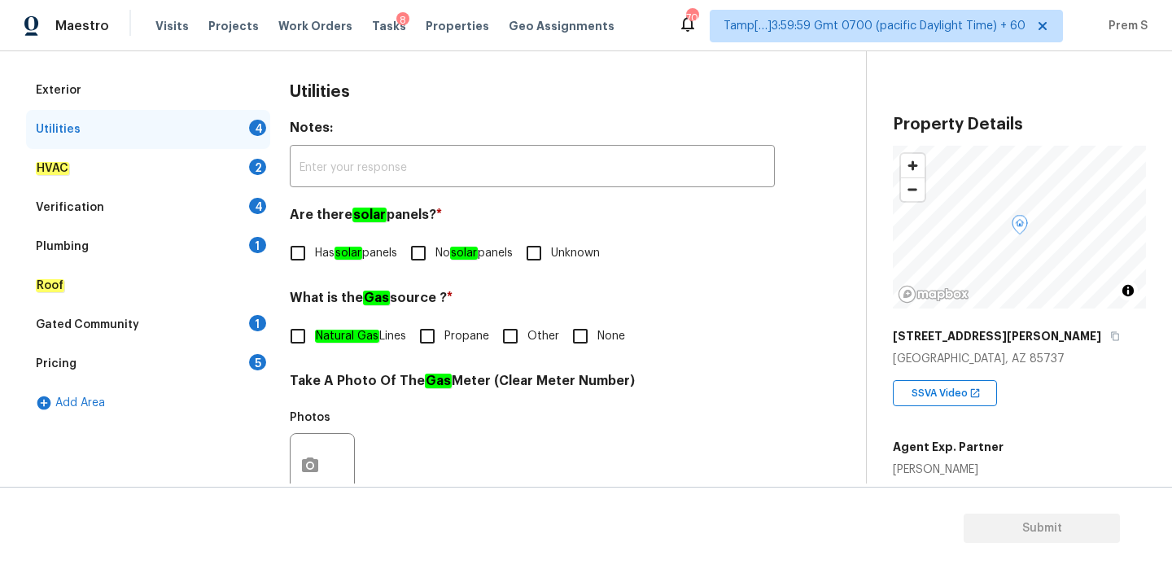
click at [486, 263] on label "No solar panels" at bounding box center [457, 253] width 112 height 34
click at [436, 263] on input "No solar panels" at bounding box center [418, 253] width 34 height 34
checkbox input "true"
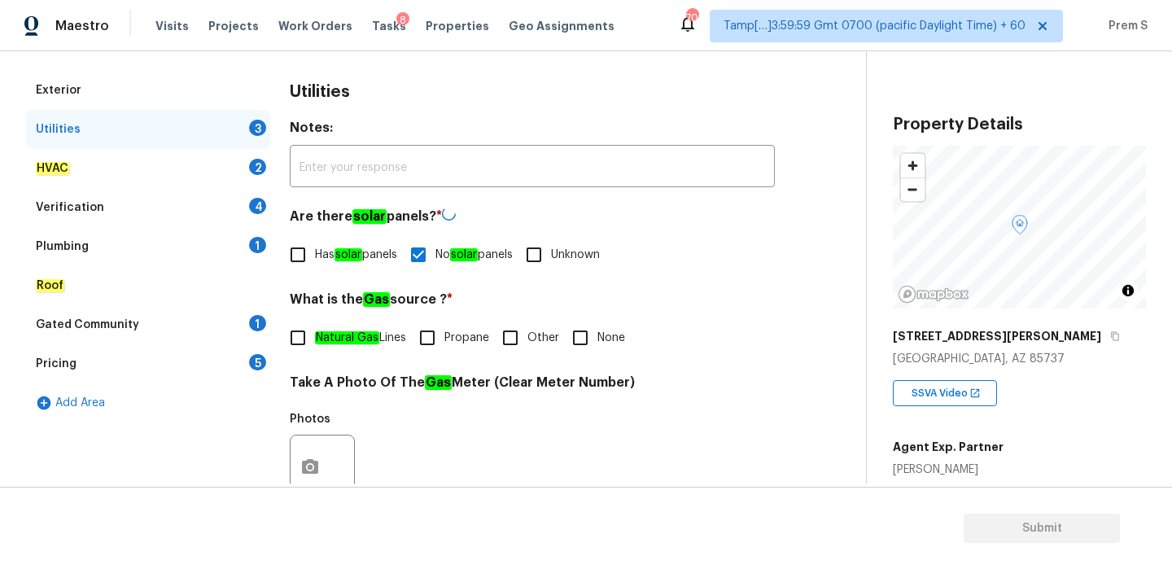
click at [315, 347] on label "Natural Gas Lines" at bounding box center [343, 338] width 125 height 34
click at [315, 347] on input "Natural Gas Lines" at bounding box center [298, 338] width 34 height 34
checkbox input "true"
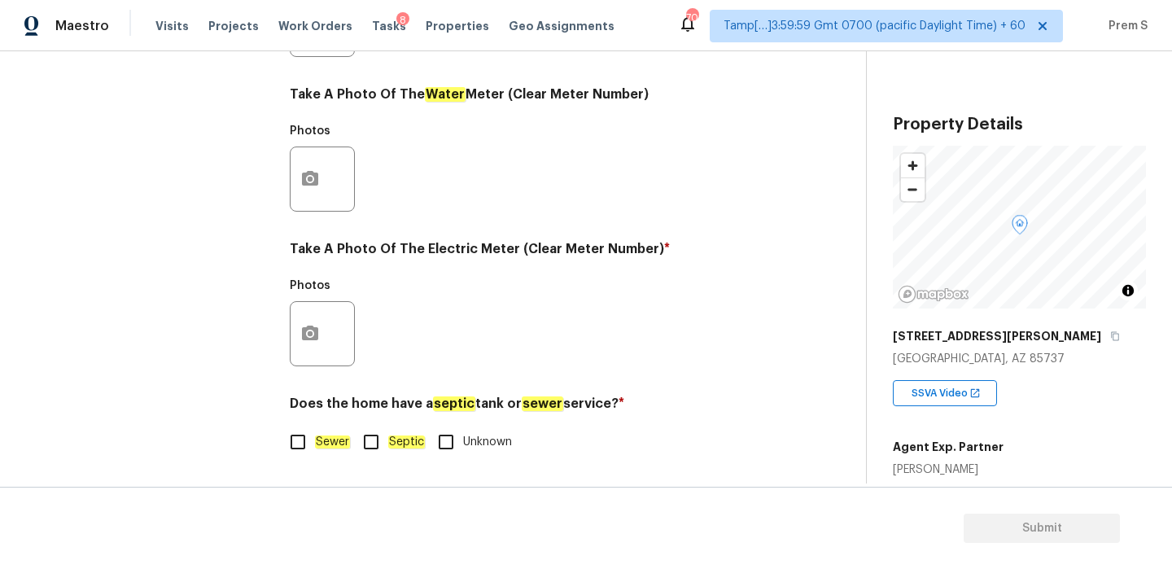
scroll to position [656, 0]
click at [305, 457] on input "Sewer" at bounding box center [298, 442] width 34 height 34
checkbox input "true"
click at [317, 318] on button "button" at bounding box center [310, 334] width 39 height 64
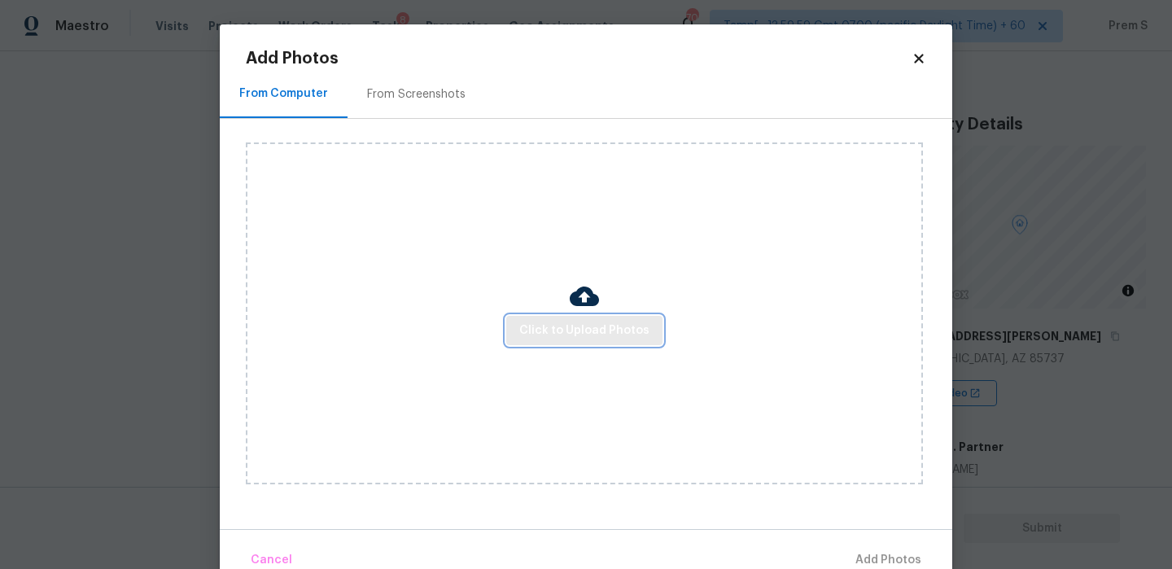
click at [583, 335] on span "Click to Upload Photos" at bounding box center [584, 331] width 130 height 20
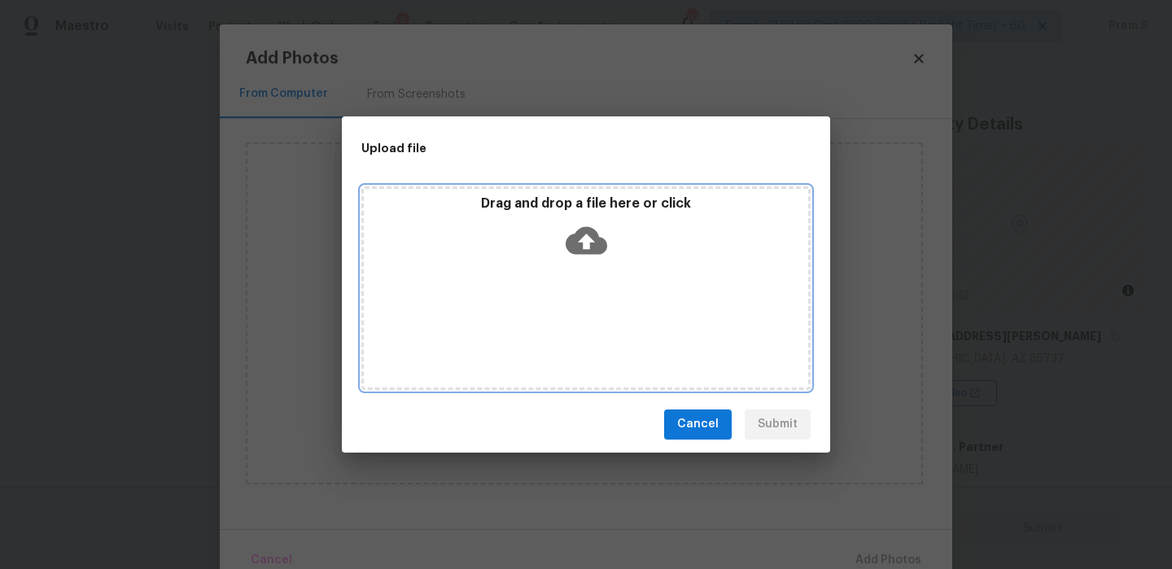
click at [589, 268] on div "Drag and drop a file here or click" at bounding box center [585, 288] width 449 height 204
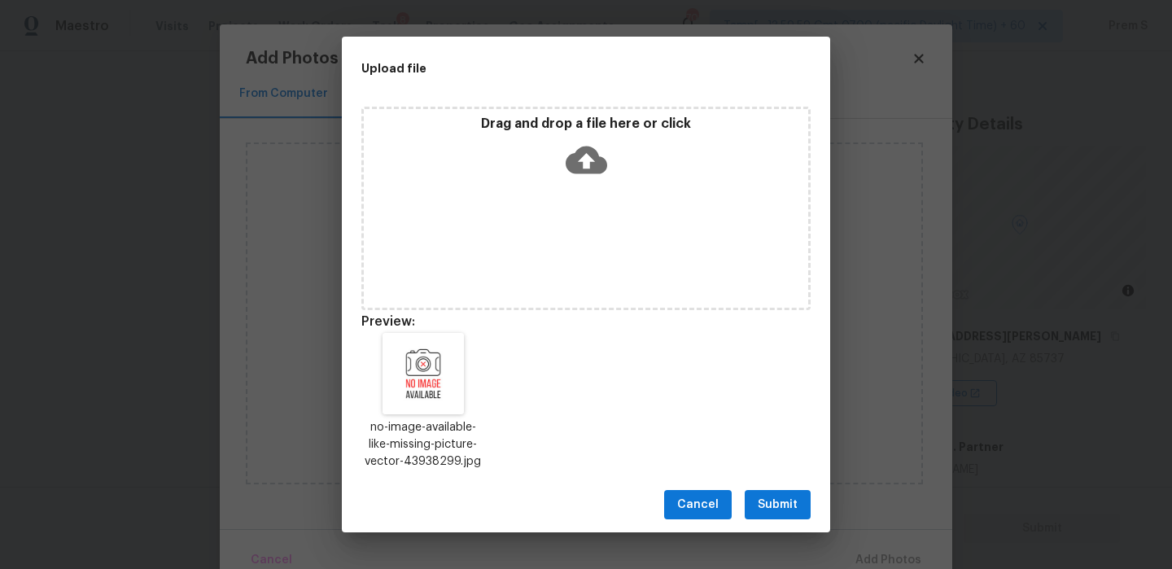
click at [785, 509] on span "Submit" at bounding box center [778, 505] width 40 height 20
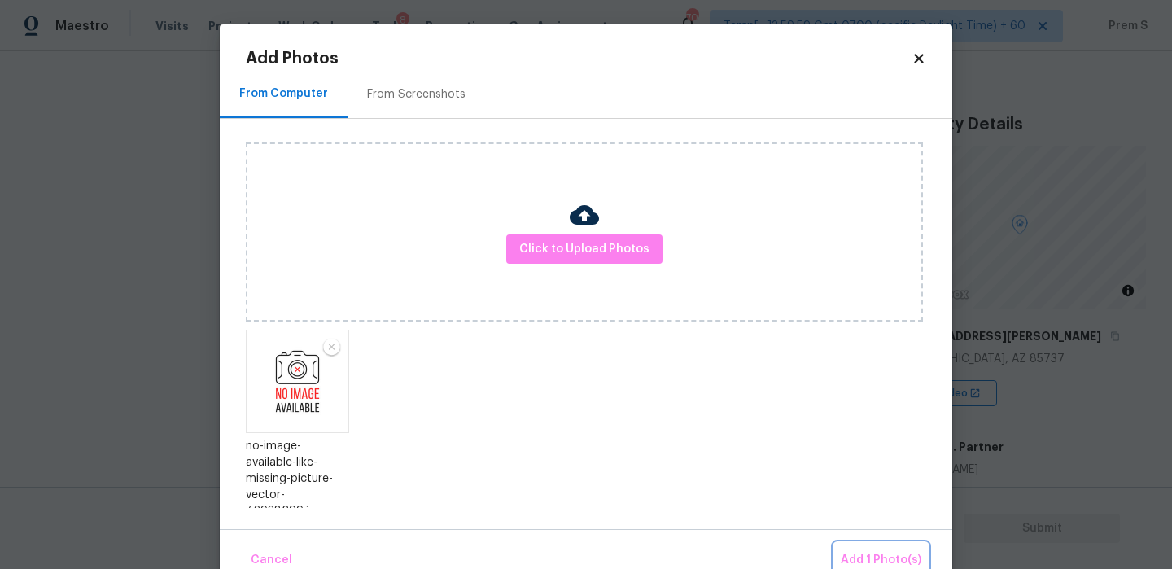
click at [881, 545] on button "Add 1 Photo(s)" at bounding box center [882, 560] width 94 height 35
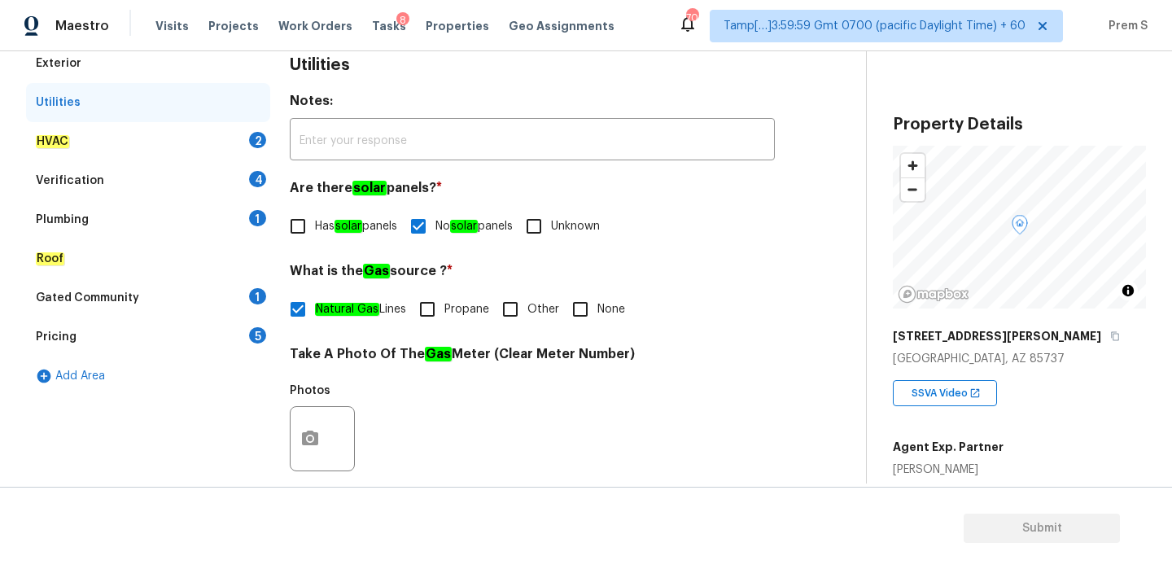
scroll to position [239, 0]
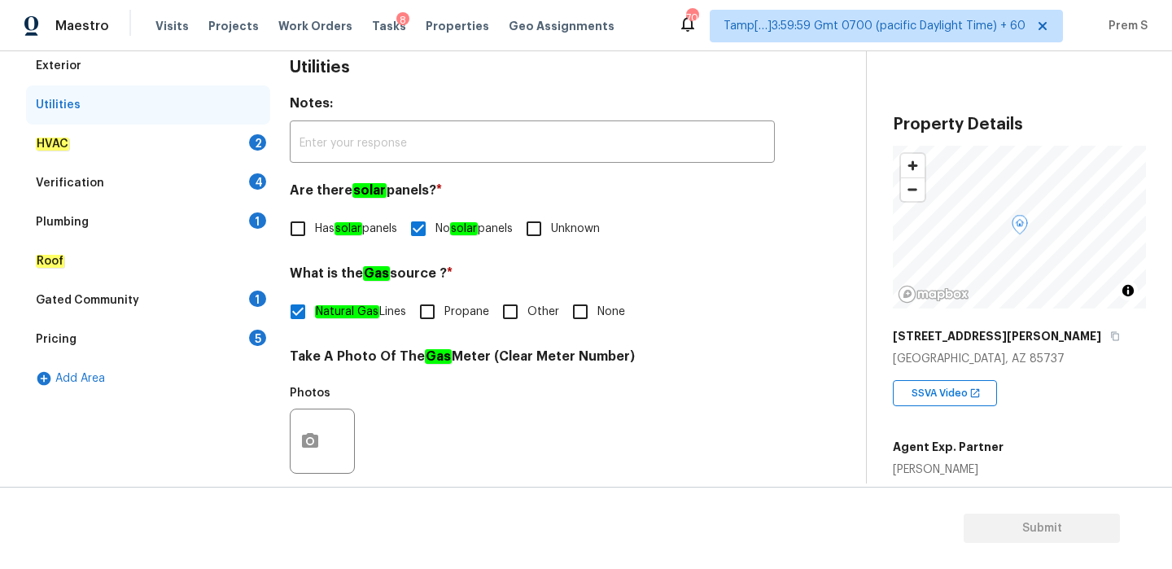
click at [256, 132] on div "HVAC 2" at bounding box center [148, 144] width 244 height 39
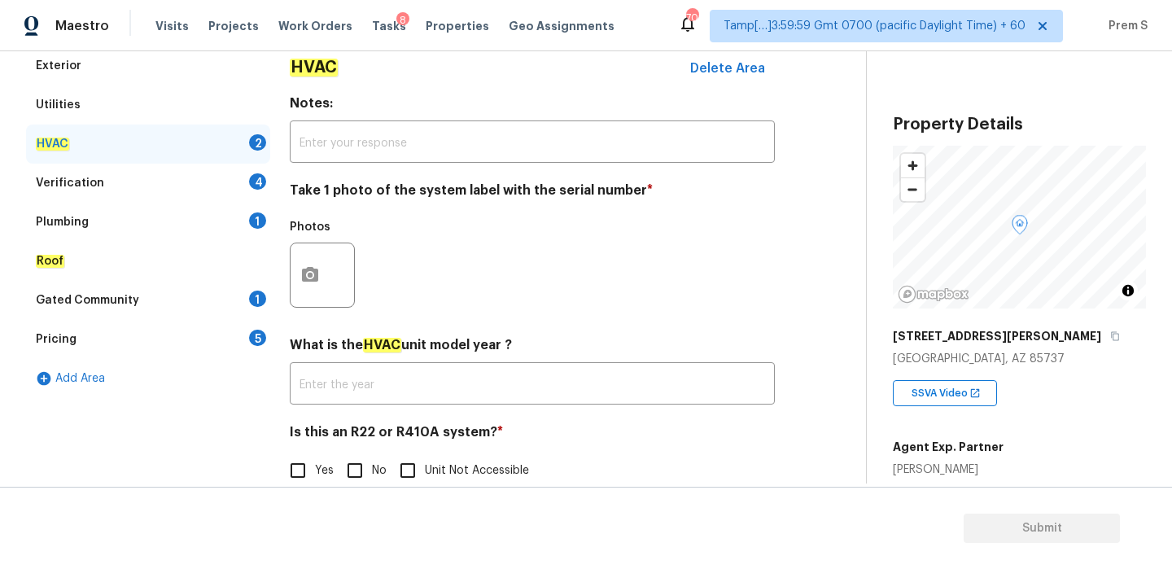
click at [341, 476] on input "No" at bounding box center [355, 470] width 34 height 34
checkbox input "true"
click at [320, 274] on button "button" at bounding box center [310, 275] width 39 height 64
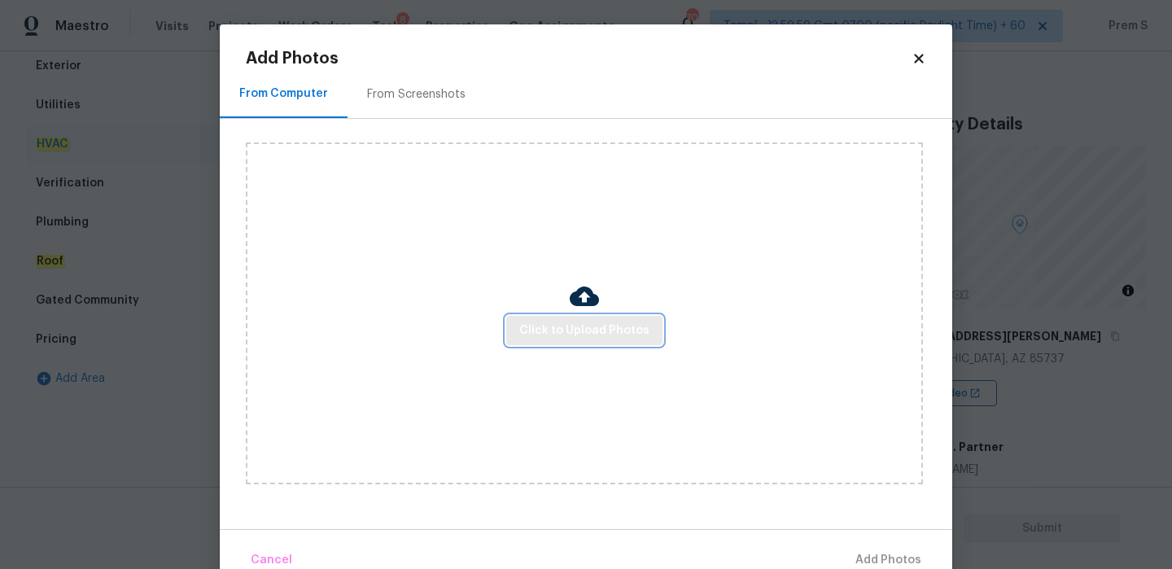
click at [594, 335] on span "Click to Upload Photos" at bounding box center [584, 331] width 130 height 20
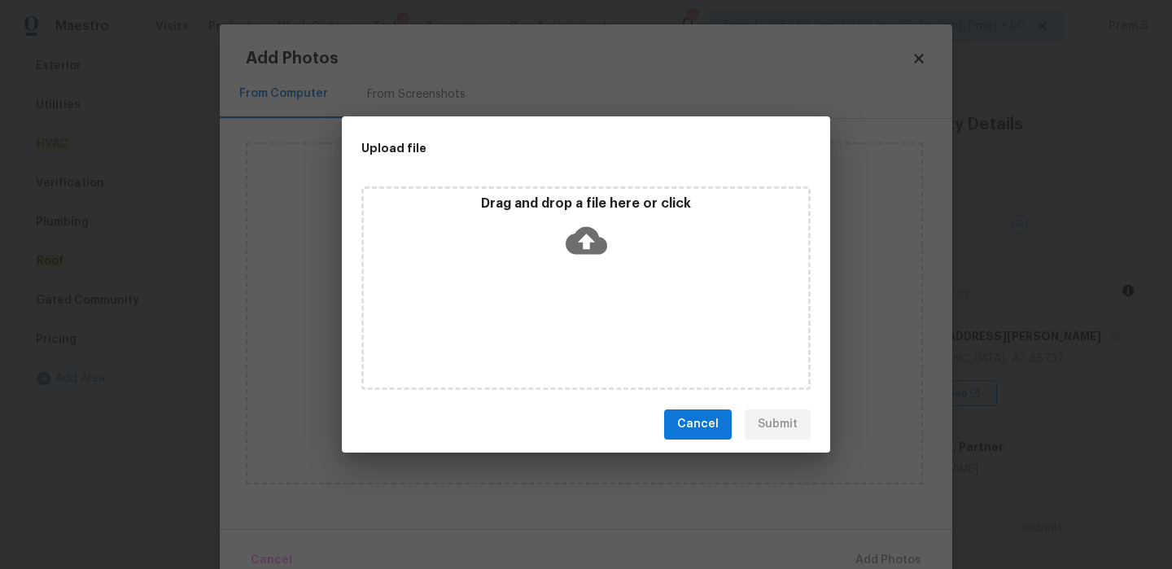
click at [590, 245] on icon at bounding box center [587, 240] width 42 height 28
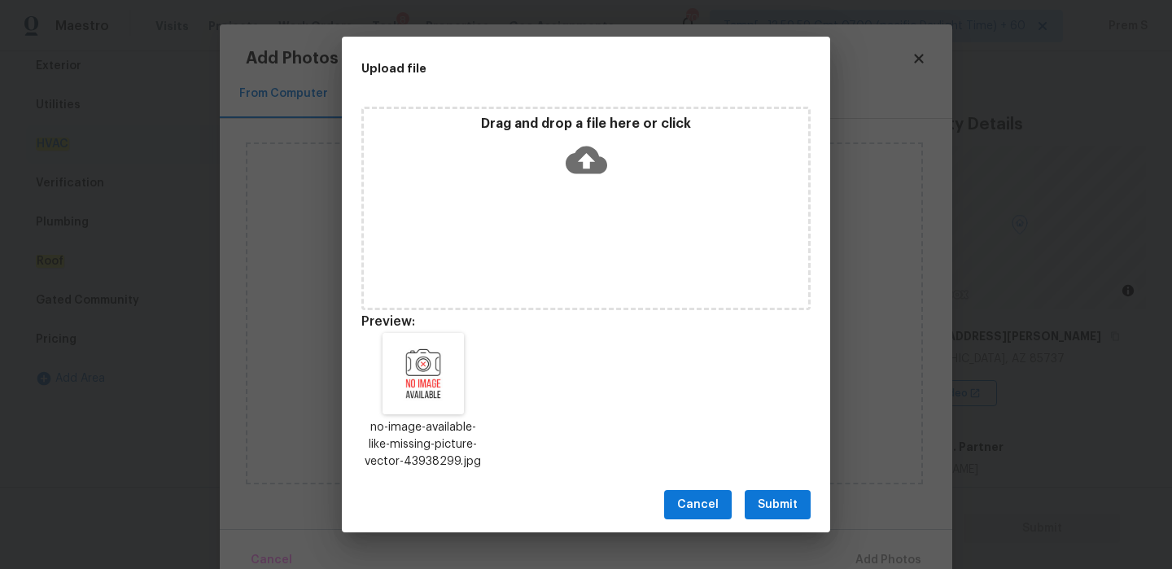
click at [795, 504] on span "Submit" at bounding box center [778, 505] width 40 height 20
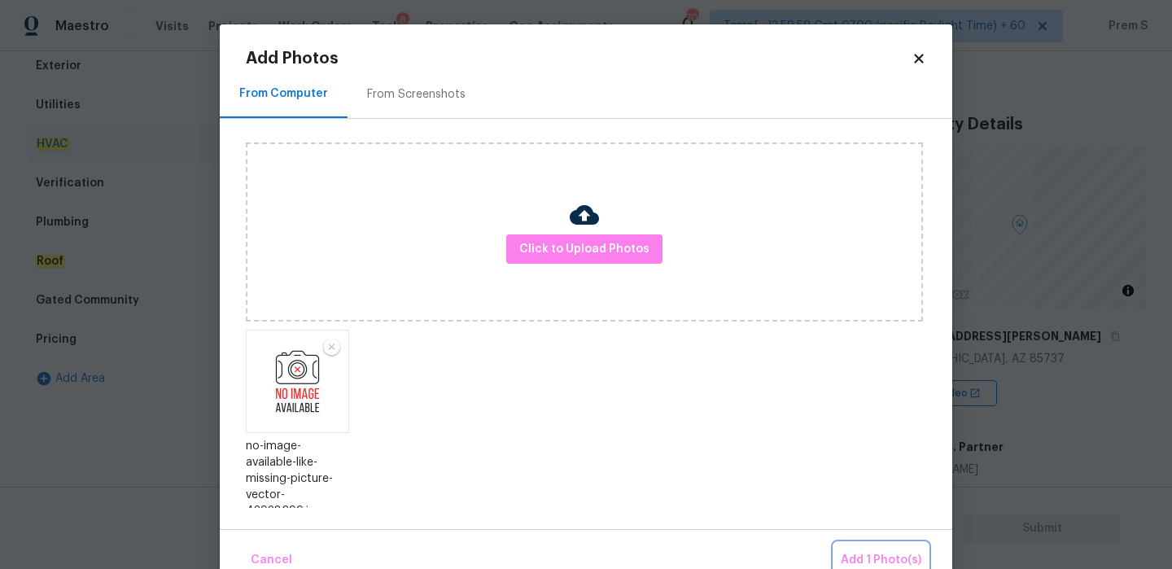
click at [871, 554] on span "Add 1 Photo(s)" at bounding box center [881, 560] width 81 height 20
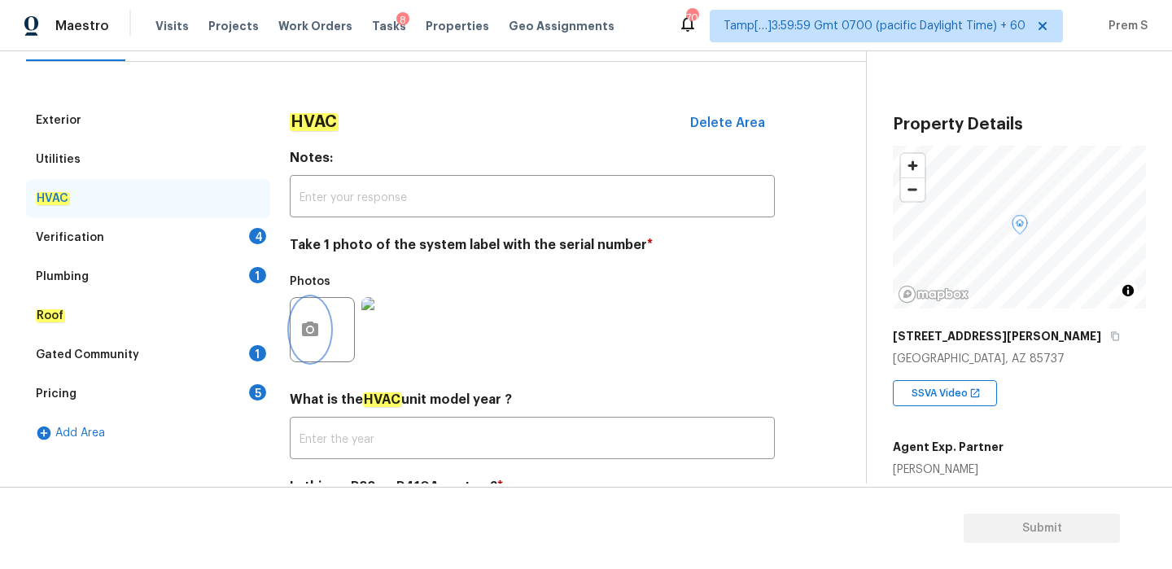
scroll to position [137, 0]
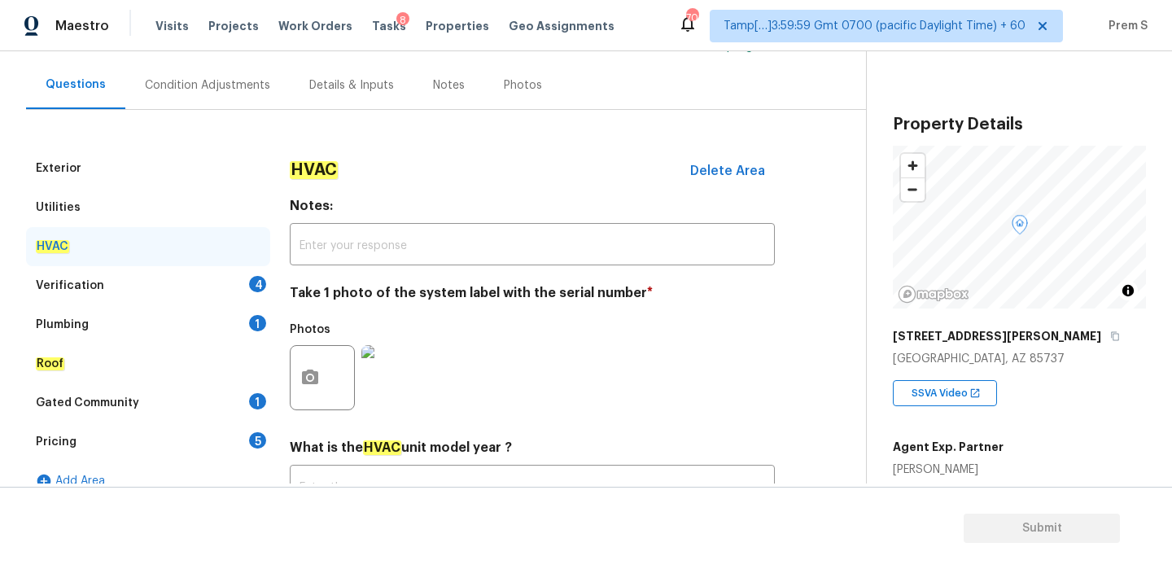
click at [261, 280] on div "4" at bounding box center [257, 284] width 17 height 16
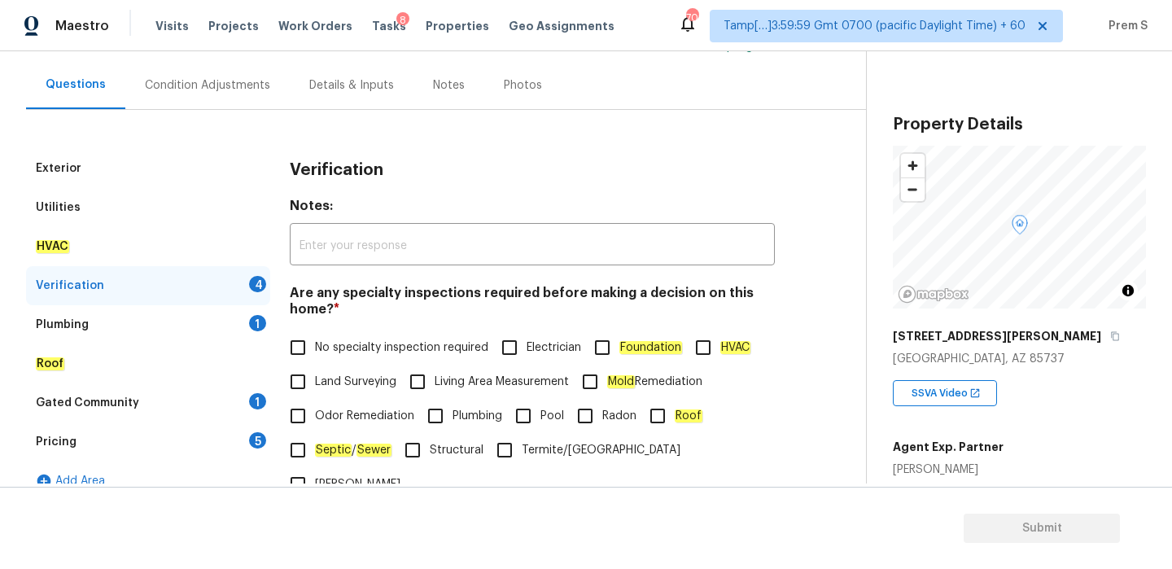
click at [368, 339] on label "No specialty inspection required" at bounding box center [385, 348] width 208 height 34
click at [315, 339] on input "No specialty inspection required" at bounding box center [298, 348] width 34 height 34
checkbox input "true"
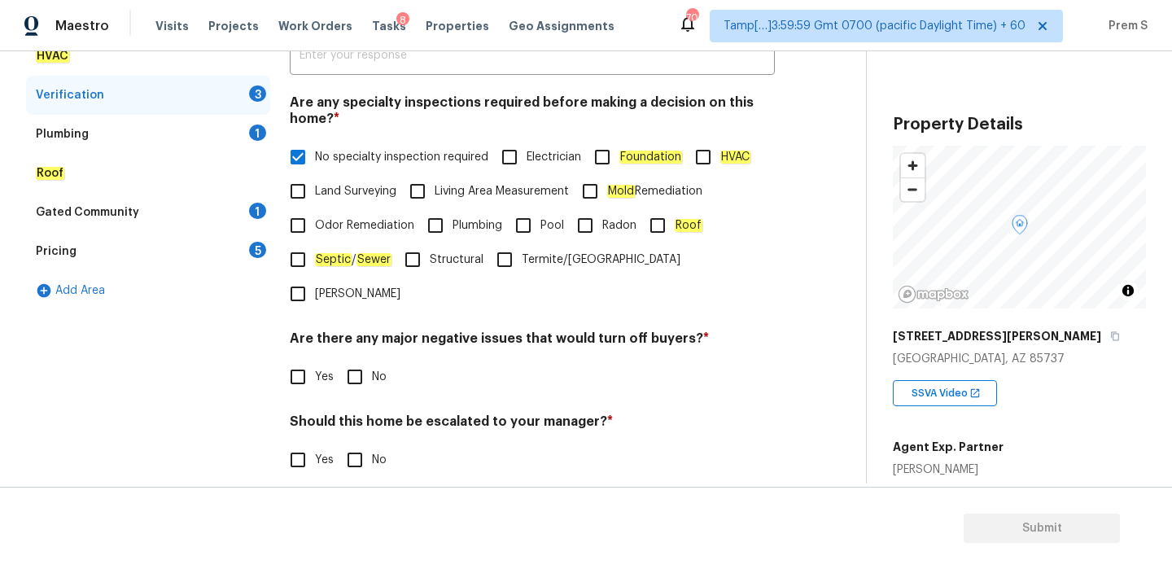
click at [367, 360] on input "No" at bounding box center [355, 377] width 34 height 34
checkbox input "true"
click at [357, 414] on div "Should this home be escalated to your manager? * Yes No" at bounding box center [532, 446] width 485 height 64
click at [358, 443] on input "No" at bounding box center [355, 460] width 34 height 34
checkbox input "true"
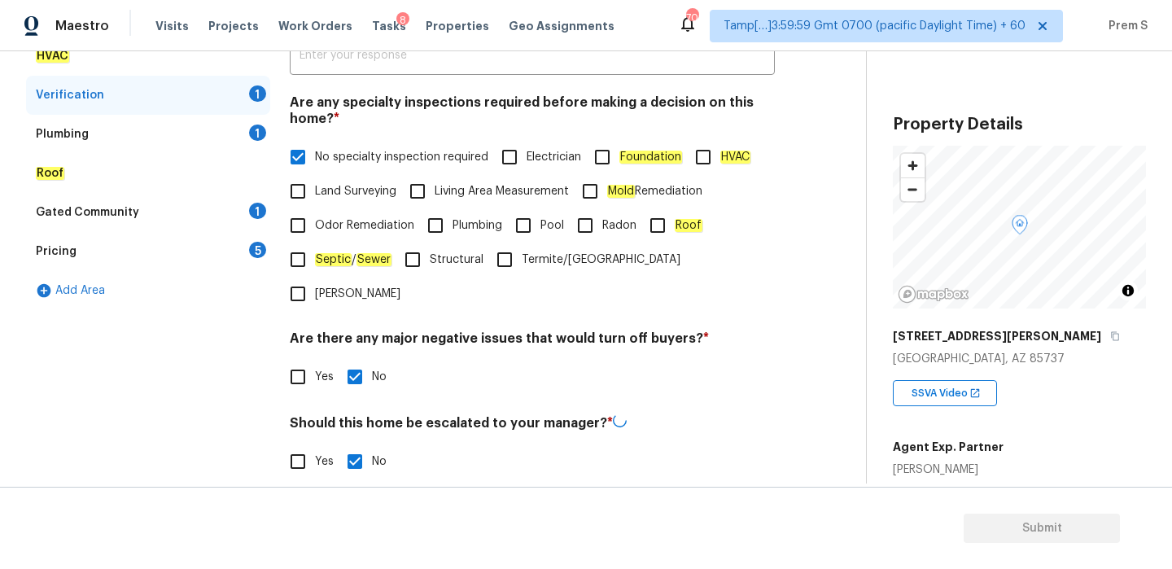
scroll to position [410, 0]
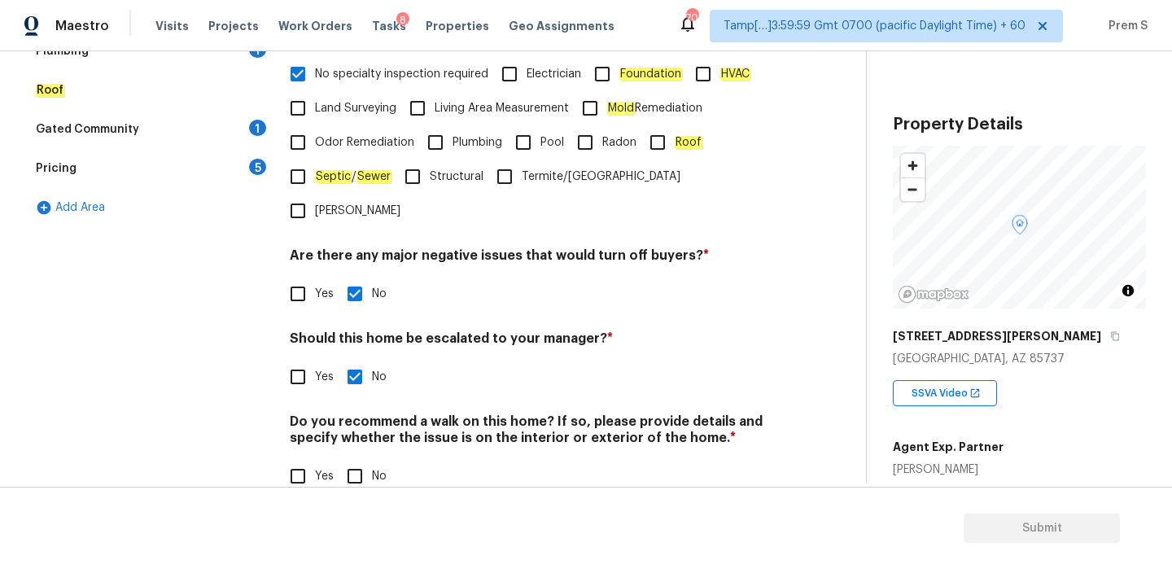
click at [363, 459] on input "No" at bounding box center [355, 476] width 34 height 34
checkbox input "true"
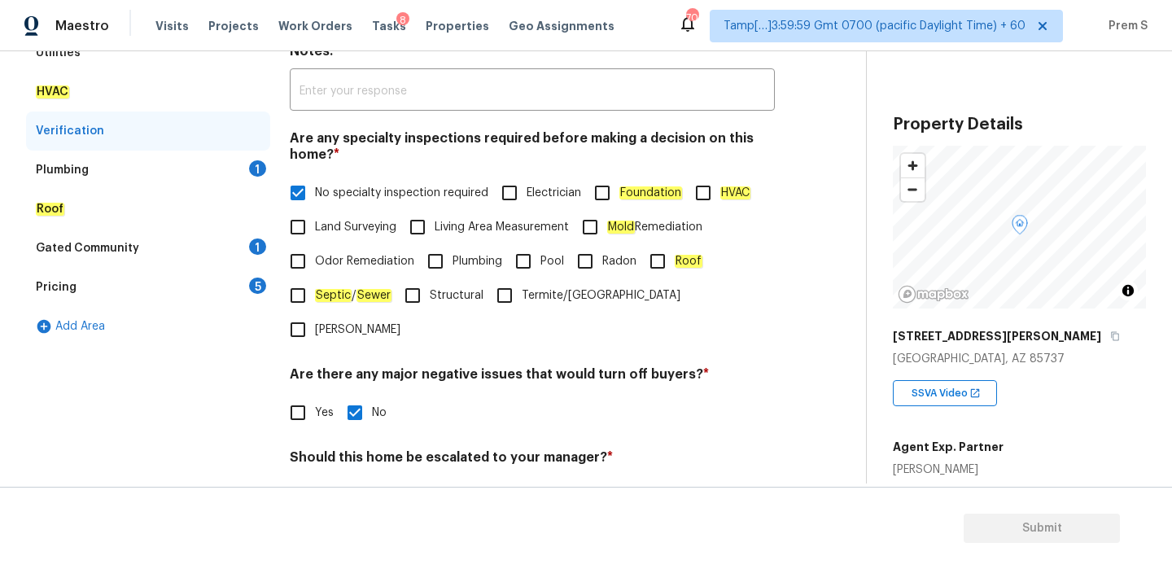
click at [240, 174] on div "Plumbing 1" at bounding box center [148, 170] width 244 height 39
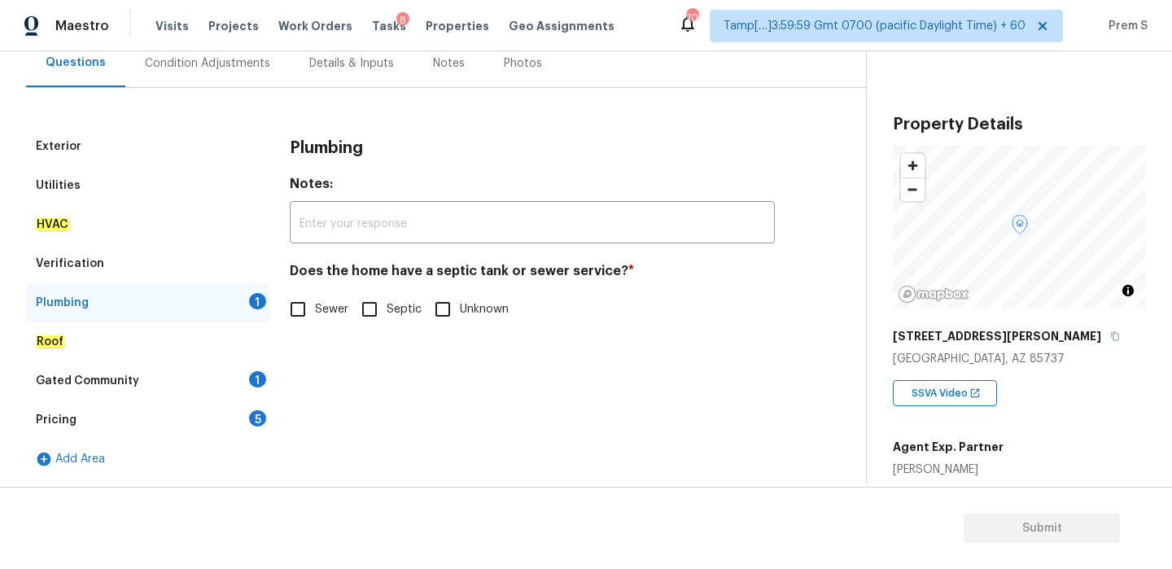
scroll to position [159, 0]
click at [317, 304] on em "Sewer" at bounding box center [332, 309] width 35 height 13
click at [315, 304] on input "Sewer" at bounding box center [298, 309] width 34 height 34
checkbox input "true"
click at [247, 378] on div "Gated Community 1" at bounding box center [148, 380] width 244 height 39
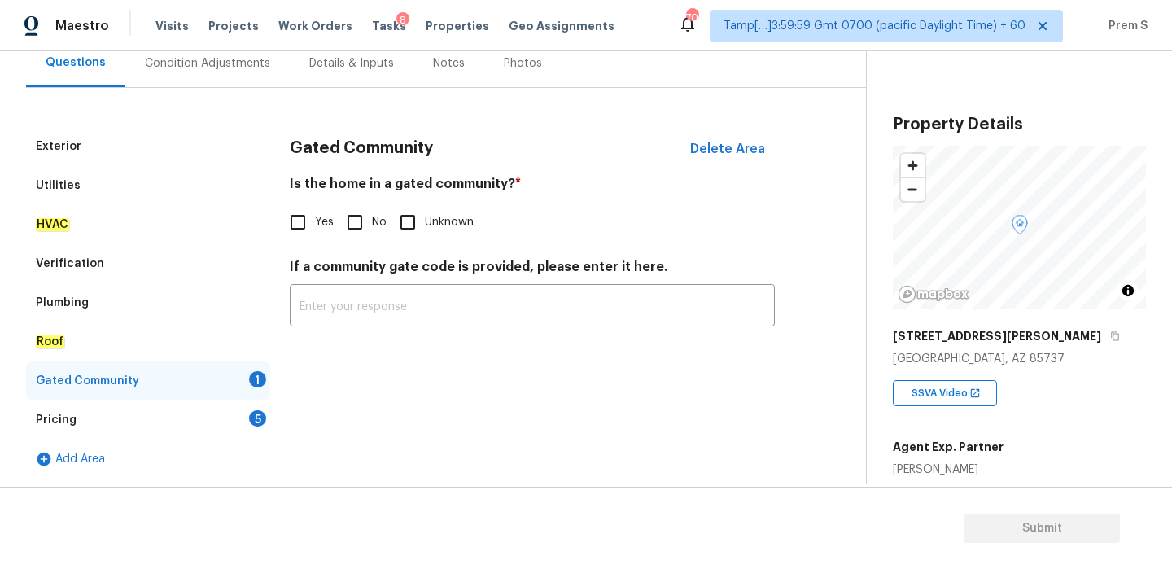
click at [350, 235] on input "No" at bounding box center [355, 222] width 34 height 34
checkbox input "true"
click at [248, 429] on div "Pricing 5" at bounding box center [148, 420] width 244 height 39
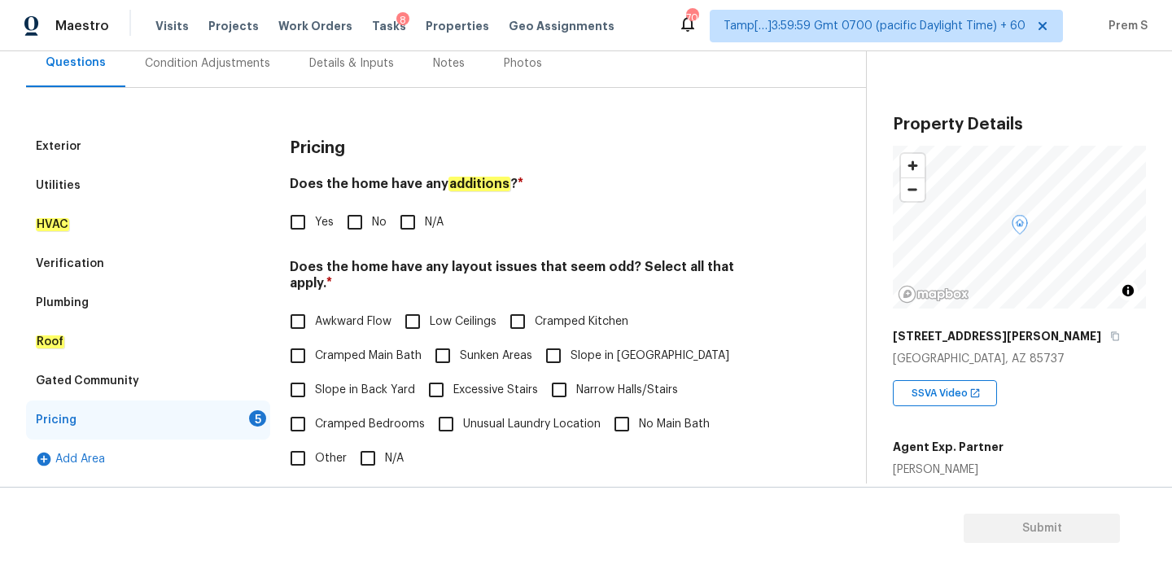
click at [354, 239] on input "No" at bounding box center [355, 222] width 34 height 34
checkbox input "true"
click at [370, 441] on input "N/A" at bounding box center [368, 458] width 34 height 34
checkbox input "true"
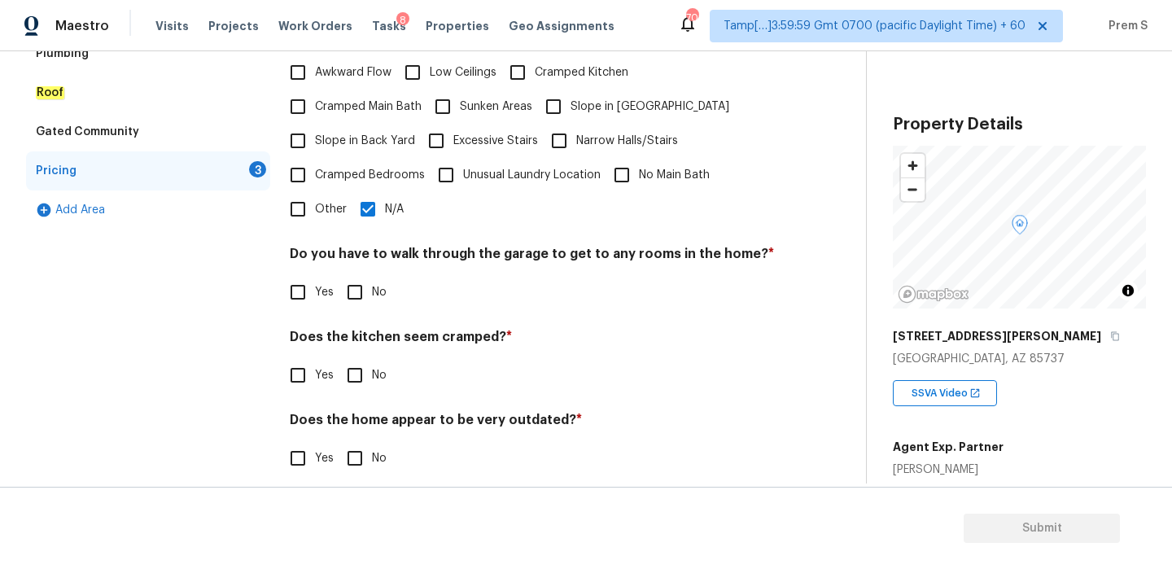
click at [371, 295] on div "Pricing Does the home have any additions ? * Yes No N/A Does the home have any …" at bounding box center [532, 186] width 485 height 617
click at [364, 275] on input "No" at bounding box center [355, 292] width 34 height 34
checkbox input "true"
click at [348, 363] on input "No" at bounding box center [355, 375] width 34 height 34
checkbox input "true"
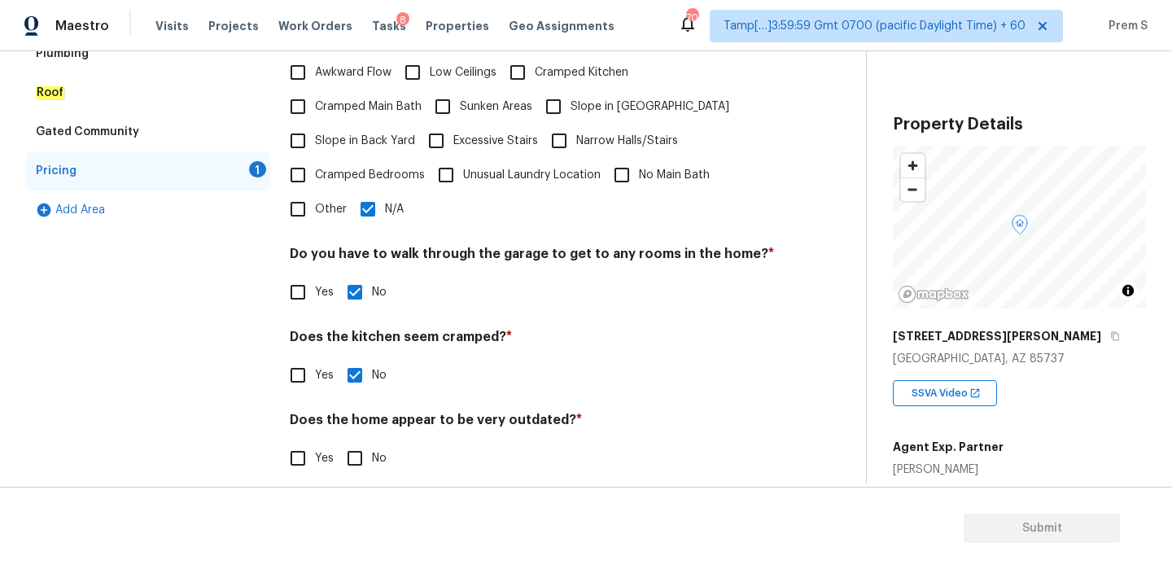
click at [365, 458] on input "No" at bounding box center [355, 458] width 34 height 34
checkbox input "true"
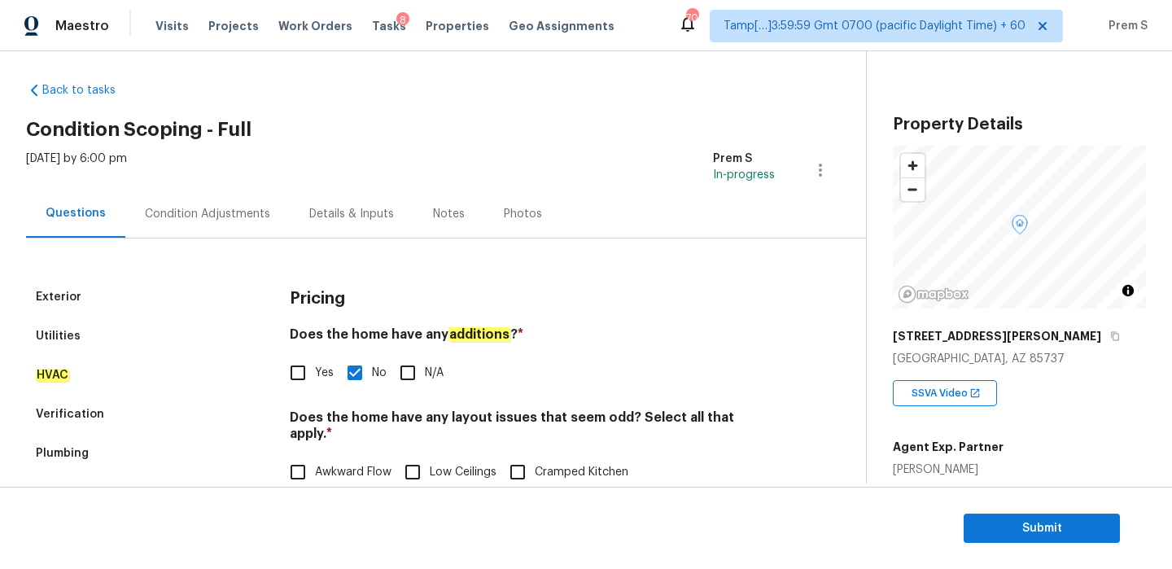
scroll to position [0, 0]
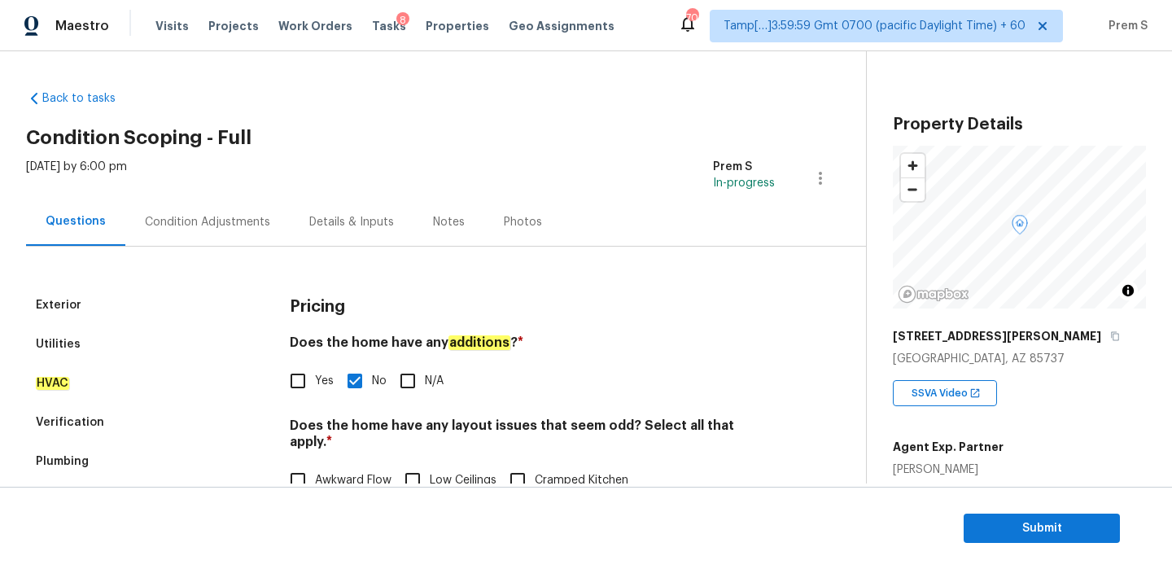
click at [258, 220] on div "Condition Adjustments" at bounding box center [207, 222] width 125 height 16
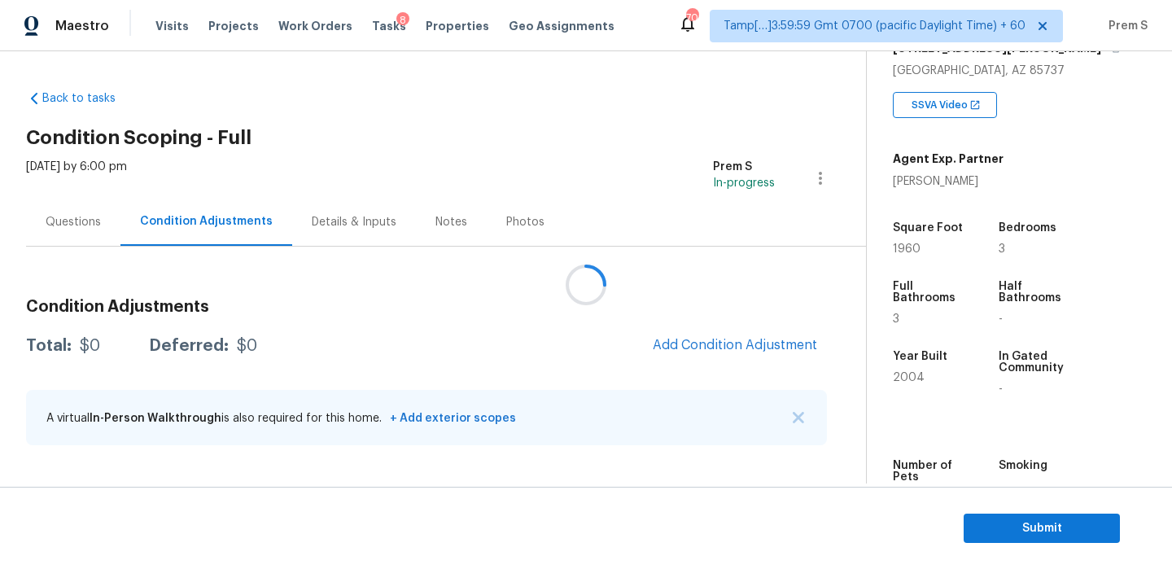
scroll to position [411, 0]
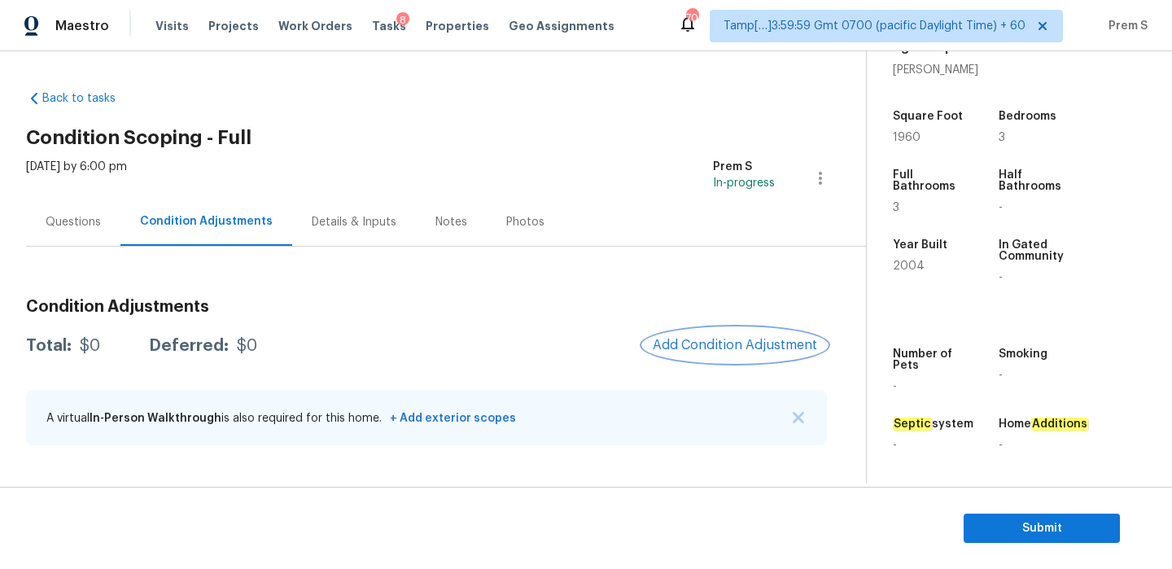
click at [696, 345] on span "Add Condition Adjustment" at bounding box center [735, 345] width 164 height 15
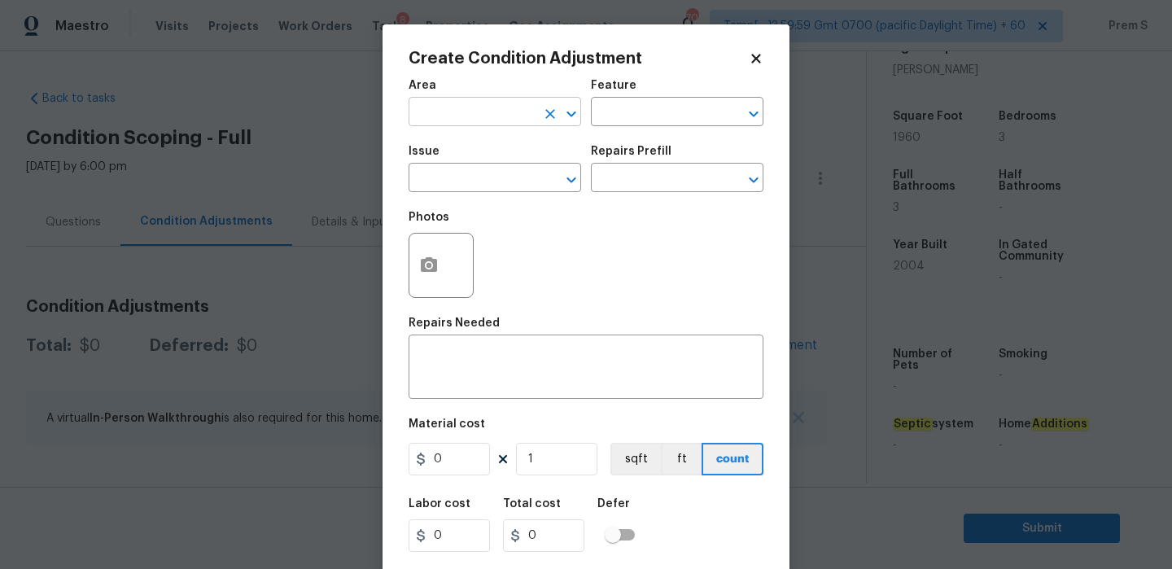
click at [510, 112] on input "text" at bounding box center [472, 113] width 127 height 25
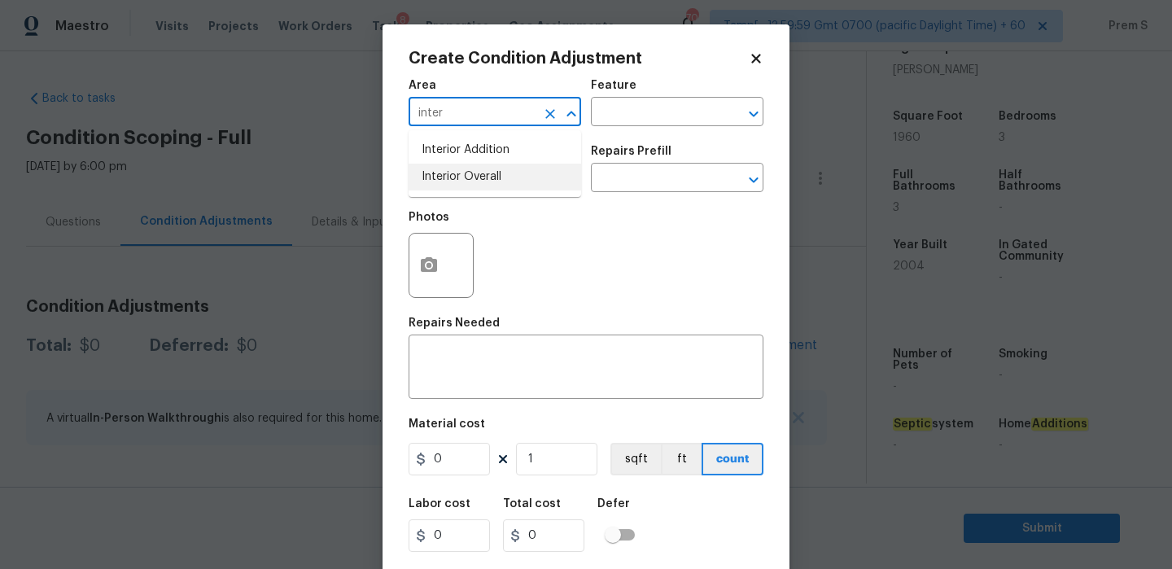
click at [506, 166] on li "Interior Overall" at bounding box center [495, 177] width 173 height 27
type input "Interior Overall"
click at [506, 166] on div "Issue" at bounding box center [495, 156] width 173 height 21
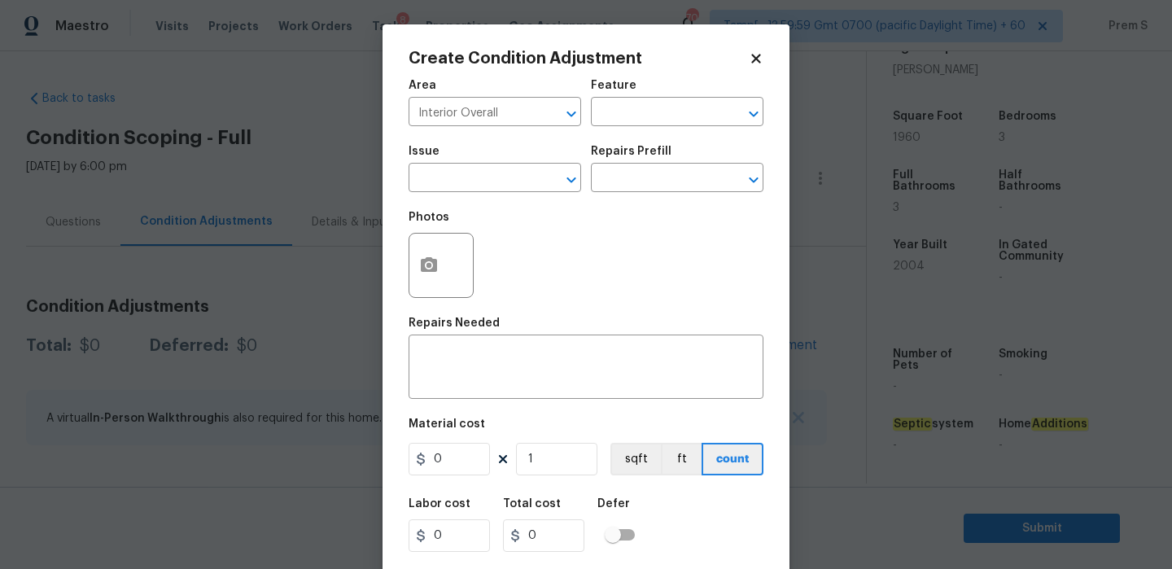
click at [506, 166] on div "Issue" at bounding box center [495, 156] width 173 height 21
click at [489, 182] on input "text" at bounding box center [472, 179] width 127 height 25
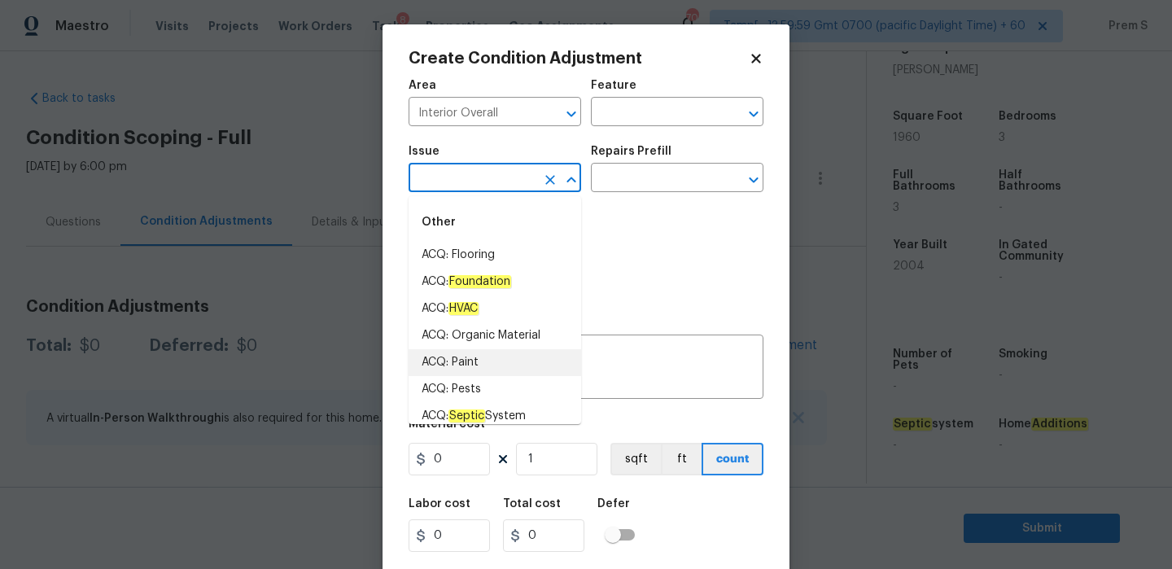
click at [480, 353] on li "ACQ: Paint" at bounding box center [495, 362] width 173 height 27
type input "ACQ: Paint"
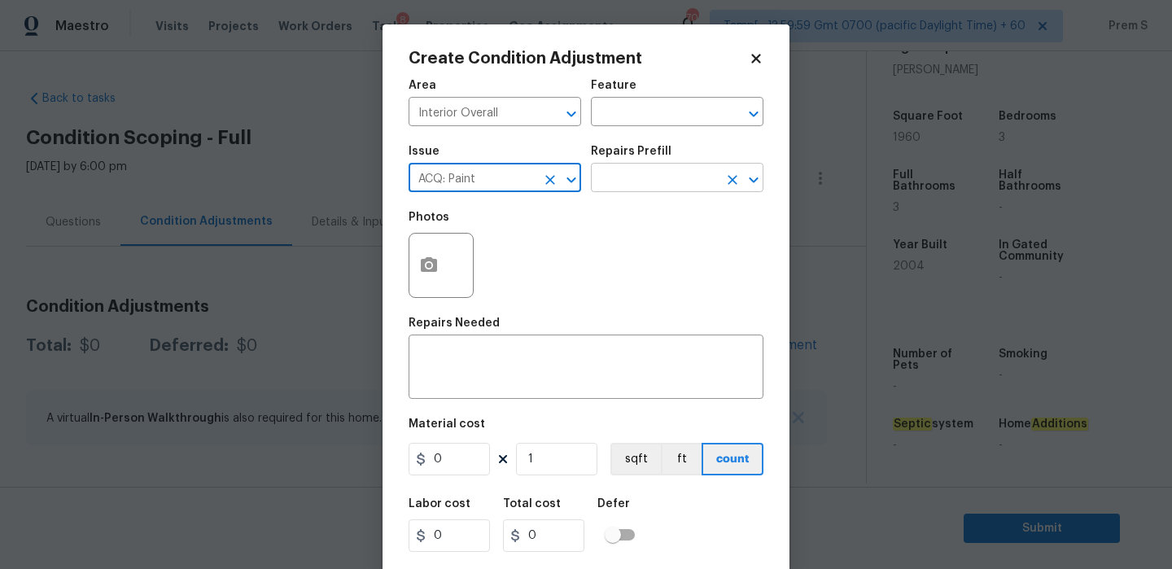
click at [693, 176] on input "text" at bounding box center [654, 179] width 127 height 25
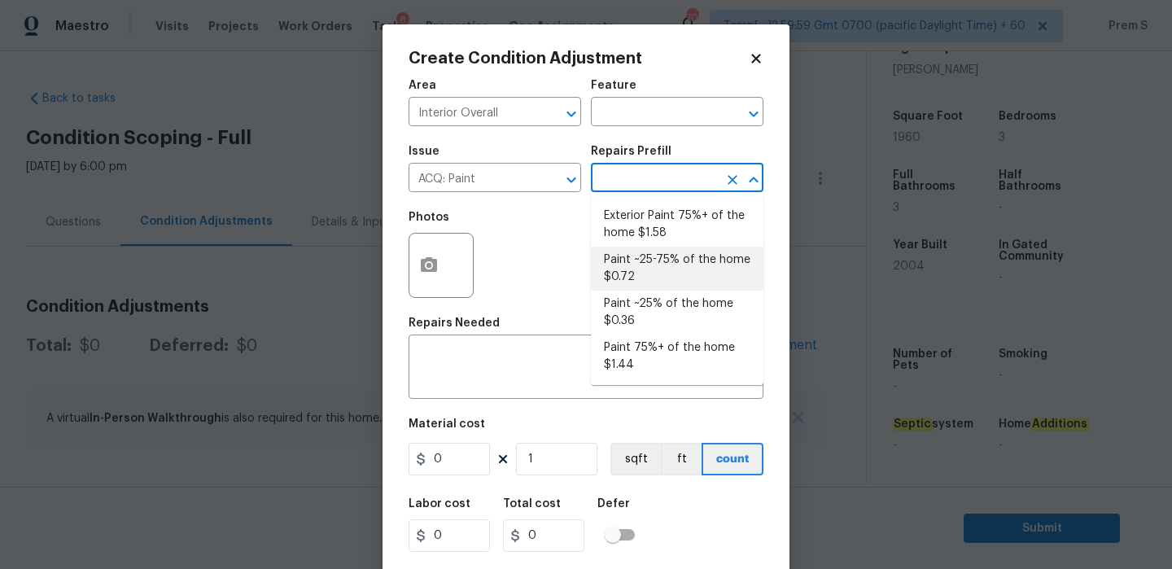
click at [677, 282] on li "Paint ~25-75% of the home $0.72" at bounding box center [677, 269] width 173 height 44
type input "Acquisition"
type textarea "Acquisition Scope: ~25 - 75% of the home needs interior paint"
type input "0.72"
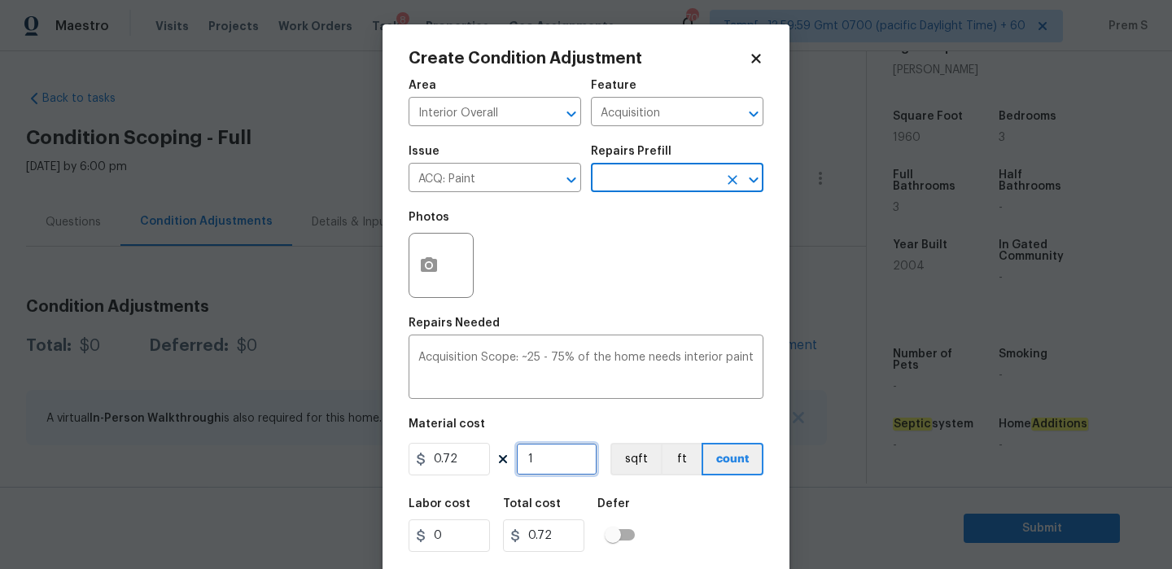
click at [544, 471] on input "1" at bounding box center [556, 459] width 81 height 33
type input "19"
type input "13.68"
type input "196"
type input "141.12"
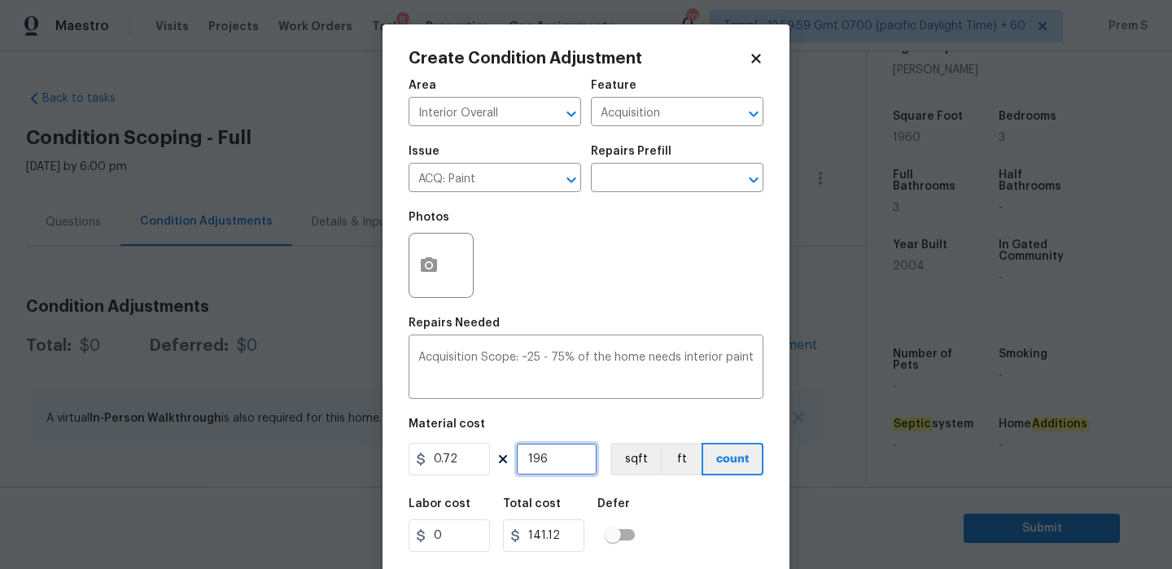
type input "1960"
type input "1411.2"
type input "1960"
click at [695, 528] on div "Labor cost 0 Total cost 1411.2 Defer" at bounding box center [586, 525] width 355 height 73
click at [423, 261] on icon "button" at bounding box center [429, 264] width 16 height 15
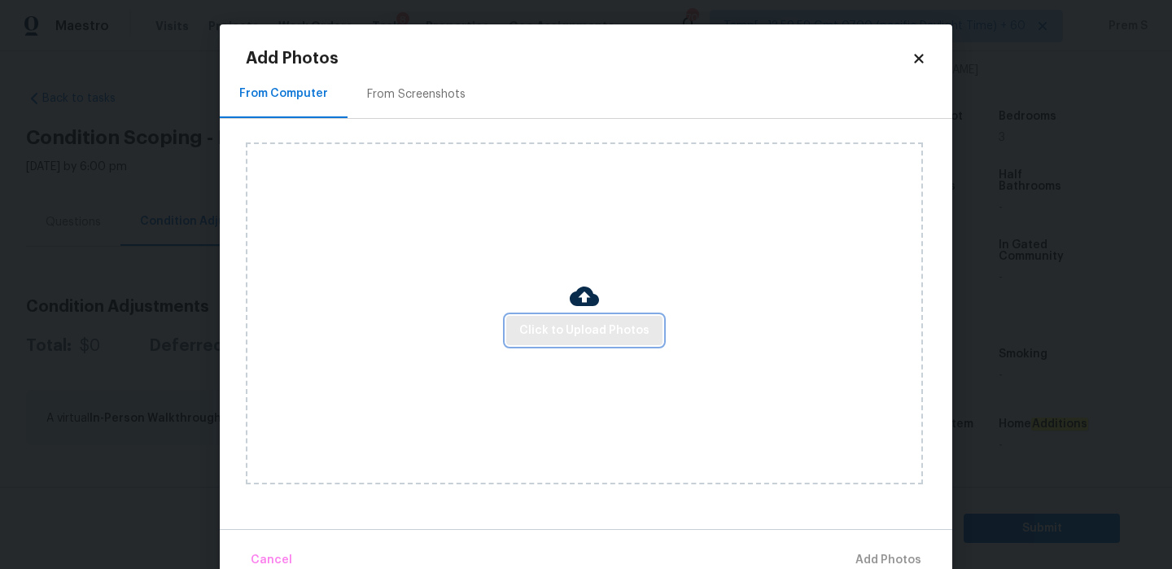
click at [576, 334] on span "Click to Upload Photos" at bounding box center [584, 331] width 130 height 20
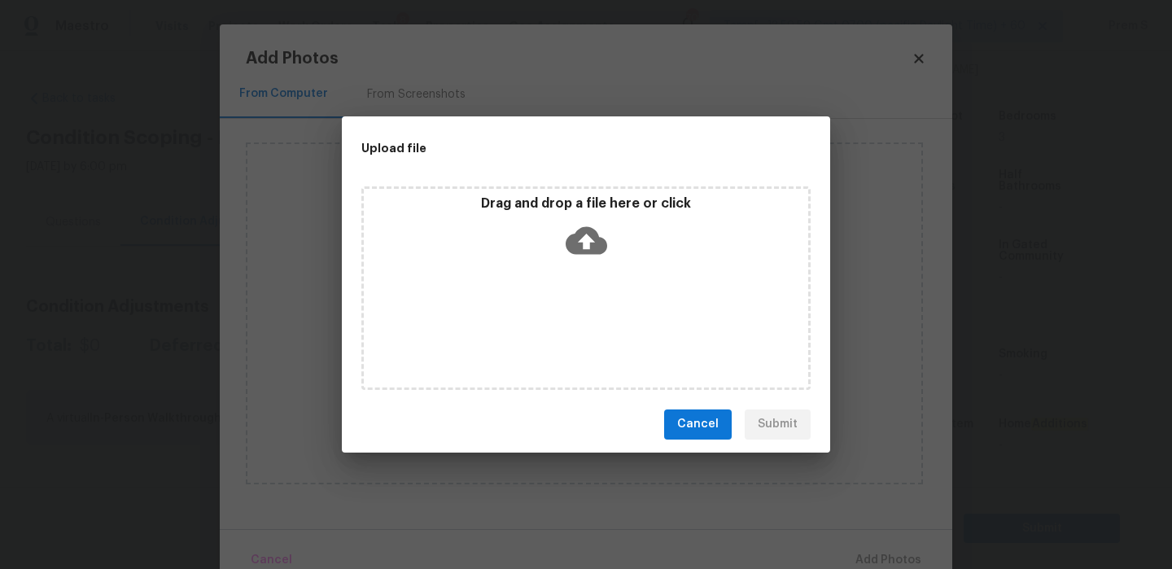
click at [584, 221] on icon at bounding box center [587, 241] width 42 height 42
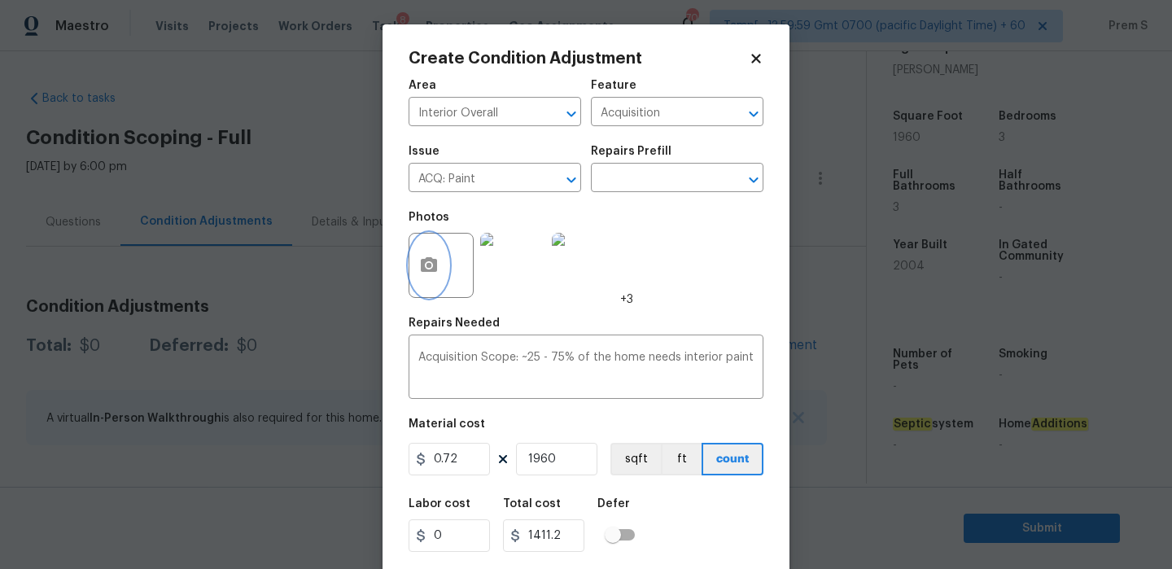
scroll to position [39, 0]
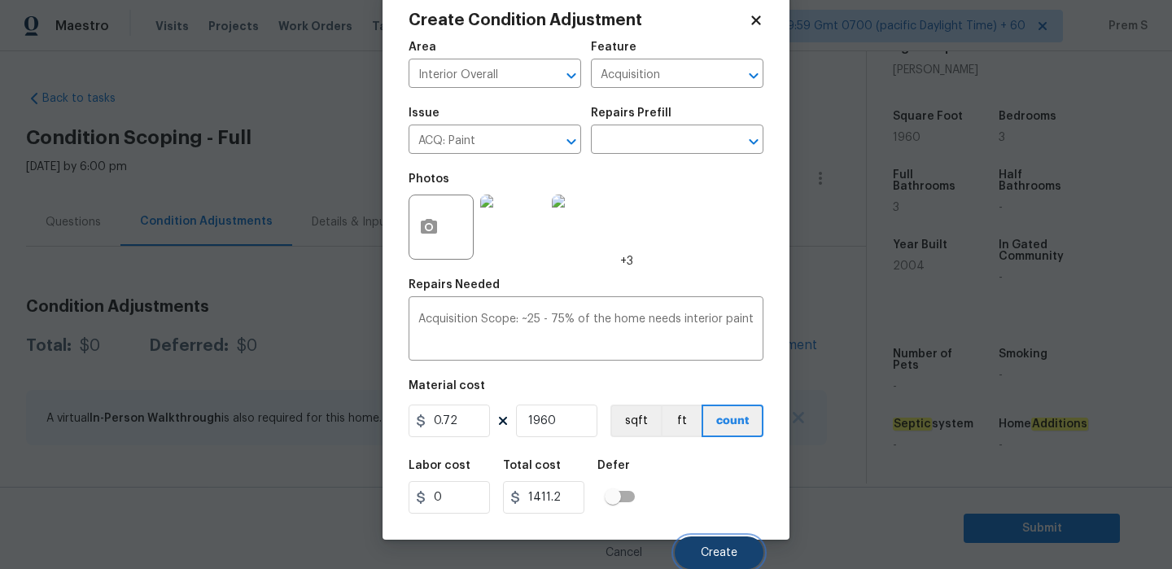
click at [713, 559] on button "Create" at bounding box center [719, 553] width 89 height 33
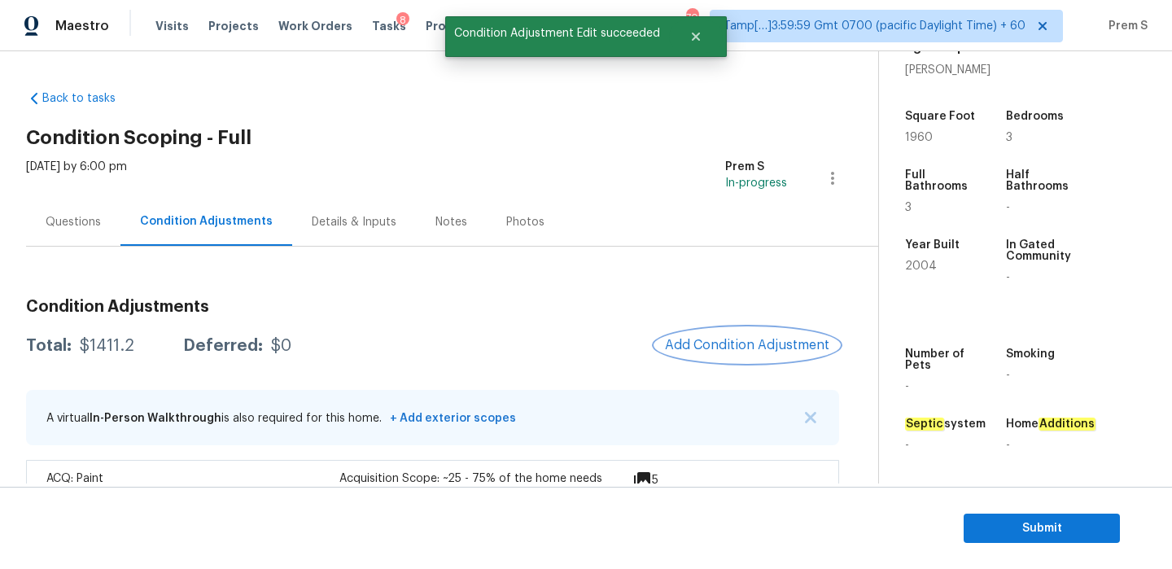
scroll to position [51, 0]
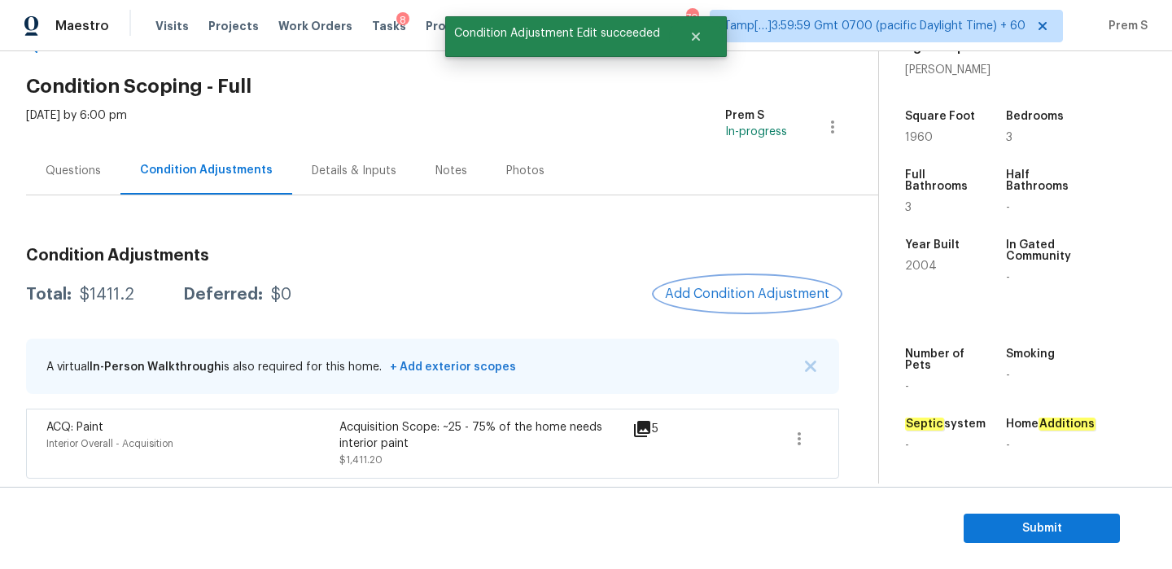
click at [703, 291] on span "Add Condition Adjustment" at bounding box center [747, 294] width 164 height 15
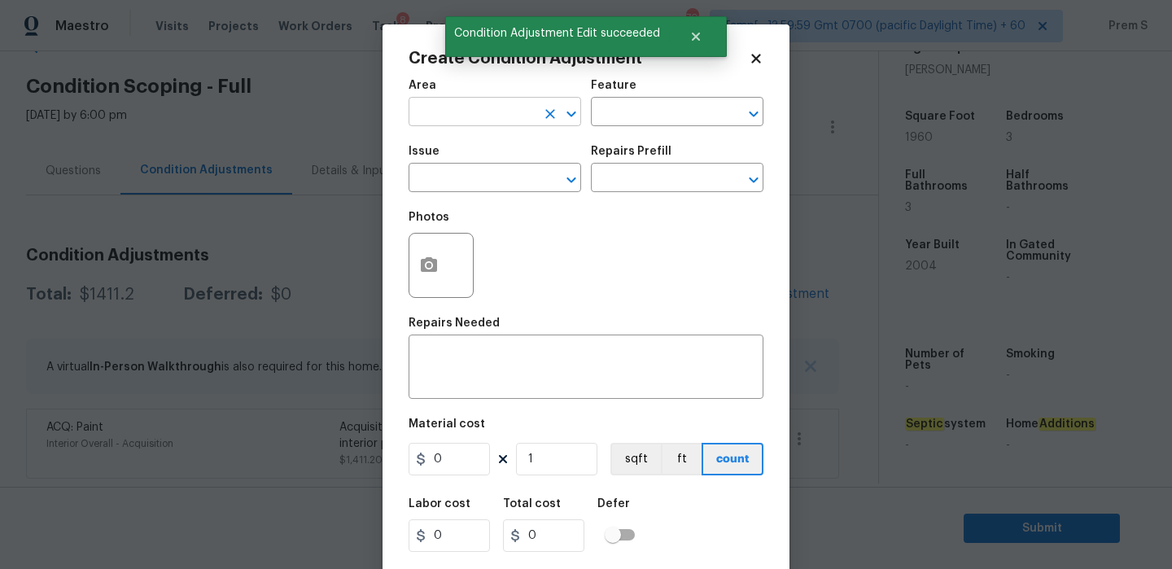
click at [489, 116] on input "text" at bounding box center [472, 113] width 127 height 25
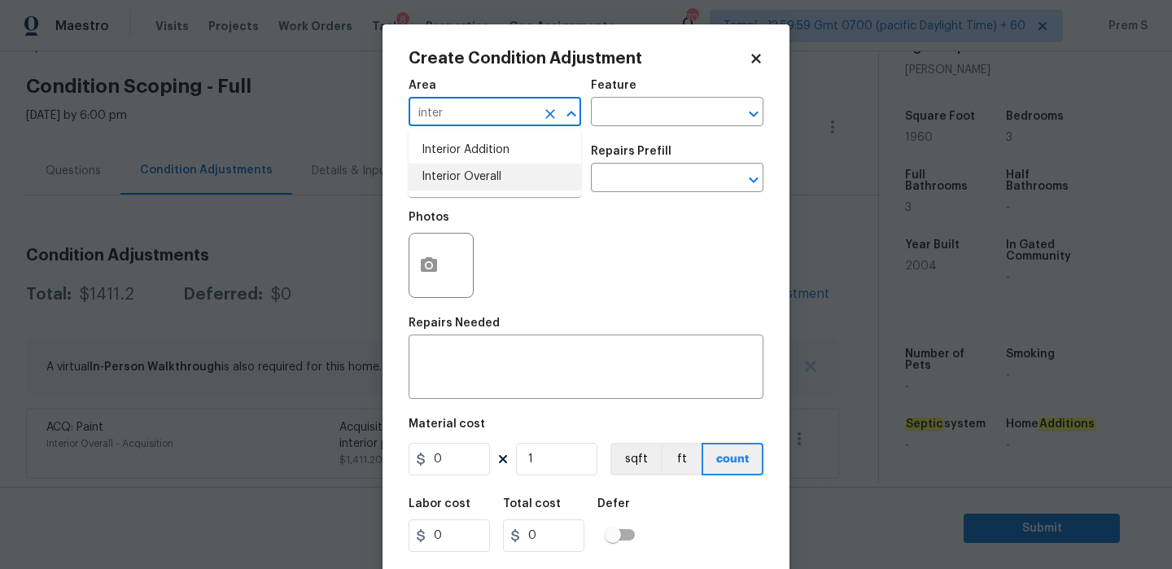
click at [496, 184] on li "Interior Overall" at bounding box center [495, 177] width 173 height 27
type input "Interior Overall"
click at [496, 184] on input "text" at bounding box center [472, 179] width 127 height 25
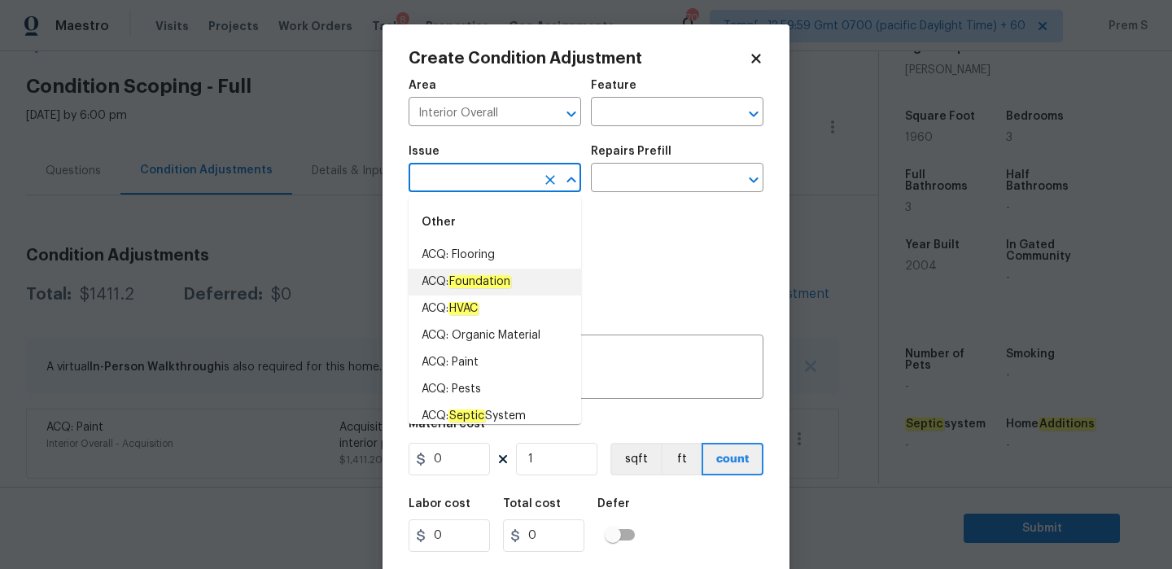
click at [497, 269] on li "ACQ: Foundation" at bounding box center [495, 282] width 173 height 27
type input "ACQ: Foundation"
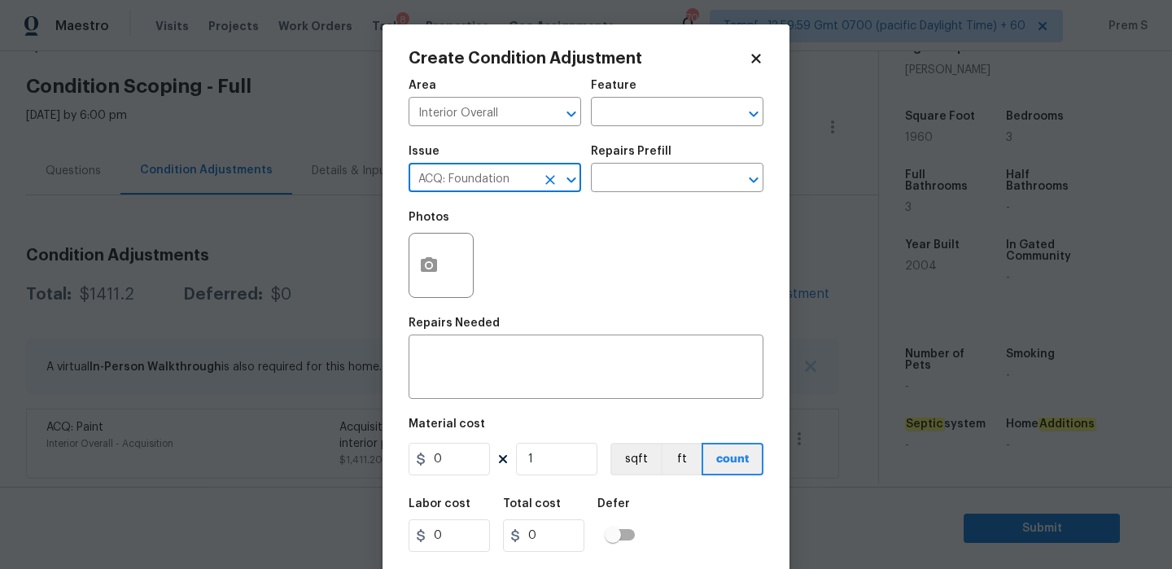
click at [554, 177] on icon "Clear" at bounding box center [550, 180] width 16 height 16
click at [515, 186] on input "text" at bounding box center [472, 179] width 127 height 25
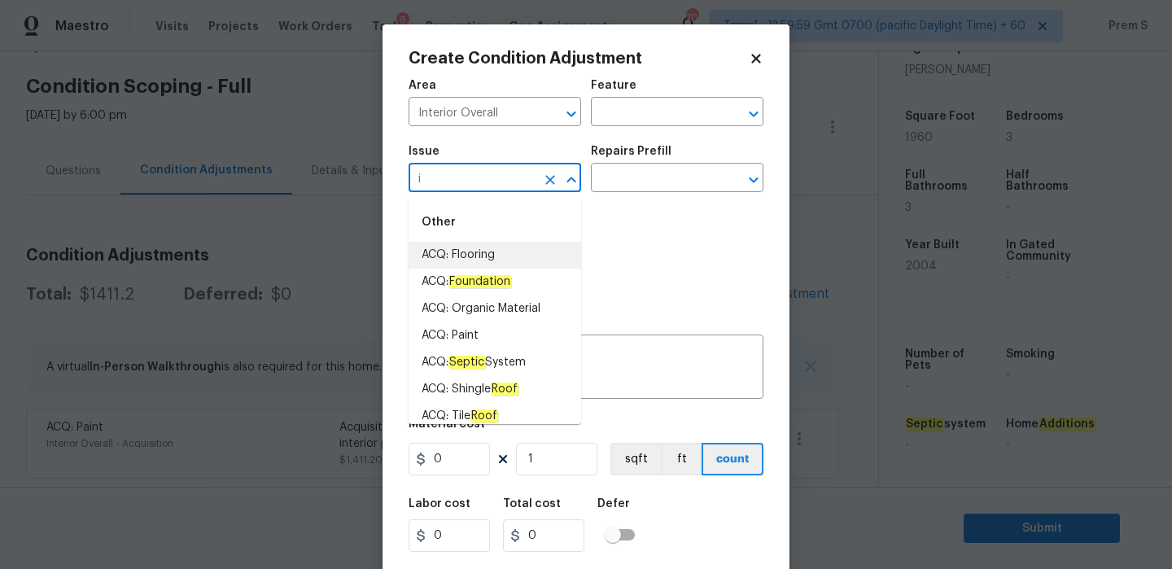
click at [516, 251] on li "ACQ: Flooring" at bounding box center [495, 255] width 173 height 27
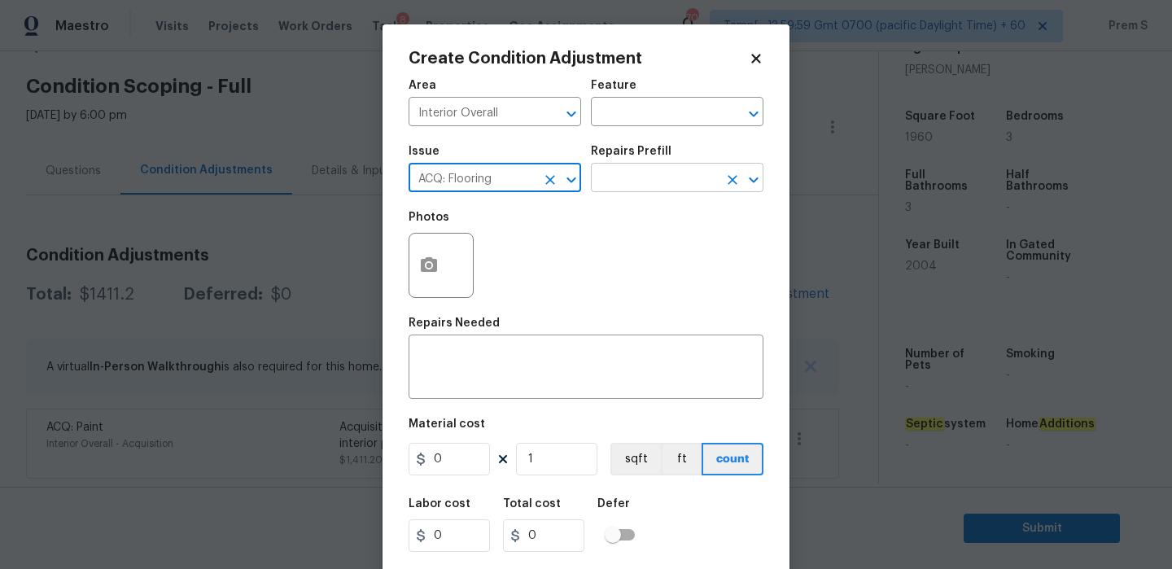
type input "ACQ: Flooring"
click at [648, 174] on input "text" at bounding box center [654, 179] width 127 height 25
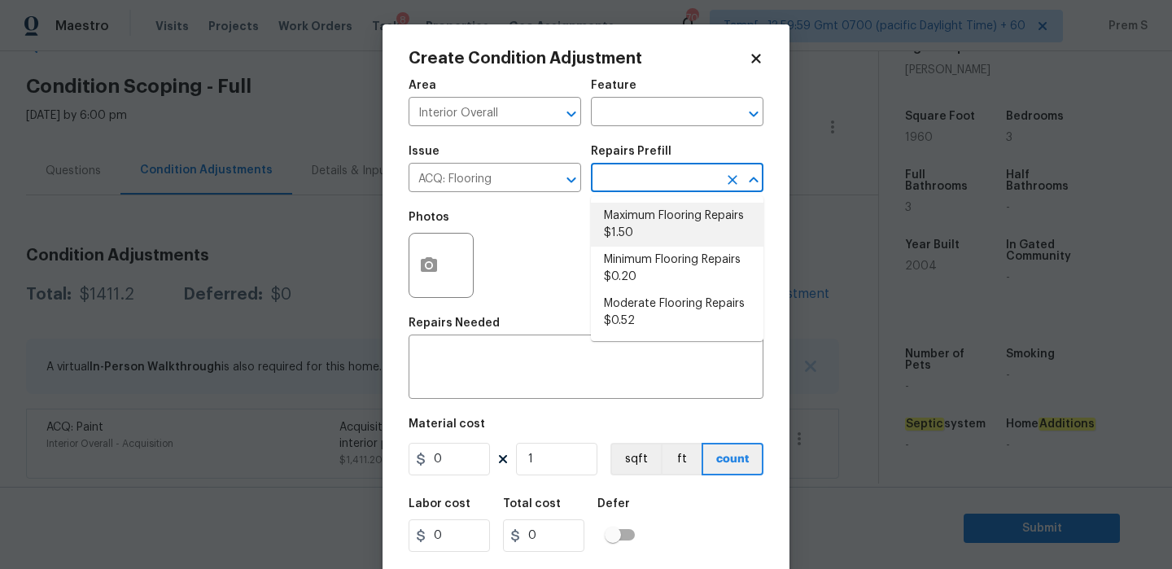
click at [656, 229] on li "Maximum Flooring Repairs $1.50" at bounding box center [677, 225] width 173 height 44
type input "Acquisition"
type textarea "Acquisition Scope: Maximum flooring repairs"
type input "1.5"
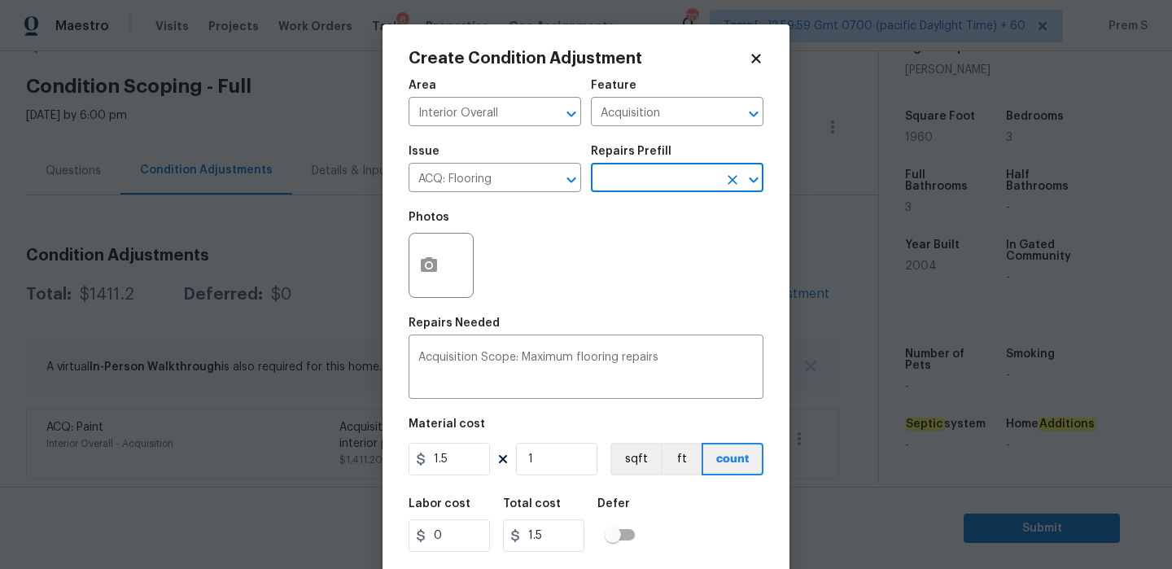
click at [621, 182] on input "text" at bounding box center [654, 179] width 127 height 25
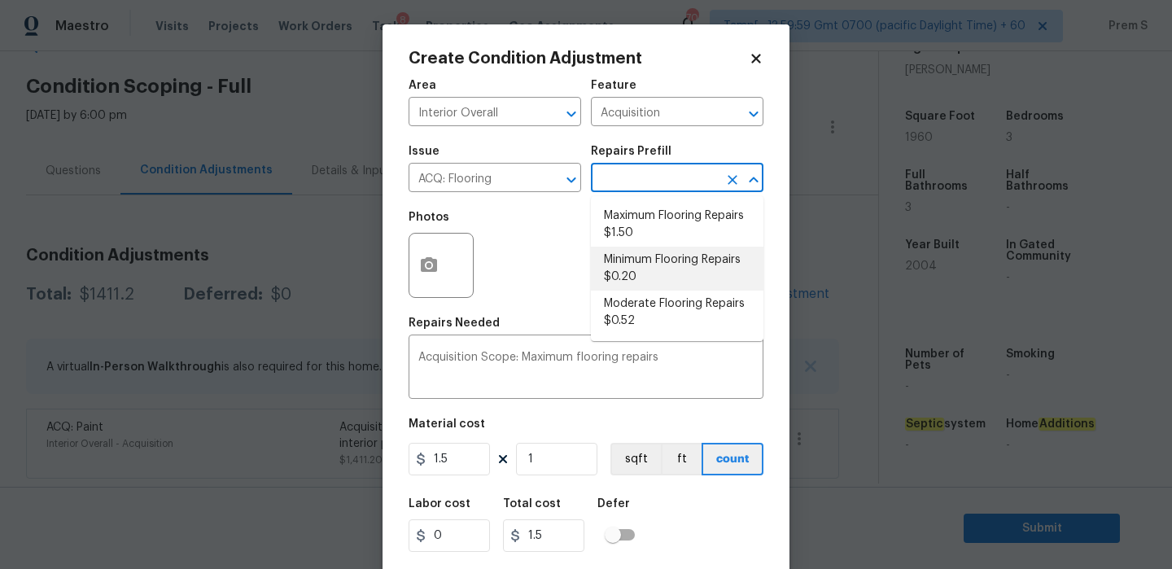
click at [650, 273] on li "Minimum Flooring Repairs $0.20" at bounding box center [677, 269] width 173 height 44
type textarea "Acquisition Scope: Minimum flooring repairs"
type input "0.2"
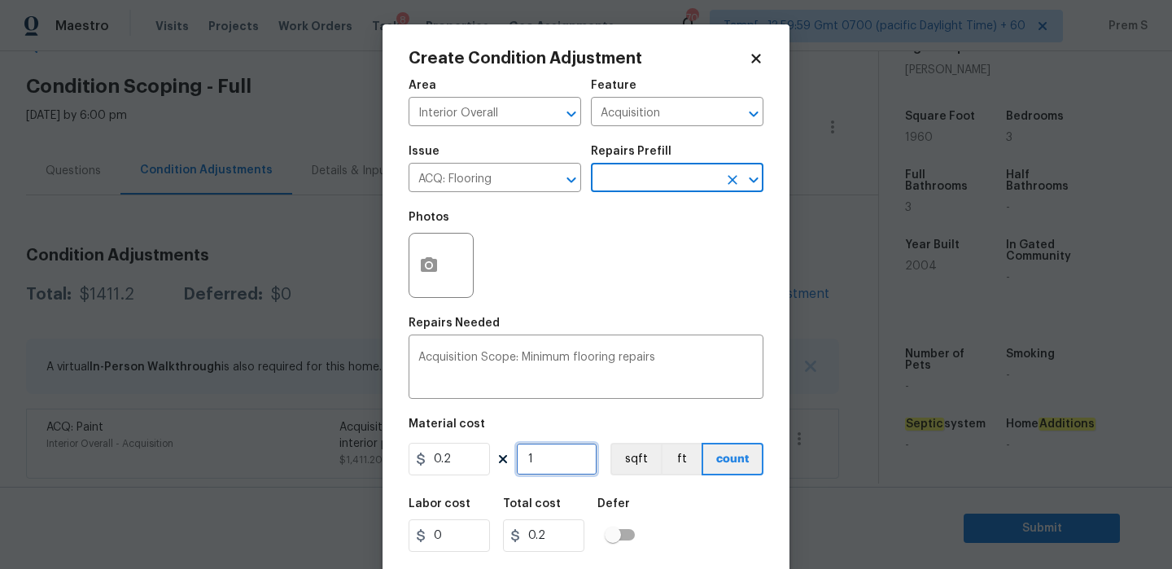
click at [549, 465] on input "1" at bounding box center [556, 459] width 81 height 33
type input "19"
type input "3.8"
type input "196"
type input "39.2"
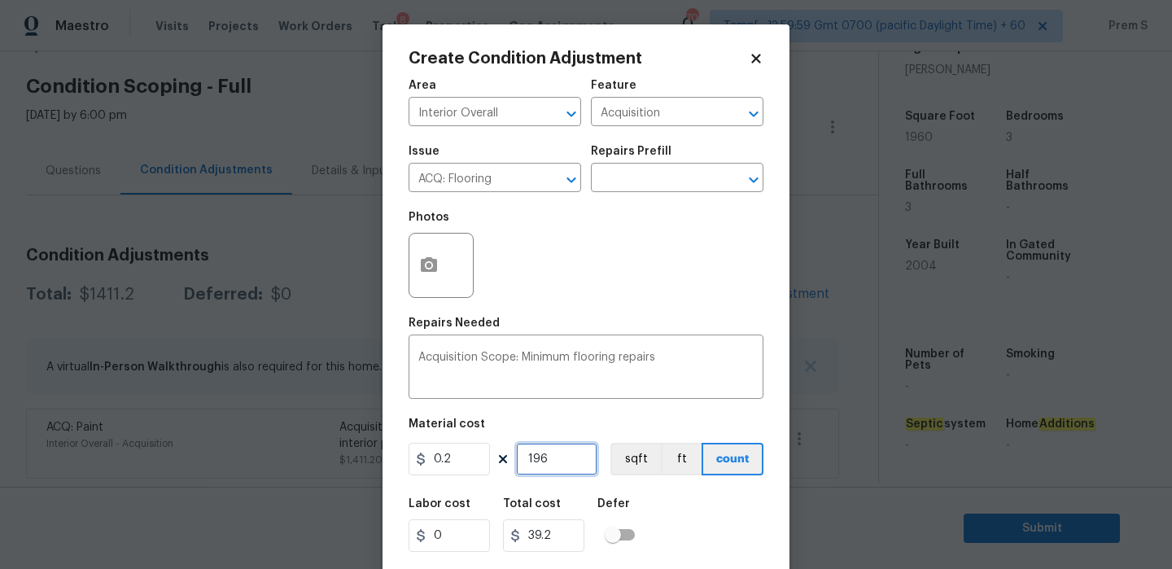
type input "1960"
type input "392"
type input "1960"
click at [727, 489] on div "Area Interior Overall ​ Feature Acquisition ​ Issue ACQ: Flooring ​ Repairs Pre…" at bounding box center [586, 338] width 355 height 537
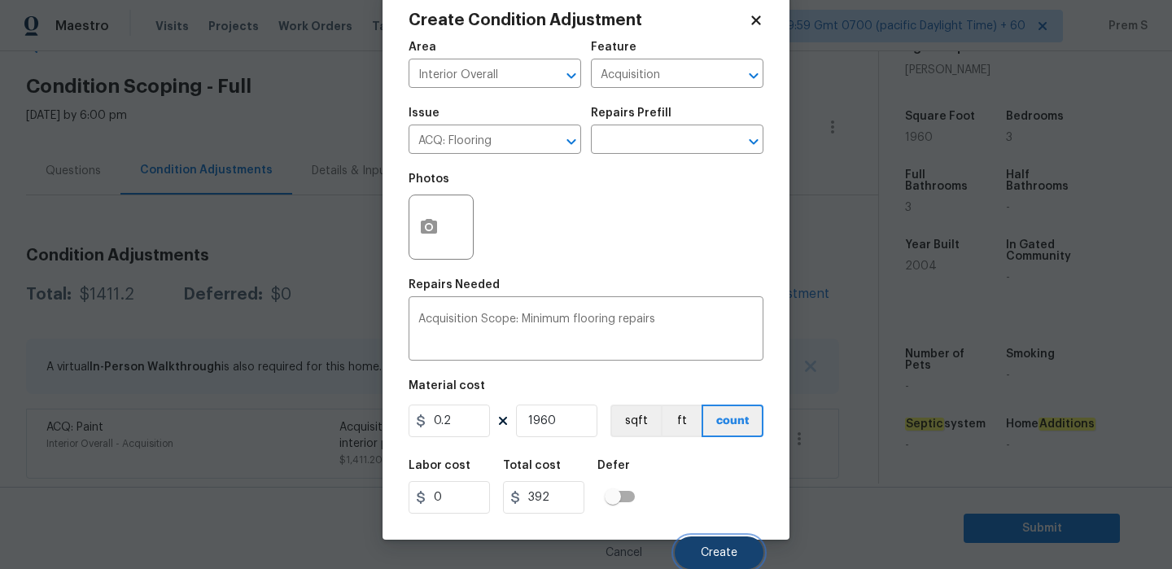
click at [723, 554] on span "Create" at bounding box center [719, 553] width 37 height 12
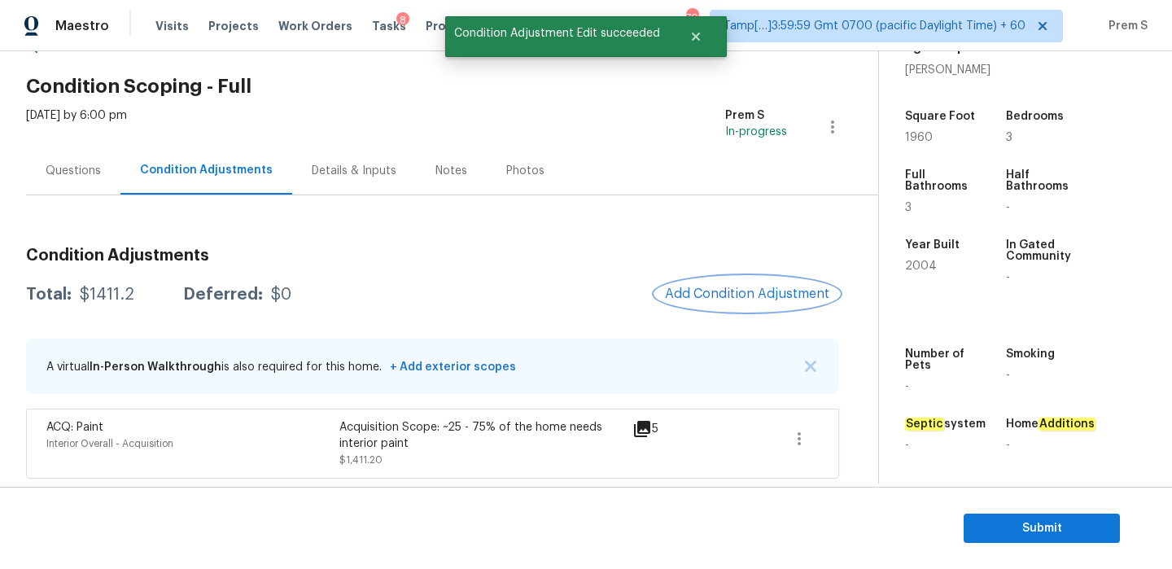
scroll to position [0, 0]
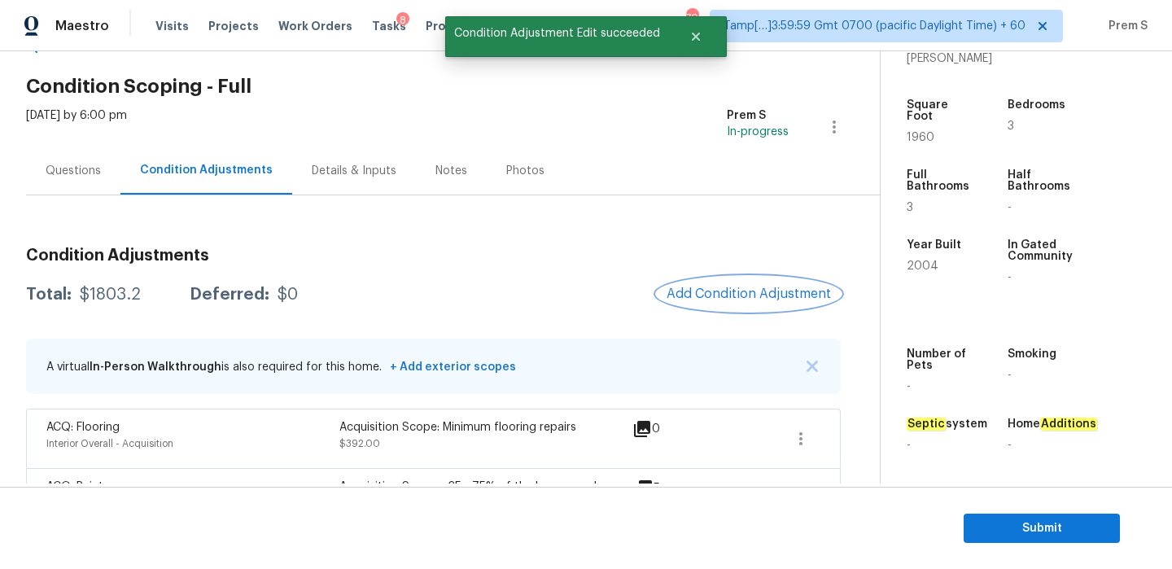
click at [745, 285] on button "Add Condition Adjustment" at bounding box center [749, 294] width 184 height 34
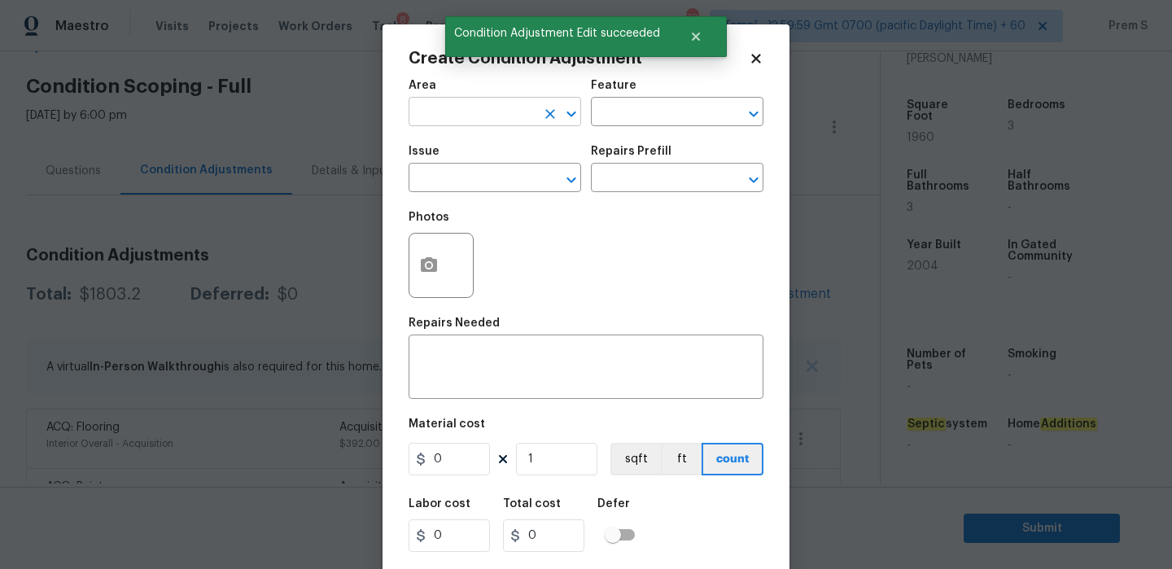
click at [477, 124] on input "text" at bounding box center [472, 113] width 127 height 25
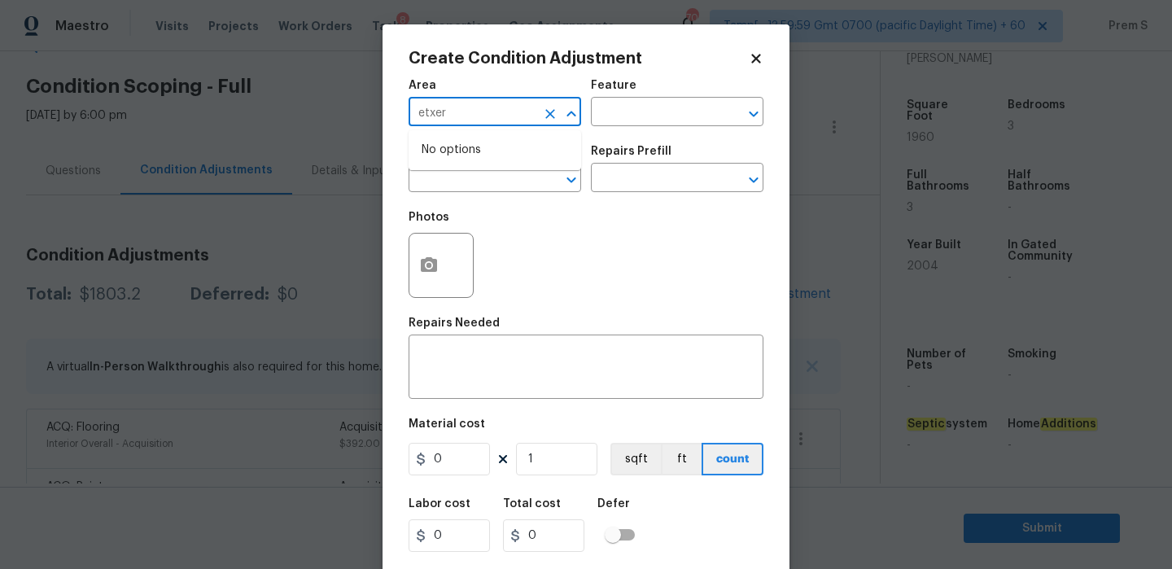
type input "etxer"
click at [493, 178] on li "Exterior Overall" at bounding box center [495, 177] width 173 height 27
type input "Exterior Overall"
click at [493, 178] on input "text" at bounding box center [472, 179] width 127 height 25
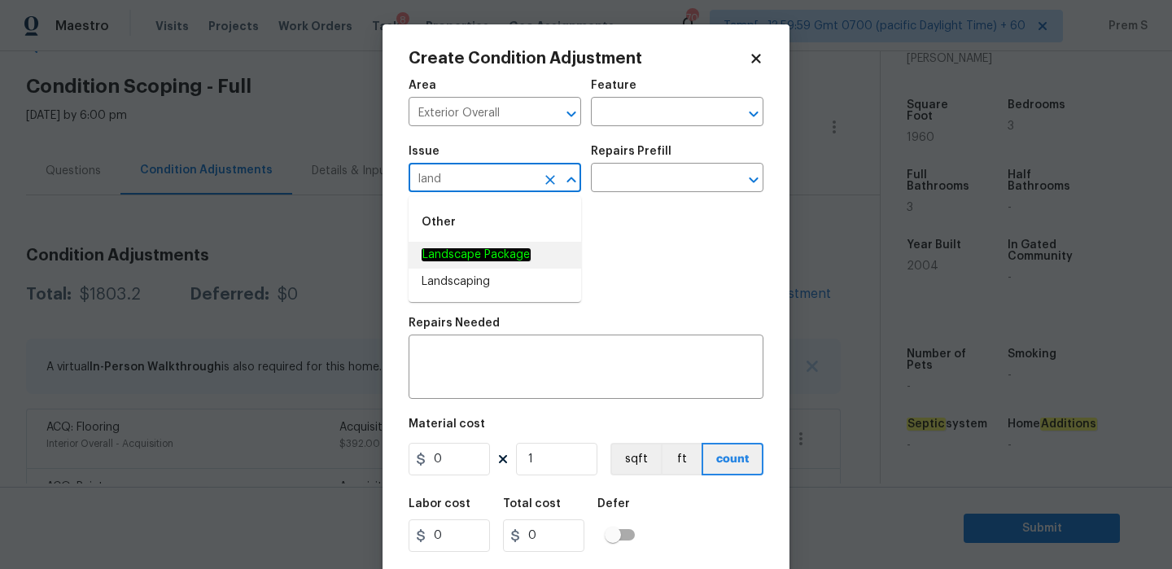
click at [512, 252] on em "Landscape Package" at bounding box center [476, 254] width 109 height 13
type input "Landscape Package"
click at [661, 172] on input "text" at bounding box center [654, 179] width 127 height 25
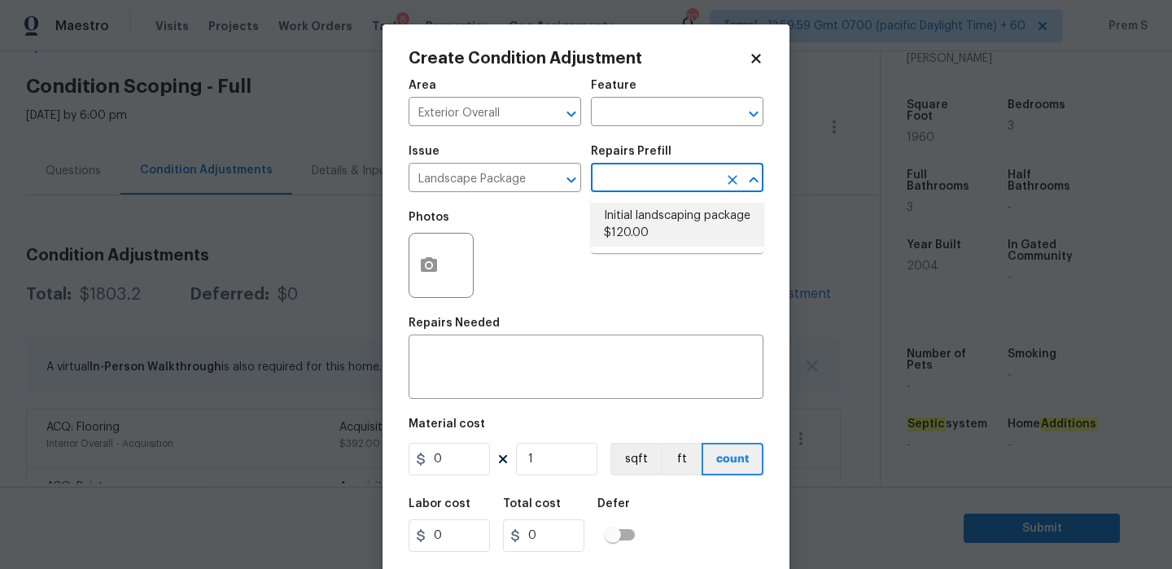
click at [648, 234] on li "Initial landscaping package $120.00" at bounding box center [677, 225] width 173 height 44
type input "Home Readiness Packages"
type textarea "Mowing of grass up to 6" in height. Mow, edge along driveways & sidewalks, trim…"
type input "120"
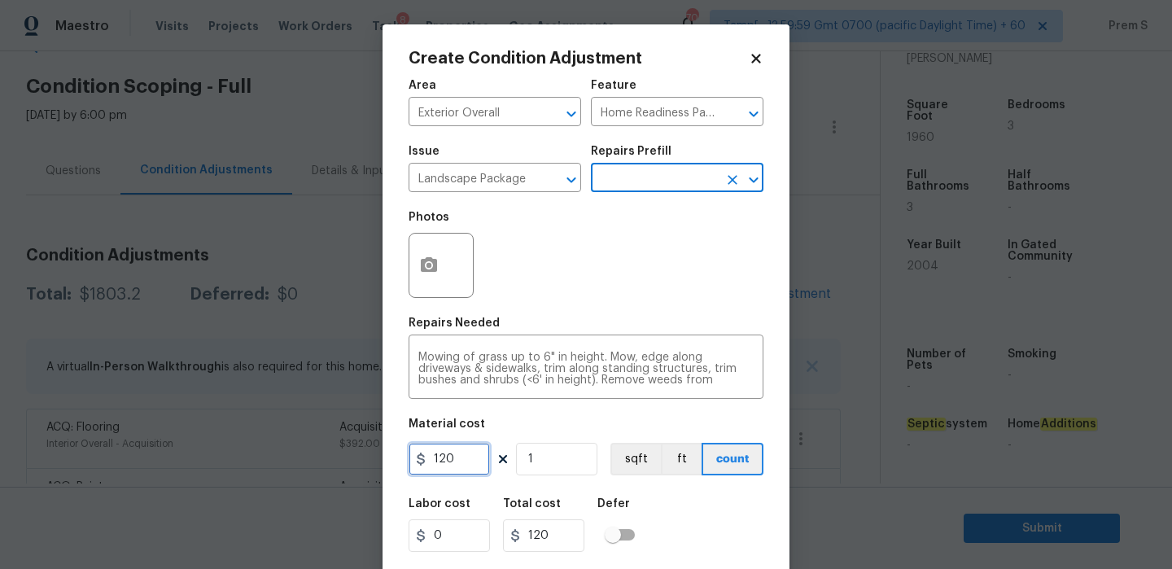
click at [449, 467] on input "120" at bounding box center [449, 459] width 81 height 33
type input "300"
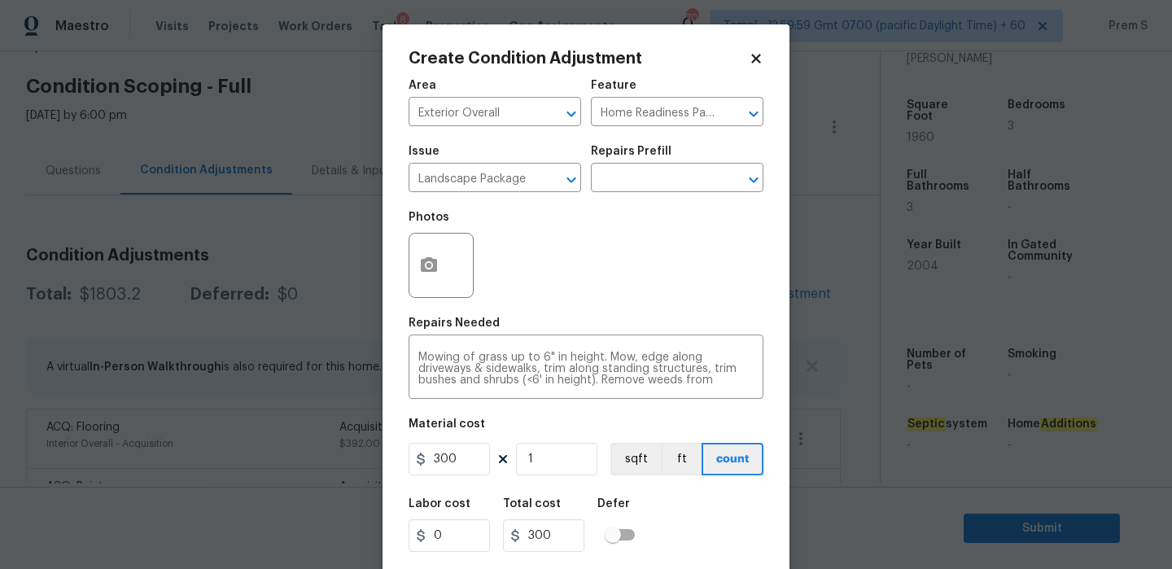
click at [741, 493] on div "Labor cost 0 Total cost 300 Defer" at bounding box center [586, 525] width 355 height 73
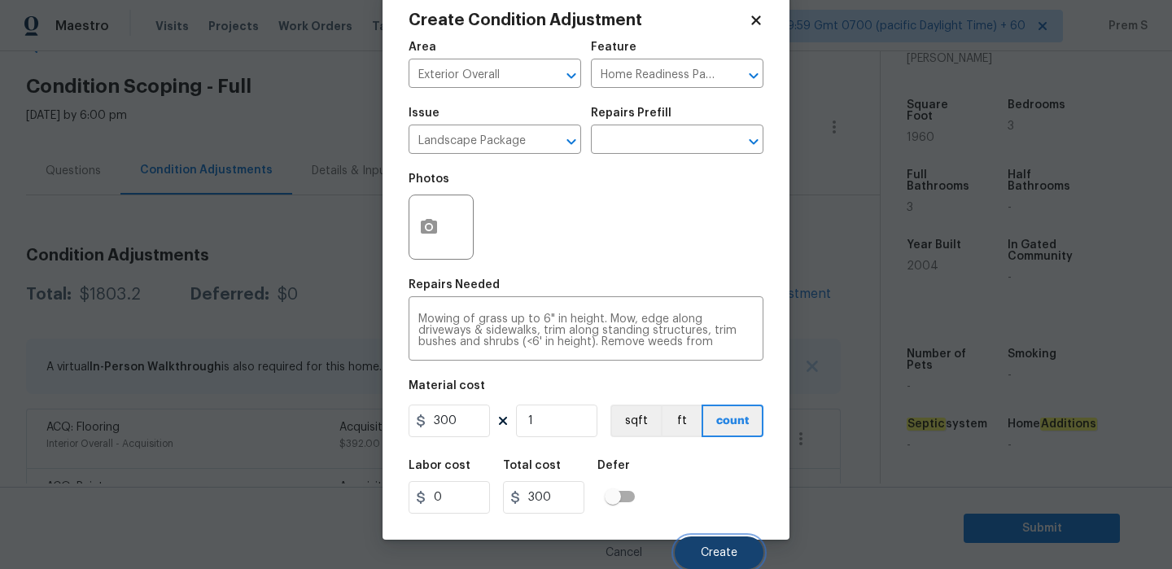
click at [741, 544] on button "Create" at bounding box center [719, 553] width 89 height 33
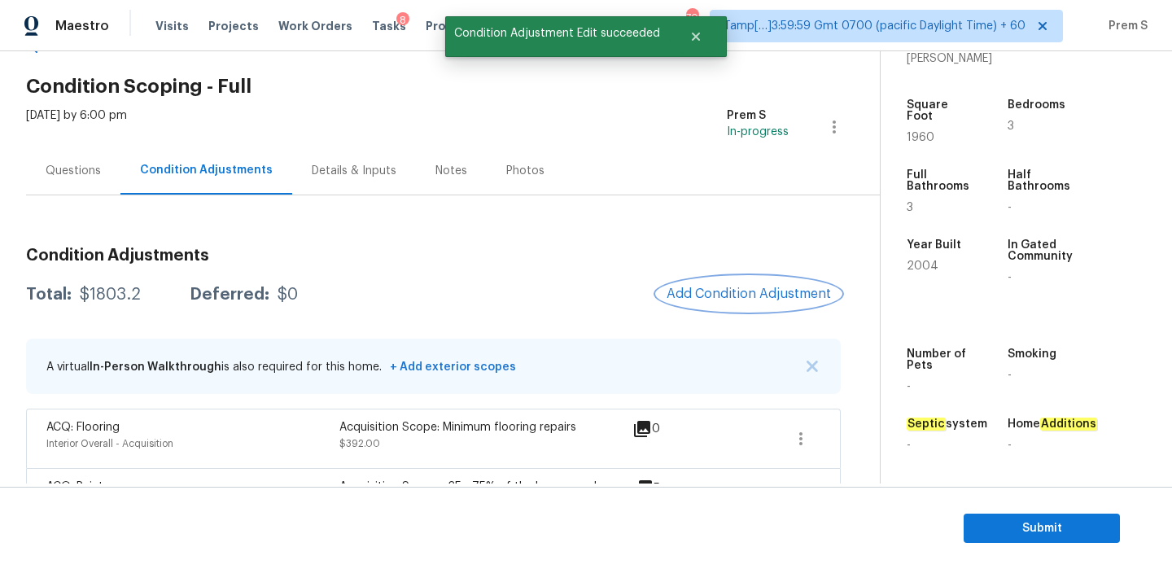
scroll to position [0, 0]
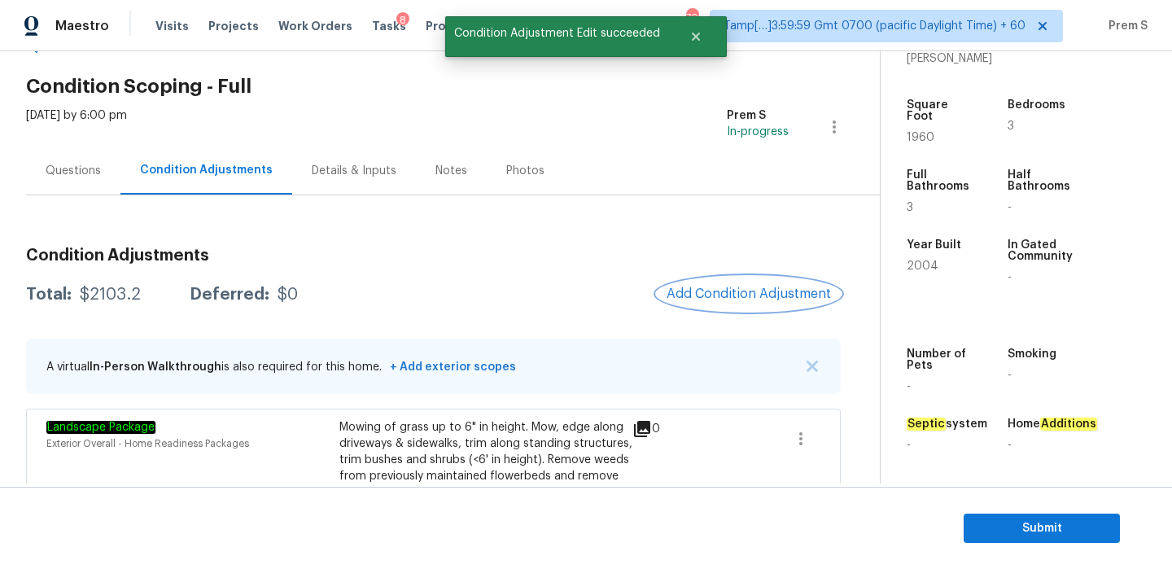
click at [763, 285] on button "Add Condition Adjustment" at bounding box center [749, 294] width 184 height 34
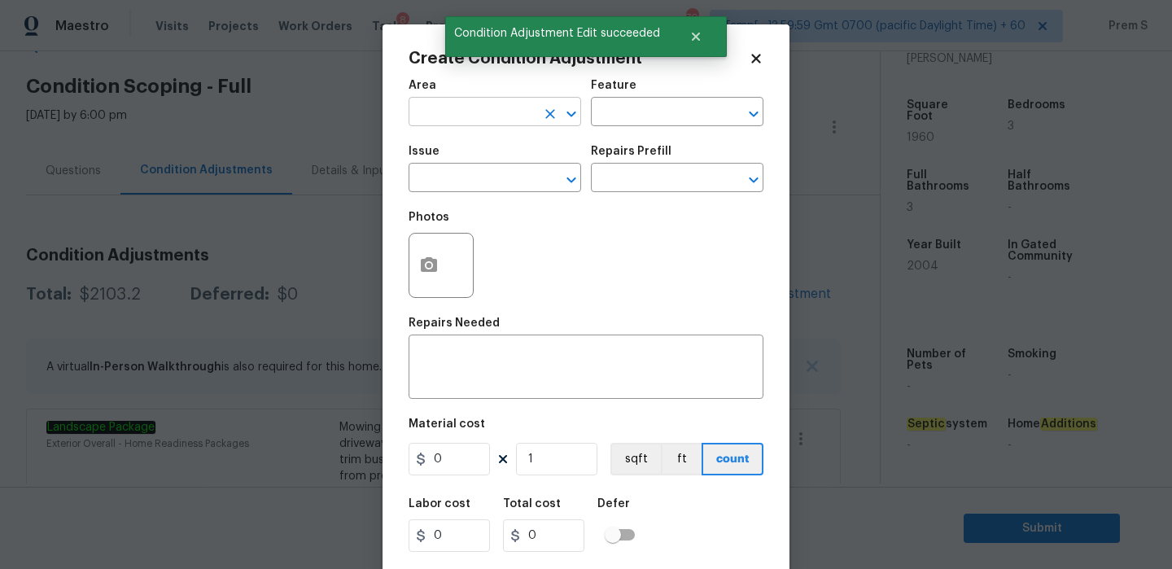
click at [482, 124] on input "text" at bounding box center [472, 113] width 127 height 25
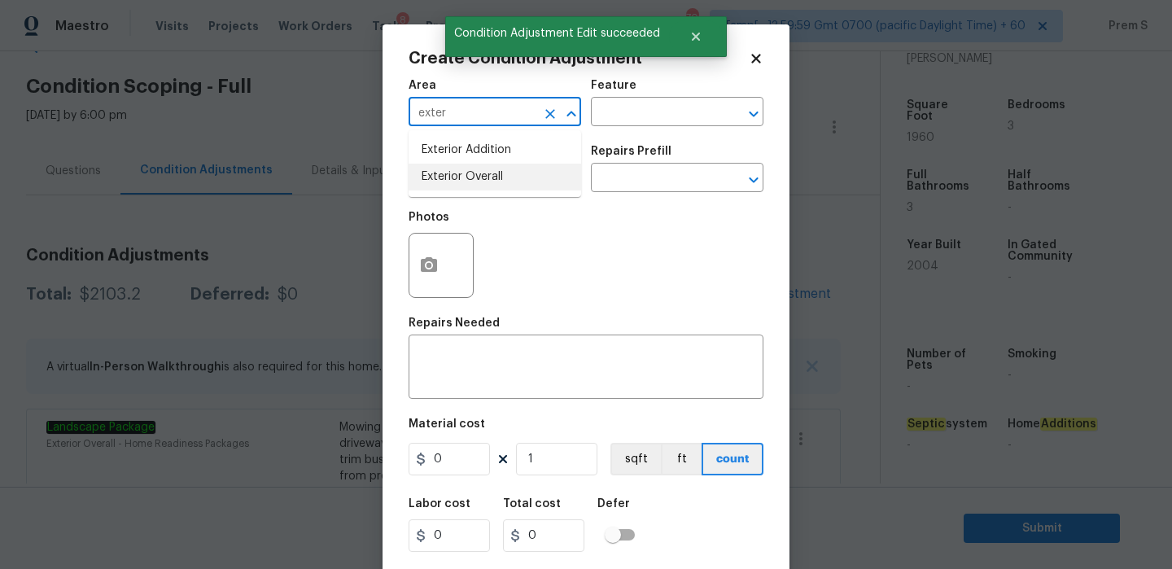
click at [477, 183] on li "Exterior Overall" at bounding box center [495, 177] width 173 height 27
type input "Exterior Overall"
click at [477, 183] on input "text" at bounding box center [472, 179] width 127 height 25
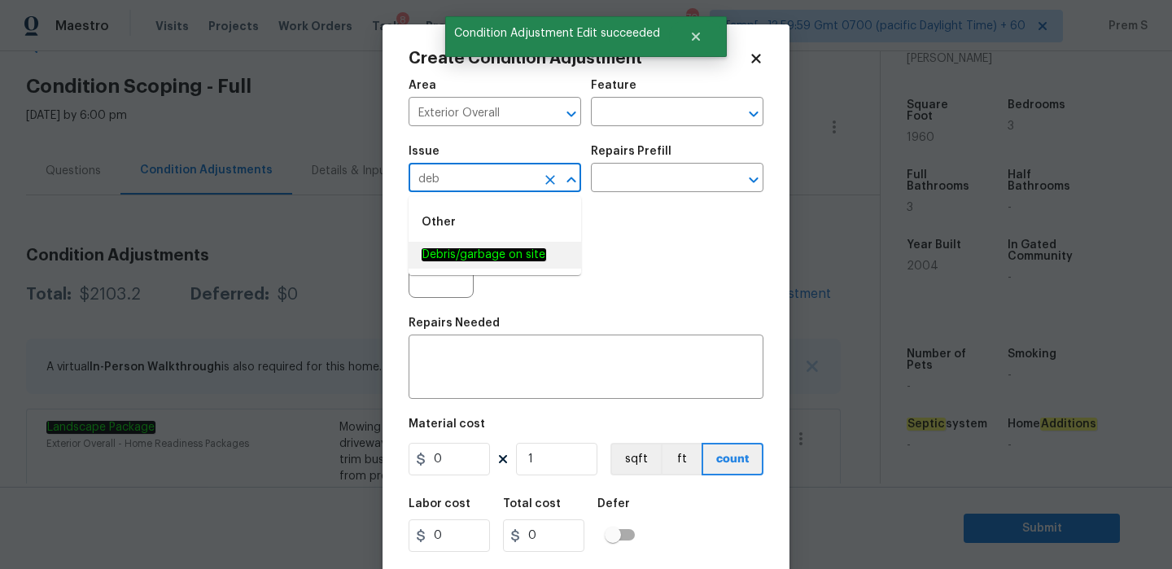
click at [479, 261] on span "Debris/garbage on site" at bounding box center [484, 255] width 125 height 17
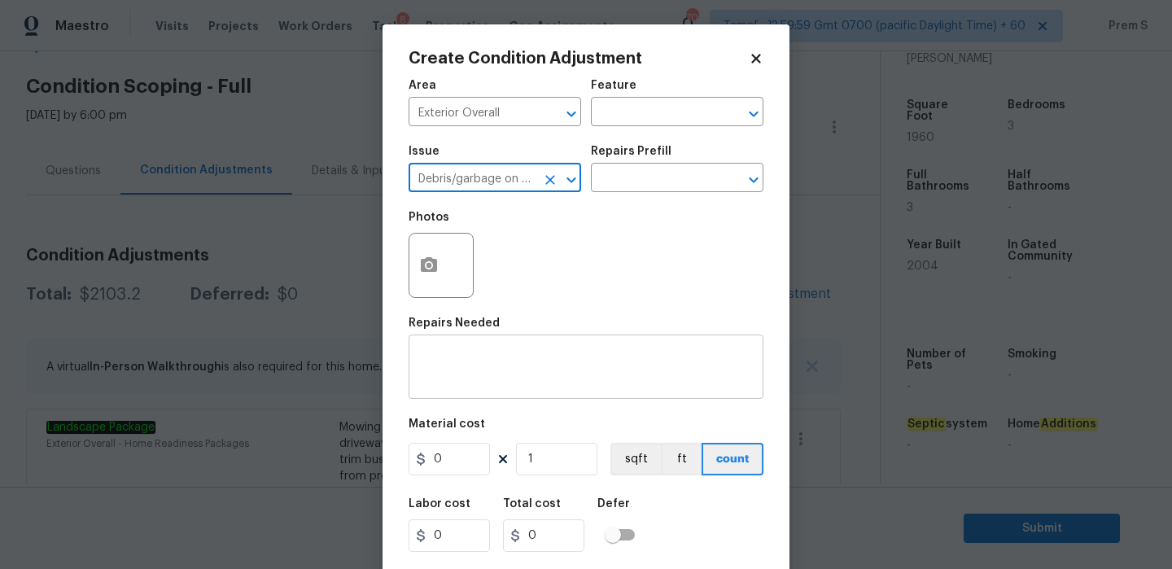
type input "Debris/garbage on site"
click at [481, 357] on textarea at bounding box center [585, 369] width 335 height 34
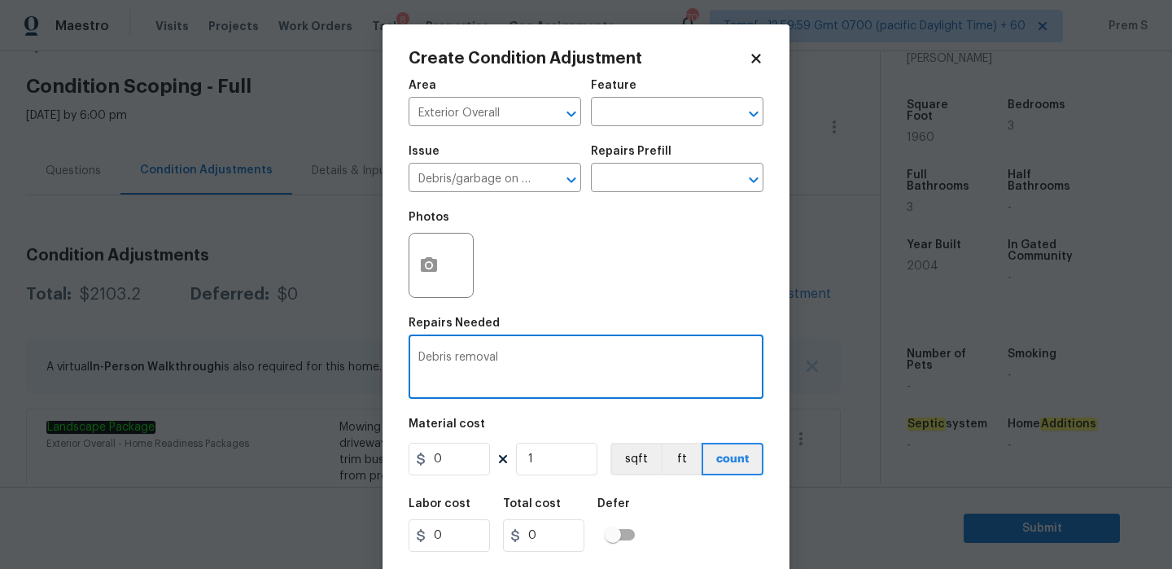
type textarea "Debris removal"
click at [453, 455] on input "0" at bounding box center [449, 459] width 81 height 33
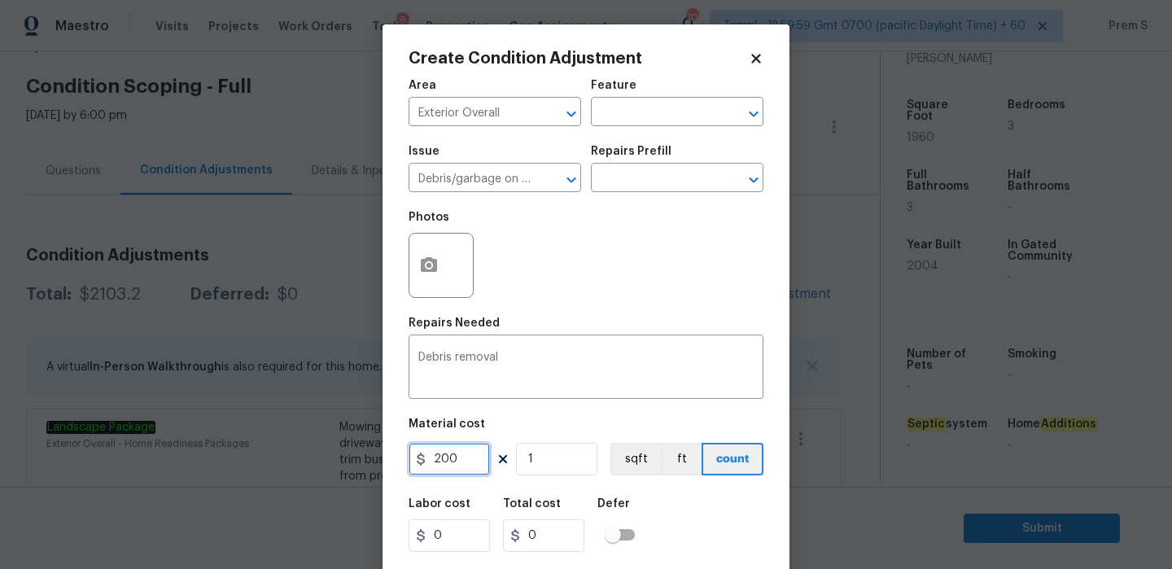
type input "200"
click at [713, 519] on div "Labor cost 0 Total cost 200 Defer" at bounding box center [586, 525] width 355 height 73
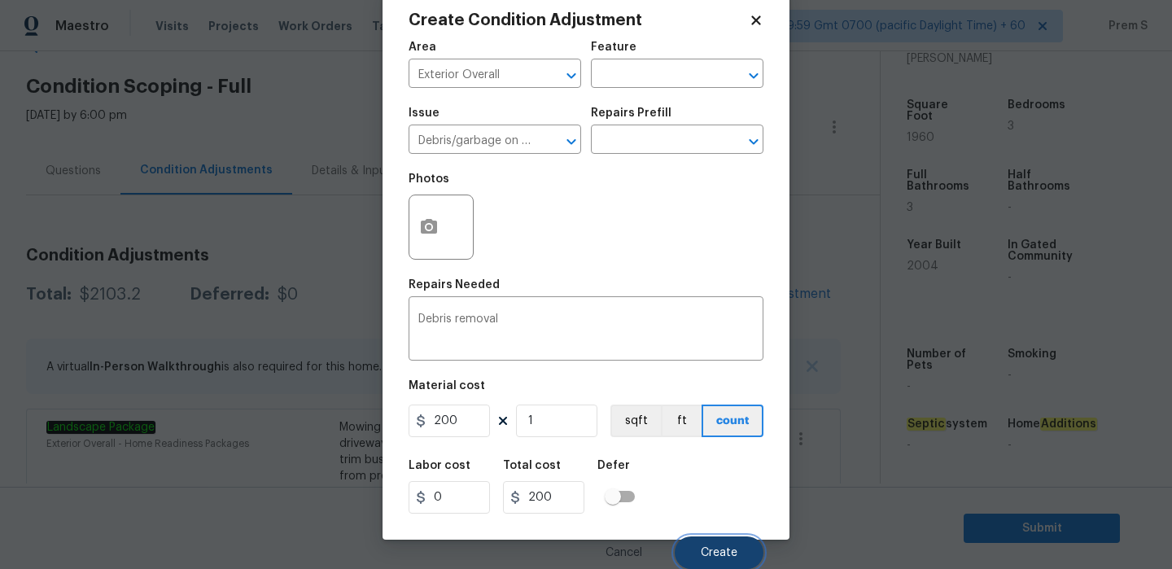
click at [703, 554] on span "Create" at bounding box center [719, 553] width 37 height 12
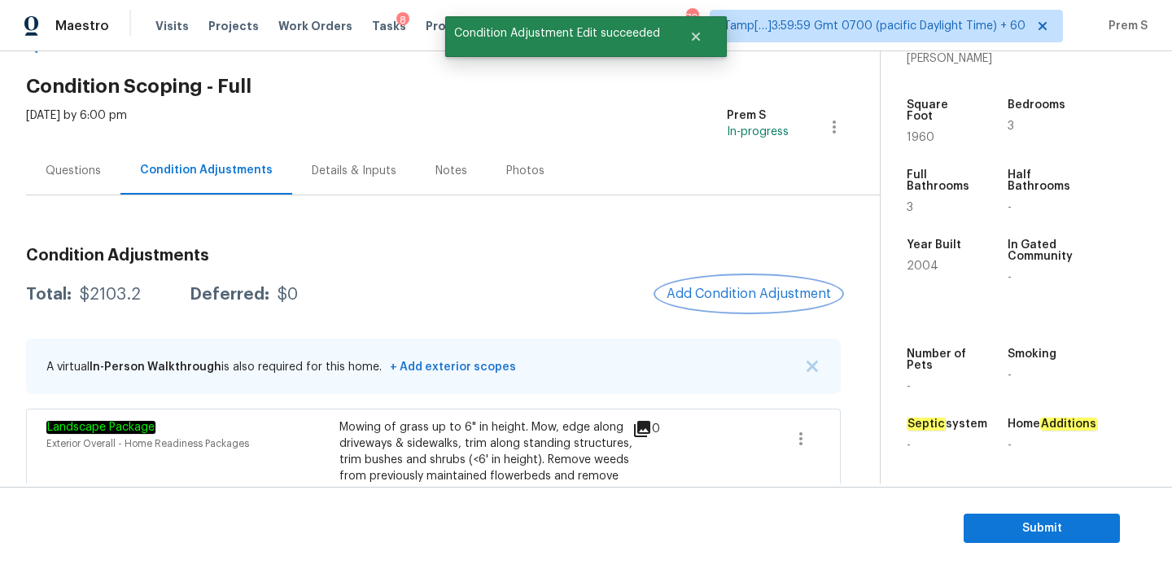
scroll to position [0, 0]
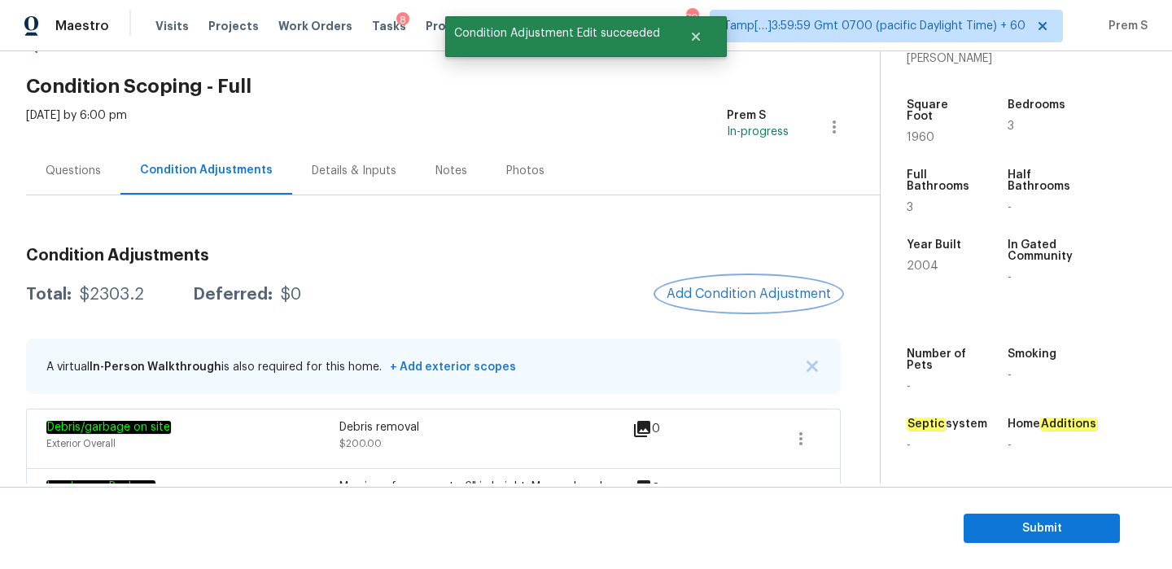
click at [713, 287] on span "Add Condition Adjustment" at bounding box center [749, 294] width 164 height 15
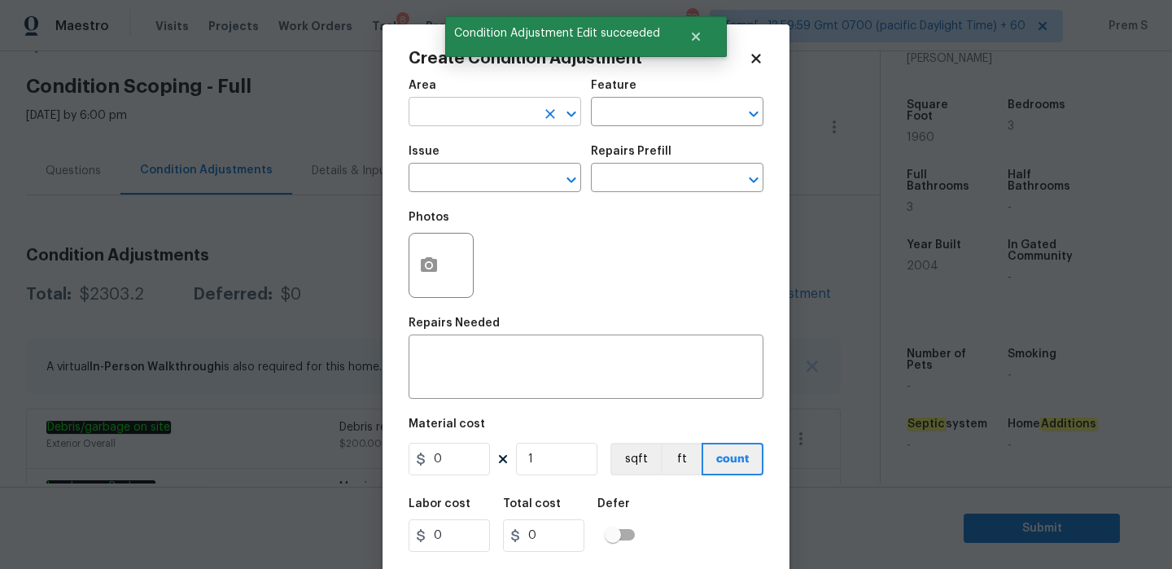
click at [504, 121] on input "text" at bounding box center [472, 113] width 127 height 25
click at [490, 163] on li "HVAC" at bounding box center [495, 150] width 173 height 27
type input "HVAC"
click at [482, 183] on input "text" at bounding box center [472, 179] width 127 height 25
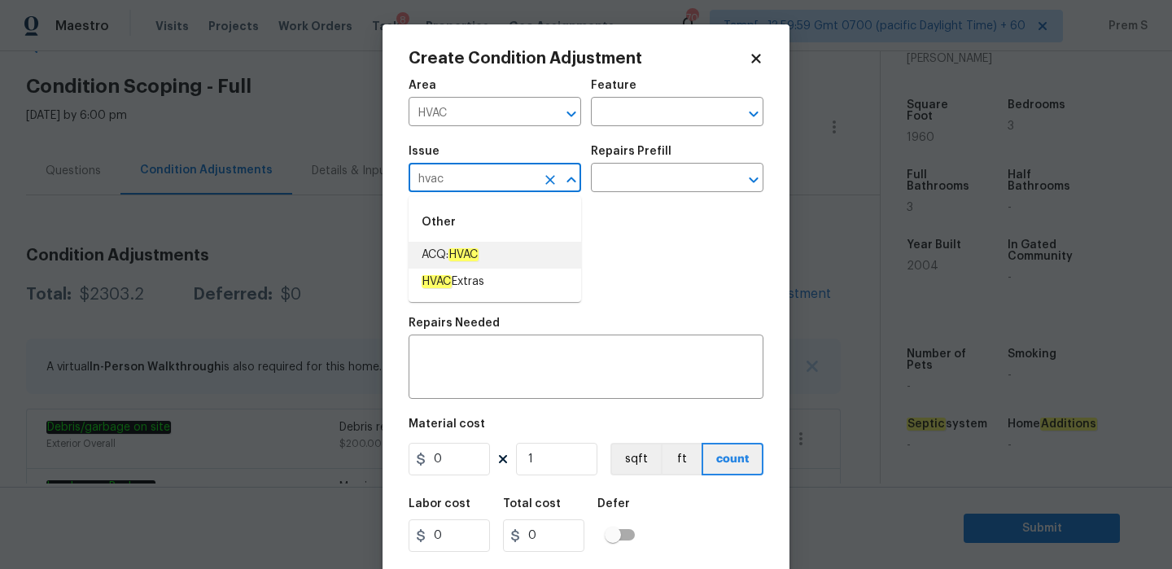
click at [489, 254] on li "ACQ: HVAC" at bounding box center [495, 255] width 173 height 27
type input "ACQ: HVAC"
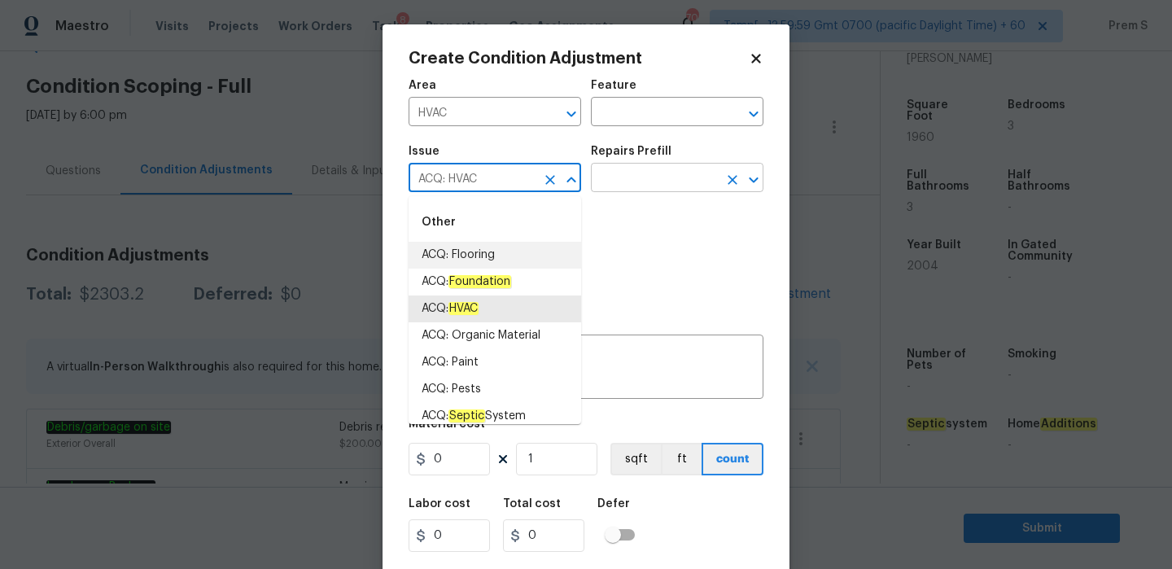
click at [664, 181] on input "text" at bounding box center [654, 179] width 127 height 25
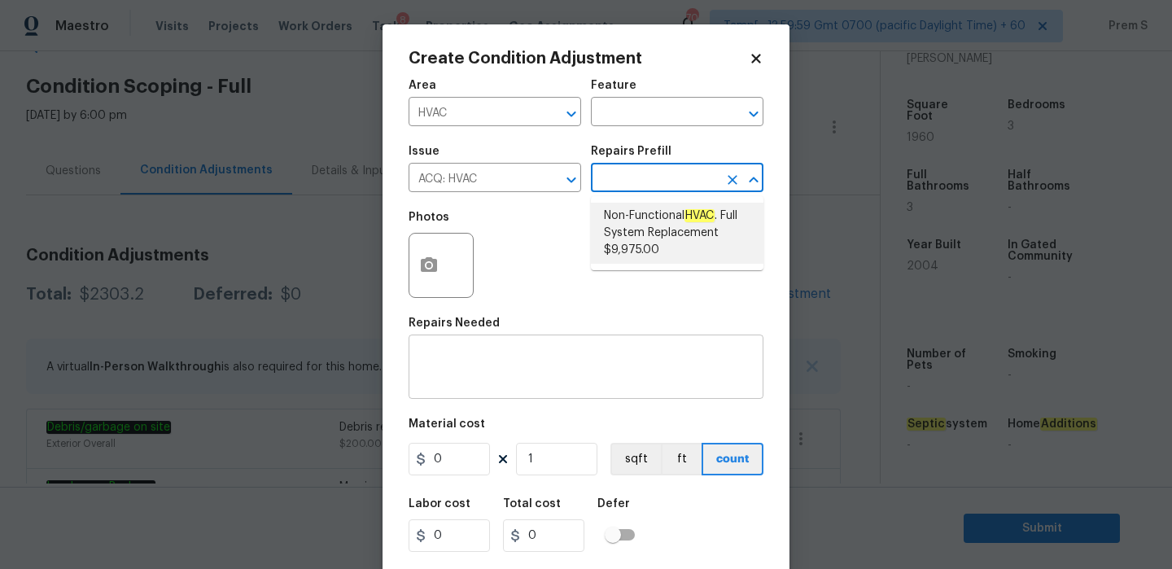
click at [555, 348] on div "x ​" at bounding box center [586, 369] width 355 height 60
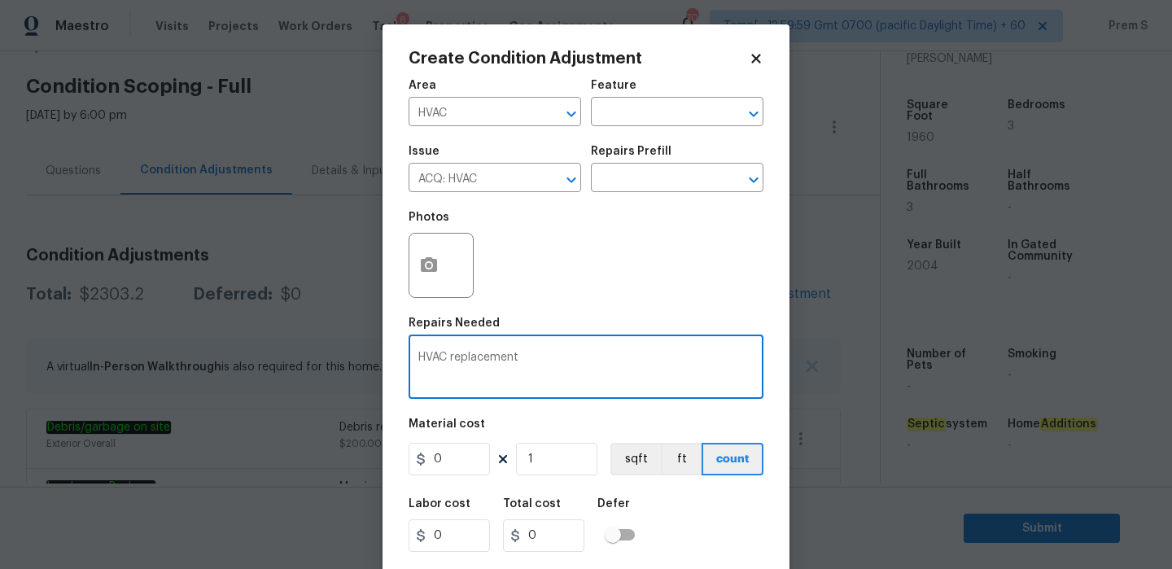
type textarea "HVAC replacement"
click at [463, 467] on input "0" at bounding box center [449, 459] width 81 height 33
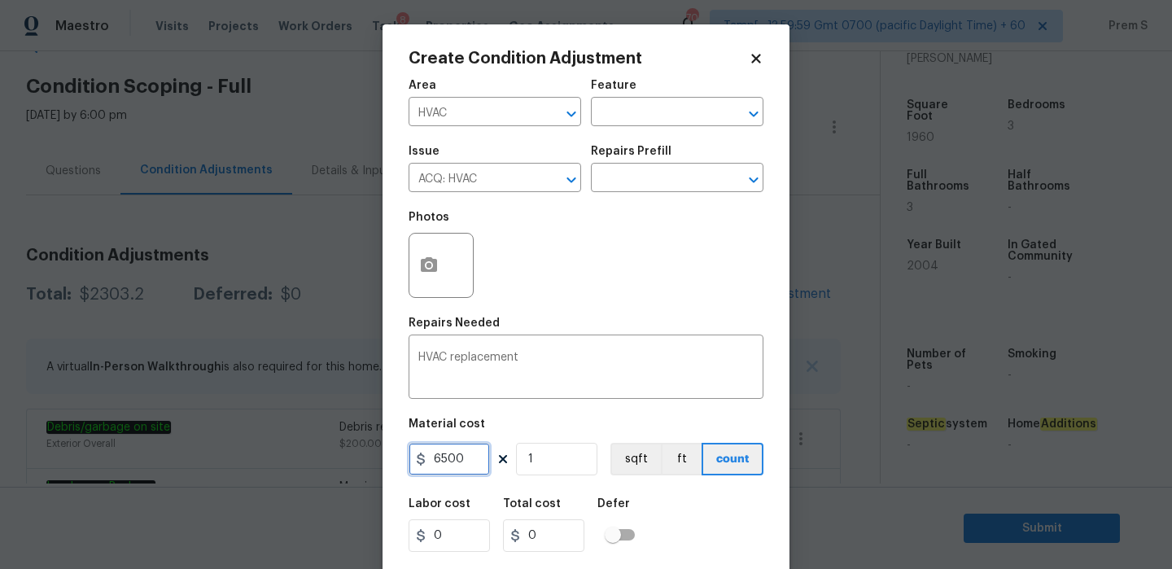
type input "6500"
click at [655, 523] on div "Labor cost 0 Total cost 6500 Defer" at bounding box center [586, 525] width 355 height 73
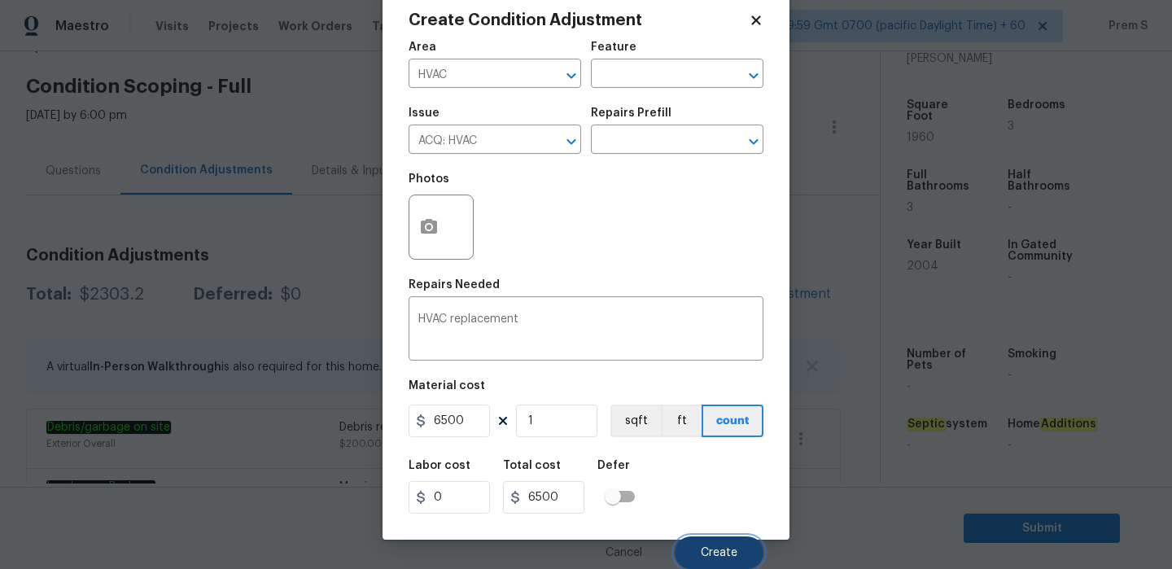
click at [690, 545] on button "Create" at bounding box center [719, 553] width 89 height 33
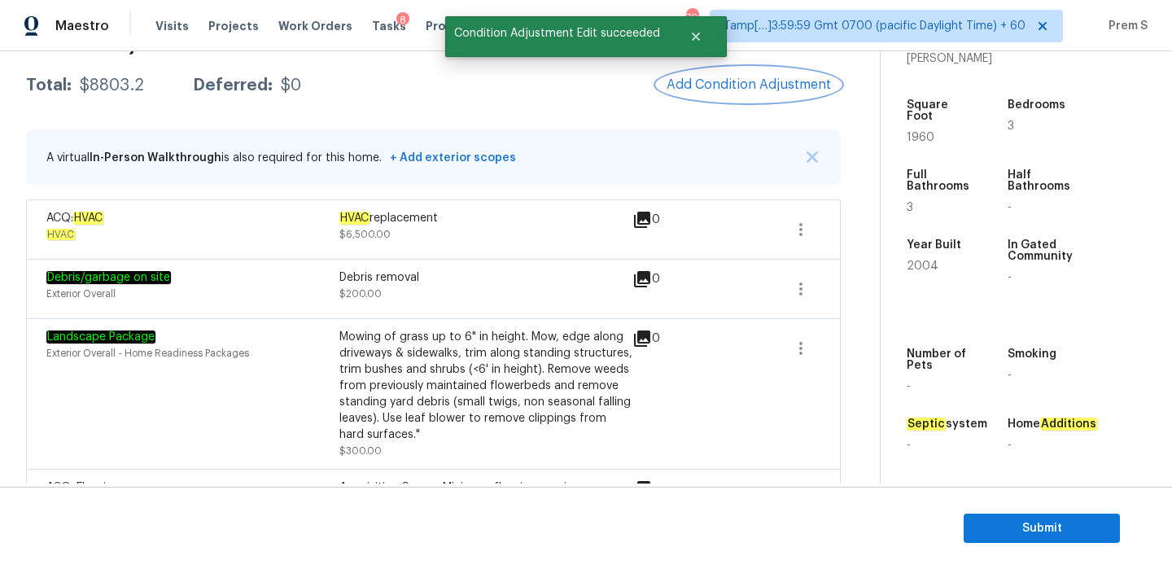
scroll to position [255, 0]
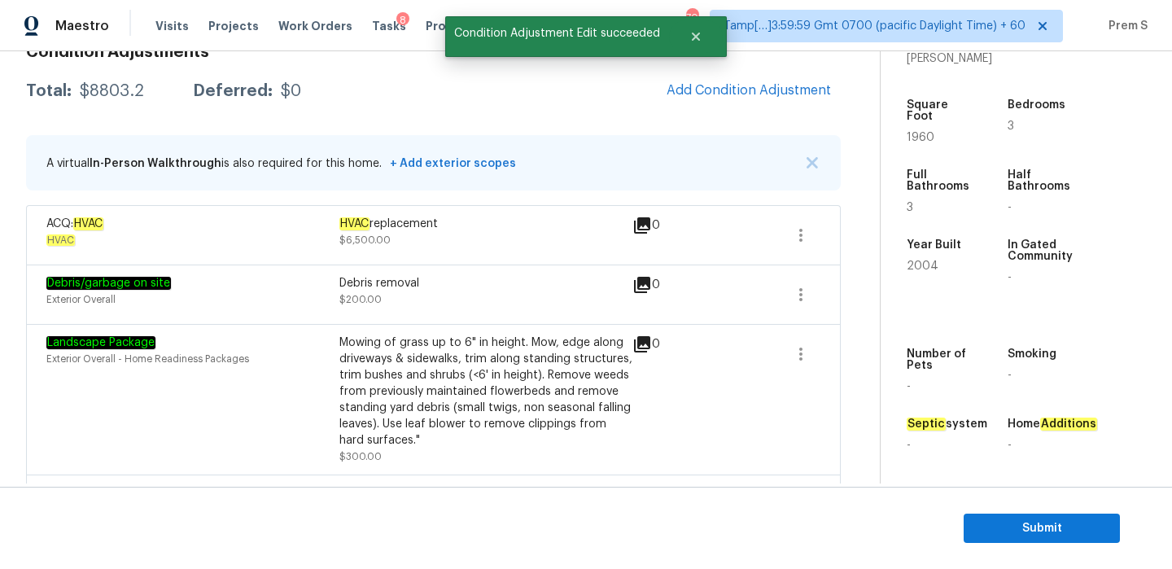
click at [731, 115] on div "Condition Adjustments Total: $8803.2 Deferred: $0 Add Condition Adjustment A vi…" at bounding box center [433, 317] width 815 height 573
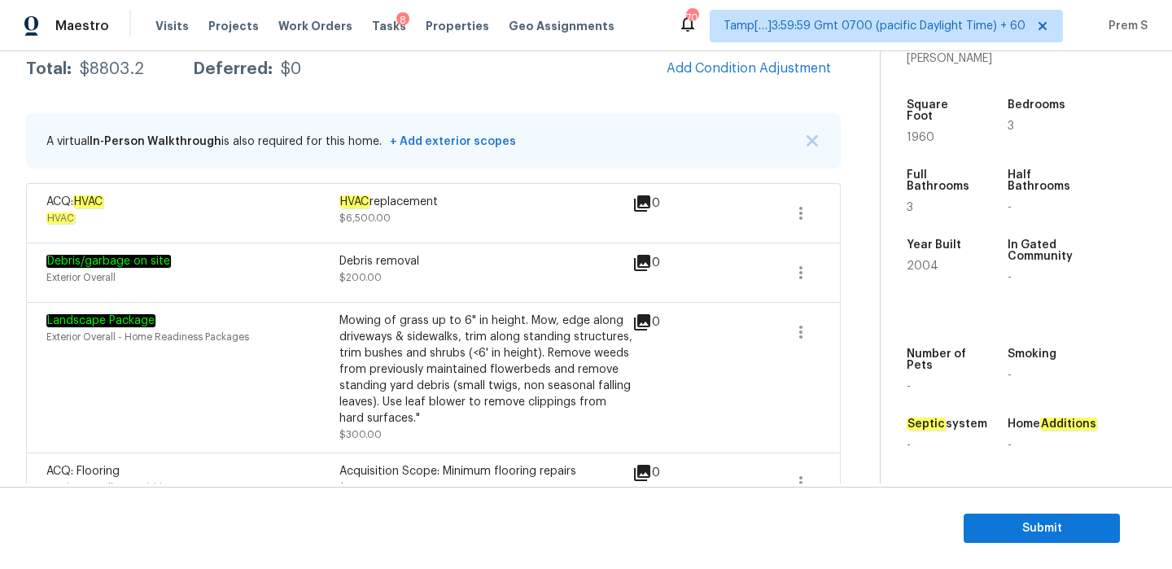
scroll to position [249, 0]
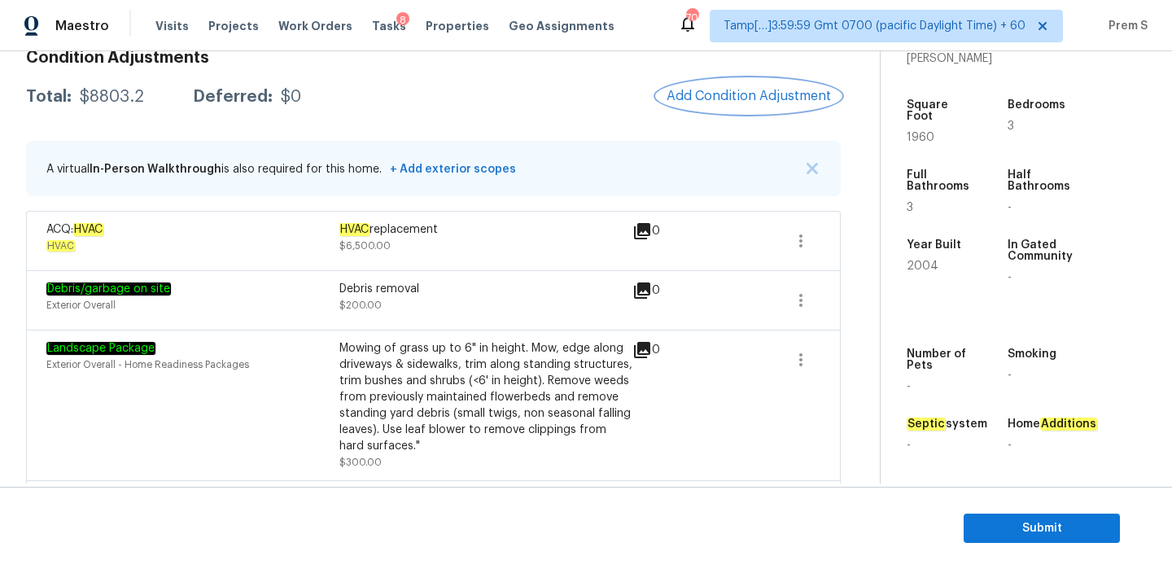
click at [751, 96] on span "Add Condition Adjustment" at bounding box center [749, 96] width 164 height 15
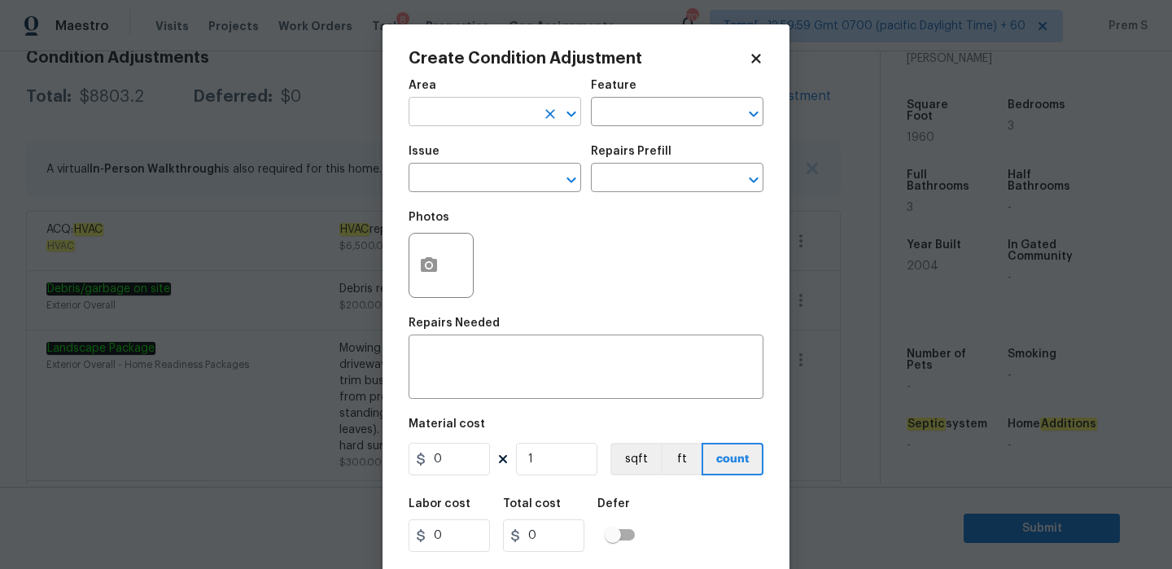
click at [463, 115] on input "text" at bounding box center [472, 113] width 127 height 25
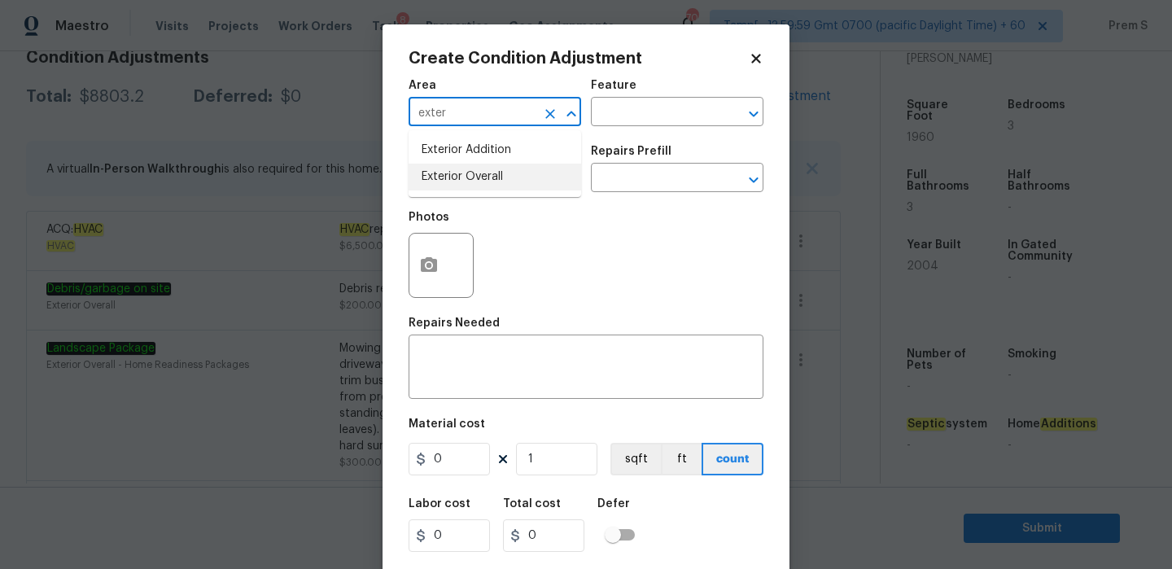
click at [477, 187] on li "Exterior Overall" at bounding box center [495, 177] width 173 height 27
type input "Exterior Overall"
click at [476, 356] on textarea at bounding box center [585, 369] width 335 height 34
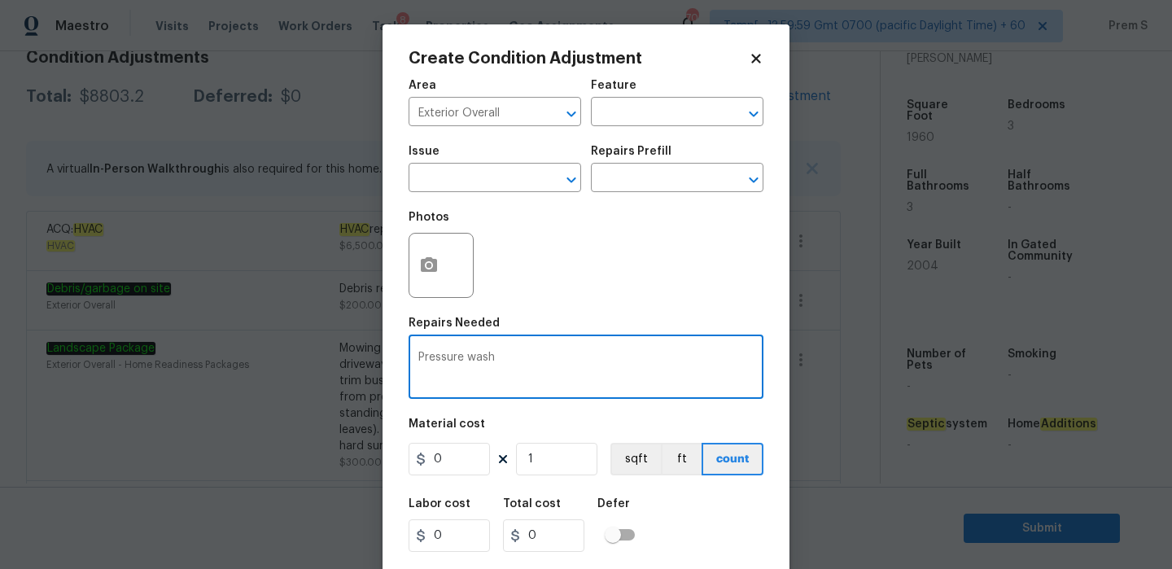
type textarea "Pressure wash"
click at [451, 475] on input "0" at bounding box center [449, 459] width 81 height 33
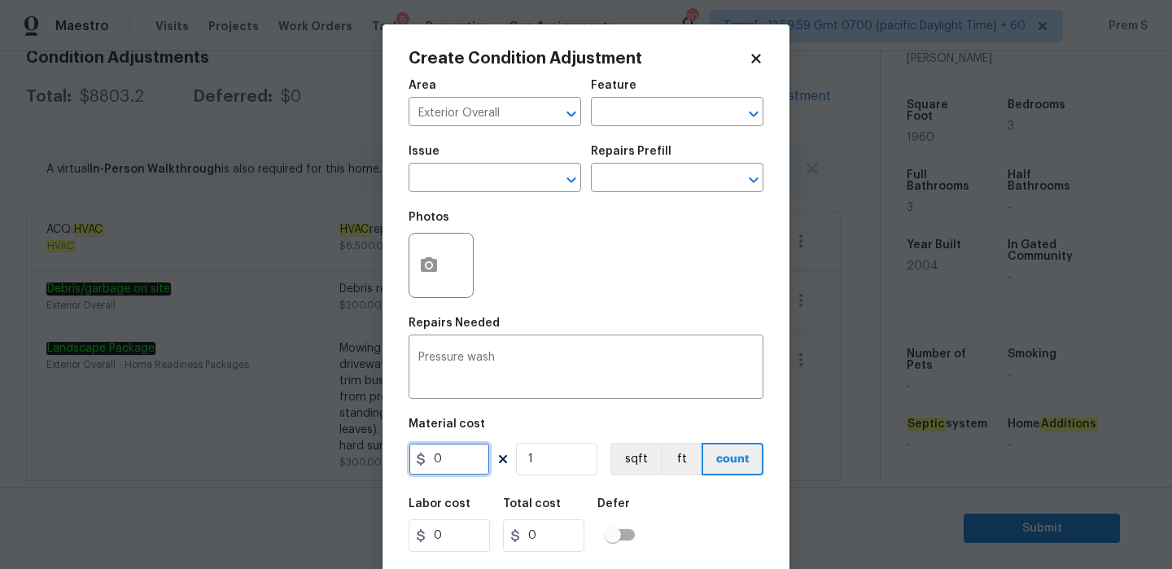
click at [451, 475] on input "0" at bounding box center [449, 459] width 81 height 33
type input "200"
click at [718, 510] on div "Labor cost 0 Total cost 200 Defer" at bounding box center [586, 525] width 355 height 73
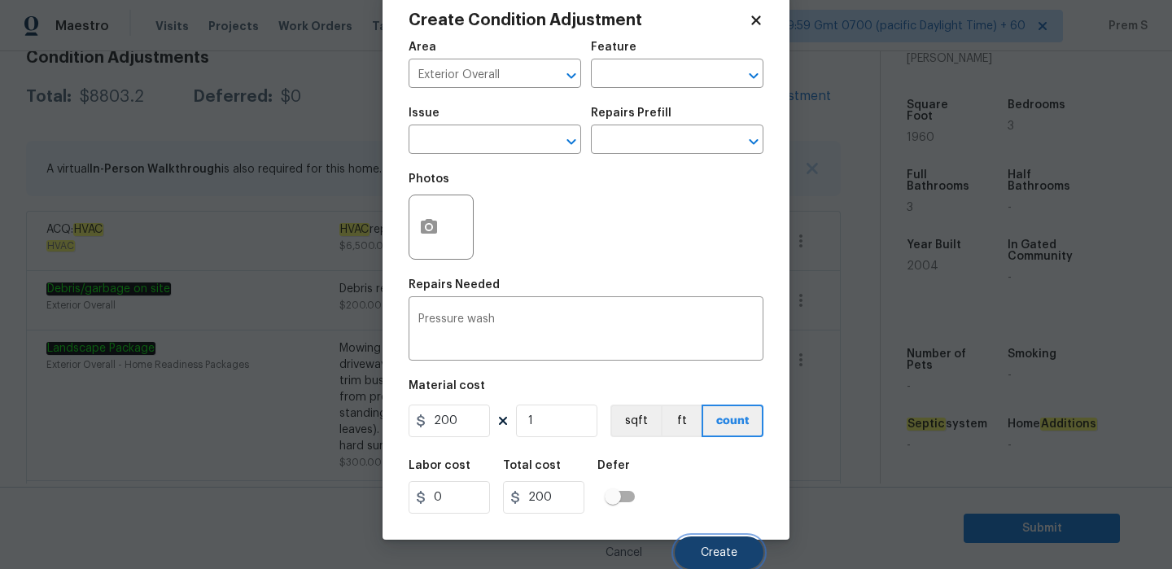
click at [711, 549] on span "Create" at bounding box center [719, 553] width 37 height 12
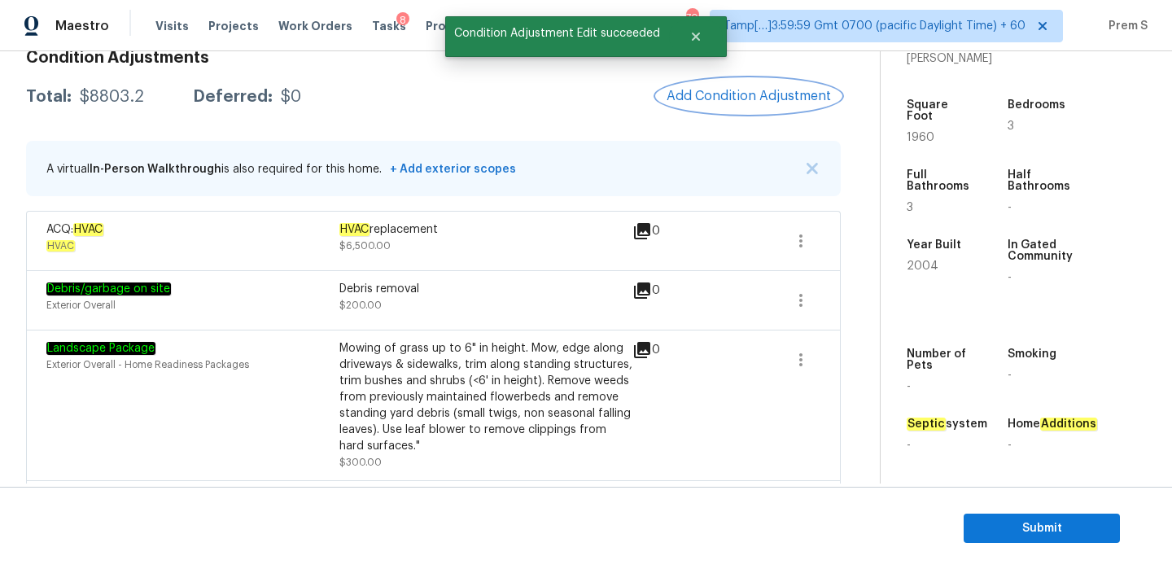
scroll to position [0, 0]
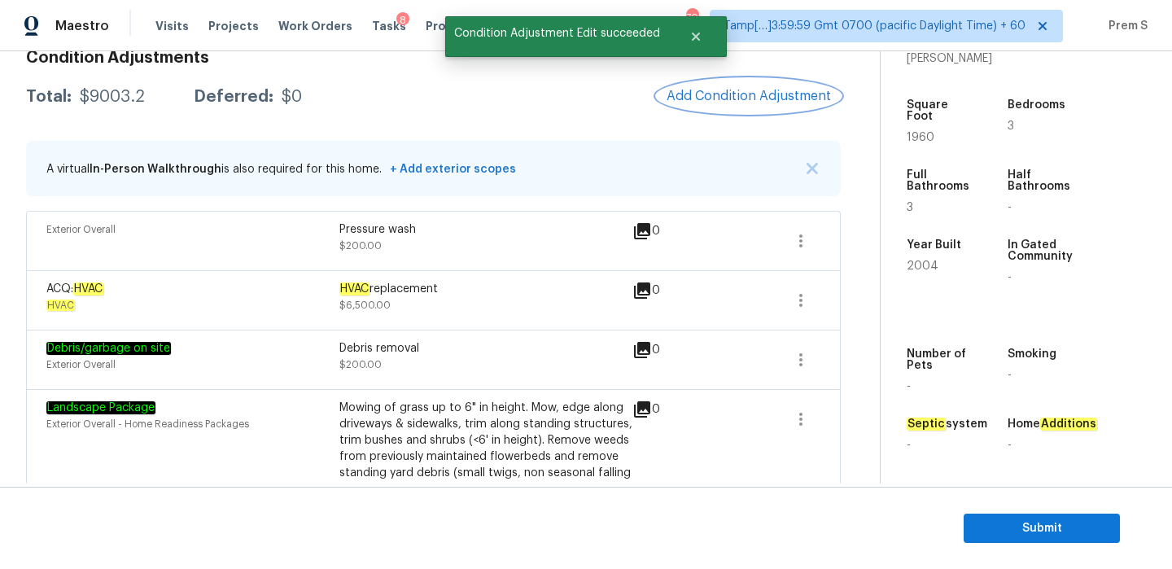
click at [747, 90] on span "Add Condition Adjustment" at bounding box center [749, 96] width 164 height 15
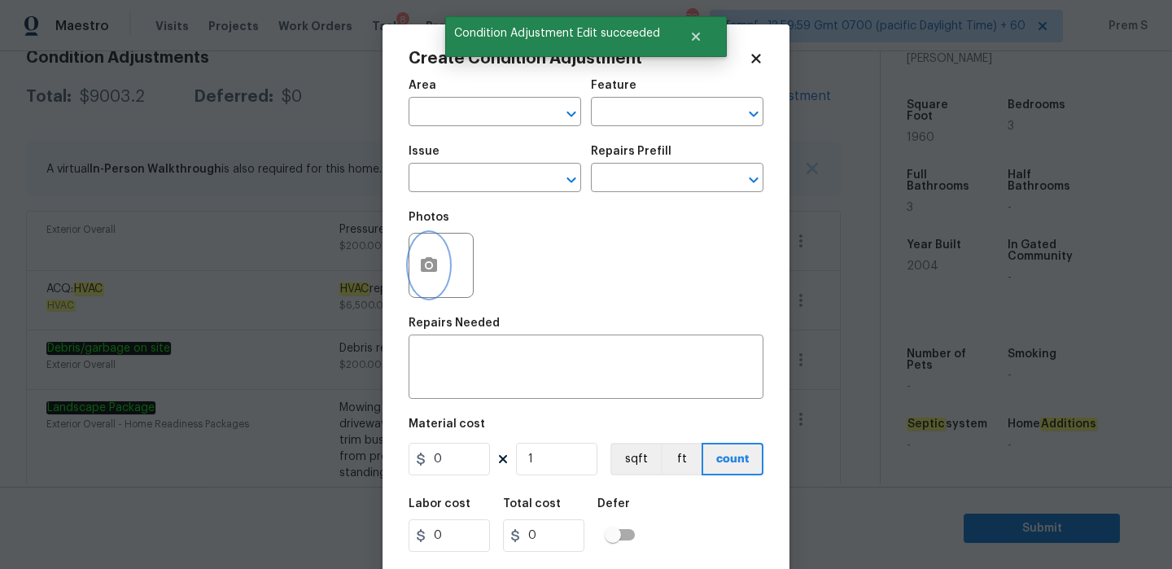
click at [439, 268] on button "button" at bounding box center [429, 266] width 39 height 64
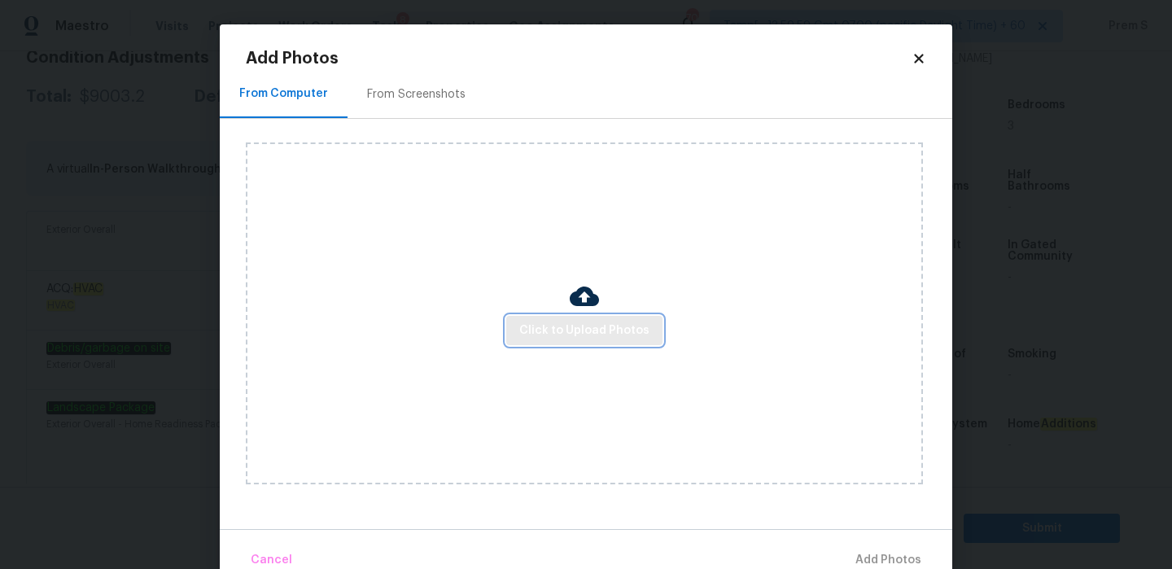
click at [572, 318] on button "Click to Upload Photos" at bounding box center [584, 331] width 156 height 30
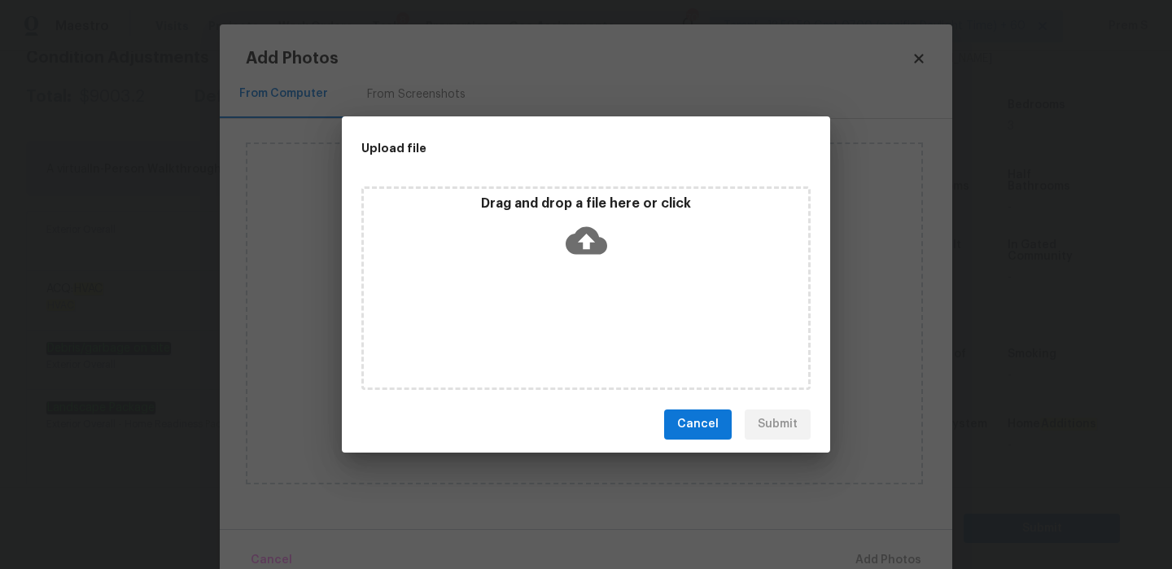
click at [584, 252] on icon at bounding box center [587, 240] width 42 height 28
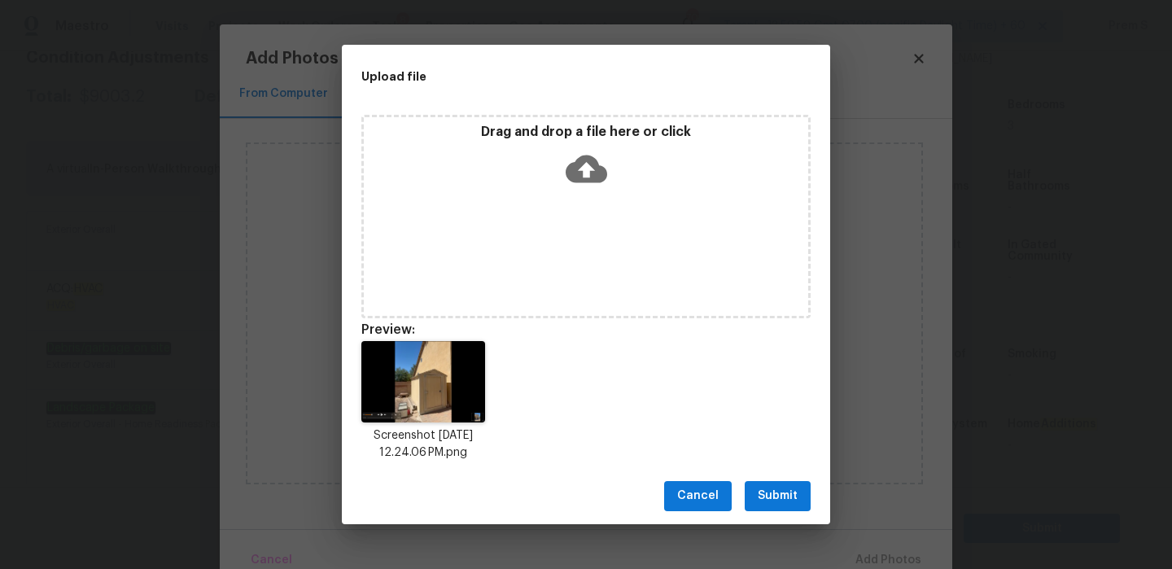
click at [804, 495] on button "Submit" at bounding box center [778, 496] width 66 height 30
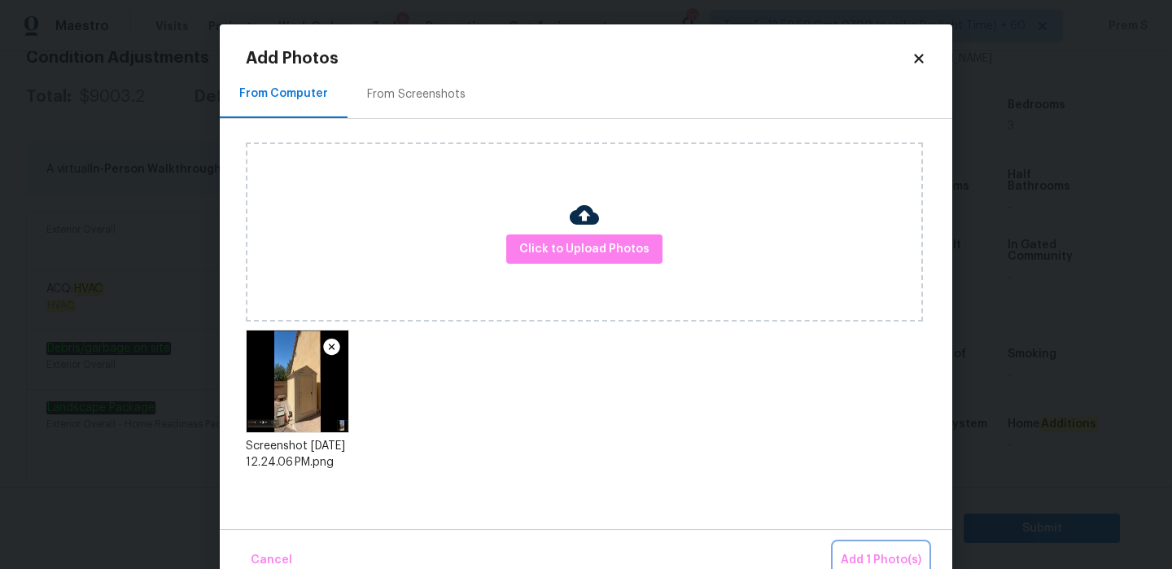
click at [872, 554] on span "Add 1 Photo(s)" at bounding box center [881, 560] width 81 height 20
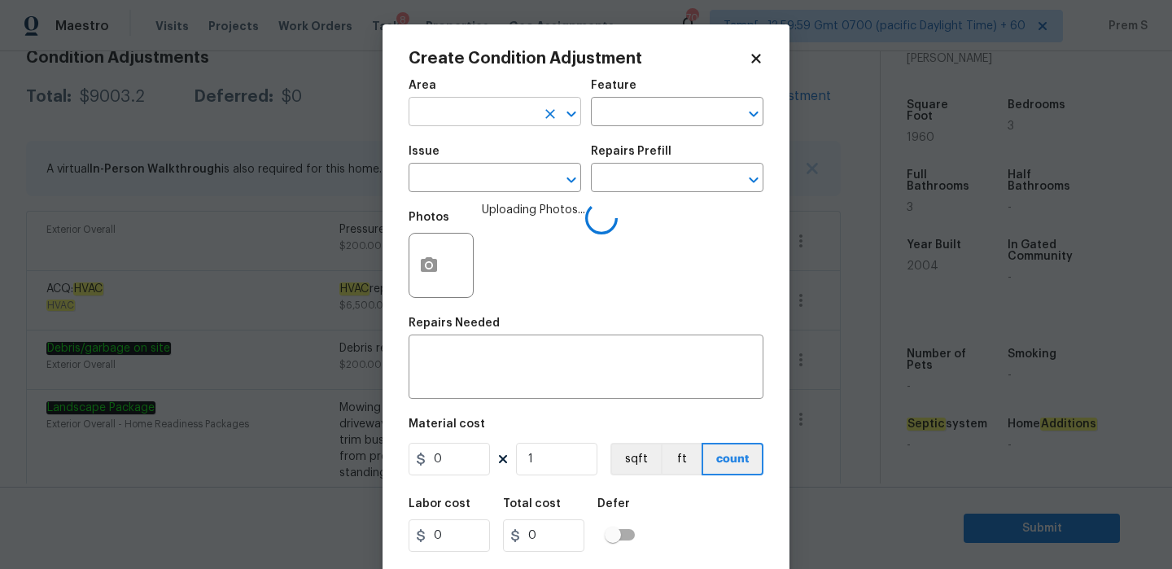
click at [493, 123] on input "text" at bounding box center [472, 113] width 127 height 25
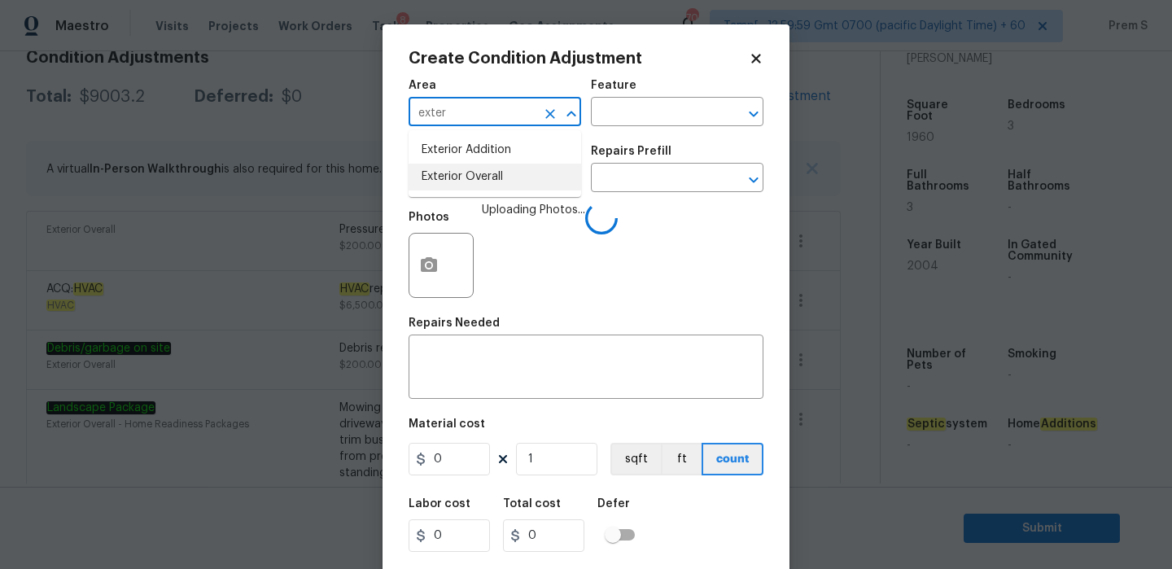
click at [473, 185] on li "Exterior Overall" at bounding box center [495, 177] width 173 height 27
type input "Exterior Overall"
click at [466, 342] on div "x ​" at bounding box center [586, 369] width 355 height 60
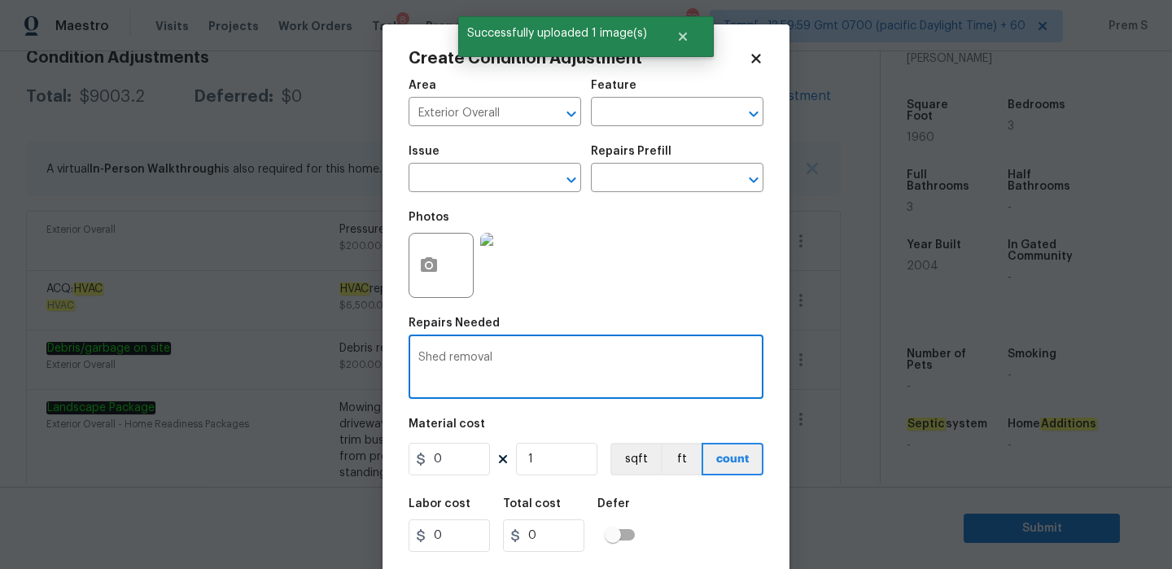
type textarea "Shed removal"
click at [449, 462] on input "0" at bounding box center [449, 459] width 81 height 33
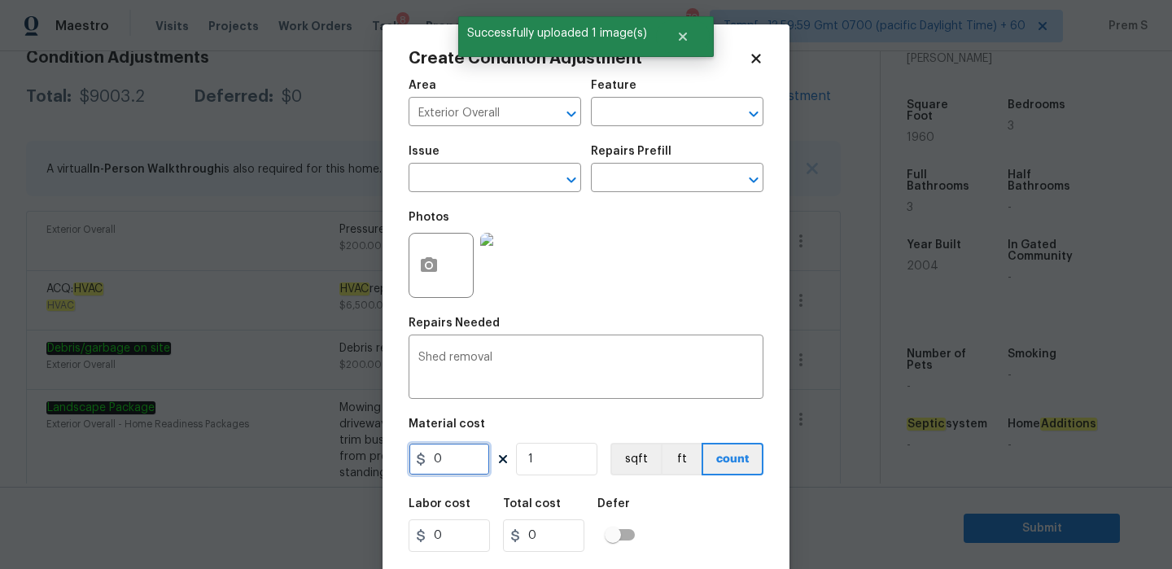
click at [449, 462] on input "0" at bounding box center [449, 459] width 81 height 33
type input "500"
click at [701, 529] on div "Labor cost 0 Total cost 500 Defer" at bounding box center [586, 525] width 355 height 73
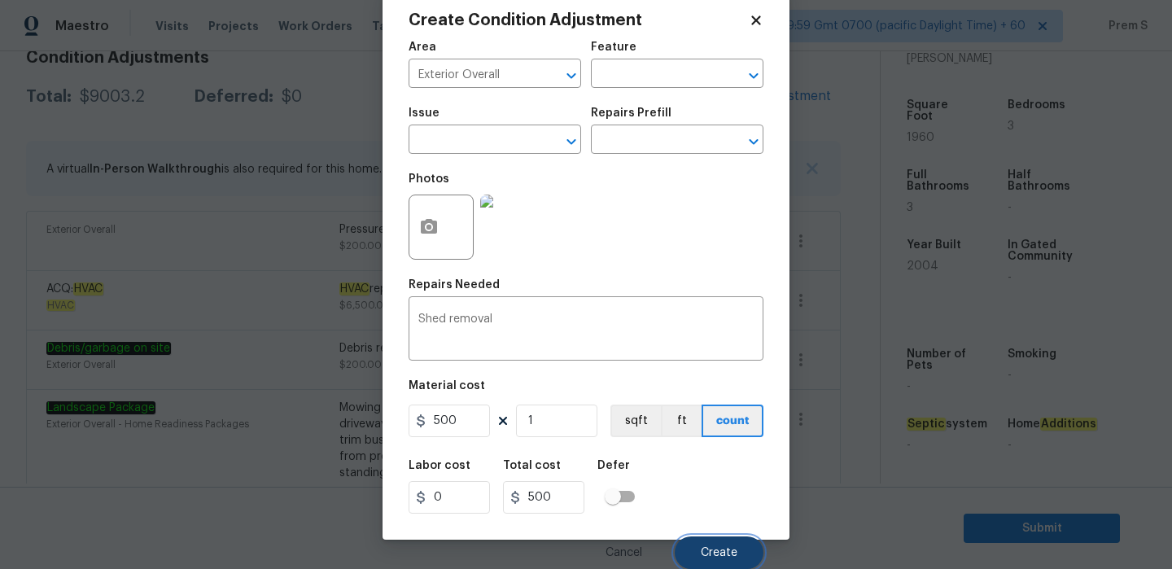
click at [716, 556] on span "Create" at bounding box center [719, 553] width 37 height 12
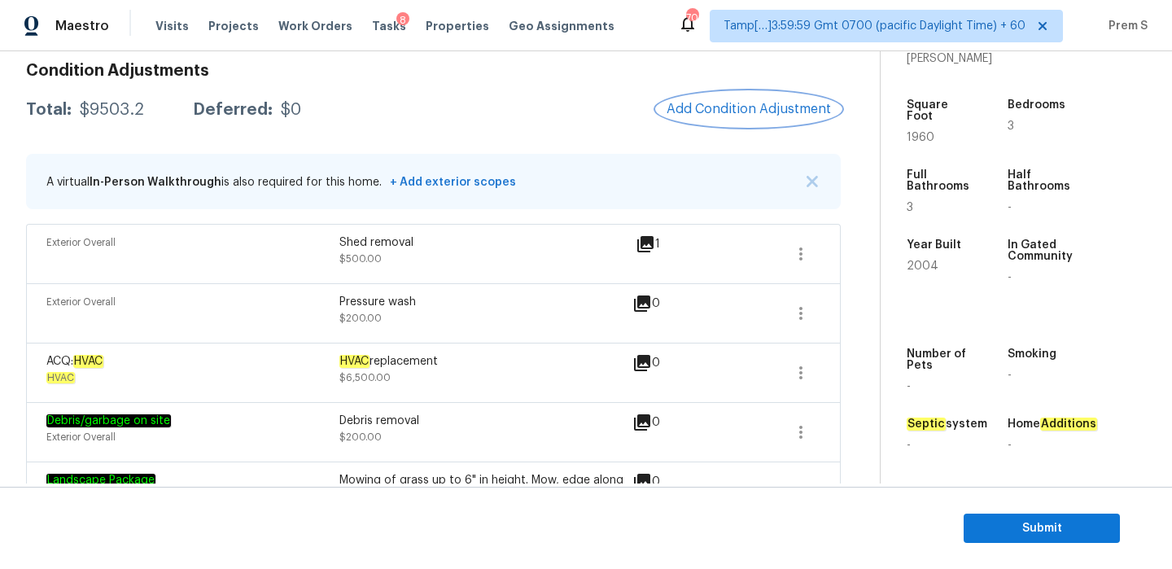
scroll to position [239, 0]
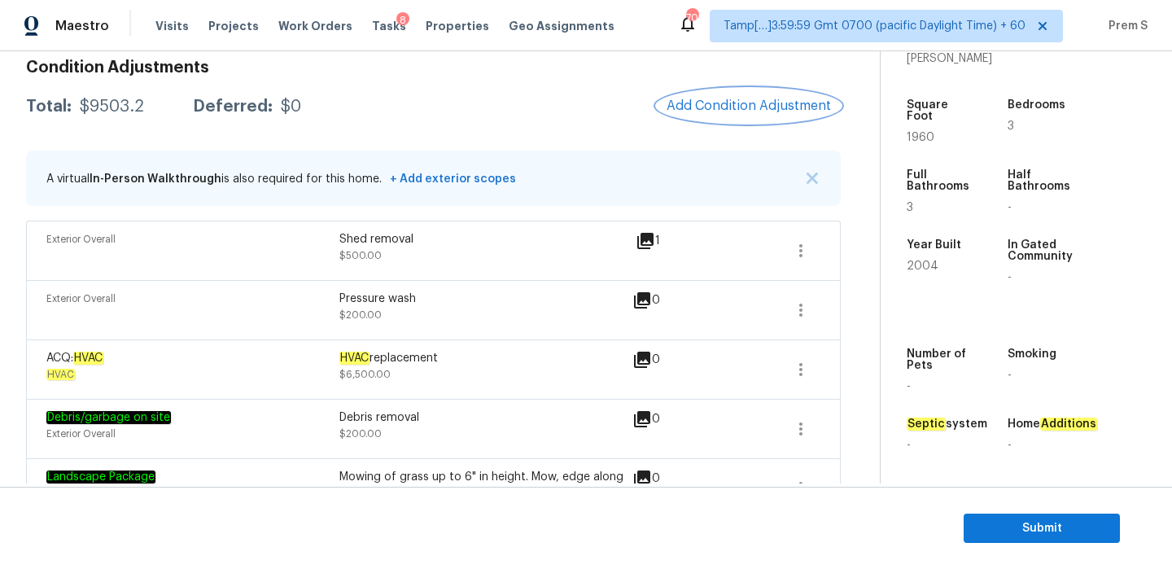
click at [741, 106] on span "Add Condition Adjustment" at bounding box center [749, 106] width 164 height 15
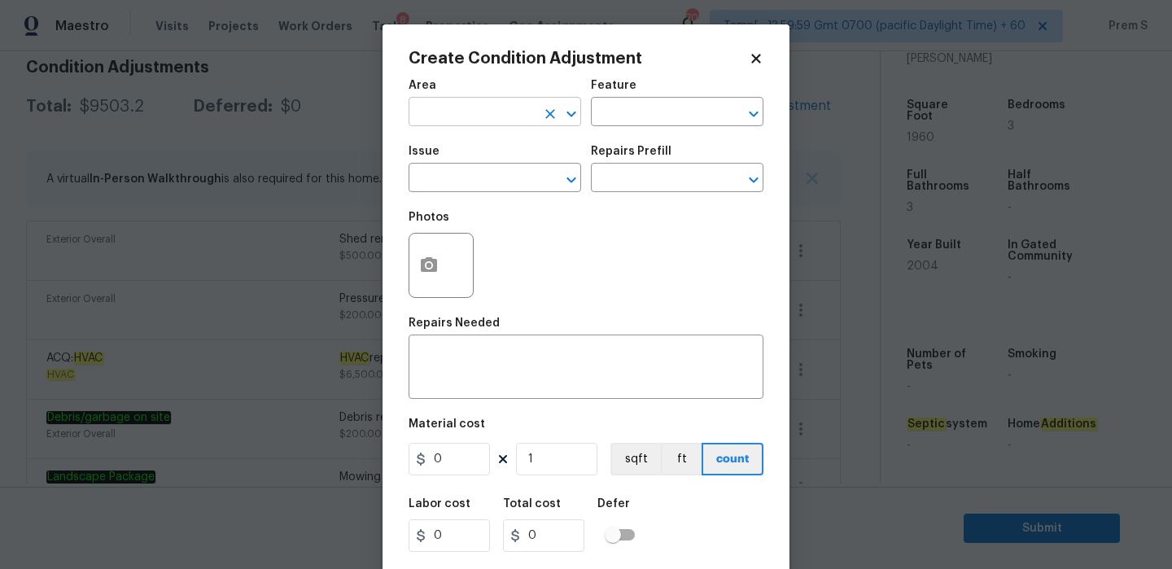
click at [491, 111] on input "text" at bounding box center [472, 113] width 127 height 25
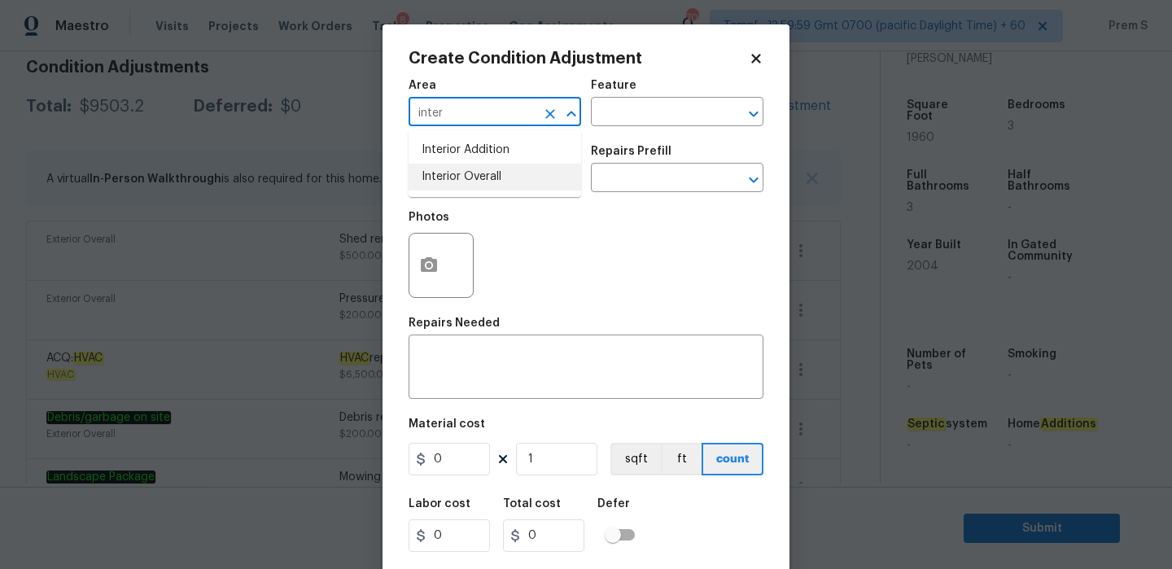
click at [493, 174] on li "Interior Overall" at bounding box center [495, 177] width 173 height 27
type input "Interior Overall"
click at [493, 174] on input "text" at bounding box center [472, 179] width 127 height 25
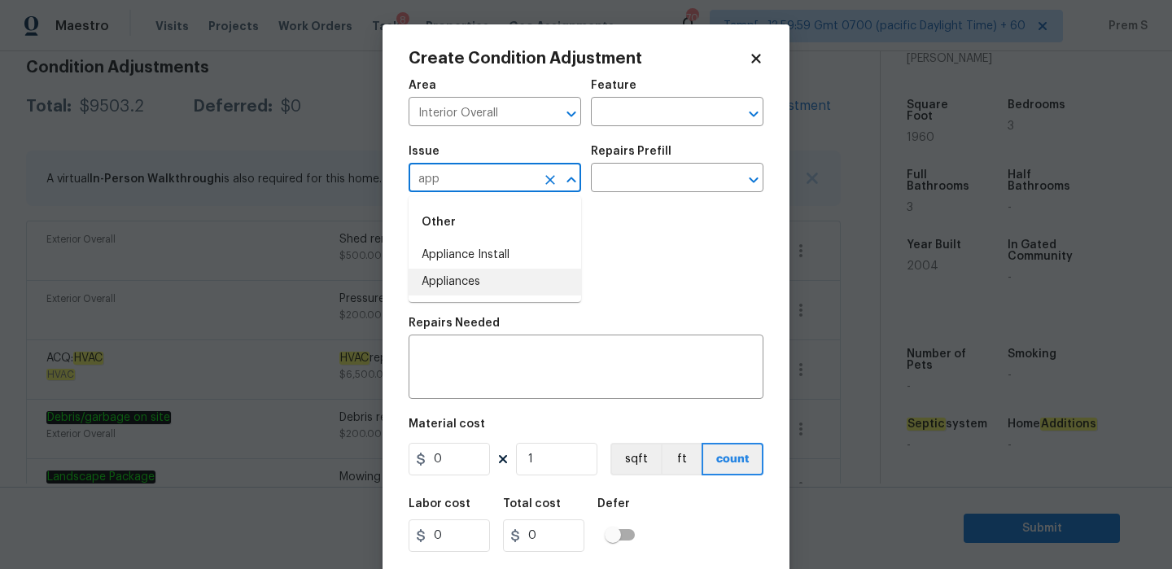
click at [474, 272] on li "Appliances" at bounding box center [495, 282] width 173 height 27
type input "Appliances"
click at [633, 181] on input "text" at bounding box center [654, 179] width 127 height 25
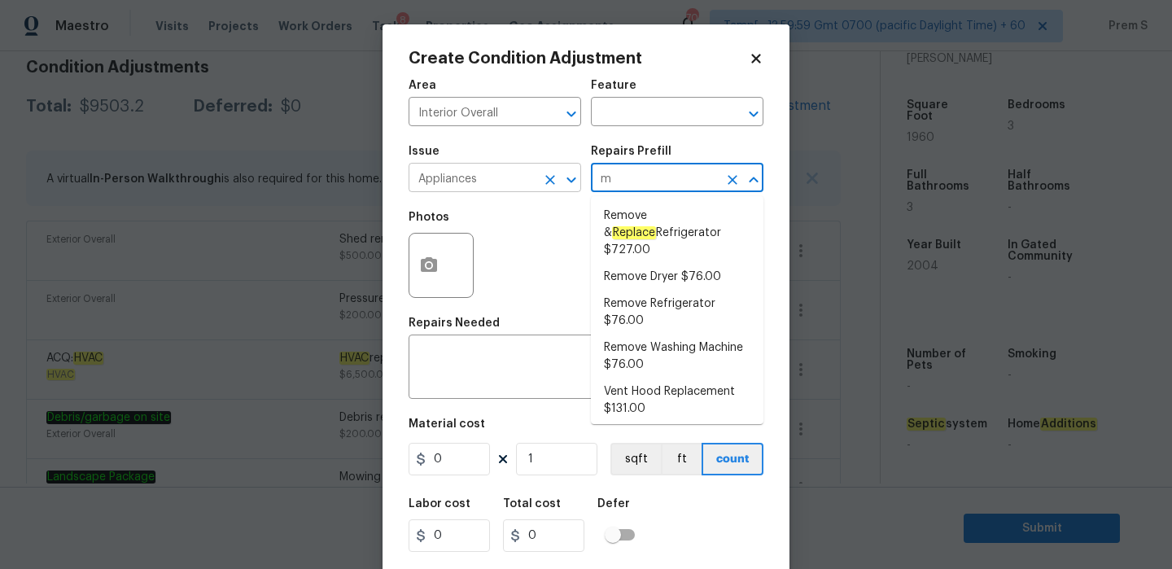
click at [546, 175] on icon "Clear" at bounding box center [550, 180] width 10 height 10
type input "m"
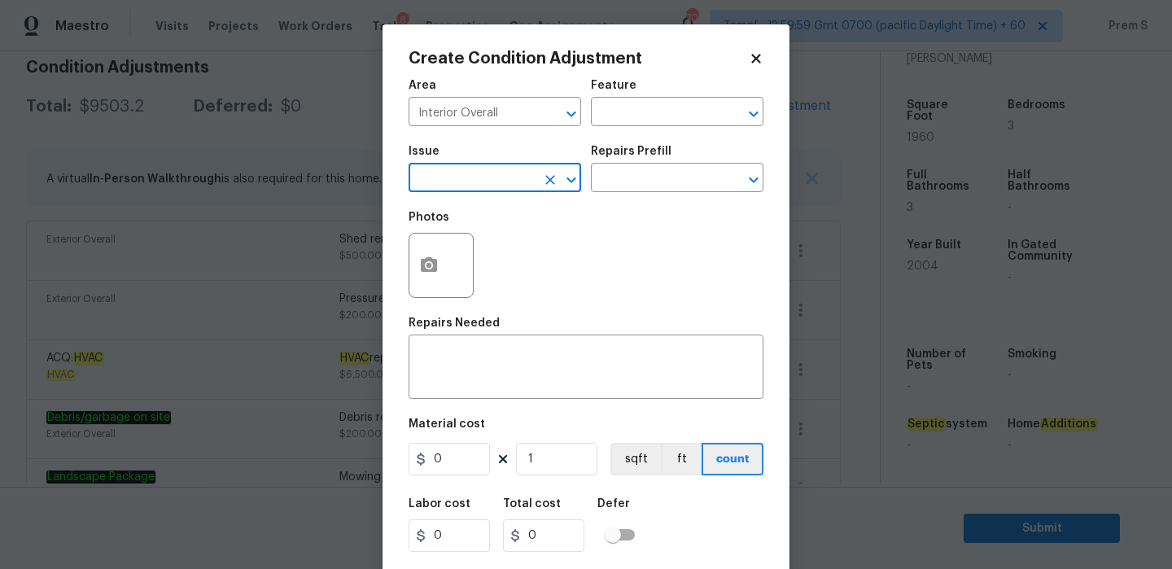
click at [505, 187] on input "text" at bounding box center [472, 179] width 127 height 25
click at [490, 256] on li "Appliance Install" at bounding box center [495, 255] width 173 height 27
type input "Appliance Install"
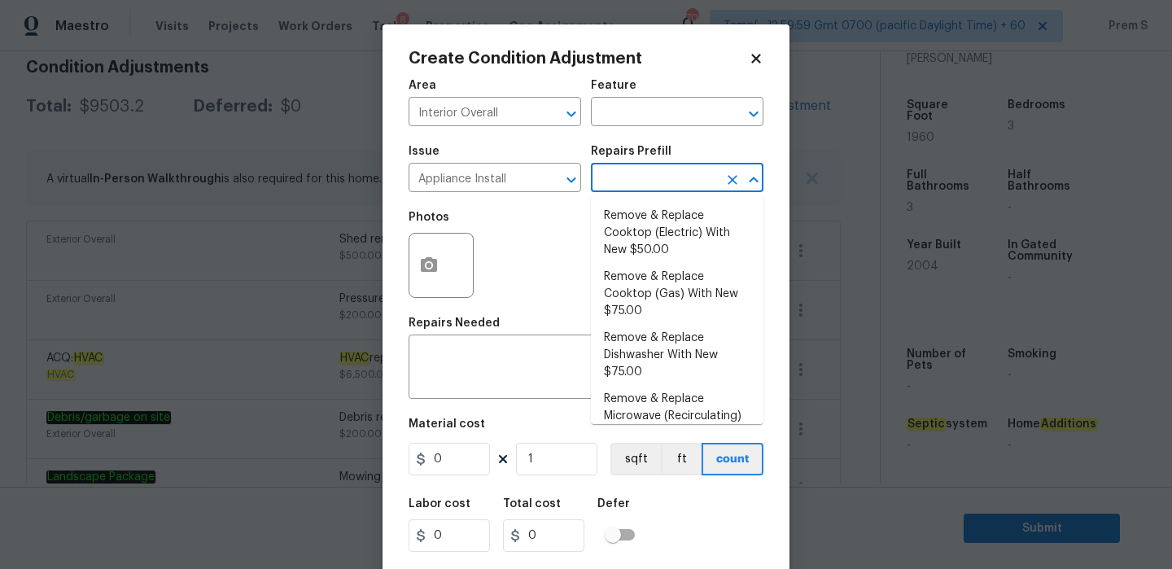
click at [644, 182] on input "text" at bounding box center [654, 179] width 127 height 25
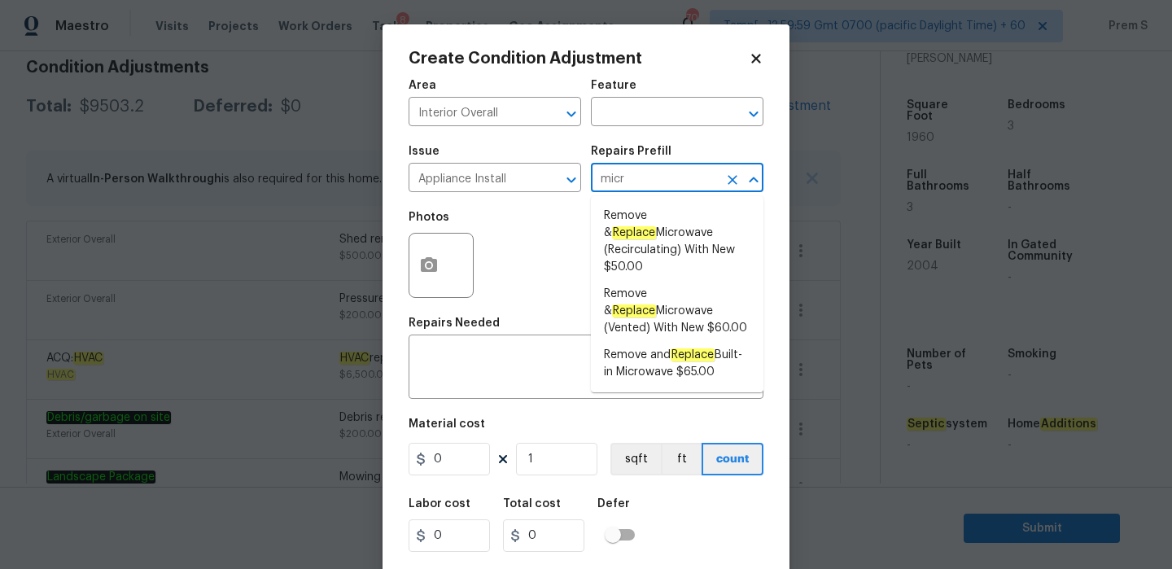
type input "micr"
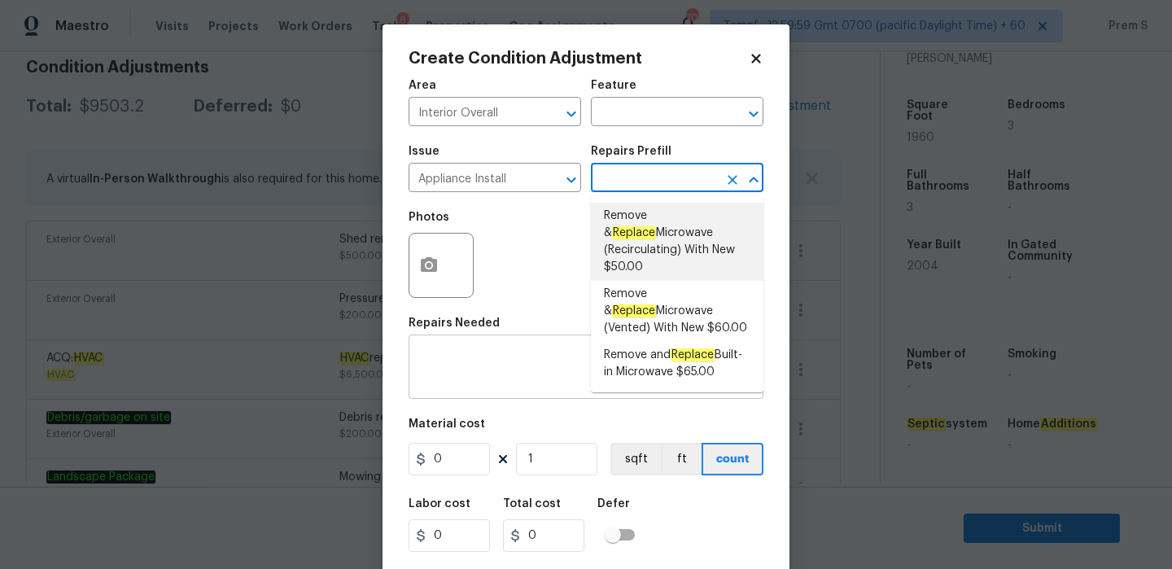
click at [492, 388] on div "x ​" at bounding box center [586, 369] width 355 height 60
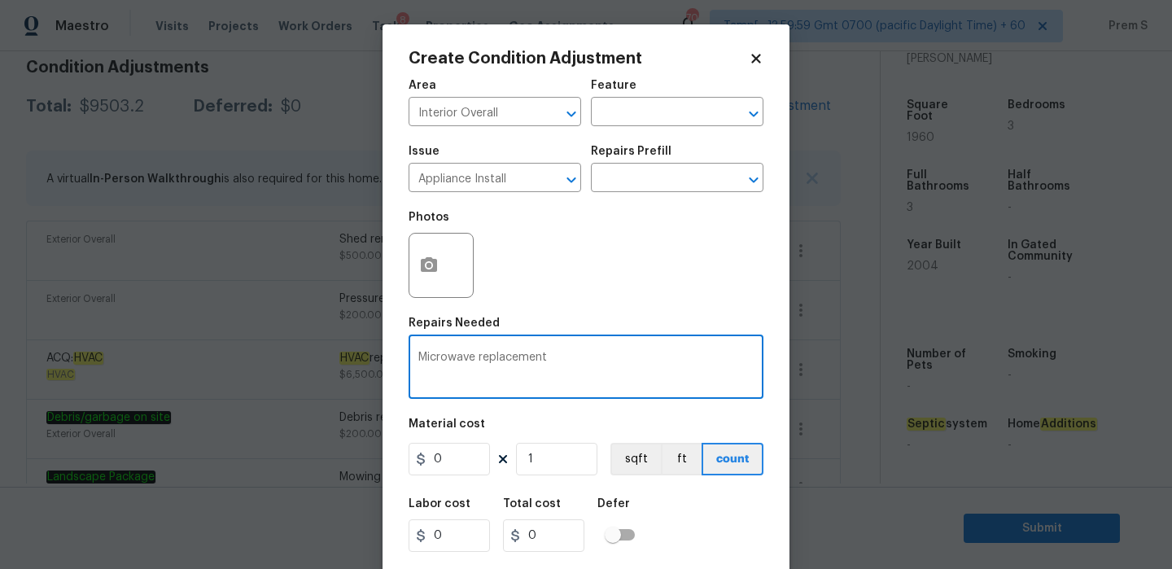
type textarea "Microwave replacement"
click at [447, 466] on input "0" at bounding box center [449, 459] width 81 height 33
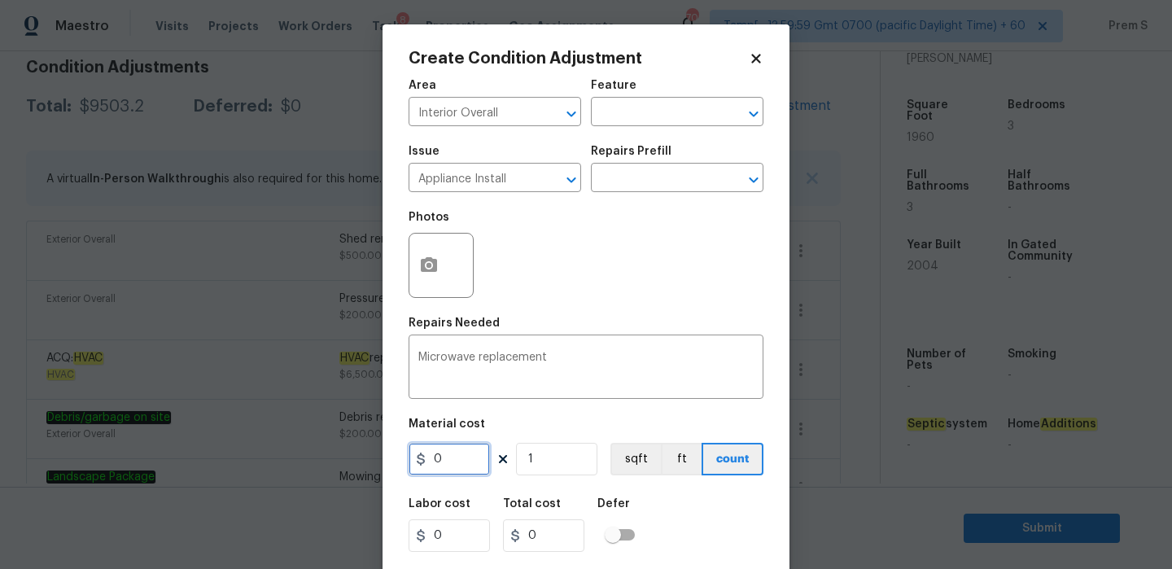
click at [447, 466] on input "0" at bounding box center [449, 459] width 81 height 33
type input "300"
click at [686, 524] on div "Labor cost 0 Total cost 300 Defer" at bounding box center [586, 525] width 355 height 73
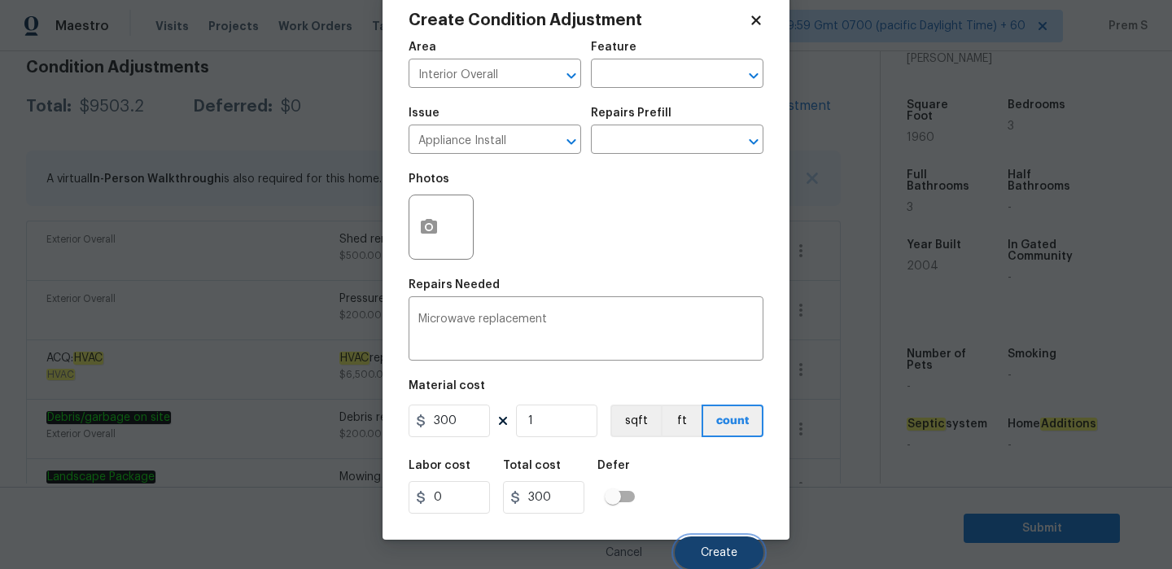
click at [708, 539] on button "Create" at bounding box center [719, 553] width 89 height 33
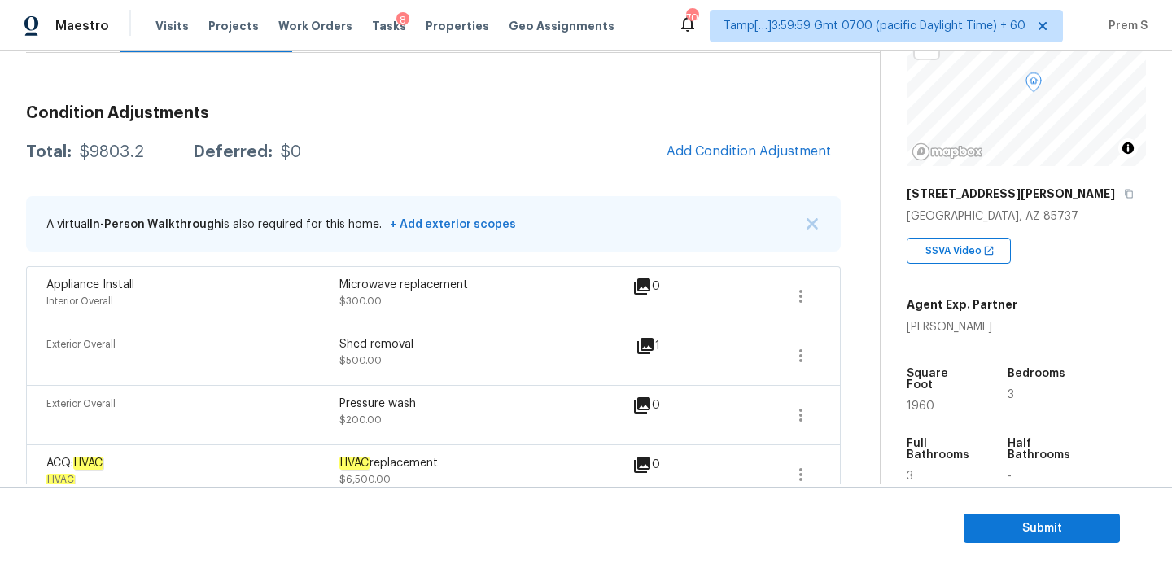
scroll to position [141, 0]
click at [854, 69] on div "Back to tasks Condition Scoping - Full Wed, Sep 10 2025 by 6:00 pm Prem S In-pr…" at bounding box center [453, 366] width 854 height 965
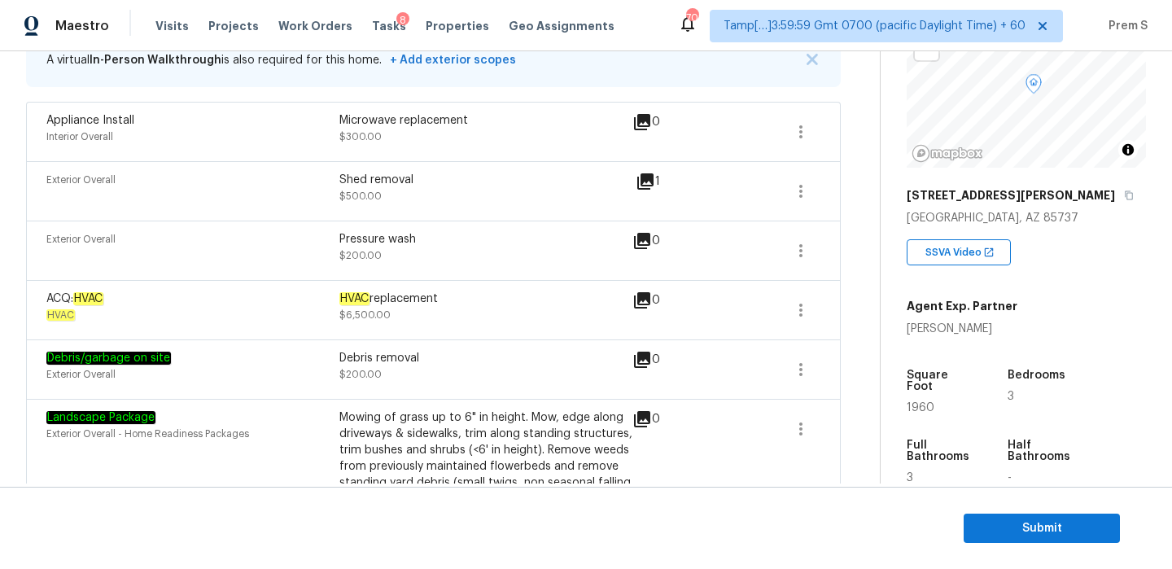
scroll to position [406, 0]
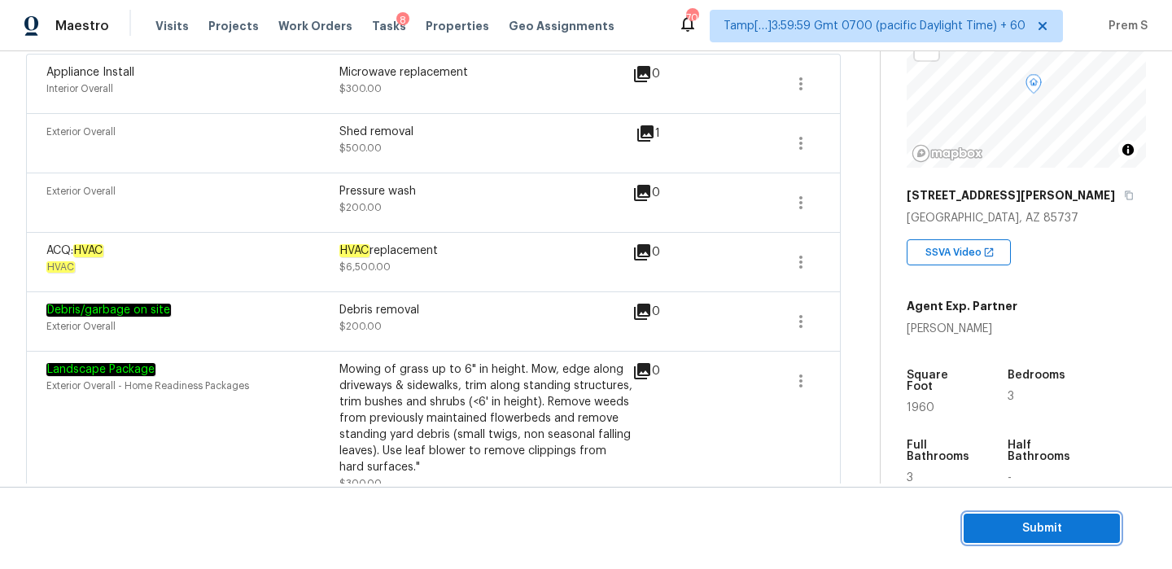
click at [1030, 528] on span "Submit" at bounding box center [1042, 529] width 130 height 20
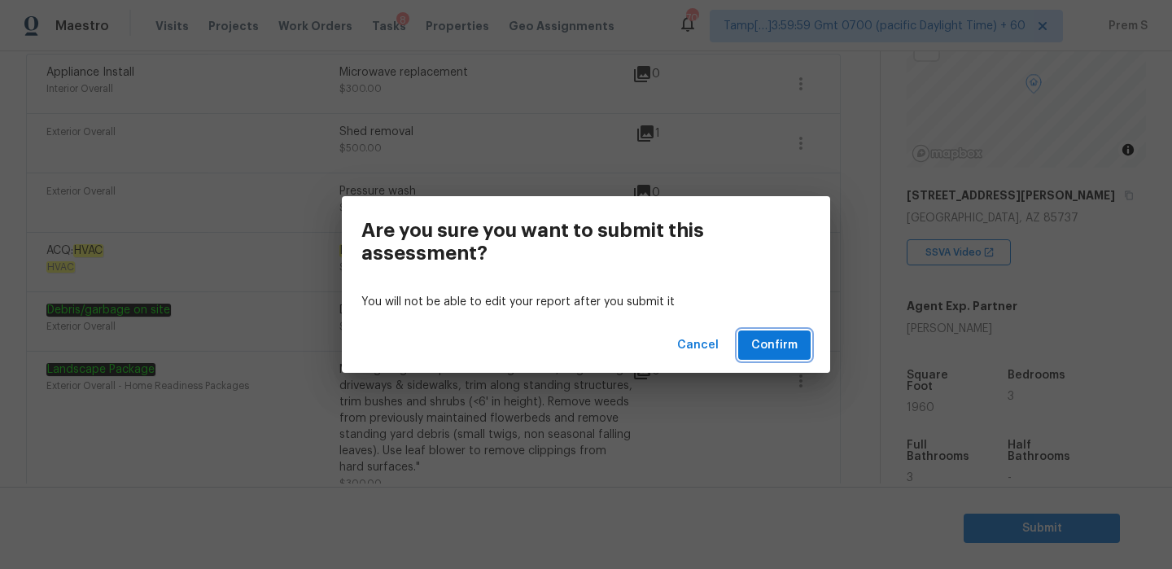
click at [805, 349] on button "Confirm" at bounding box center [774, 346] width 72 height 30
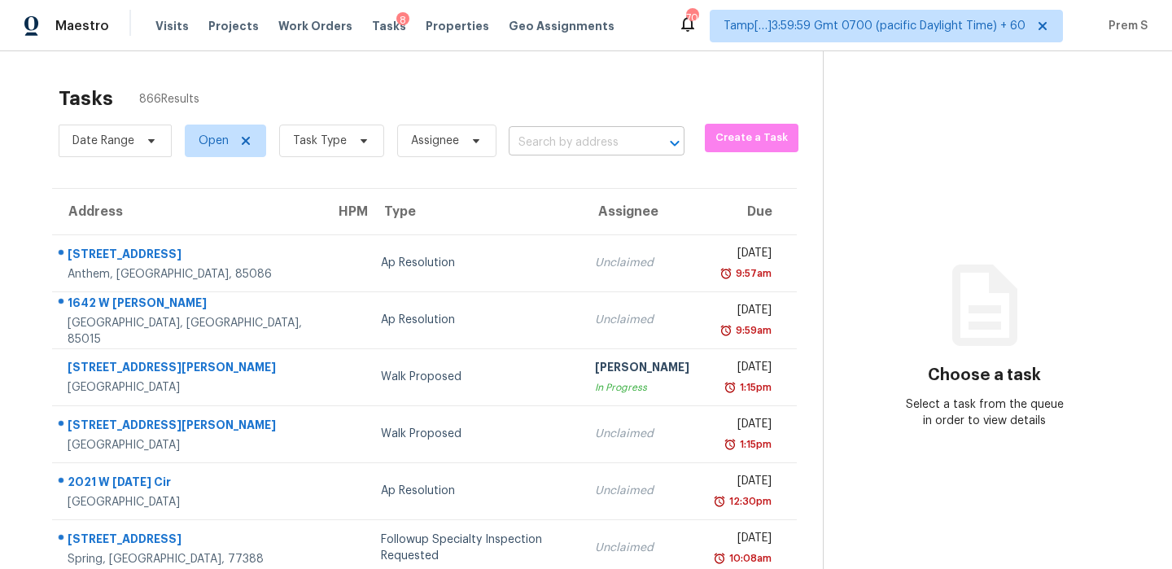
click at [581, 150] on input "text" at bounding box center [574, 142] width 130 height 25
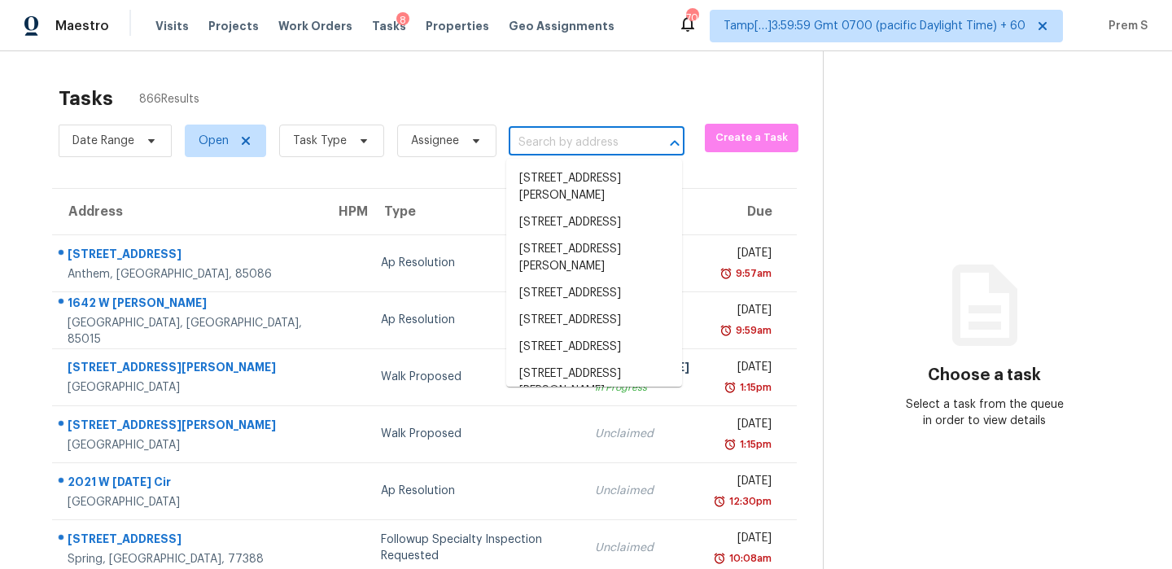
paste input "10304 Caminito Surabaya, San Diego, CA 92131"
type input "10304 Caminito Surabaya, San Diego, CA 92131"
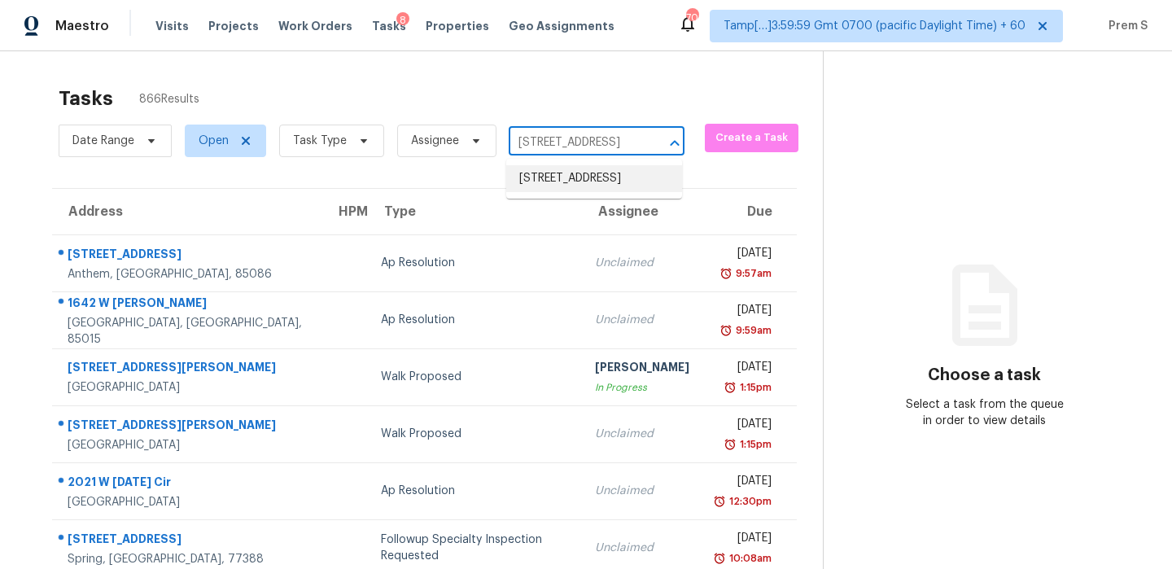
click at [581, 177] on li "10304 Caminito Surabaya, San Diego, CA 92131" at bounding box center [594, 178] width 176 height 27
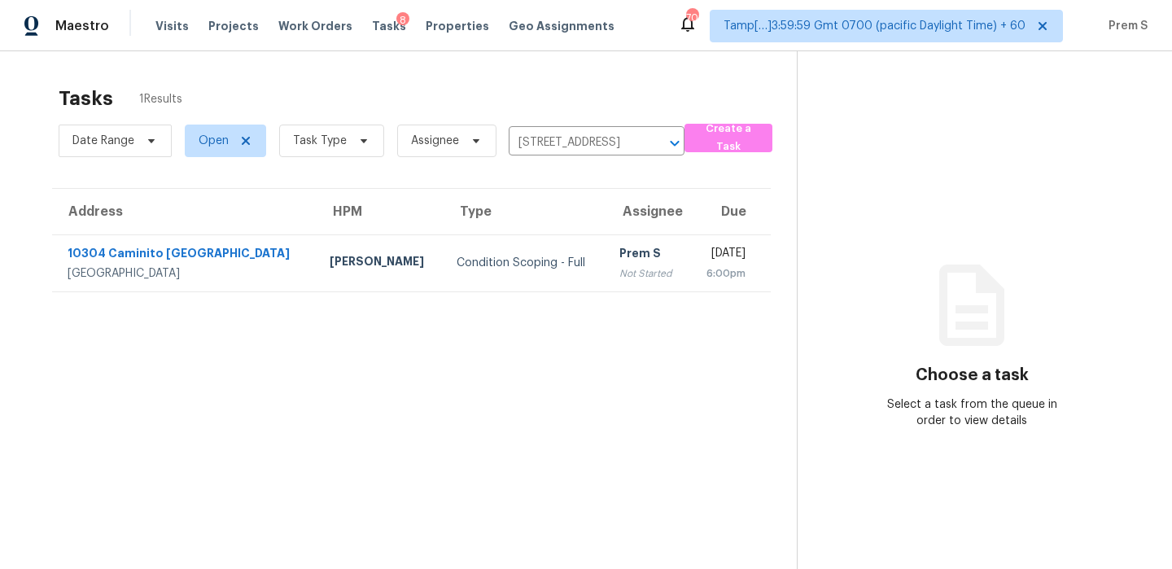
click at [690, 263] on td "Wed, Sep 10th 2025 6:00pm" at bounding box center [730, 262] width 81 height 57
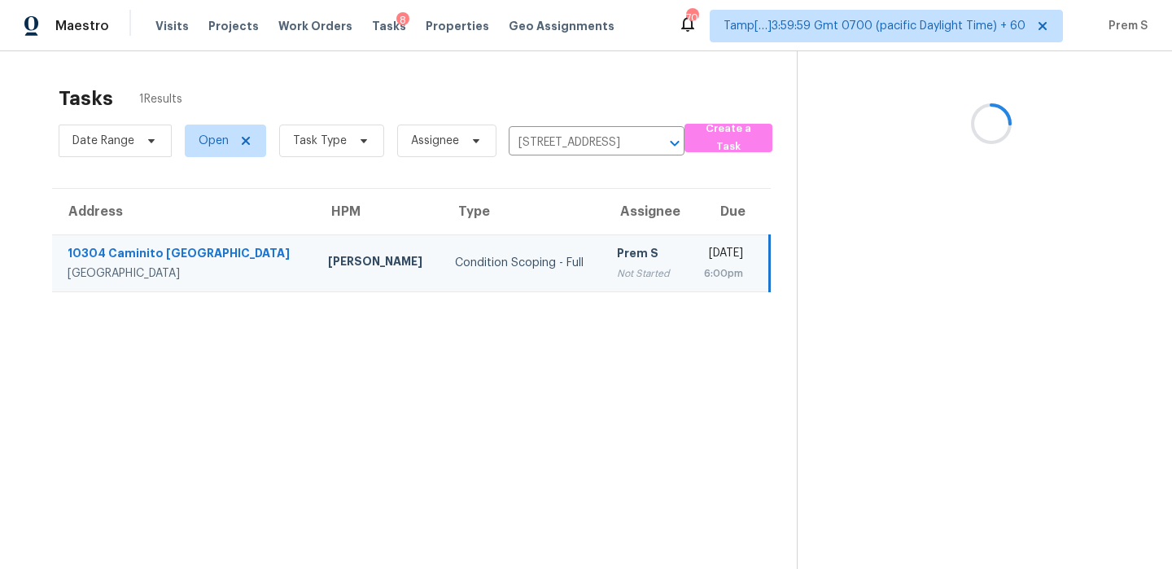
scroll to position [51, 0]
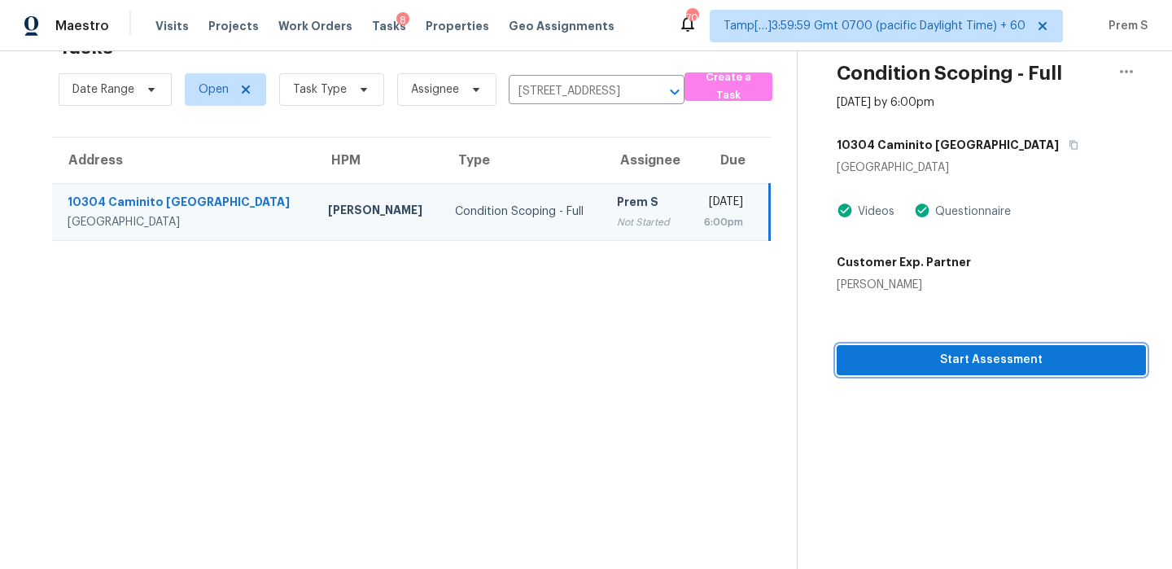
click at [978, 371] on button "Start Assessment" at bounding box center [991, 360] width 309 height 30
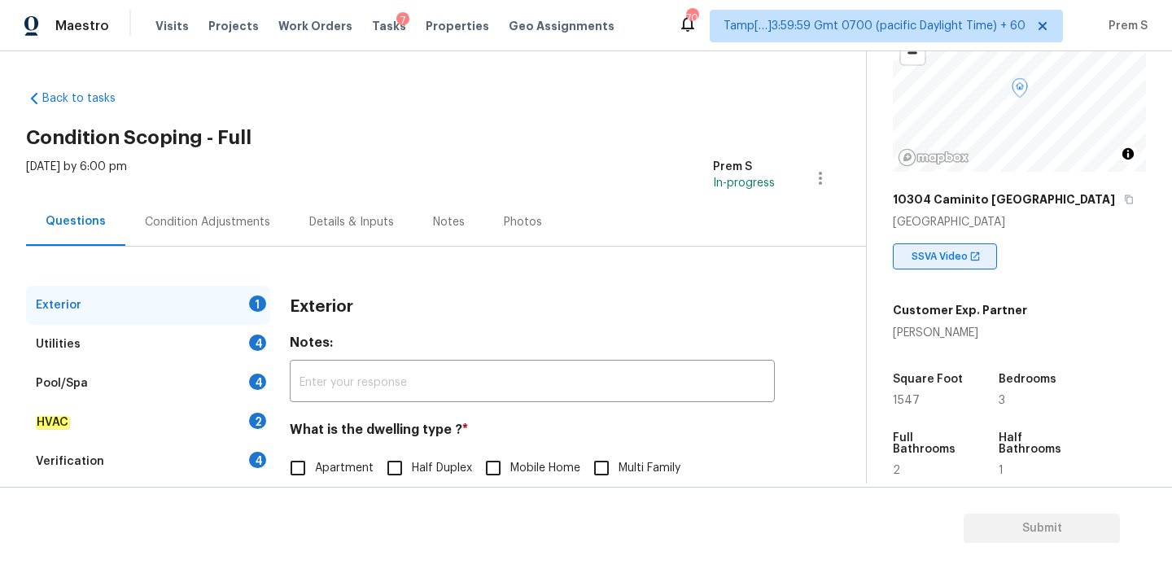
scroll to position [357, 0]
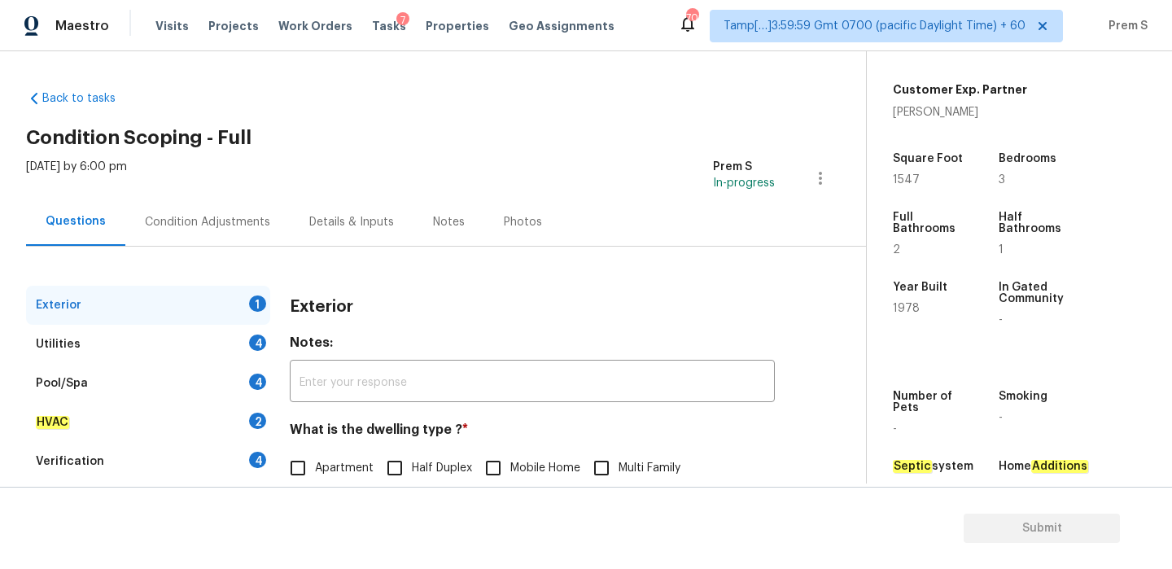
click at [544, 286] on div "Exterior" at bounding box center [532, 307] width 485 height 42
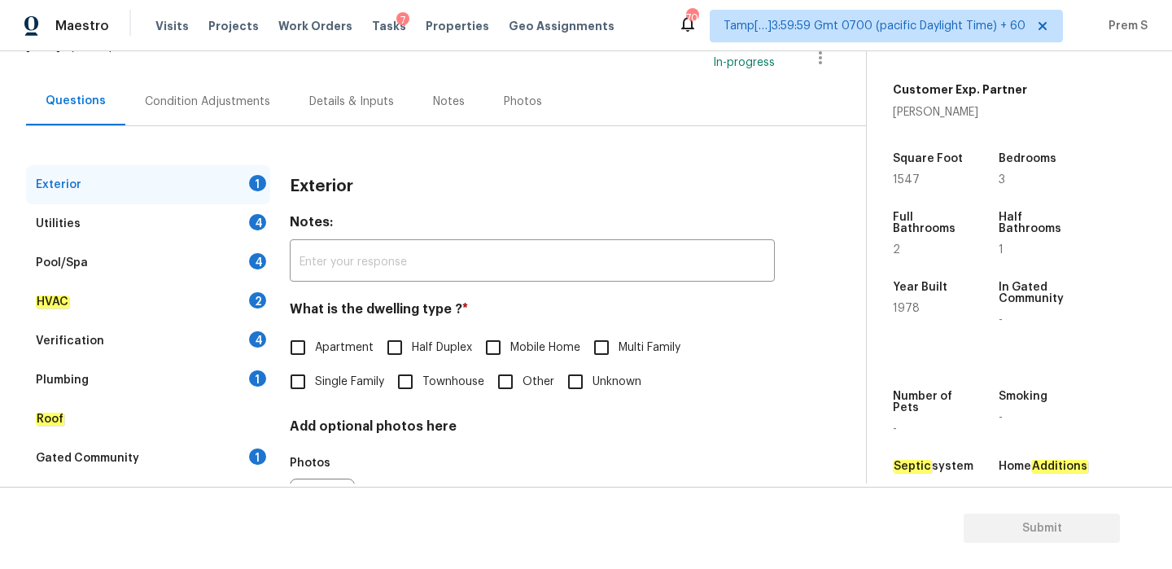
scroll to position [215, 0]
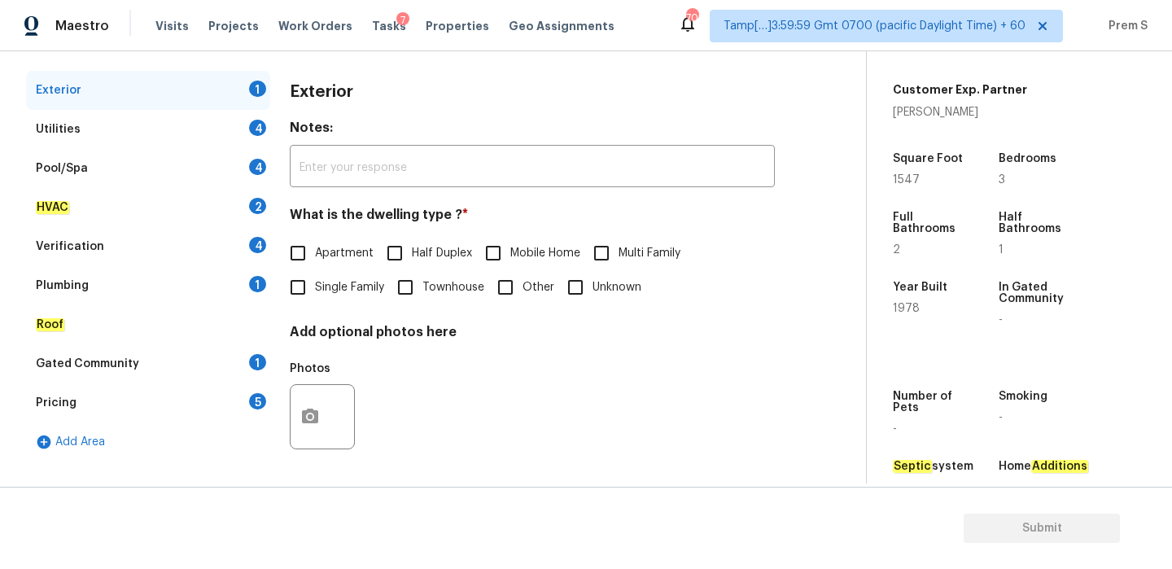
click at [371, 280] on span "Single Family" at bounding box center [349, 287] width 69 height 17
click at [315, 280] on input "Single Family" at bounding box center [298, 287] width 34 height 34
checkbox input "true"
click at [262, 132] on div "4" at bounding box center [257, 128] width 17 height 16
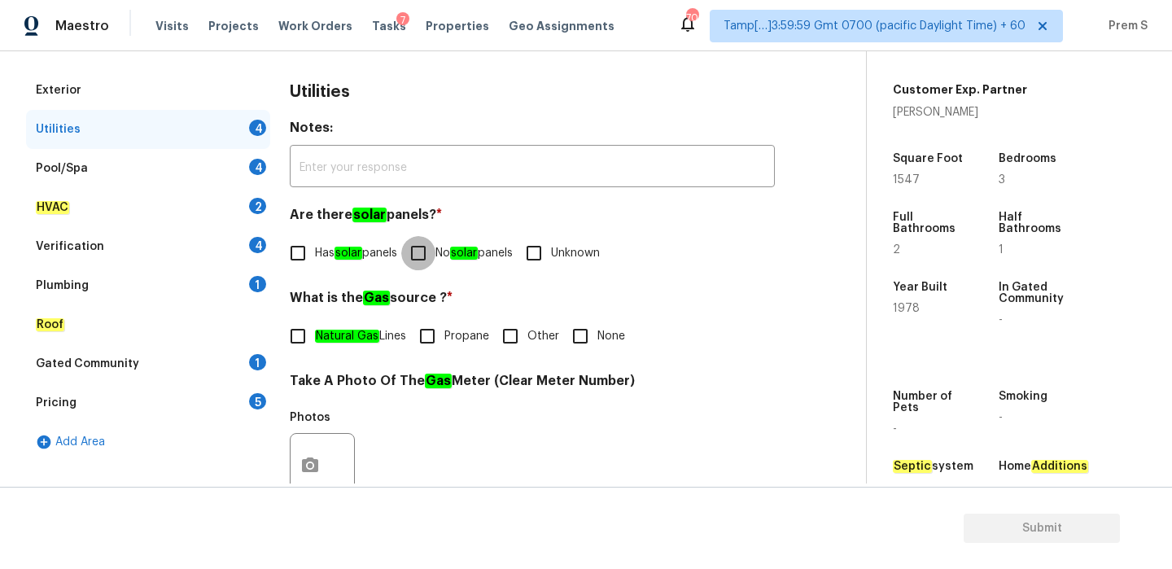
click at [412, 253] on input "No solar panels" at bounding box center [418, 253] width 34 height 34
checkbox input "true"
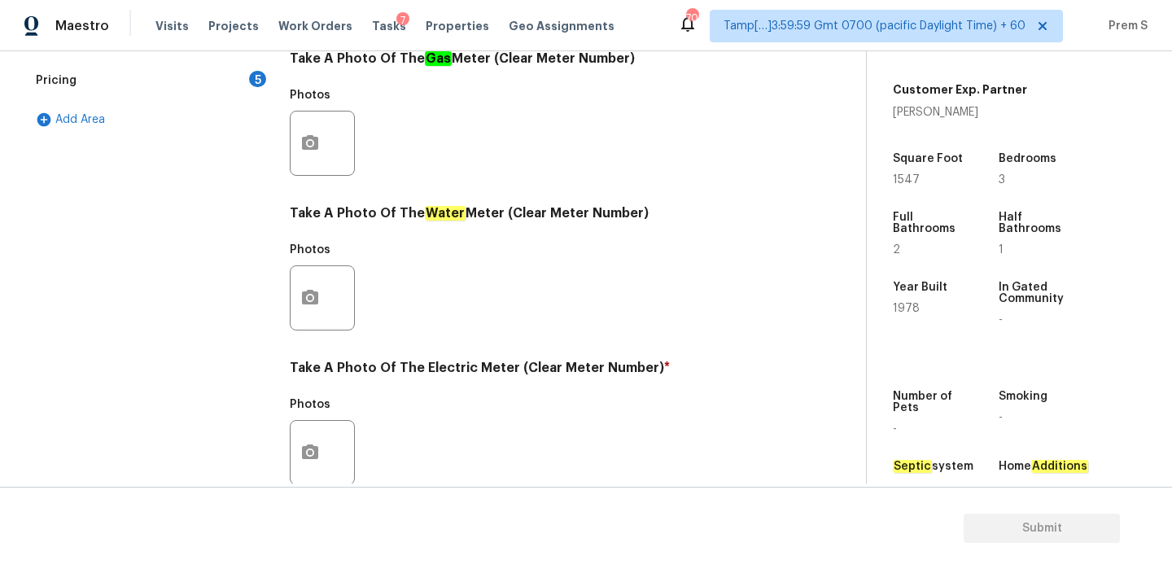
scroll to position [656, 0]
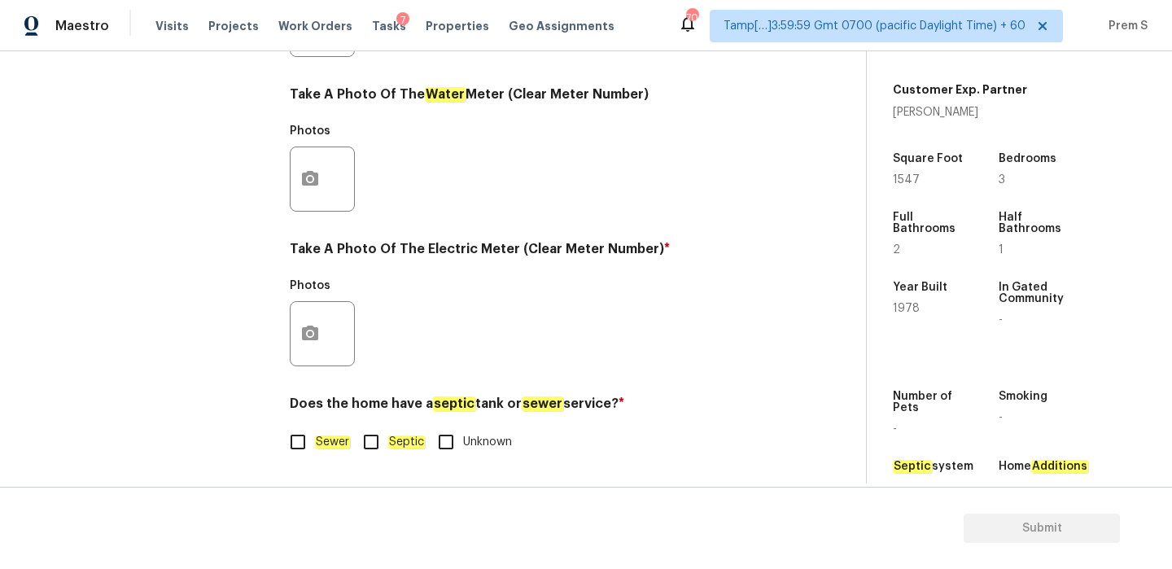
click at [312, 429] on input "Sewer" at bounding box center [298, 442] width 34 height 34
checkbox input "true"
click at [321, 333] on button "button" at bounding box center [310, 334] width 39 height 64
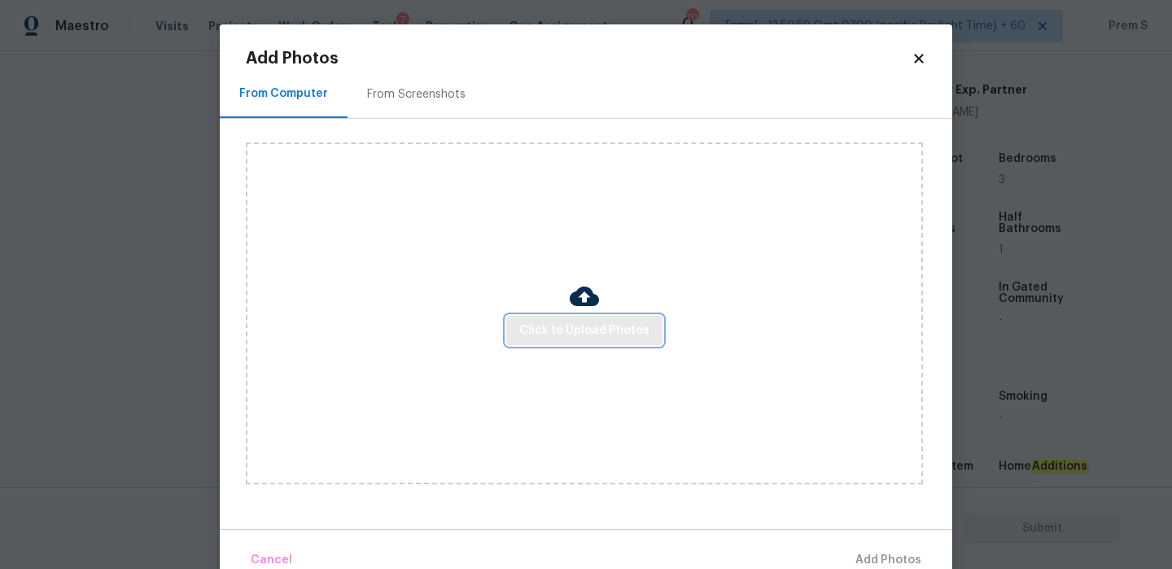
click at [532, 331] on span "Click to Upload Photos" at bounding box center [584, 331] width 130 height 20
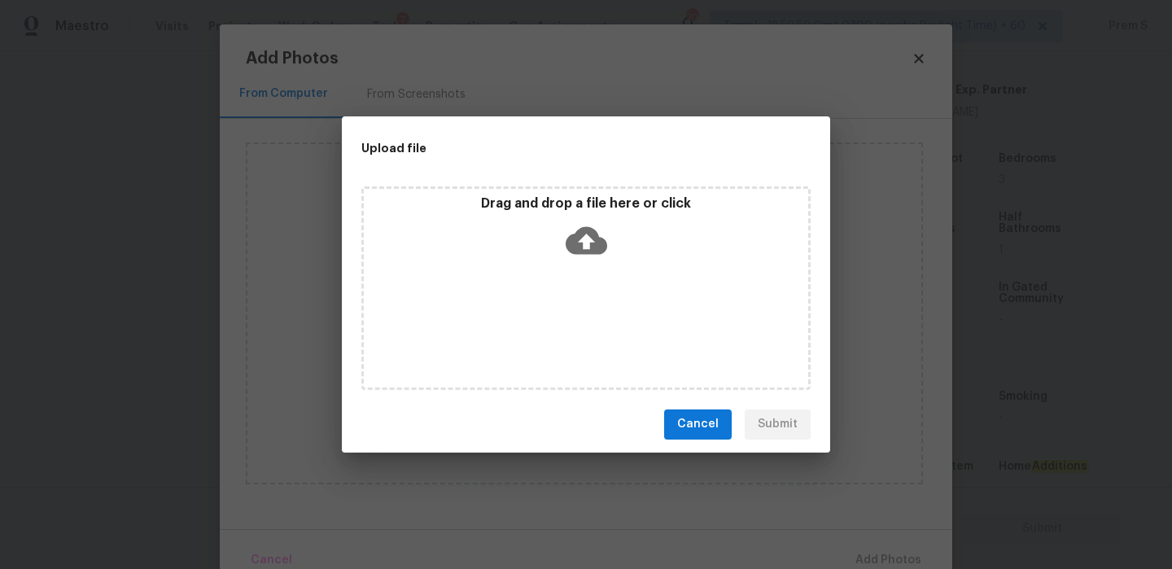
click at [575, 248] on icon at bounding box center [587, 240] width 42 height 28
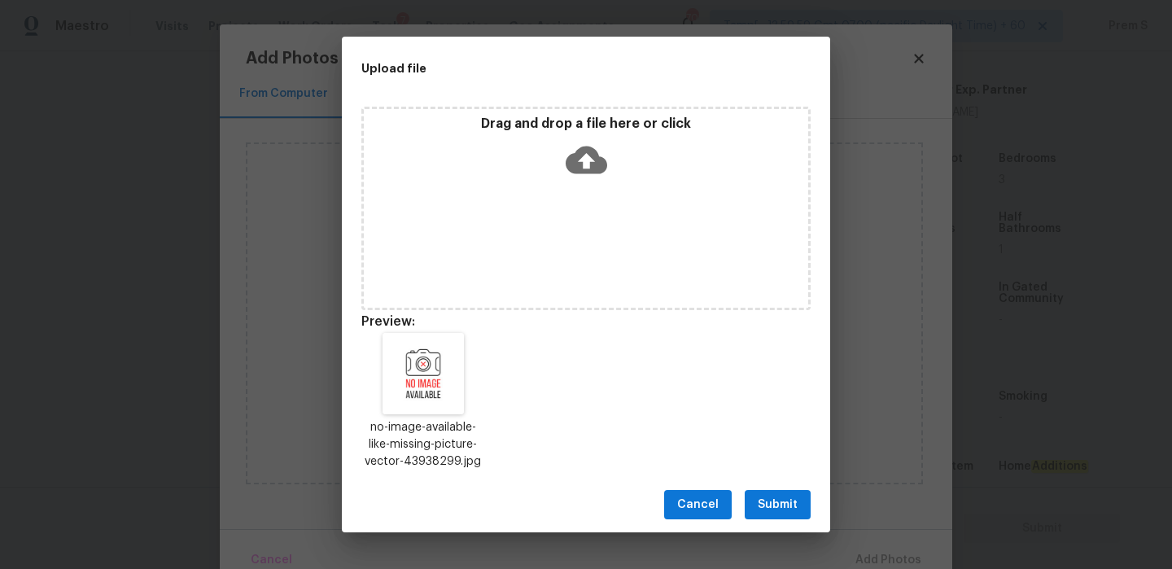
click at [805, 510] on button "Submit" at bounding box center [778, 505] width 66 height 30
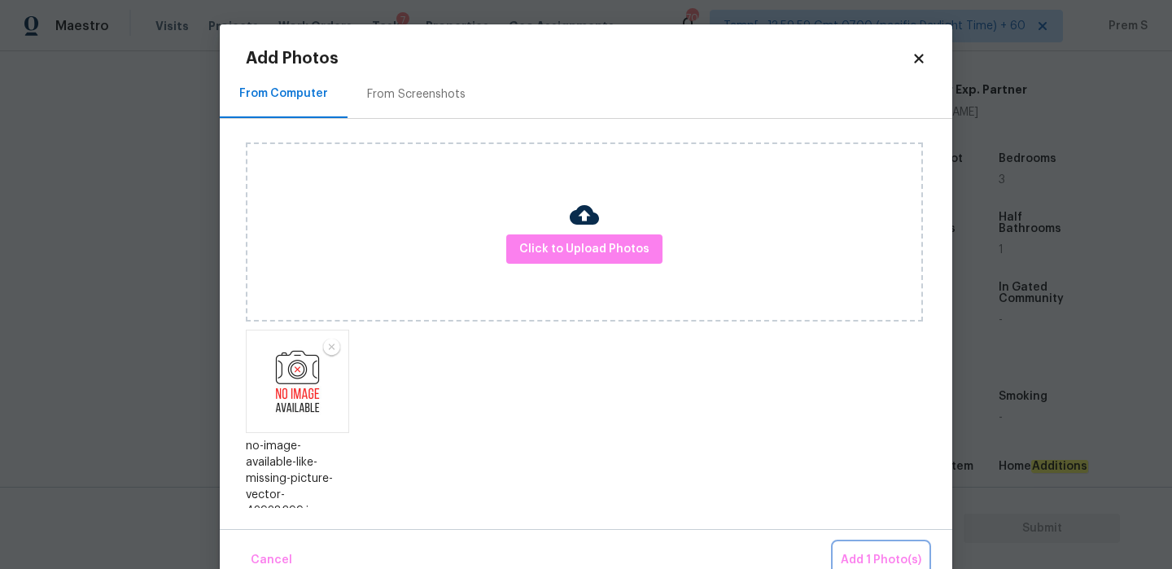
click at [882, 561] on span "Add 1 Photo(s)" at bounding box center [881, 560] width 81 height 20
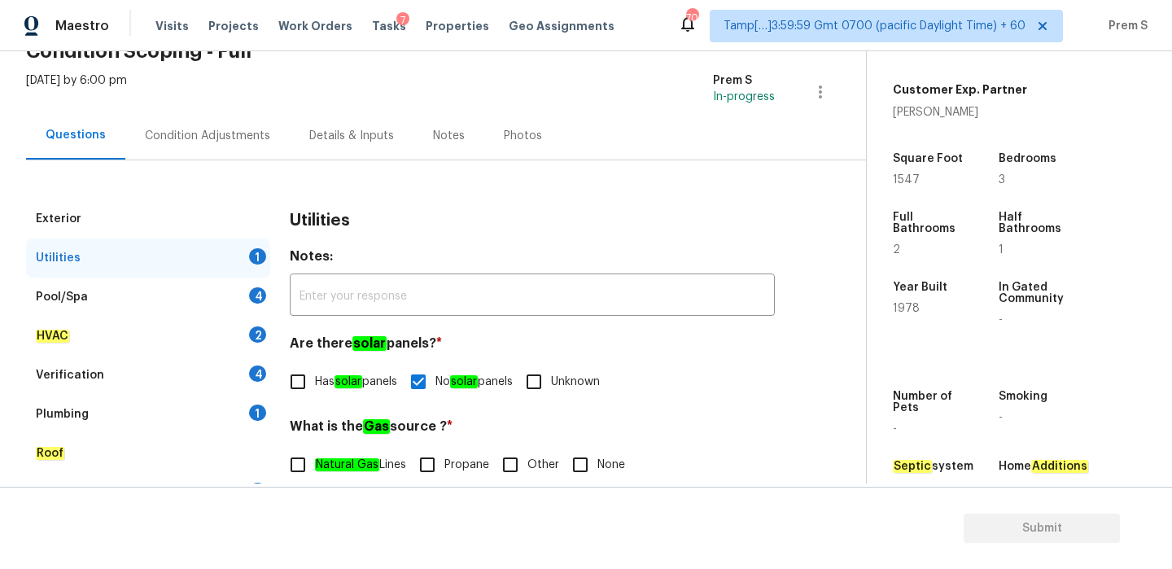
scroll to position [120, 0]
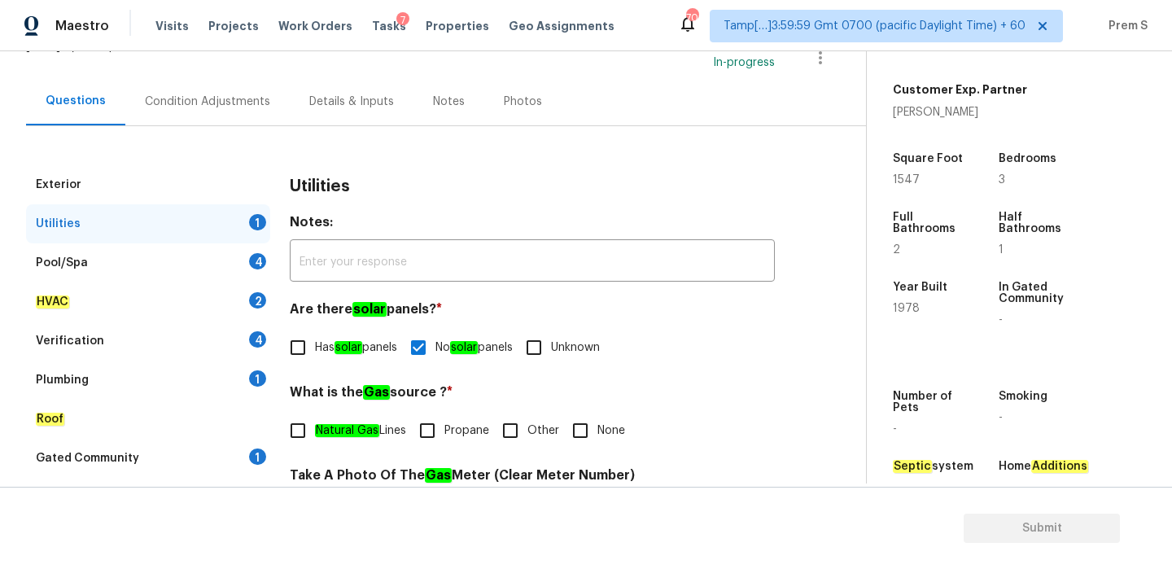
click at [242, 268] on div "Pool/Spa 4" at bounding box center [148, 262] width 244 height 39
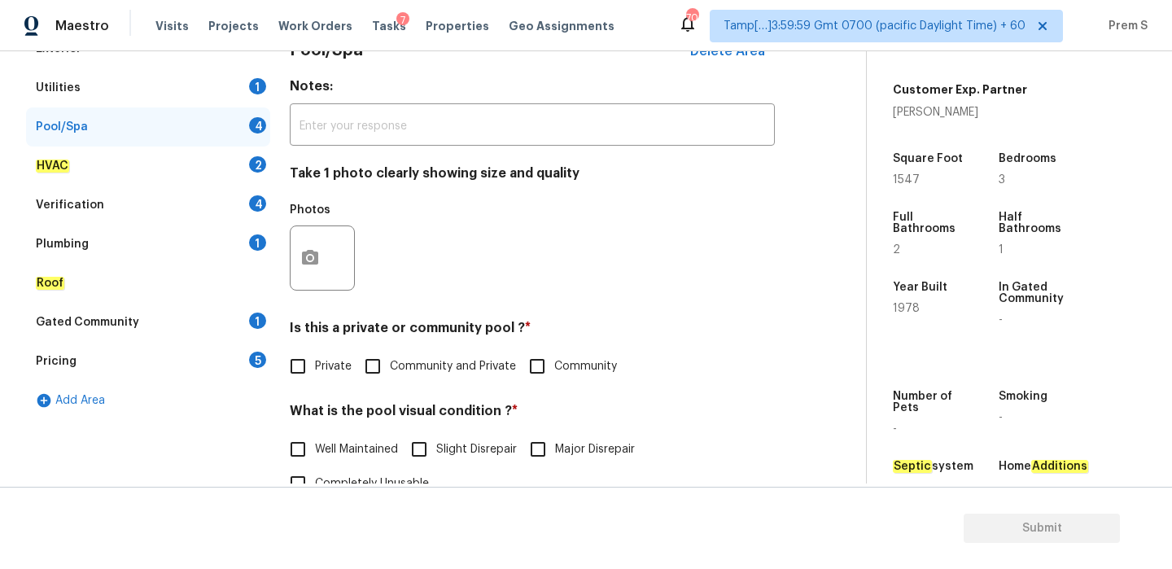
scroll to position [223, 0]
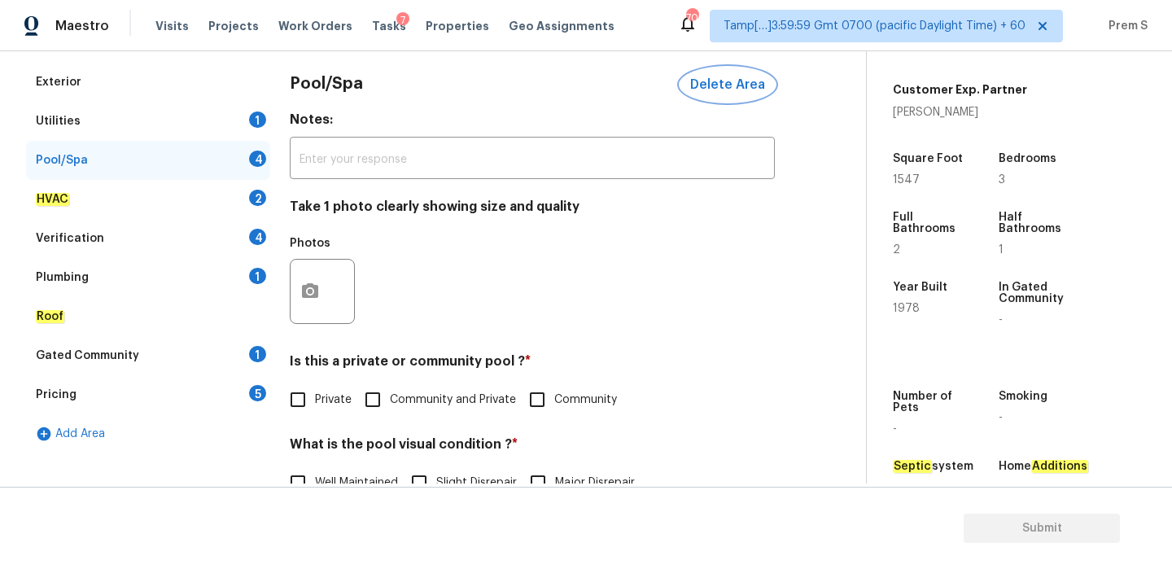
click at [712, 86] on span "Delete Area" at bounding box center [727, 84] width 75 height 15
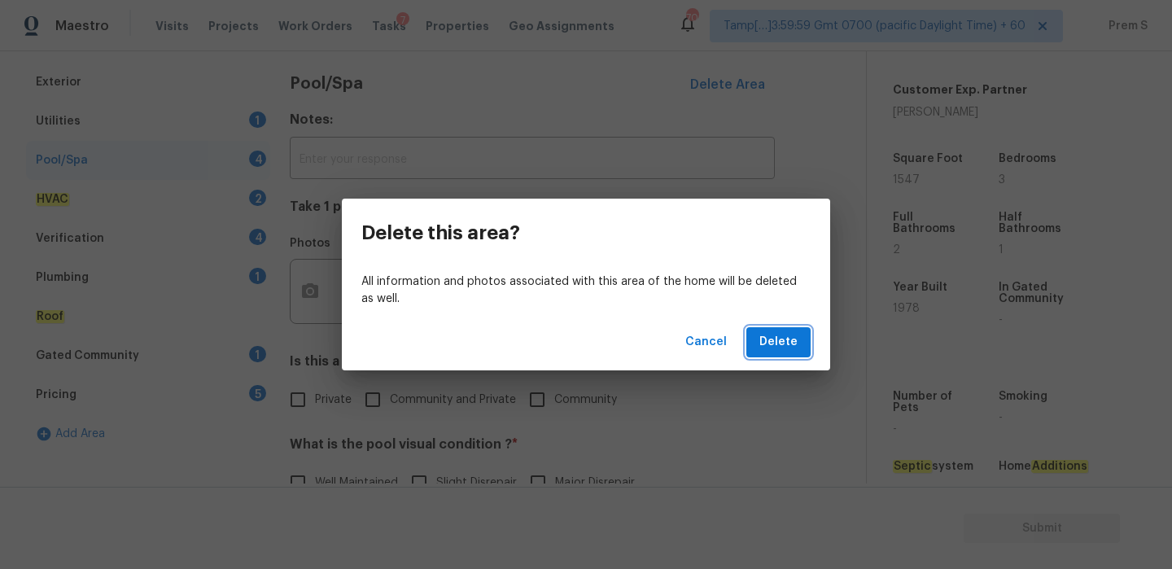
click at [763, 351] on span "Delete" at bounding box center [779, 342] width 38 height 20
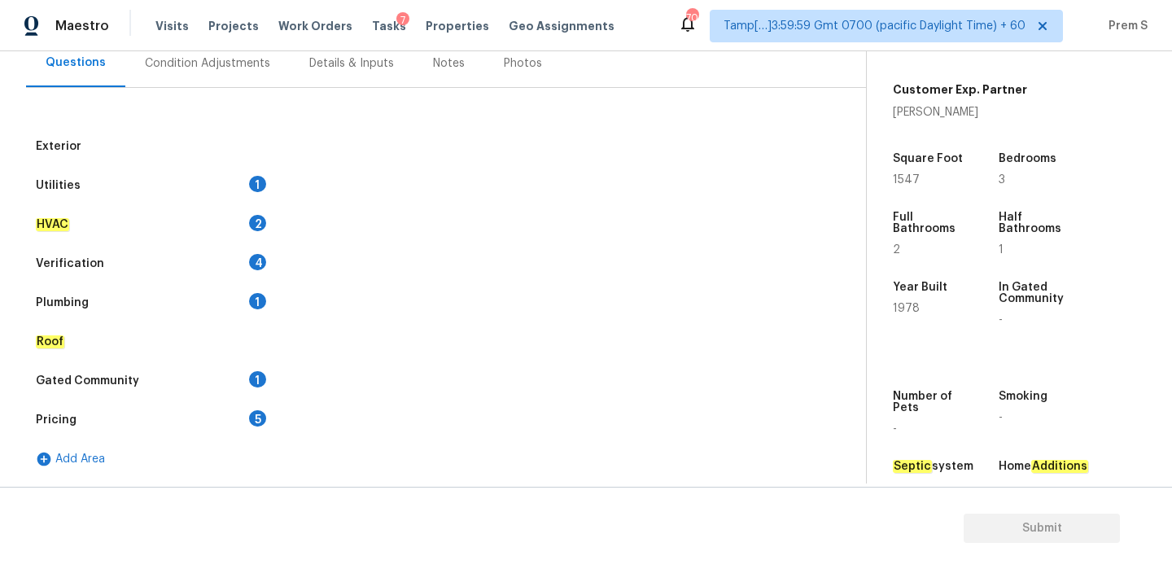
click at [252, 178] on div "1" at bounding box center [257, 184] width 17 height 16
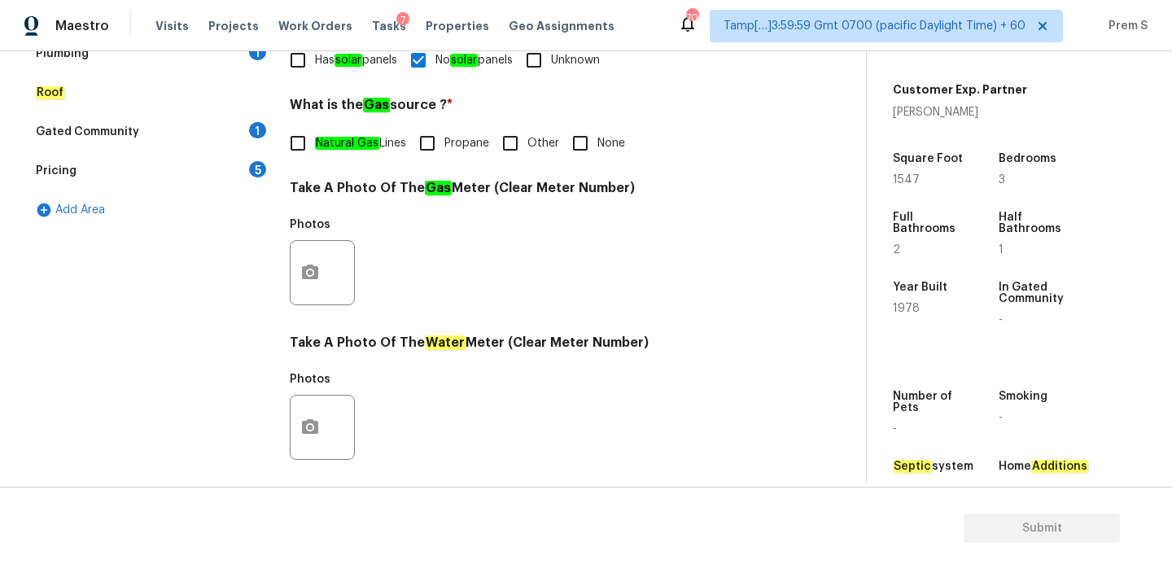
scroll to position [148, 0]
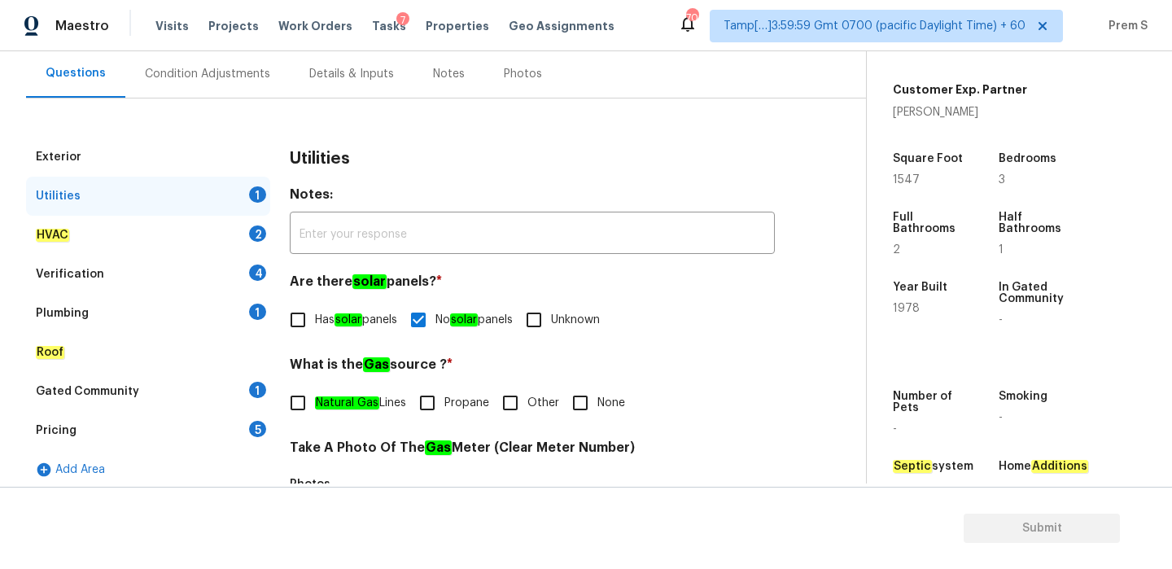
click at [250, 226] on div "HVAC 2" at bounding box center [148, 235] width 244 height 39
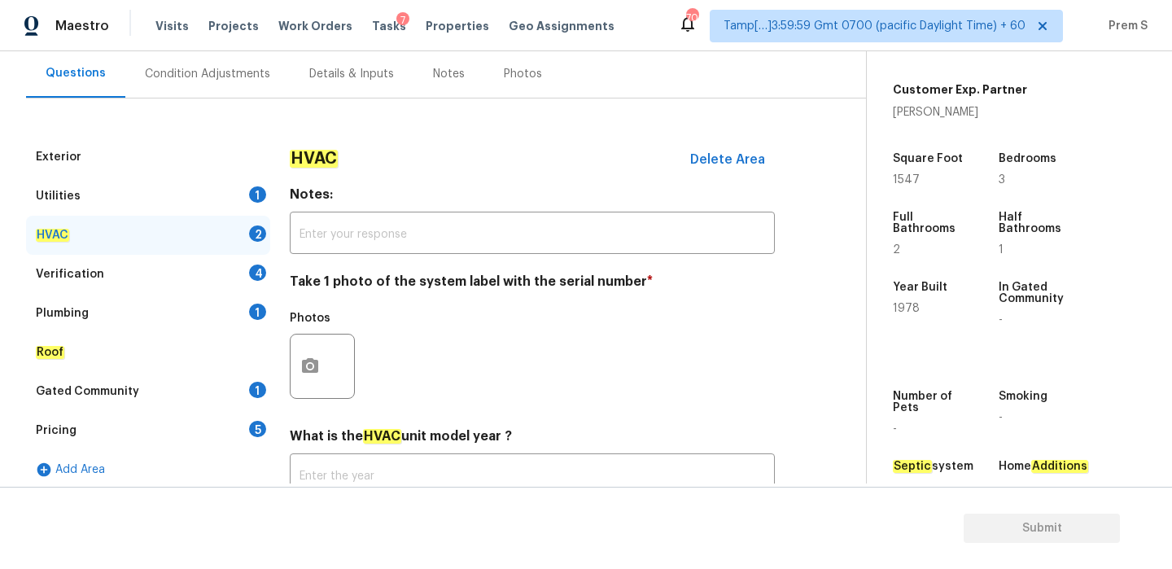
scroll to position [269, 0]
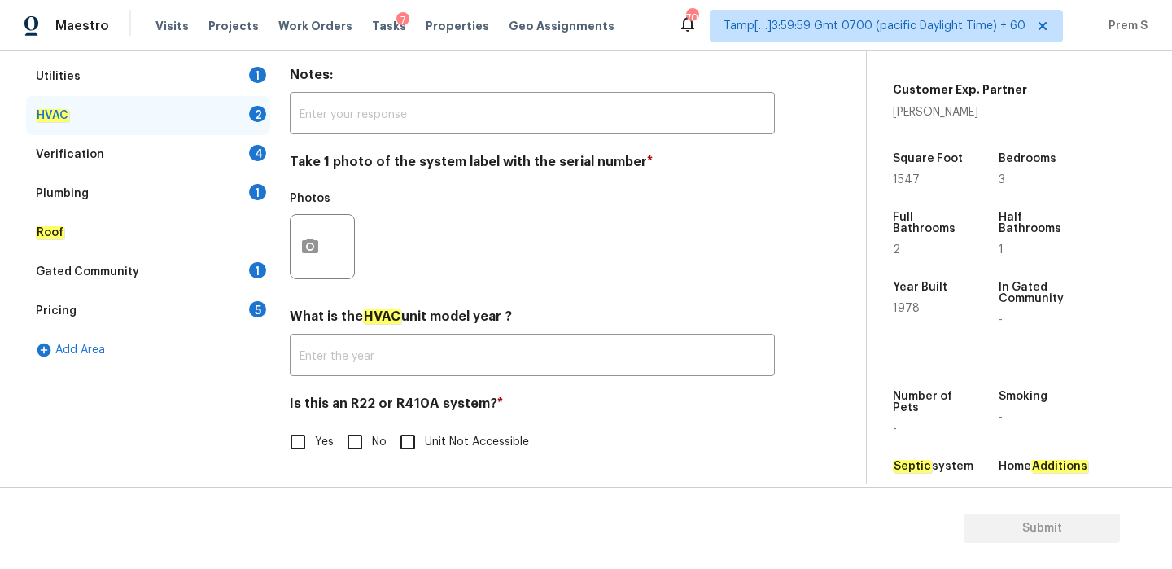
click at [361, 432] on input "No" at bounding box center [355, 442] width 34 height 34
checkbox input "true"
click at [317, 265] on button "button" at bounding box center [310, 246] width 39 height 64
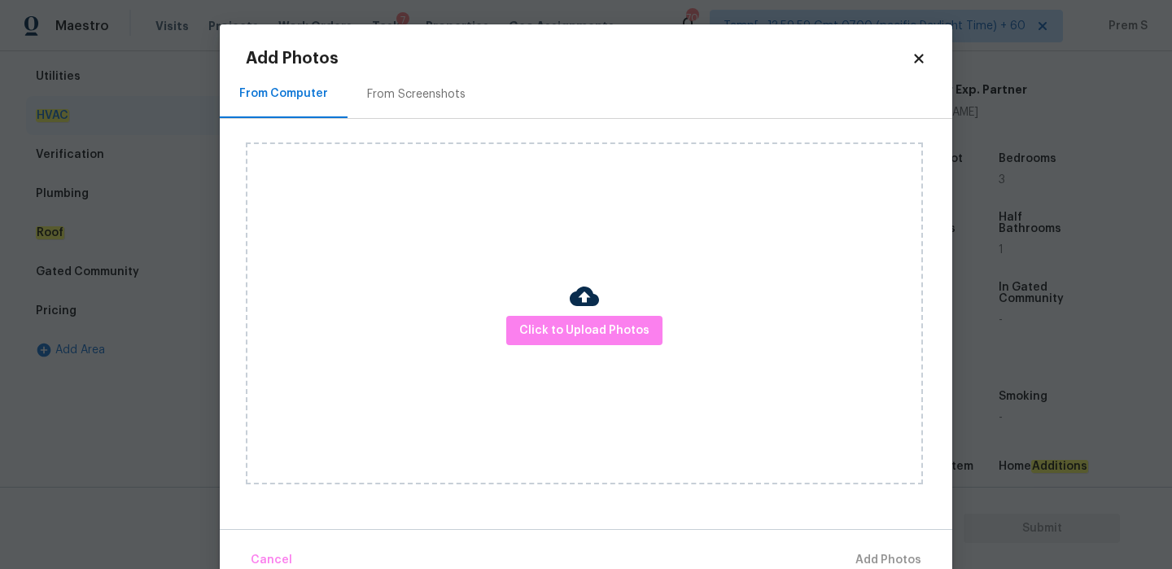
click at [572, 345] on div "Click to Upload Photos" at bounding box center [584, 313] width 677 height 342
click at [585, 329] on span "Click to Upload Photos" at bounding box center [584, 331] width 130 height 20
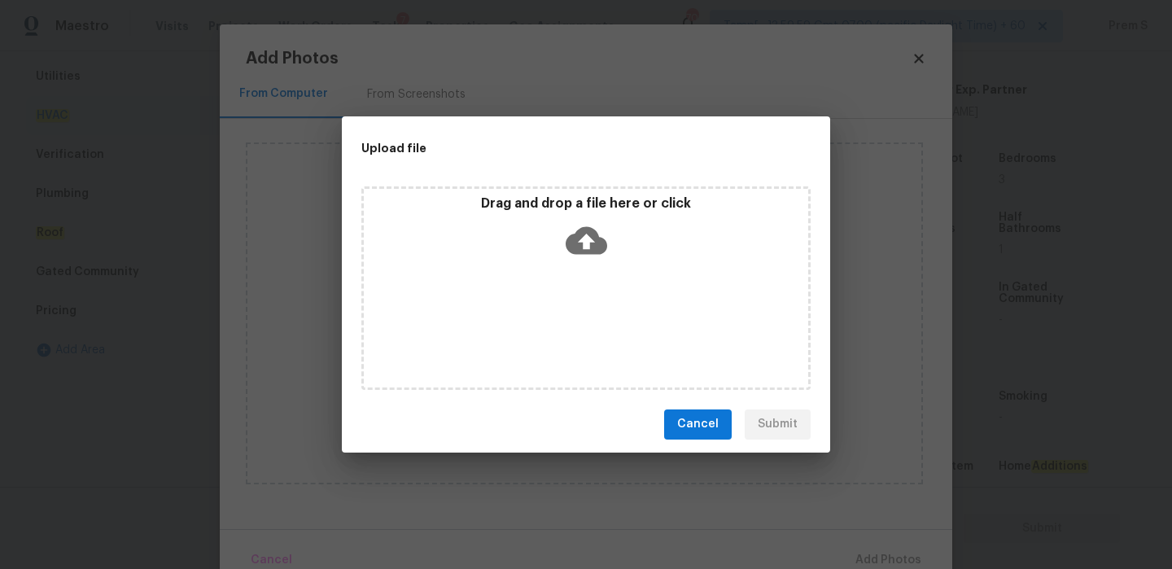
click at [581, 240] on icon at bounding box center [587, 241] width 42 height 42
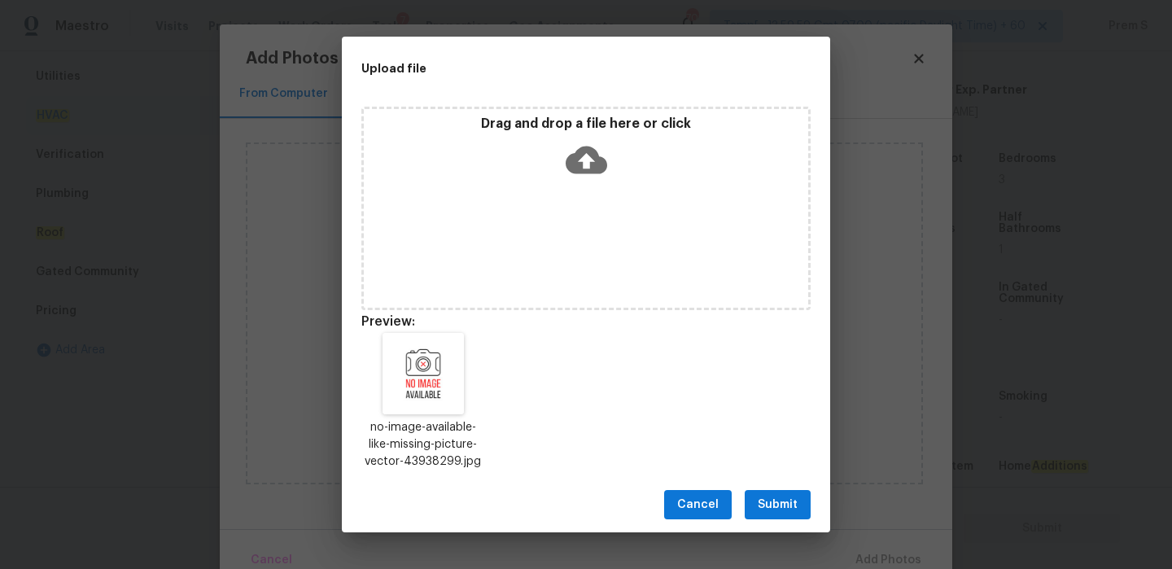
click at [801, 497] on button "Submit" at bounding box center [778, 505] width 66 height 30
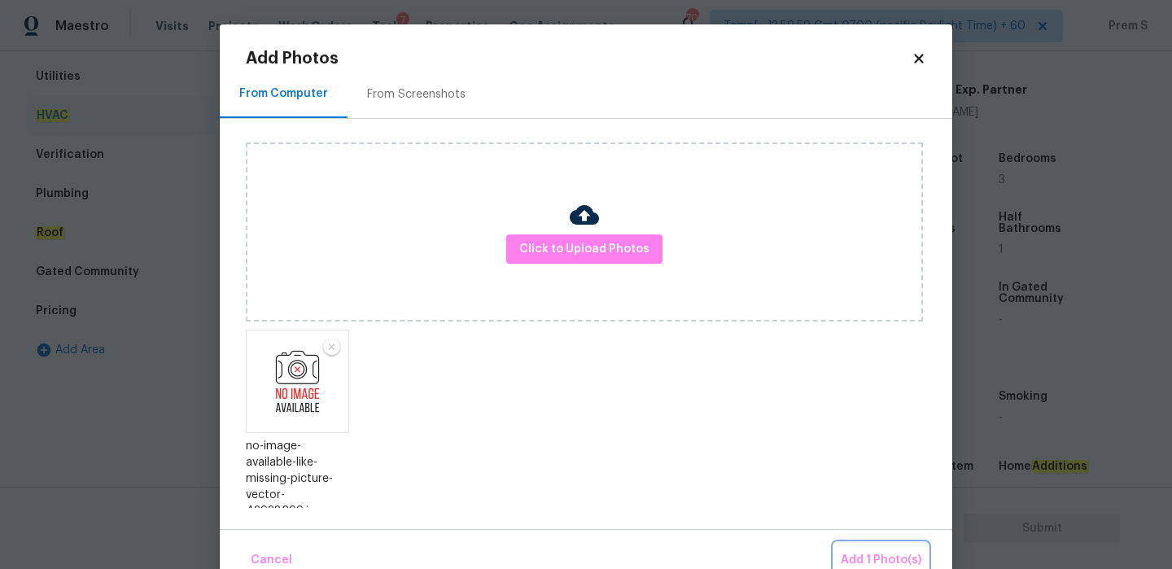
click at [861, 558] on span "Add 1 Photo(s)" at bounding box center [881, 560] width 81 height 20
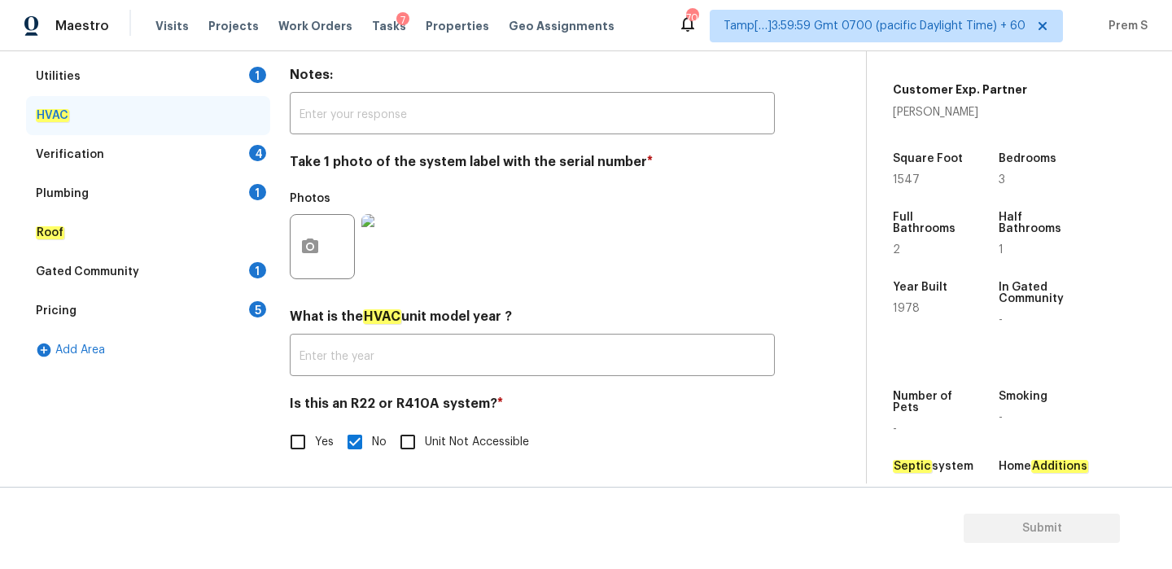
click at [325, 292] on div "HVAC Delete Area Notes: ​ Take 1 photo of the system label with the serial numb…" at bounding box center [532, 248] width 485 height 461
click at [245, 169] on div "Verification 4" at bounding box center [148, 154] width 244 height 39
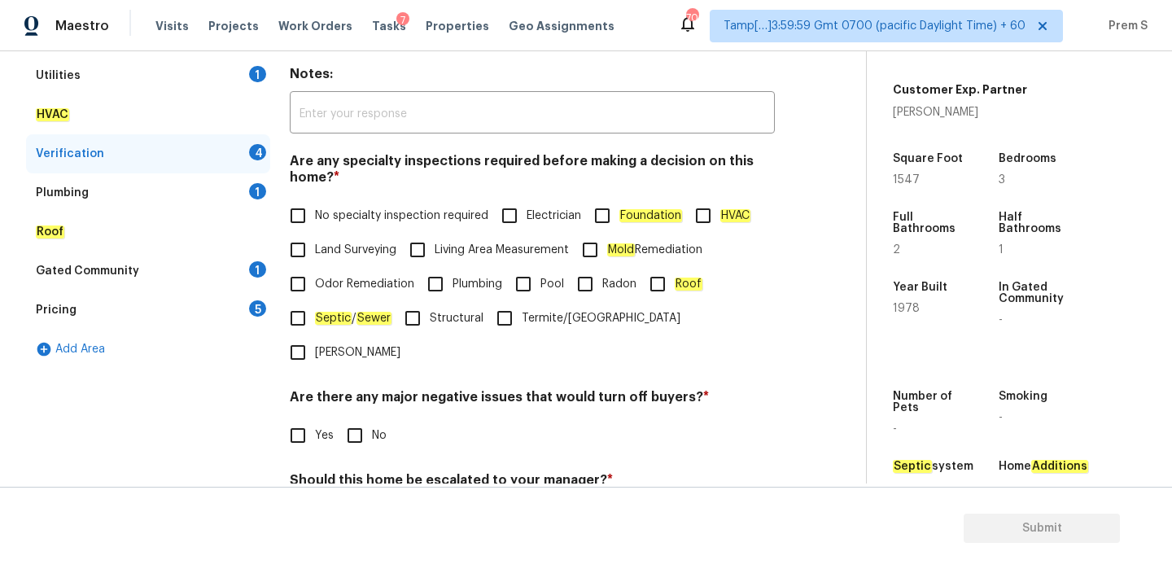
click at [283, 211] on input "No specialty inspection required" at bounding box center [298, 216] width 34 height 34
checkbox input "true"
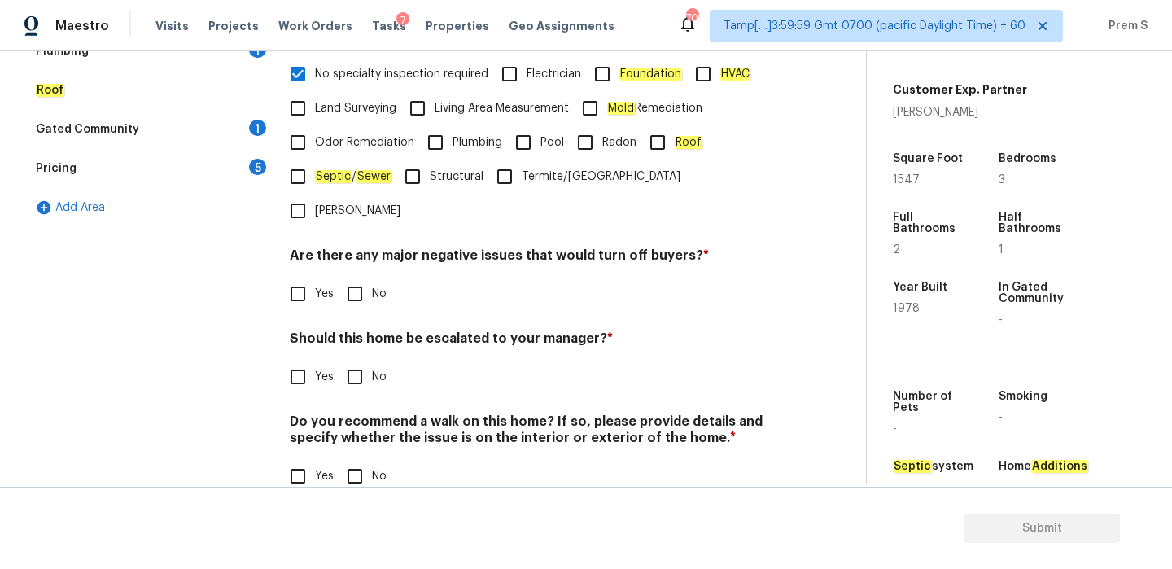
click at [361, 277] on input "No" at bounding box center [355, 294] width 34 height 34
checkbox input "true"
click at [362, 360] on input "No" at bounding box center [355, 377] width 34 height 34
checkbox input "true"
click at [369, 459] on input "No" at bounding box center [355, 476] width 34 height 34
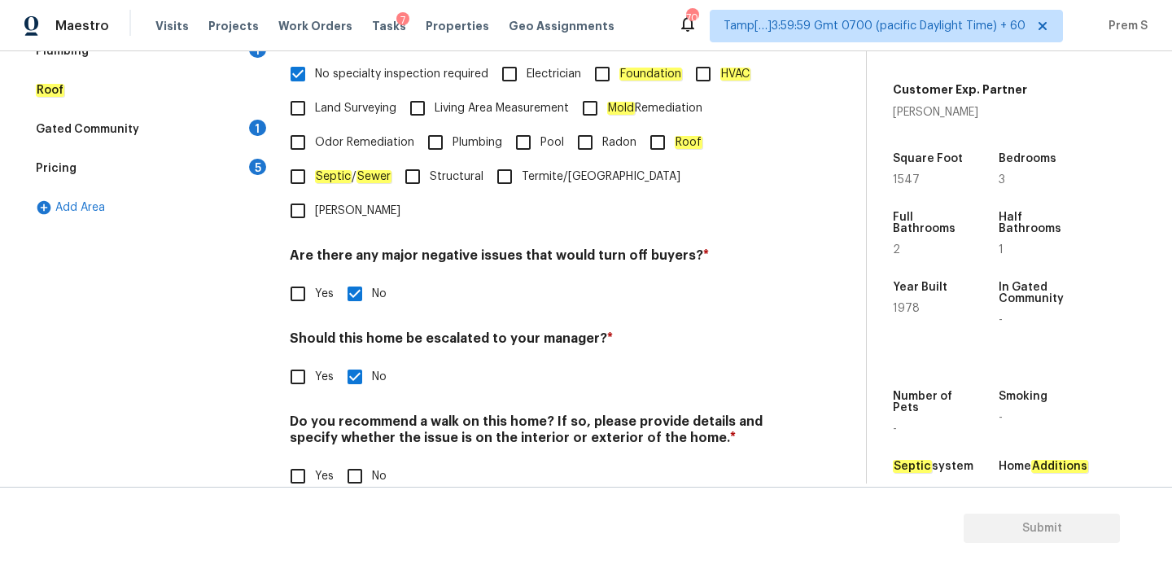
checkbox input "true"
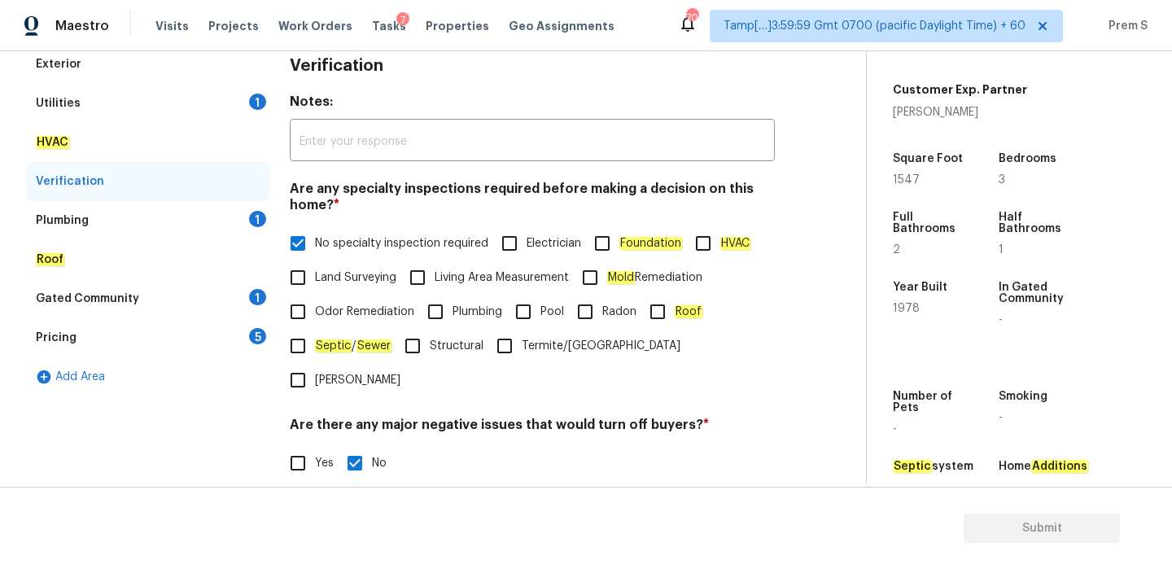
click at [259, 220] on div "1" at bounding box center [257, 219] width 17 height 16
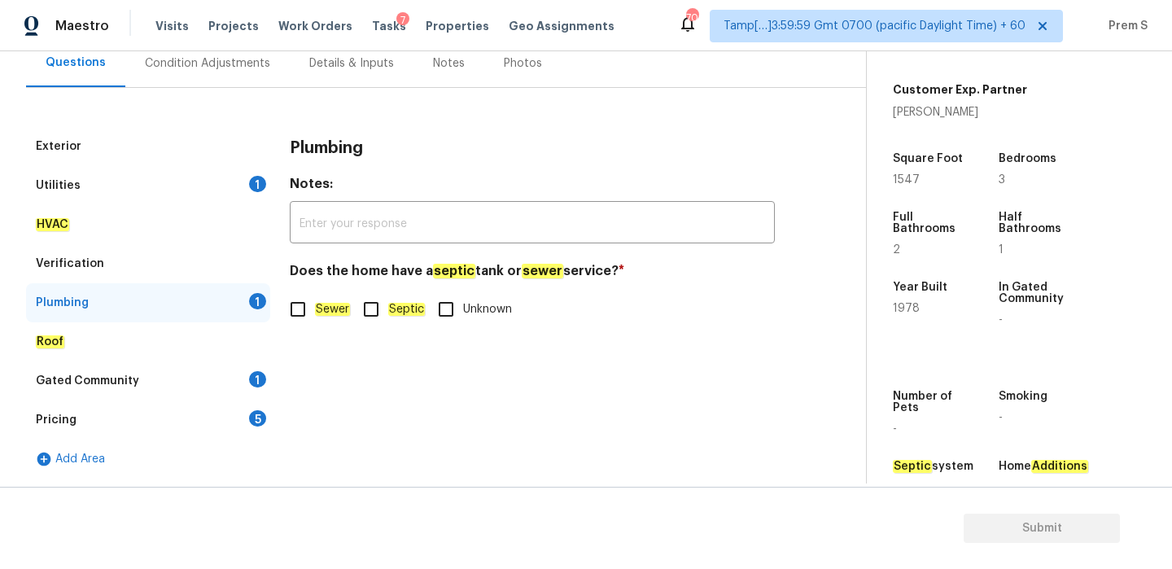
click at [340, 315] on em "Sewer" at bounding box center [332, 309] width 35 height 13
click at [315, 315] on input "Sewer" at bounding box center [298, 309] width 34 height 34
checkbox input "true"
click at [265, 379] on div "1" at bounding box center [257, 379] width 17 height 16
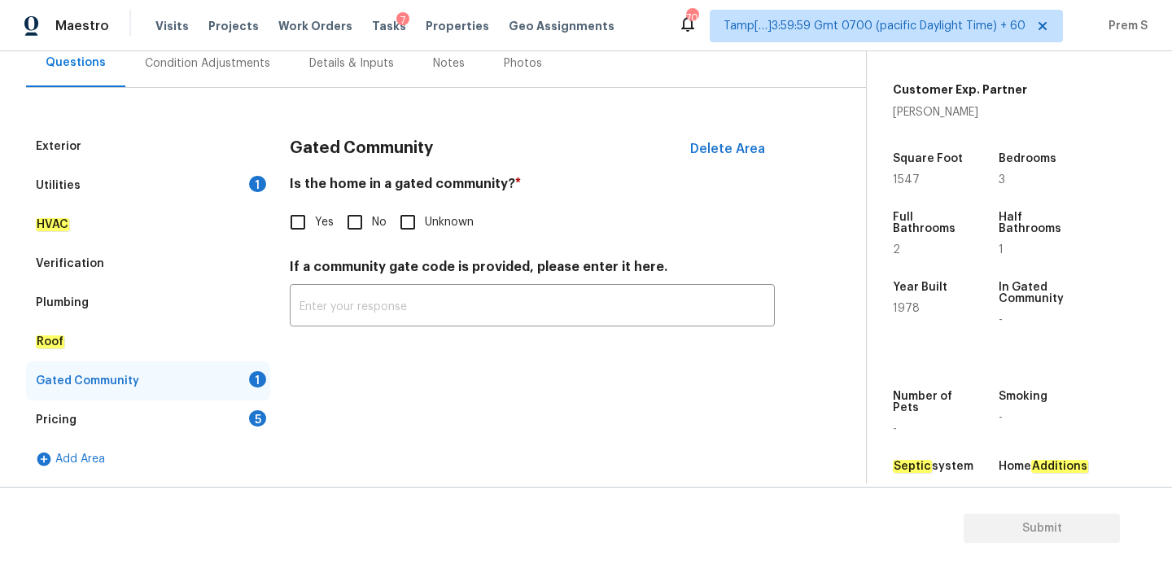
click at [369, 229] on input "No" at bounding box center [355, 222] width 34 height 34
checkbox input "true"
click at [254, 425] on div "5" at bounding box center [257, 418] width 17 height 16
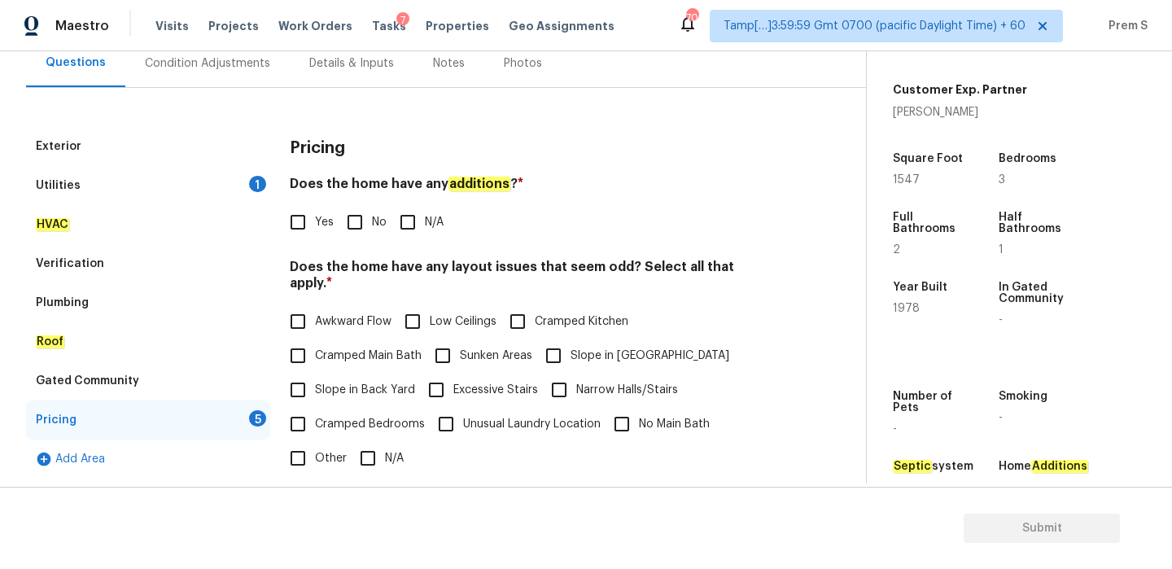
click at [359, 216] on input "No" at bounding box center [355, 222] width 34 height 34
checkbox input "true"
click at [383, 458] on input "N/A" at bounding box center [368, 458] width 34 height 34
checkbox input "true"
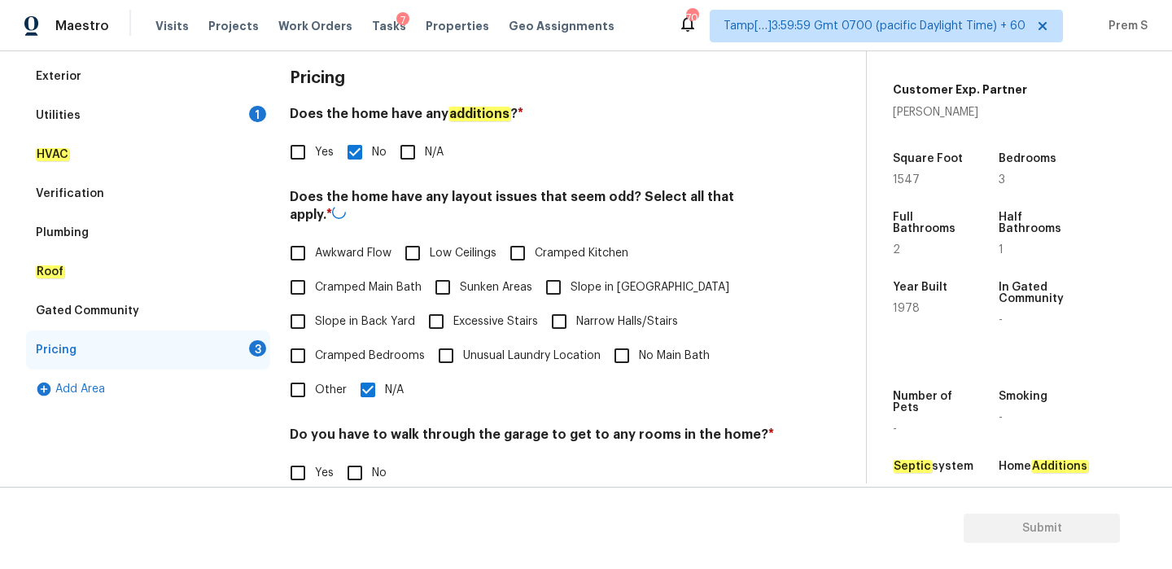
scroll to position [408, 0]
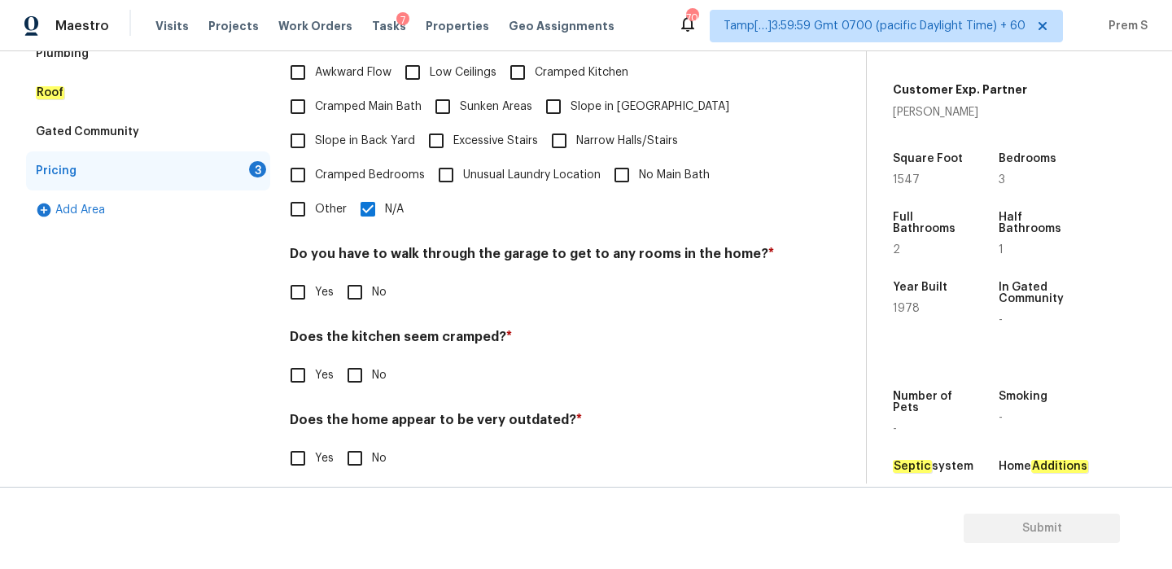
click at [378, 284] on label "No" at bounding box center [362, 292] width 49 height 34
click at [372, 284] on input "No" at bounding box center [355, 292] width 34 height 34
checkbox input "true"
click at [360, 358] on input "No" at bounding box center [355, 375] width 34 height 34
checkbox input "true"
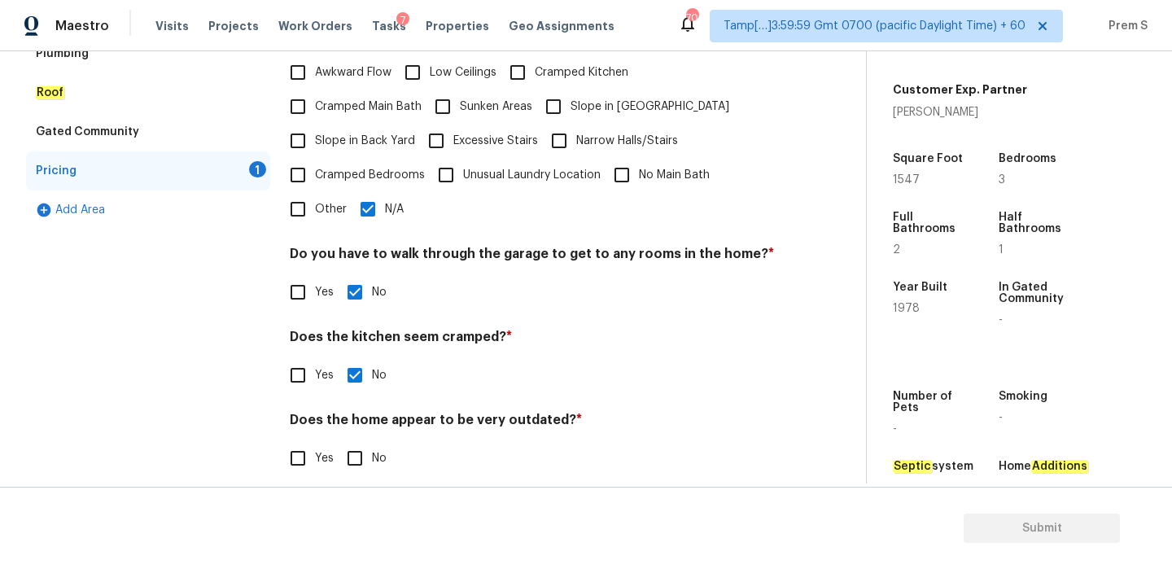
click at [361, 451] on input "No" at bounding box center [355, 458] width 34 height 34
checkbox input "true"
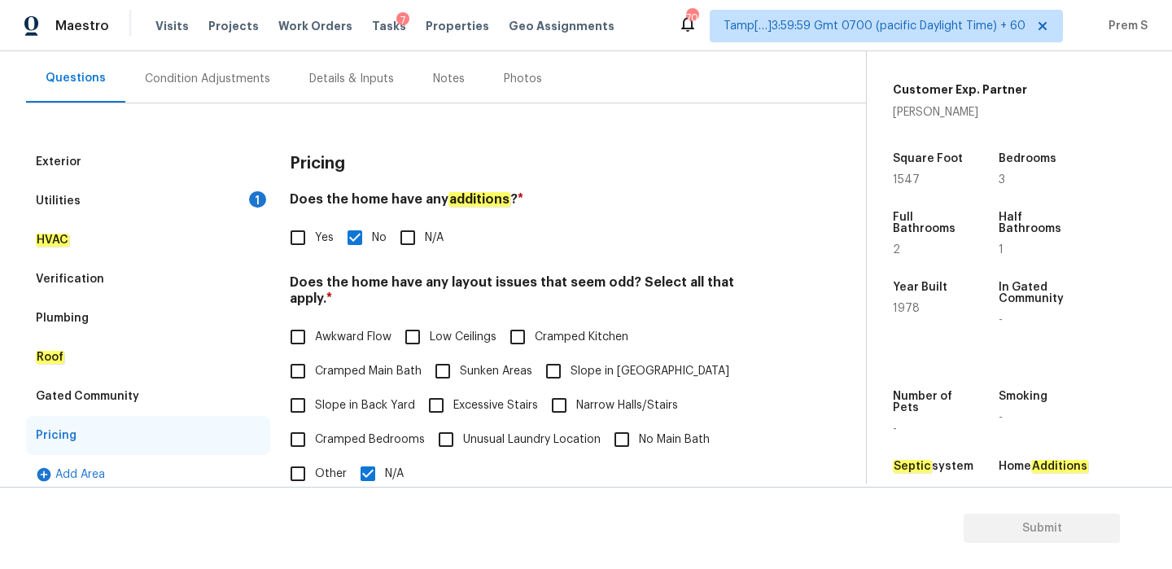
click at [243, 78] on div "Condition Adjustments" at bounding box center [207, 79] width 125 height 16
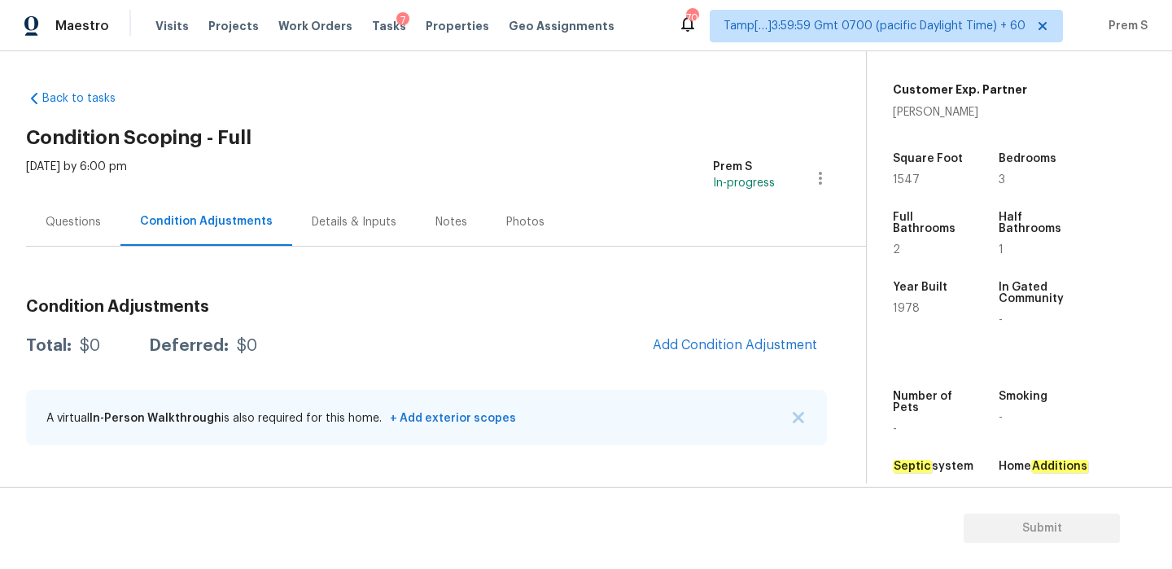
click at [676, 271] on div "Condition Adjustments Total: $0 Deferred: $0 Add Condition Adjustment A virtual…" at bounding box center [426, 353] width 801 height 213
click at [703, 344] on span "Add Condition Adjustment" at bounding box center [735, 345] width 164 height 15
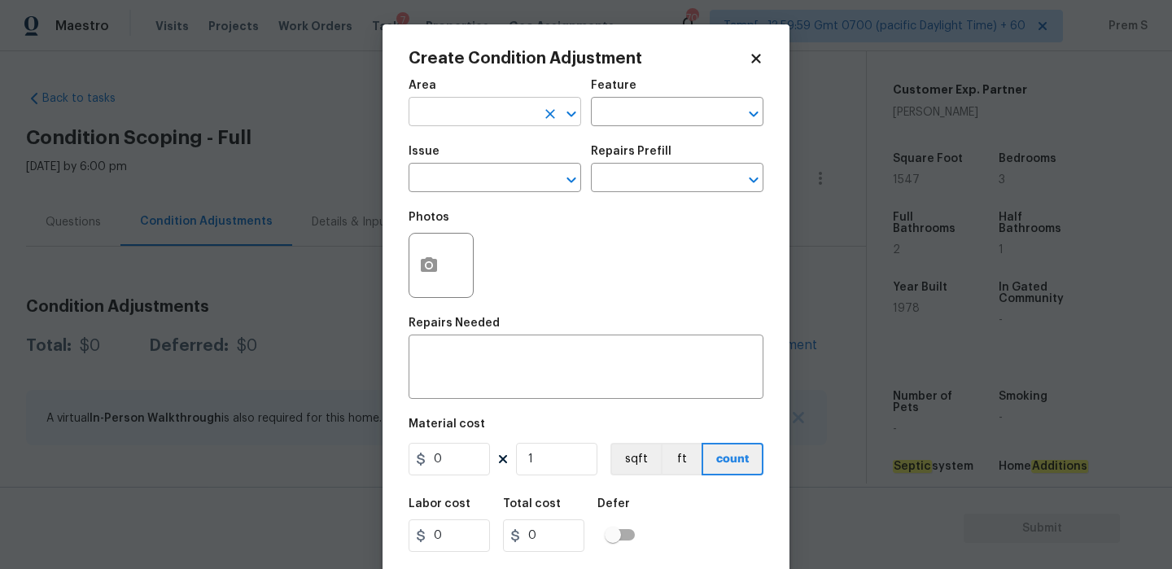
click at [467, 114] on input "text" at bounding box center [472, 113] width 127 height 25
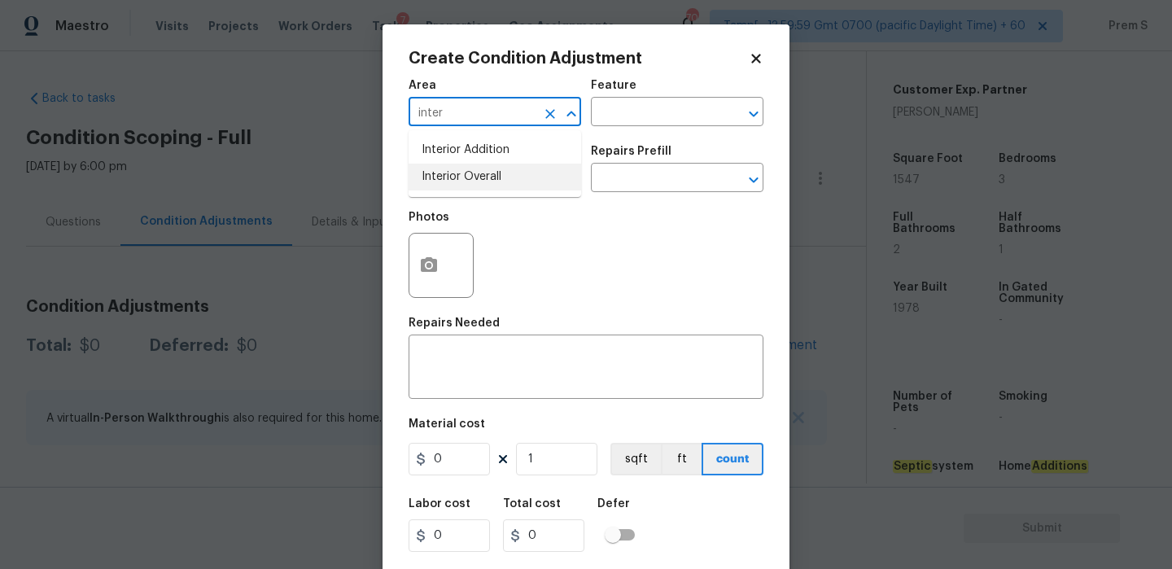
click at [493, 172] on li "Interior Overall" at bounding box center [495, 177] width 173 height 27
type input "Interior Overall"
click at [493, 172] on input "text" at bounding box center [472, 179] width 127 height 25
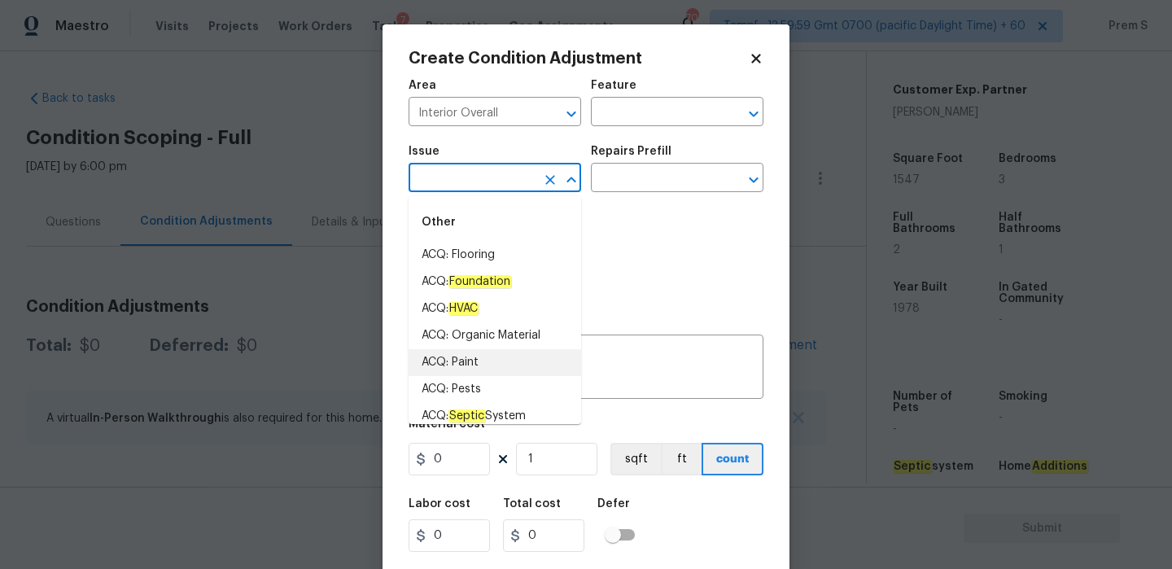
click at [489, 364] on li "ACQ: Paint" at bounding box center [495, 362] width 173 height 27
type input "ACQ: Paint"
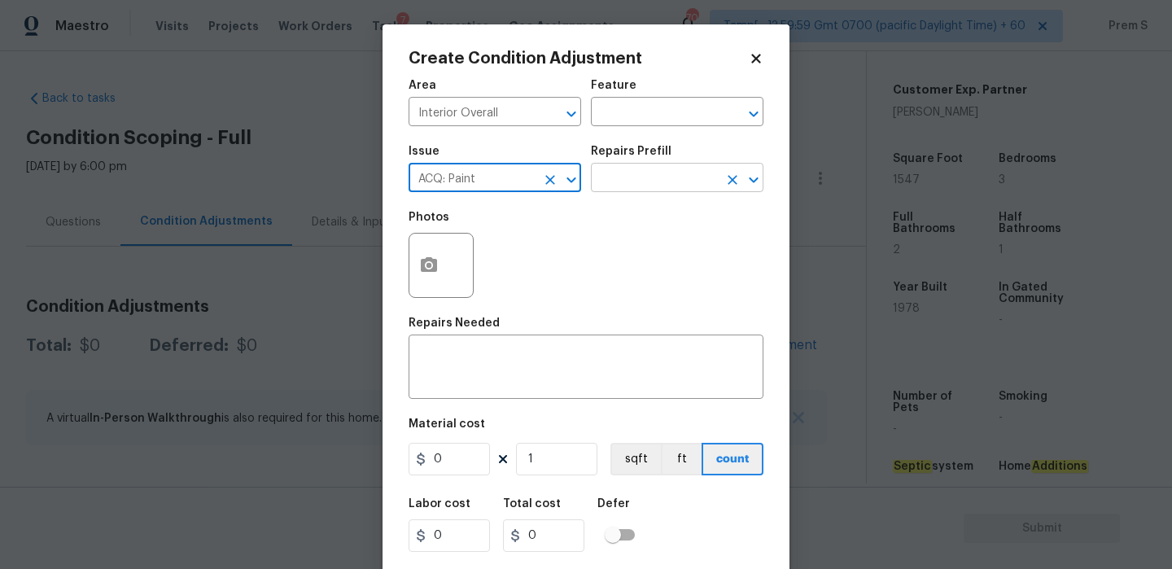
click at [630, 191] on input "text" at bounding box center [654, 179] width 127 height 25
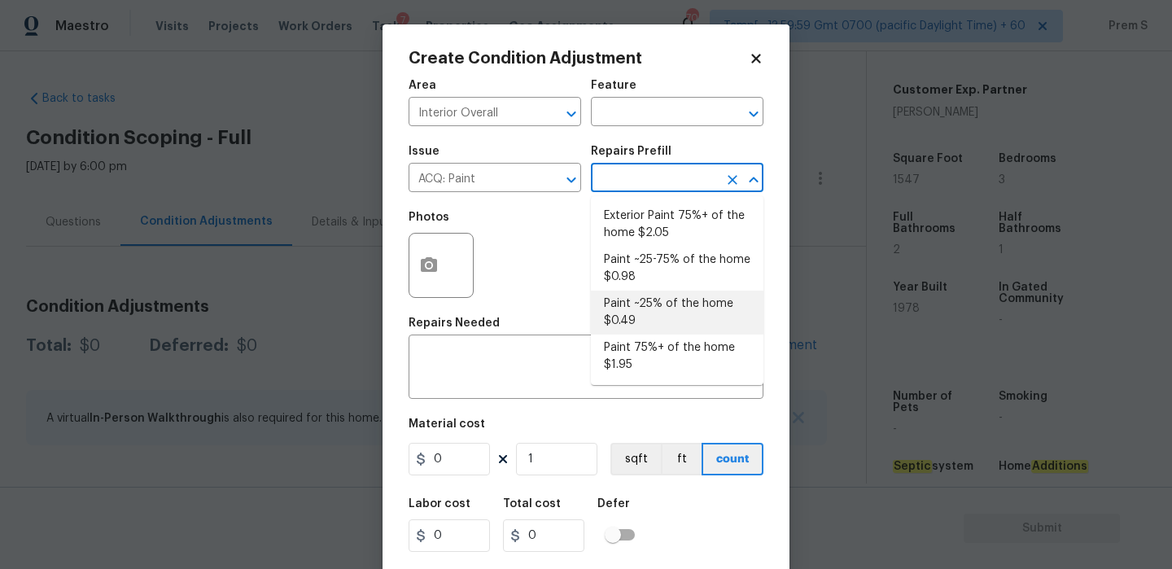
click at [656, 318] on li "Paint ~25% of the home $0.49" at bounding box center [677, 313] width 173 height 44
type input "Acquisition"
type textarea "Acquisition Scope: ~25% of the home needs interior paint"
type input "0.49"
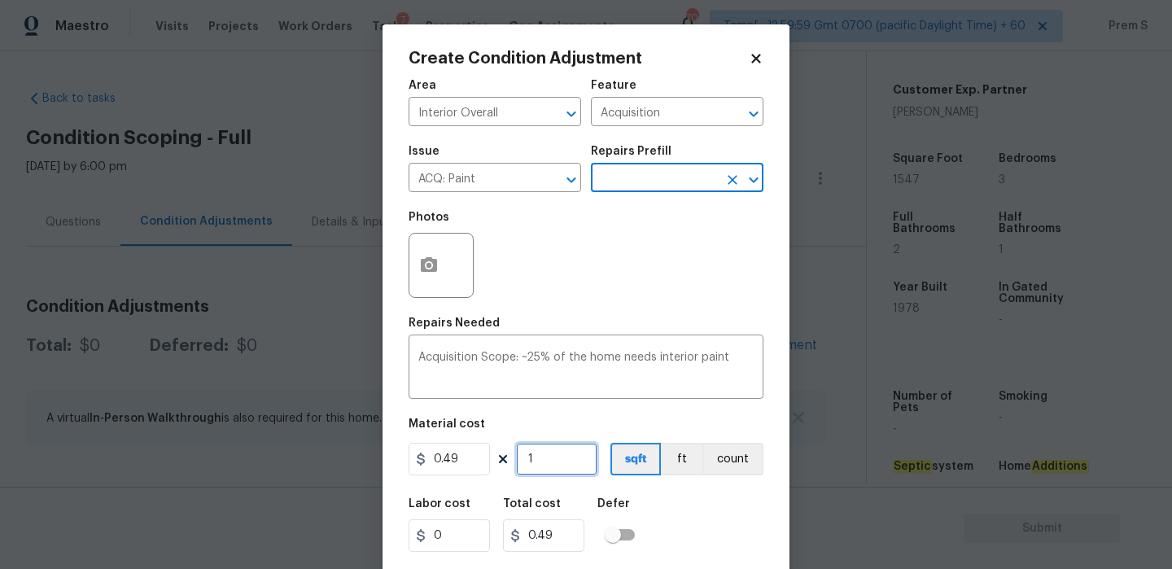
click at [550, 457] on input "1" at bounding box center [556, 459] width 81 height 33
type input "15"
type input "7.35"
type input "154"
type input "75.46"
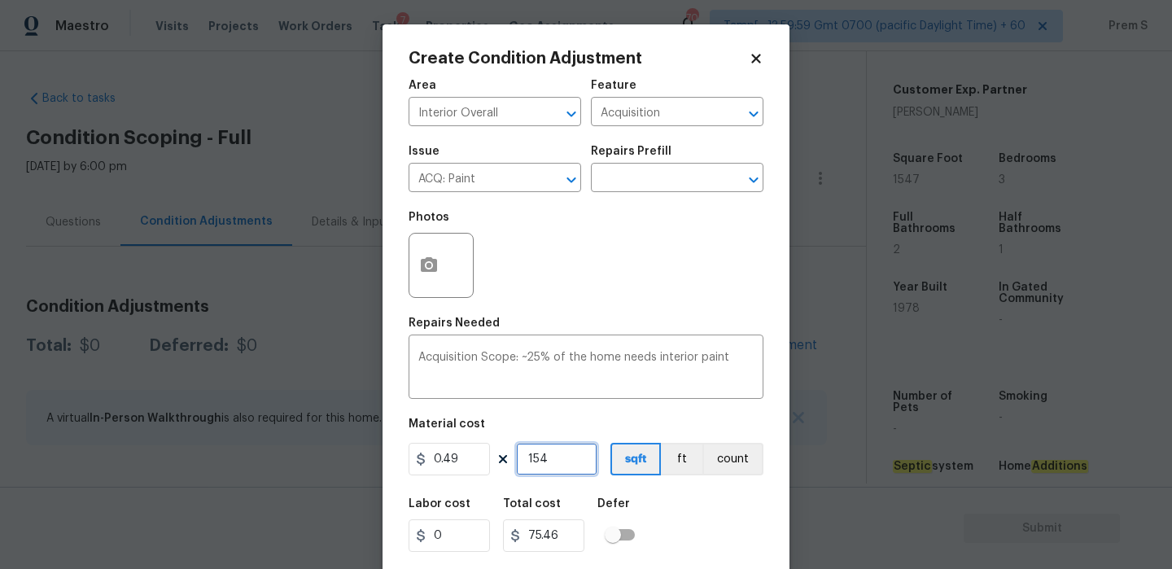
type input "1547"
type input "758.03"
type input "1547"
click at [673, 503] on div "Labor cost 0 Total cost 758.03 Defer" at bounding box center [586, 525] width 355 height 73
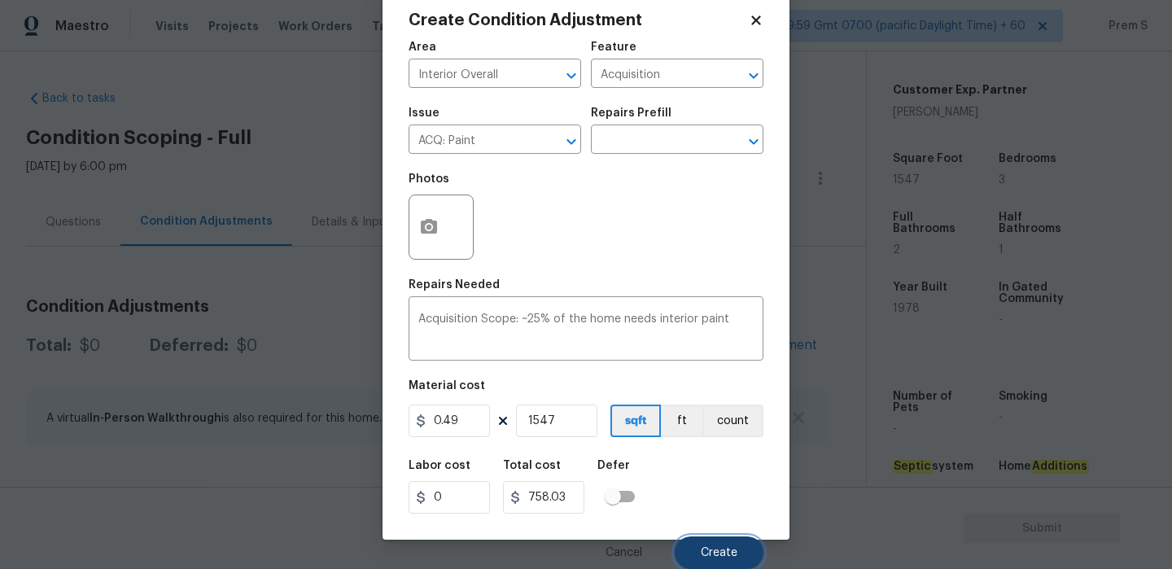
click at [718, 563] on button "Create" at bounding box center [719, 553] width 89 height 33
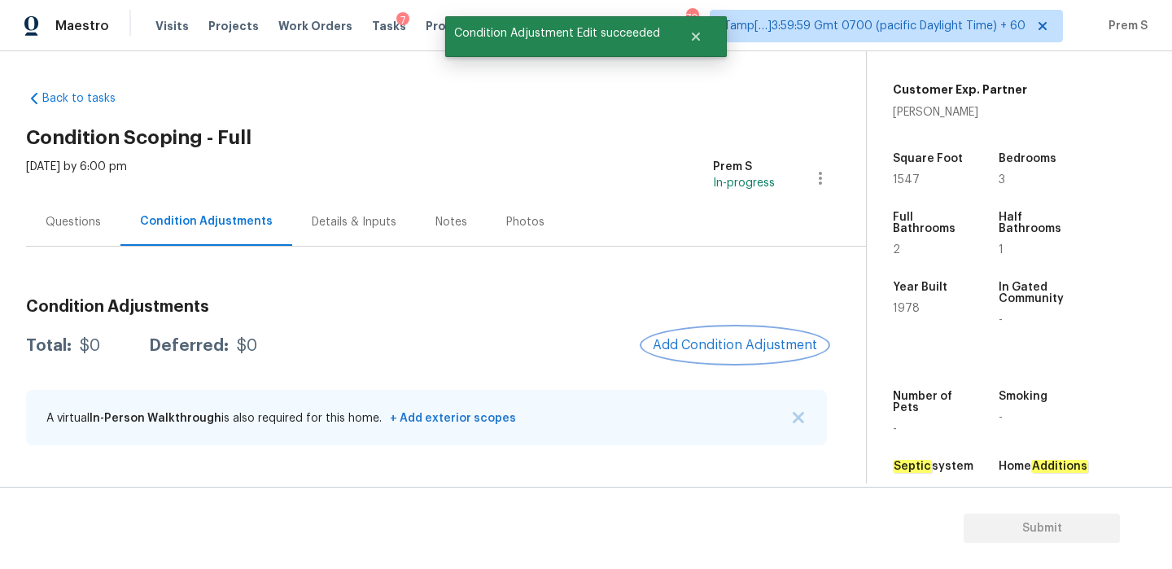
scroll to position [0, 0]
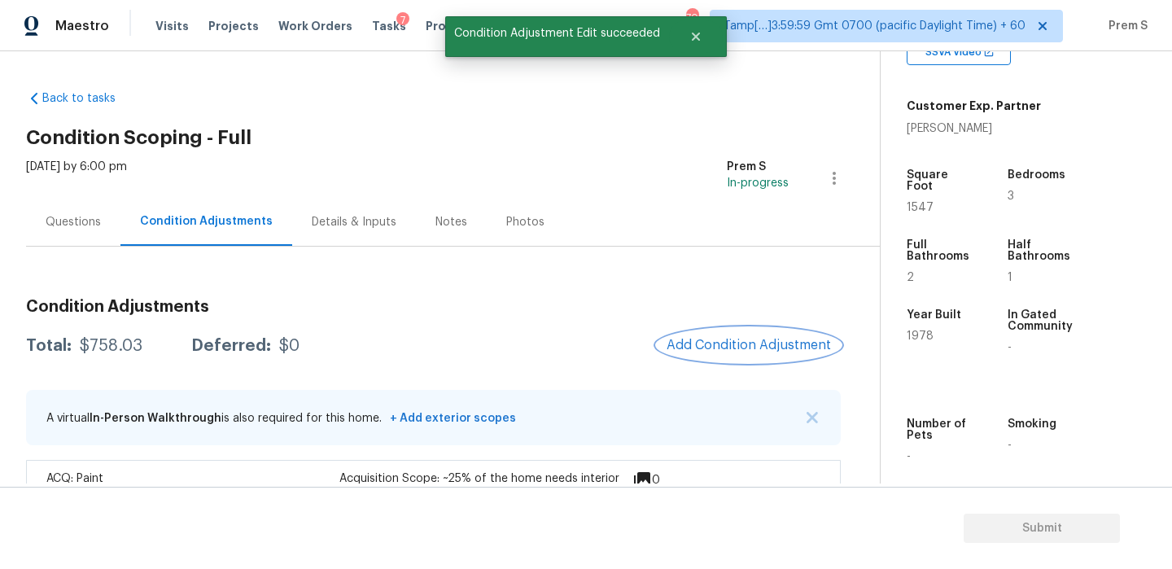
click at [744, 346] on span "Add Condition Adjustment" at bounding box center [749, 345] width 164 height 15
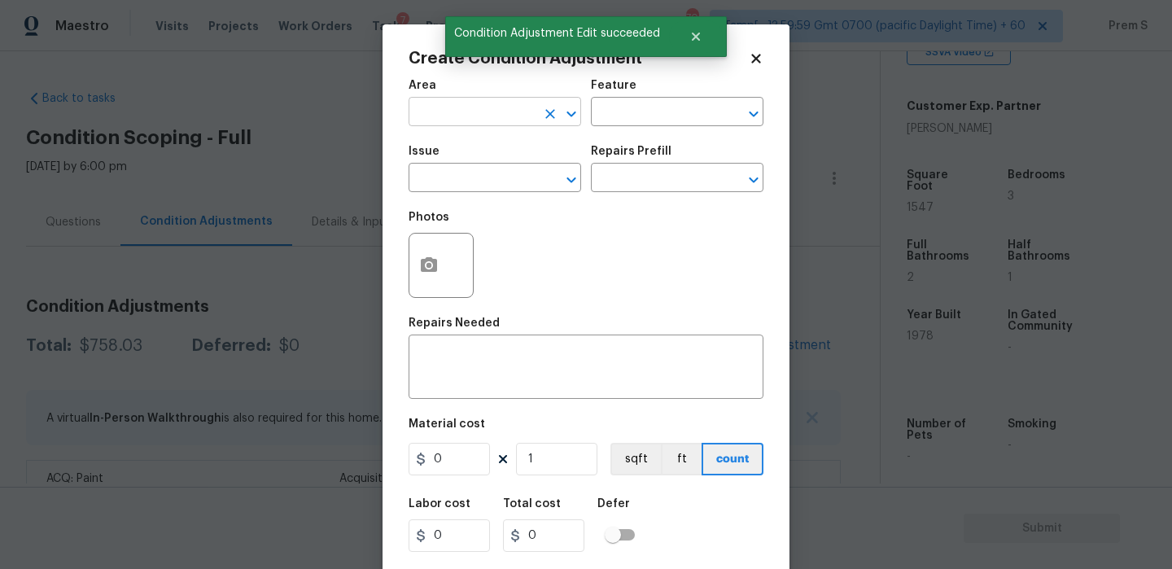
click at [419, 105] on input "text" at bounding box center [472, 113] width 127 height 25
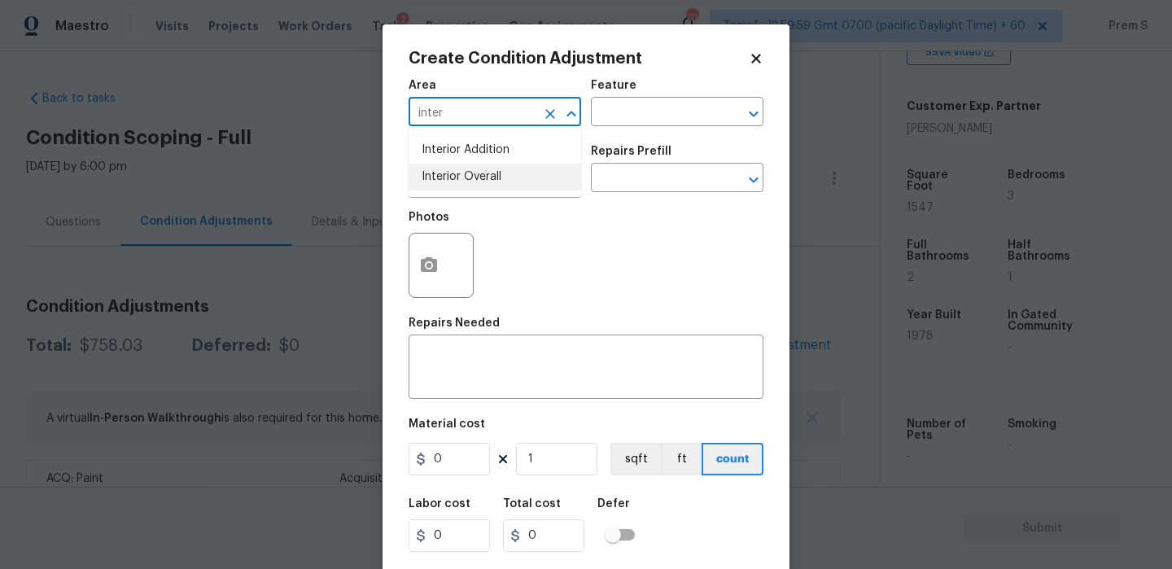
click at [520, 190] on li "Interior Overall" at bounding box center [495, 177] width 173 height 27
type input "Interior Overall"
click at [520, 180] on input "text" at bounding box center [472, 179] width 127 height 25
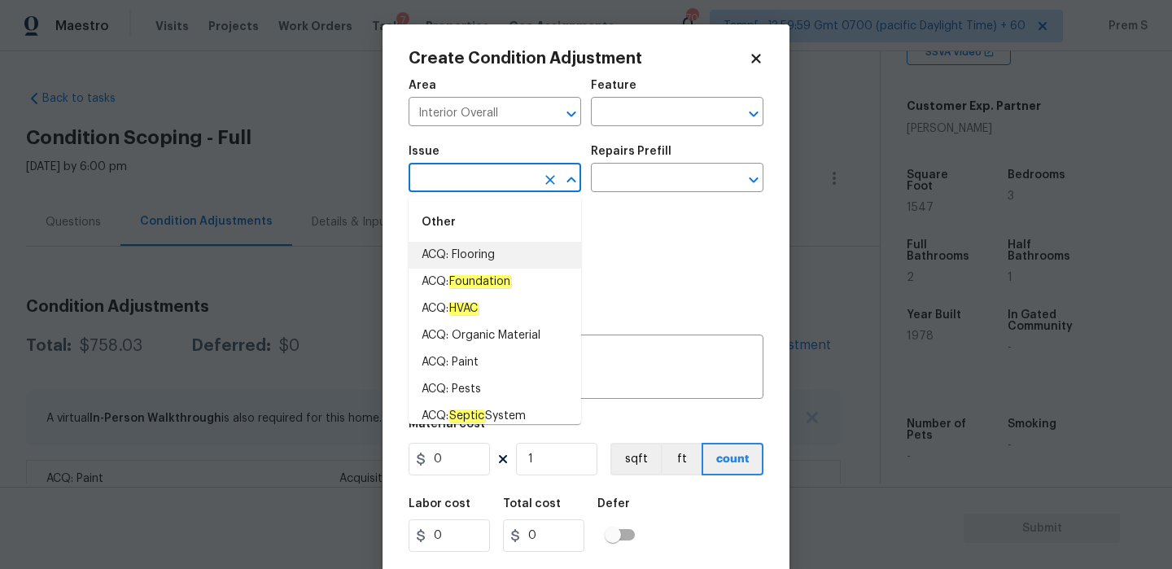
click at [507, 261] on li "ACQ: Flooring" at bounding box center [495, 255] width 173 height 27
type input "ACQ: Flooring"
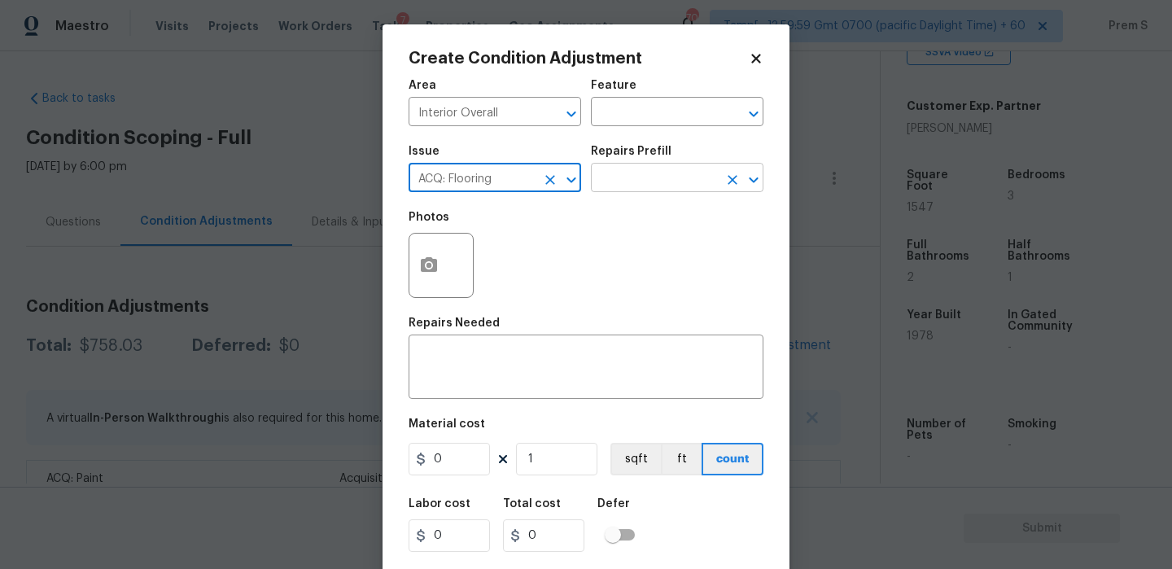
click at [618, 173] on input "text" at bounding box center [654, 179] width 127 height 25
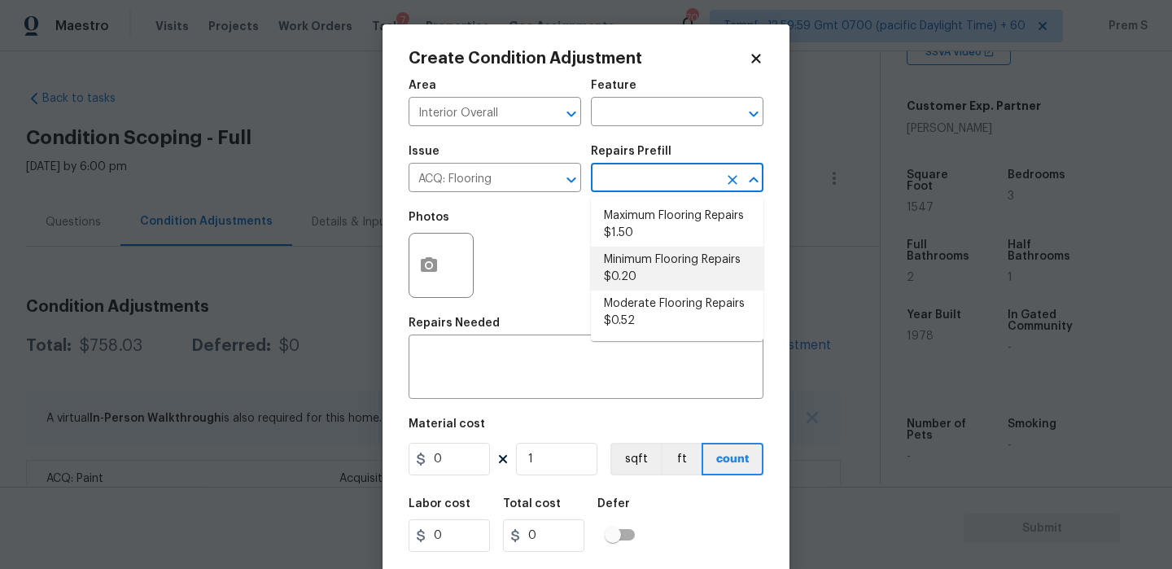
click at [629, 287] on li "Minimum Flooring Repairs $0.20" at bounding box center [677, 269] width 173 height 44
type input "Acquisition"
type textarea "Acquisition Scope: Minimum flooring repairs"
type input "0.2"
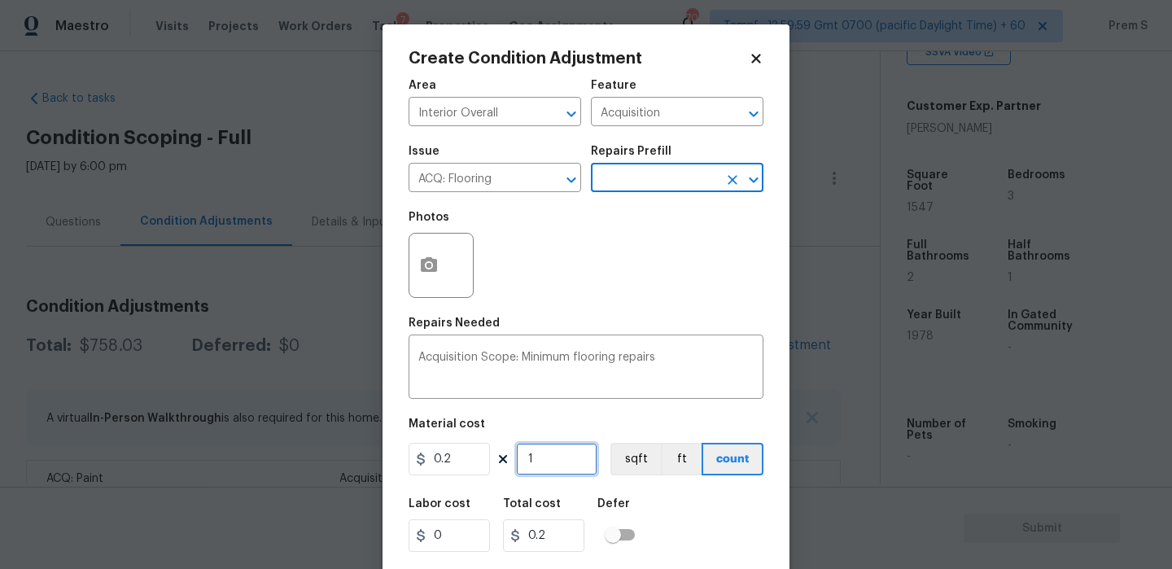
click at [560, 467] on input "1" at bounding box center [556, 459] width 81 height 33
type input "15"
type input "3"
type input "154"
type input "30.8"
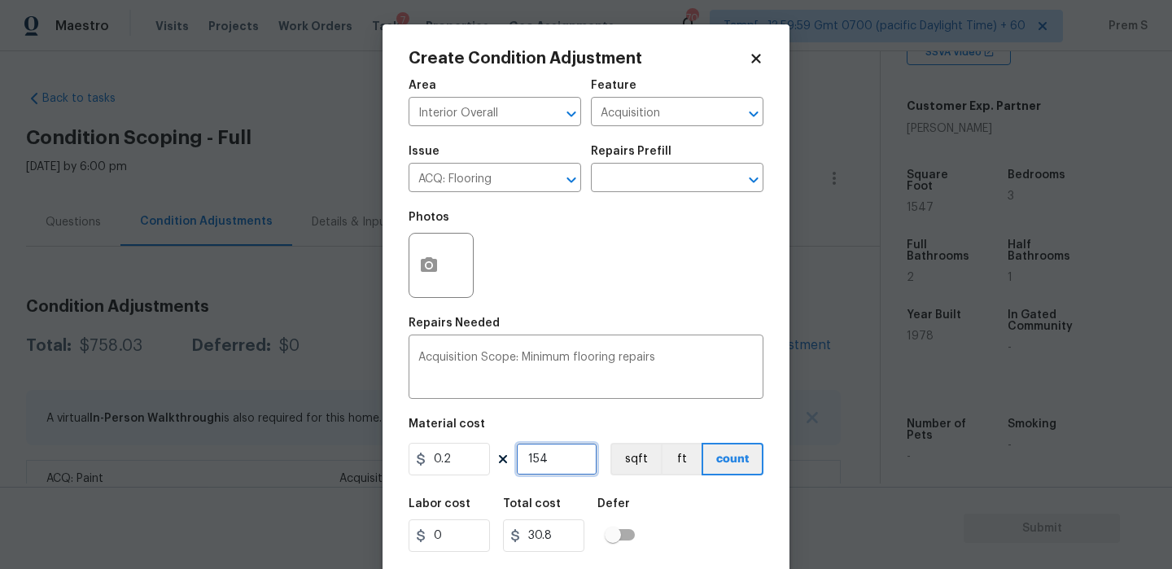
type input "1547"
type input "309.4"
type input "1547"
click at [737, 525] on div "Labor cost 0 Total cost 309.4 Defer" at bounding box center [586, 525] width 355 height 73
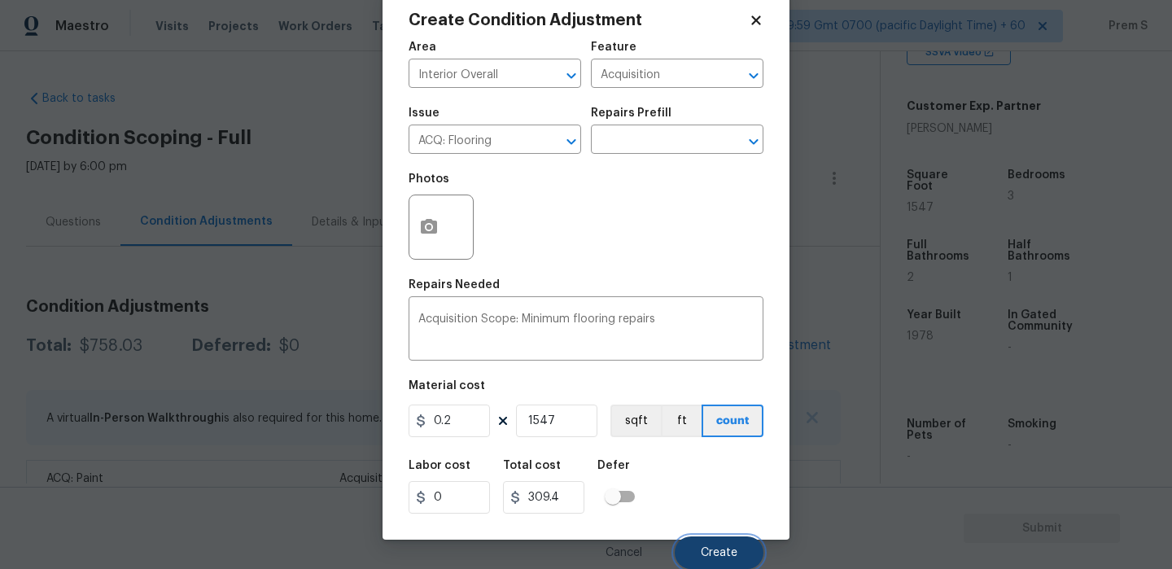
click at [721, 565] on button "Create" at bounding box center [719, 553] width 89 height 33
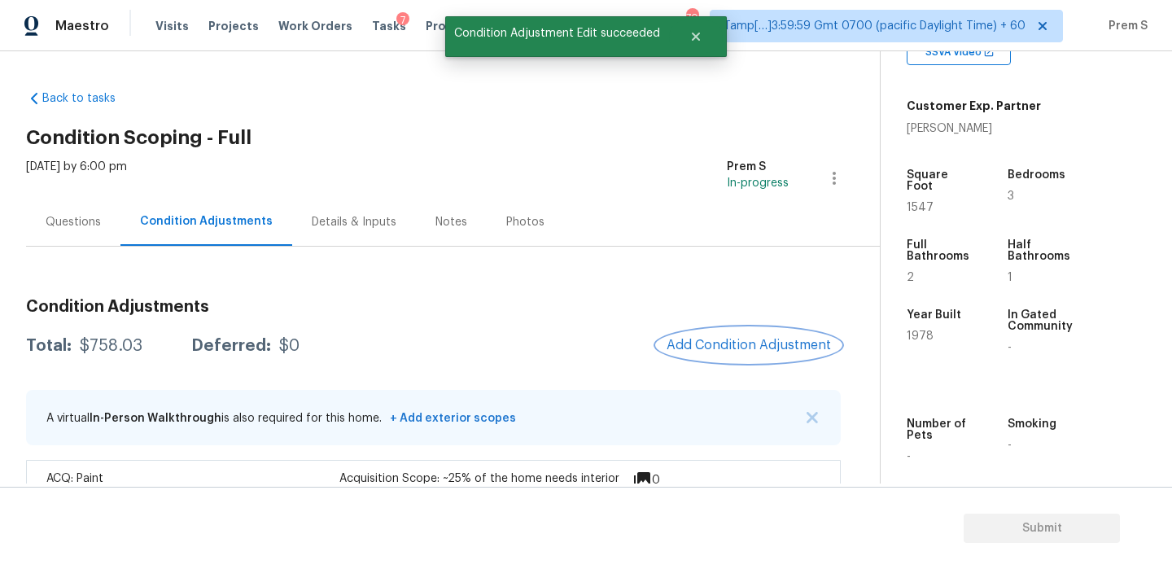
scroll to position [0, 0]
click at [718, 363] on div at bounding box center [586, 284] width 1172 height 569
click at [724, 357] on button "Add Condition Adjustment" at bounding box center [749, 345] width 184 height 34
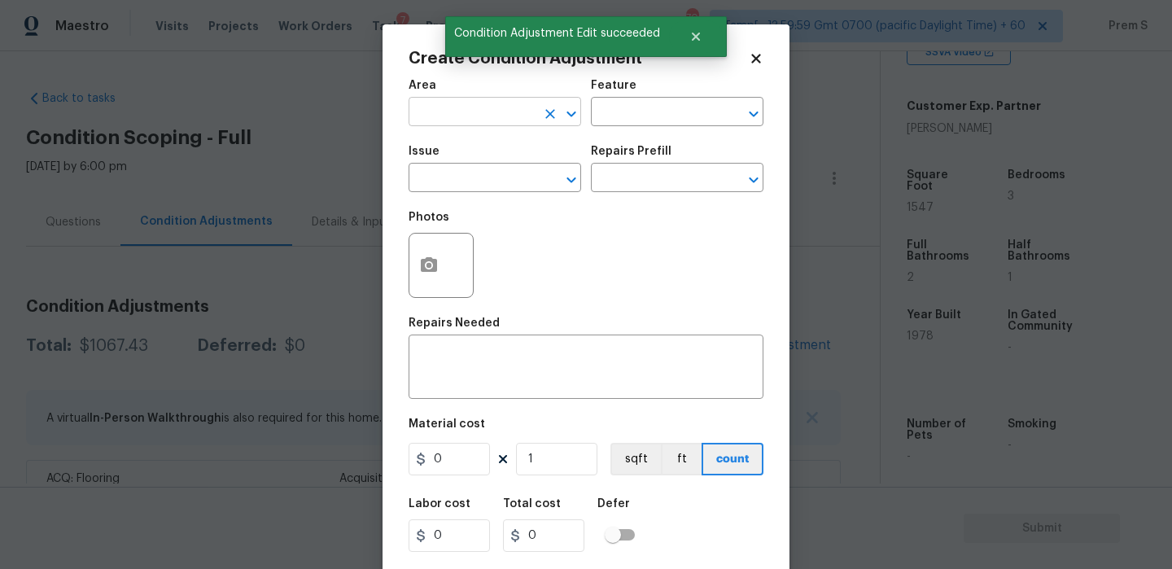
click at [453, 119] on input "text" at bounding box center [472, 113] width 127 height 25
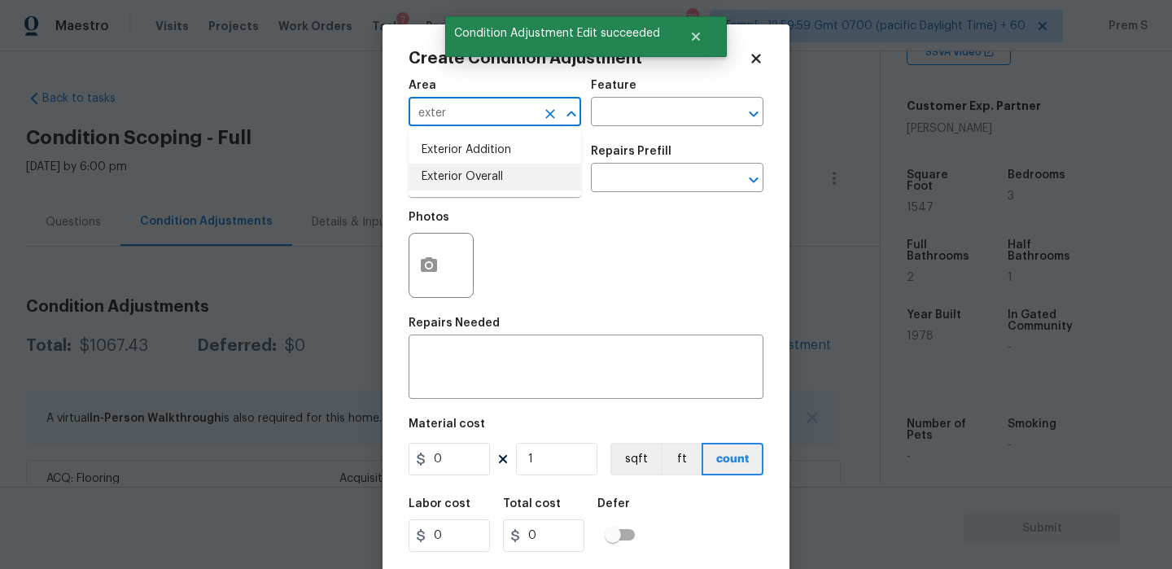
click at [454, 179] on li "Exterior Overall" at bounding box center [495, 177] width 173 height 27
type input "Exterior Overall"
click at [454, 179] on input "text" at bounding box center [472, 179] width 127 height 25
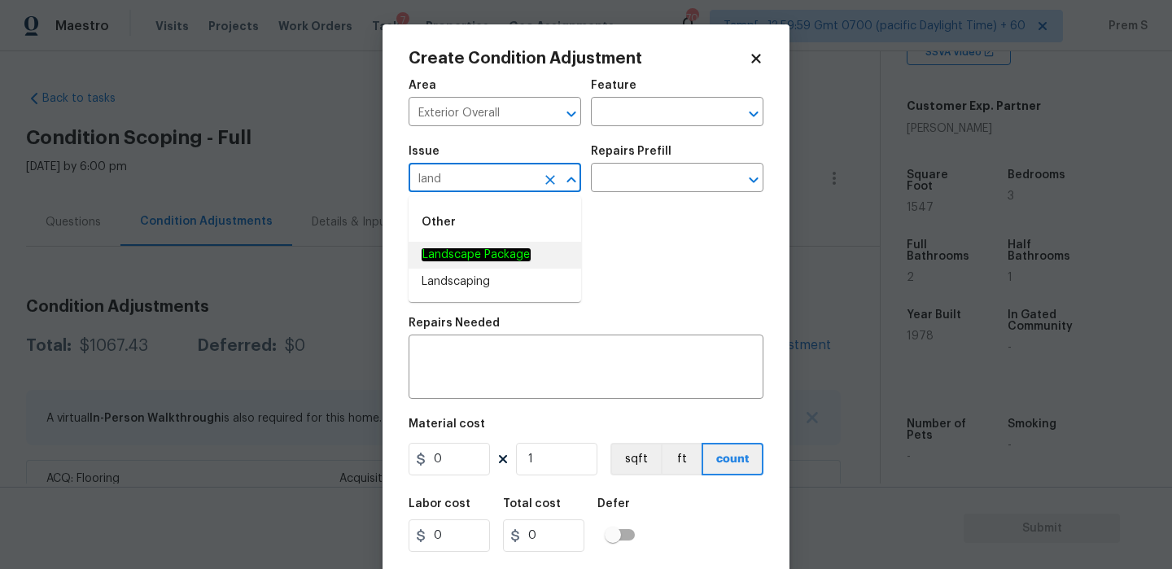
click at [484, 254] on em "Landscape Package" at bounding box center [476, 254] width 109 height 13
type input "Landscape Package"
click at [630, 188] on input "text" at bounding box center [654, 179] width 127 height 25
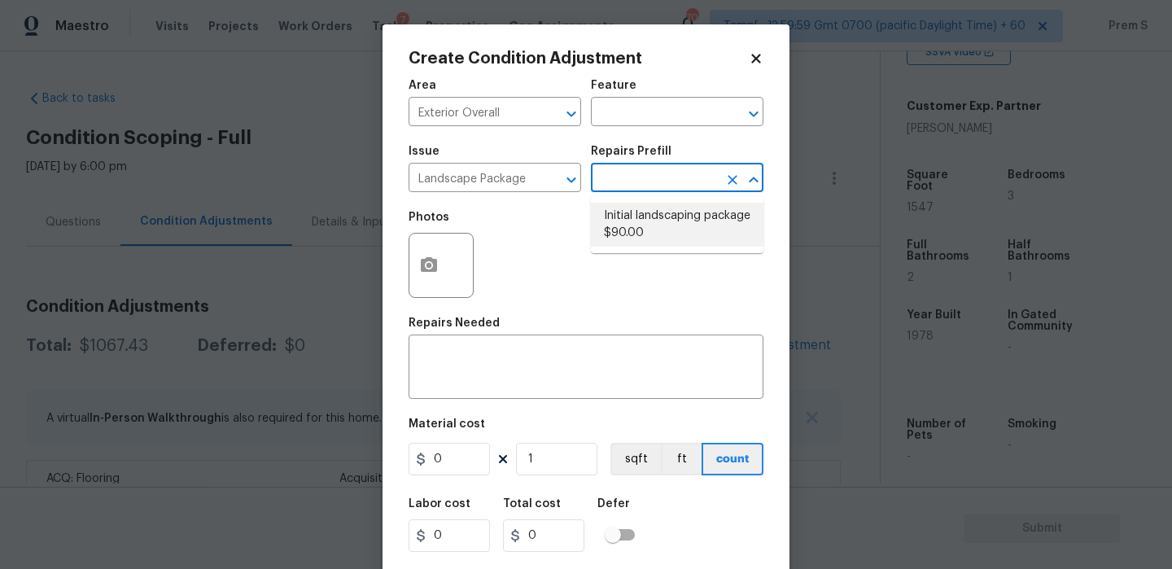
click at [644, 221] on li "Initial landscaping package $90.00" at bounding box center [677, 225] width 173 height 44
type input "Home Readiness Packages"
type textarea "Mowing of grass up to 6" in height. Mow, edge along driveways & sidewalks, trim…"
type input "90"
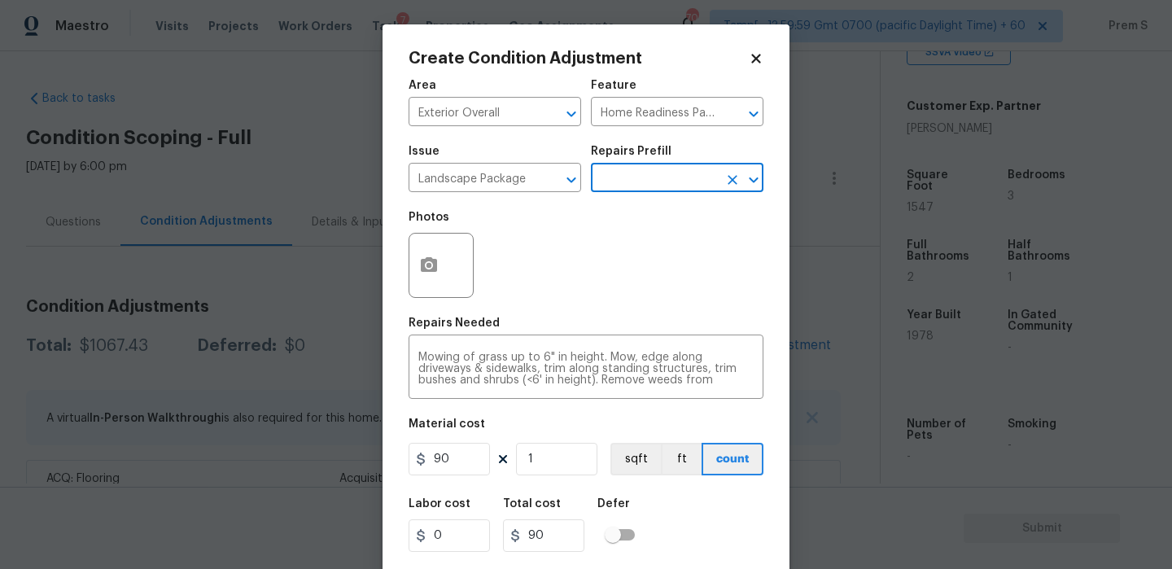
scroll to position [39, 0]
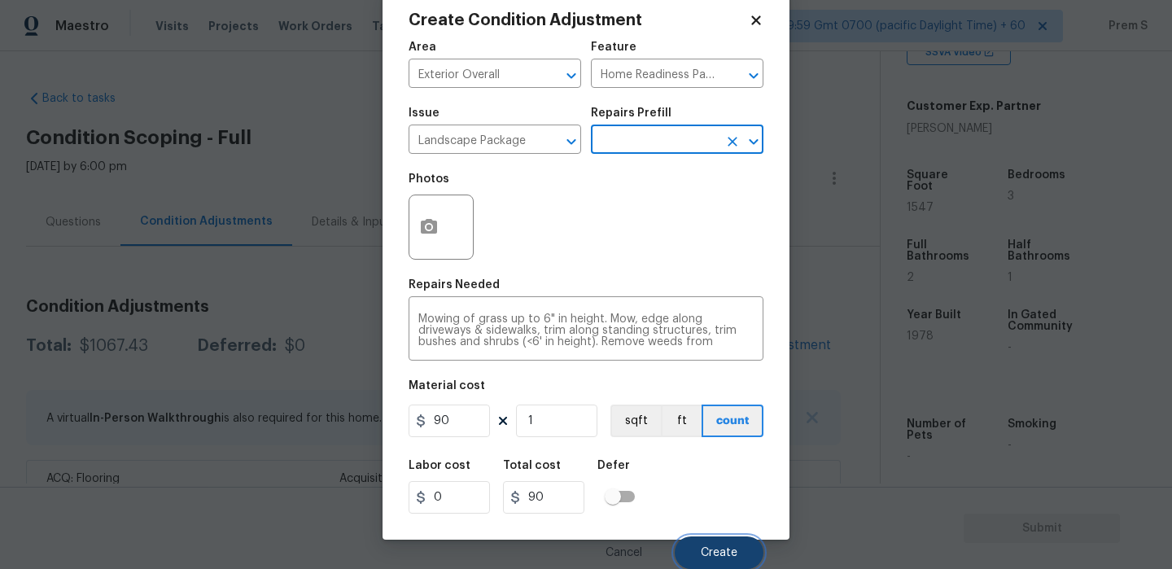
click at [703, 549] on span "Create" at bounding box center [719, 553] width 37 height 12
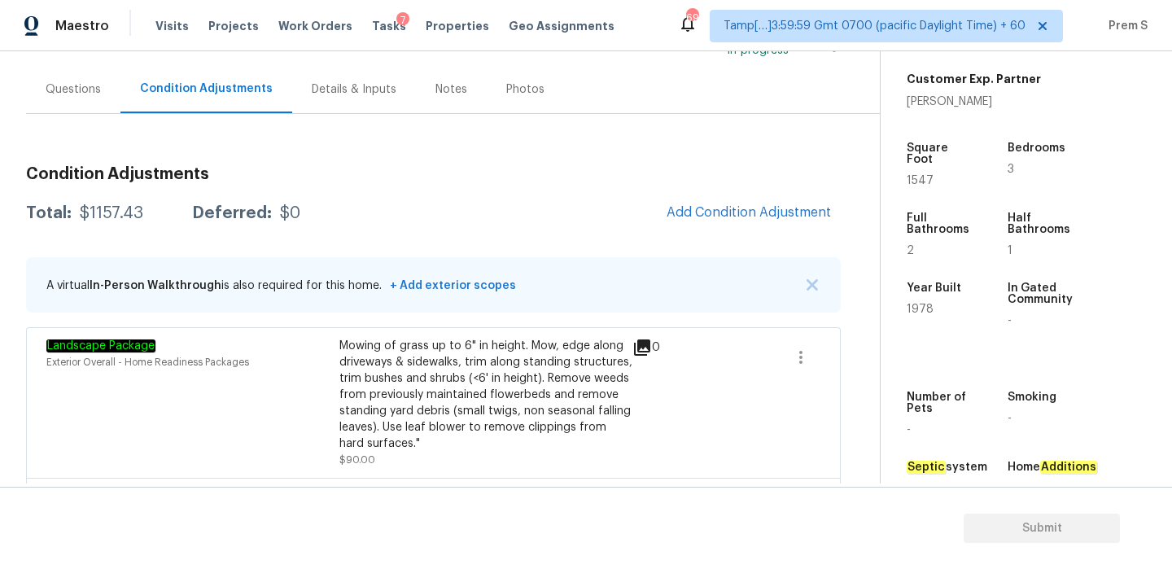
scroll to position [84, 0]
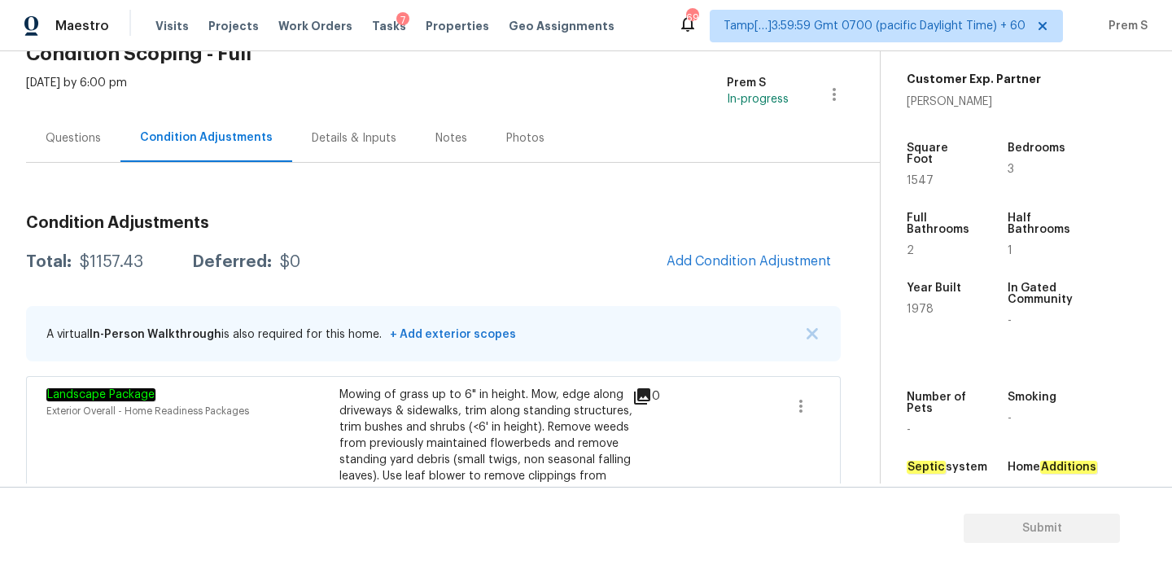
click at [82, 132] on div "Questions" at bounding box center [73, 138] width 55 height 16
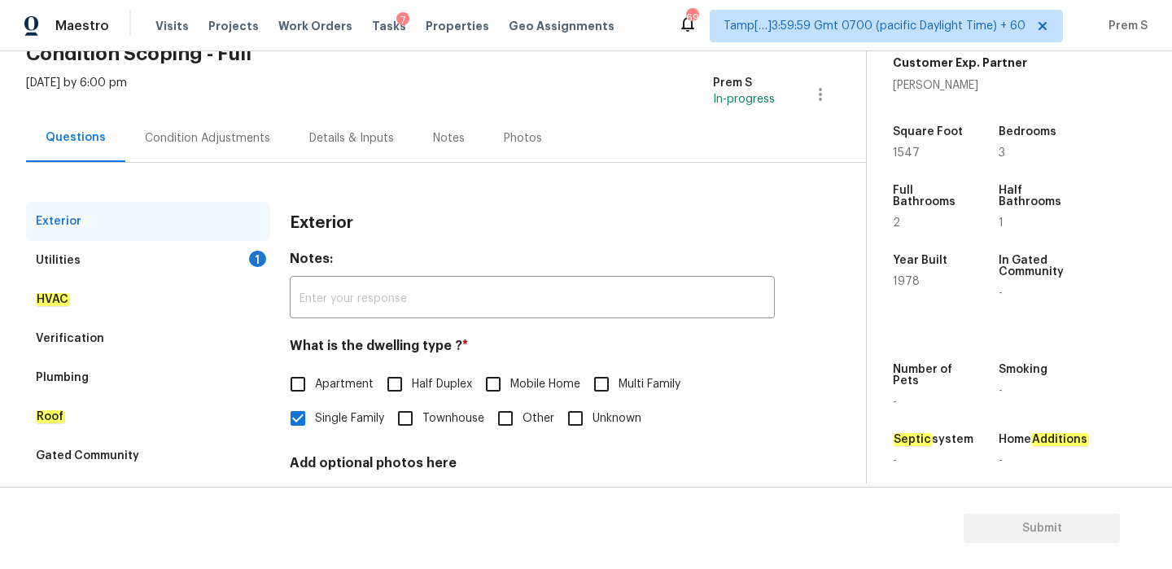
click at [220, 266] on div "Utilities 1" at bounding box center [148, 260] width 244 height 39
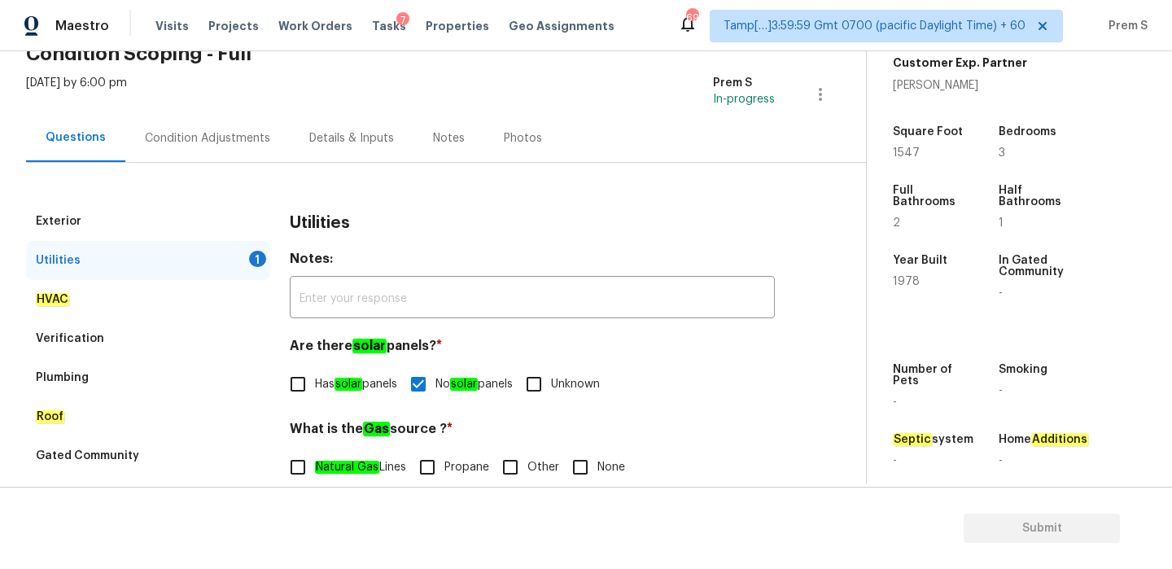
click at [309, 470] on input "Natural Gas Lines" at bounding box center [298, 467] width 34 height 34
checkbox input "true"
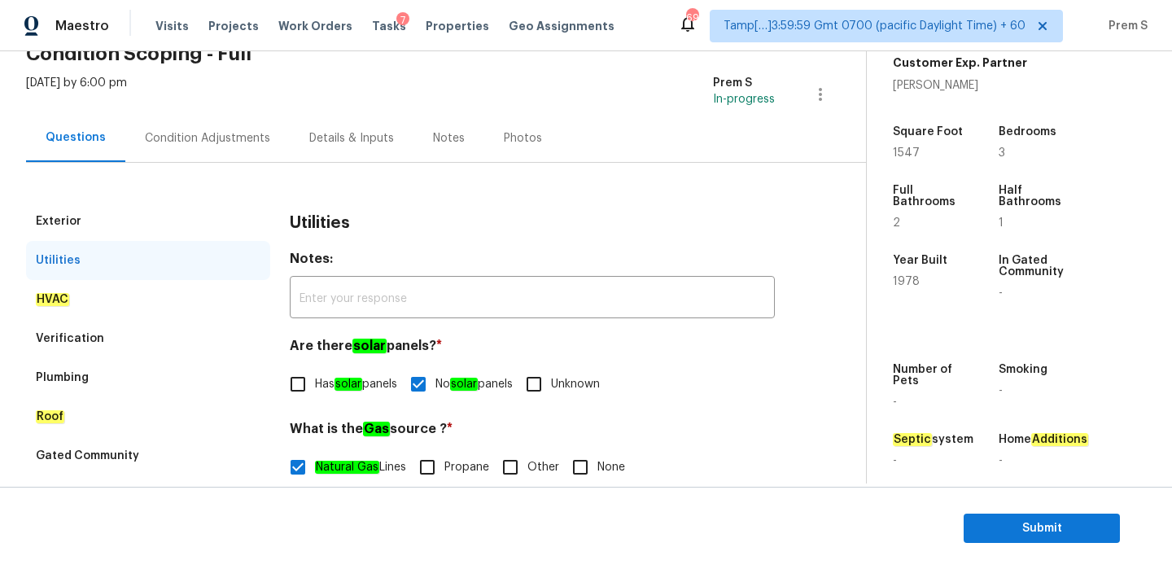
click at [235, 137] on div "Condition Adjustments" at bounding box center [207, 138] width 125 height 16
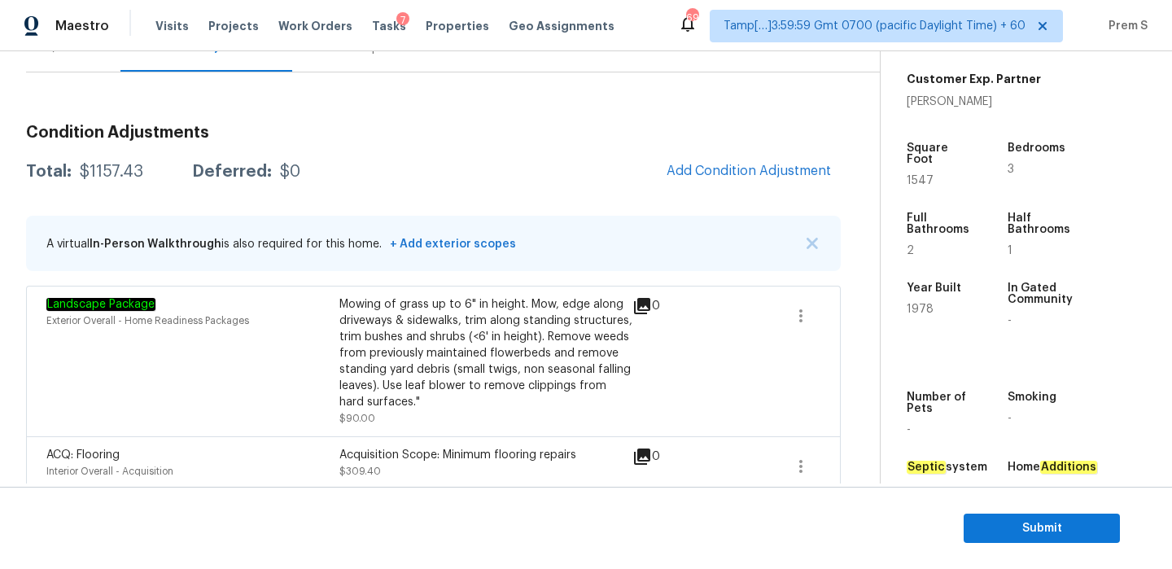
scroll to position [262, 0]
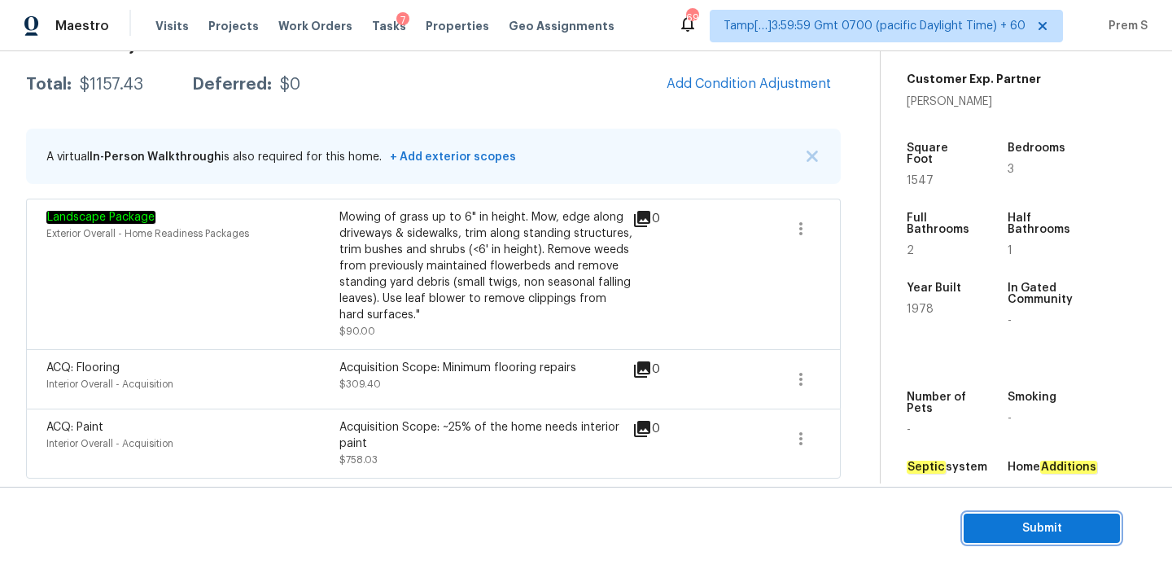
click at [1057, 541] on button "Submit" at bounding box center [1042, 529] width 156 height 30
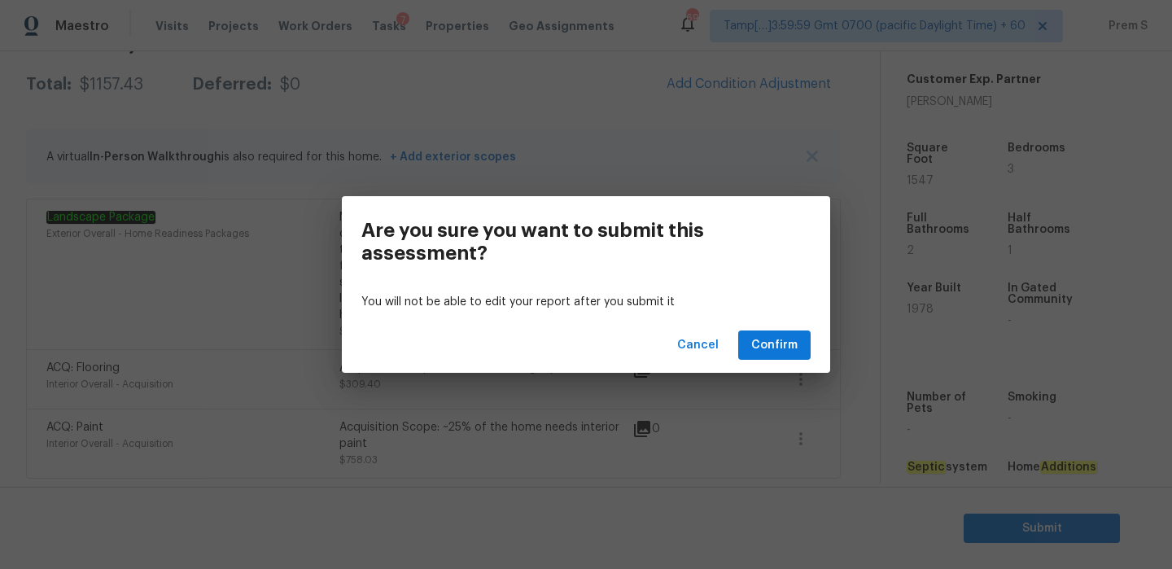
click at [787, 370] on div "Cancel Confirm" at bounding box center [586, 346] width 489 height 56
click at [792, 353] on span "Confirm" at bounding box center [774, 345] width 46 height 20
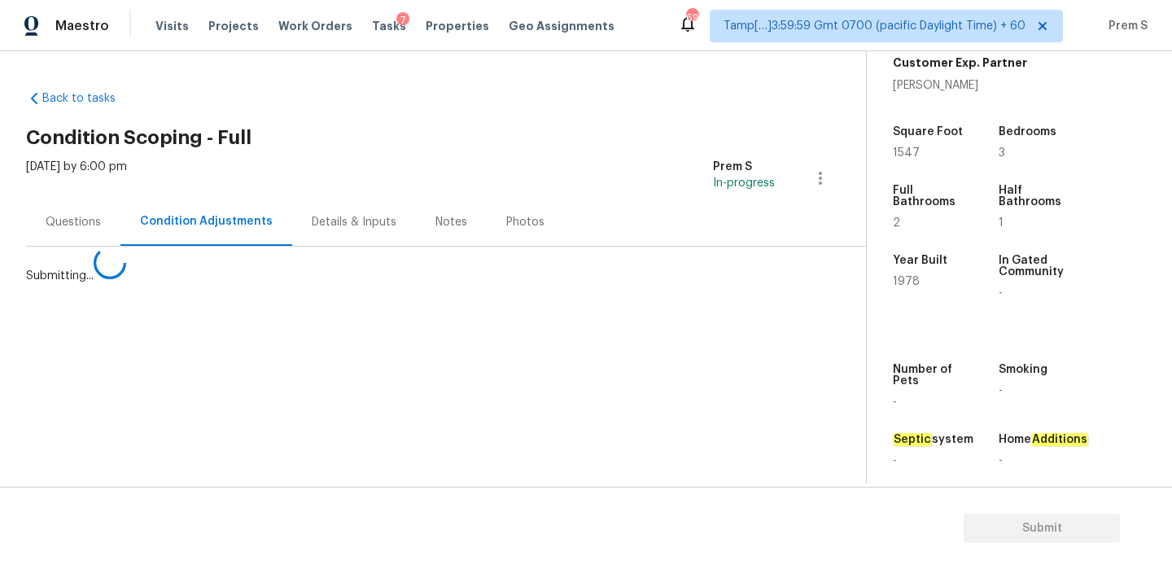
scroll to position [0, 0]
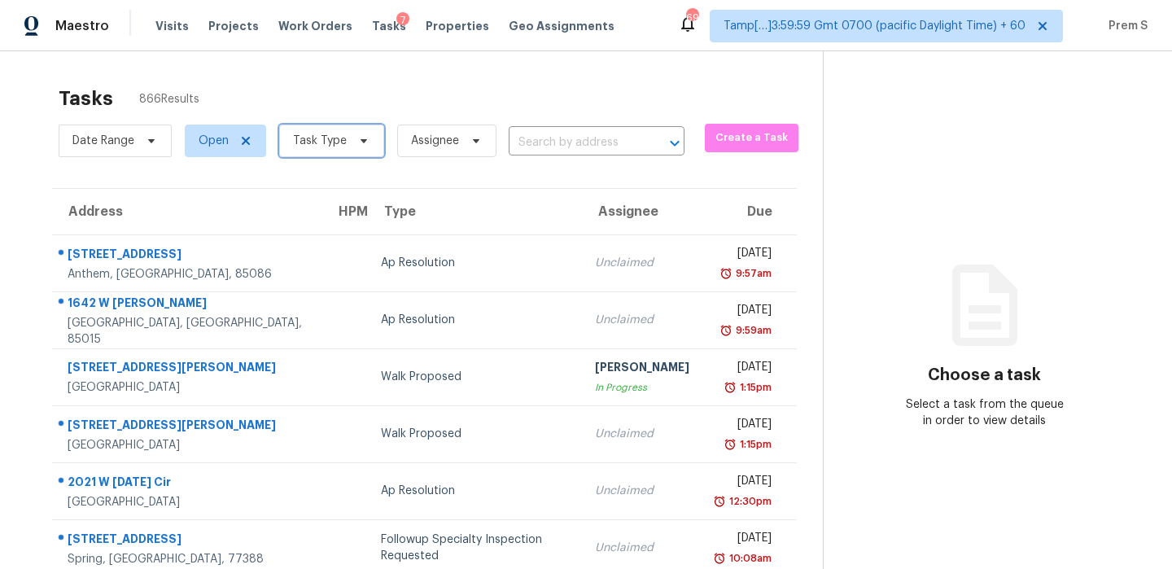
click at [332, 138] on span "Task Type" at bounding box center [320, 141] width 54 height 16
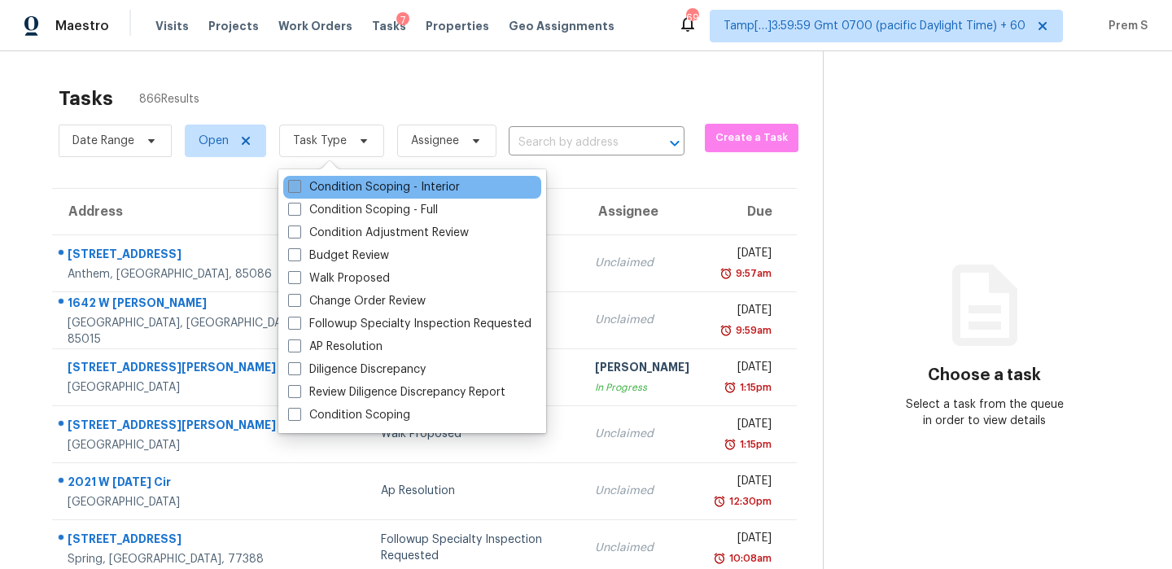
click at [343, 192] on label "Condition Scoping - Interior" at bounding box center [374, 187] width 172 height 16
click at [299, 190] on input "Condition Scoping - Interior" at bounding box center [293, 184] width 11 height 11
checkbox input "true"
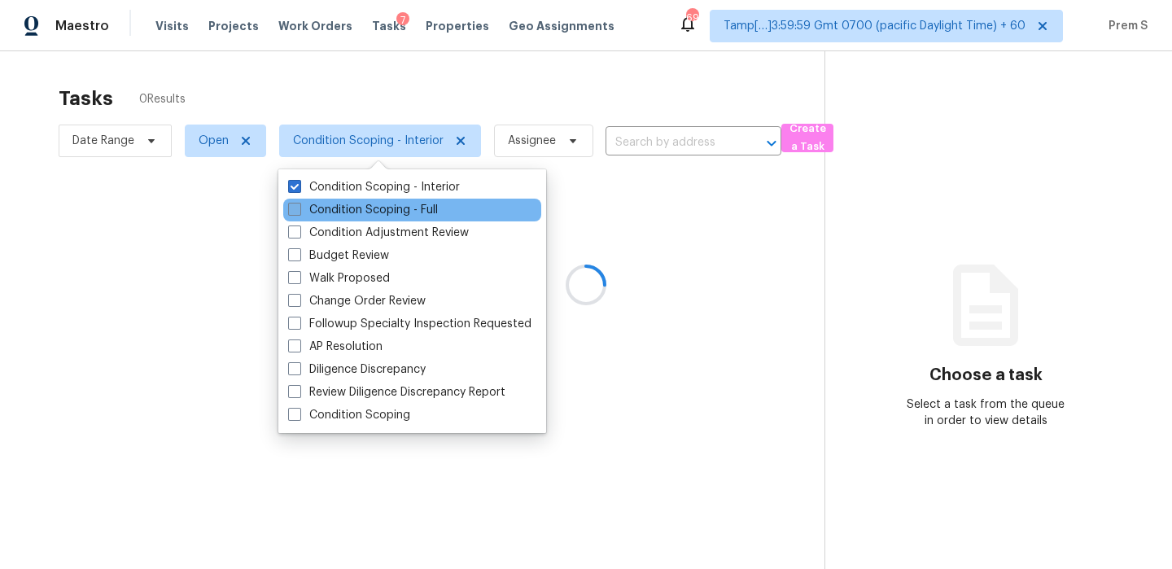
click at [396, 205] on label "Condition Scoping - Full" at bounding box center [363, 210] width 150 height 16
click at [299, 205] on input "Condition Scoping - Full" at bounding box center [293, 207] width 11 height 11
checkbox input "true"
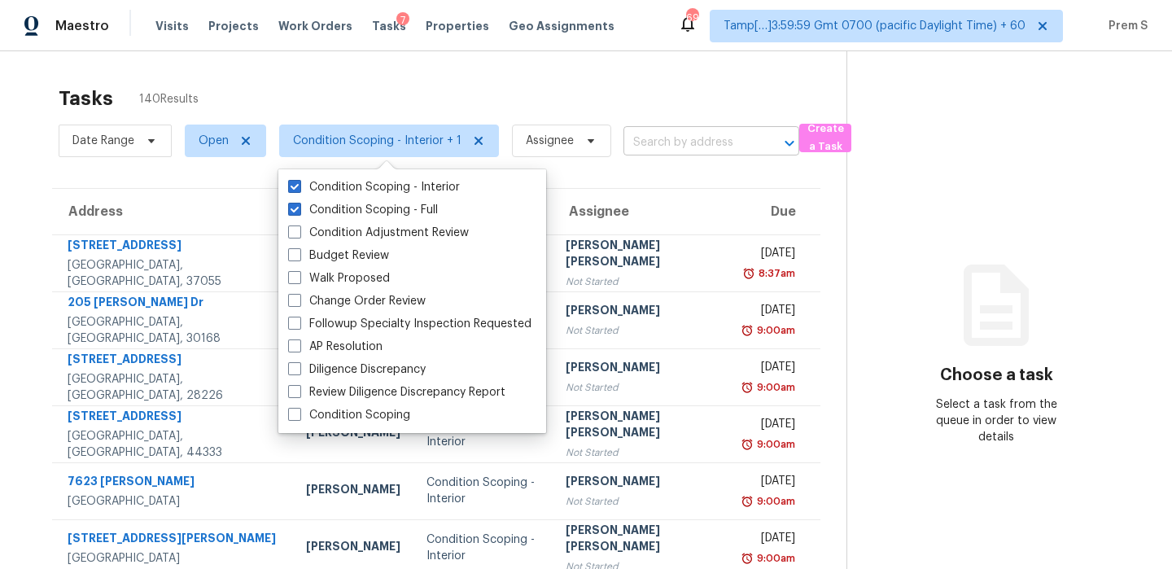
click at [717, 139] on input "text" at bounding box center [689, 142] width 130 height 25
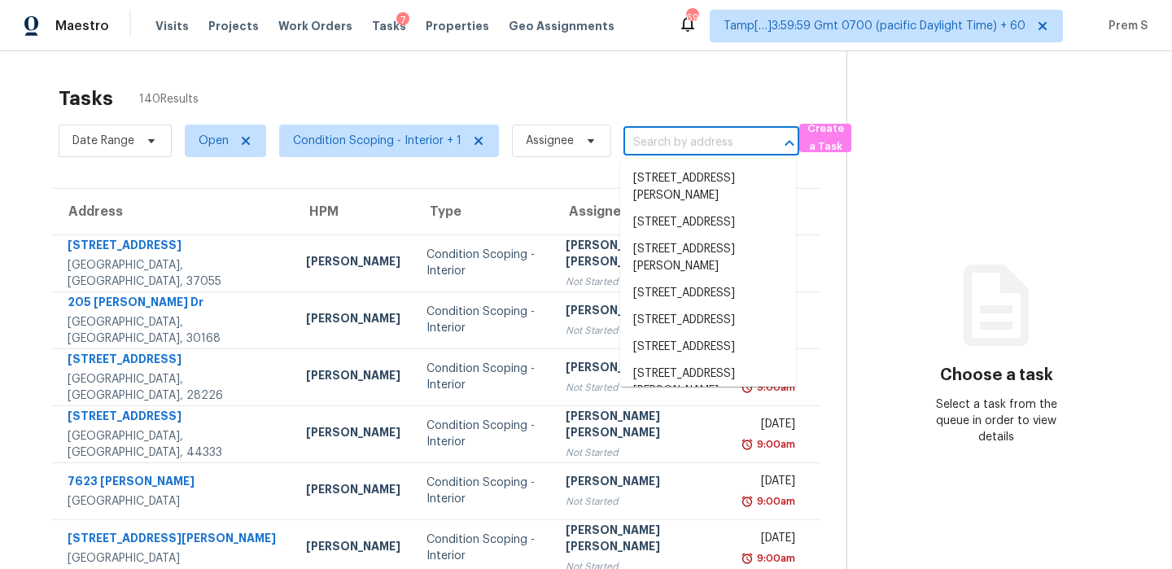
paste input "1723 Shady Lane Rd, Columbus, OH 43227"
type input "1723 Shady Lane Rd, Columbus, OH 43227"
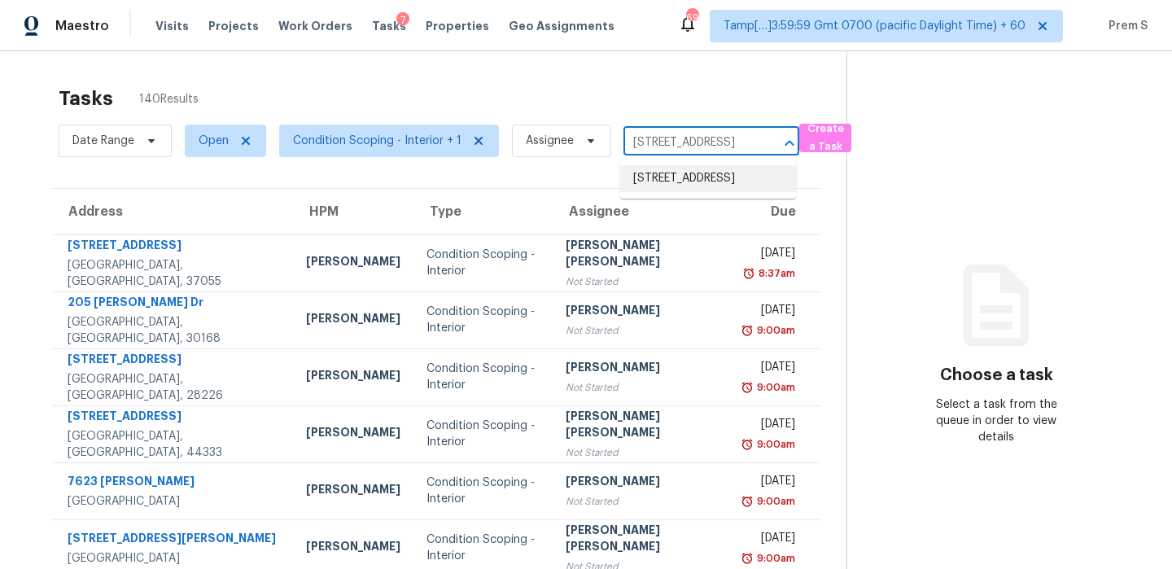
click at [706, 189] on li "1723 Shady Lane Rd, Columbus, OH 43227" at bounding box center [708, 178] width 176 height 27
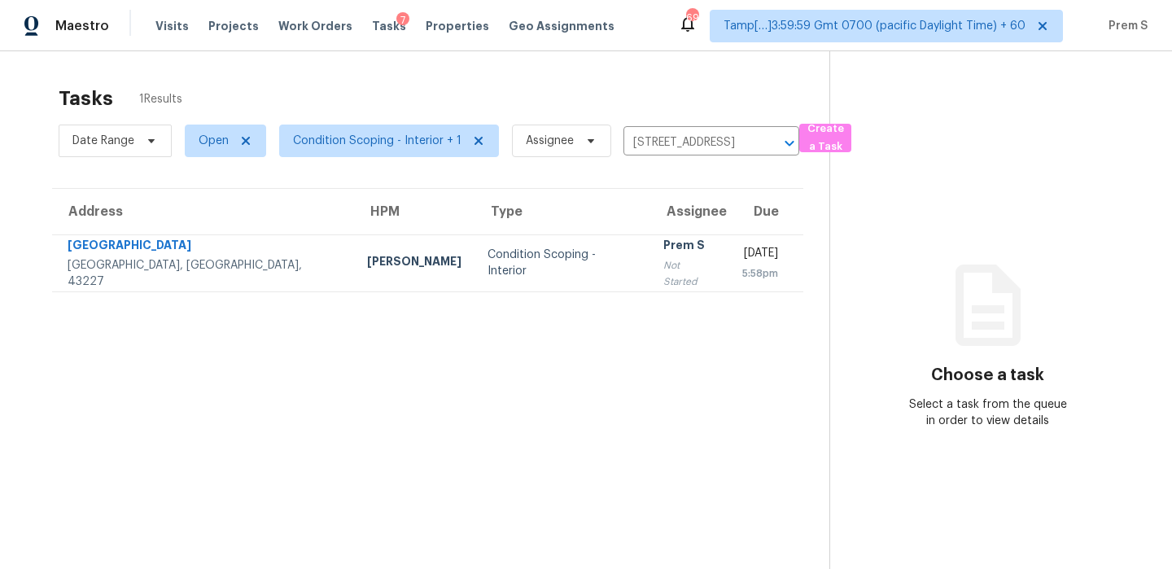
click at [743, 265] on div "5:58pm" at bounding box center [761, 273] width 36 height 16
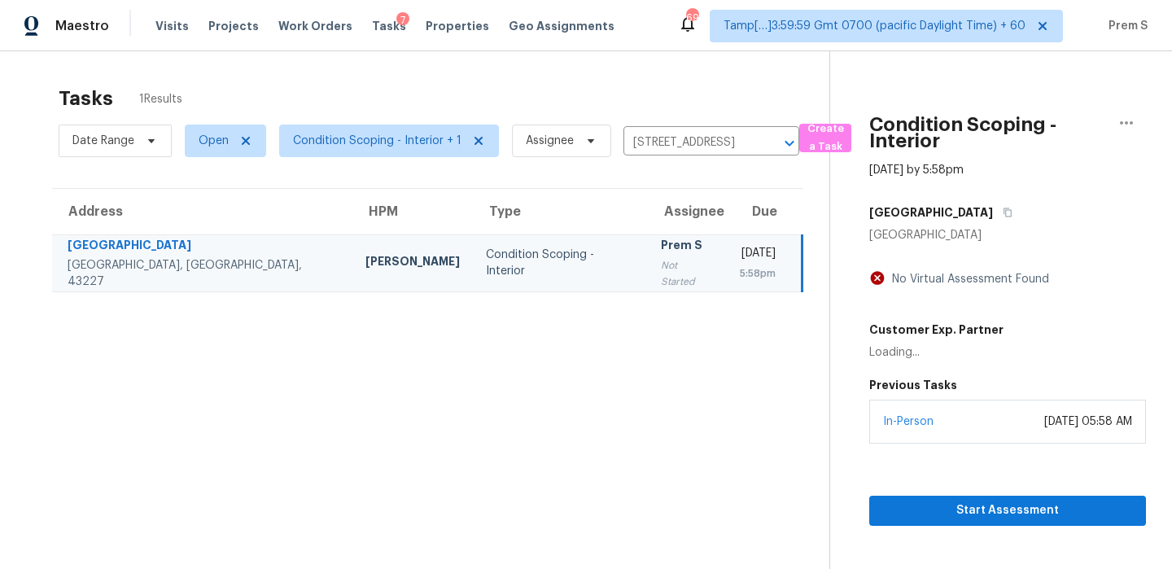
scroll to position [51, 0]
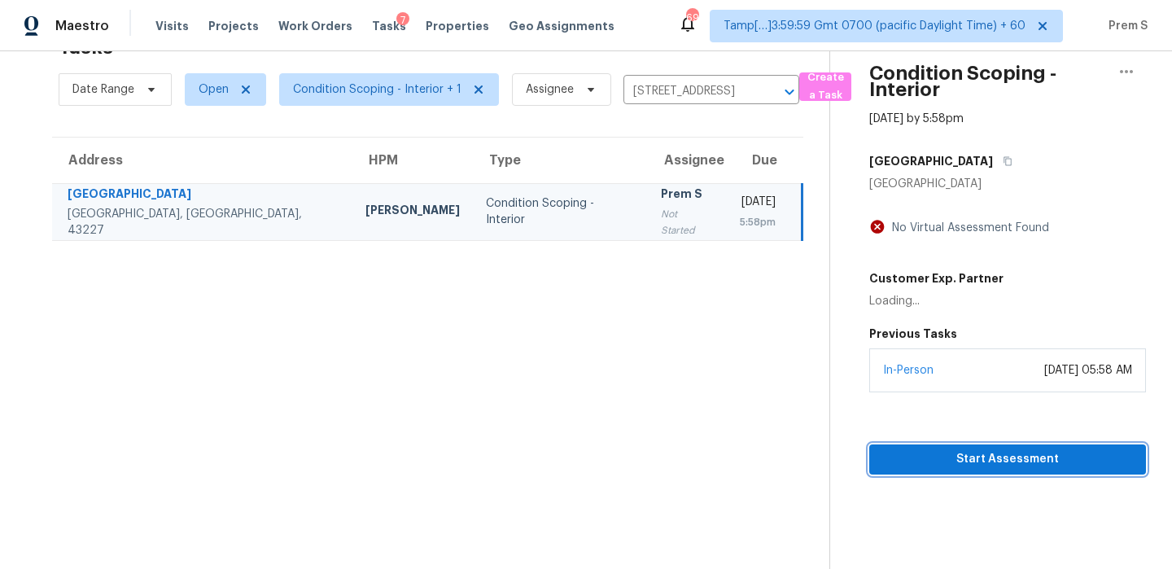
click at [989, 462] on span "Start Assessment" at bounding box center [1008, 459] width 251 height 20
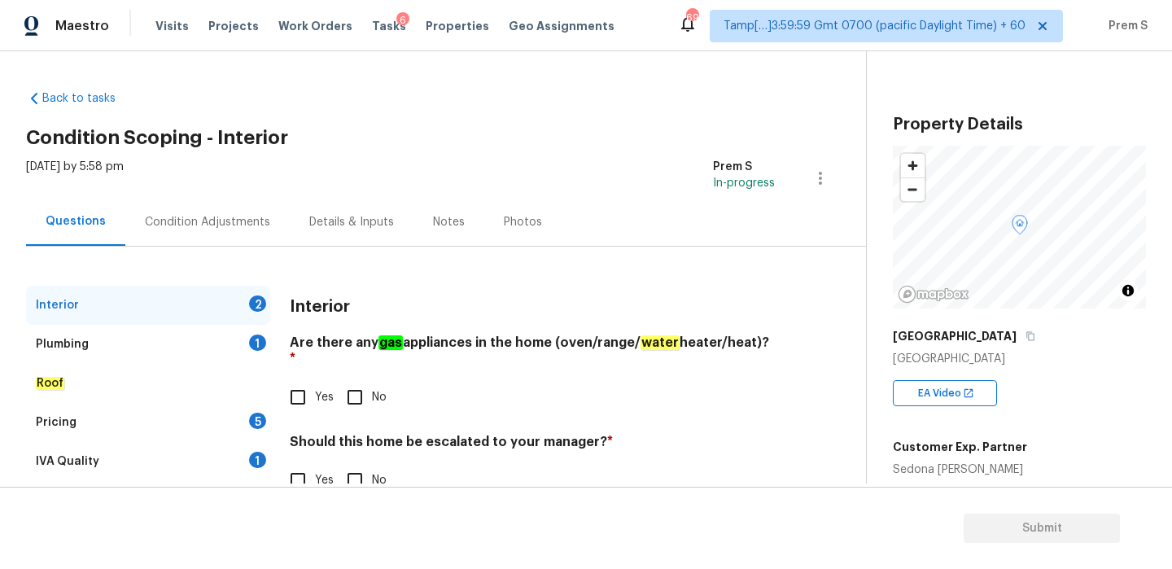
click at [305, 385] on input "Yes" at bounding box center [298, 397] width 34 height 34
checkbox input "true"
click at [364, 471] on input "No" at bounding box center [355, 480] width 34 height 34
checkbox input "true"
click at [250, 337] on div "Plumbing 1" at bounding box center [148, 344] width 244 height 39
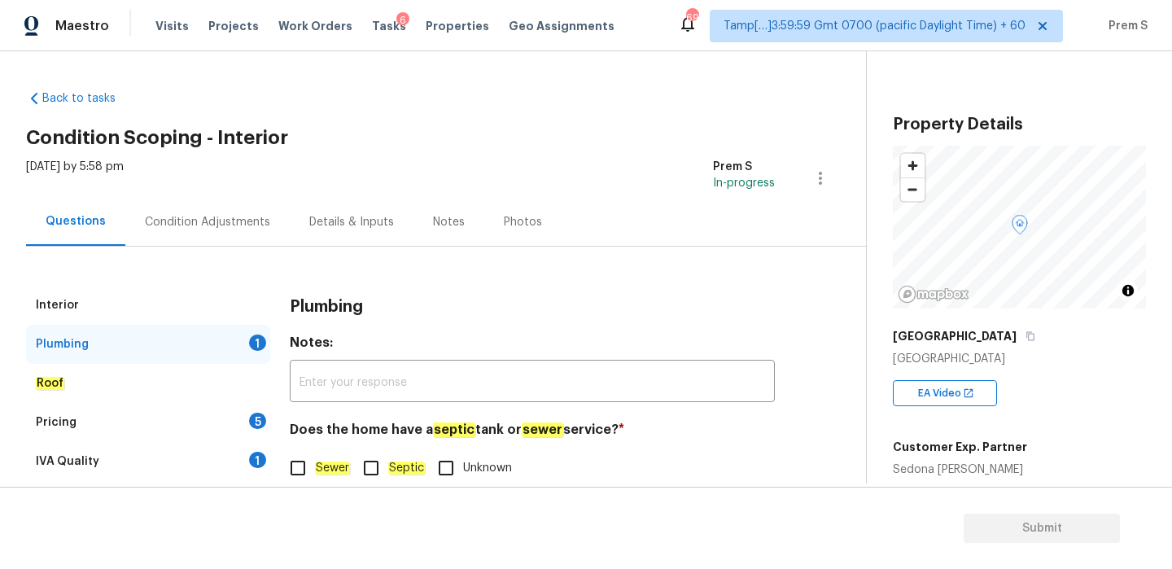
click at [309, 456] on input "Sewer" at bounding box center [298, 468] width 34 height 34
checkbox input "true"
click at [248, 418] on div "Pricing 5" at bounding box center [148, 422] width 244 height 39
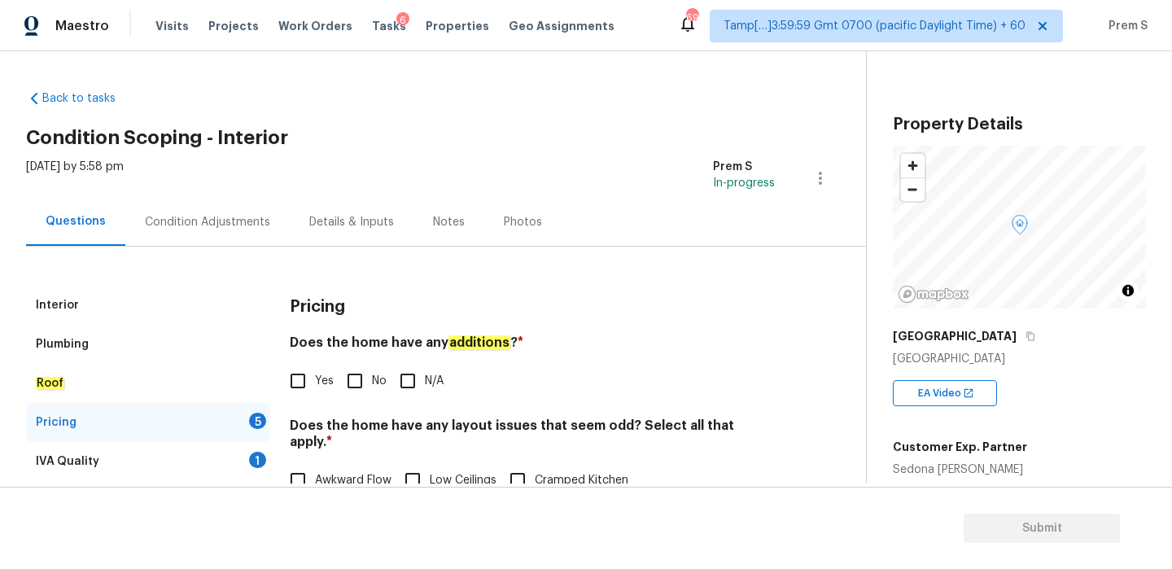
click at [362, 390] on input "No" at bounding box center [355, 381] width 34 height 34
checkbox input "true"
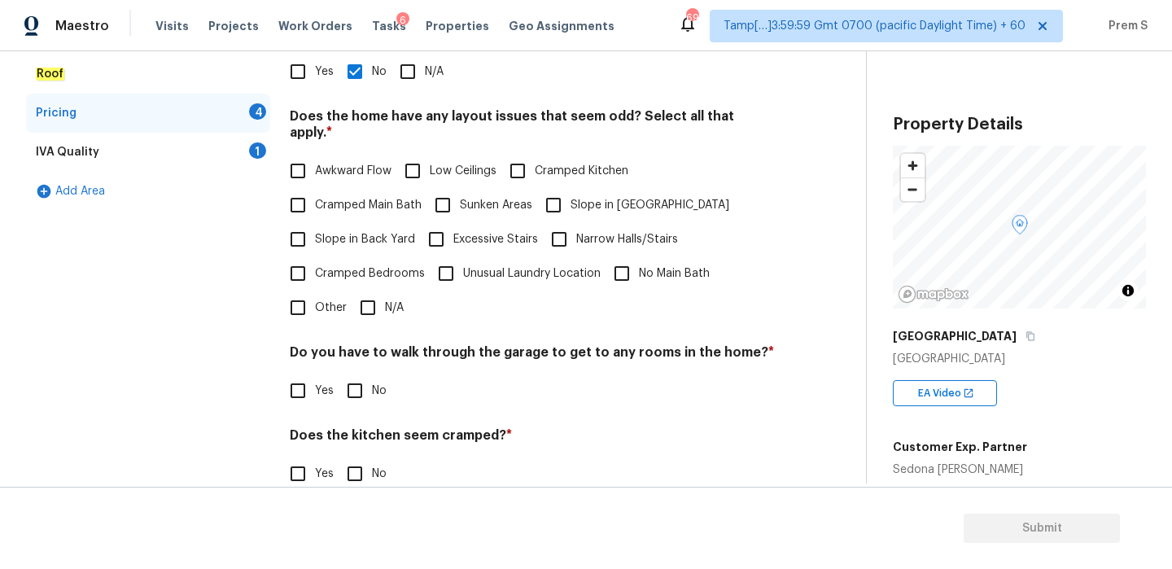
click at [375, 291] on input "N/A" at bounding box center [368, 308] width 34 height 34
checkbox input "true"
click at [359, 392] on div "Pricing Does the home have any additions ? * Yes No N/A Does the home have any …" at bounding box center [532, 284] width 485 height 617
click at [362, 388] on input "No" at bounding box center [355, 391] width 34 height 34
checkbox input "true"
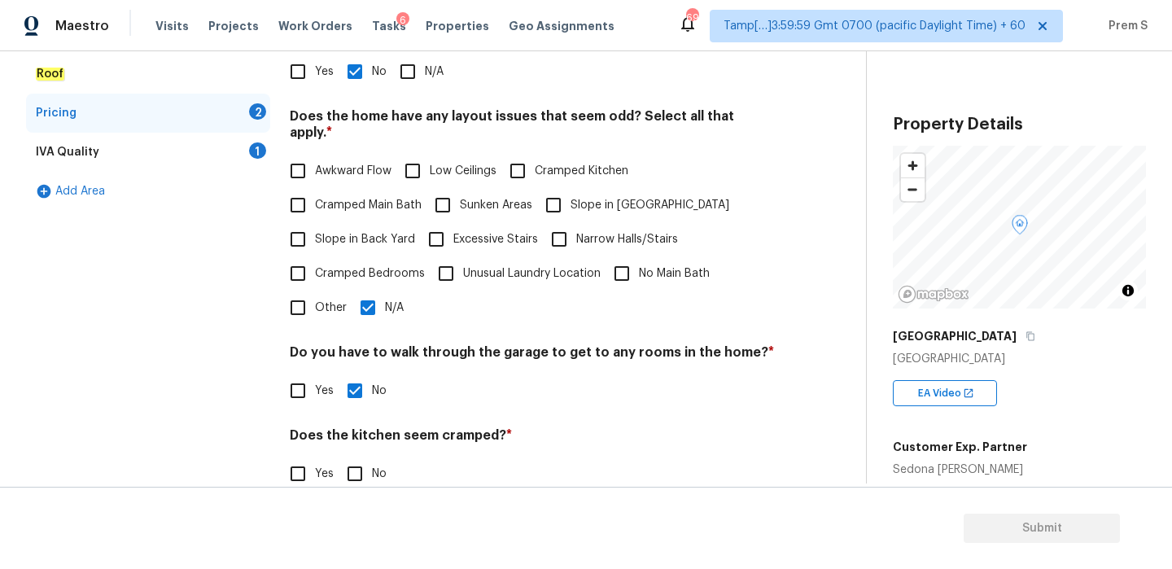
click at [361, 463] on input "No" at bounding box center [355, 474] width 34 height 34
checkbox input "true"
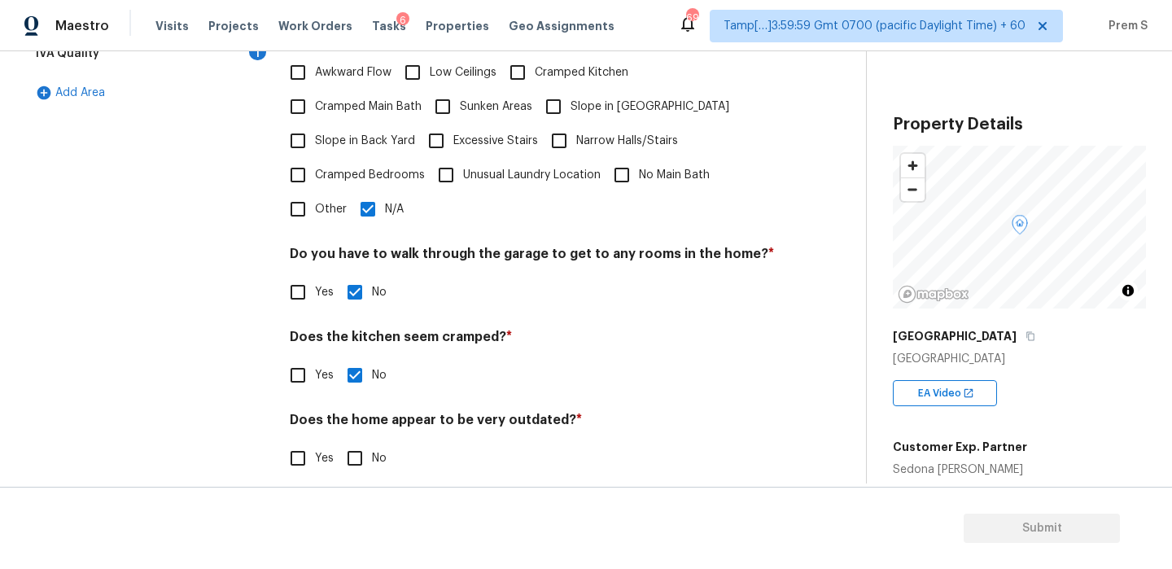
click at [353, 444] on input "No" at bounding box center [355, 458] width 34 height 34
checkbox input "true"
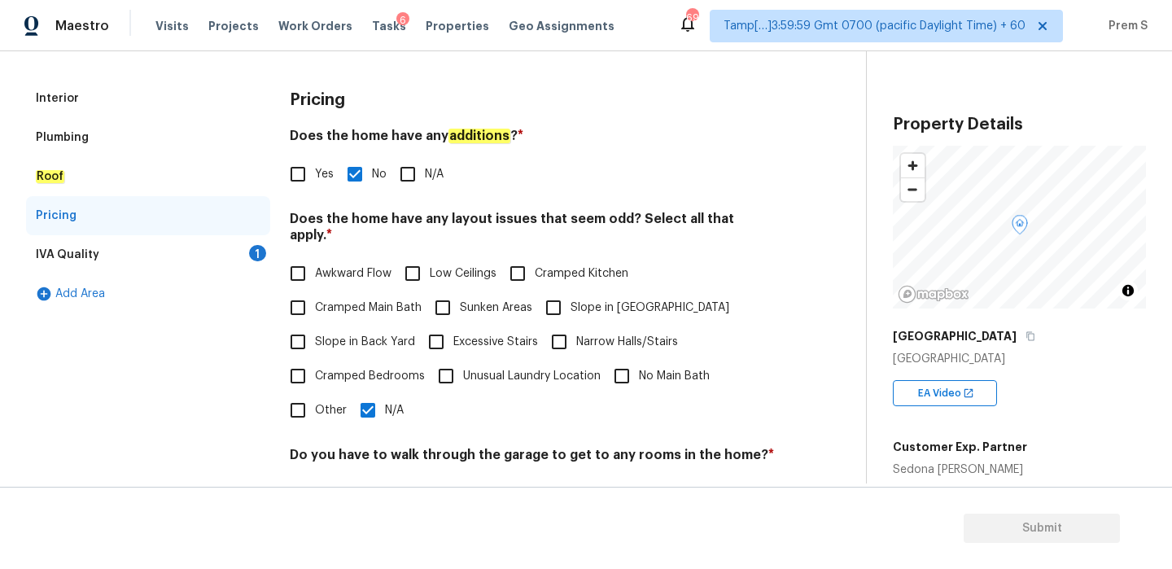
click at [256, 245] on div "1" at bounding box center [257, 253] width 17 height 16
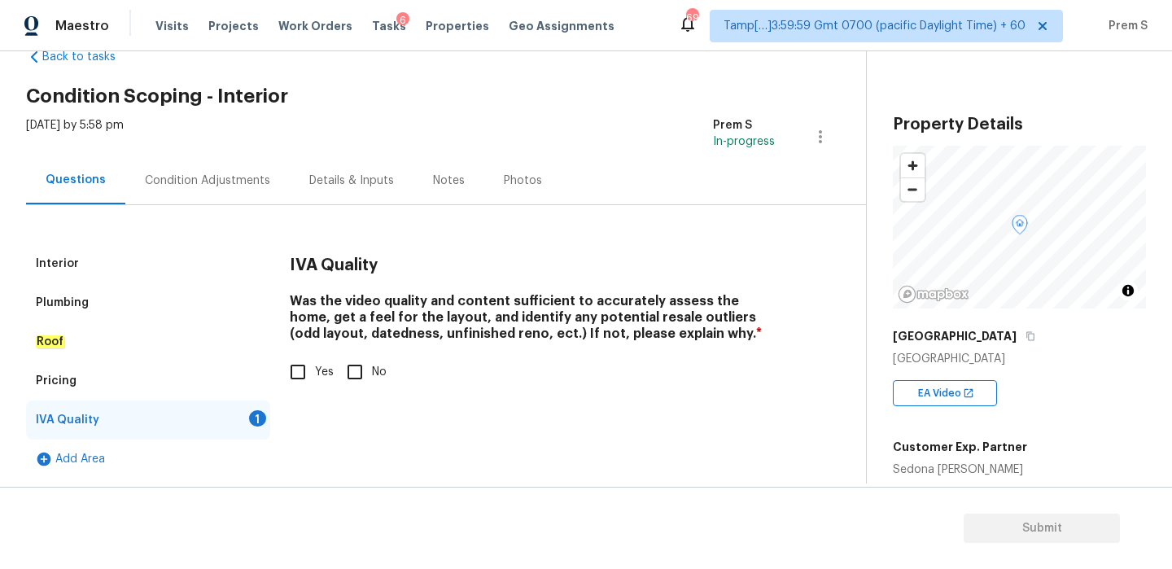
scroll to position [42, 0]
click at [311, 370] on input "Yes" at bounding box center [298, 372] width 34 height 34
checkbox input "true"
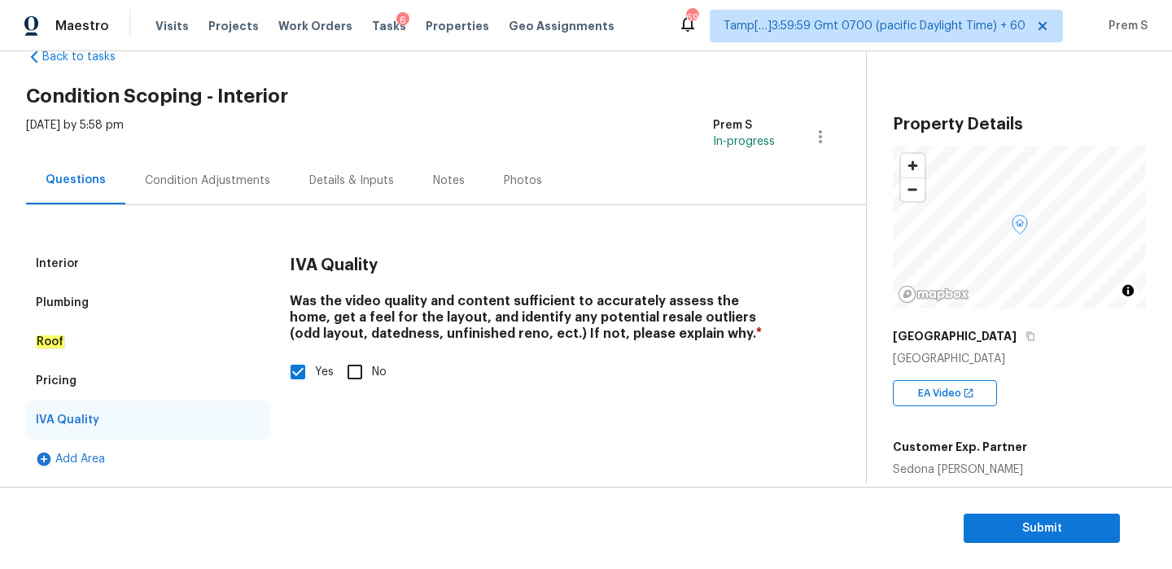
click at [230, 189] on div "Condition Adjustments" at bounding box center [207, 180] width 164 height 48
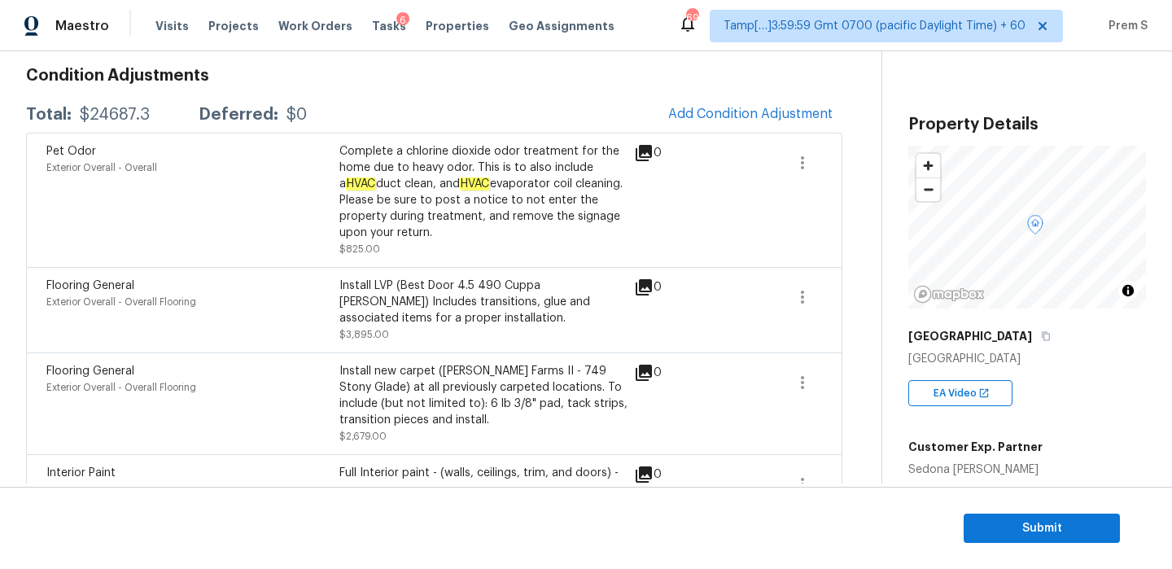
scroll to position [258, 0]
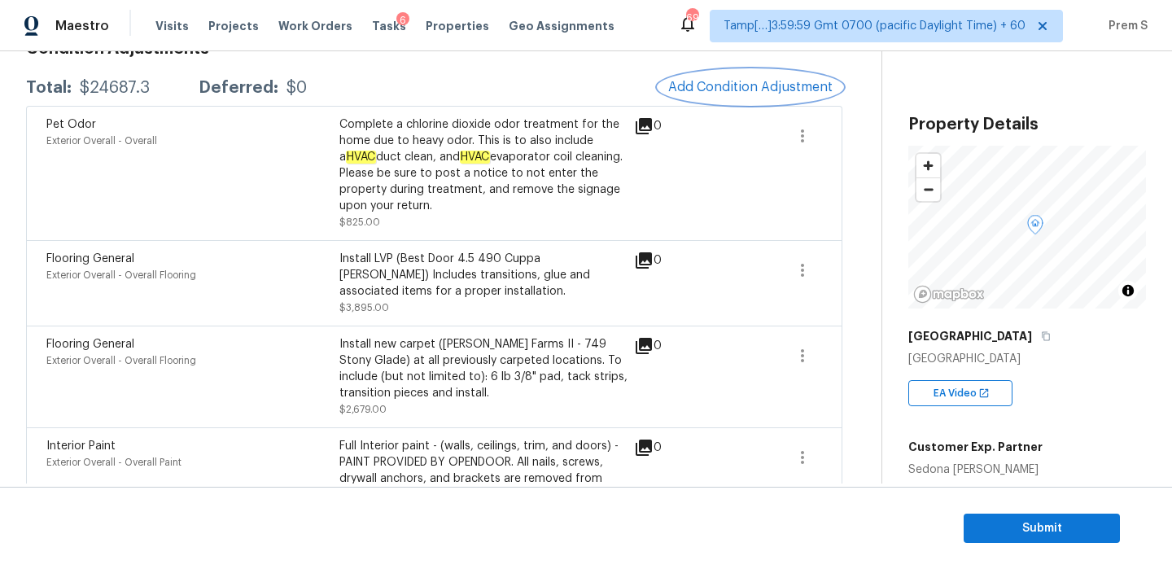
click at [740, 88] on span "Add Condition Adjustment" at bounding box center [750, 87] width 164 height 15
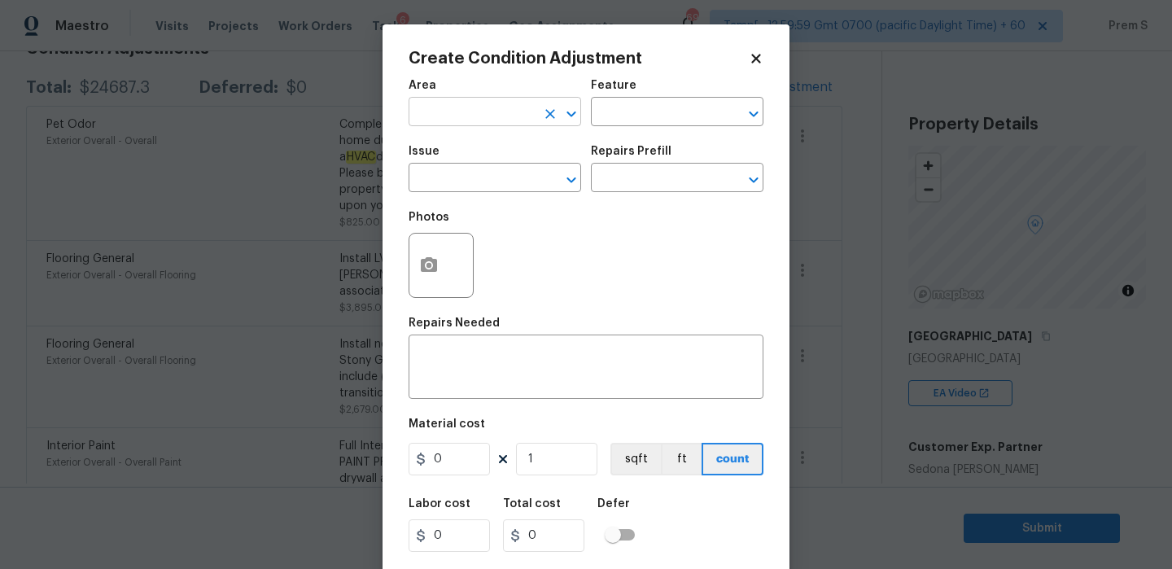
click at [505, 116] on input "text" at bounding box center [472, 113] width 127 height 25
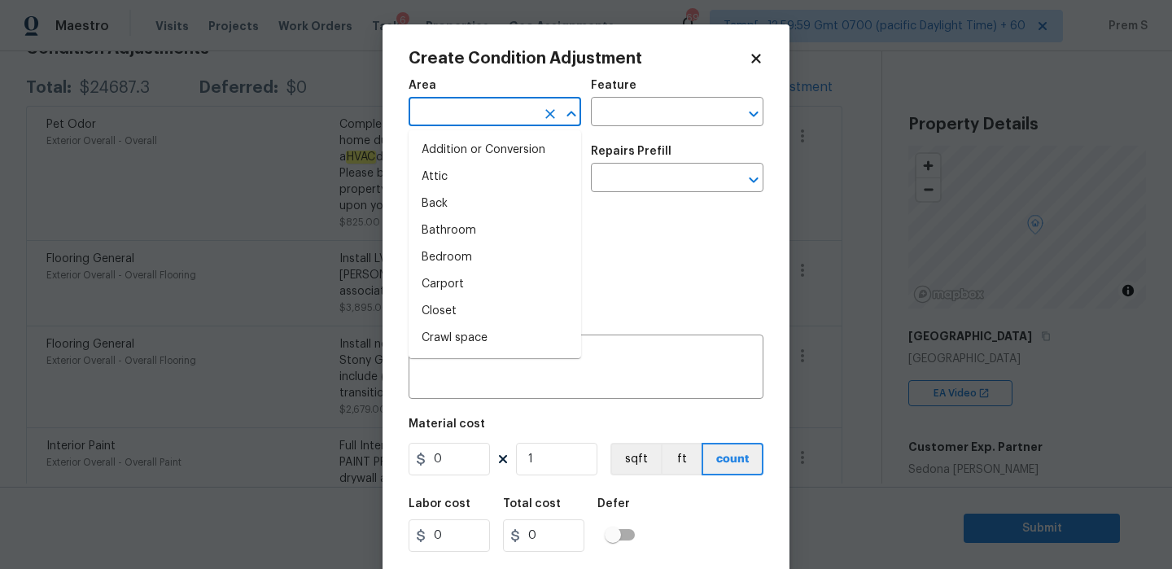
type input "i"
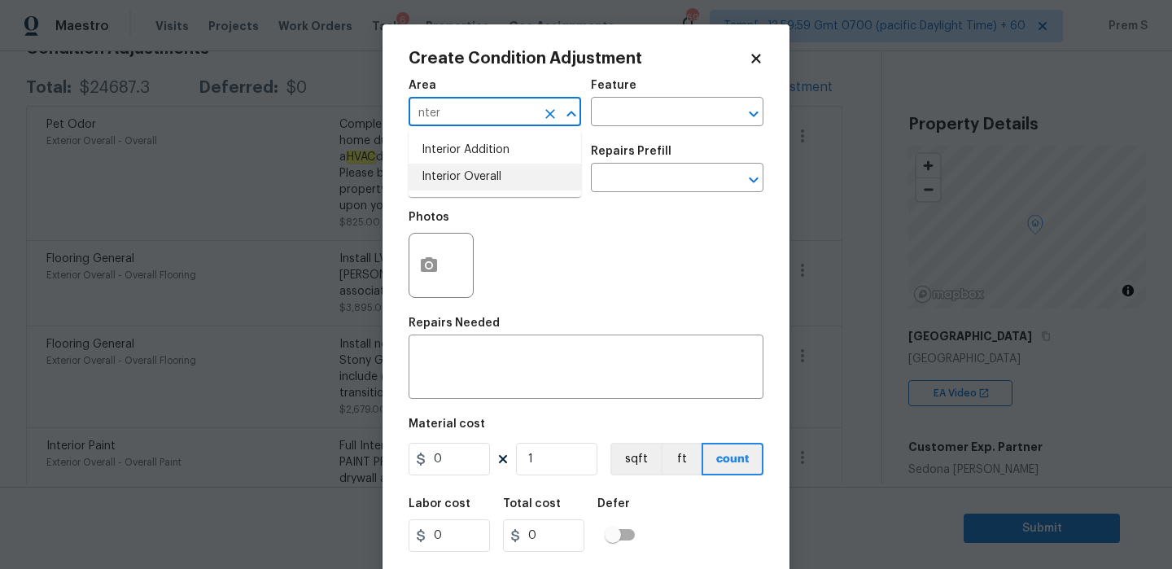
click at [528, 182] on li "Interior Overall" at bounding box center [495, 177] width 173 height 27
type input "Interior Overall"
click at [528, 182] on input "text" at bounding box center [472, 179] width 127 height 25
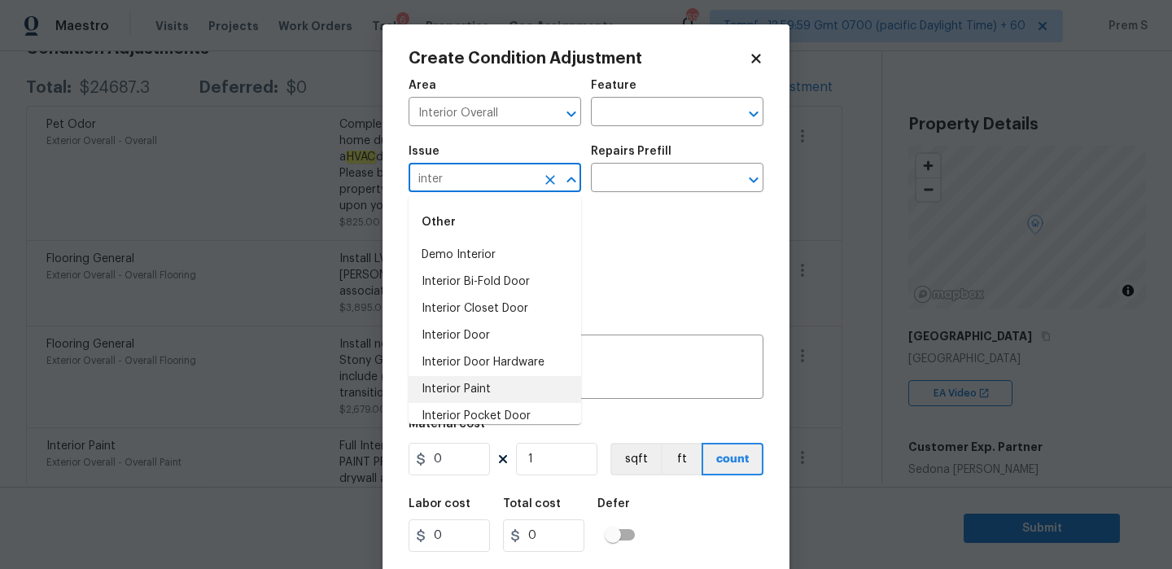
click at [497, 385] on li "Interior Paint" at bounding box center [495, 389] width 173 height 27
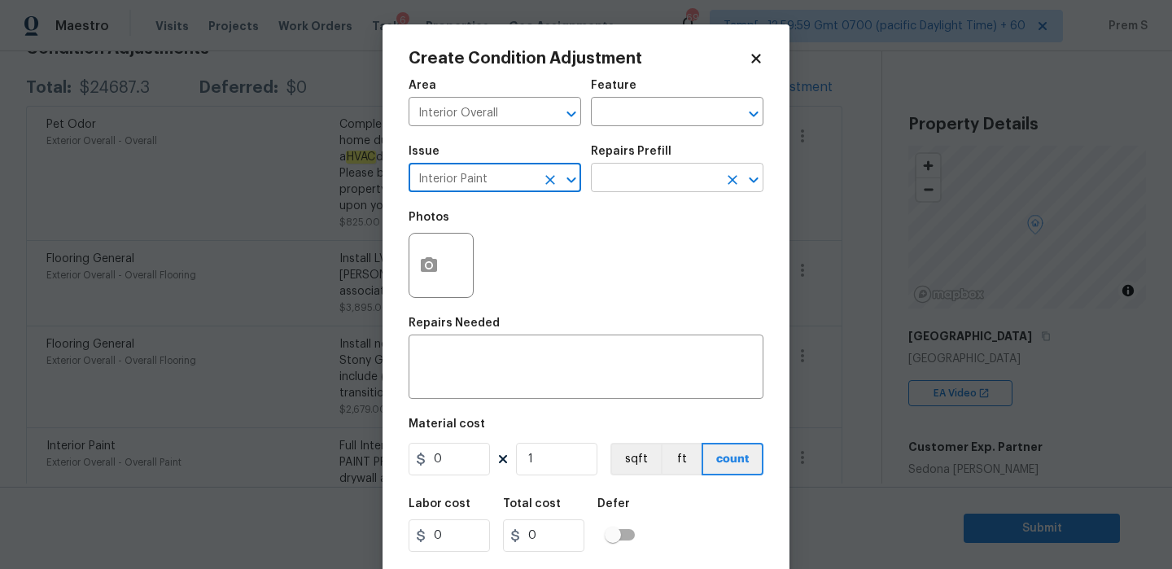
type input "Interior Paint"
click at [635, 183] on input "text" at bounding box center [654, 179] width 127 height 25
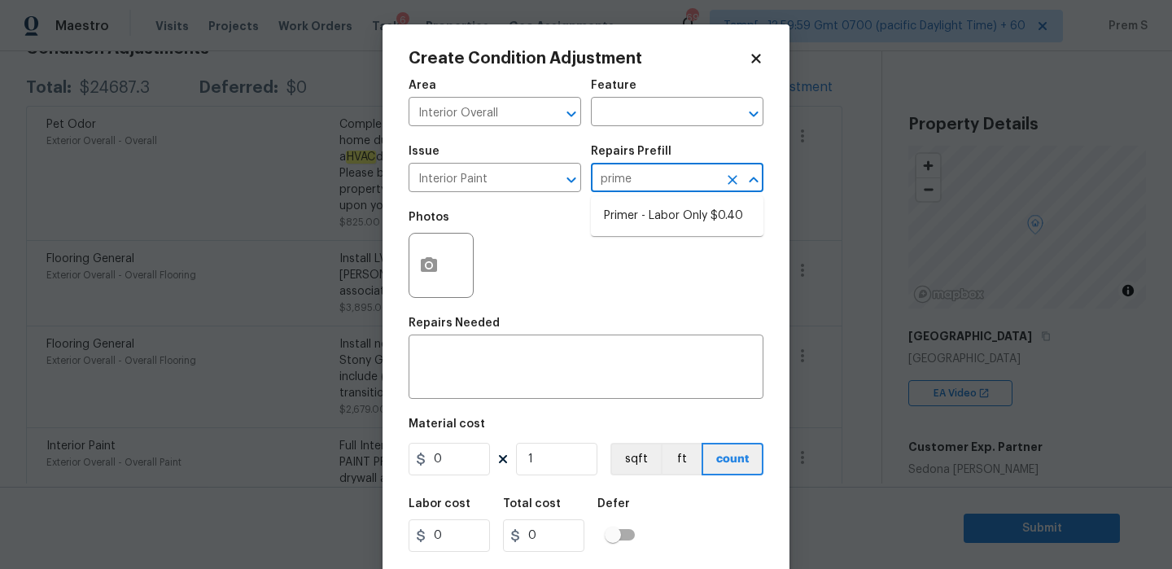
type input "primer"
click at [634, 214] on li "Primer - Labor Only $0.40" at bounding box center [677, 216] width 173 height 27
type input "Overall Paint"
type textarea "Interior primer - PRIMER PROVIDED BY OPENDOOR - All nails, screws, drywall anch…"
type input "0.4"
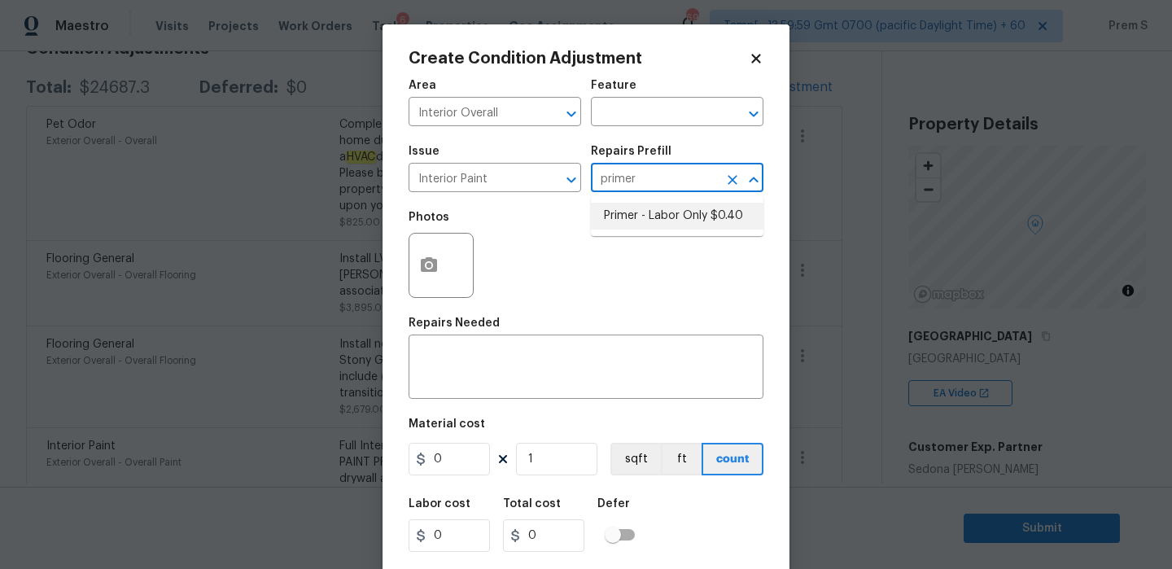
type input "0.4"
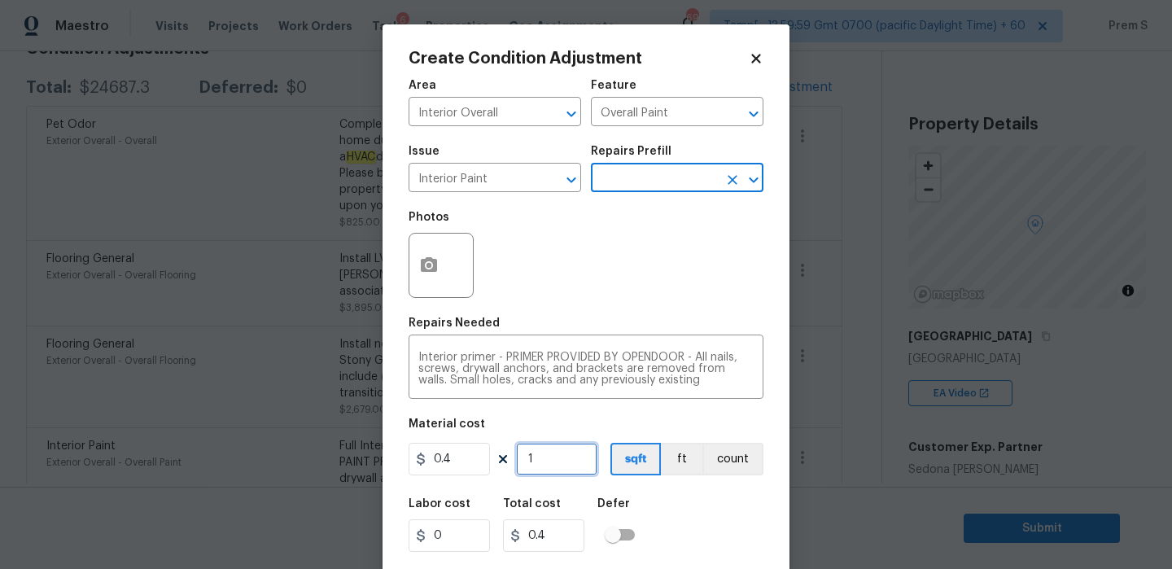
click at [554, 467] on input "1" at bounding box center [556, 459] width 81 height 33
type input "4"
type input "1.6"
type input "40"
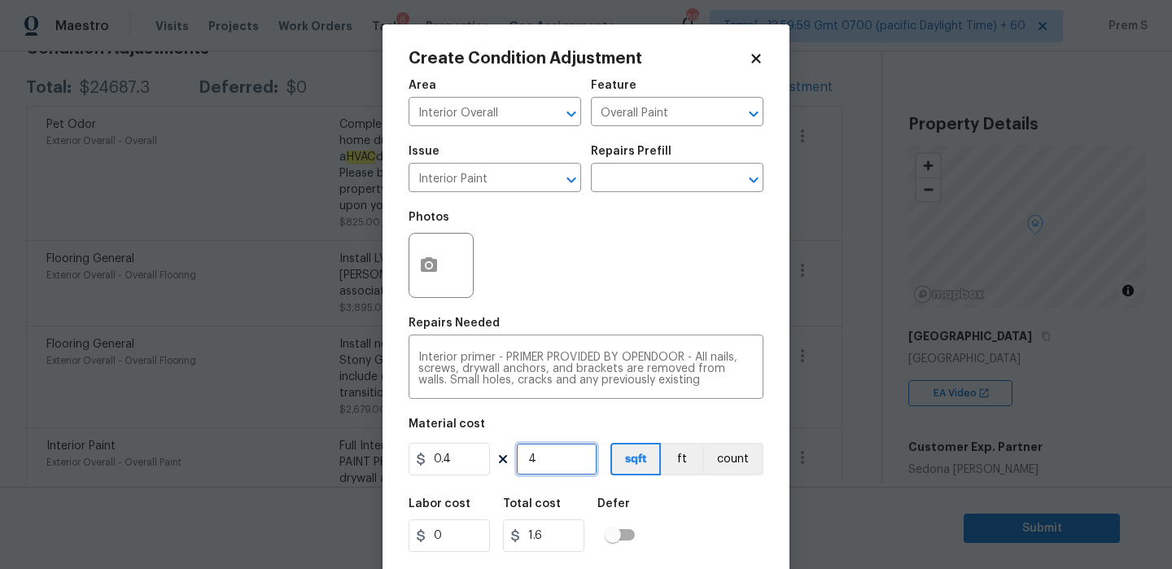
type input "16"
type input "400"
type input "160"
type input "400"
click at [780, 528] on div "Create Condition Adjustment Area Interior Overall ​ Feature Overall Paint ​ Iss…" at bounding box center [586, 301] width 407 height 554
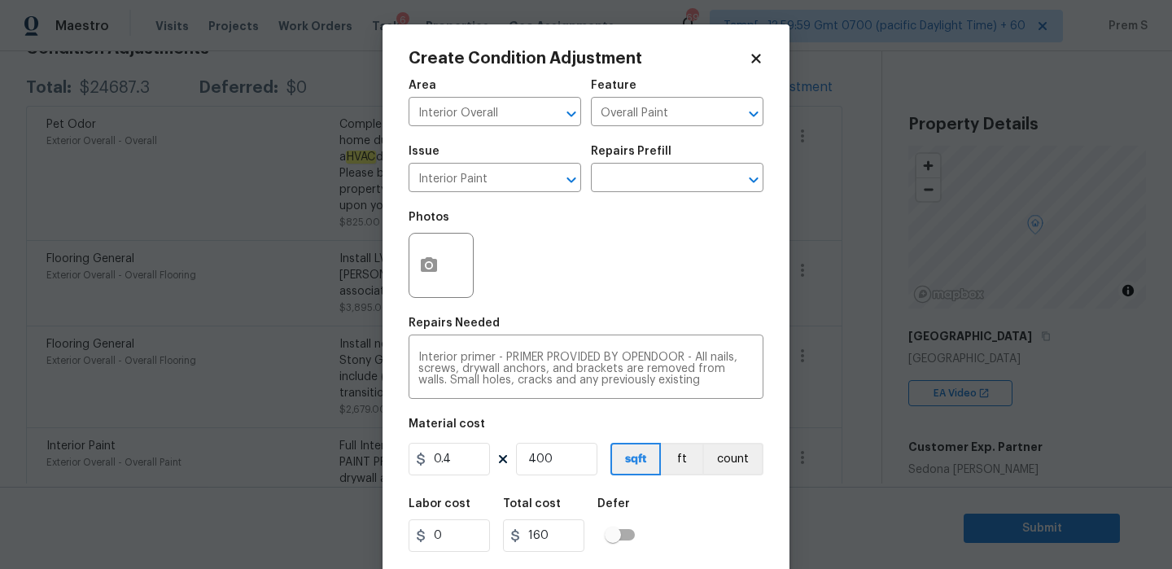
scroll to position [39, 0]
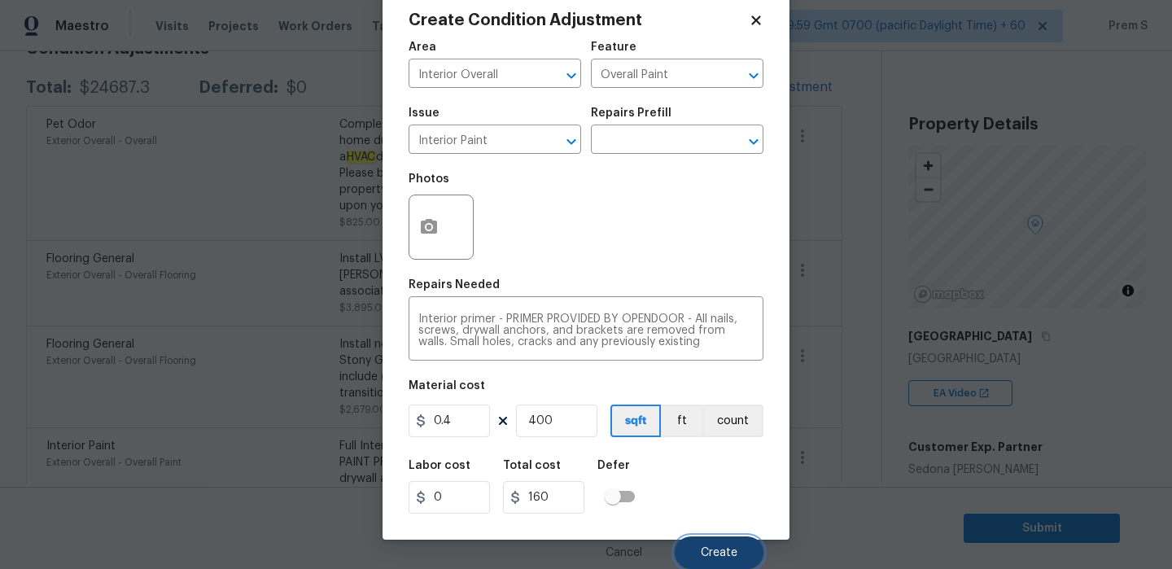
click at [738, 557] on button "Create" at bounding box center [719, 553] width 89 height 33
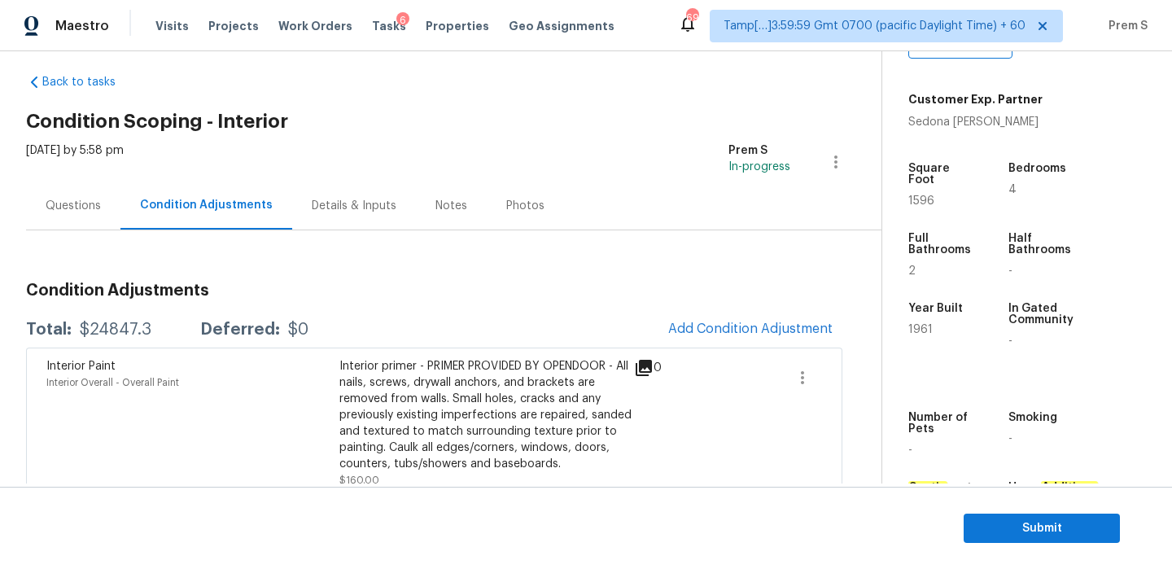
scroll to position [392, 0]
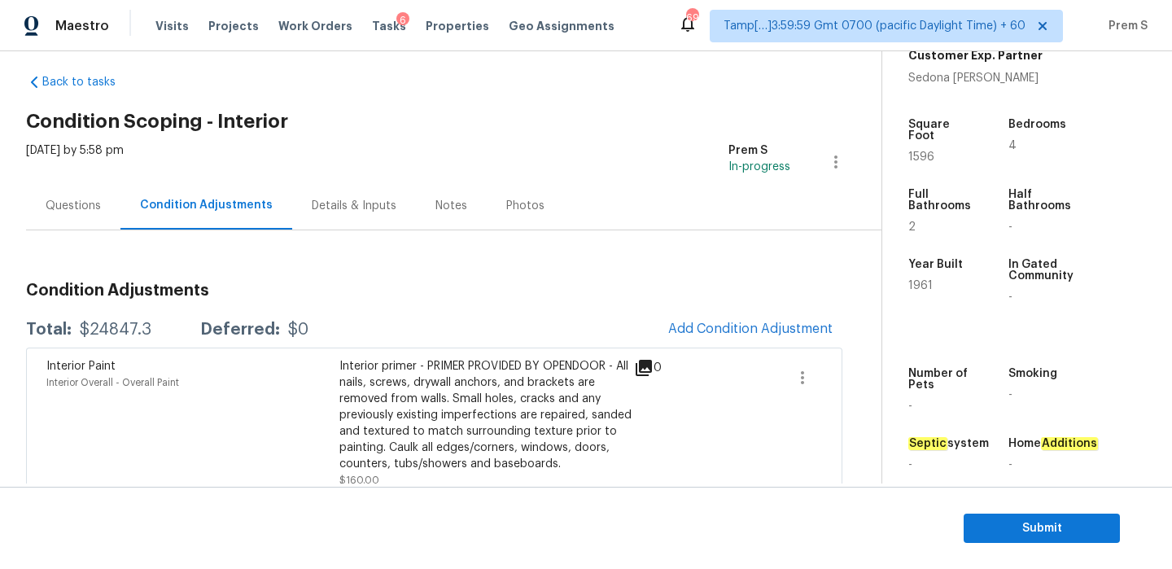
click at [996, 506] on section "Submit" at bounding box center [586, 528] width 1172 height 83
click at [995, 519] on span "Submit" at bounding box center [1042, 529] width 130 height 20
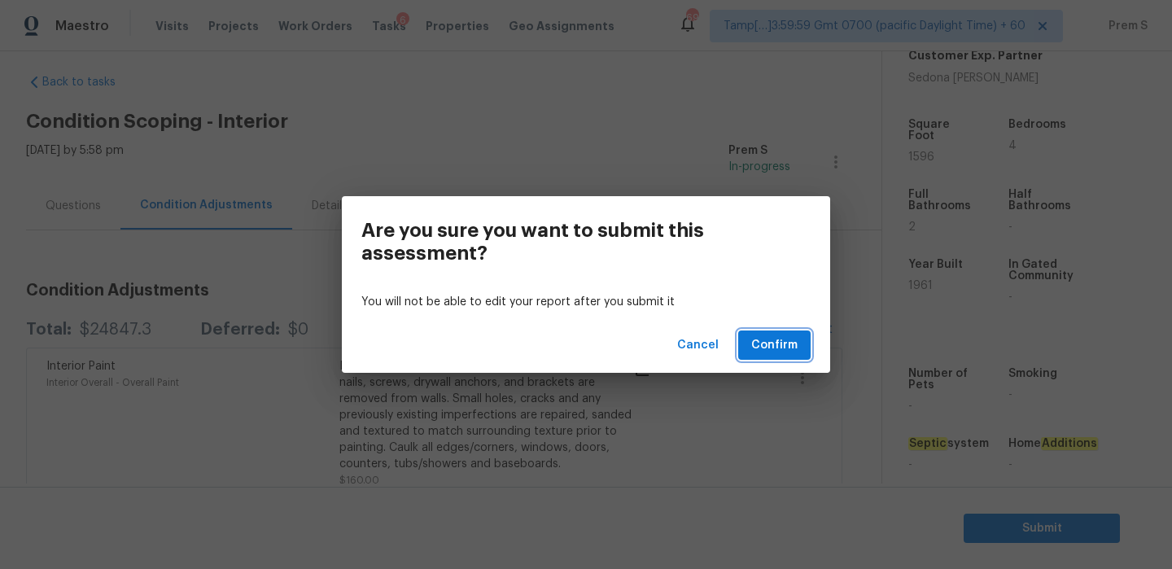
click at [781, 342] on span "Confirm" at bounding box center [774, 345] width 46 height 20
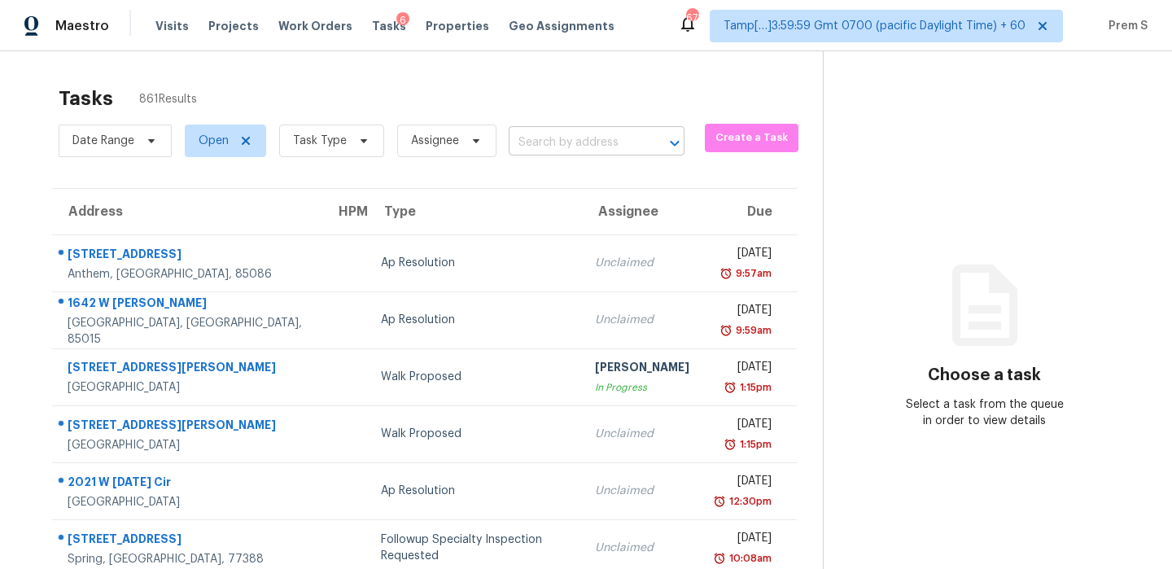
click at [610, 141] on input "text" at bounding box center [574, 142] width 130 height 25
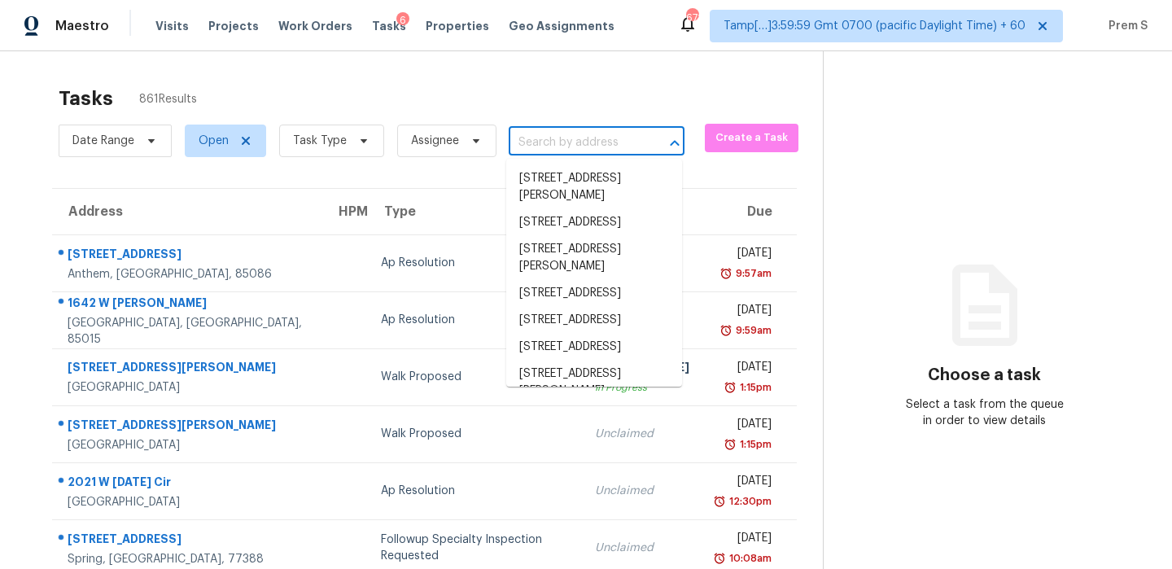
paste input "5821 NE Vivion Rd Kansas City MO 64119"
type input "5821 NE Vivion Rd Kansas City MO 64119"
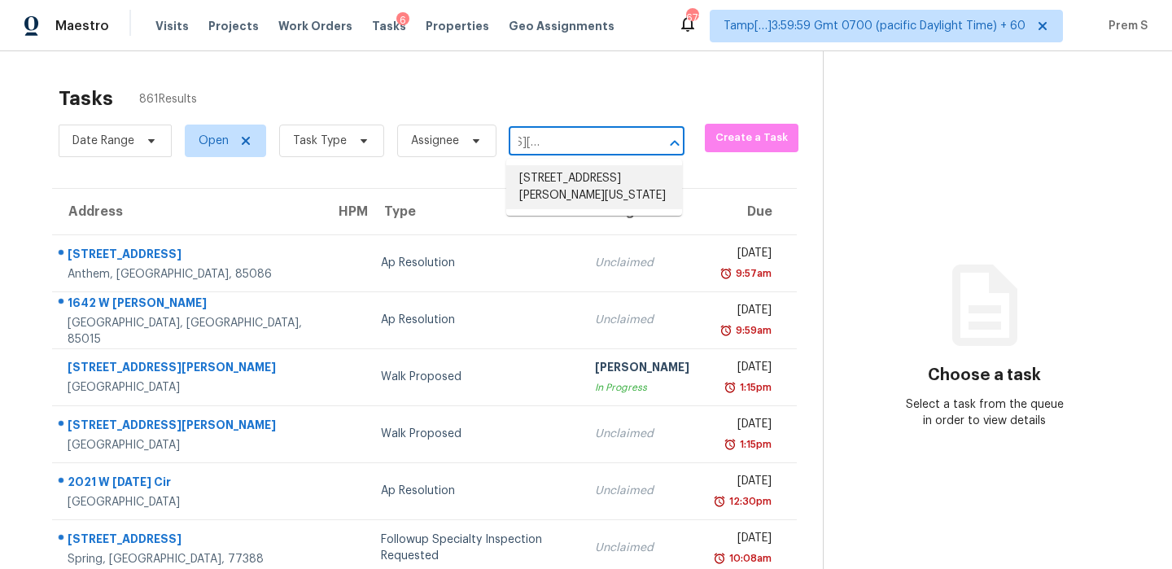
click at [582, 177] on li "5821 NE Vivion Rd, Kansas City, MO 64119" at bounding box center [594, 187] width 176 height 44
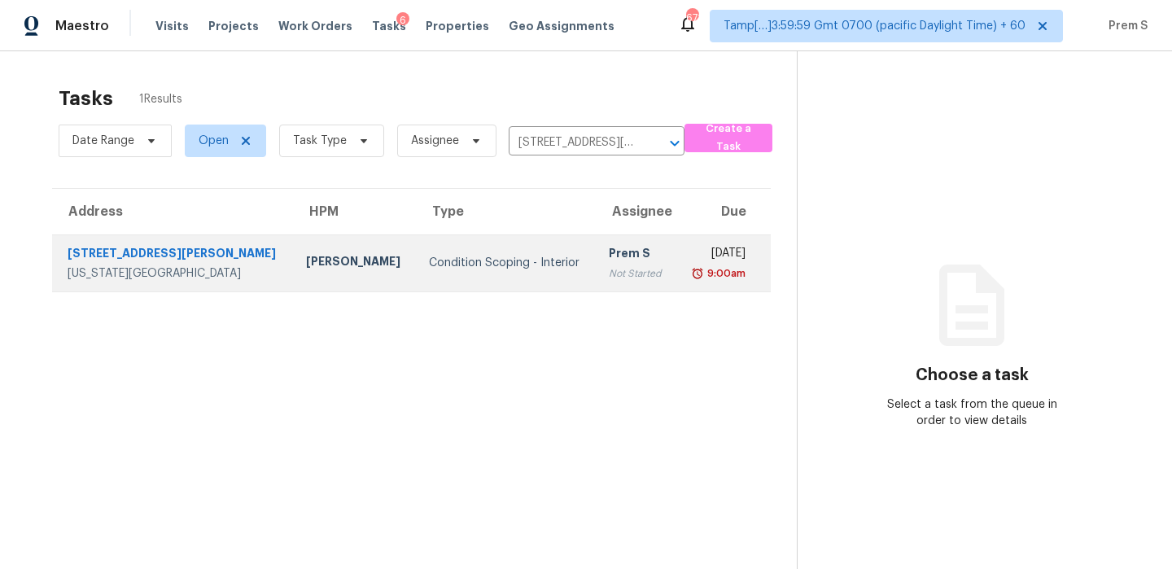
click at [609, 272] on div "Not Started" at bounding box center [636, 273] width 55 height 16
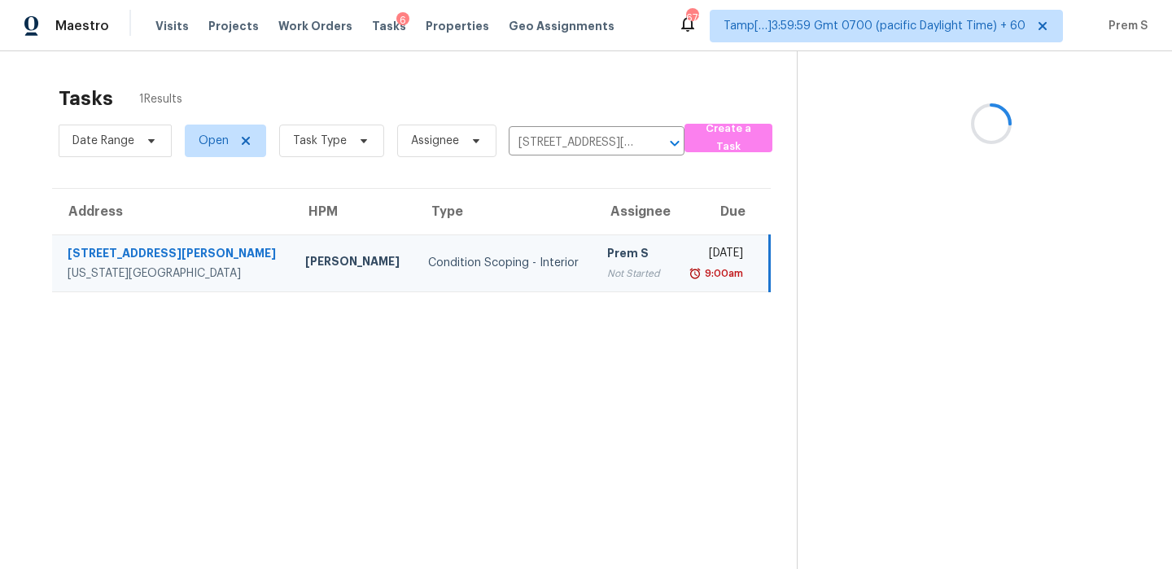
scroll to position [51, 0]
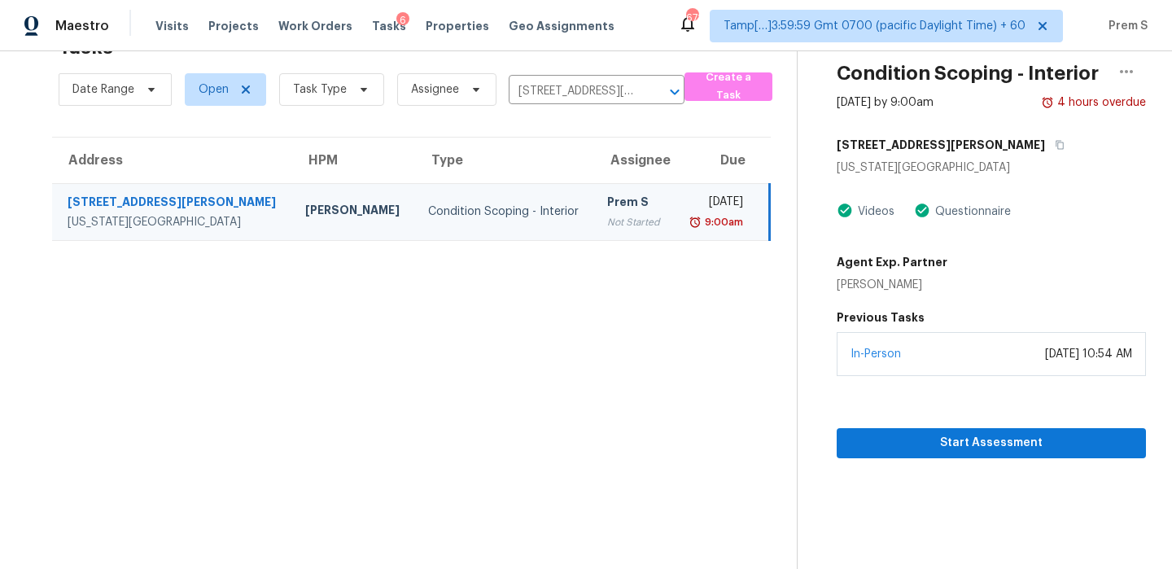
click at [933, 362] on div "In-Person September 09, 2025 at 10:54 AM" at bounding box center [991, 354] width 309 height 44
click at [1056, 142] on icon "button" at bounding box center [1060, 145] width 8 height 9
click at [898, 447] on span "Start Assessment" at bounding box center [991, 443] width 283 height 20
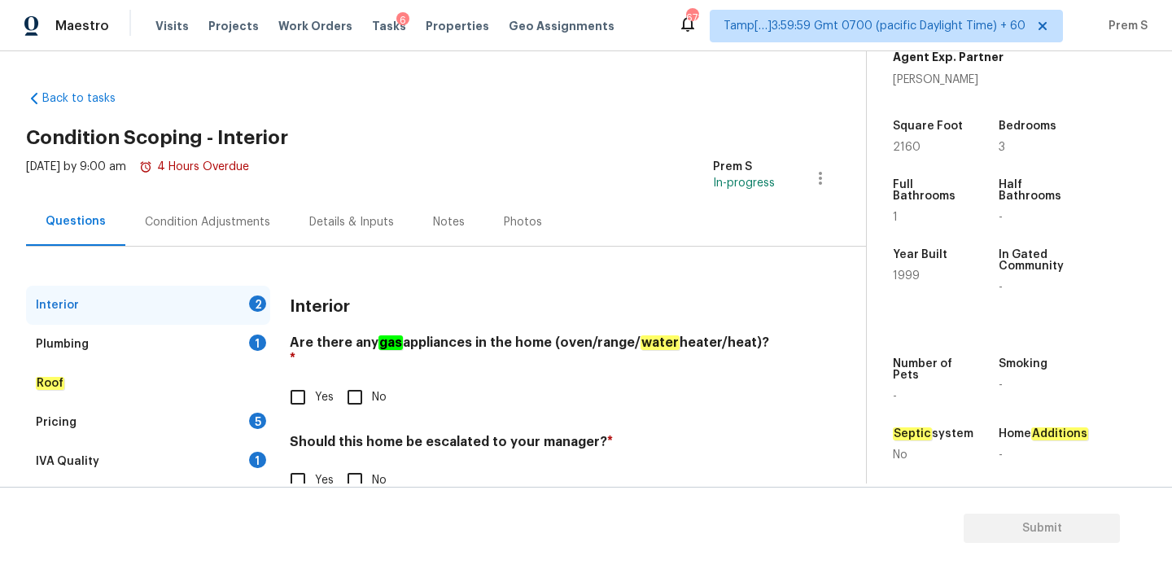
scroll to position [391, 0]
click at [309, 383] on input "Yes" at bounding box center [298, 397] width 34 height 34
checkbox input "true"
click at [362, 467] on input "No" at bounding box center [355, 480] width 34 height 34
checkbox input "true"
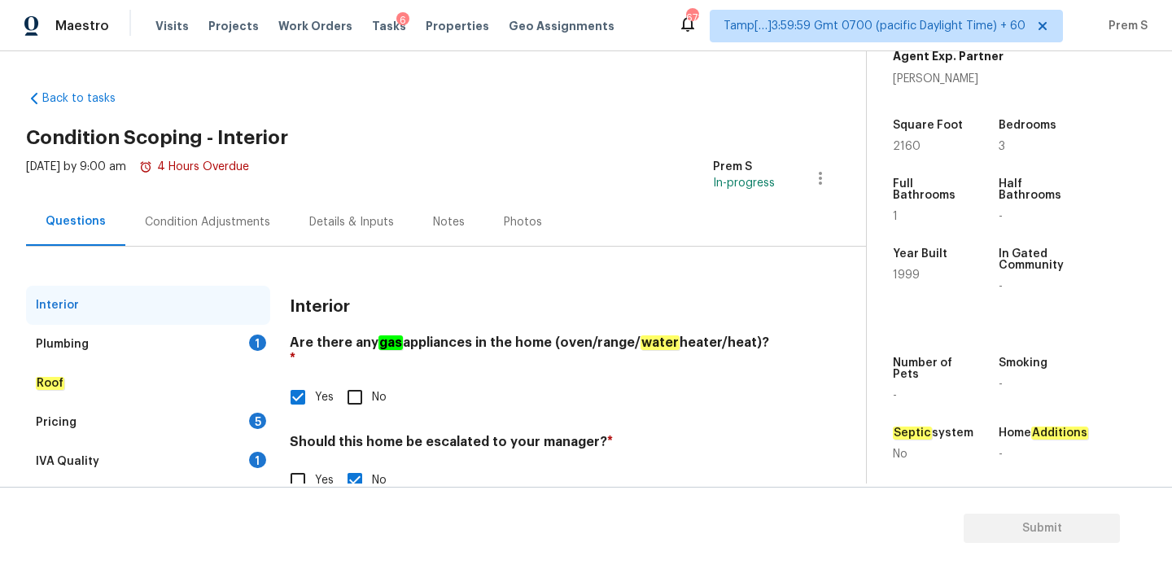
click at [249, 344] on div "1" at bounding box center [257, 343] width 17 height 16
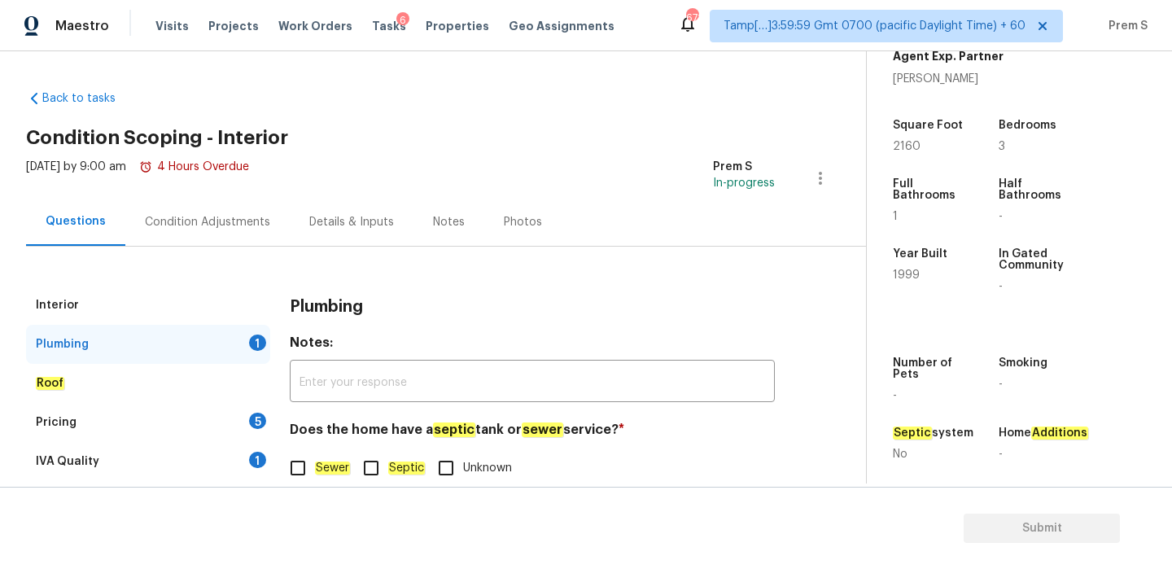
scroll to position [42, 0]
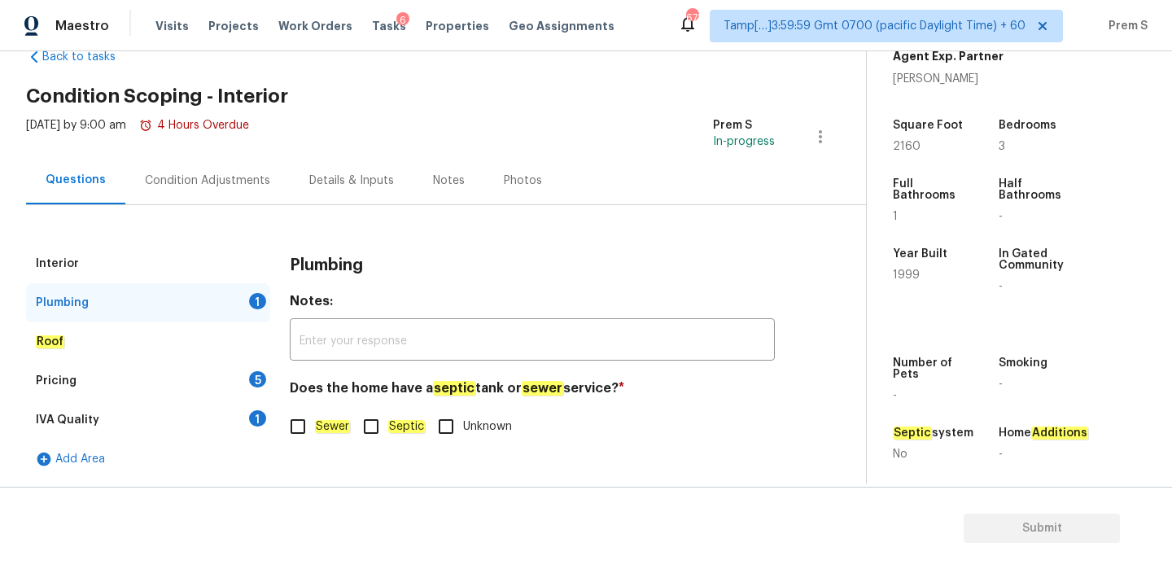
click at [312, 427] on input "Sewer" at bounding box center [298, 427] width 34 height 34
checkbox input "true"
click at [234, 378] on div "Pricing 5" at bounding box center [148, 380] width 244 height 39
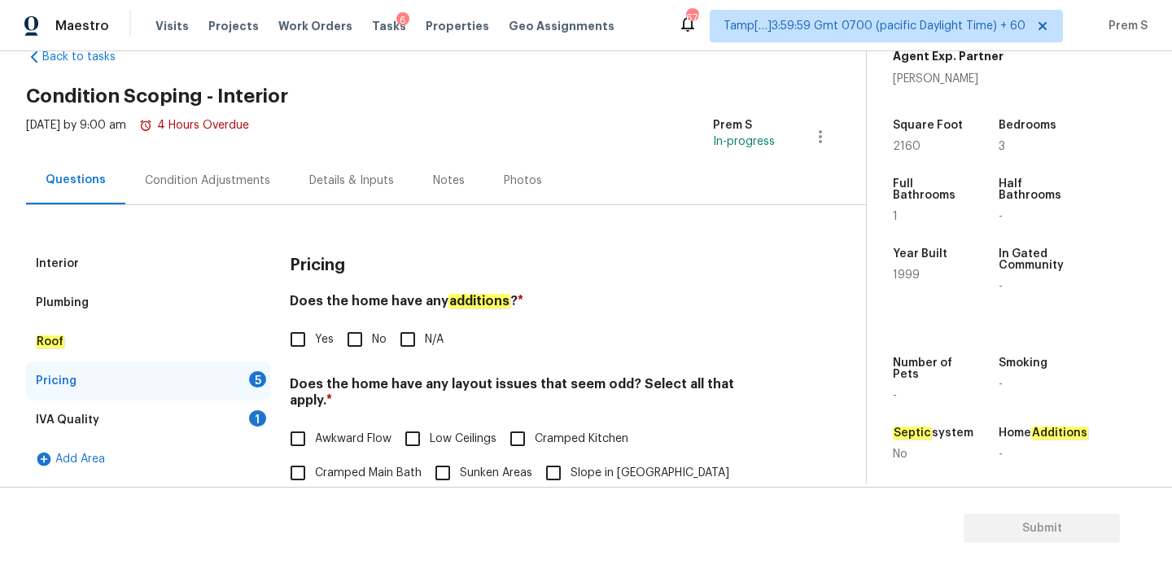
click at [361, 331] on input "No" at bounding box center [355, 339] width 34 height 34
checkbox input "true"
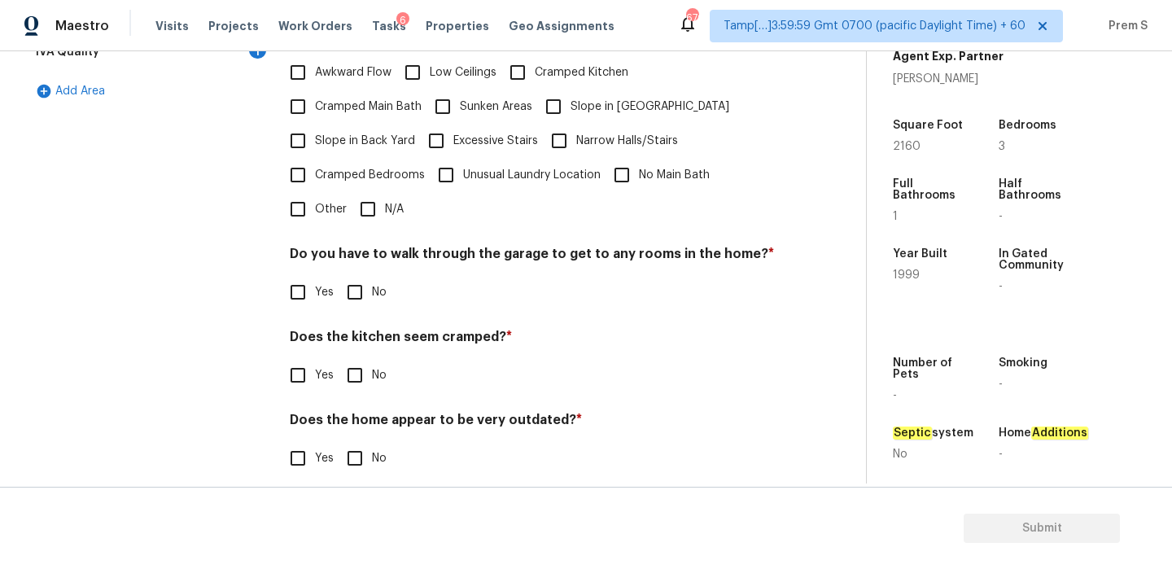
scroll to position [408, 0]
click at [358, 282] on input "No" at bounding box center [355, 292] width 34 height 34
checkbox input "true"
click at [386, 201] on span "N/A" at bounding box center [394, 209] width 19 height 17
click at [385, 192] on input "N/A" at bounding box center [368, 209] width 34 height 34
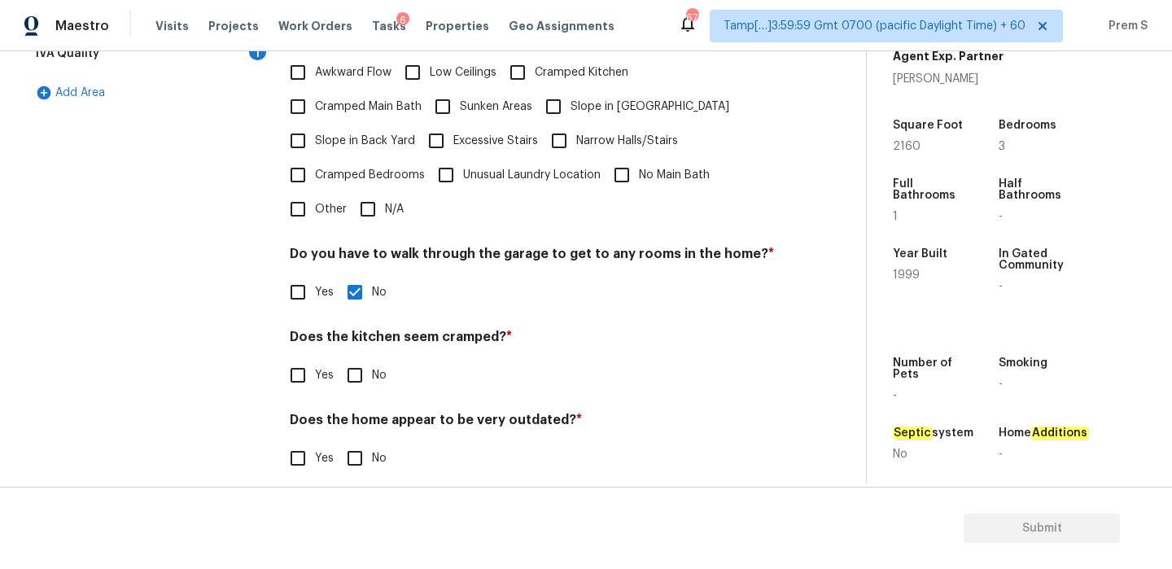
checkbox input "true"
click at [355, 361] on input "No" at bounding box center [355, 375] width 34 height 34
checkbox input "true"
click at [351, 458] on input "No" at bounding box center [355, 458] width 34 height 34
checkbox input "true"
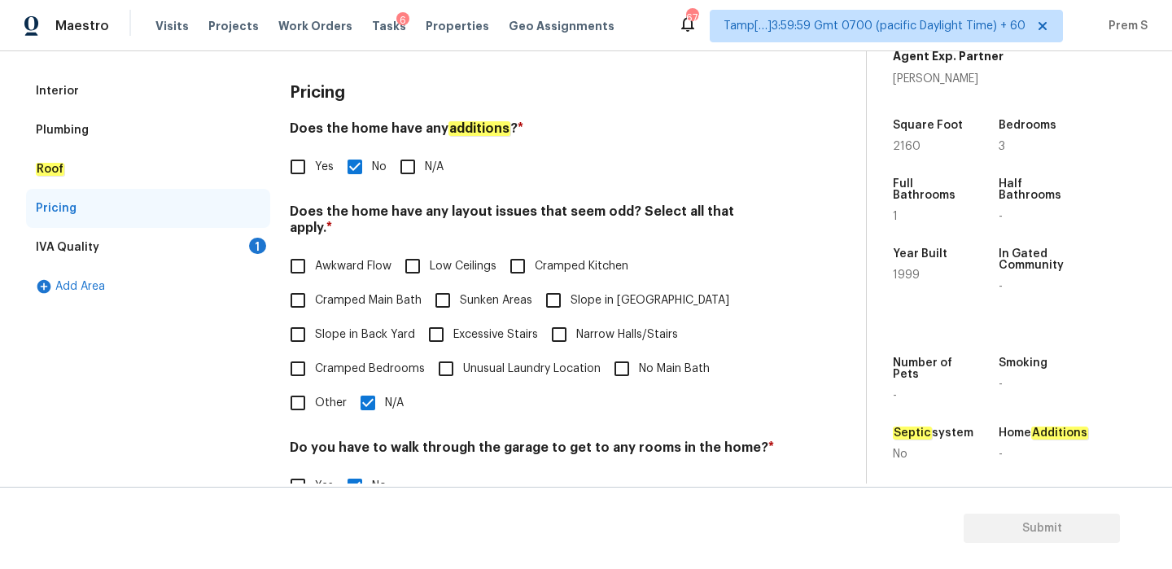
click at [256, 248] on div "1" at bounding box center [257, 246] width 17 height 16
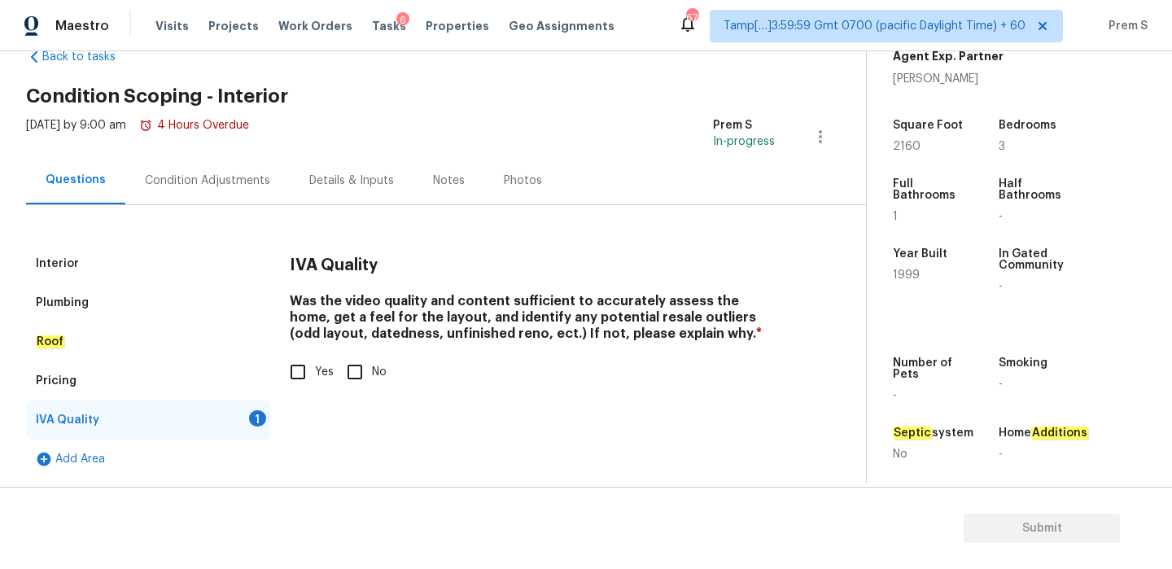
click at [306, 384] on input "Yes" at bounding box center [298, 372] width 34 height 34
checkbox input "true"
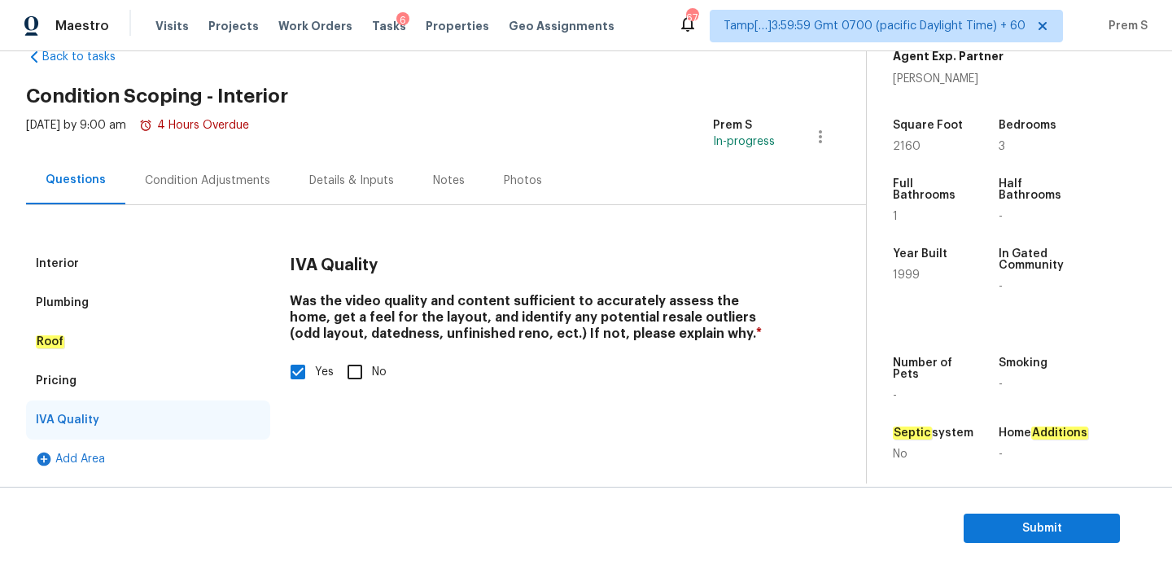
click at [251, 170] on div "Condition Adjustments" at bounding box center [207, 180] width 164 height 48
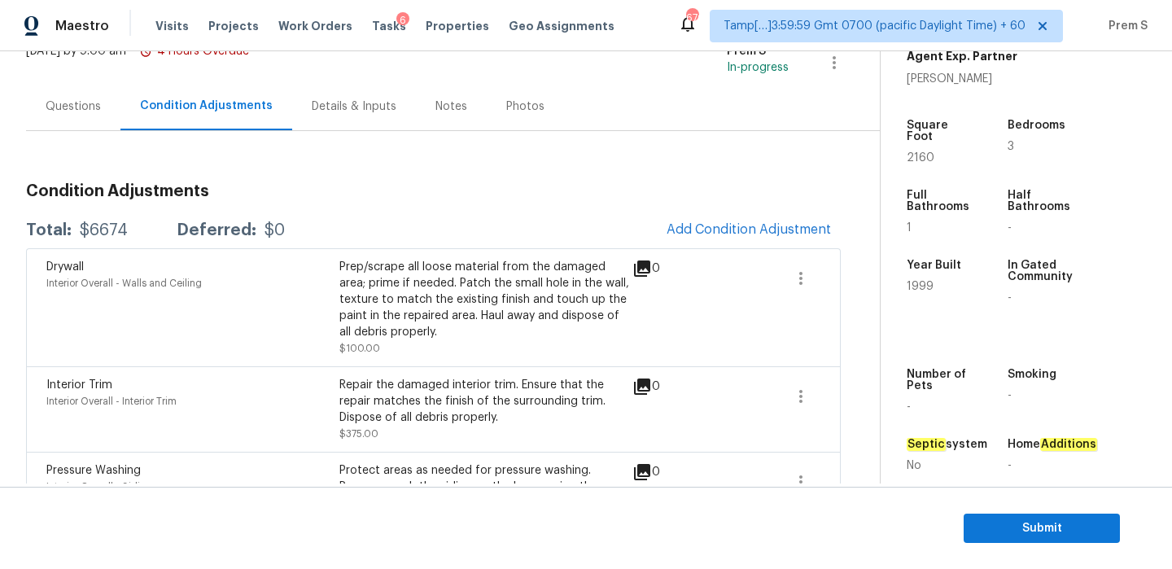
scroll to position [88, 0]
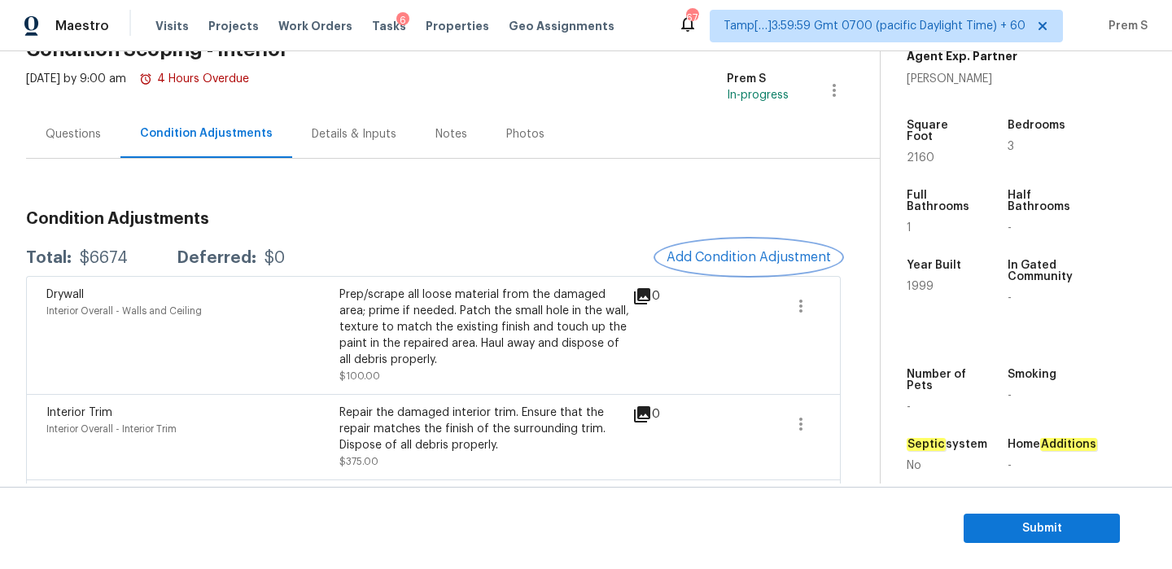
click at [772, 266] on button "Add Condition Adjustment" at bounding box center [749, 257] width 184 height 34
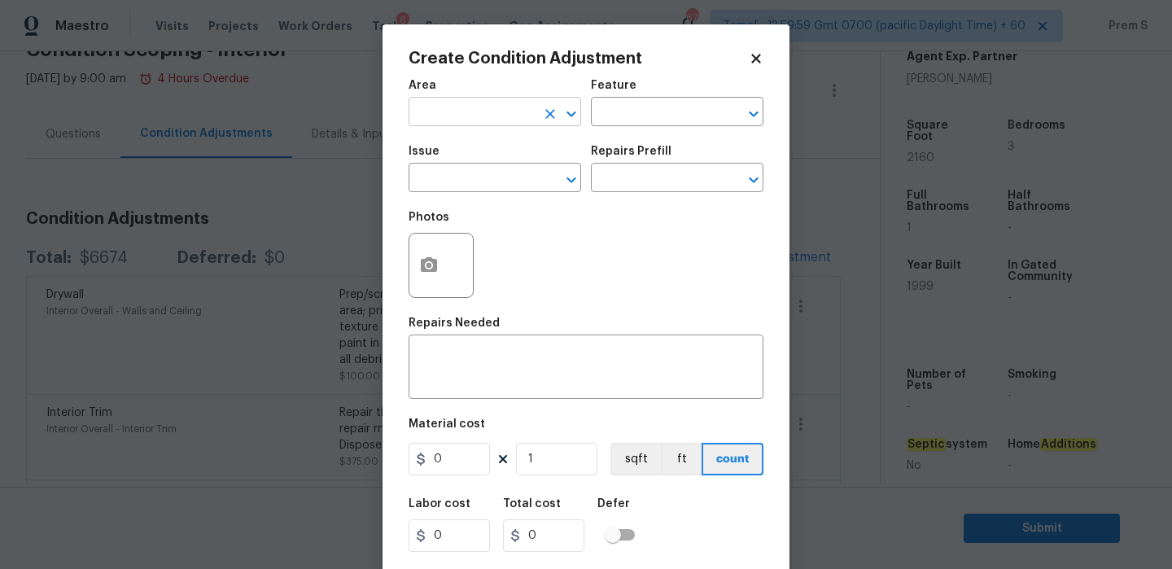
click at [472, 126] on input "text" at bounding box center [472, 113] width 127 height 25
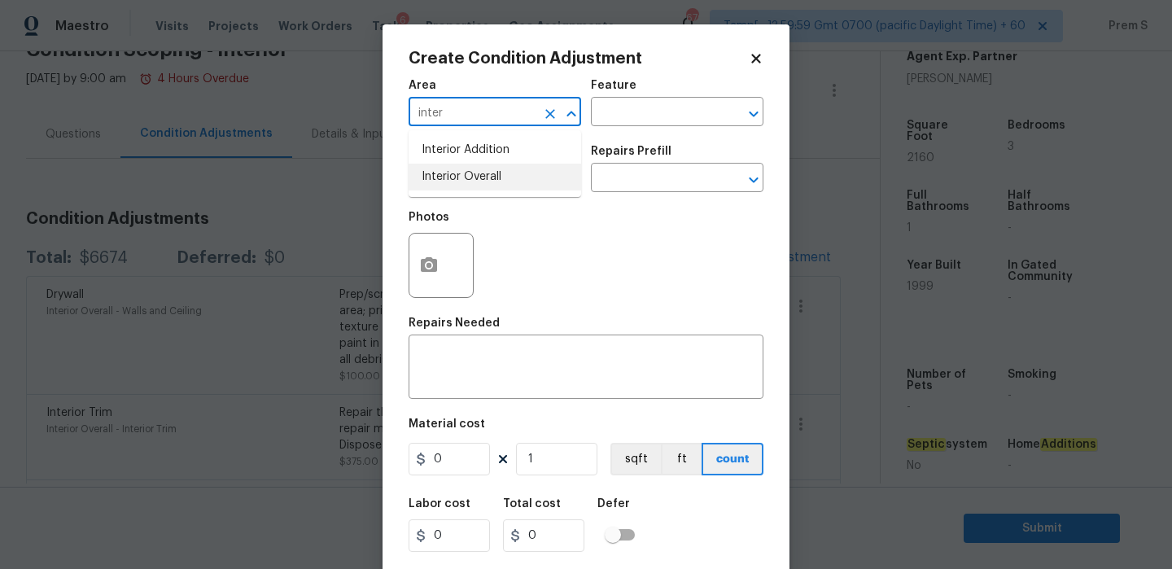
click at [495, 181] on li "Interior Overall" at bounding box center [495, 177] width 173 height 27
type input "Interior Overall"
click at [495, 181] on input "text" at bounding box center [472, 179] width 127 height 25
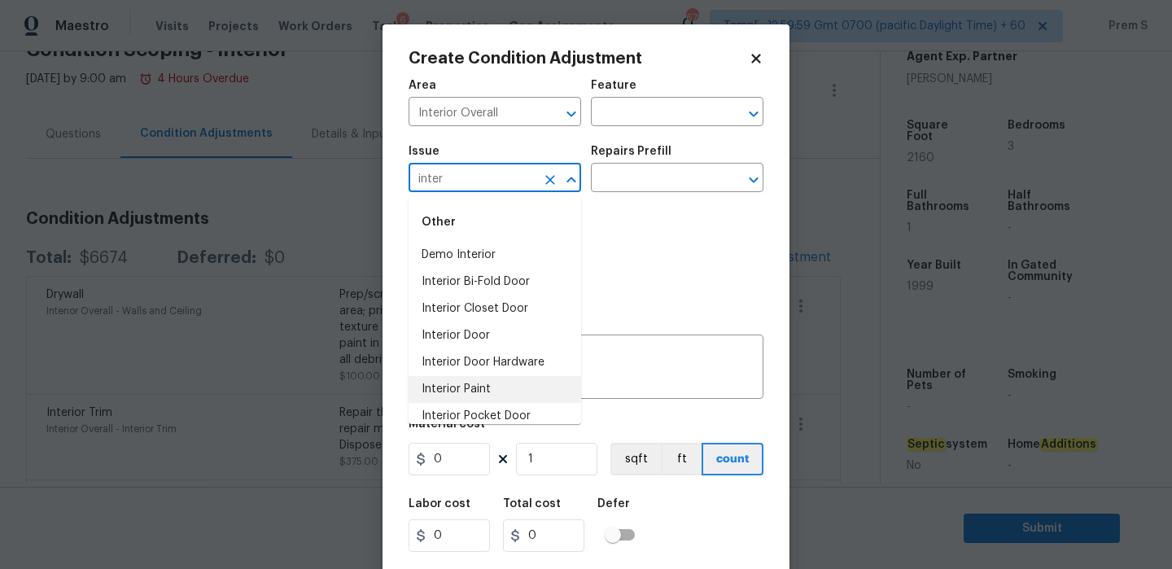
click at [526, 381] on li "Interior Paint" at bounding box center [495, 389] width 173 height 27
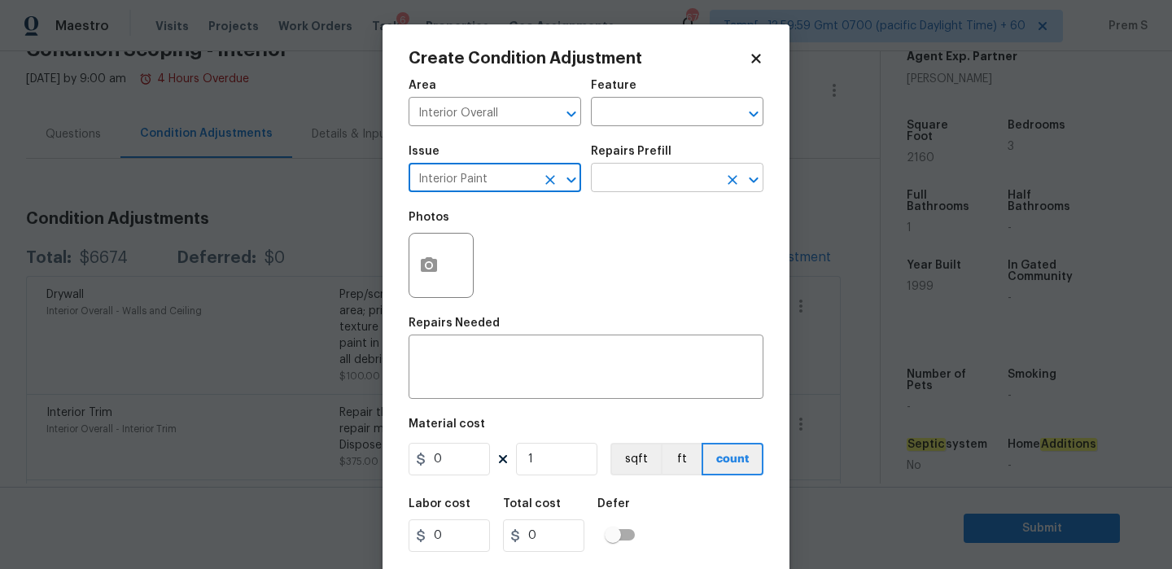
type input "Interior Paint"
click at [646, 188] on input "text" at bounding box center [654, 179] width 127 height 25
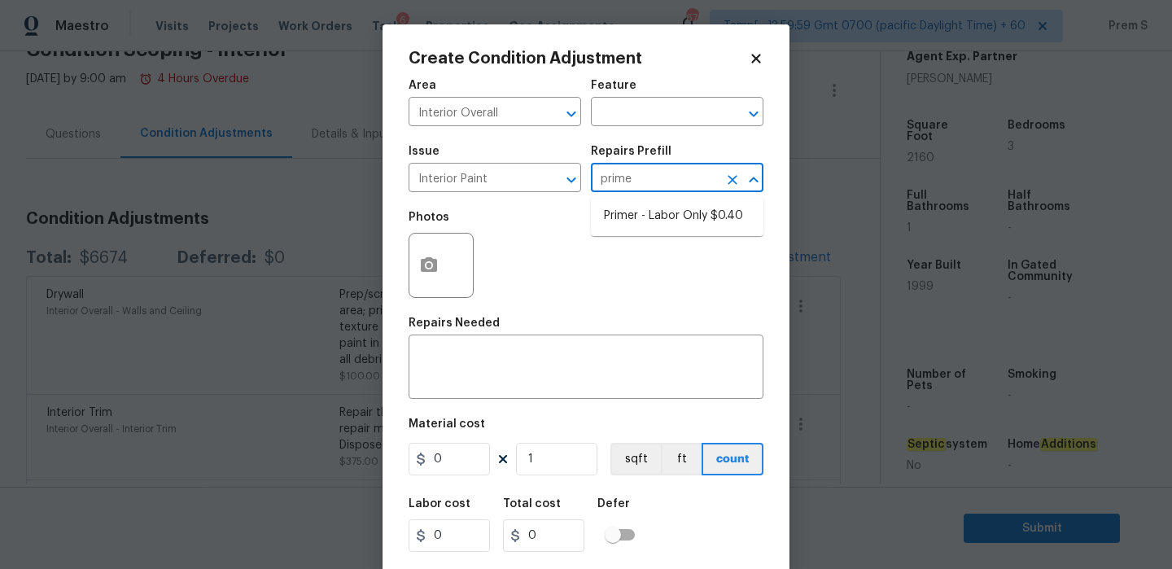
type input "primer"
click at [641, 210] on li "Primer - Labor Only $0.40" at bounding box center [677, 216] width 173 height 27
type input "Overall Paint"
type textarea "Interior primer - PRIMER PROVIDED BY OPENDOOR - All nails, screws, drywall anch…"
type input "0.4"
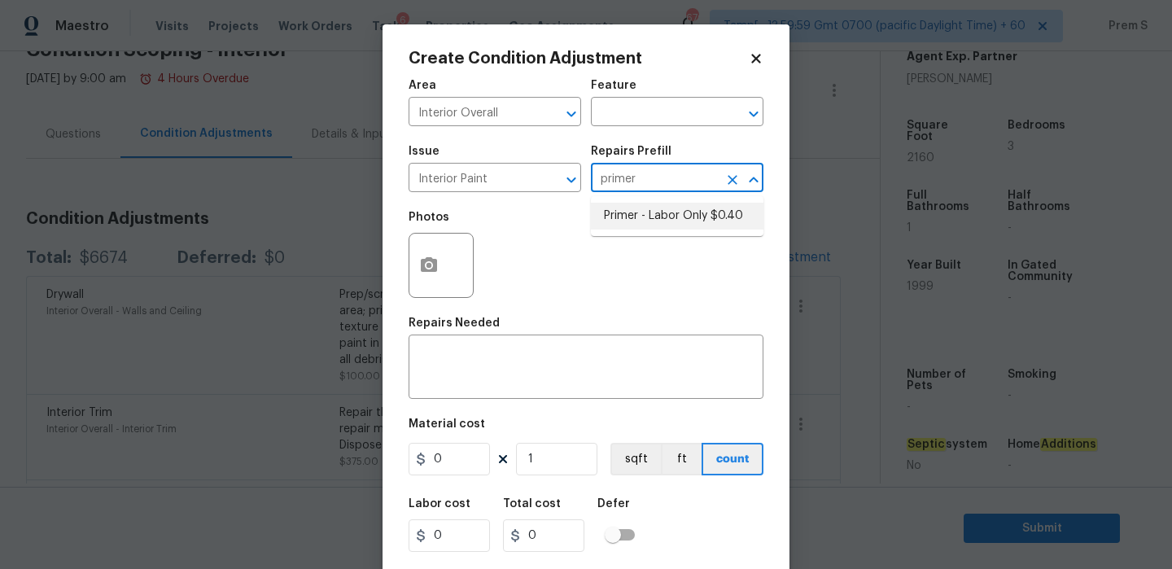
type input "0.4"
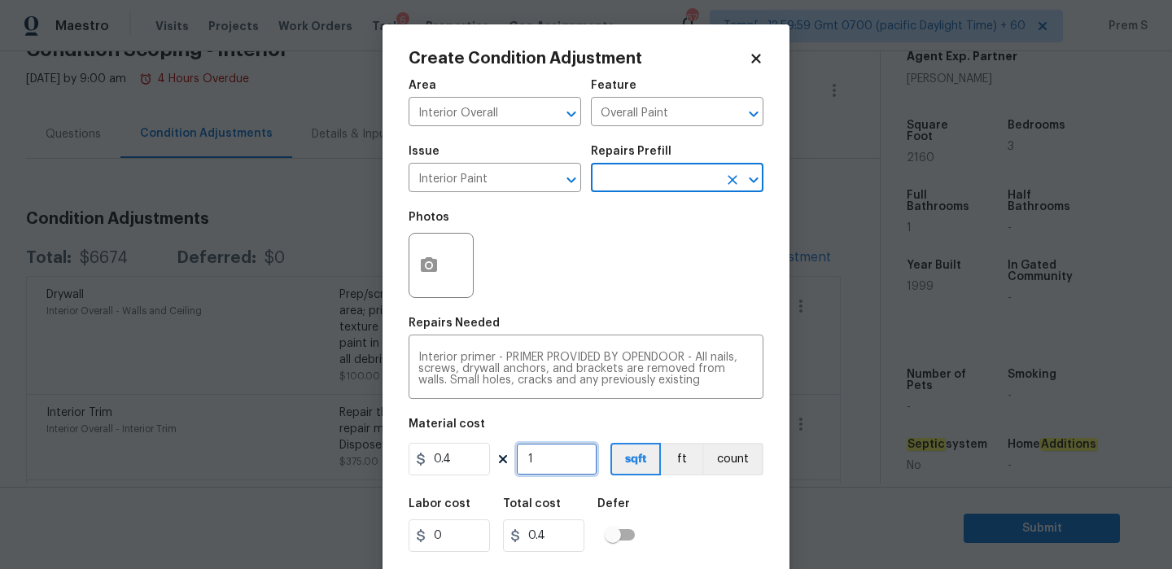
click at [544, 458] on input "1" at bounding box center [556, 459] width 81 height 33
type input "3"
type input "1.2"
type input "30"
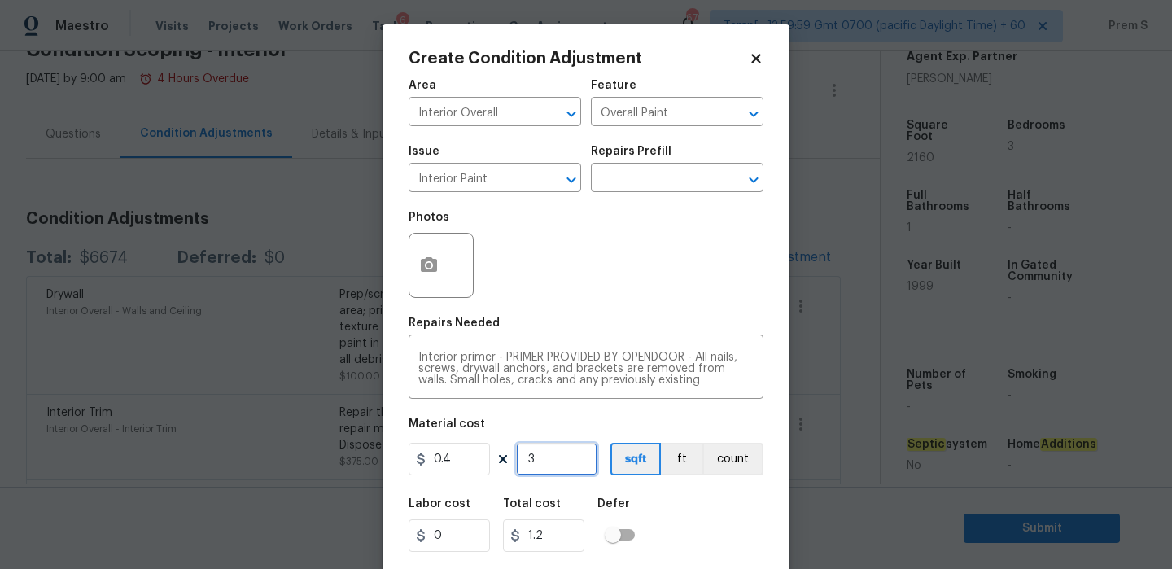
type input "12"
type input "300"
type input "120"
type input "300"
click at [708, 497] on div "Labor cost 0 Total cost 120 Defer" at bounding box center [586, 525] width 355 height 73
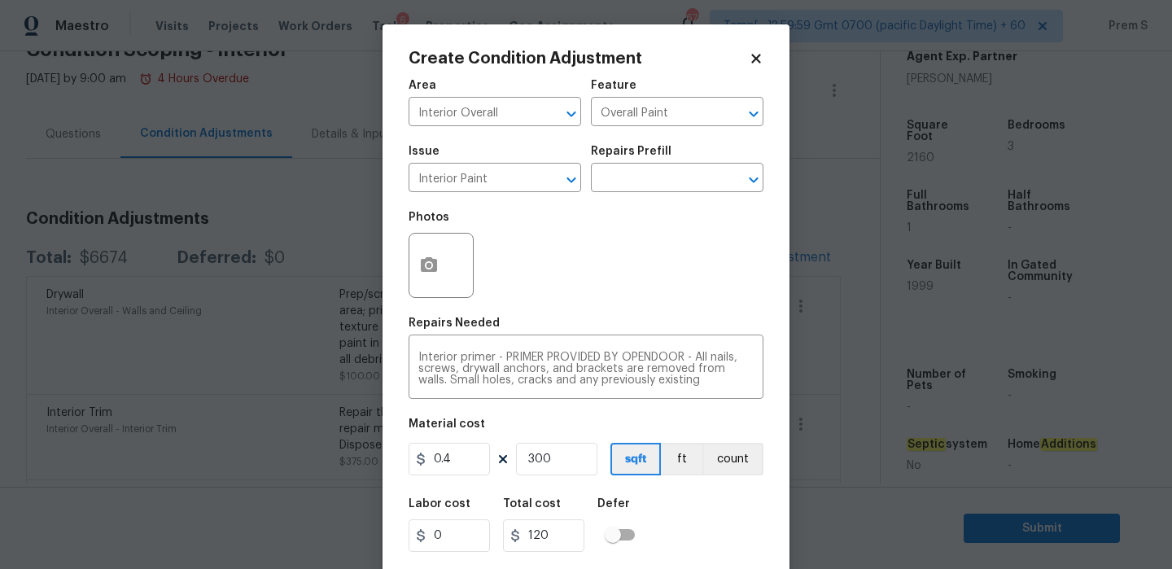
scroll to position [39, 0]
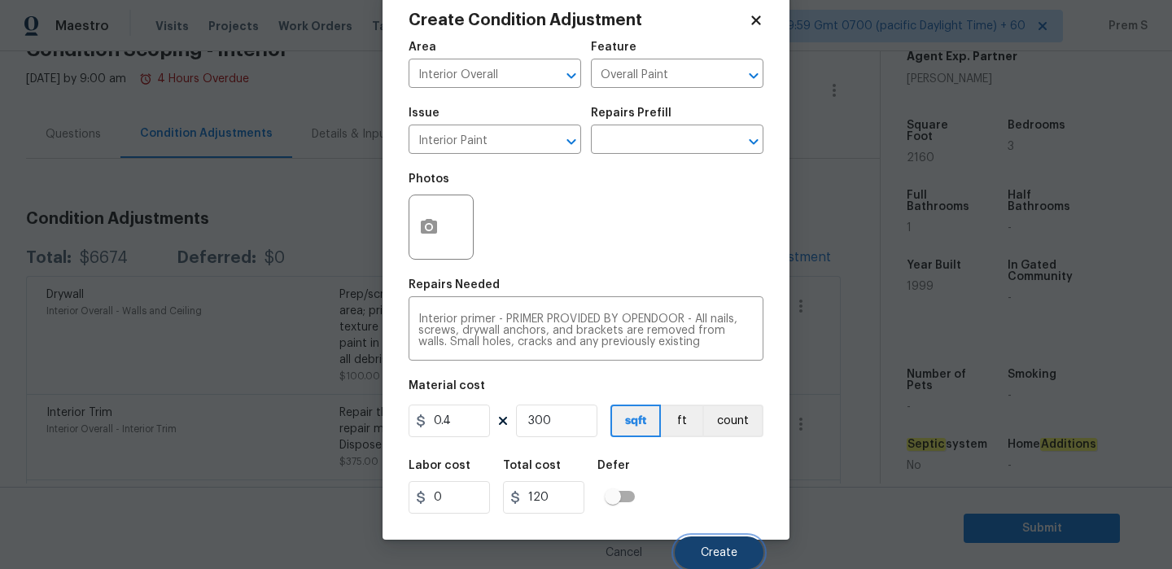
click at [719, 550] on span "Create" at bounding box center [719, 553] width 37 height 12
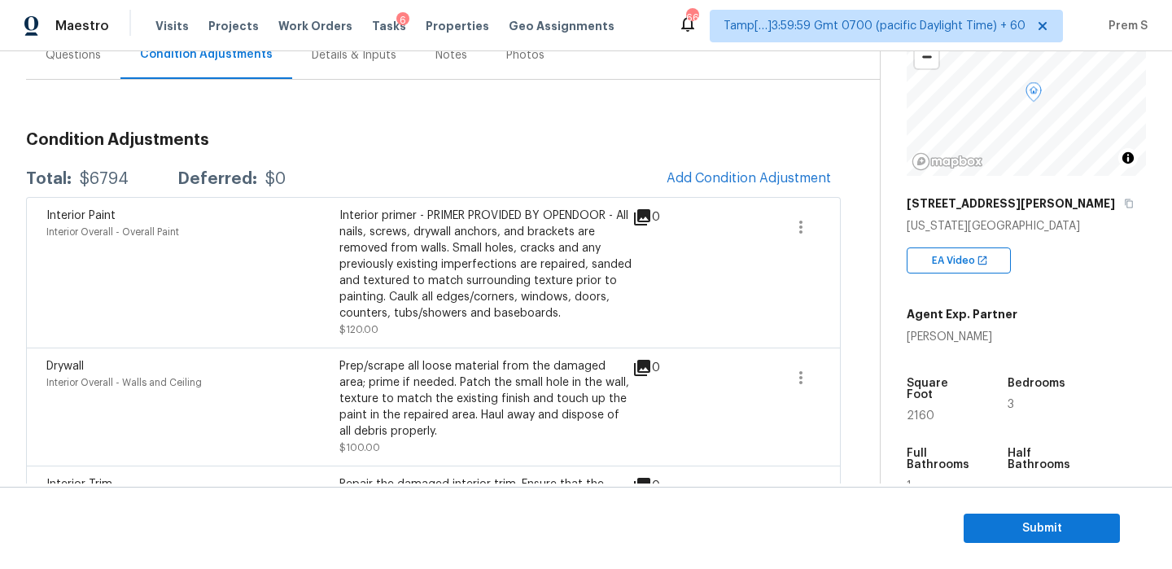
scroll to position [259, 0]
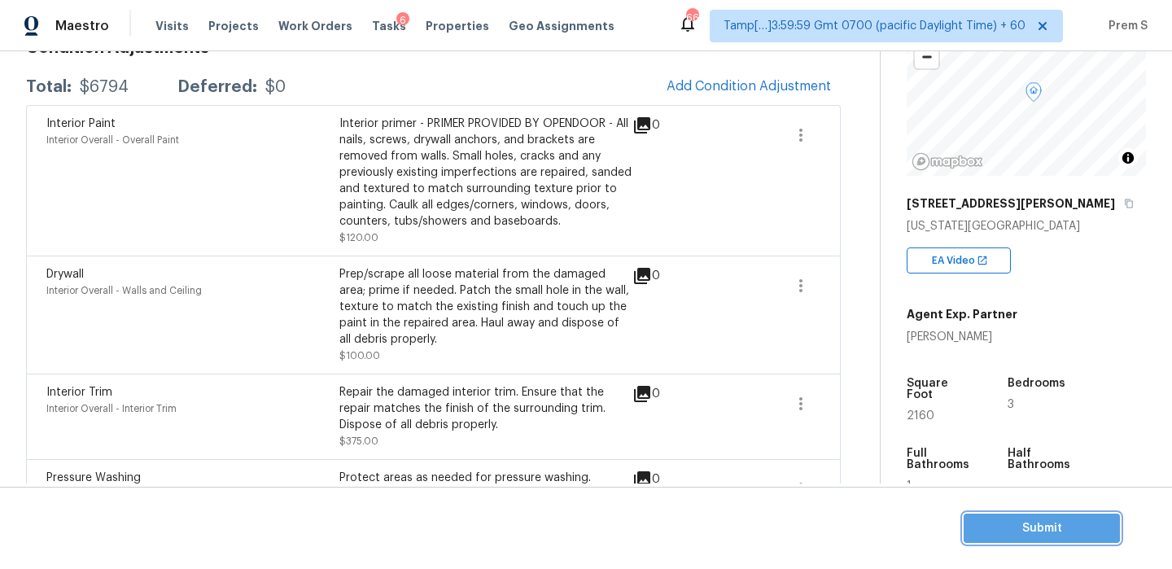
click at [1001, 519] on span "Submit" at bounding box center [1042, 529] width 130 height 20
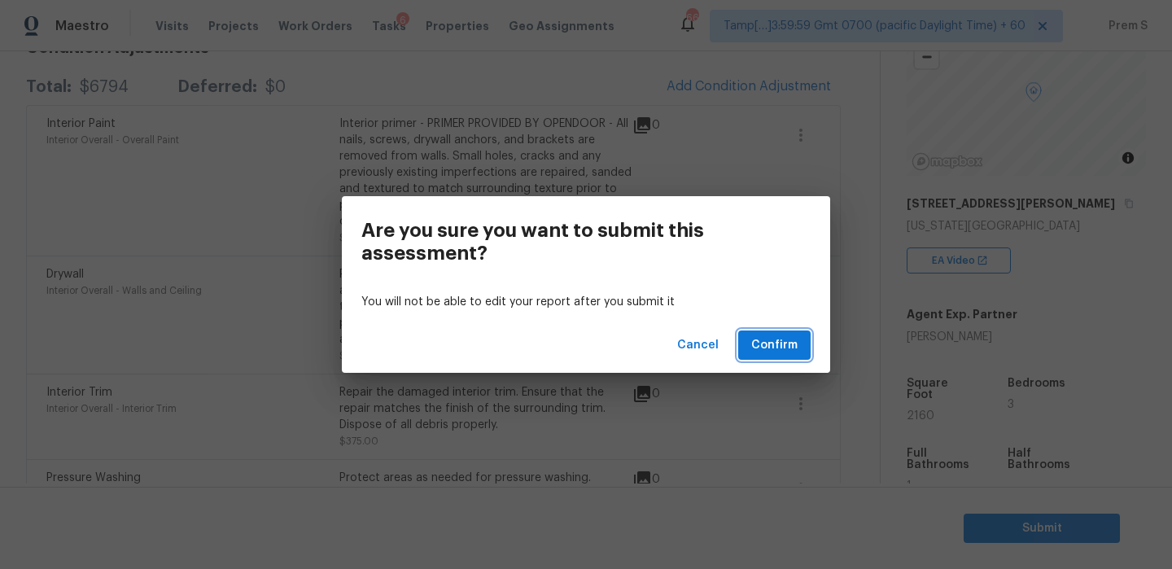
click at [795, 358] on button "Confirm" at bounding box center [774, 346] width 72 height 30
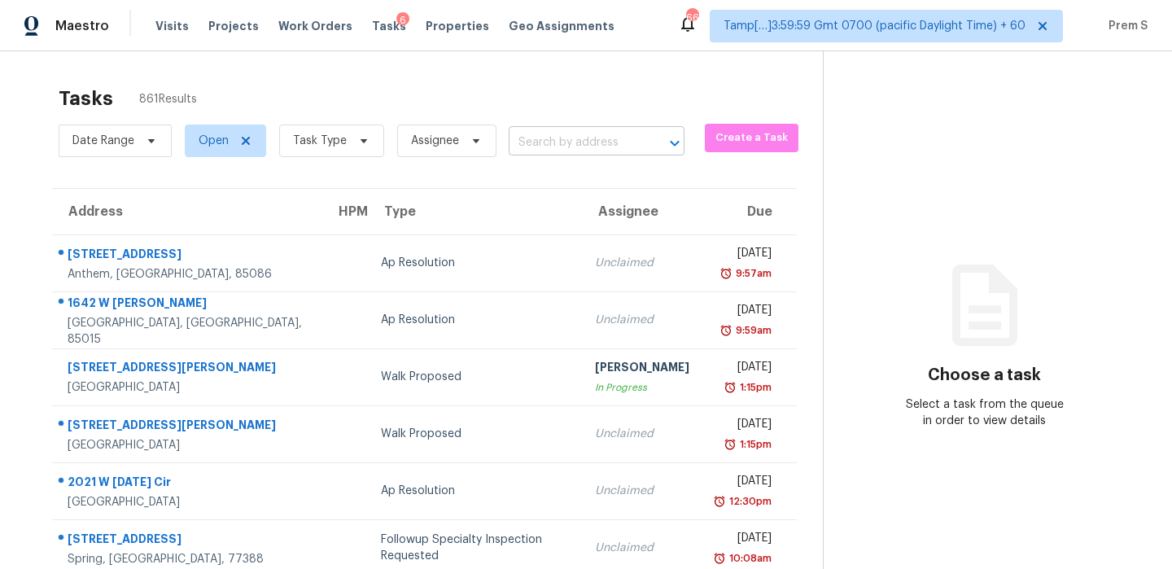
click at [635, 142] on input "text" at bounding box center [574, 142] width 130 height 25
paste input "5 Harrison Ave, Wakefield, MA 01880"
type input "5 Harrison Ave, Wakefield, MA 01880"
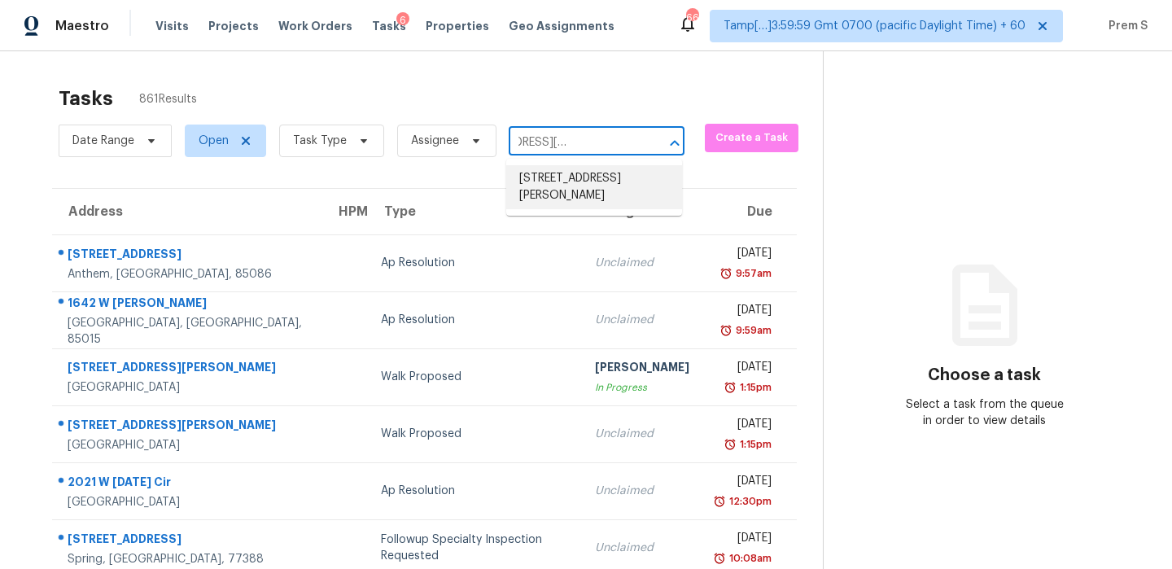
click at [590, 188] on li "5 Harrison Ave, Wakefield, MA 01880" at bounding box center [594, 187] width 176 height 44
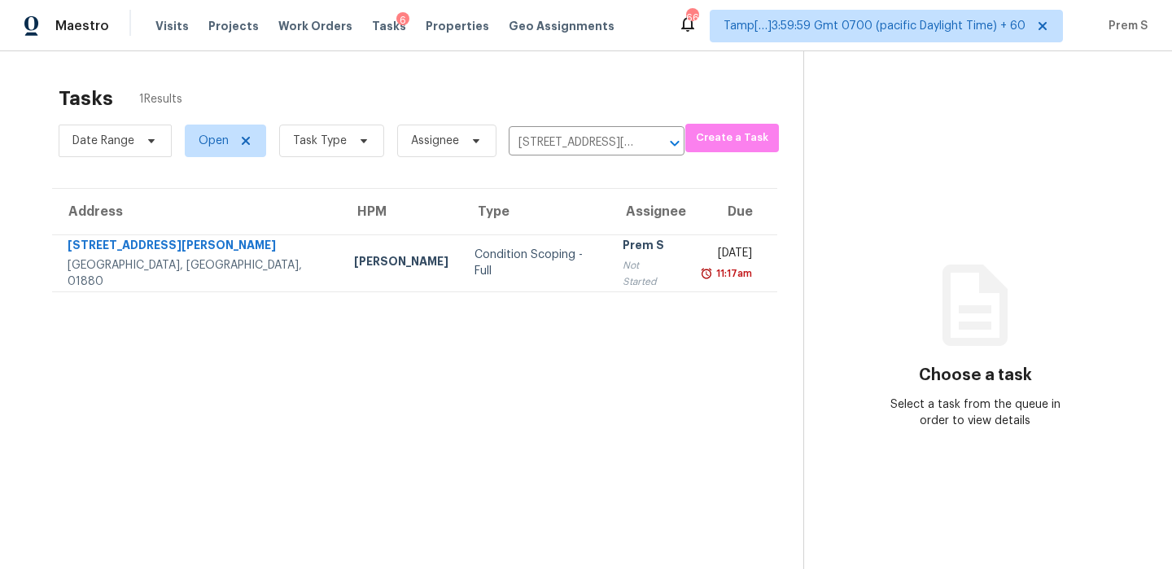
click at [610, 252] on td "Prem S Not Started" at bounding box center [649, 262] width 79 height 57
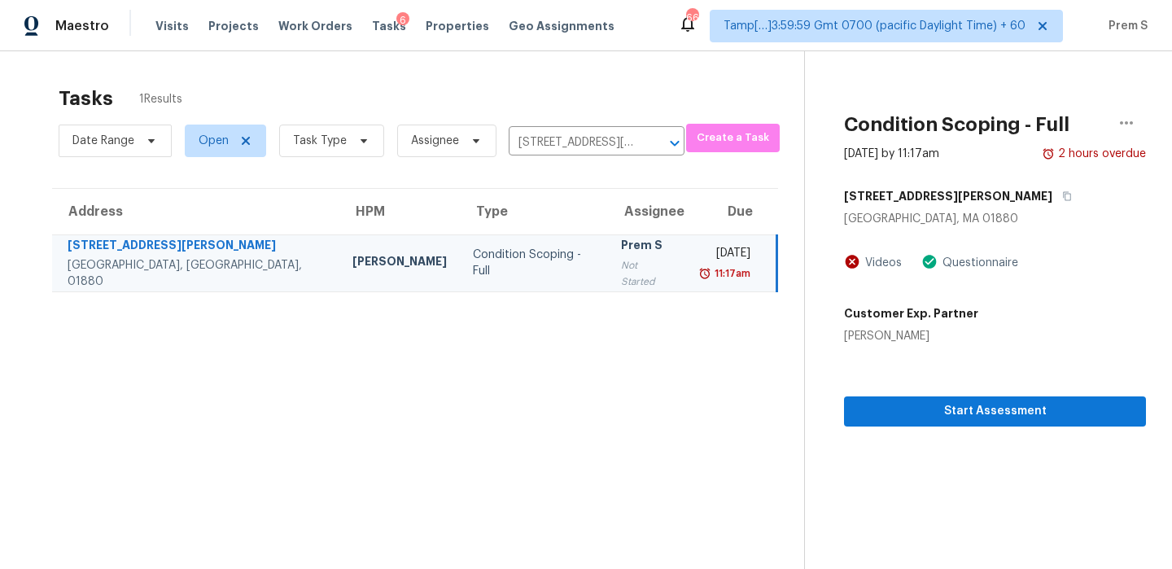
scroll to position [51, 0]
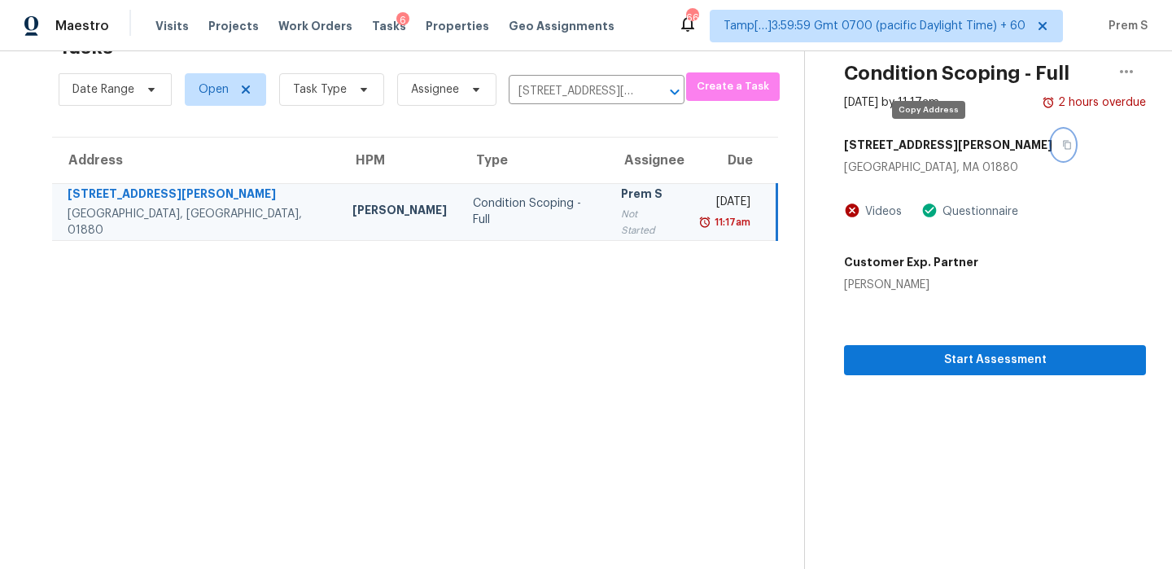
click at [1063, 149] on icon "button" at bounding box center [1068, 145] width 10 height 10
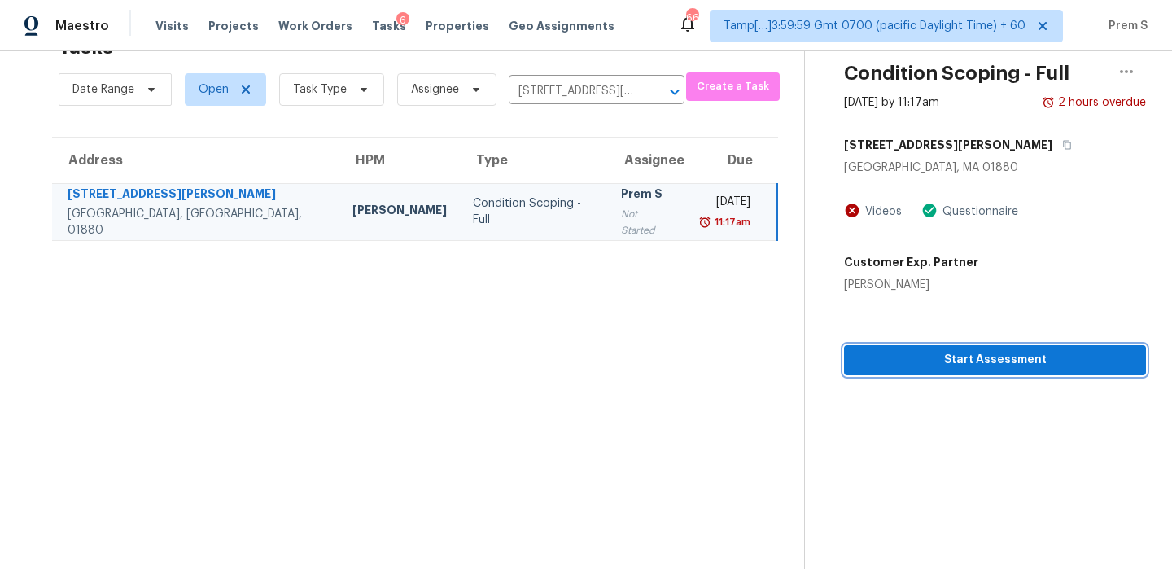
click at [991, 366] on span "Start Assessment" at bounding box center [995, 360] width 276 height 20
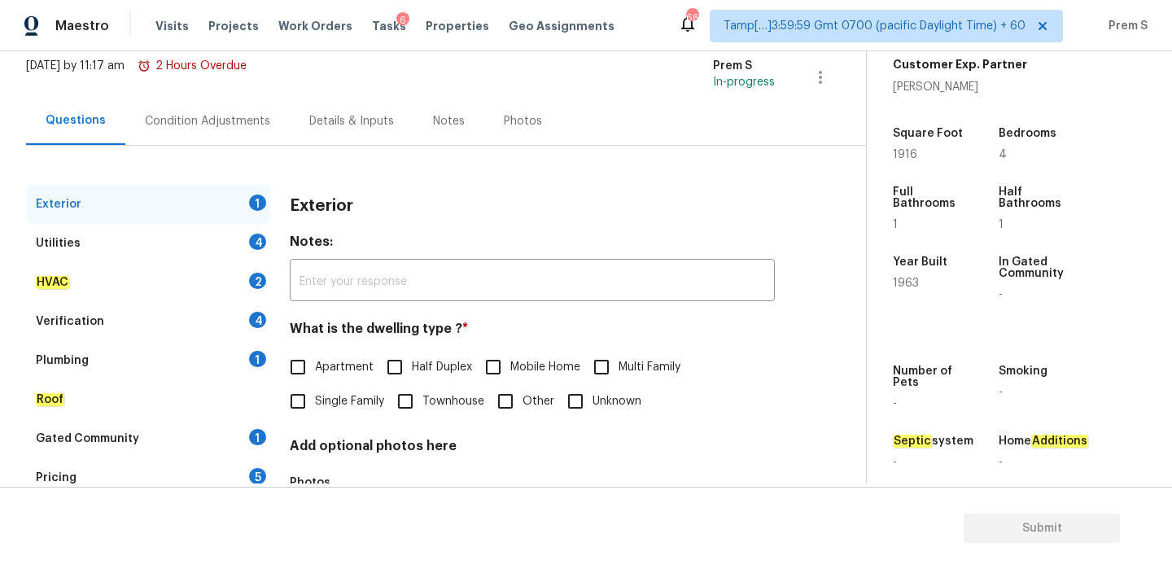
scroll to position [215, 0]
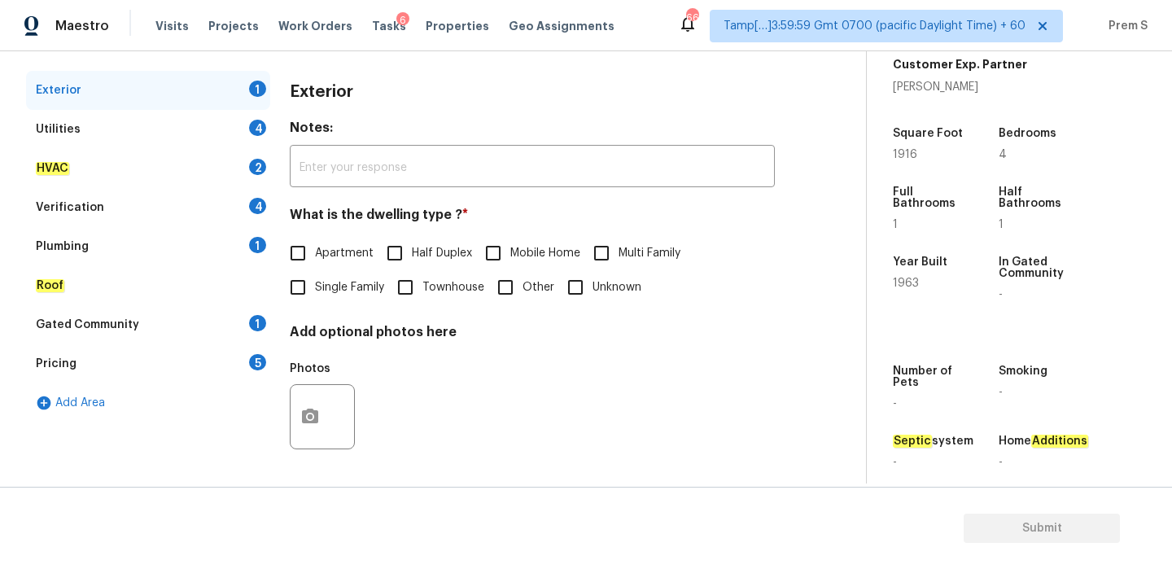
click at [340, 288] on span "Single Family" at bounding box center [349, 287] width 69 height 17
click at [315, 288] on input "Single Family" at bounding box center [298, 287] width 34 height 34
checkbox input "true"
click at [246, 123] on div "Utilities 4" at bounding box center [148, 129] width 244 height 39
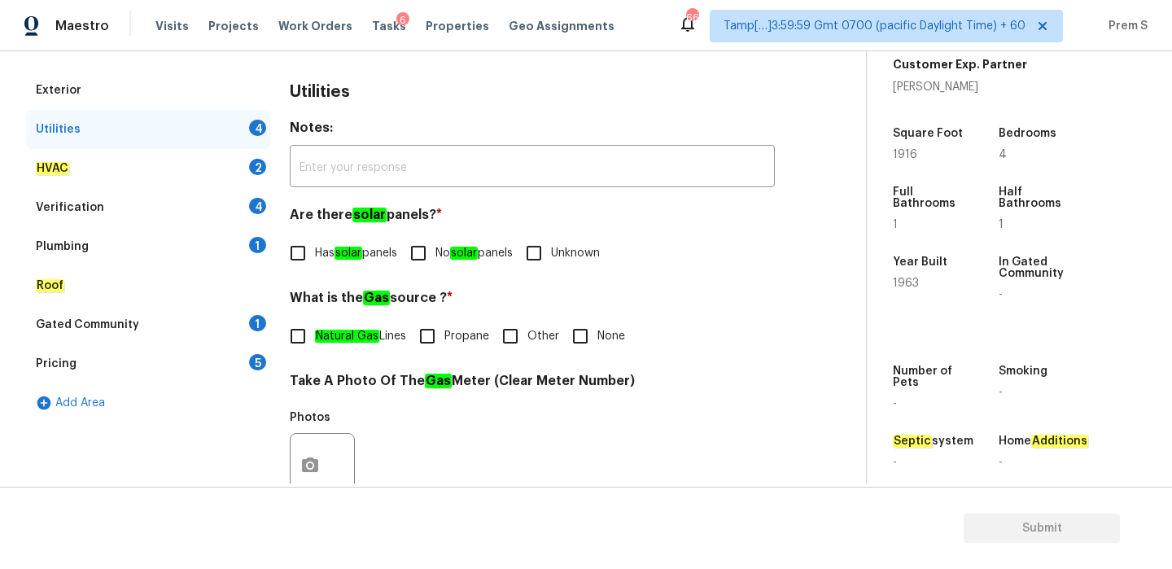
click at [433, 252] on input "No solar panels" at bounding box center [418, 253] width 34 height 34
checkbox input "true"
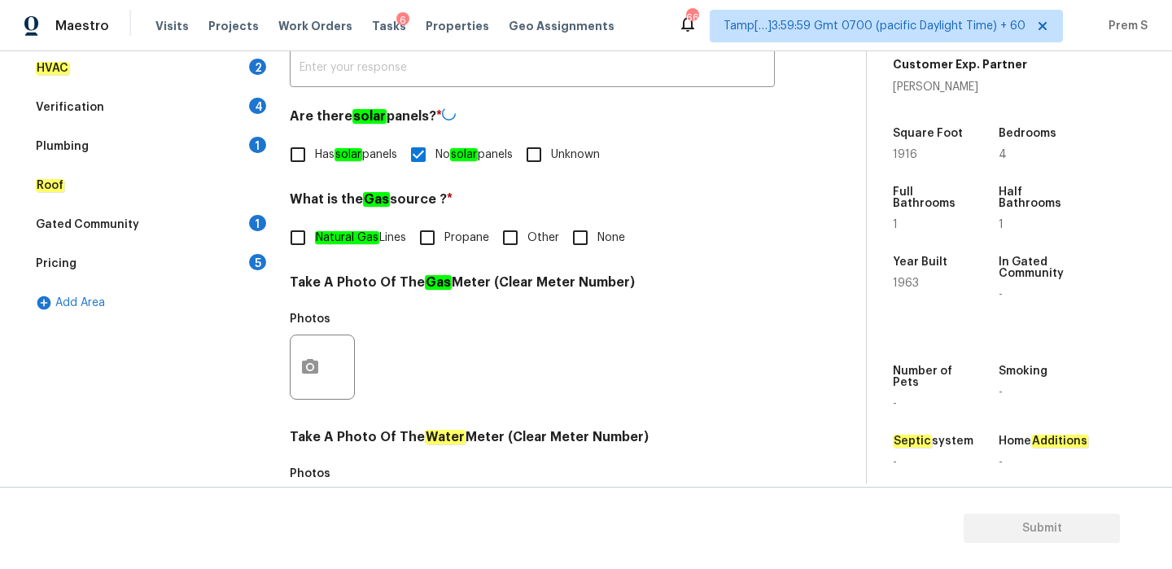
scroll to position [480, 0]
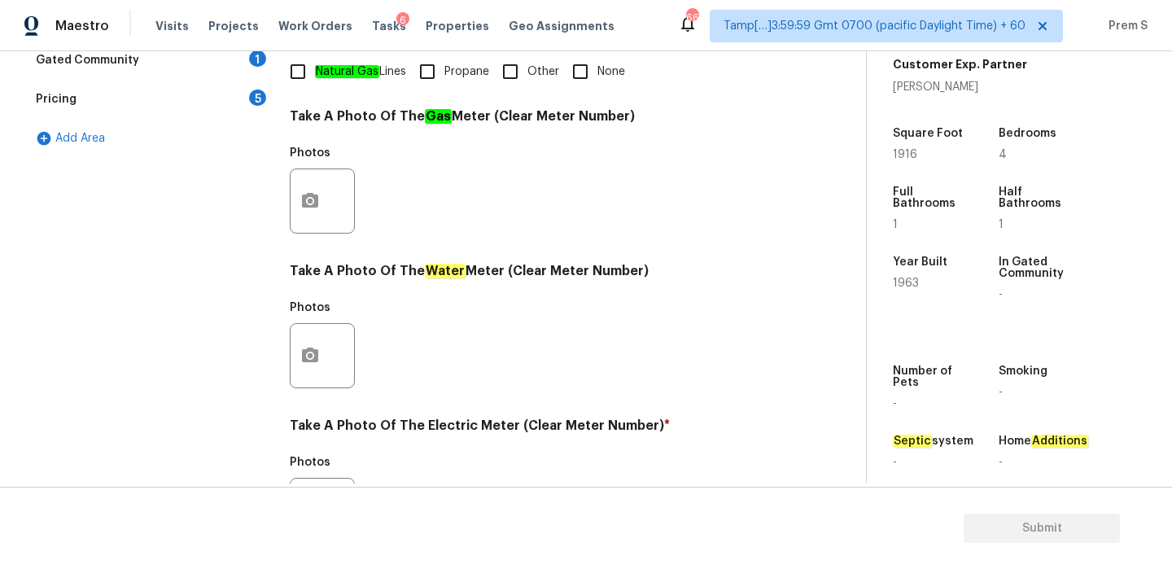
click at [524, 74] on input "Other" at bounding box center [510, 72] width 34 height 34
checkbox input "true"
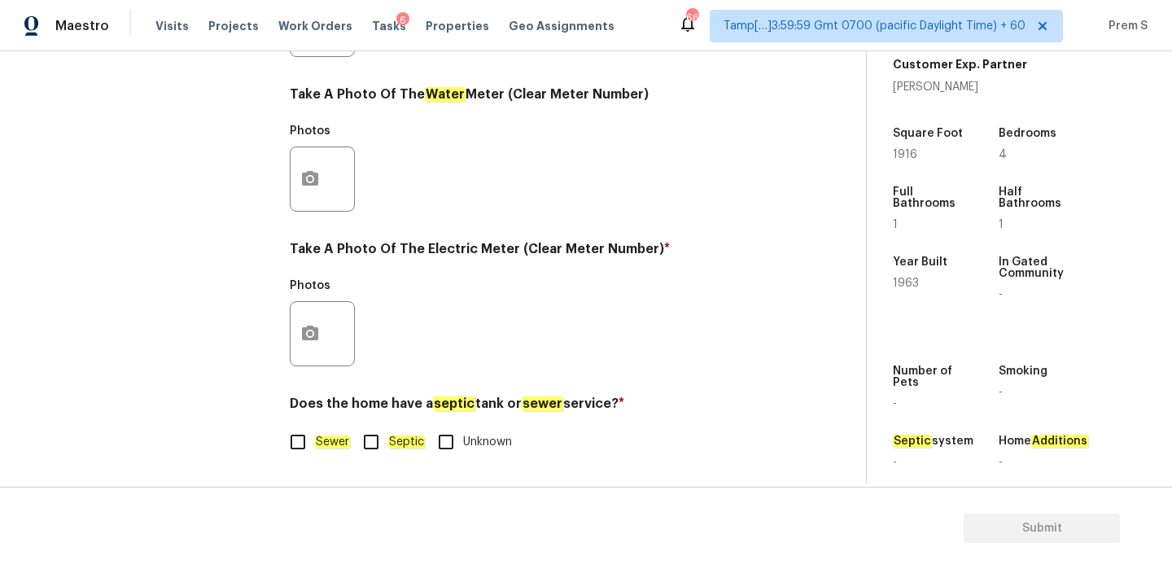
click at [307, 432] on input "Sewer" at bounding box center [298, 442] width 34 height 34
checkbox input "true"
click at [316, 328] on icon "button" at bounding box center [310, 333] width 16 height 15
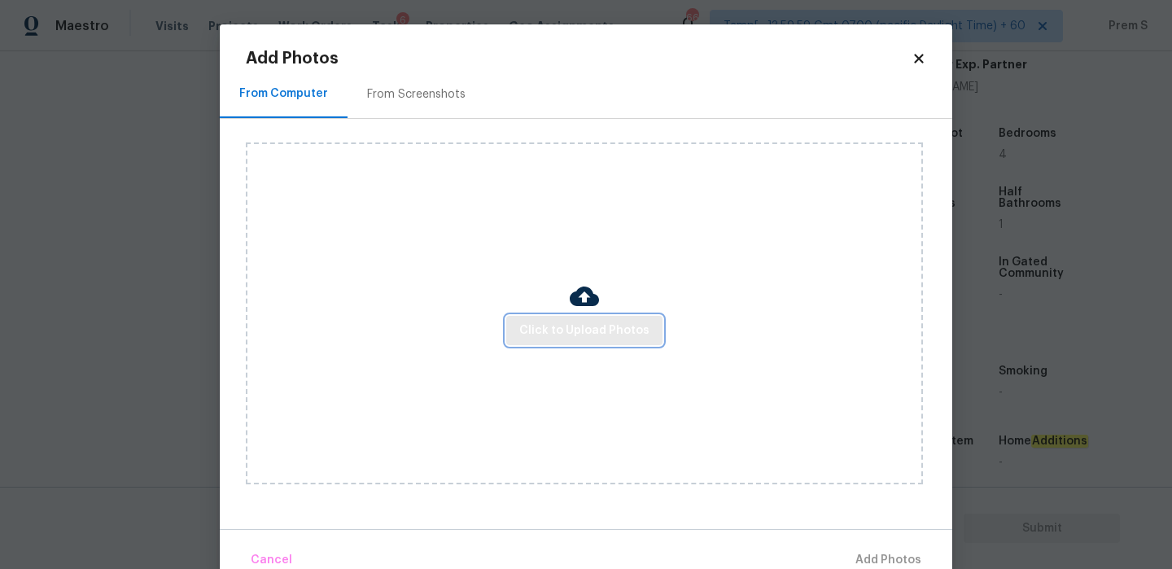
click at [597, 336] on span "Click to Upload Photos" at bounding box center [584, 331] width 130 height 20
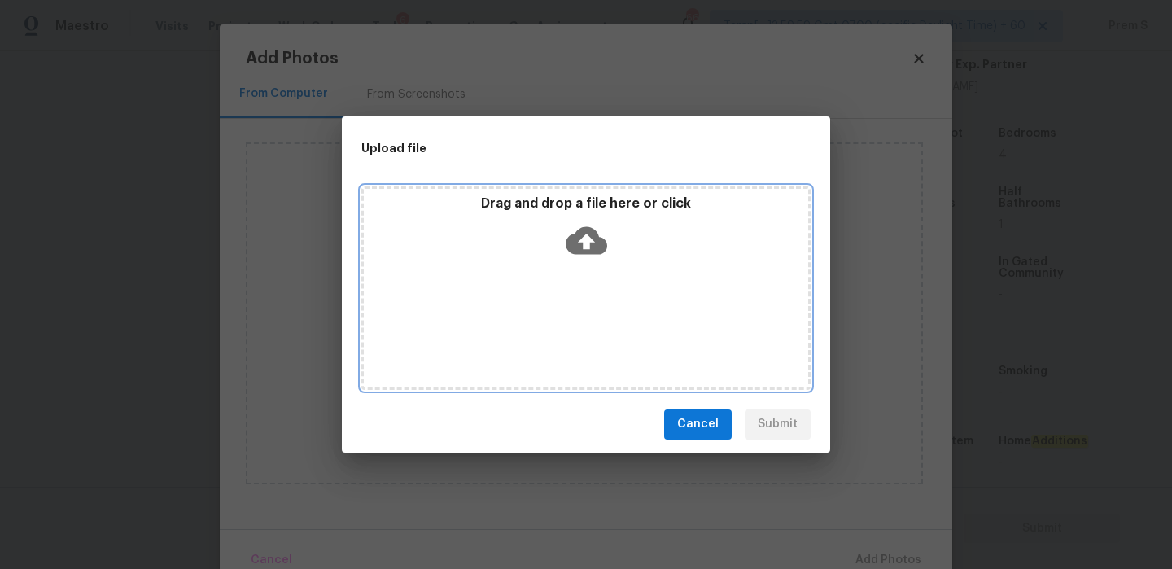
click at [596, 236] on icon at bounding box center [587, 240] width 42 height 28
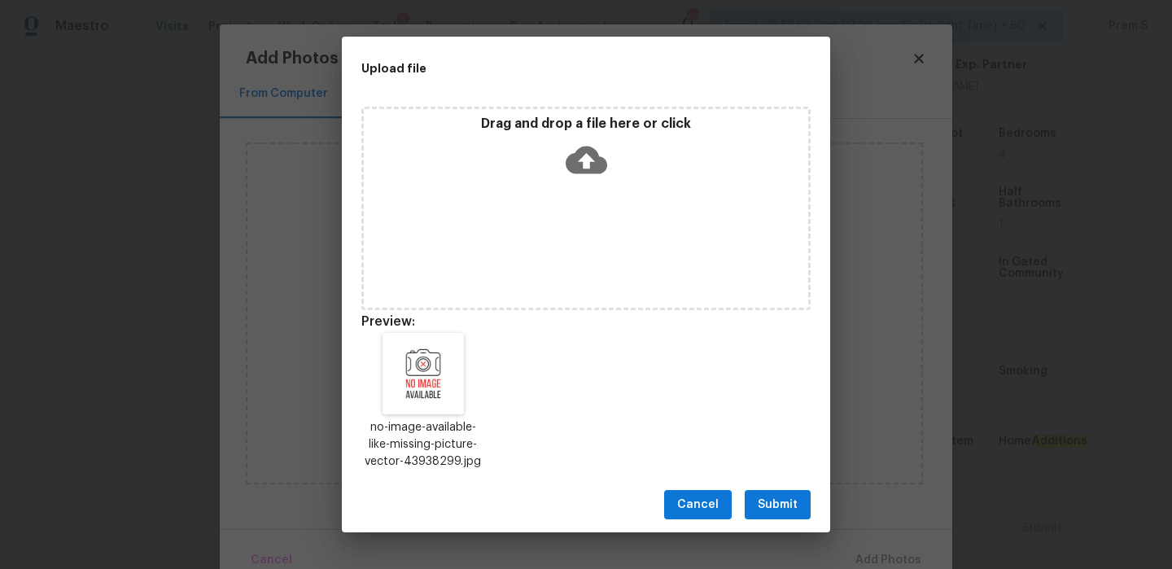
click at [779, 504] on span "Submit" at bounding box center [778, 505] width 40 height 20
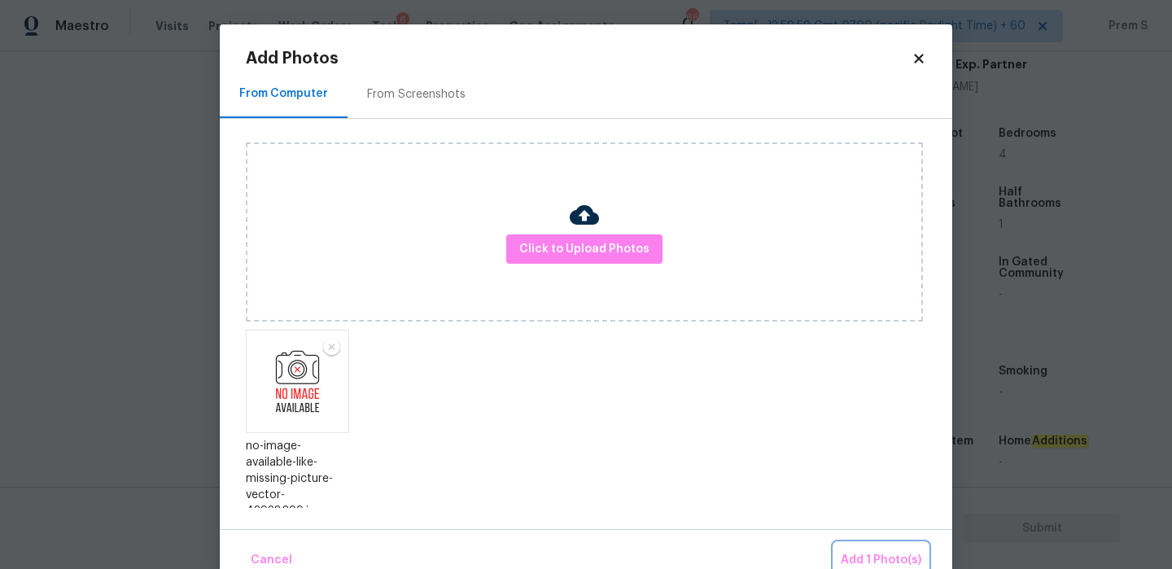
click at [854, 551] on span "Add 1 Photo(s)" at bounding box center [881, 560] width 81 height 20
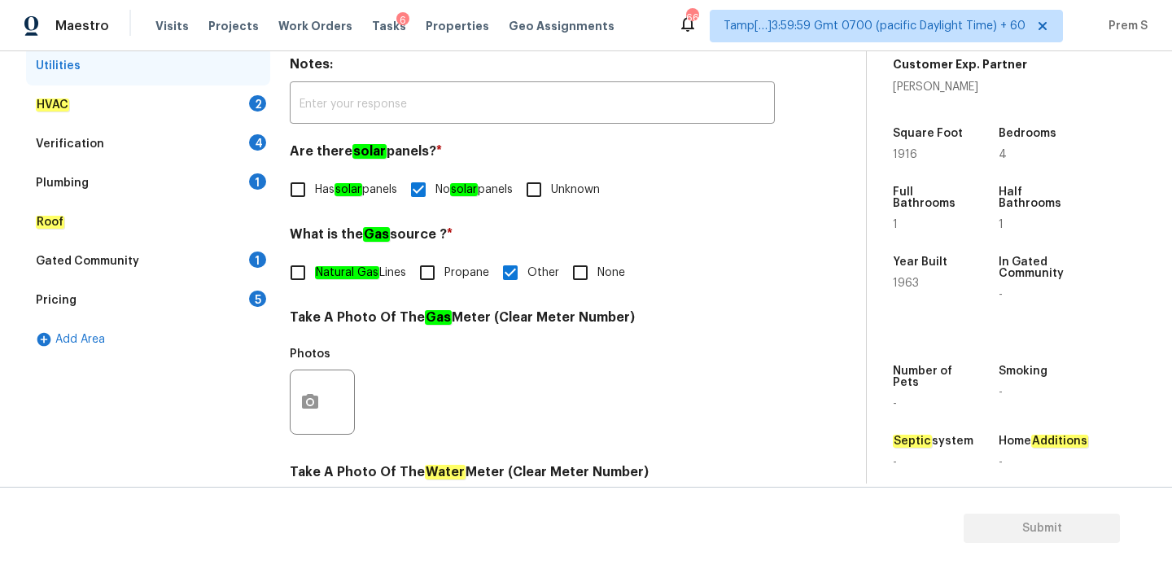
scroll to position [243, 0]
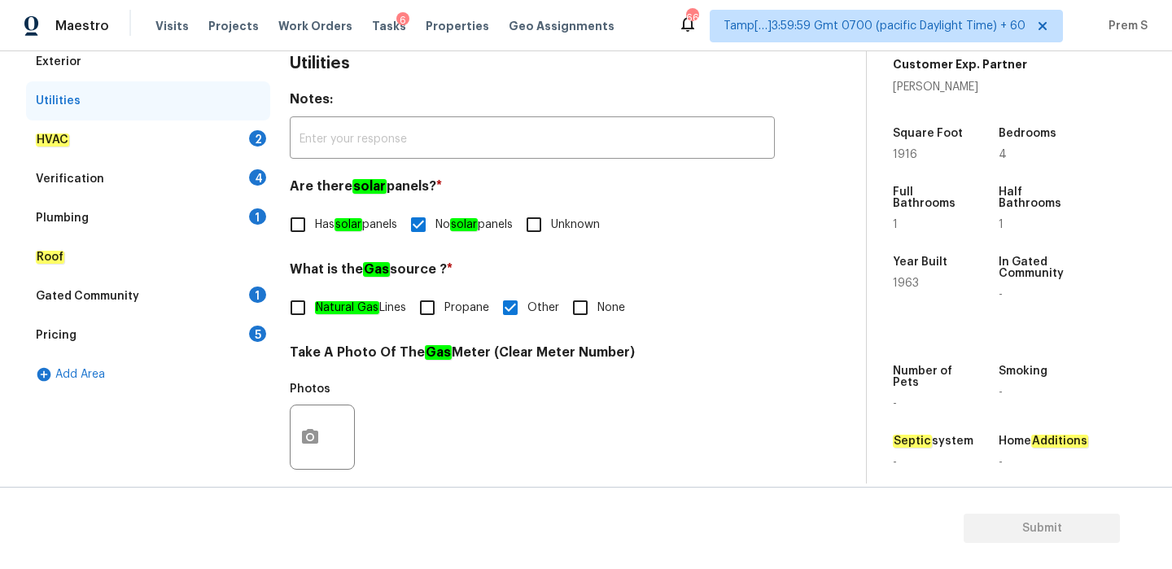
click at [254, 138] on div "2" at bounding box center [257, 138] width 17 height 16
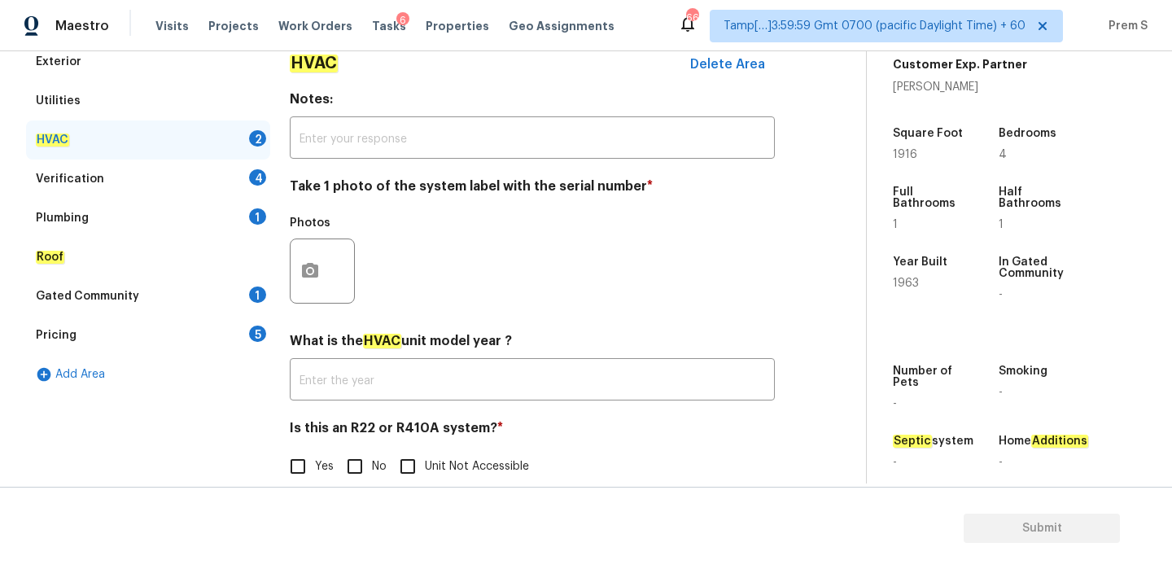
click at [354, 475] on input "No" at bounding box center [355, 466] width 34 height 34
checkbox input "true"
click at [310, 275] on icon "button" at bounding box center [310, 270] width 16 height 15
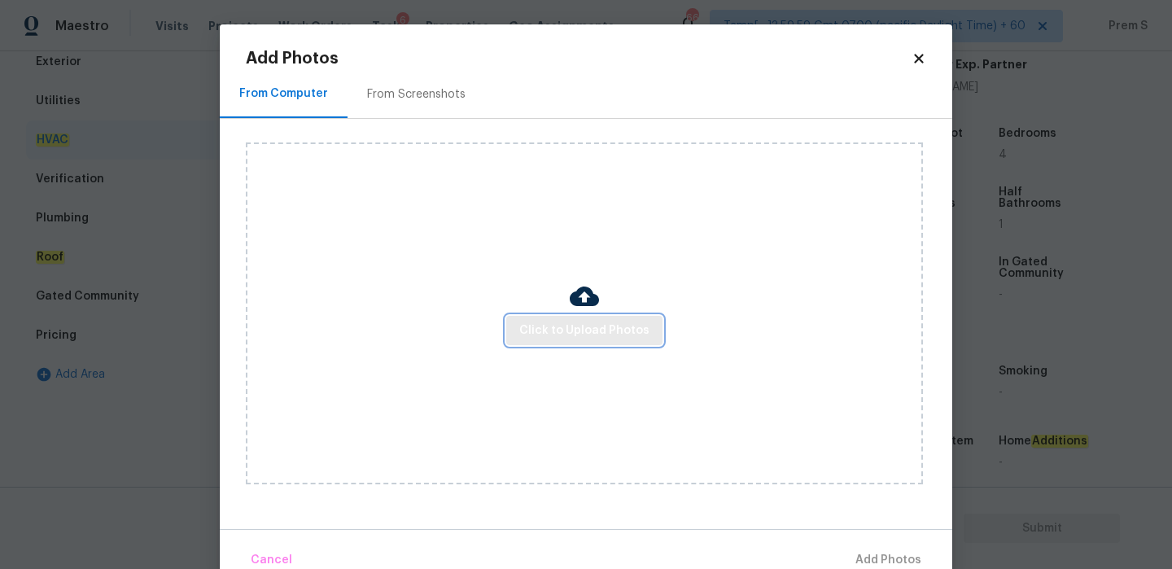
click at [581, 339] on span "Click to Upload Photos" at bounding box center [584, 331] width 130 height 20
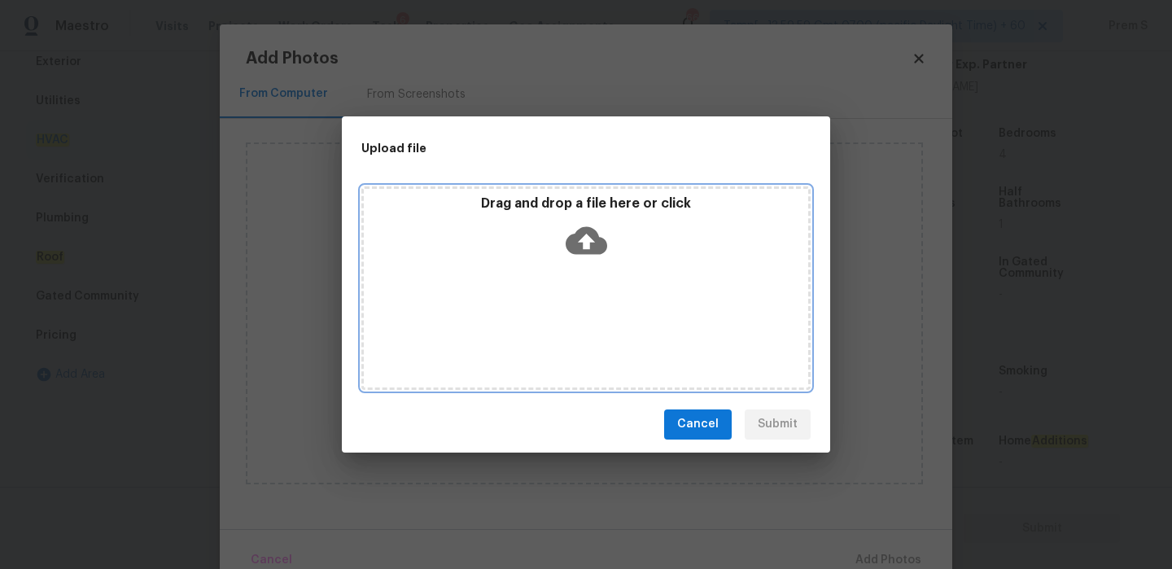
click at [588, 234] on icon at bounding box center [587, 241] width 42 height 42
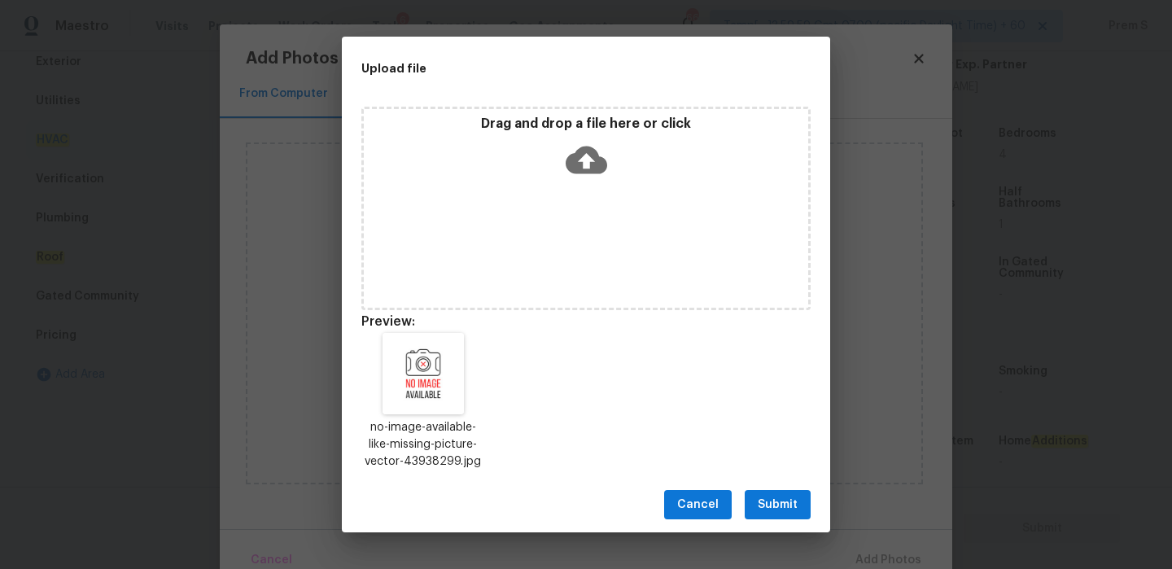
click at [779, 493] on button "Submit" at bounding box center [778, 505] width 66 height 30
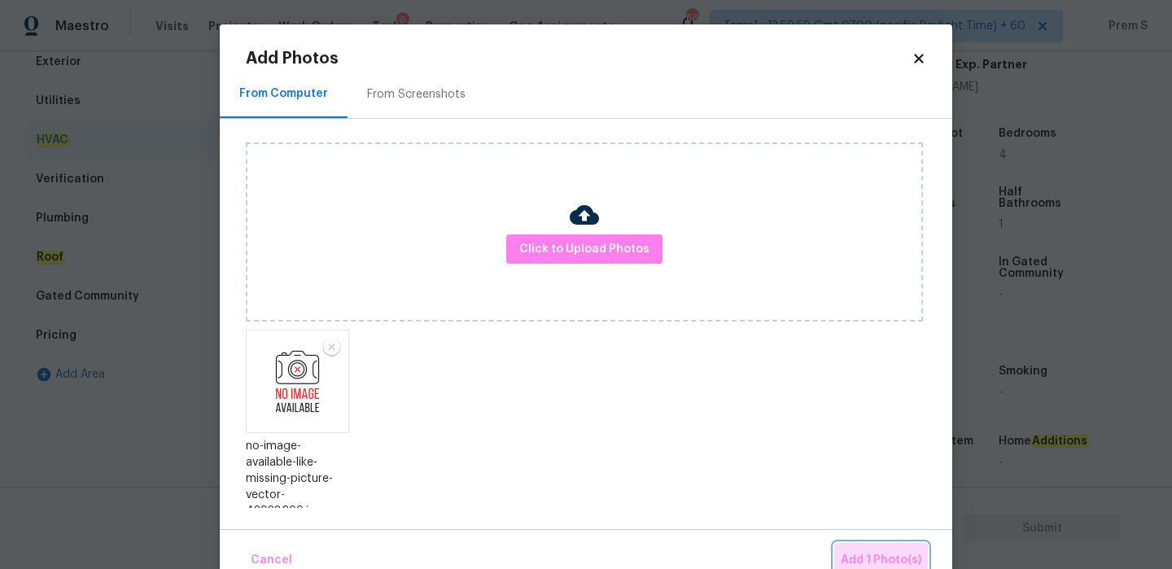
click at [857, 544] on button "Add 1 Photo(s)" at bounding box center [882, 560] width 94 height 35
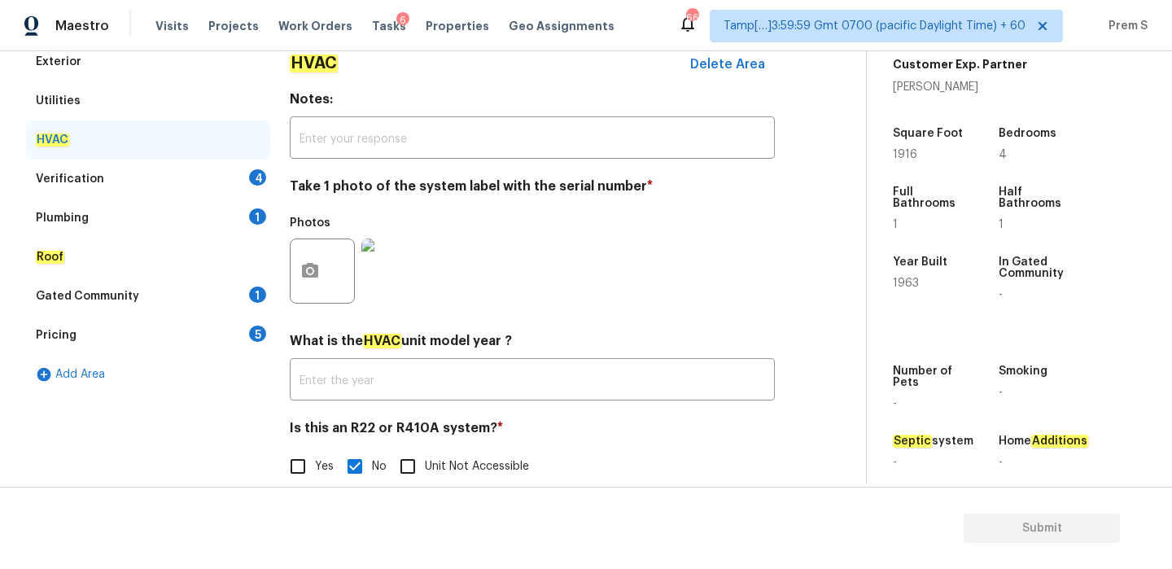
click at [269, 185] on div "Verification 4" at bounding box center [148, 179] width 244 height 39
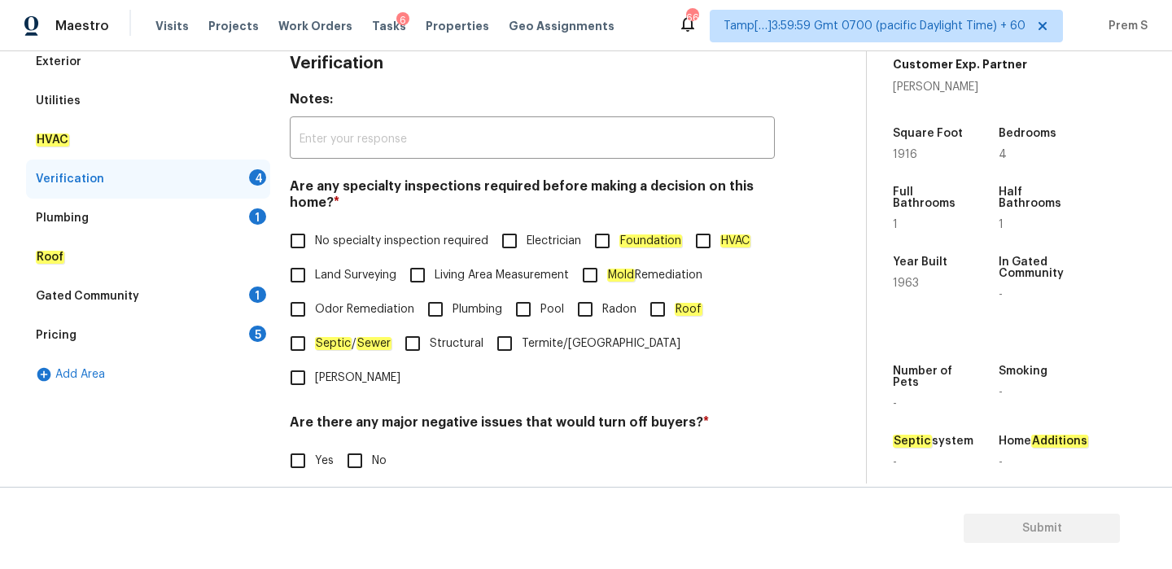
click at [308, 243] on input "No specialty inspection required" at bounding box center [298, 241] width 34 height 34
checkbox input "true"
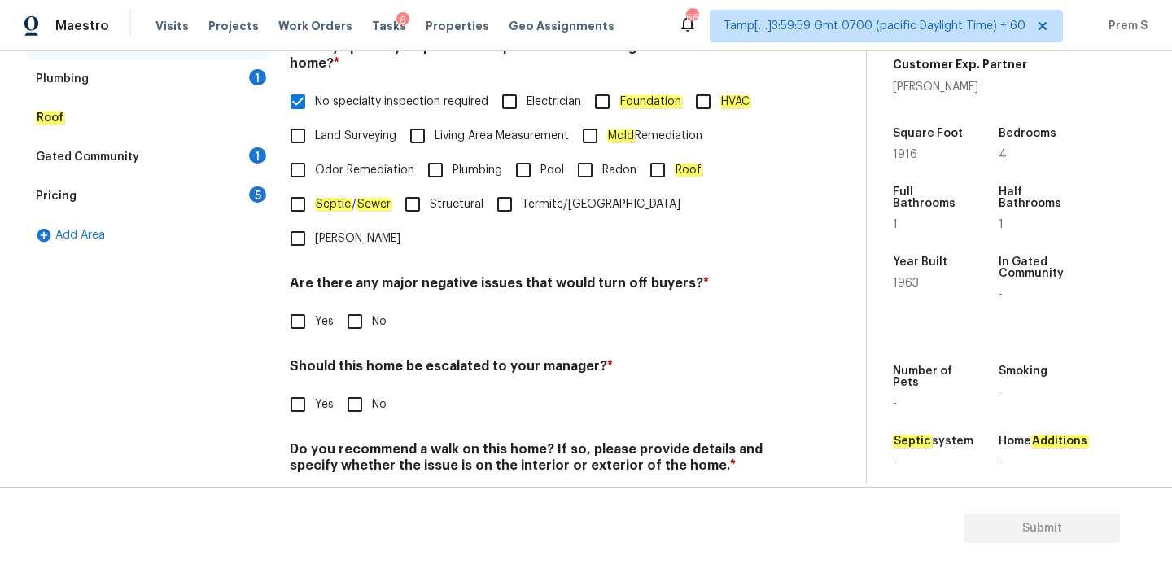
click at [359, 305] on input "No" at bounding box center [355, 322] width 34 height 34
checkbox input "true"
click at [353, 388] on input "No" at bounding box center [355, 405] width 34 height 34
checkbox input "true"
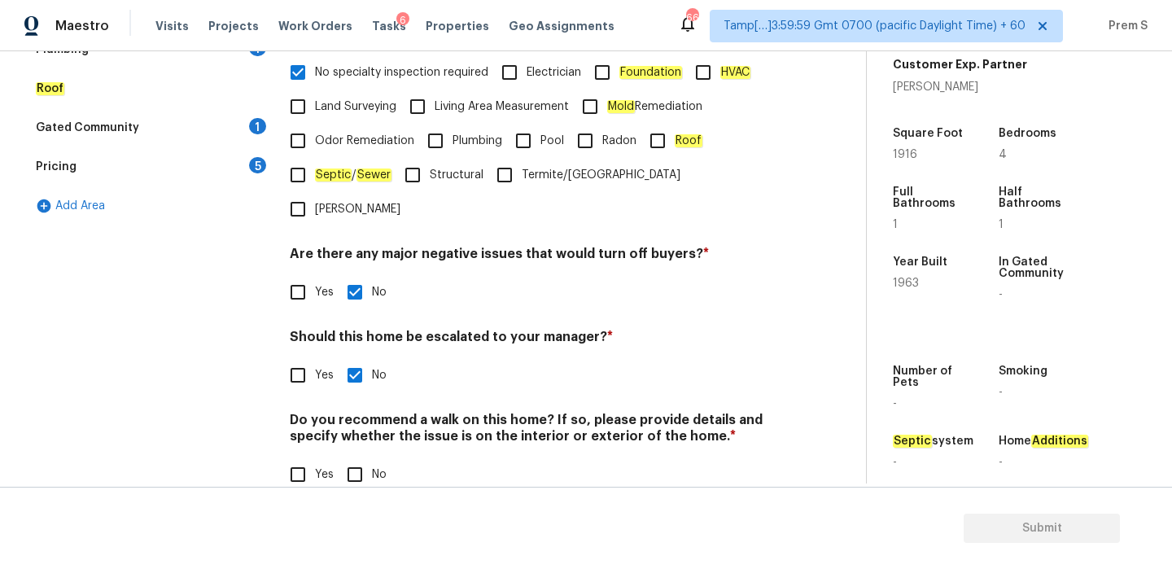
scroll to position [410, 0]
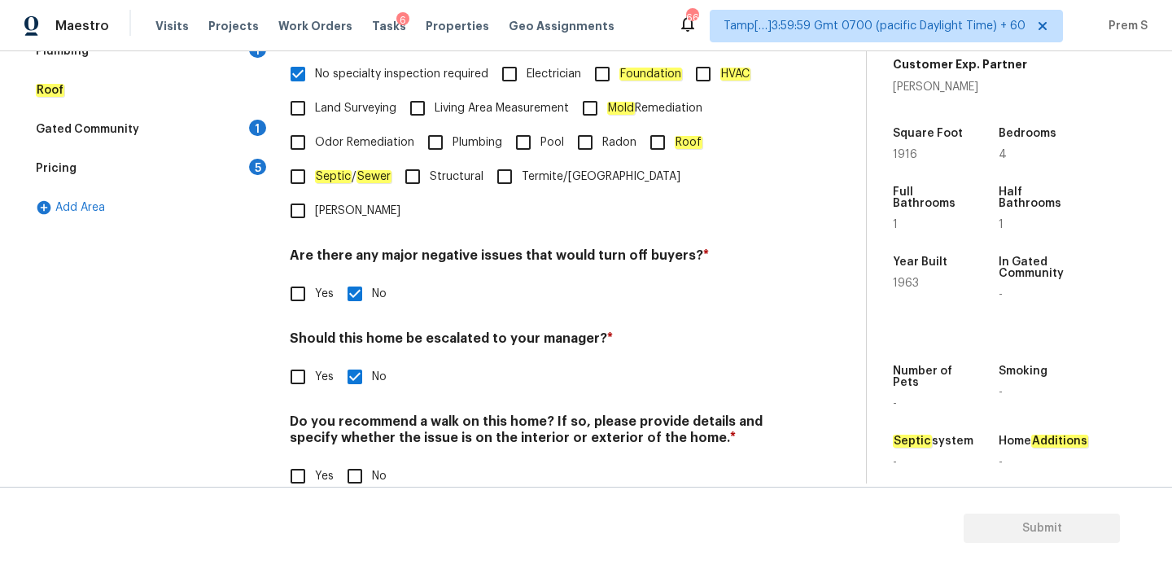
click at [363, 459] on input "No" at bounding box center [355, 476] width 34 height 34
checkbox input "true"
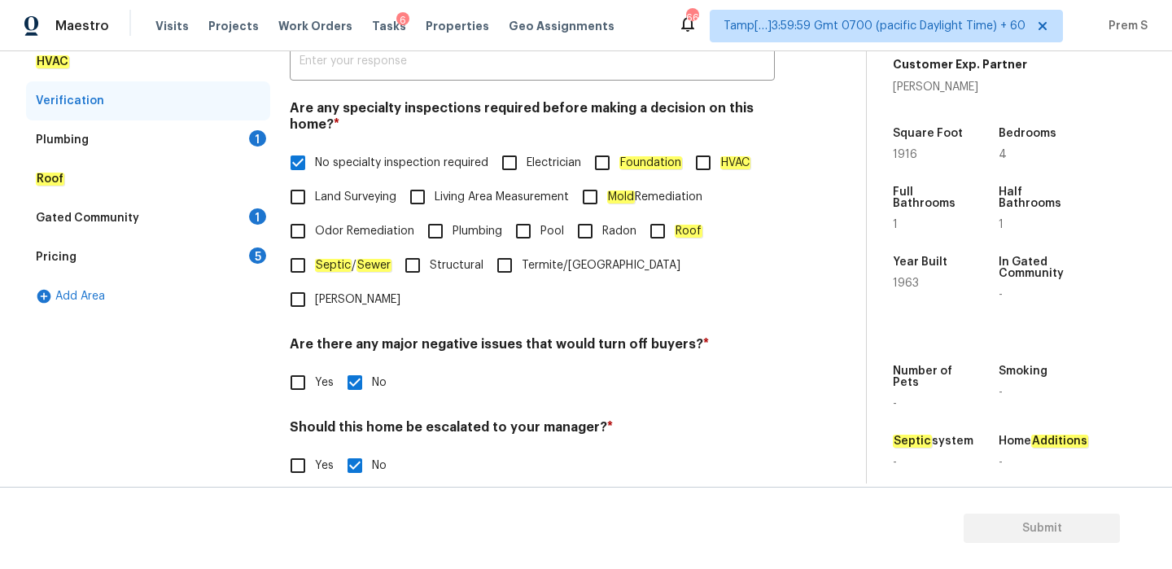
click at [240, 145] on div "Plumbing 1" at bounding box center [148, 139] width 244 height 39
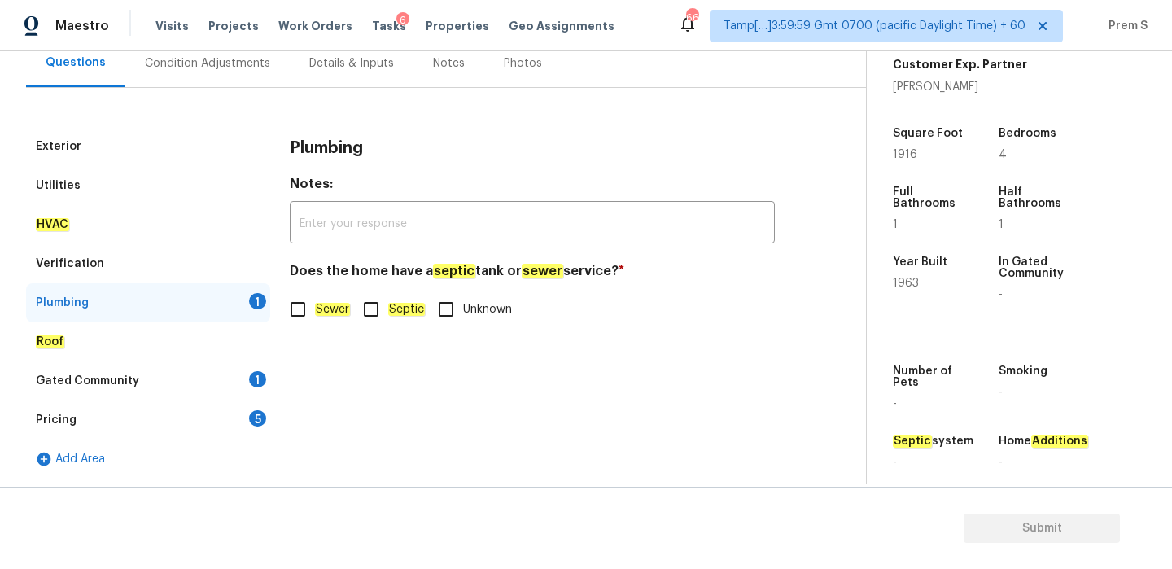
click at [309, 323] on input "Sewer" at bounding box center [298, 309] width 34 height 34
checkbox input "true"
click at [248, 373] on div "Gated Community 1" at bounding box center [148, 380] width 244 height 39
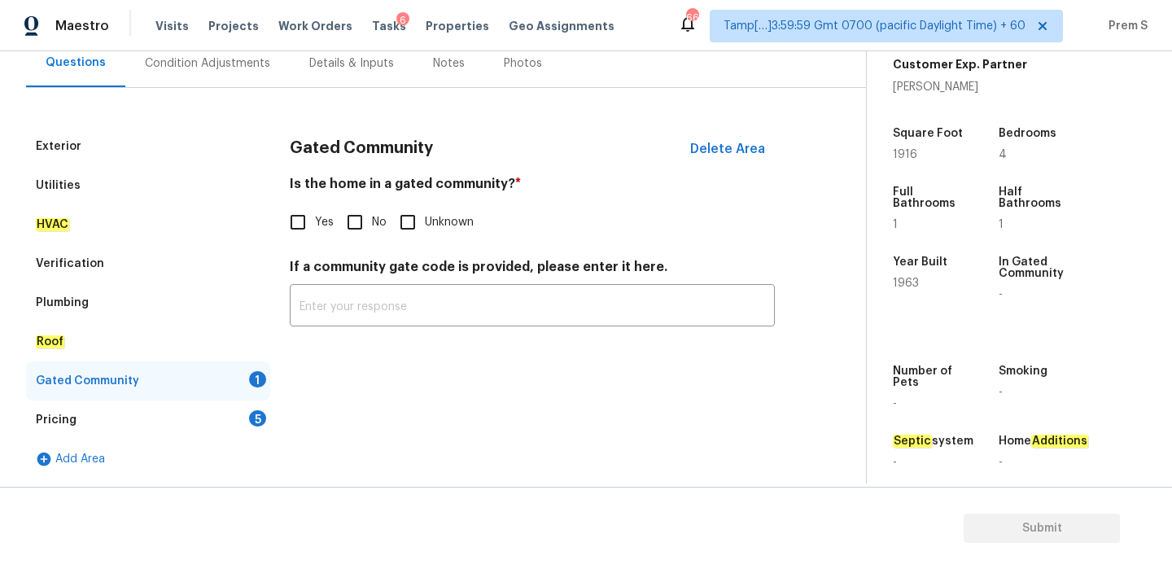
click at [363, 220] on input "No" at bounding box center [355, 222] width 34 height 34
checkbox input "true"
click at [252, 422] on div "5" at bounding box center [257, 418] width 17 height 16
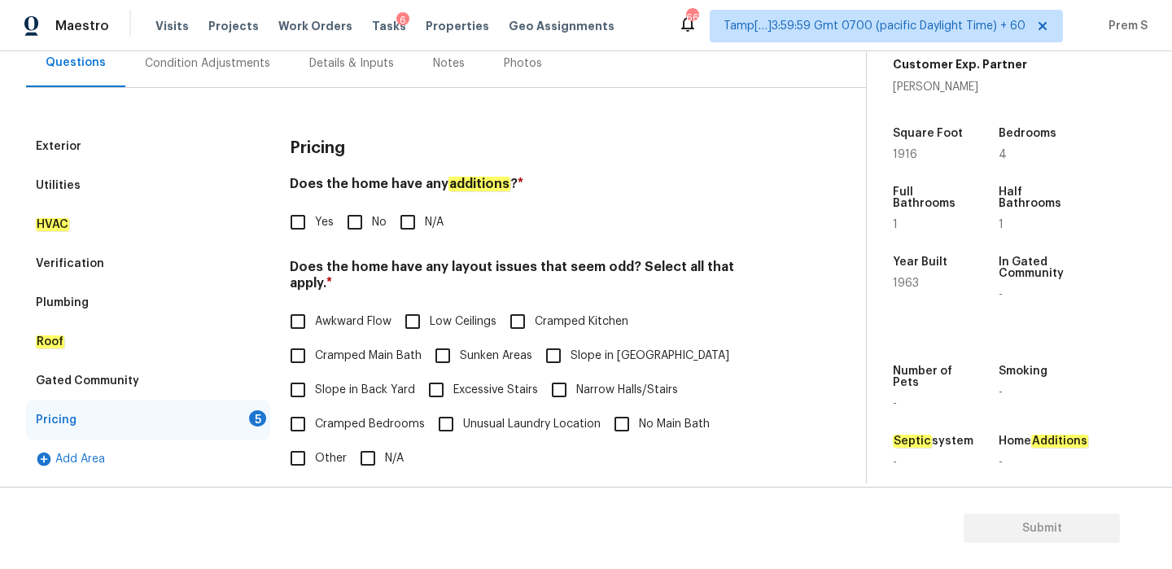
click at [352, 237] on input "No" at bounding box center [355, 222] width 34 height 34
checkbox input "true"
click at [566, 344] on input "Slope in Front Yard" at bounding box center [554, 356] width 34 height 34
checkbox input "true"
click at [355, 389] on label "Slope in Back Yard" at bounding box center [348, 390] width 134 height 34
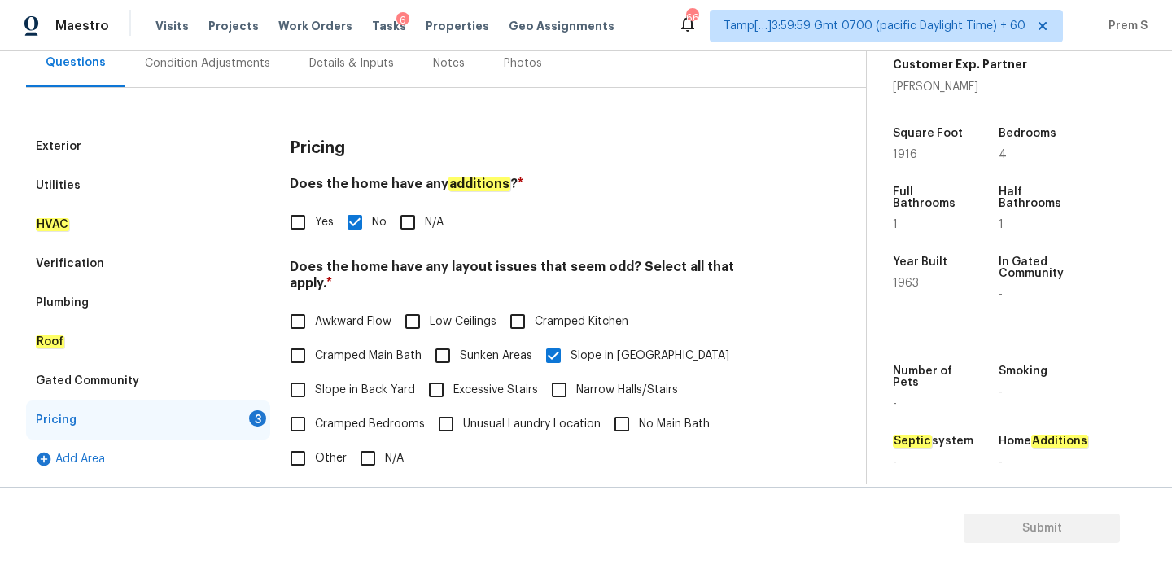
click at [315, 389] on input "Slope in Back Yard" at bounding box center [298, 390] width 34 height 34
checkbox input "true"
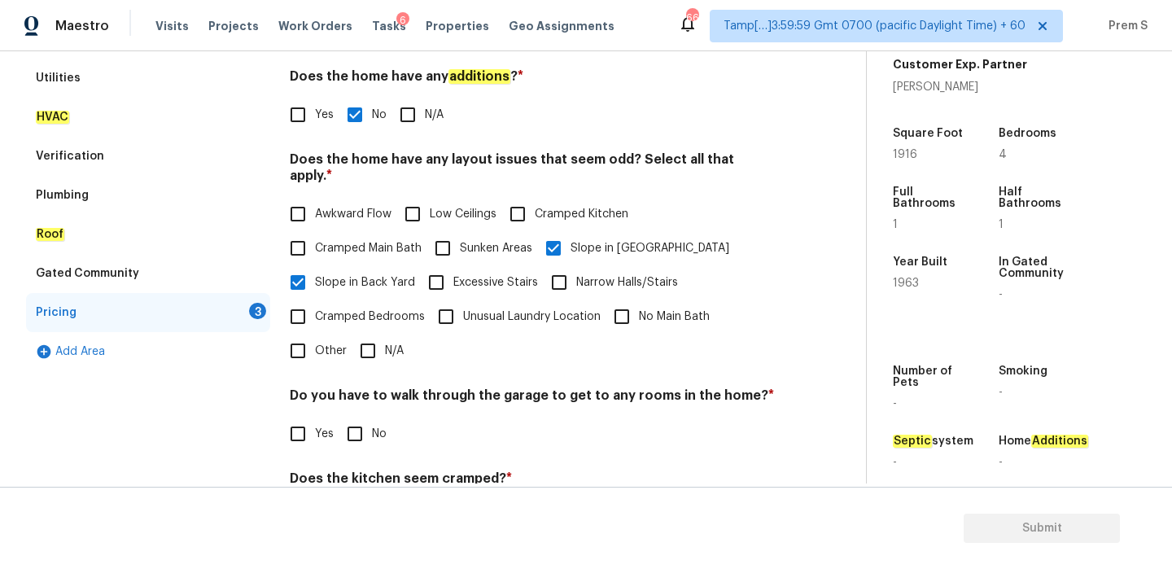
scroll to position [384, 0]
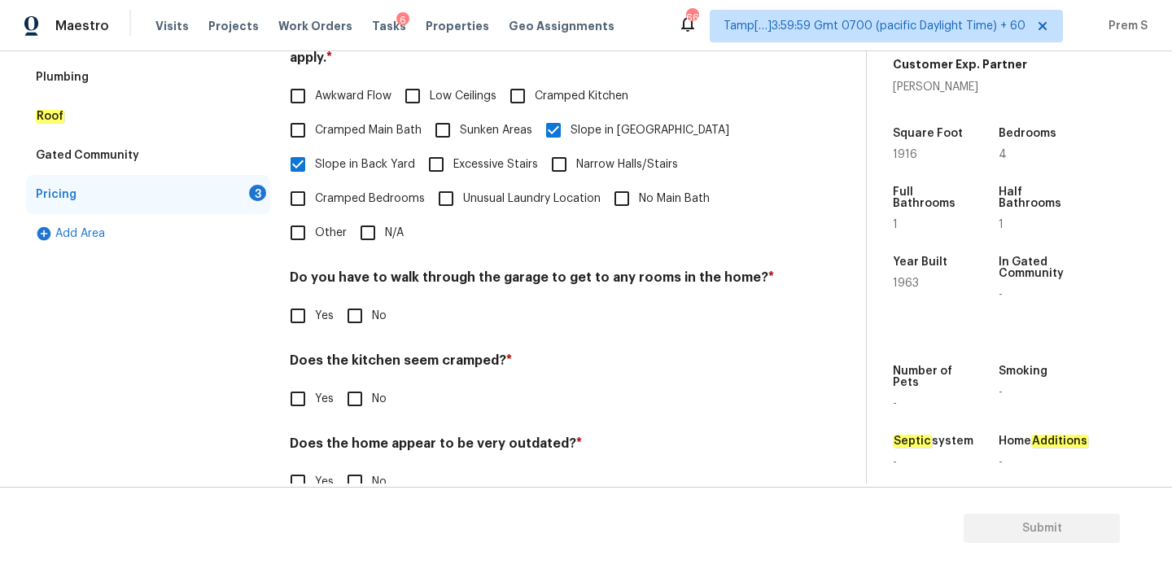
click at [366, 302] on input "No" at bounding box center [355, 316] width 34 height 34
checkbox input "true"
click at [353, 397] on input "No" at bounding box center [355, 399] width 34 height 34
checkbox input "true"
click at [361, 465] on input "No" at bounding box center [355, 482] width 34 height 34
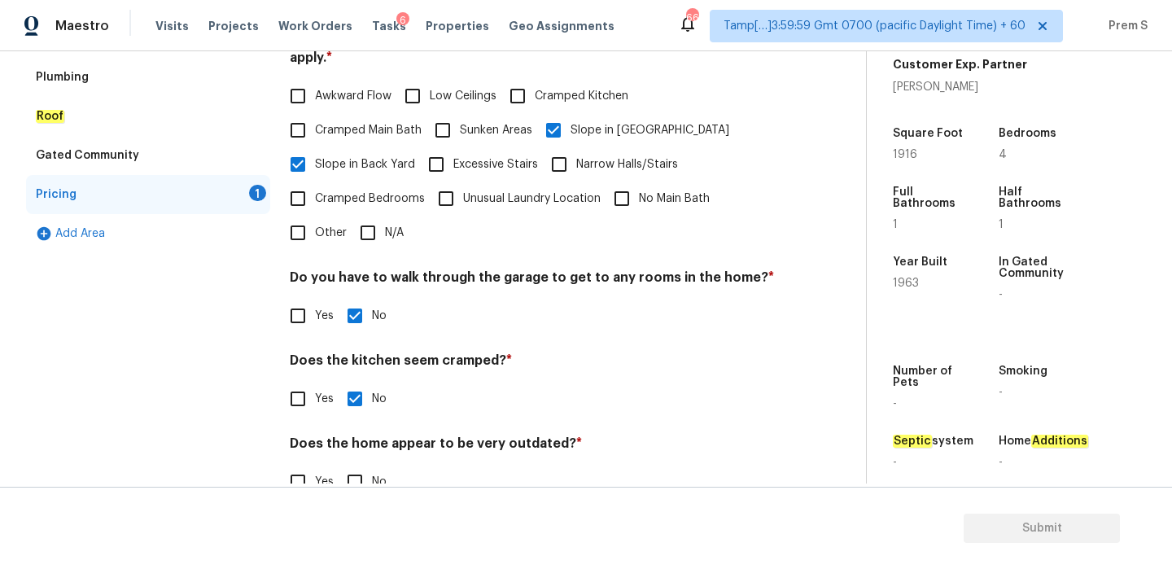
checkbox input "true"
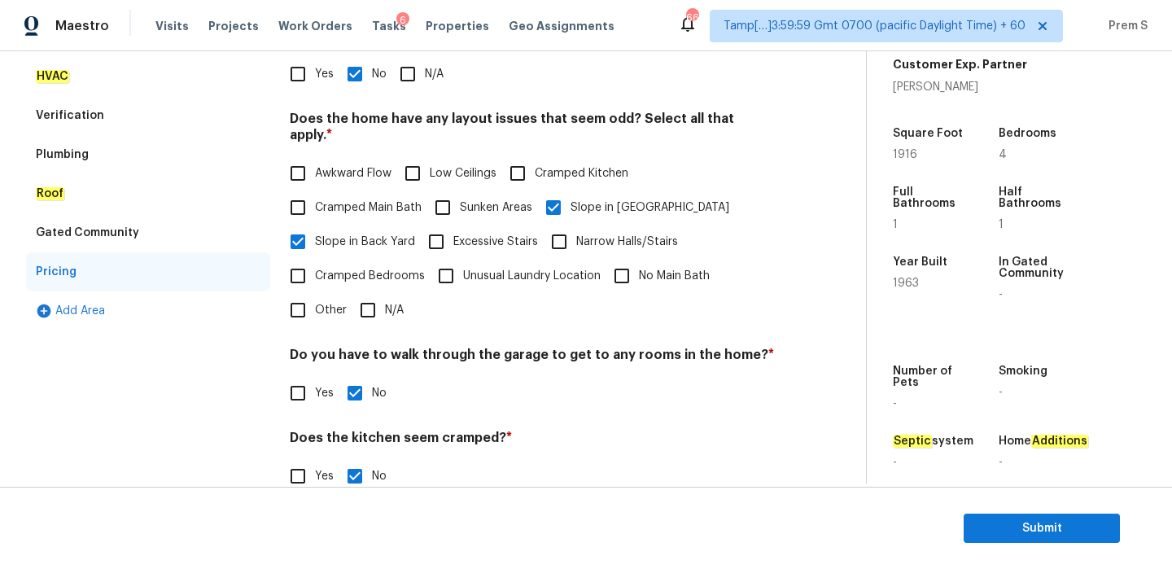
scroll to position [152, 0]
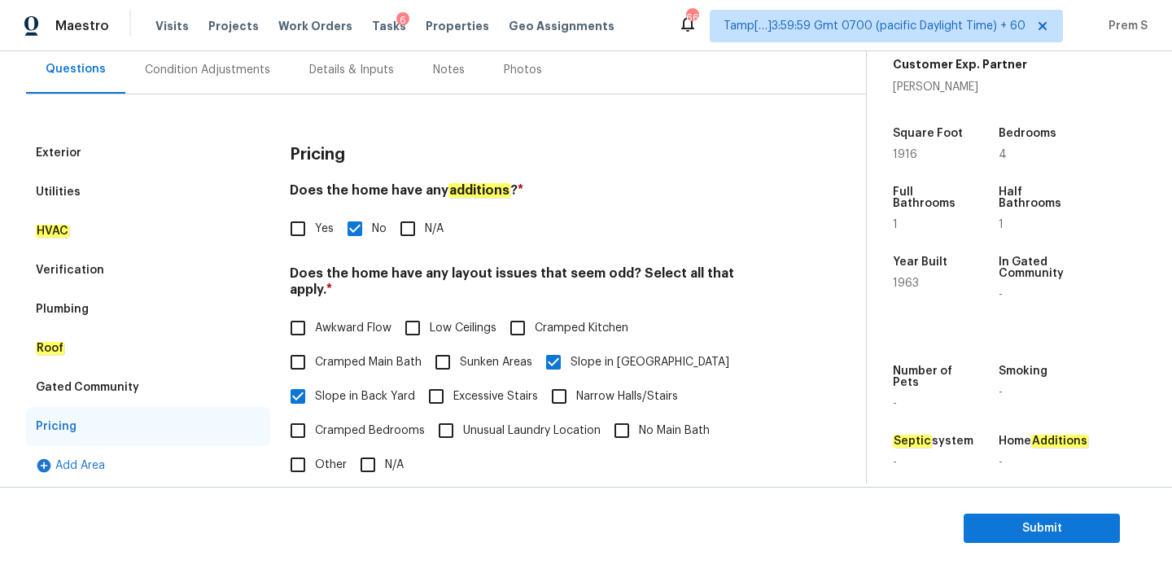
click at [254, 50] on div "Maestro Visits Projects Work Orders Tasks 6 Properties Geo Assignments 664 Tamp…" at bounding box center [586, 25] width 1172 height 51
click at [238, 71] on div "Condition Adjustments" at bounding box center [207, 70] width 125 height 16
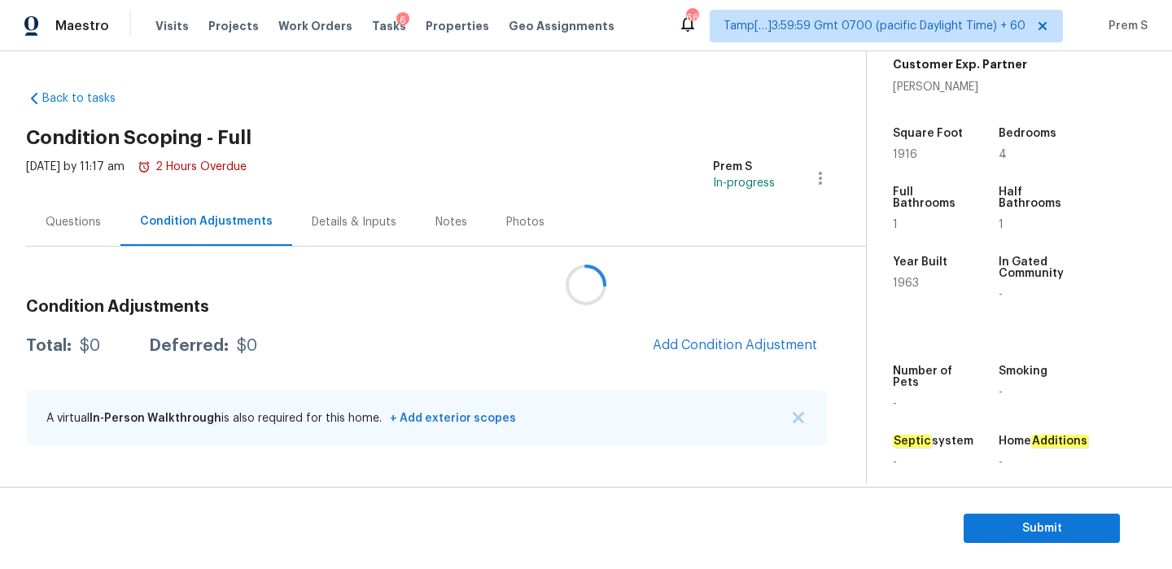
click at [692, 357] on div at bounding box center [586, 284] width 1172 height 569
click at [707, 347] on span "Add Condition Adjustment" at bounding box center [735, 345] width 164 height 15
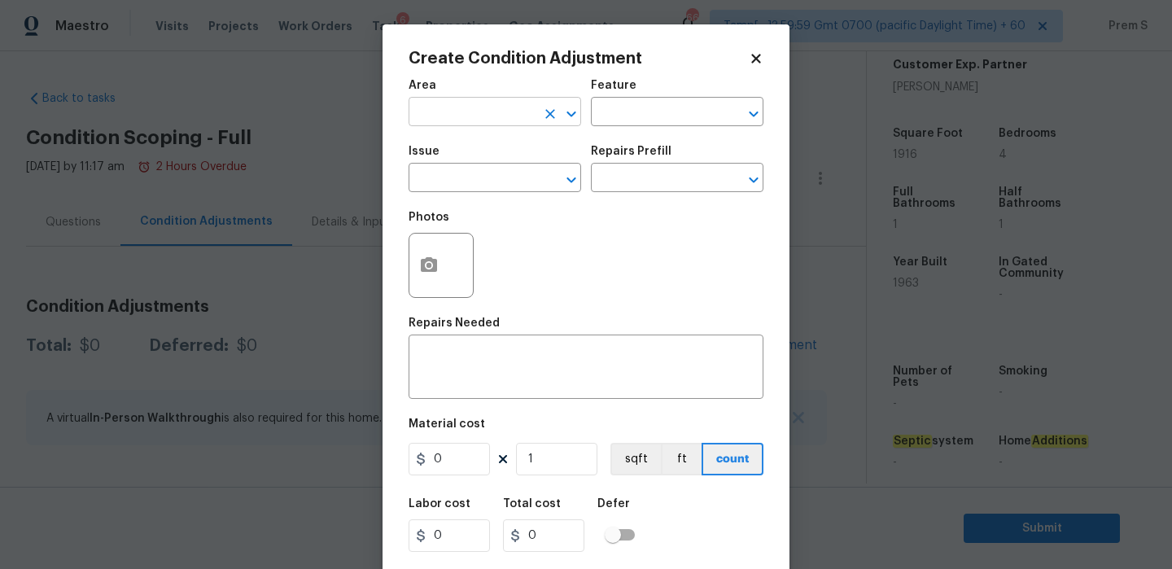
click at [510, 113] on input "text" at bounding box center [472, 113] width 127 height 25
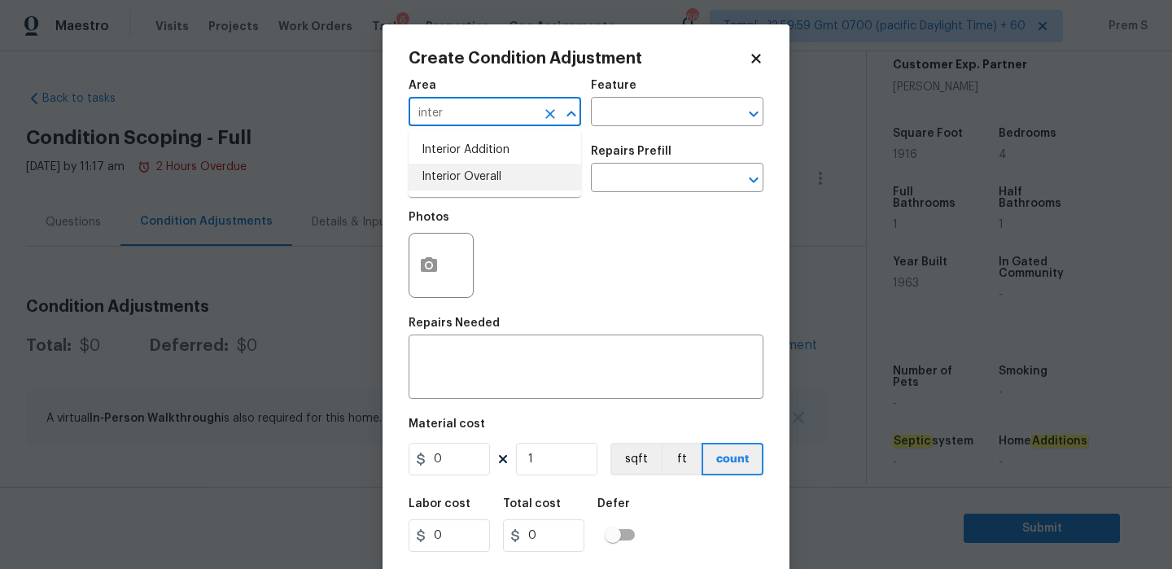
click at [493, 184] on li "Interior Overall" at bounding box center [495, 177] width 173 height 27
type input "Interior Overall"
click at [493, 184] on input "text" at bounding box center [472, 179] width 127 height 25
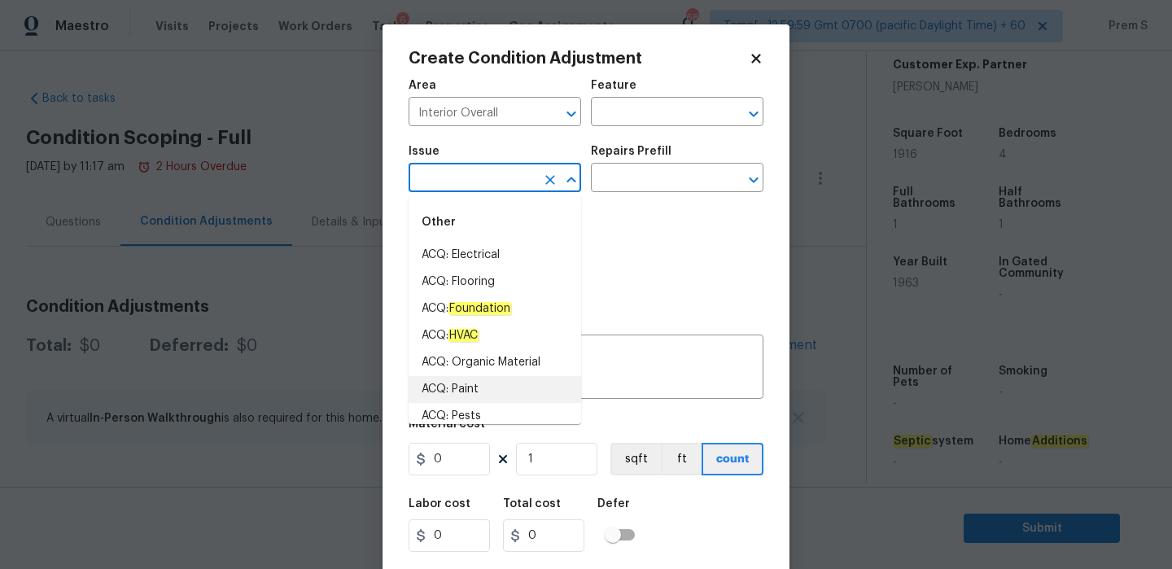
click at [480, 387] on li "ACQ: Paint" at bounding box center [495, 389] width 173 height 27
type input "ACQ: Paint"
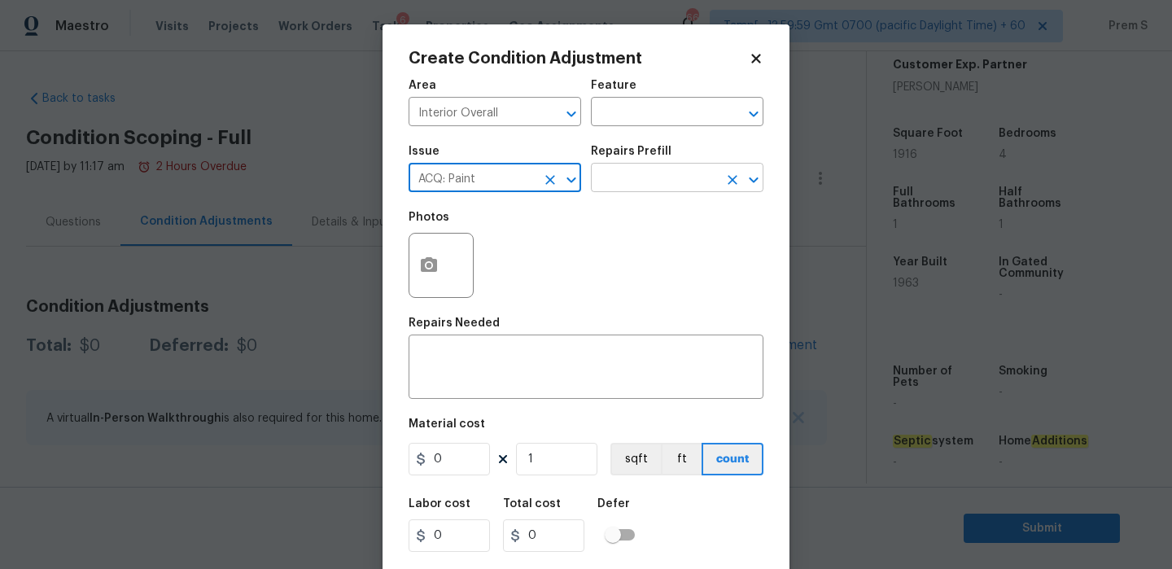
click at [679, 187] on input "text" at bounding box center [654, 179] width 127 height 25
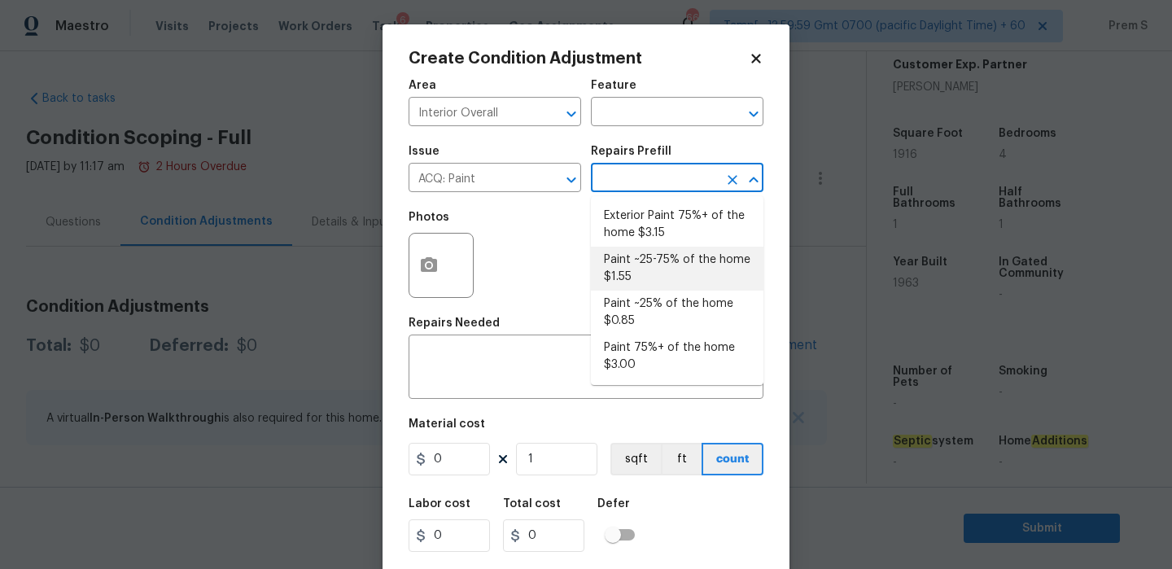
click at [662, 268] on li "Paint ~25-75% of the home $1.55" at bounding box center [677, 269] width 173 height 44
type input "Acquisition"
type textarea "Acquisition Scope: ~25 - 75% of the home needs interior paint"
type input "1.55"
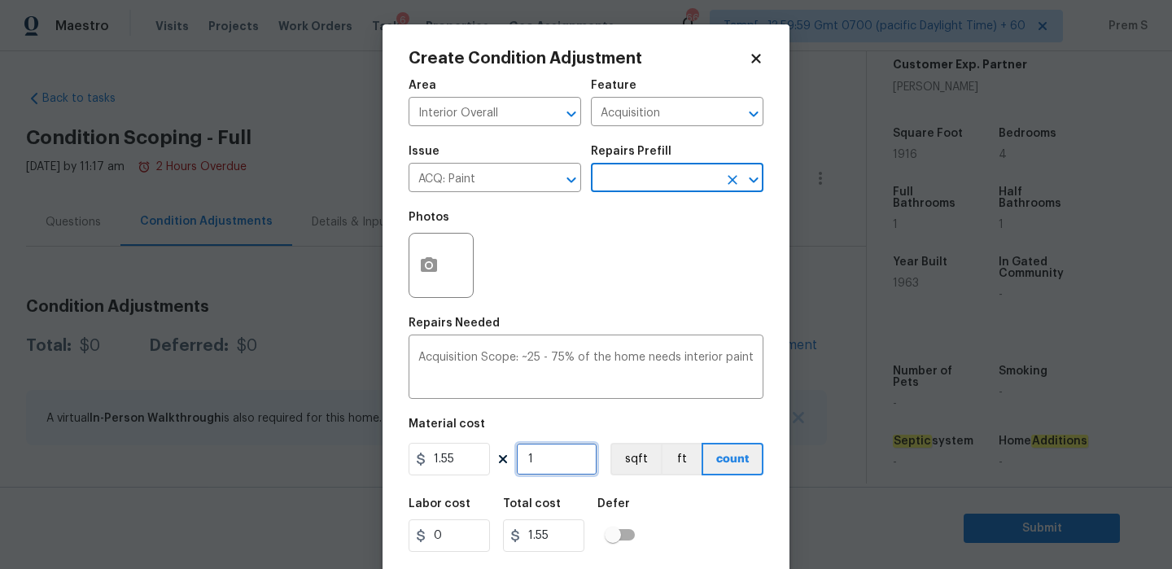
click at [551, 464] on input "1" at bounding box center [556, 459] width 81 height 33
type input "19"
type input "29.45"
type input "191"
type input "296.05"
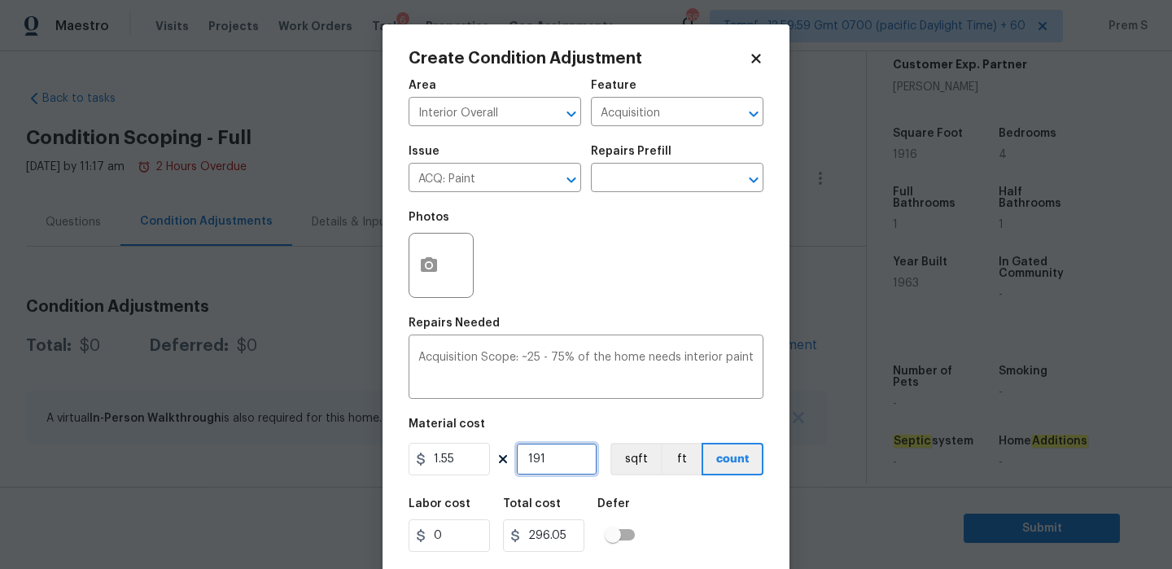
type input "1916"
type input "2969.8"
type input "1916"
click at [433, 261] on icon "button" at bounding box center [429, 264] width 16 height 15
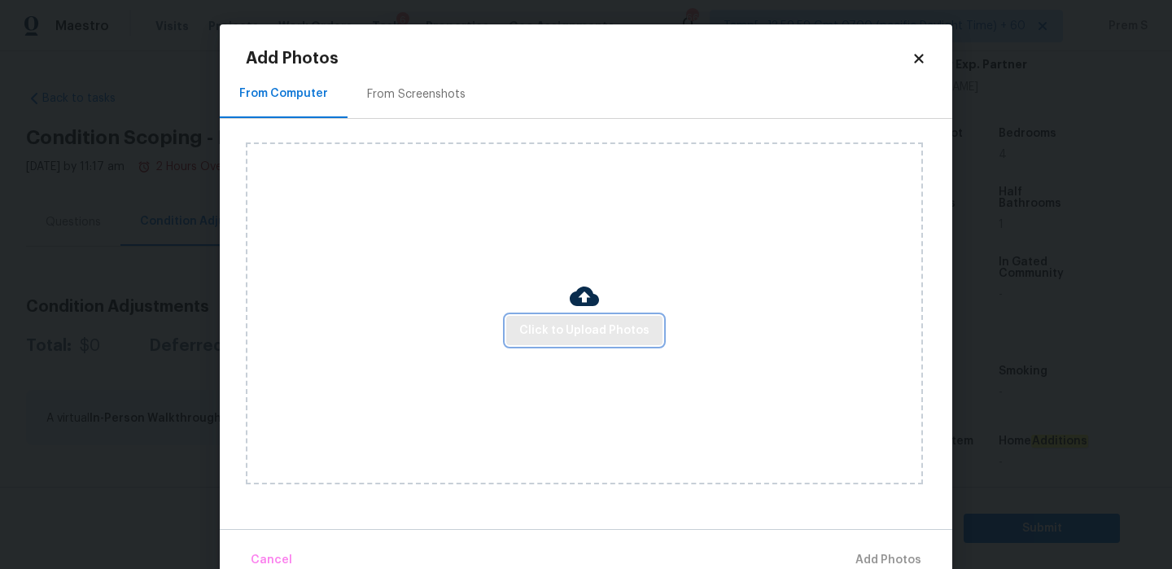
click at [542, 328] on span "Click to Upload Photos" at bounding box center [584, 331] width 130 height 20
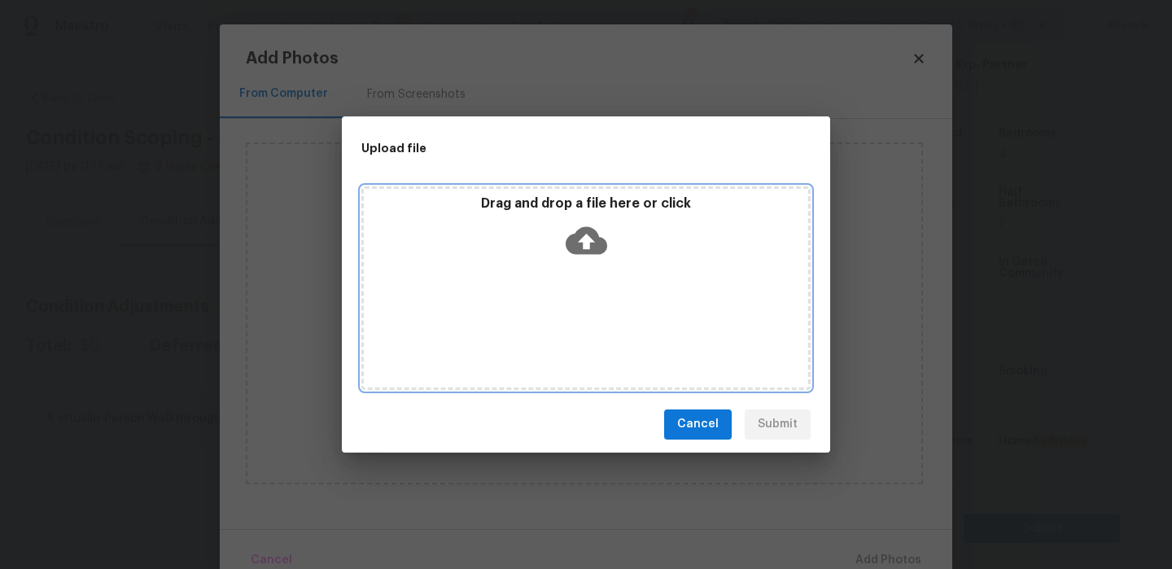
click at [582, 234] on icon at bounding box center [587, 240] width 42 height 28
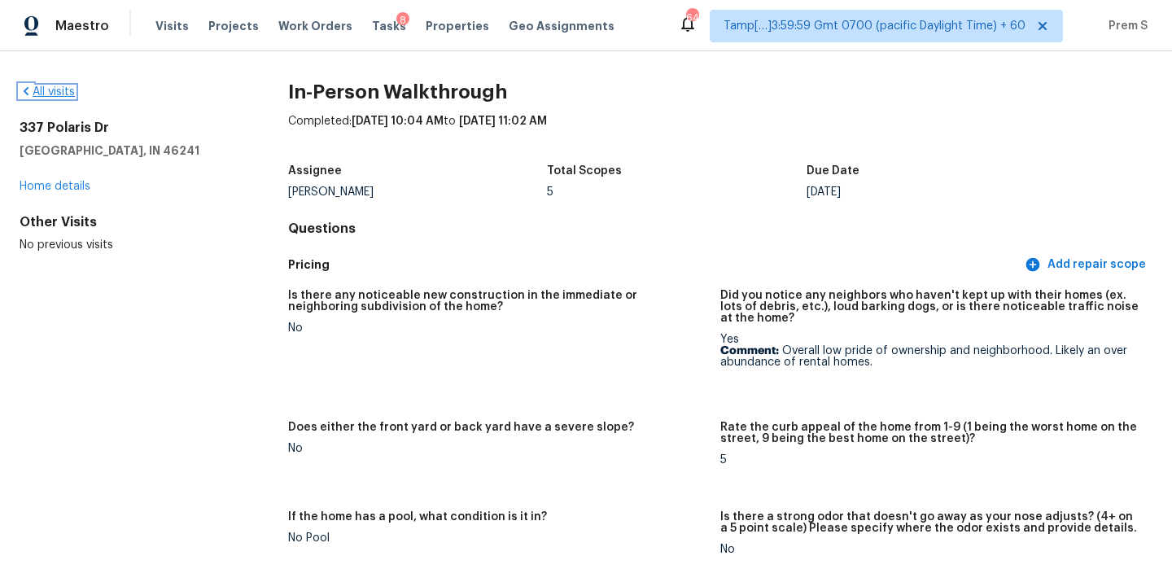
click at [66, 88] on link "All visits" at bounding box center [47, 91] width 55 height 11
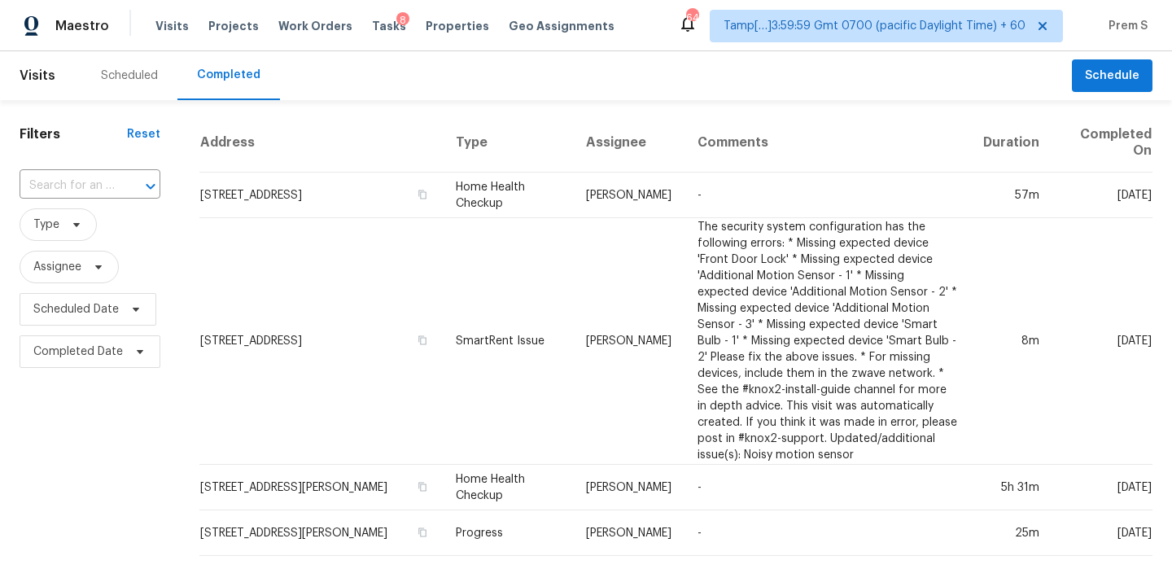
click at [118, 187] on div at bounding box center [139, 186] width 42 height 23
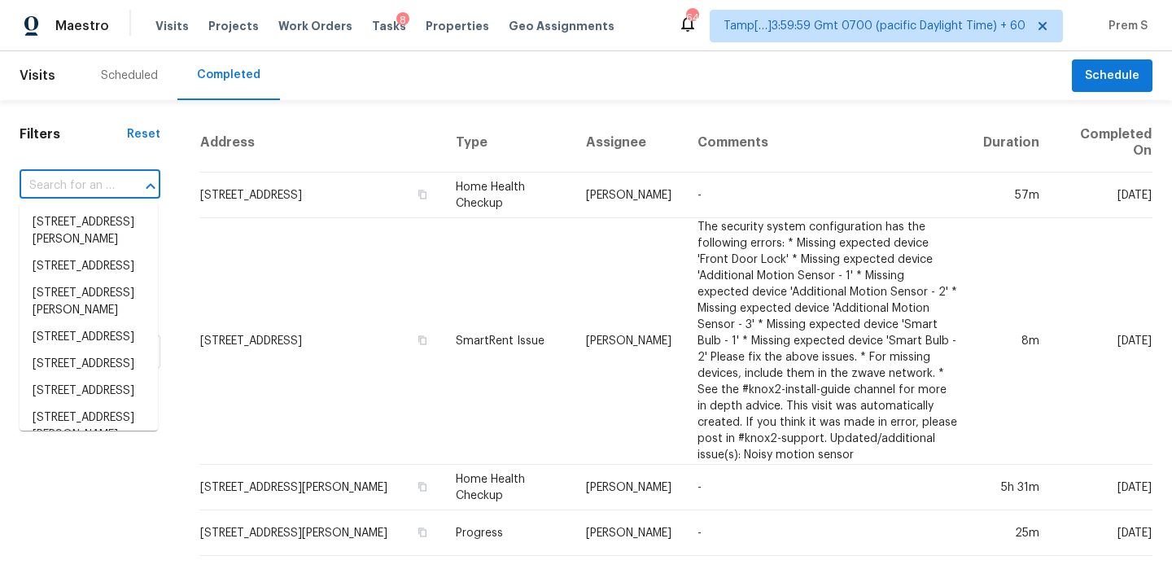
paste input "[STREET_ADDRESS]"
type input "[STREET_ADDRESS]"
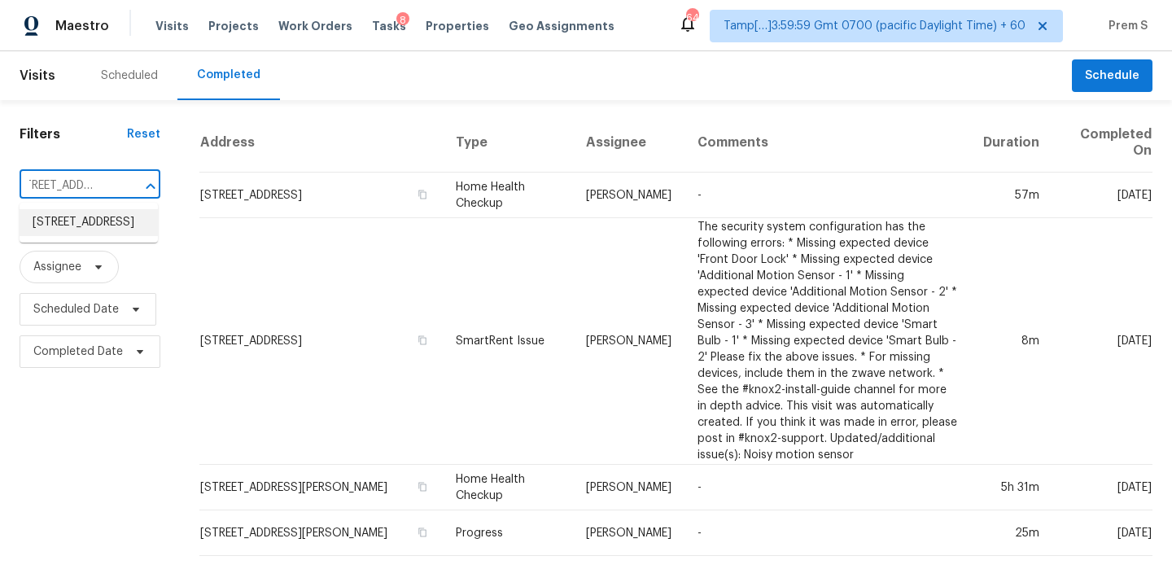
click at [103, 236] on li "[STREET_ADDRESS]" at bounding box center [89, 222] width 138 height 27
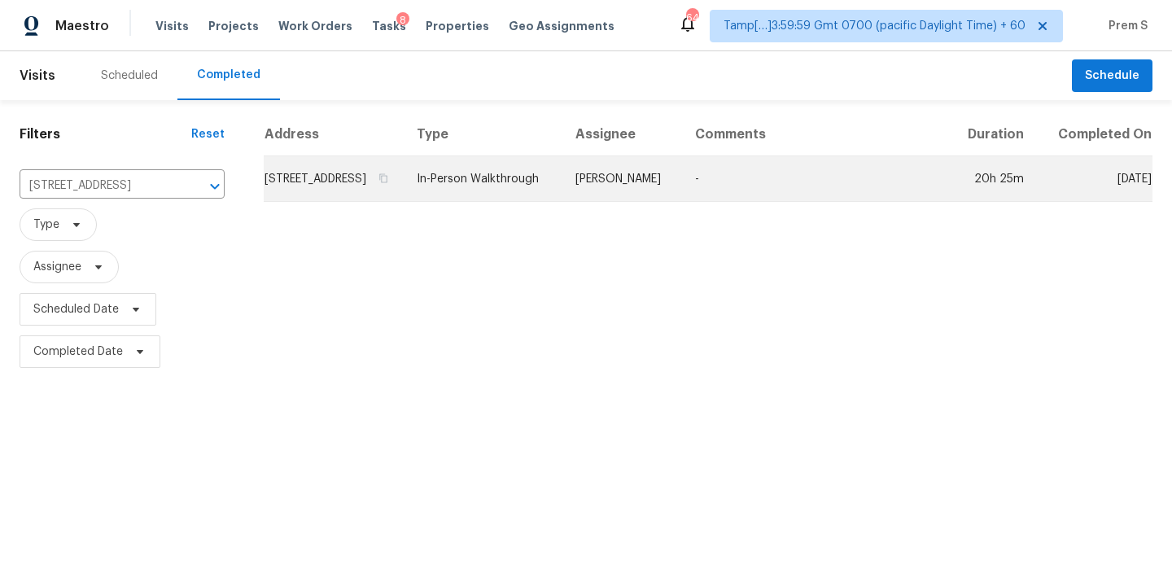
click at [332, 188] on td "[STREET_ADDRESS]" at bounding box center [334, 179] width 140 height 46
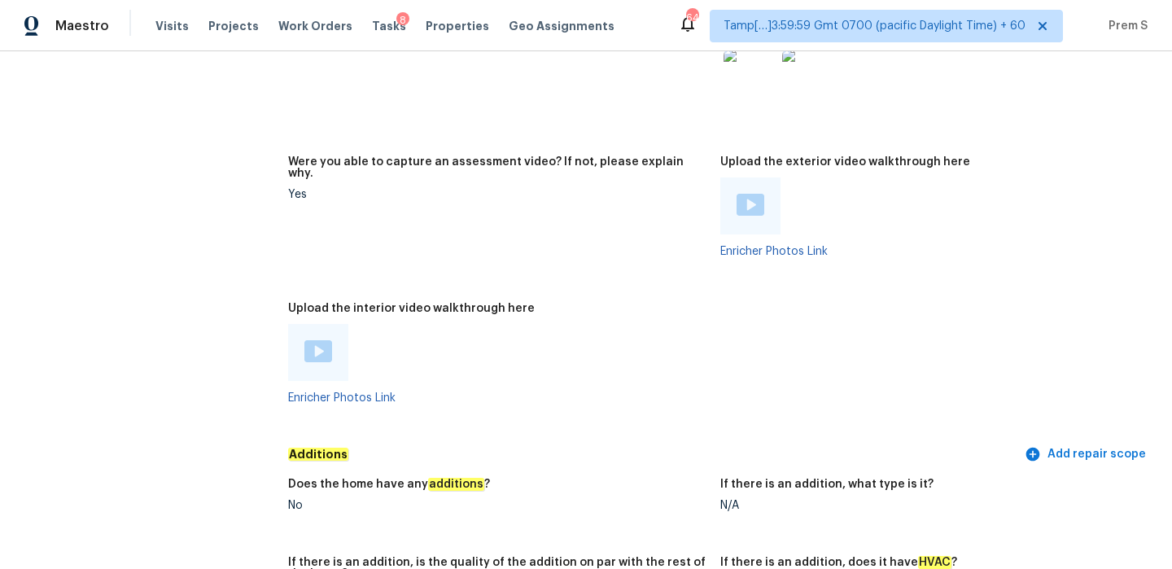
scroll to position [3177, 0]
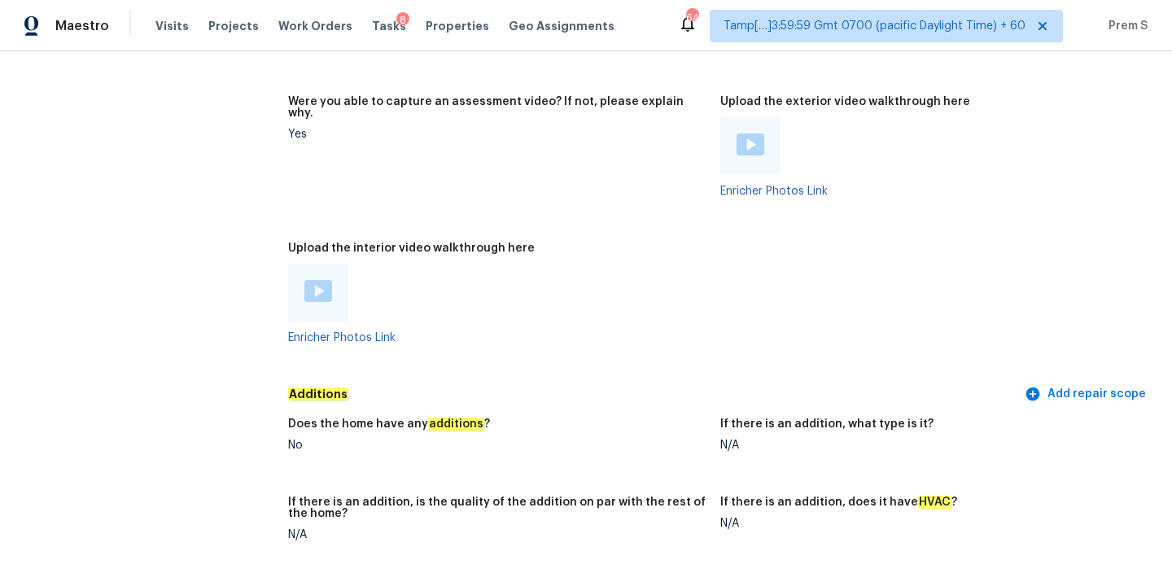
click at [324, 283] on img at bounding box center [319, 291] width 28 height 22
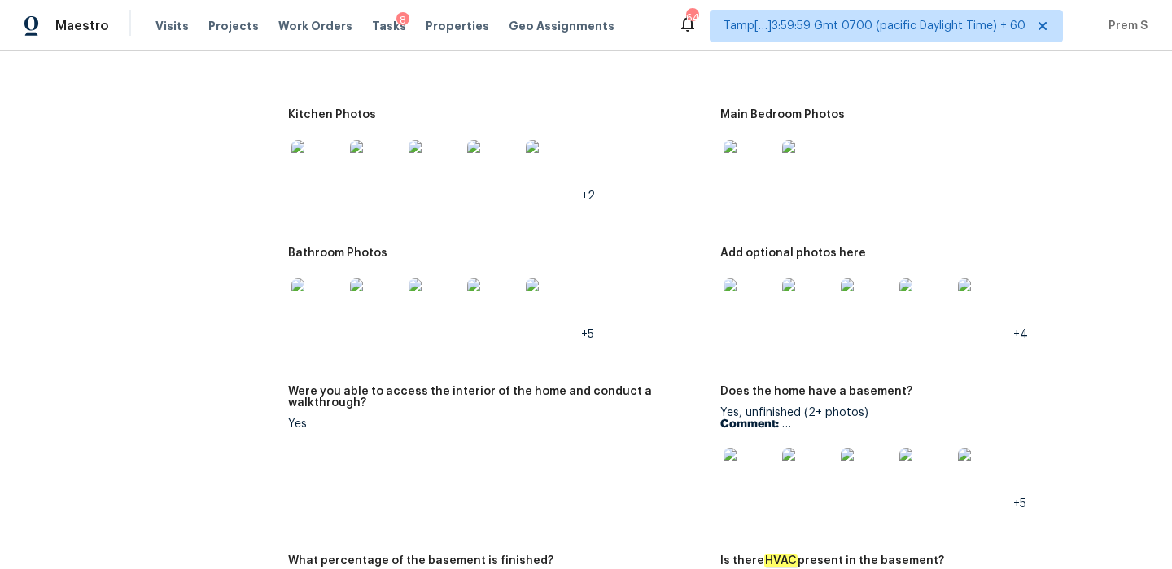
scroll to position [1940, 0]
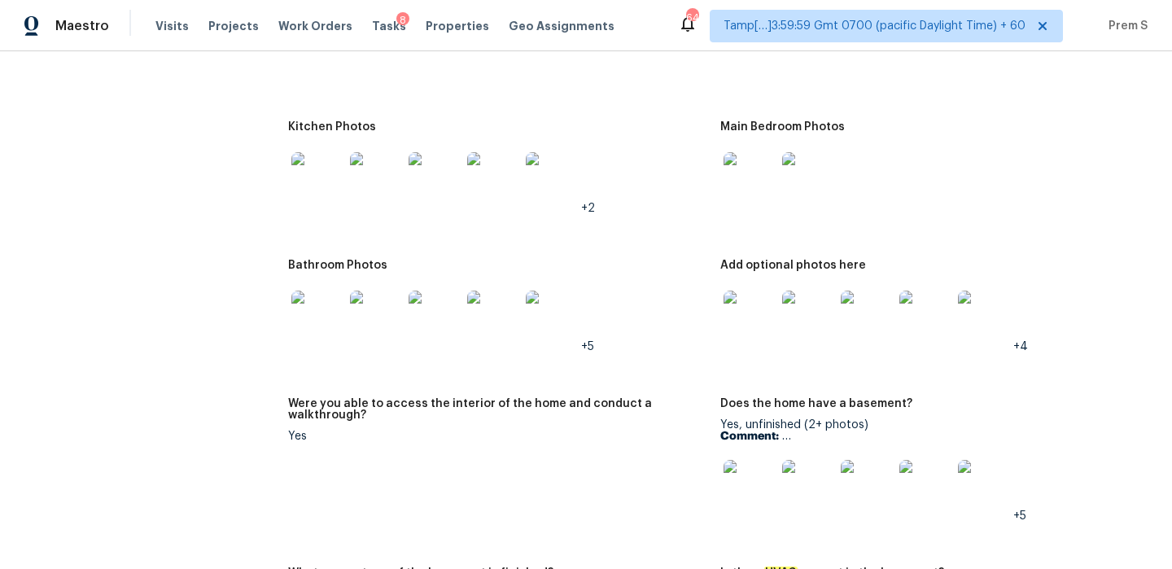
click at [747, 303] on img at bounding box center [750, 317] width 52 height 52
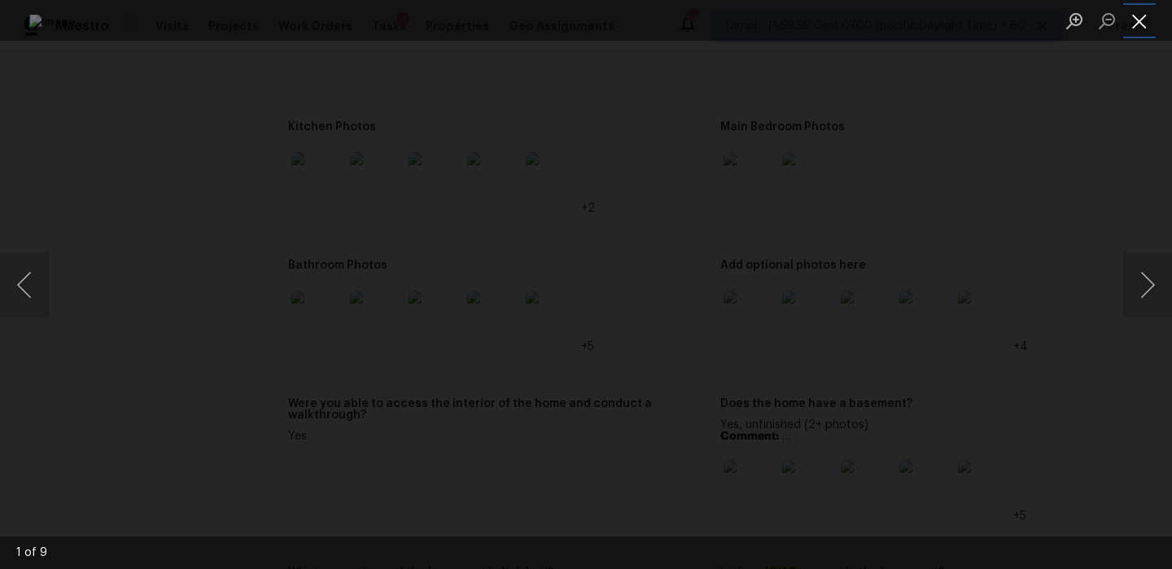
click at [1137, 24] on button "Close lightbox" at bounding box center [1140, 21] width 33 height 28
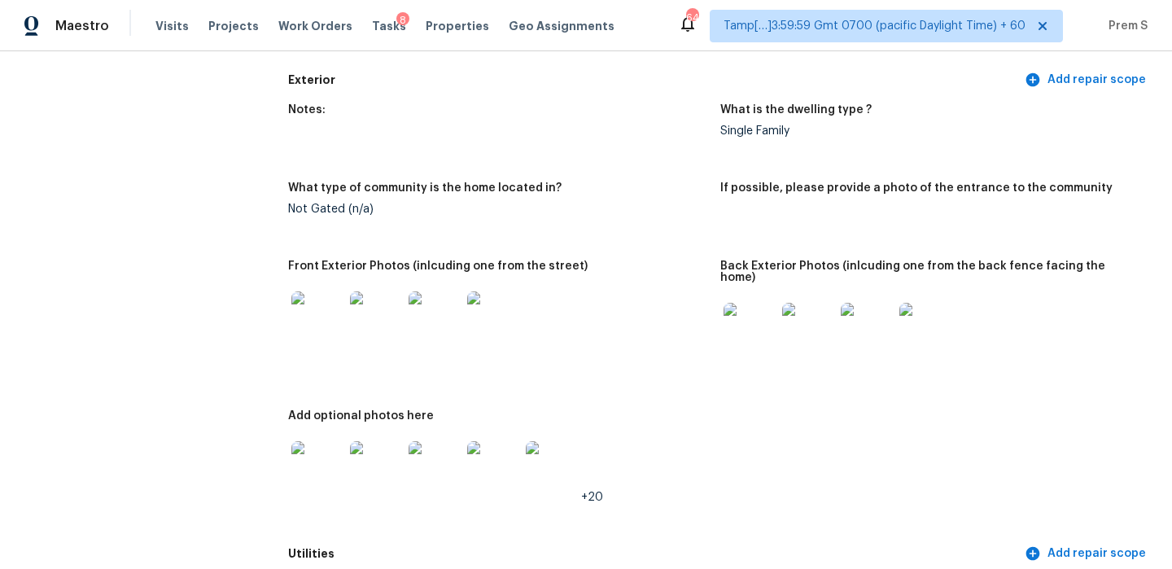
scroll to position [0, 0]
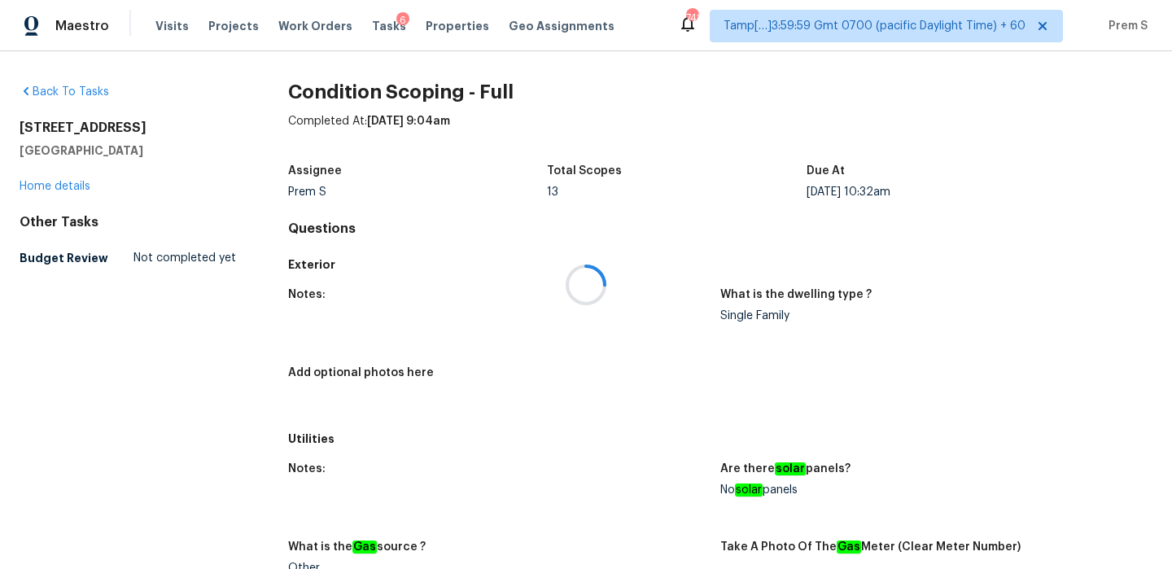
click at [397, 24] on div "6" at bounding box center [403, 20] width 13 height 16
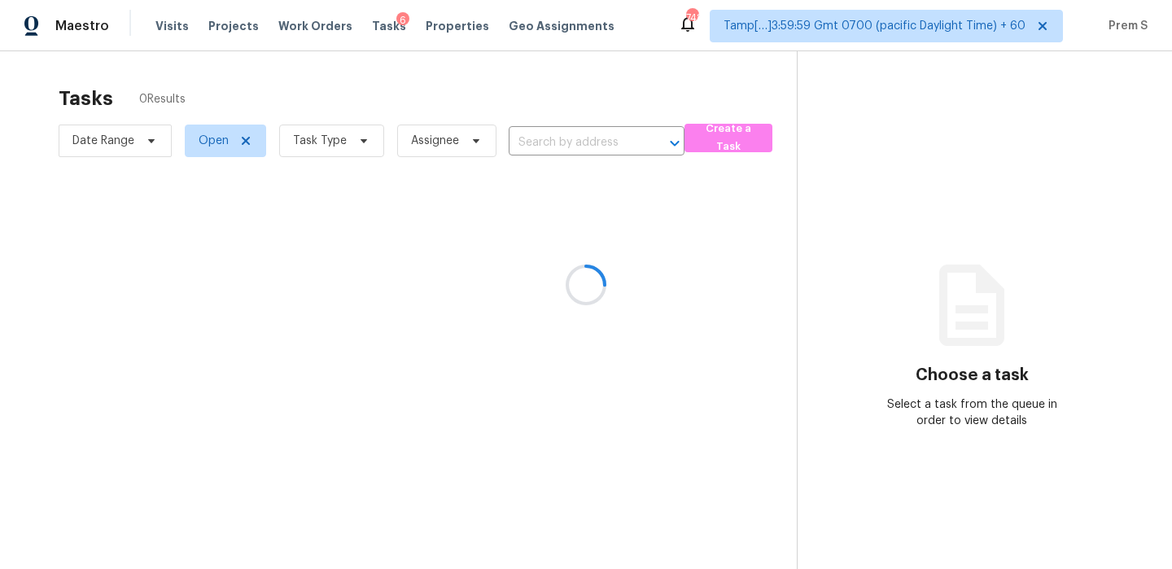
click at [336, 133] on div at bounding box center [586, 284] width 1172 height 569
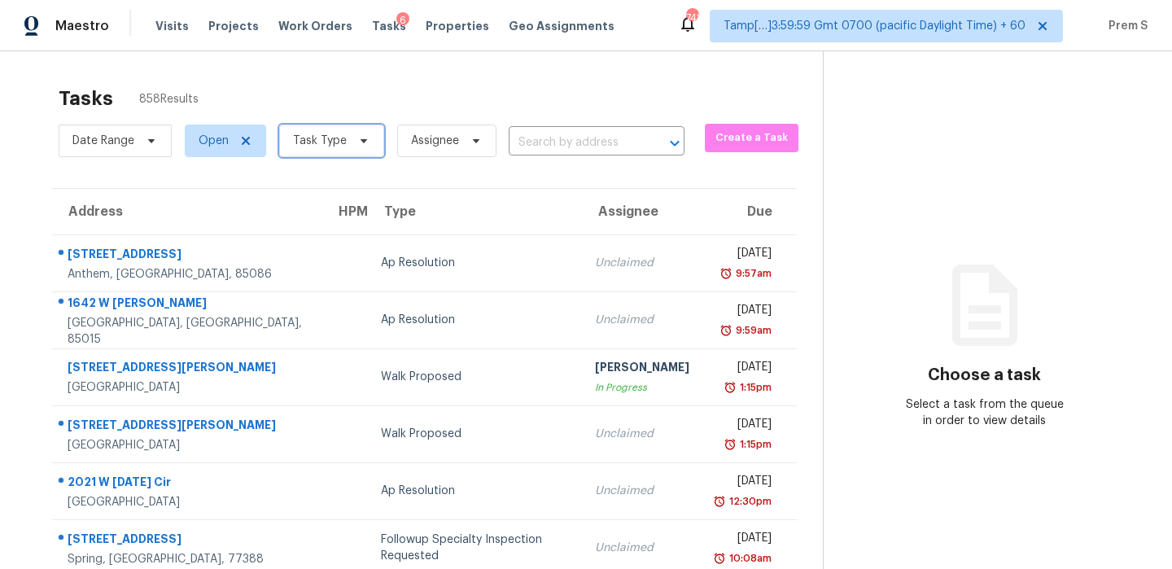
click at [325, 145] on span "Task Type" at bounding box center [320, 141] width 54 height 16
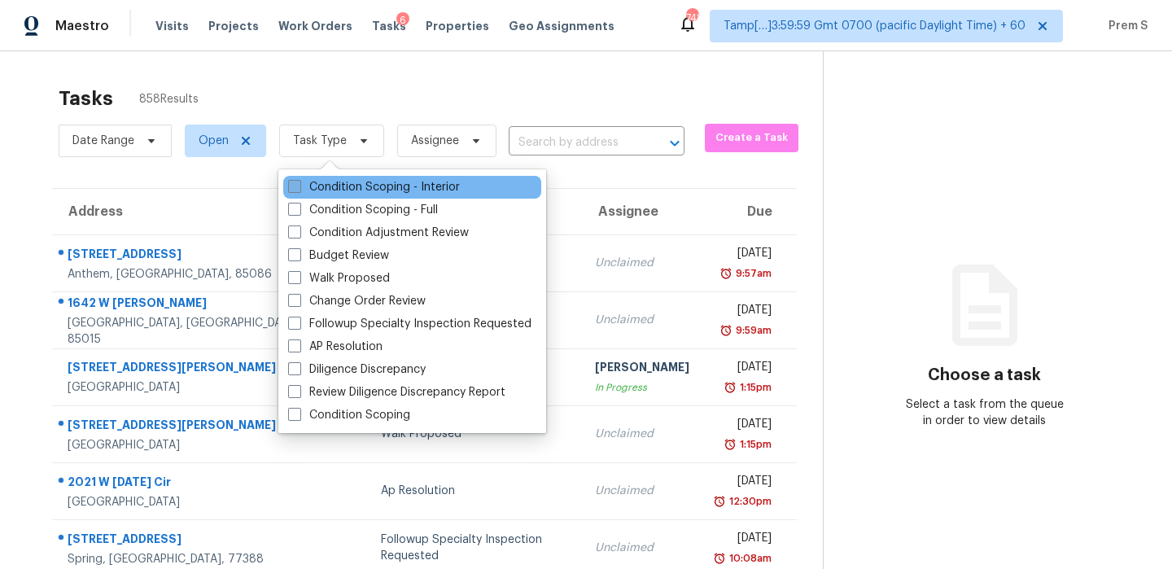
click at [320, 181] on label "Condition Scoping - Interior" at bounding box center [374, 187] width 172 height 16
click at [299, 181] on input "Condition Scoping - Interior" at bounding box center [293, 184] width 11 height 11
checkbox input "true"
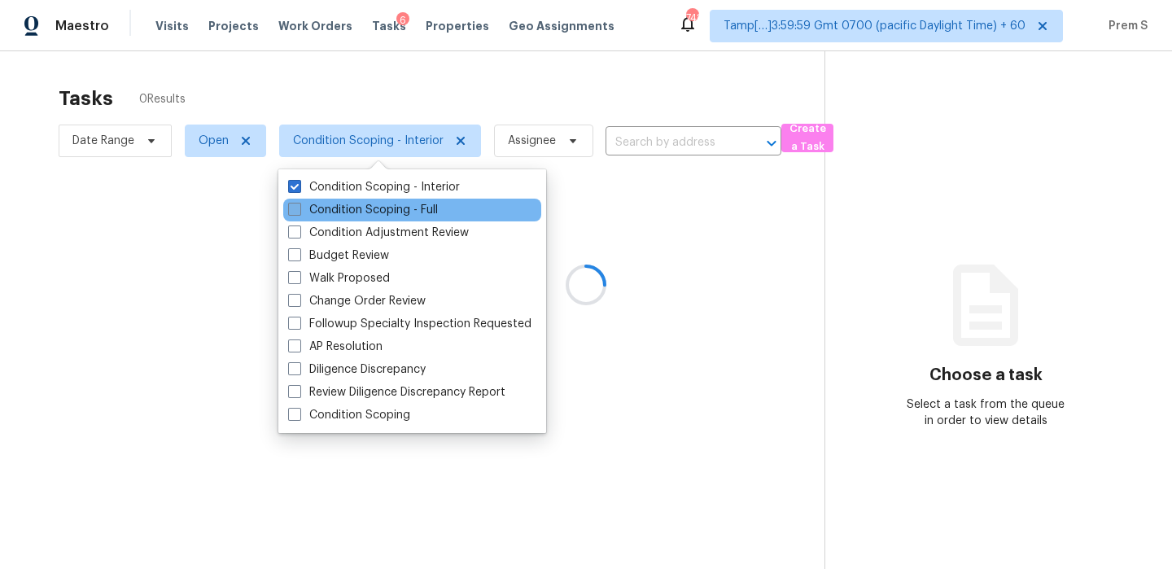
click at [301, 210] on label "Condition Scoping - Full" at bounding box center [363, 210] width 150 height 16
click at [299, 210] on input "Condition Scoping - Full" at bounding box center [293, 207] width 11 height 11
checkbox input "true"
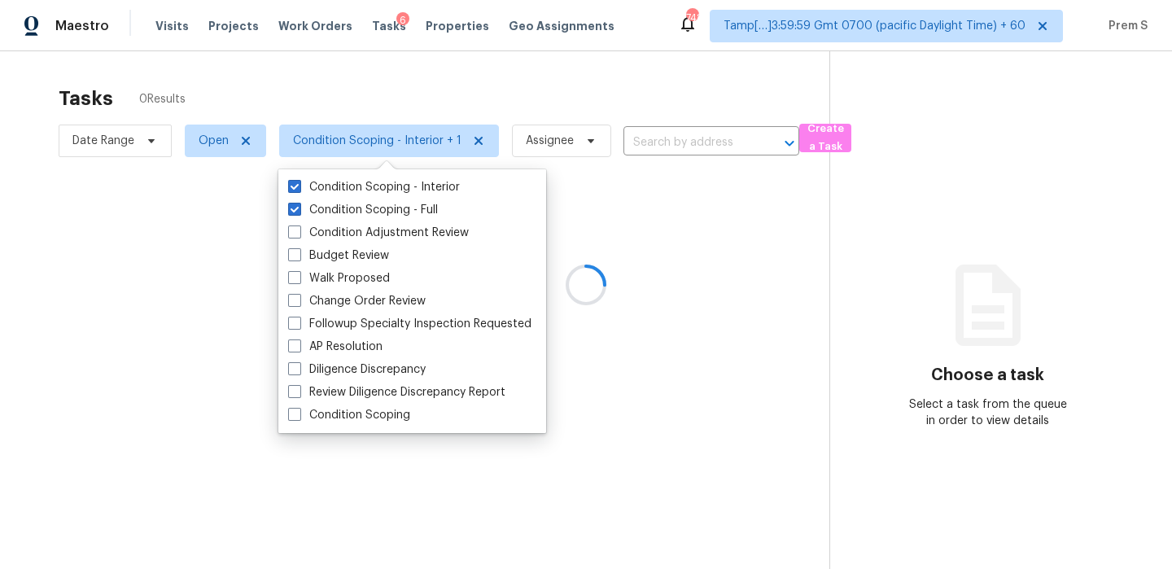
click at [143, 144] on div at bounding box center [586, 284] width 1172 height 569
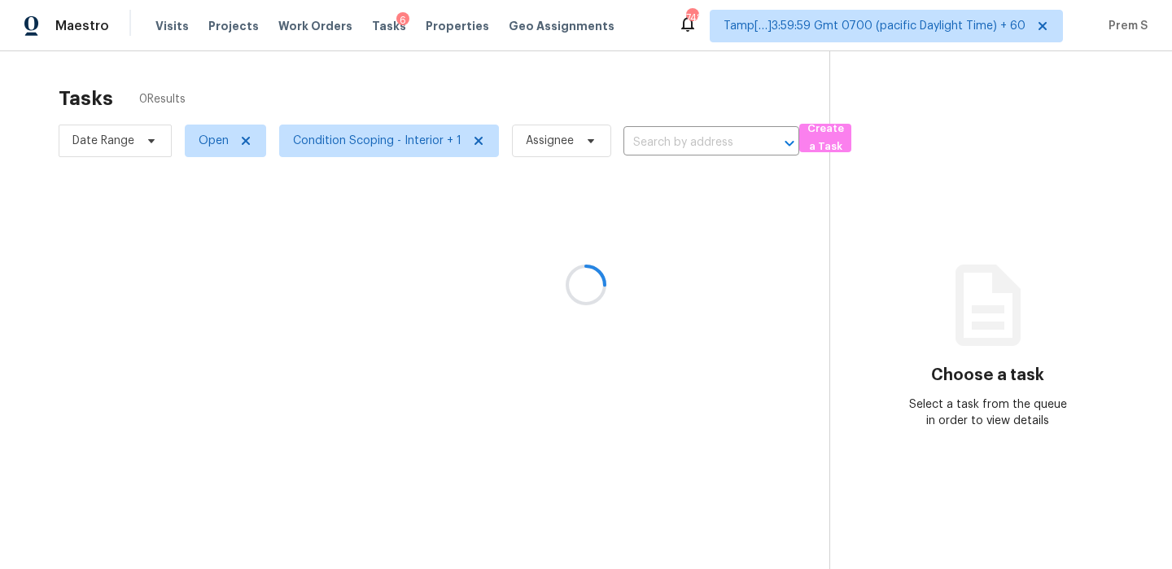
click at [142, 146] on div at bounding box center [586, 284] width 1172 height 569
click at [142, 142] on div at bounding box center [586, 284] width 1172 height 569
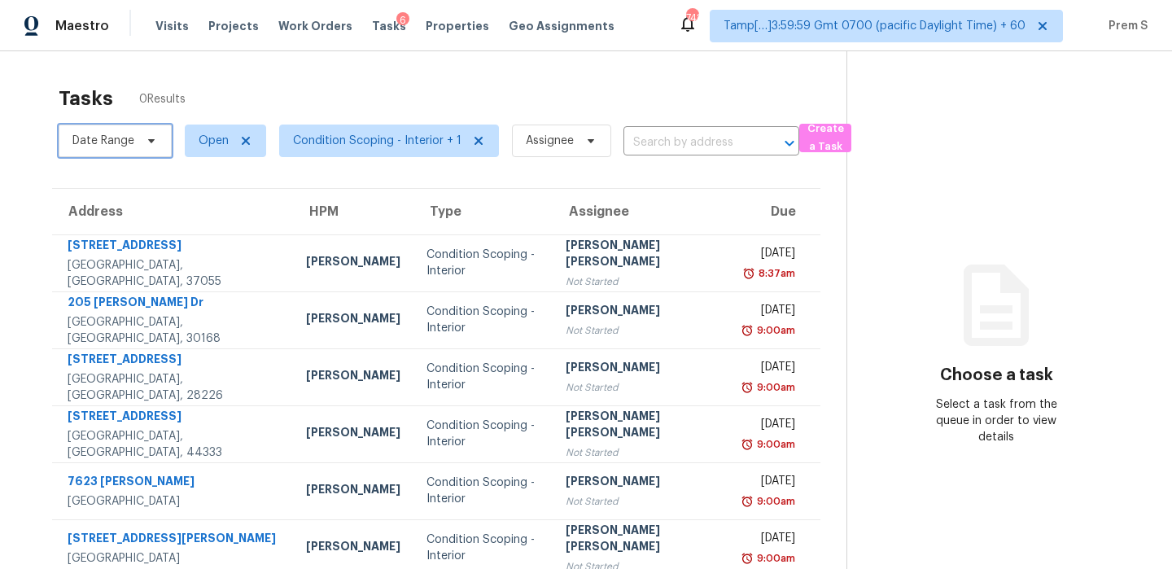
click at [153, 136] on icon at bounding box center [151, 140] width 13 height 13
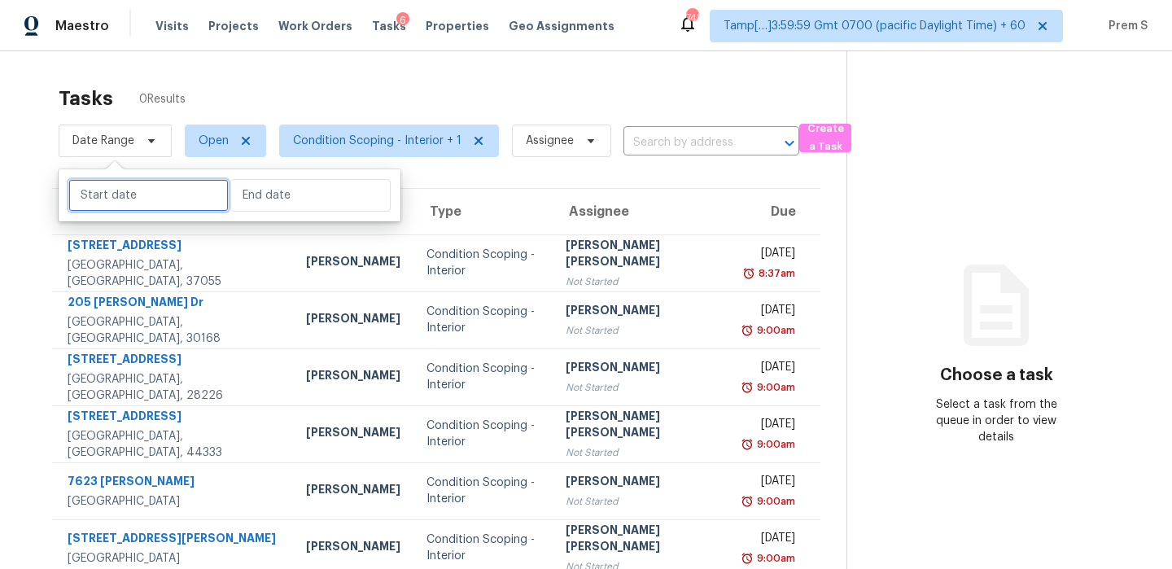
click at [134, 193] on input "text" at bounding box center [148, 195] width 160 height 33
select select "8"
select select "2025"
select select "9"
select select "2025"
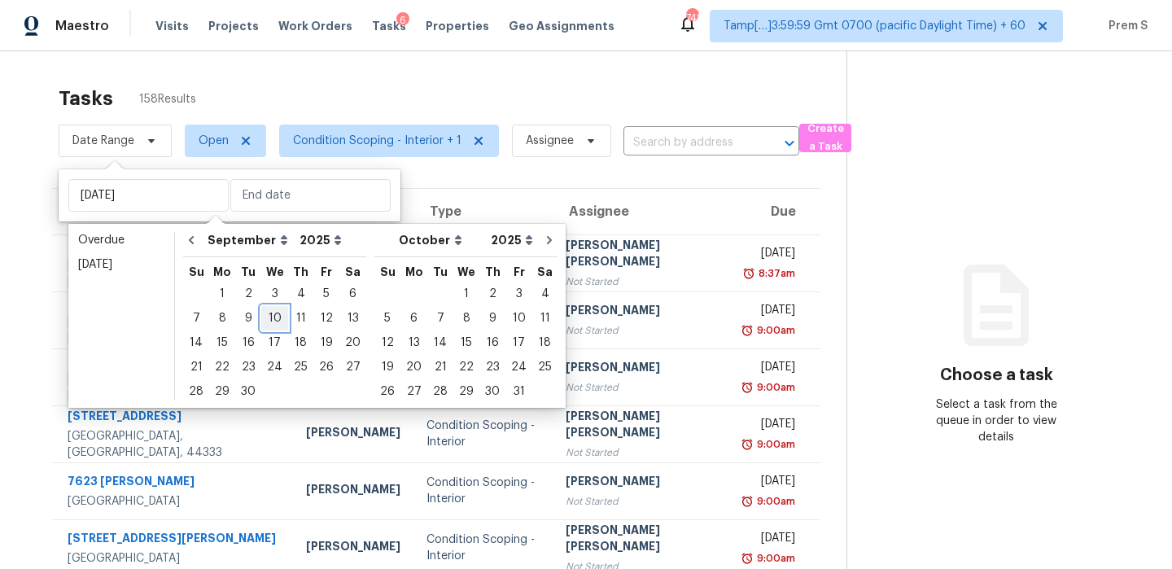
click at [269, 321] on div "10" at bounding box center [274, 318] width 27 height 23
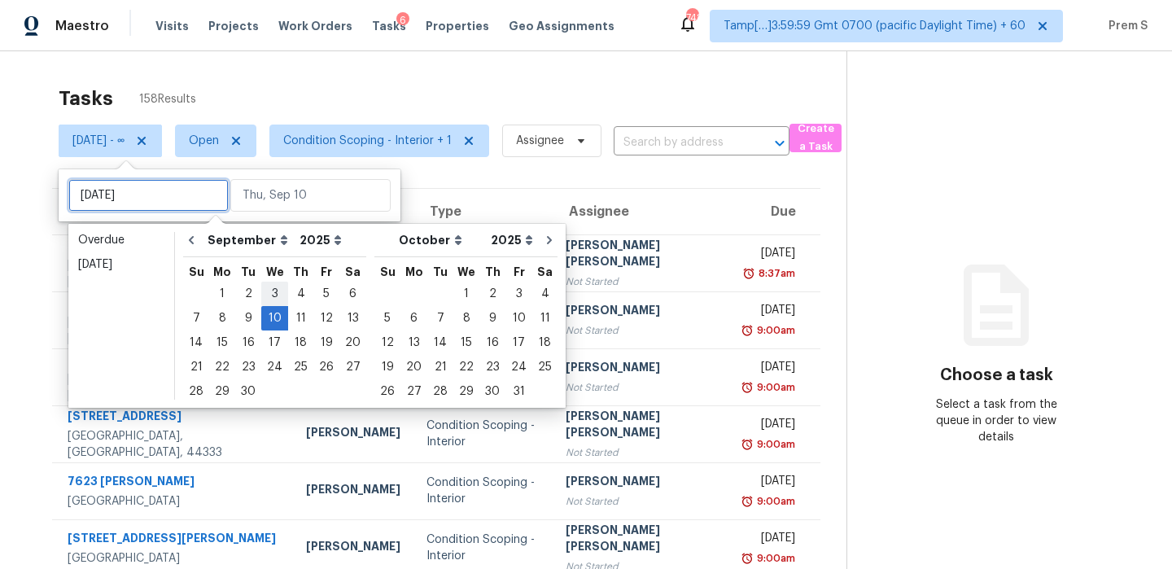
type input "[DATE]"
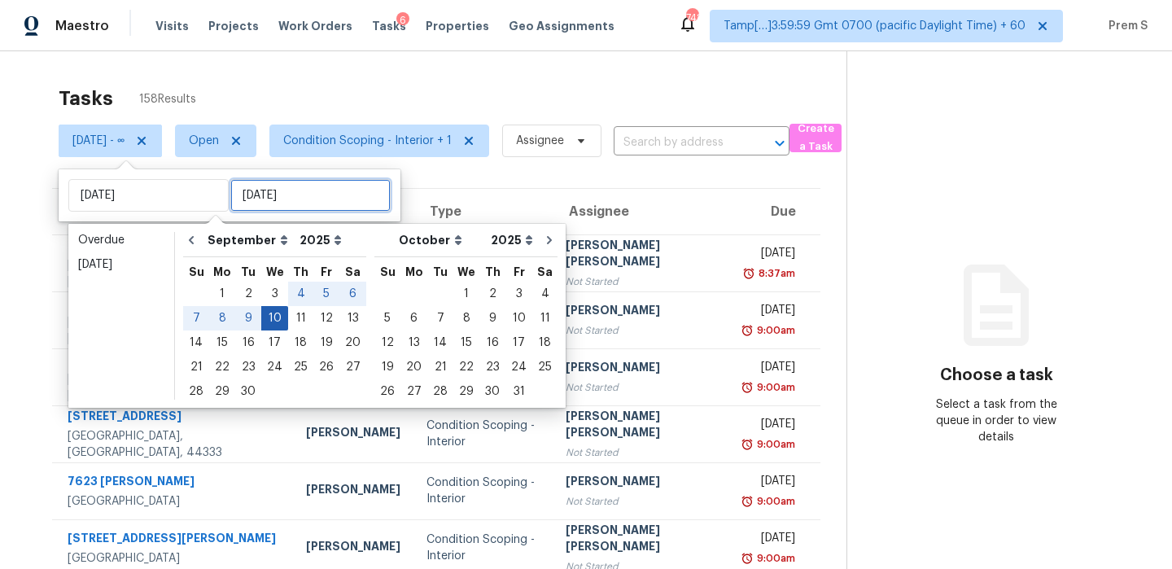
type input "[DATE]"
click at [271, 313] on div "10" at bounding box center [274, 318] width 27 height 23
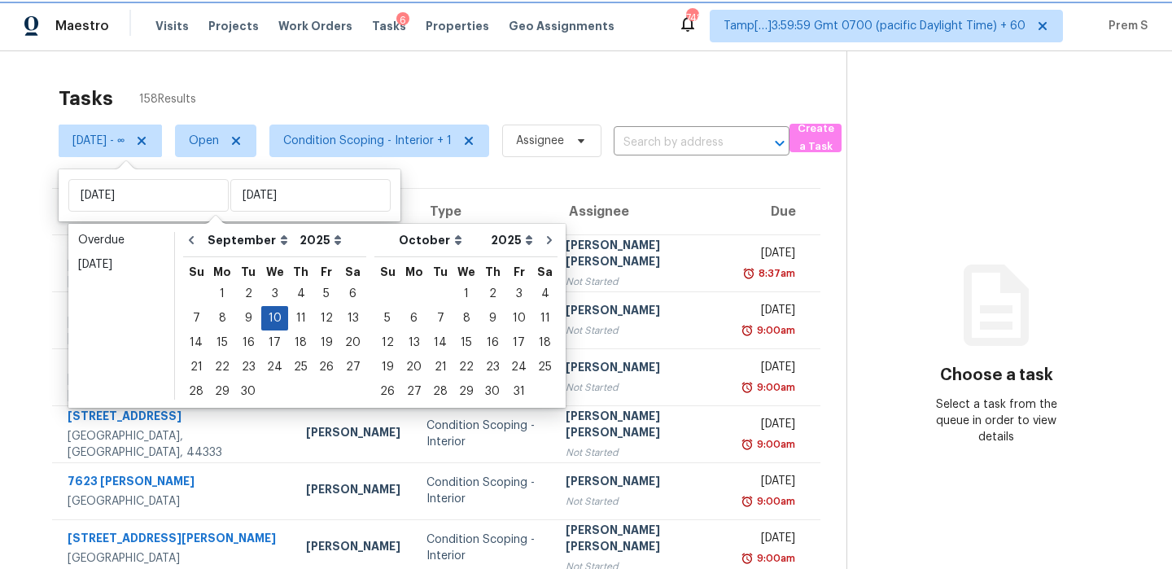
type input "[DATE]"
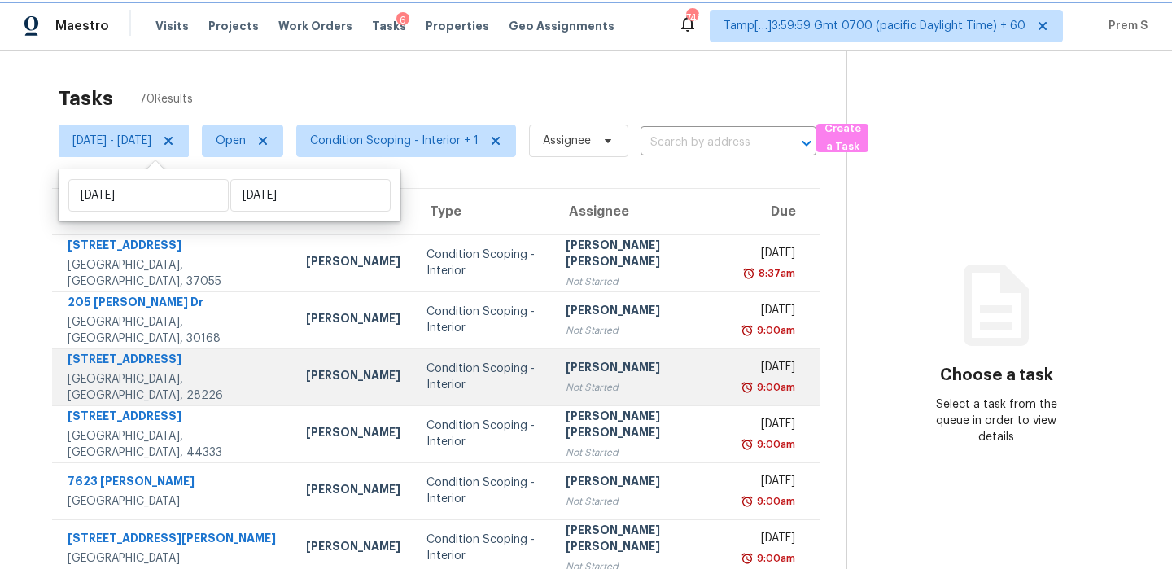
scroll to position [278, 0]
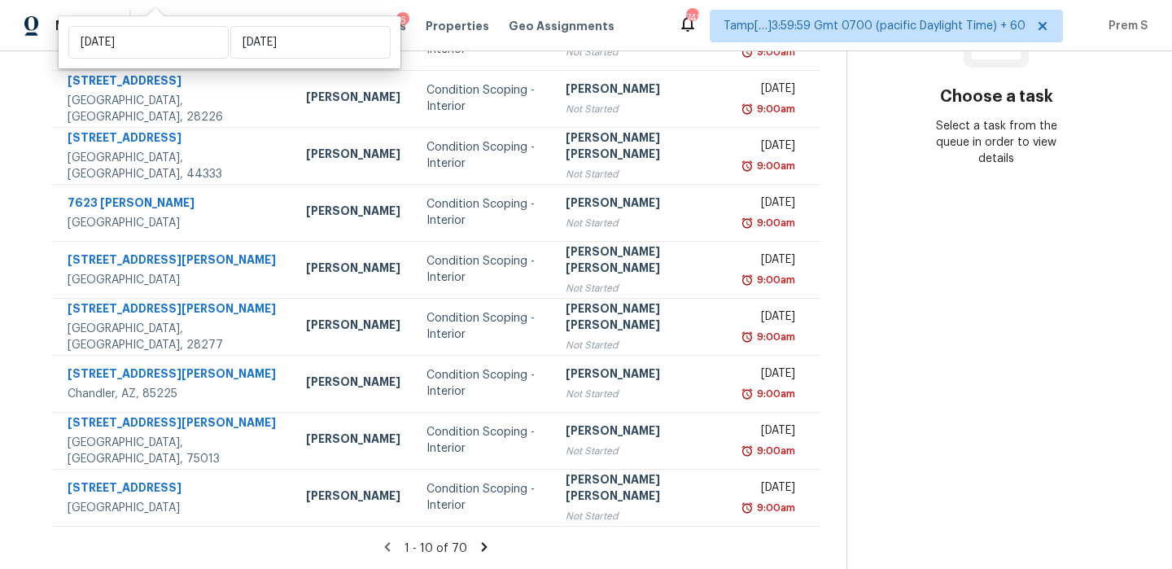
click at [487, 550] on icon at bounding box center [484, 547] width 15 height 15
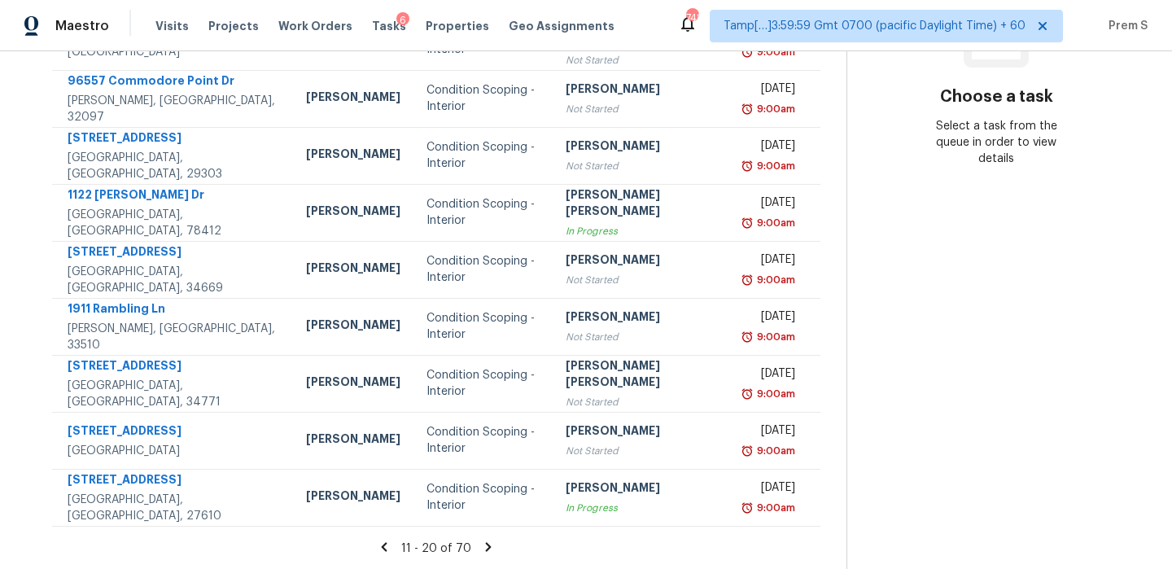
click at [493, 545] on div "11 - 20 of 70" at bounding box center [436, 548] width 821 height 17
click at [487, 547] on icon at bounding box center [488, 546] width 6 height 9
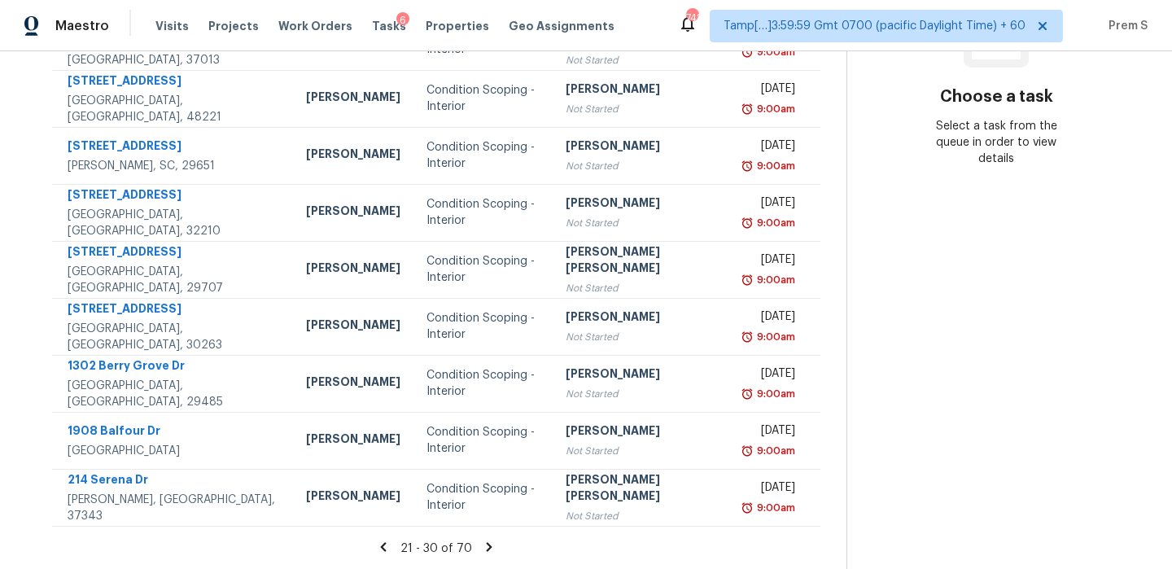
click at [487, 547] on icon at bounding box center [489, 546] width 6 height 9
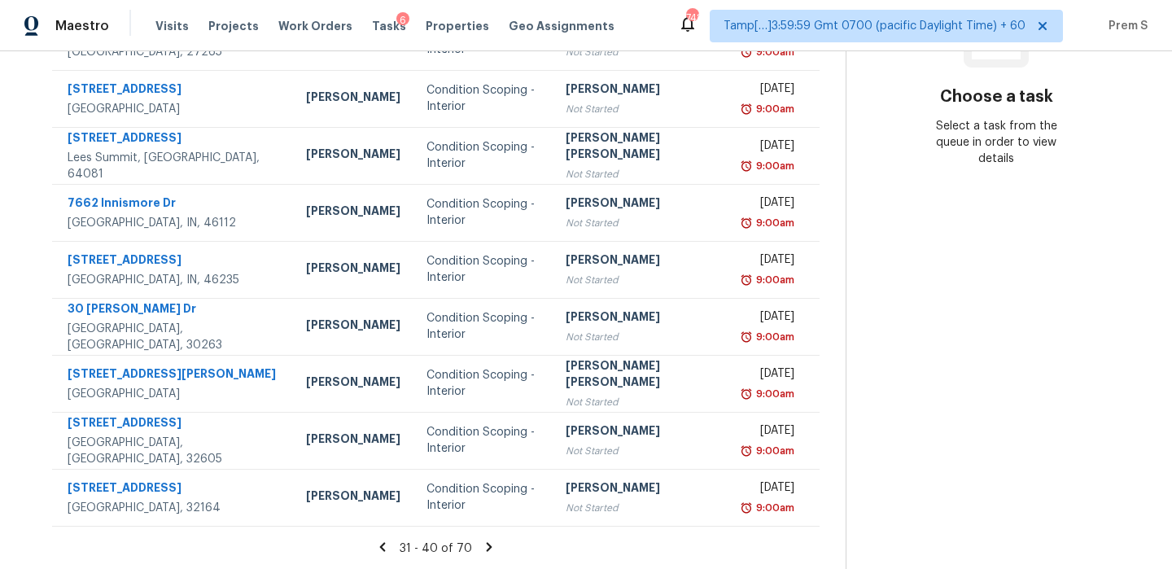
click at [487, 547] on icon at bounding box center [490, 546] width 6 height 9
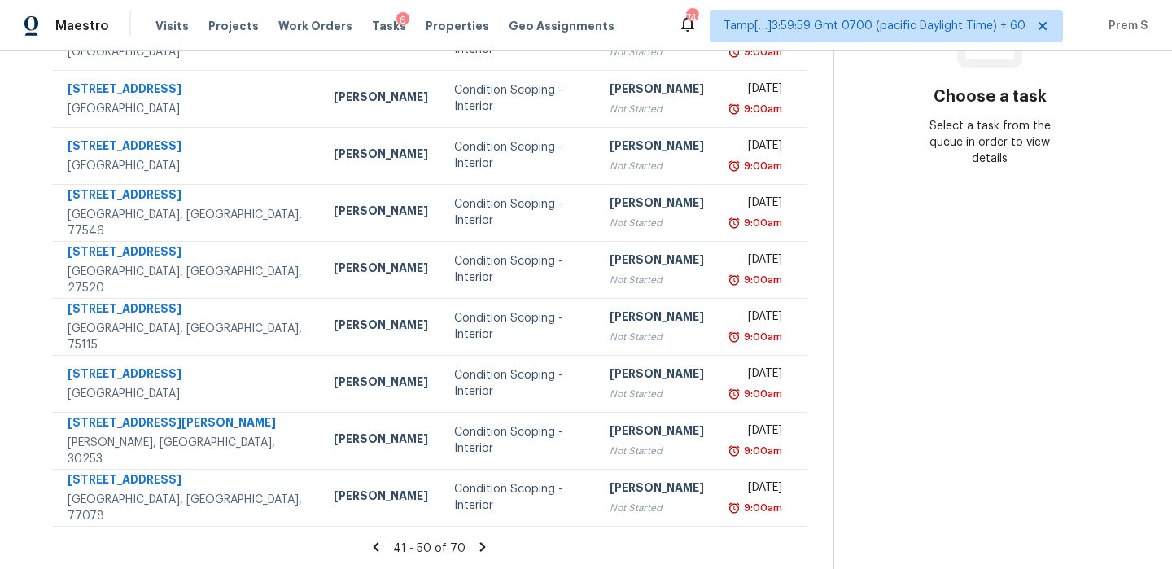
click at [486, 547] on icon at bounding box center [483, 546] width 6 height 9
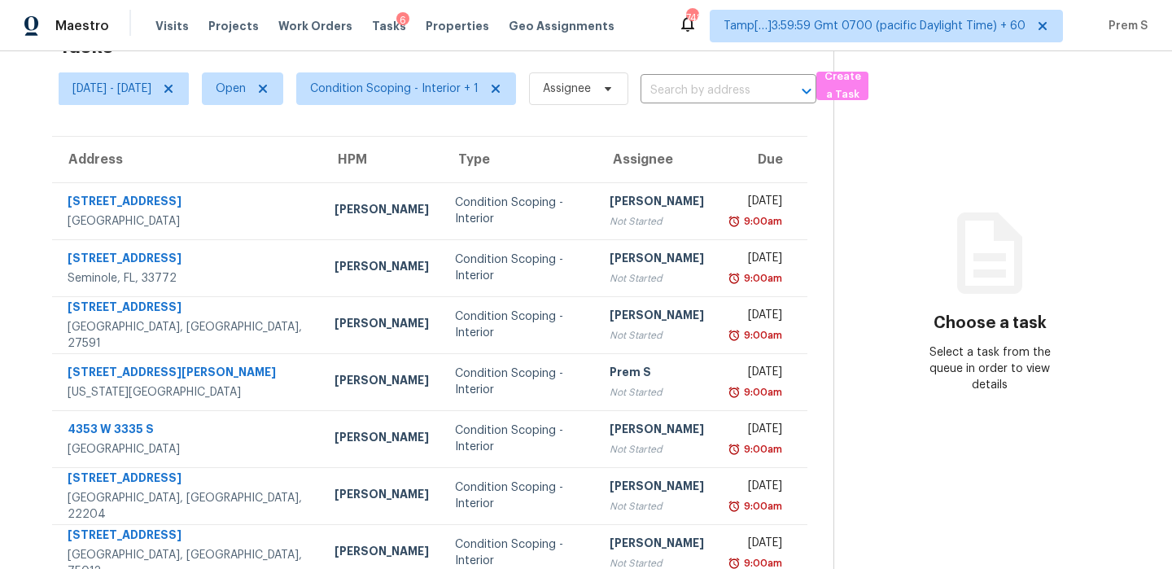
scroll to position [278, 0]
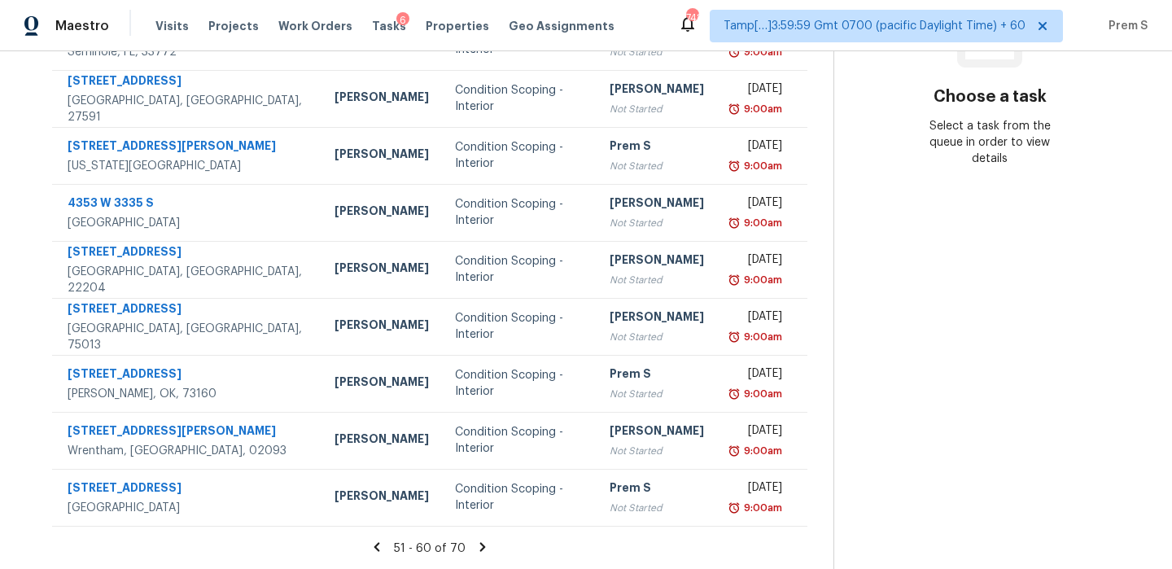
click at [490, 542] on icon at bounding box center [482, 547] width 15 height 15
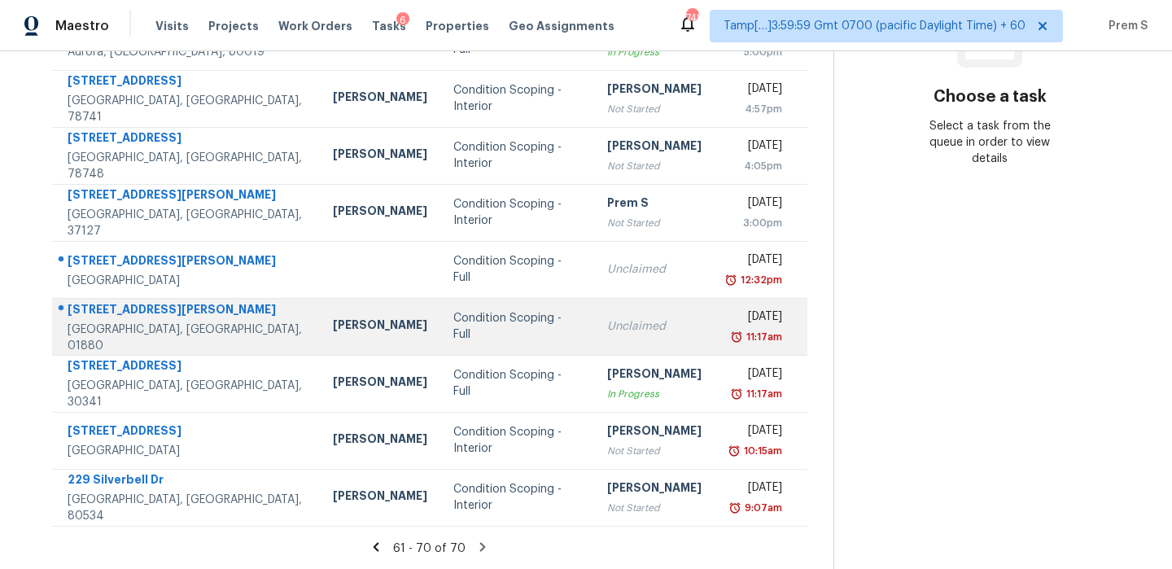
click at [594, 336] on td "Unclaimed" at bounding box center [654, 326] width 120 height 57
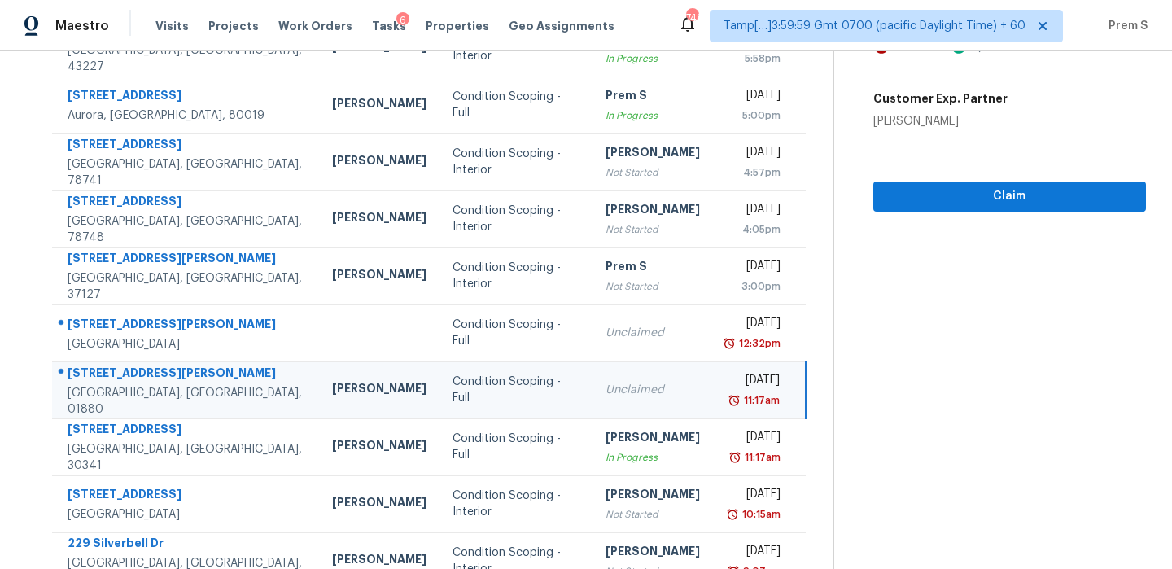
scroll to position [116, 0]
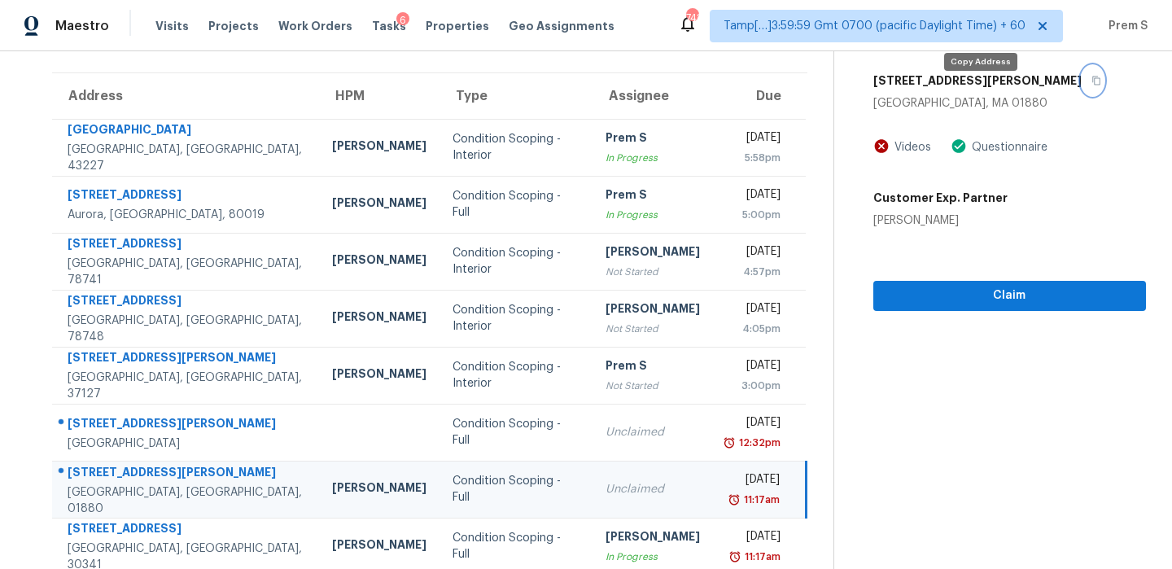
click at [1092, 85] on icon "button" at bounding box center [1097, 81] width 10 height 10
click at [617, 487] on div "Unclaimed" at bounding box center [653, 489] width 94 height 16
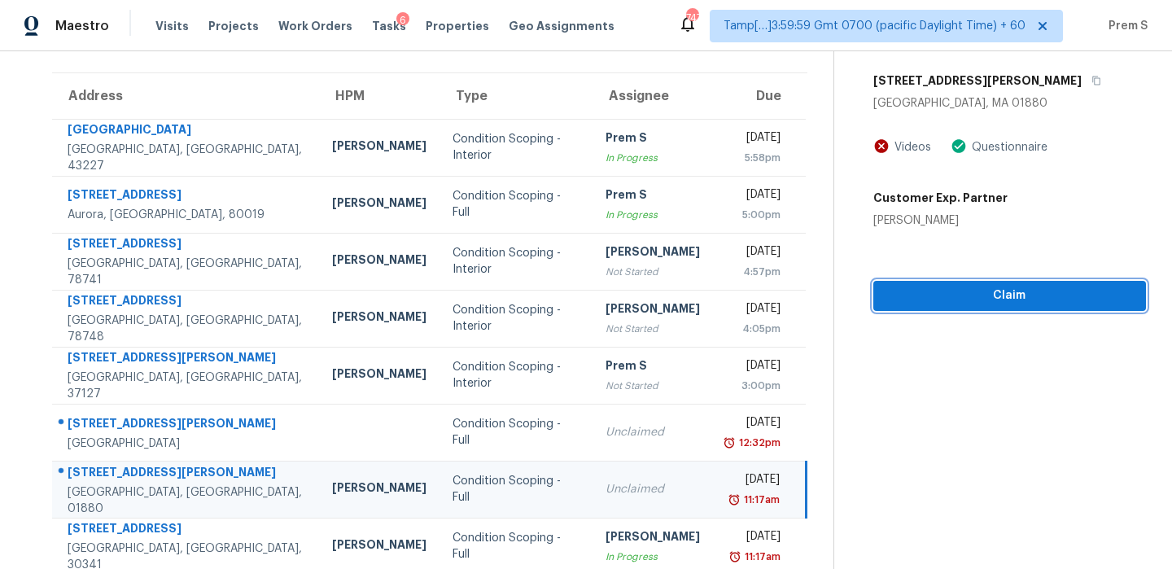
click at [998, 306] on span "Claim" at bounding box center [1010, 296] width 247 height 20
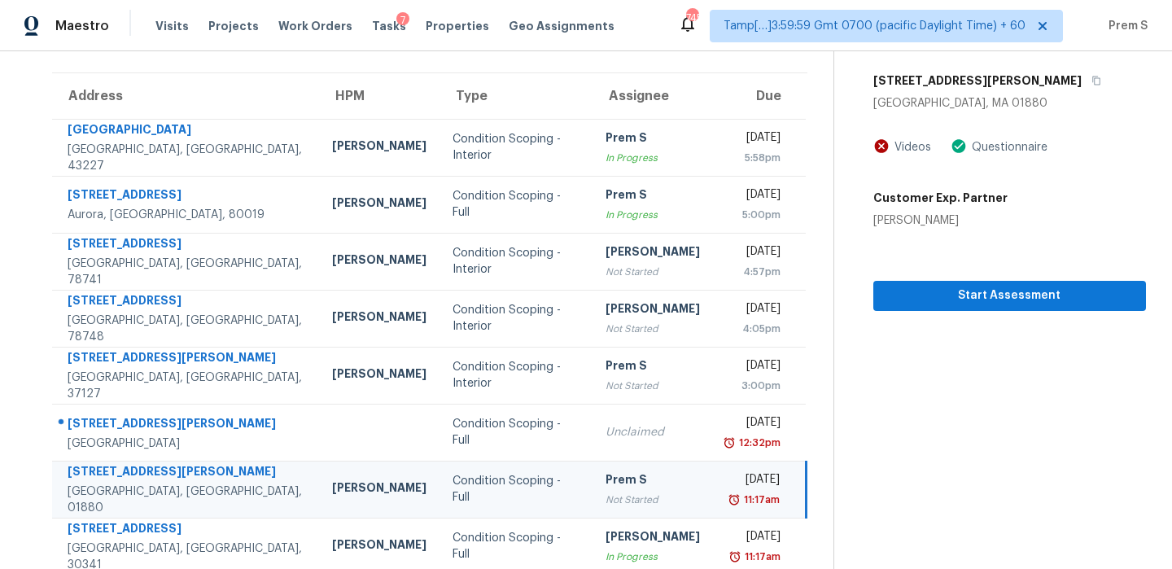
click at [622, 499] on div "Not Started" at bounding box center [653, 500] width 94 height 16
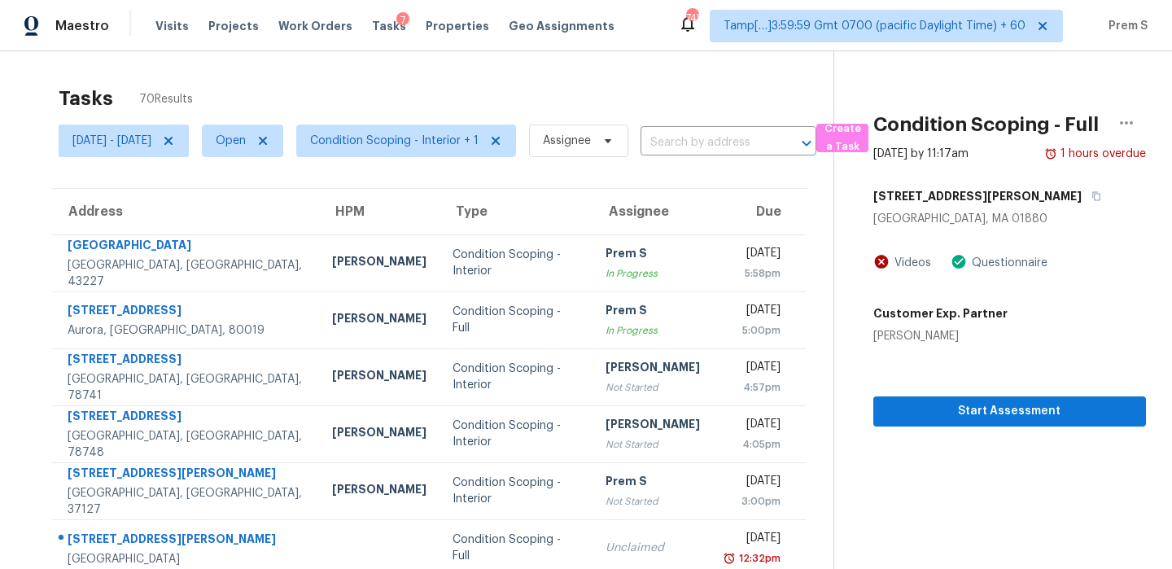
scroll to position [1, 0]
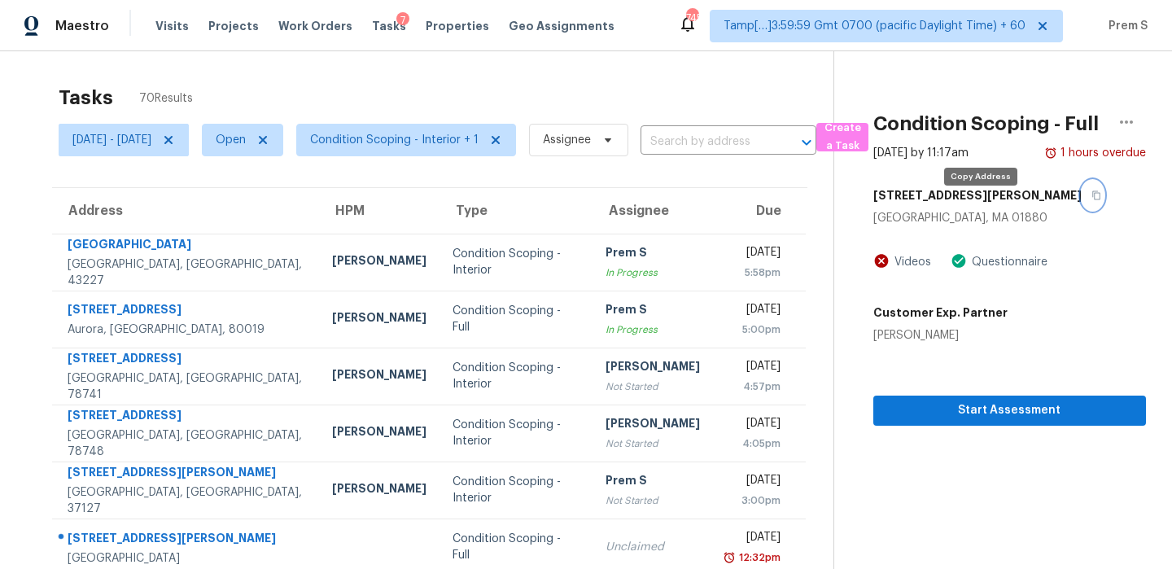
click at [1093, 200] on icon "button" at bounding box center [1097, 195] width 8 height 9
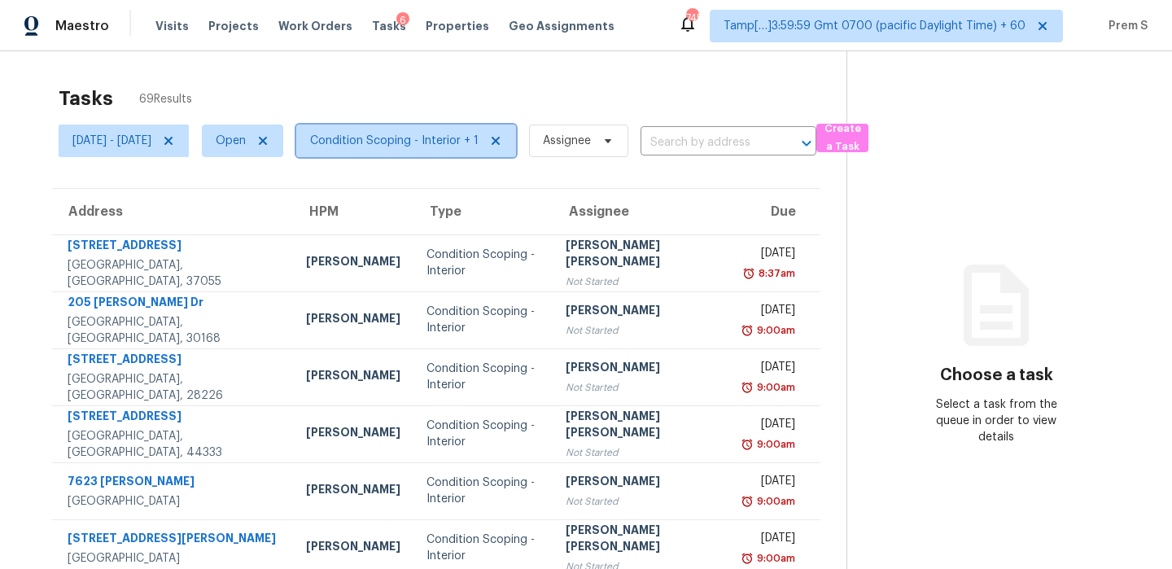
click at [423, 125] on span "Condition Scoping - Interior + 1" at bounding box center [406, 141] width 220 height 33
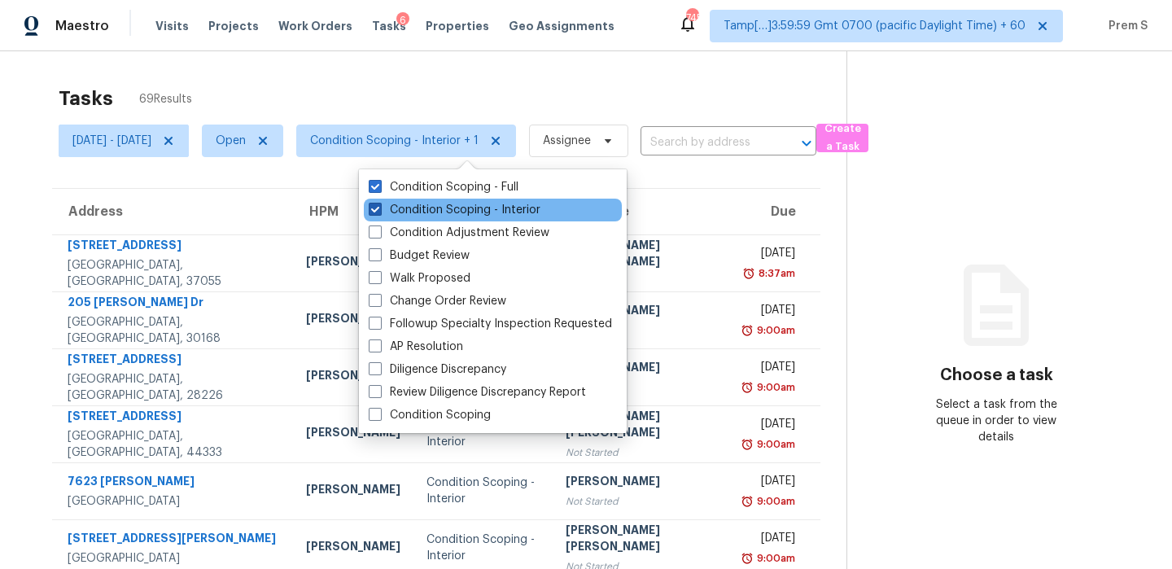
click at [427, 209] on label "Condition Scoping - Interior" at bounding box center [455, 210] width 172 height 16
click at [379, 209] on input "Condition Scoping - Interior" at bounding box center [374, 207] width 11 height 11
checkbox input "false"
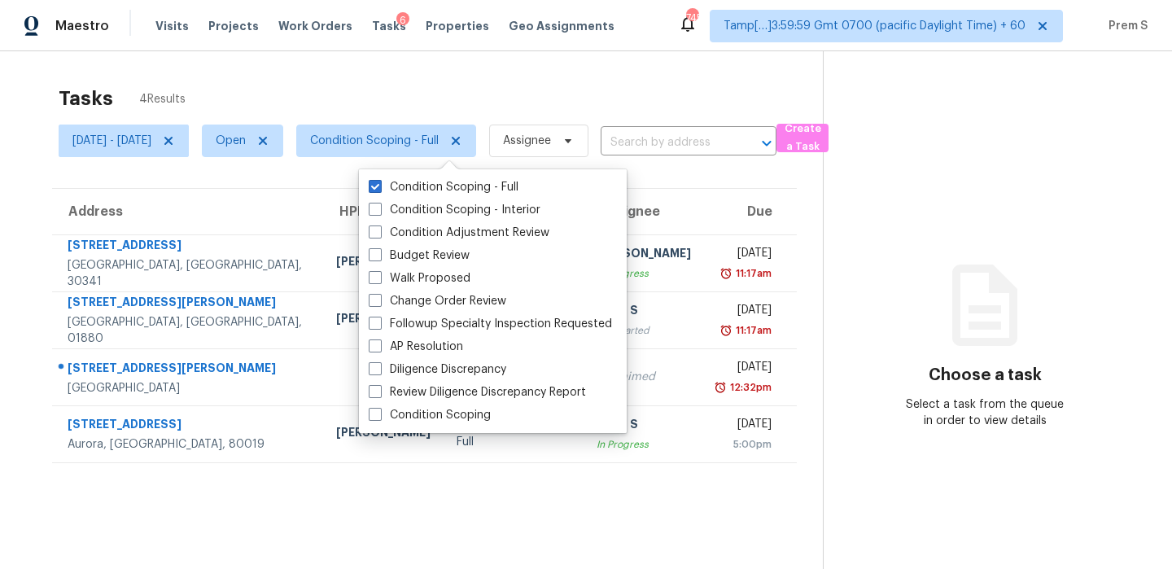
click at [704, 190] on th "Due" at bounding box center [751, 212] width 94 height 46
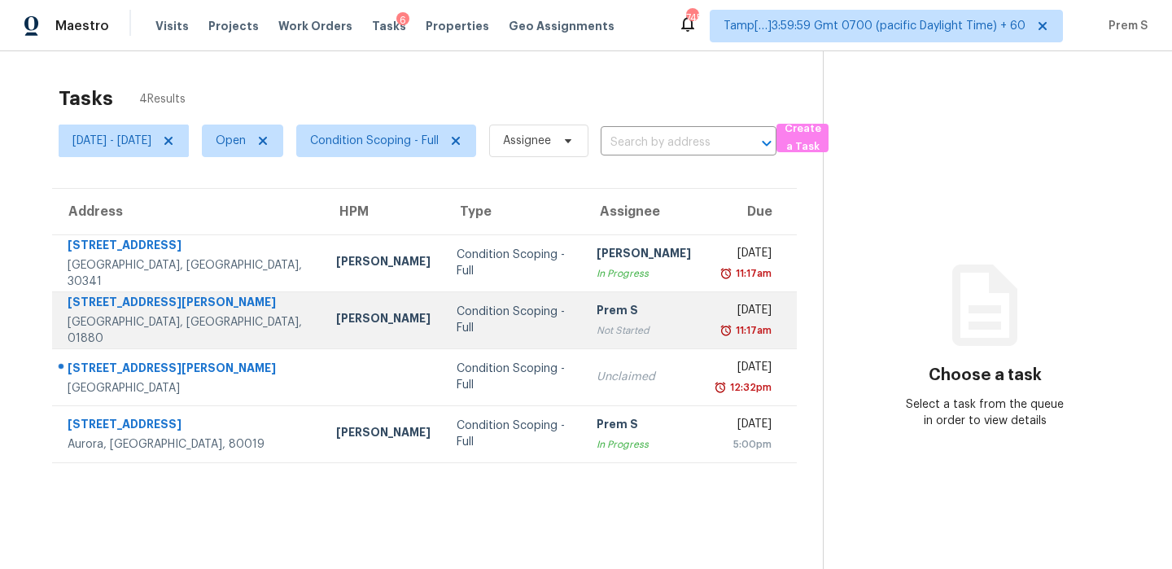
click at [607, 317] on div "Prem S" at bounding box center [644, 312] width 94 height 20
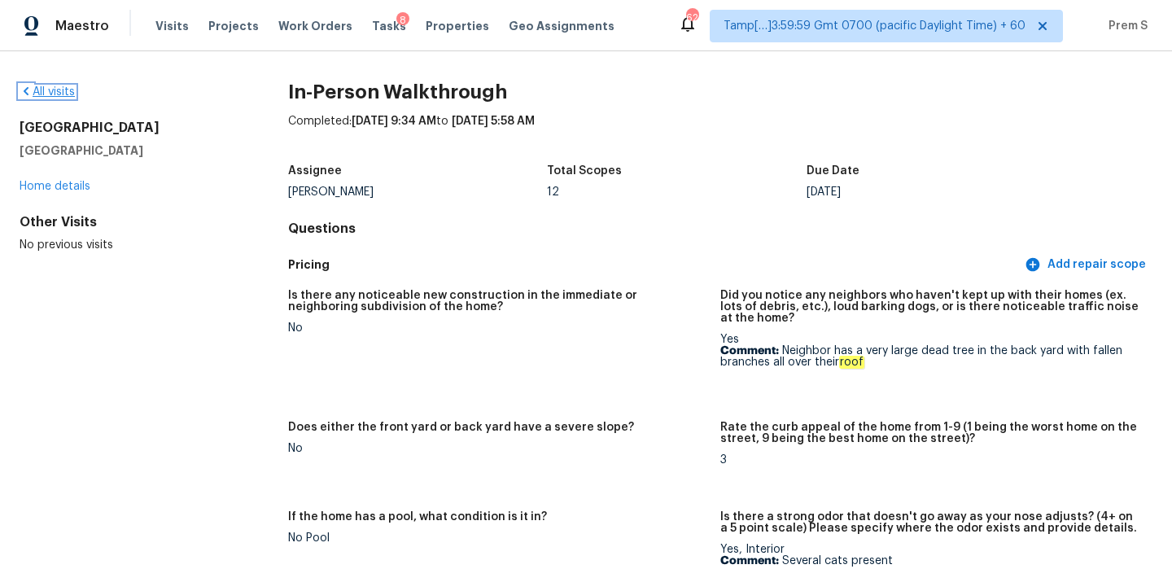
click at [29, 90] on icon at bounding box center [26, 91] width 13 height 13
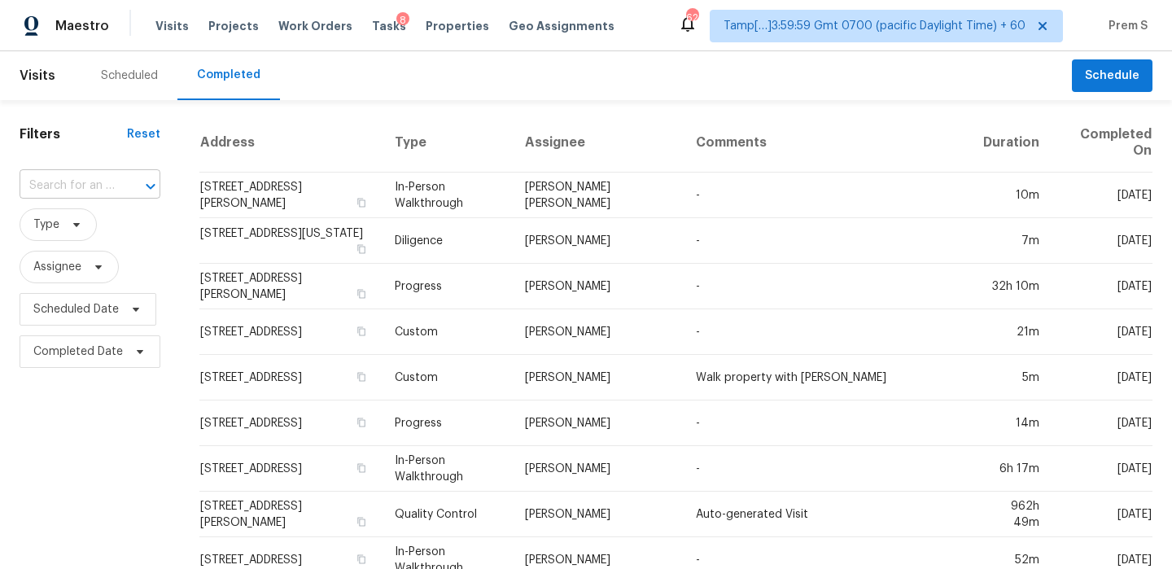
click at [93, 199] on input "text" at bounding box center [67, 185] width 95 height 25
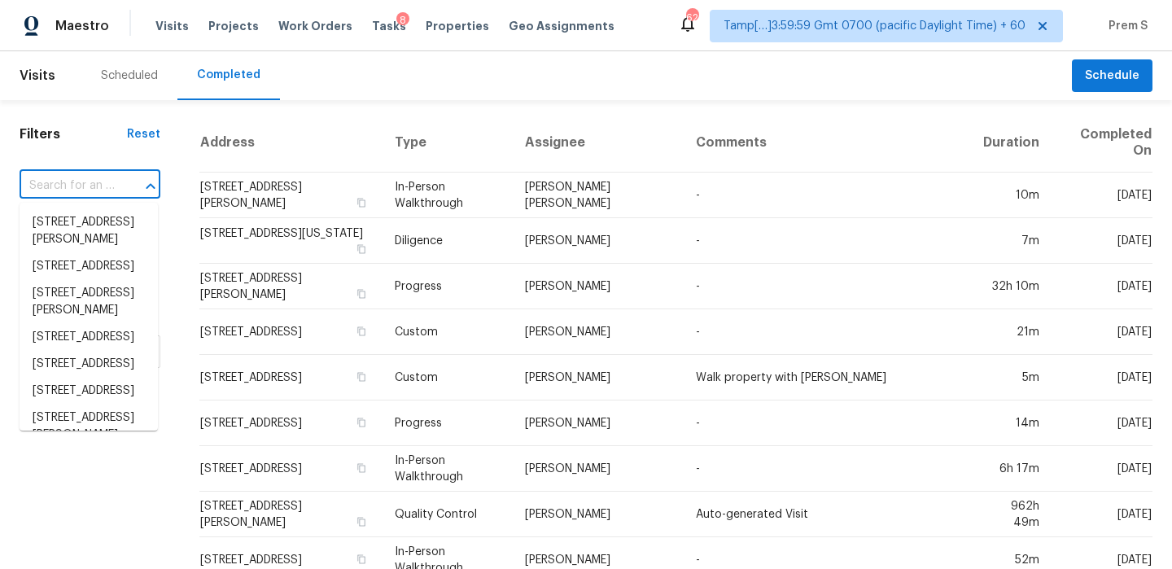
paste input "[STREET_ADDRESS][PERSON_NAME][US_STATE]"
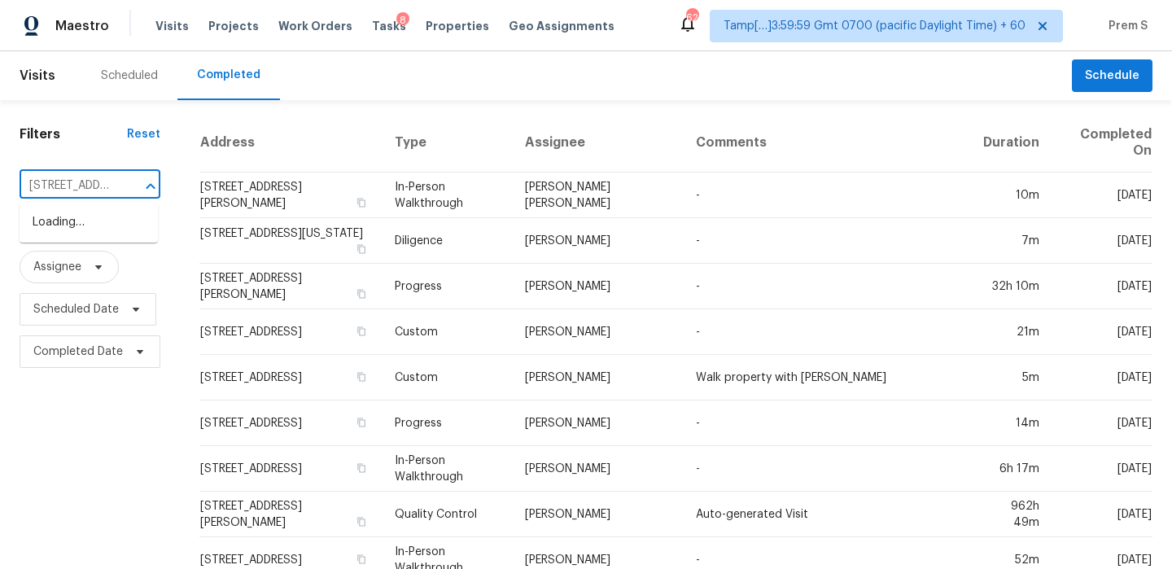
scroll to position [0, 137]
type input "[STREET_ADDRESS][PERSON_NAME][US_STATE]"
click at [77, 234] on li "[STREET_ADDRESS][PERSON_NAME][US_STATE]" at bounding box center [89, 239] width 138 height 61
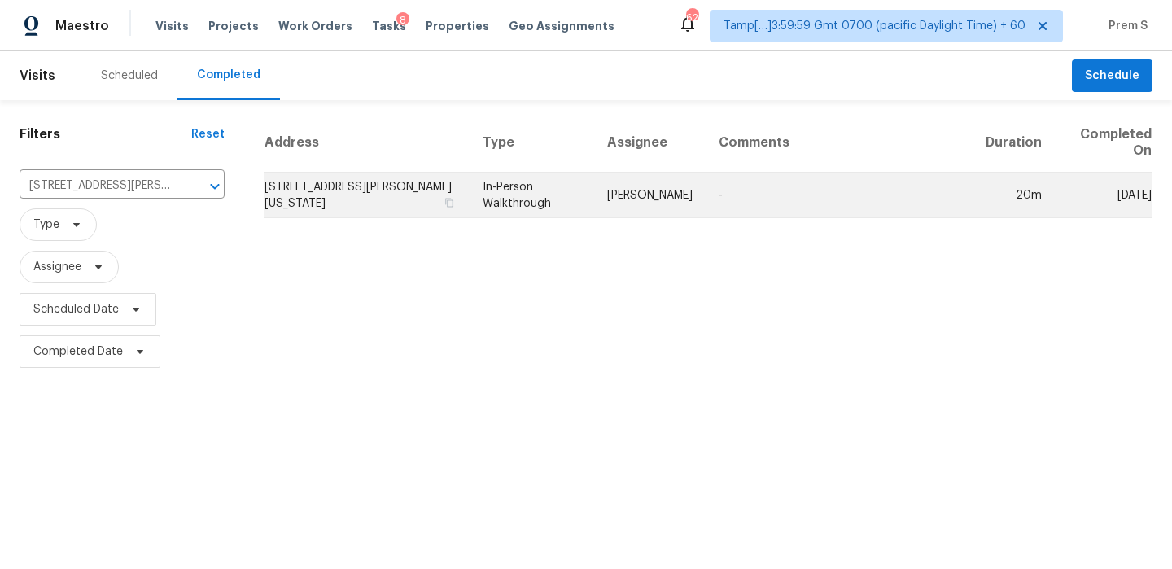
click at [343, 176] on td "[STREET_ADDRESS][PERSON_NAME][US_STATE]" at bounding box center [367, 196] width 206 height 46
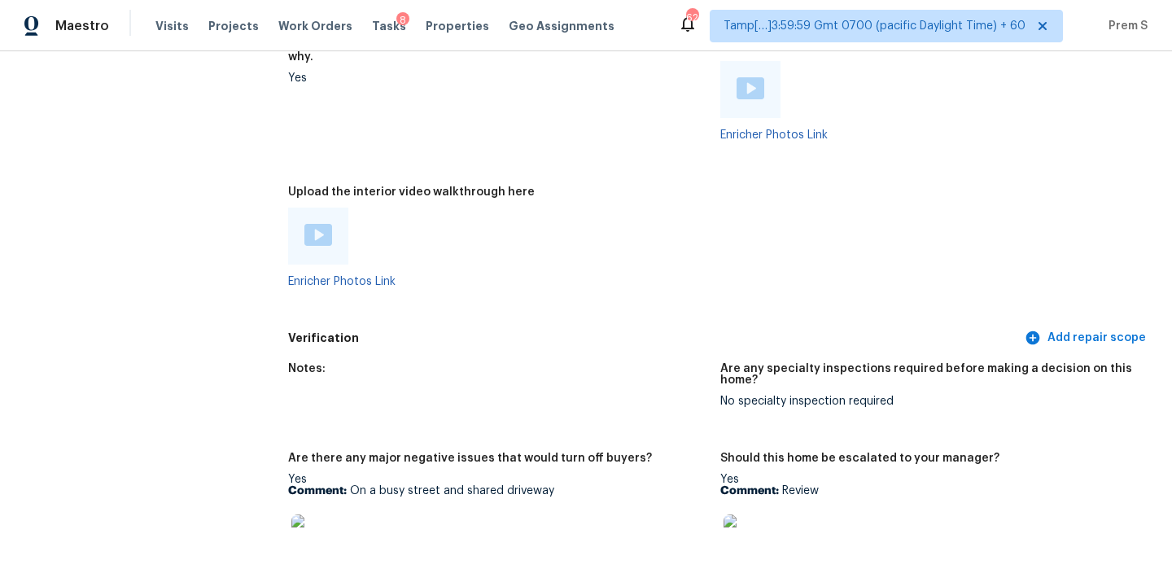
scroll to position [3376, 0]
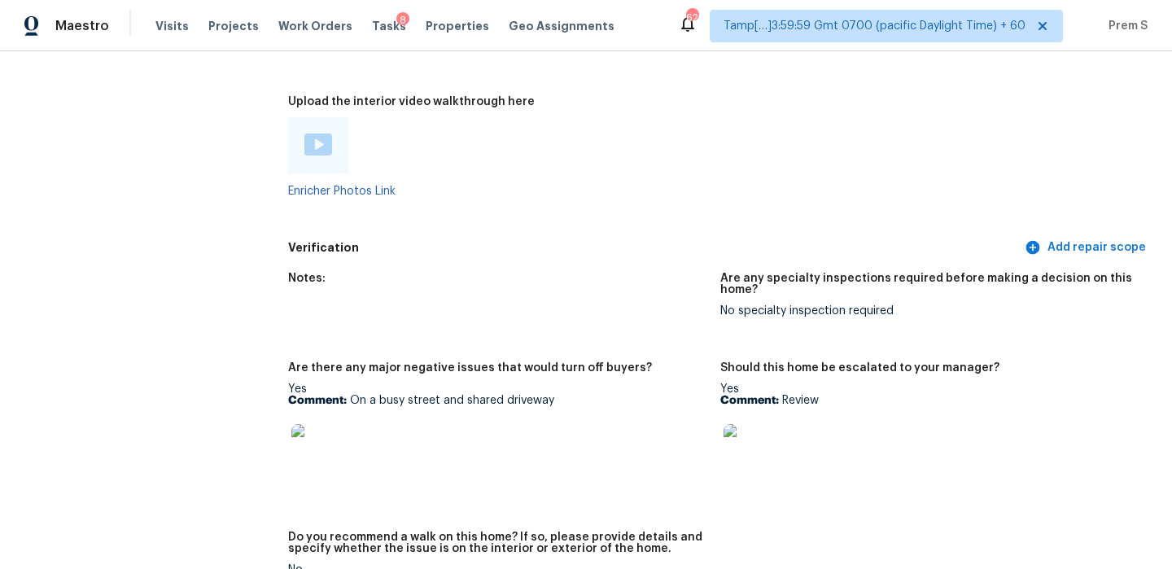
click at [318, 134] on img at bounding box center [319, 145] width 28 height 22
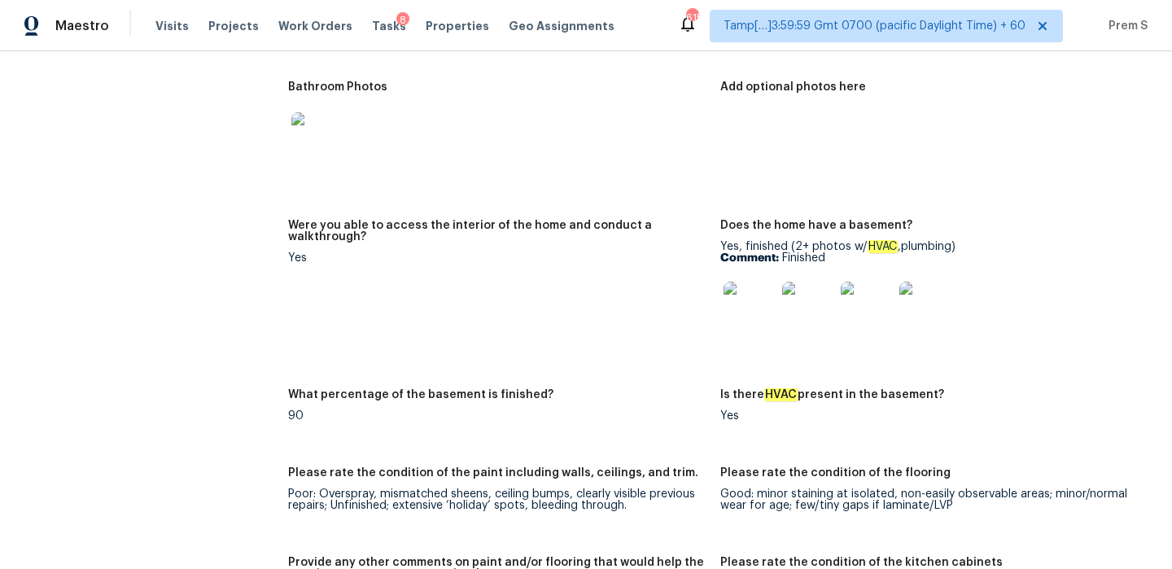
scroll to position [0, 0]
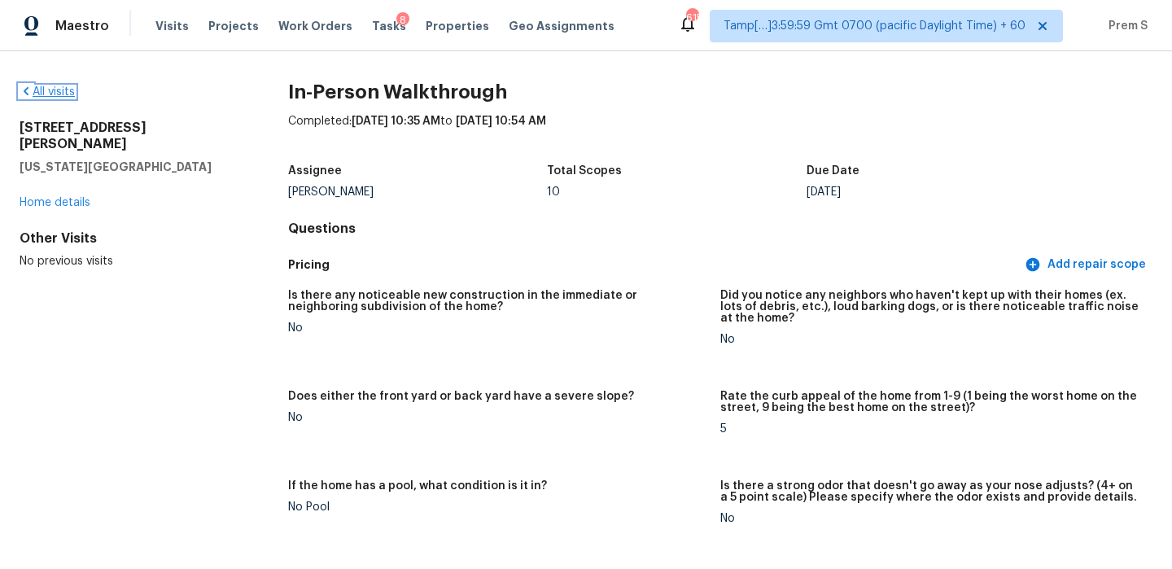
click at [64, 93] on link "All visits" at bounding box center [47, 91] width 55 height 11
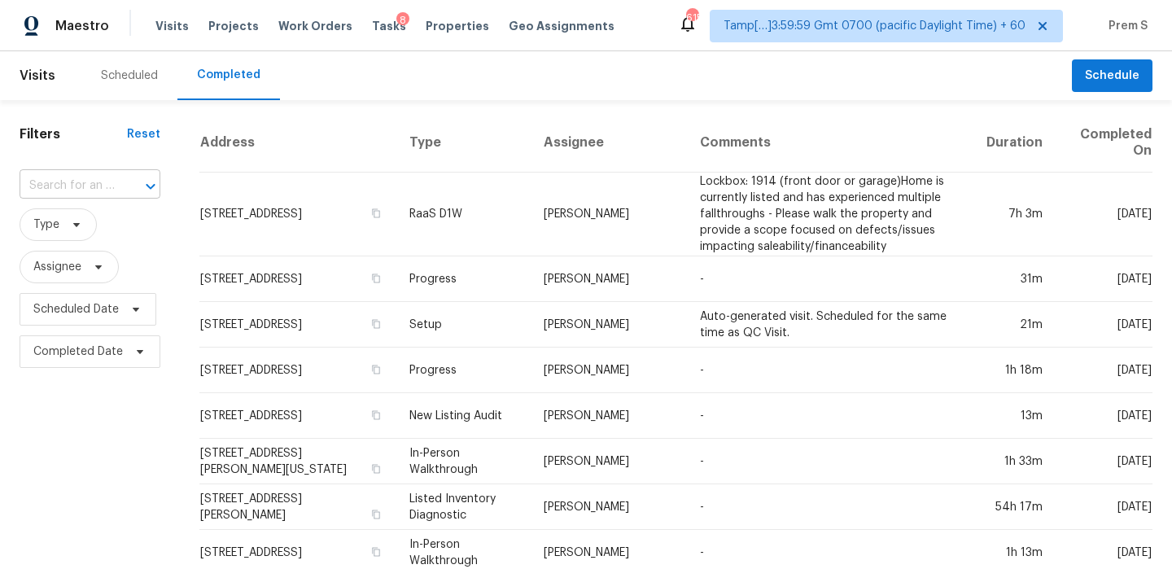
click at [101, 190] on input "text" at bounding box center [67, 185] width 95 height 25
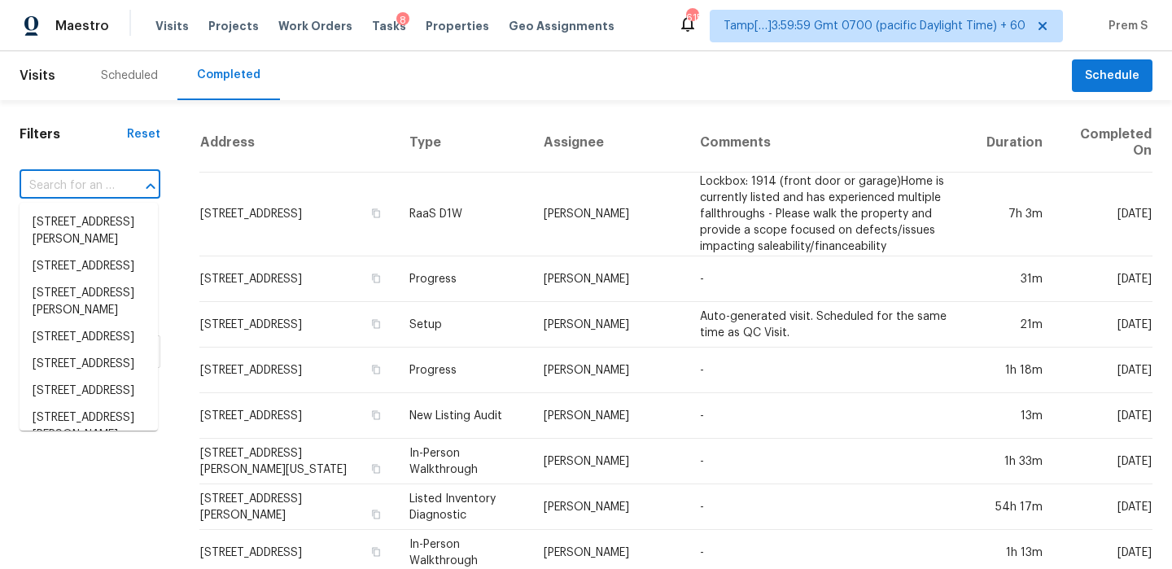
paste input "[STREET_ADDRESS]"
type input "[STREET_ADDRESS]"
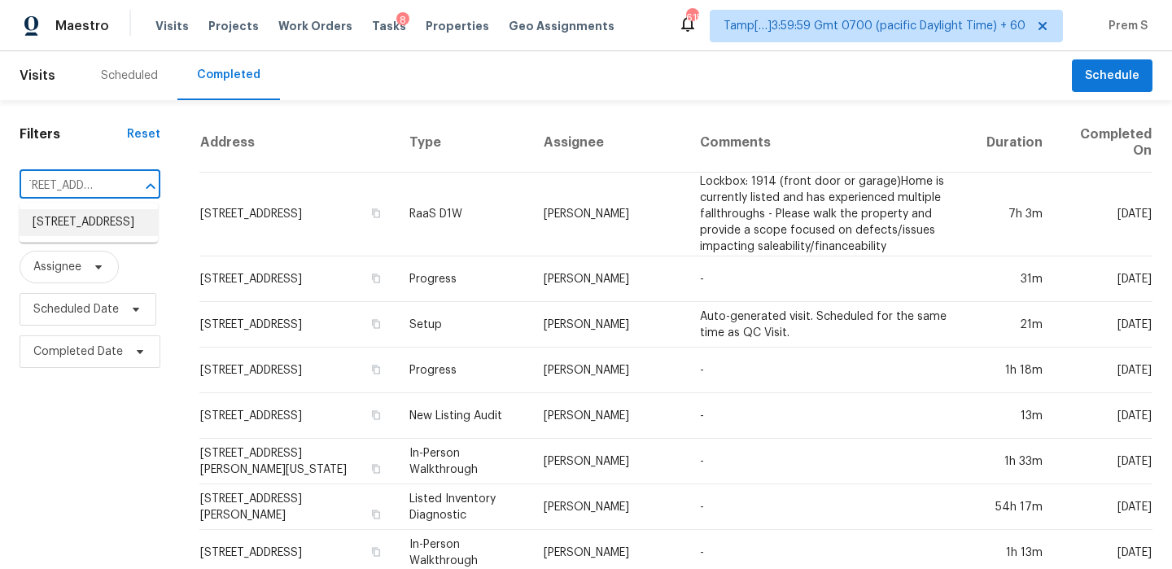
click at [95, 228] on li "[STREET_ADDRESS]" at bounding box center [89, 222] width 138 height 27
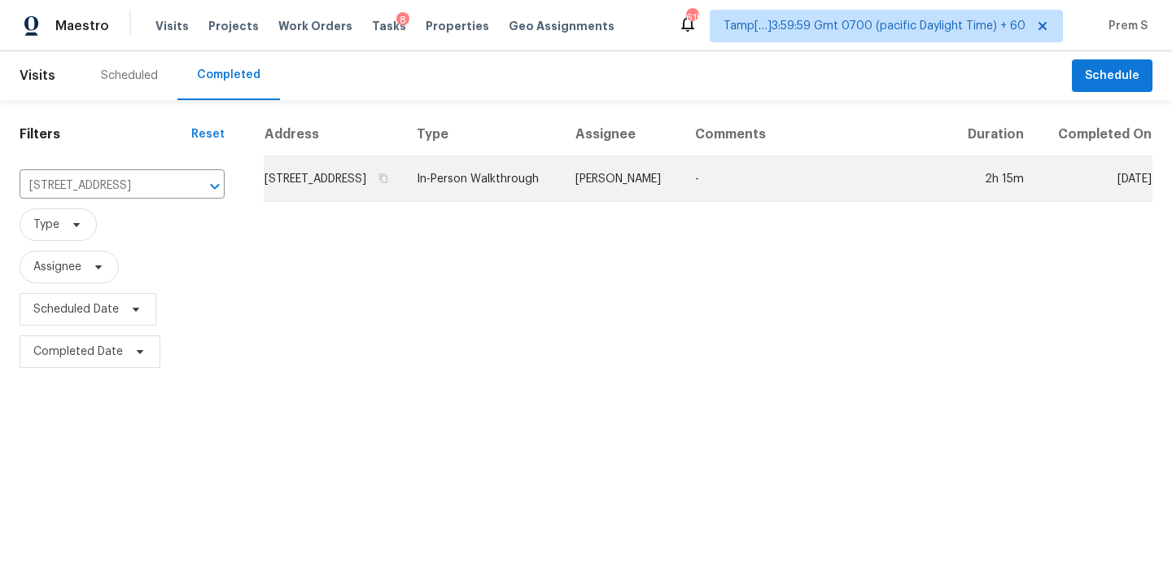
click at [297, 181] on td "[STREET_ADDRESS]" at bounding box center [334, 179] width 140 height 46
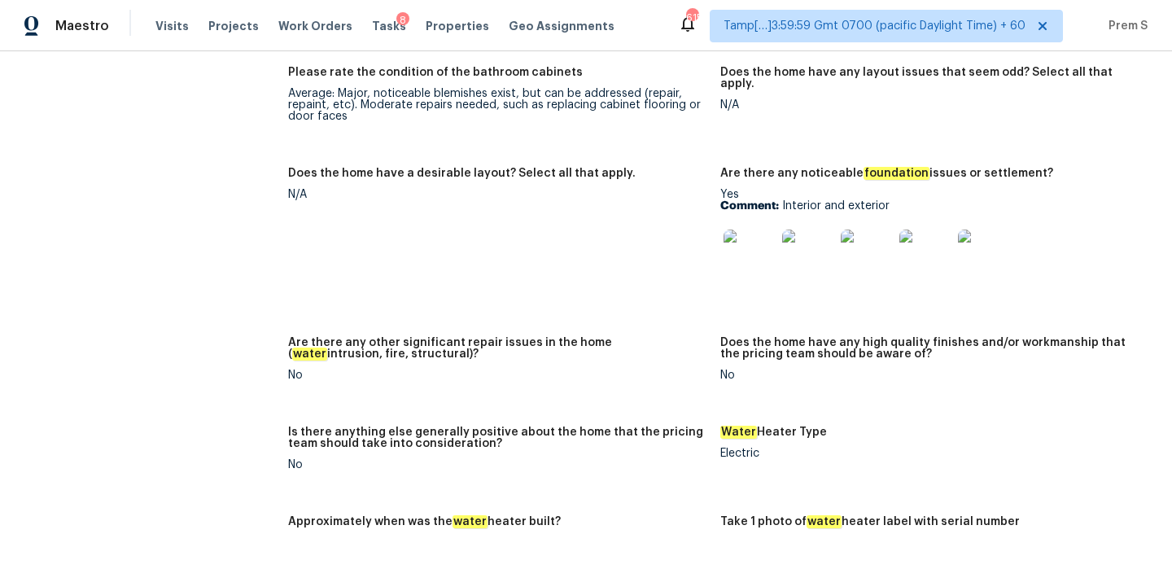
scroll to position [2456, 0]
click at [755, 235] on img at bounding box center [750, 255] width 52 height 52
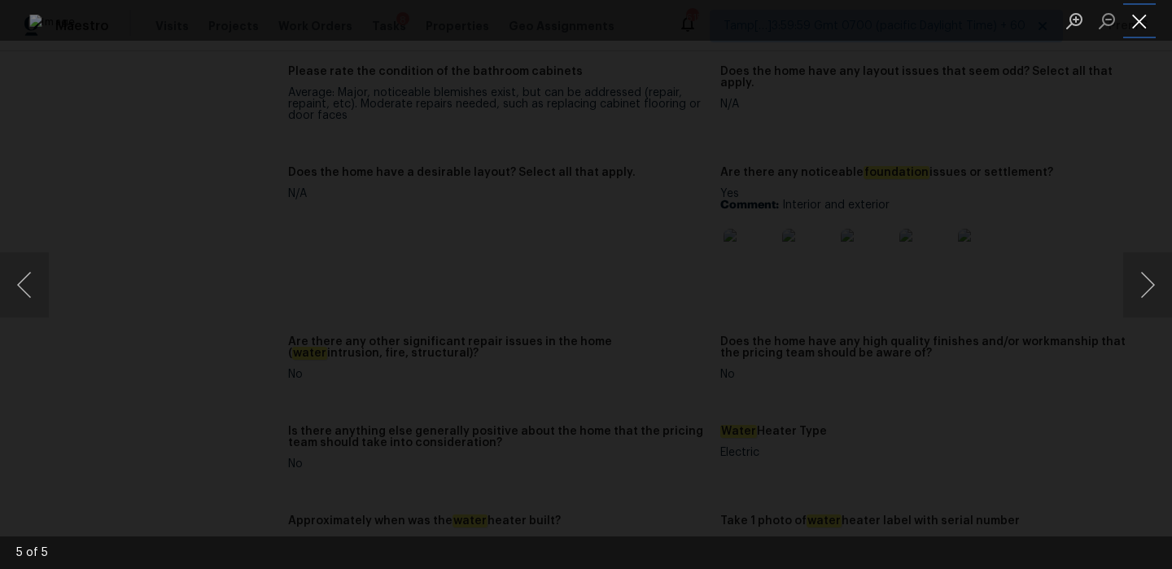
click at [1137, 19] on button "Close lightbox" at bounding box center [1140, 21] width 33 height 28
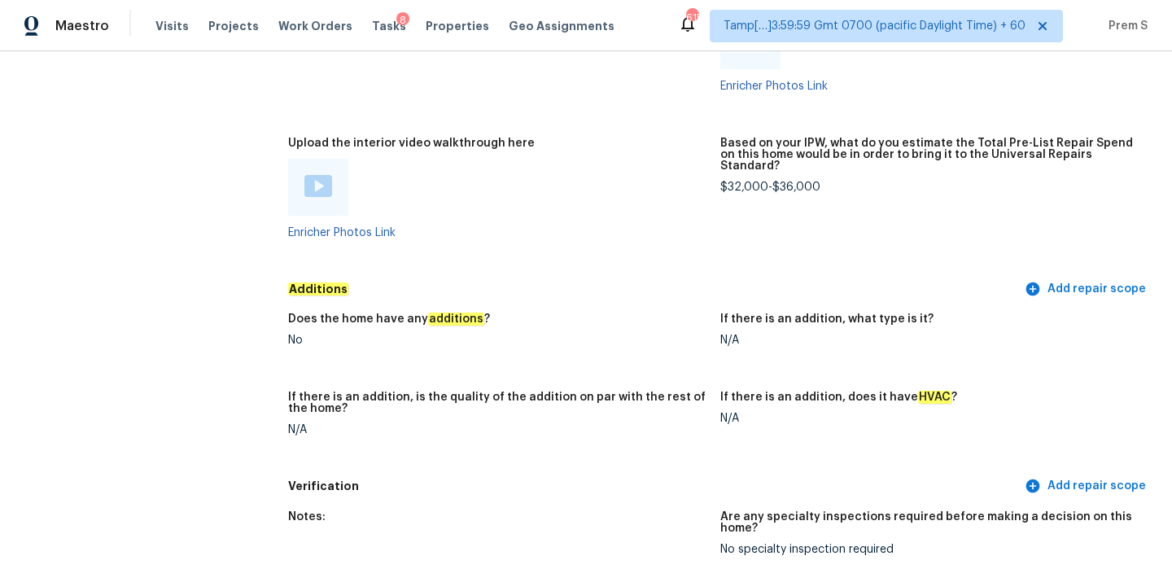
scroll to position [2969, 0]
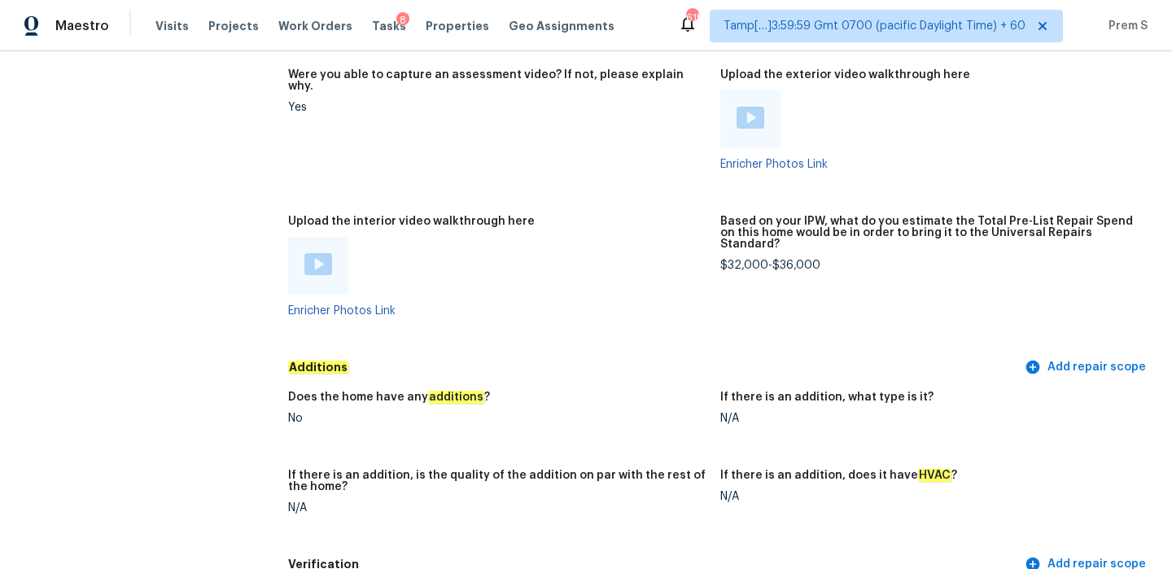
click at [324, 253] on img at bounding box center [319, 264] width 28 height 22
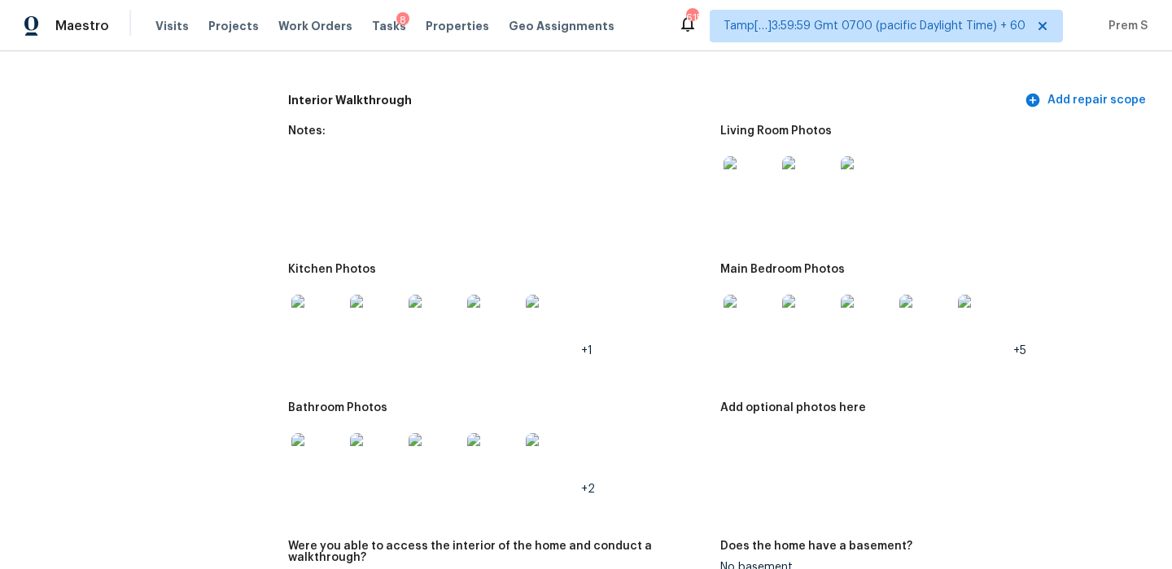
scroll to position [1624, 0]
click at [750, 168] on img at bounding box center [750, 182] width 52 height 52
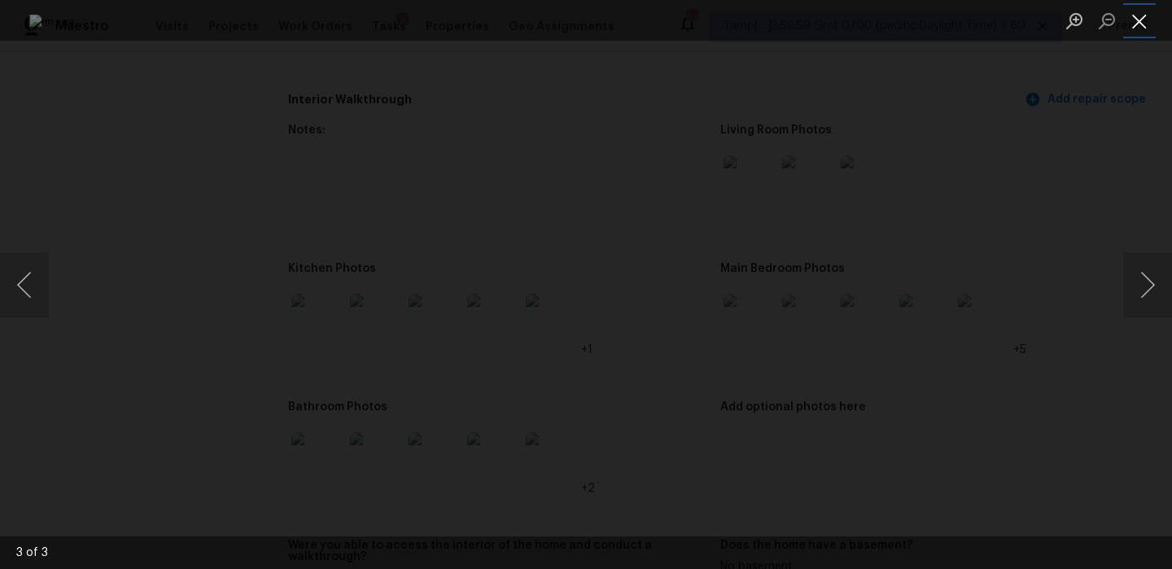
click at [1139, 16] on button "Close lightbox" at bounding box center [1140, 21] width 33 height 28
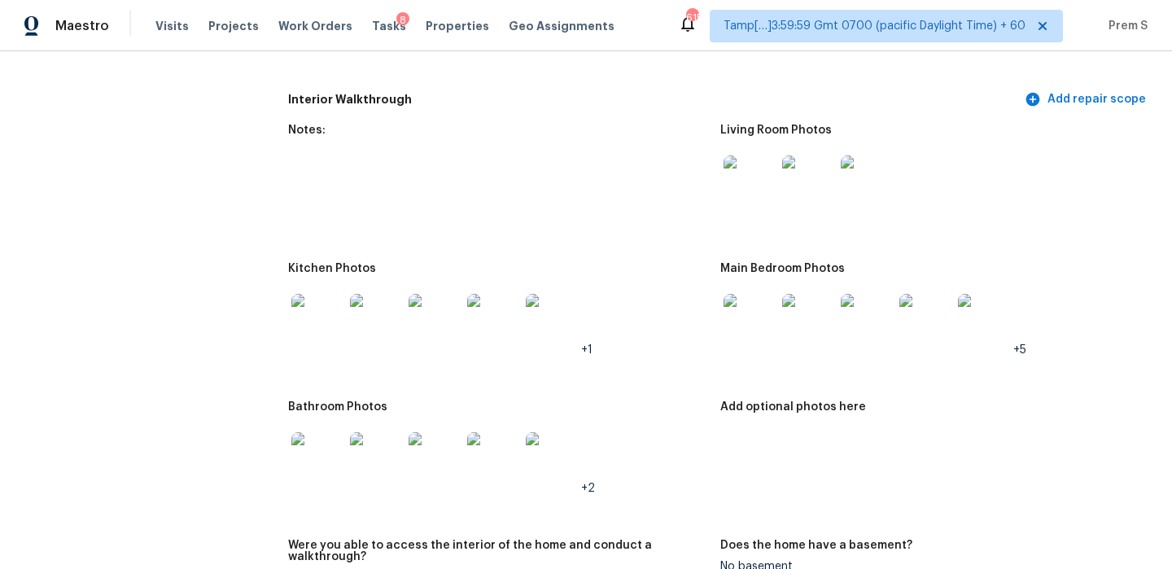
click at [750, 318] on img at bounding box center [750, 320] width 52 height 52
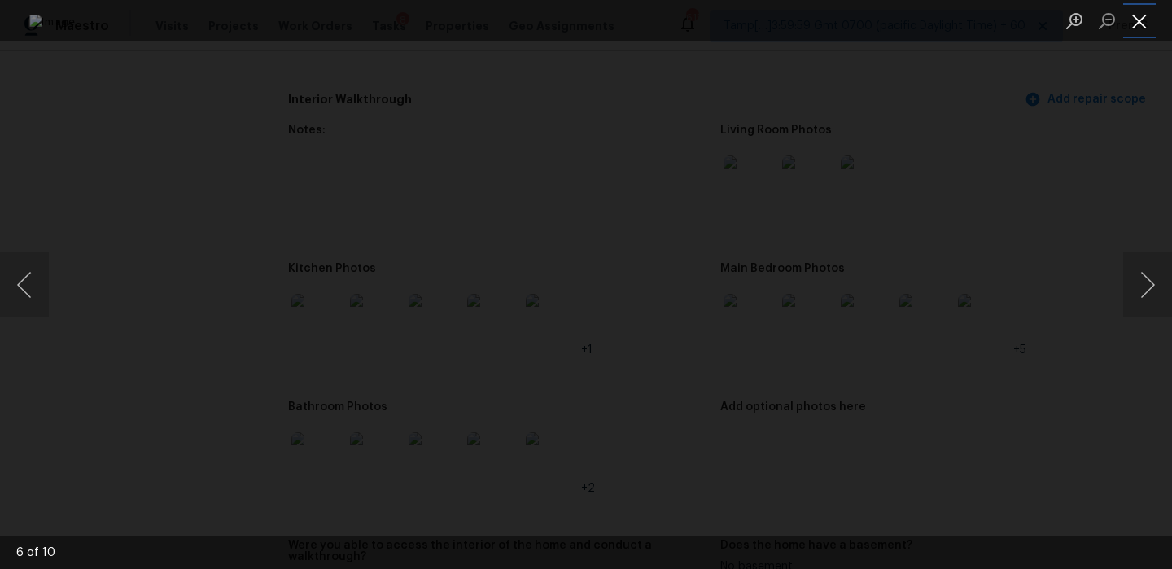
click at [1146, 22] on button "Close lightbox" at bounding box center [1140, 21] width 33 height 28
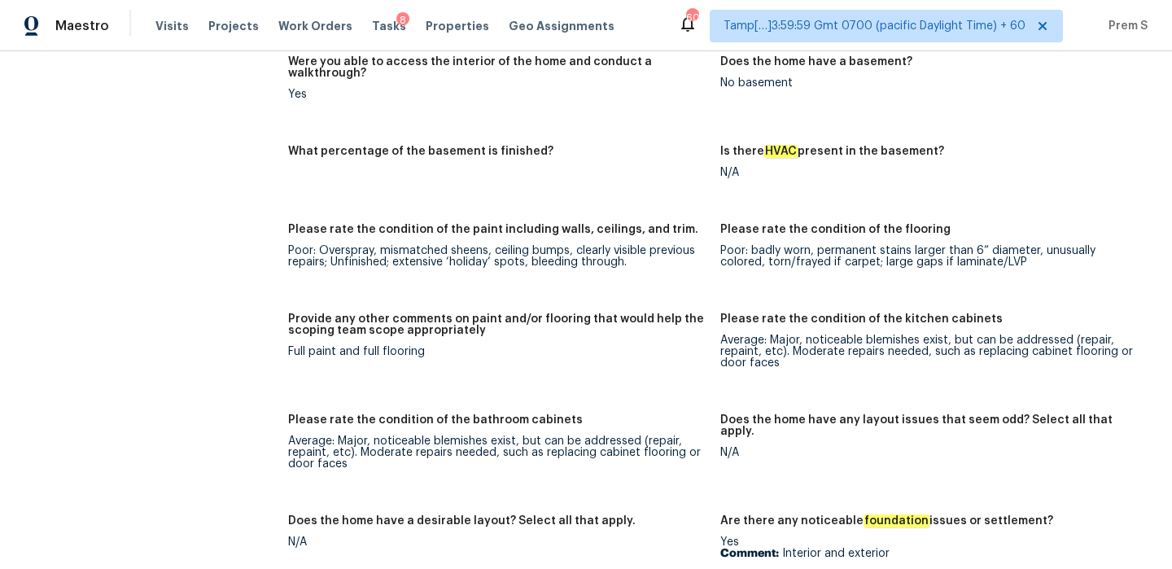
scroll to position [2110, 0]
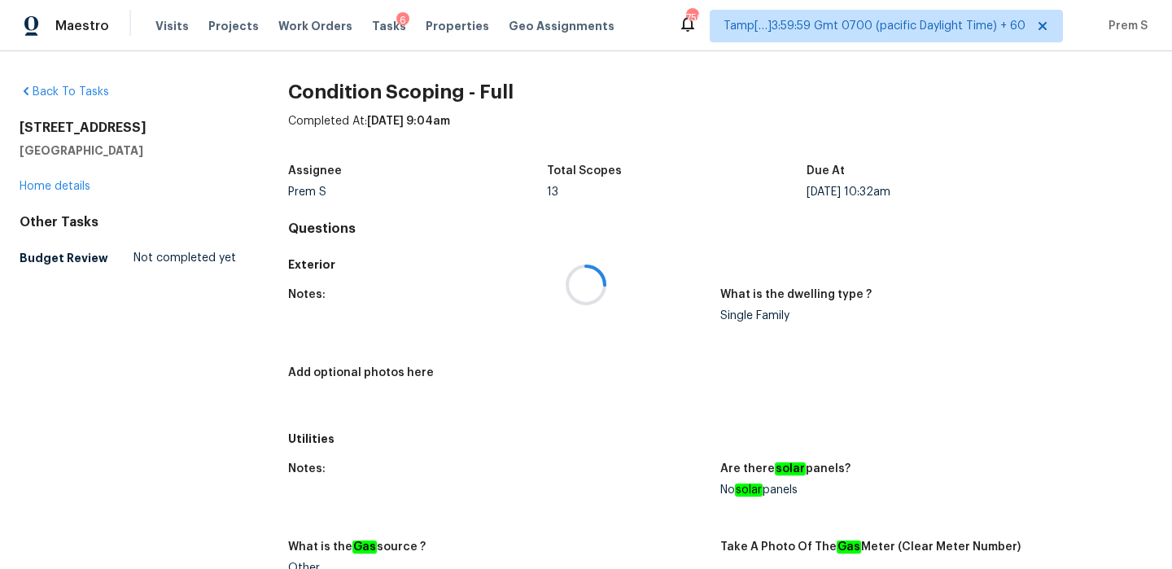
click at [370, 28] on div at bounding box center [586, 284] width 1172 height 569
click at [375, 27] on span "Tasks" at bounding box center [389, 25] width 34 height 11
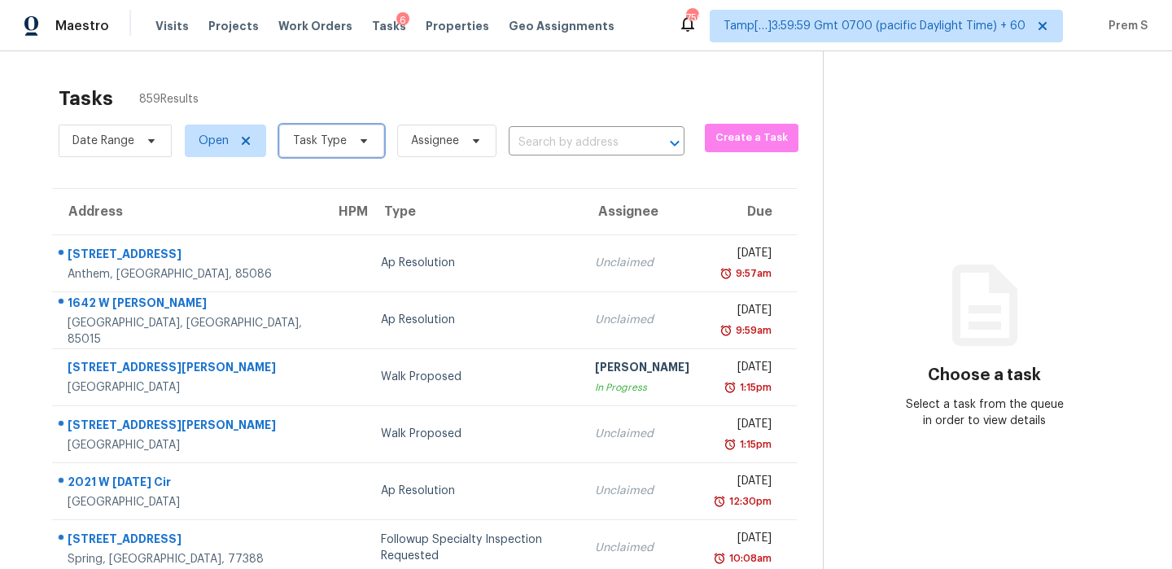
click at [348, 151] on span "Task Type" at bounding box center [331, 141] width 105 height 33
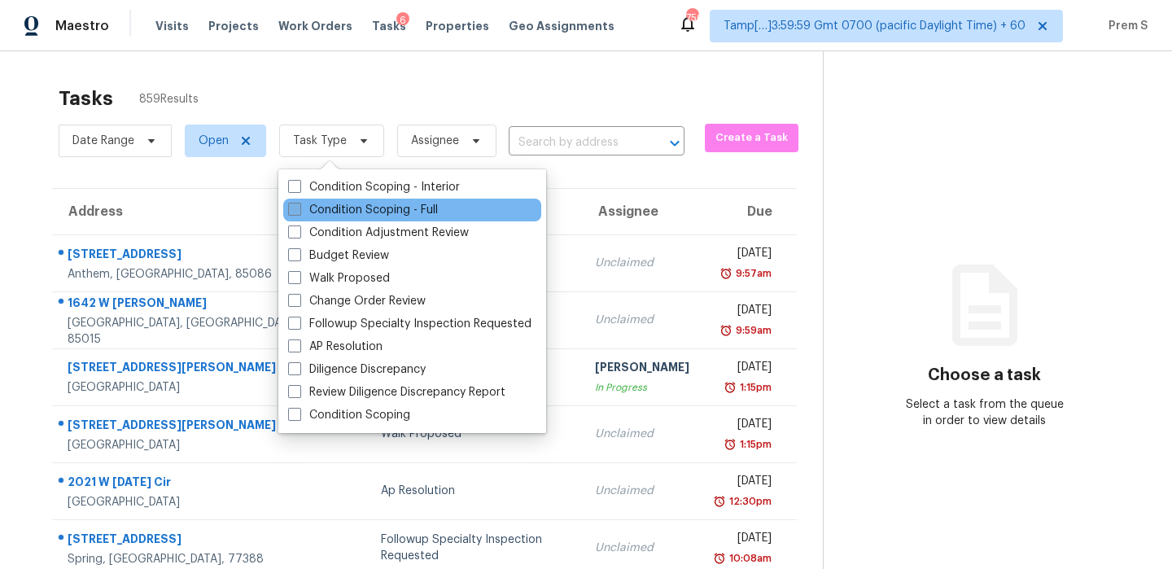
click at [358, 204] on label "Condition Scoping - Full" at bounding box center [363, 210] width 150 height 16
click at [299, 204] on input "Condition Scoping - Full" at bounding box center [293, 207] width 11 height 11
checkbox input "true"
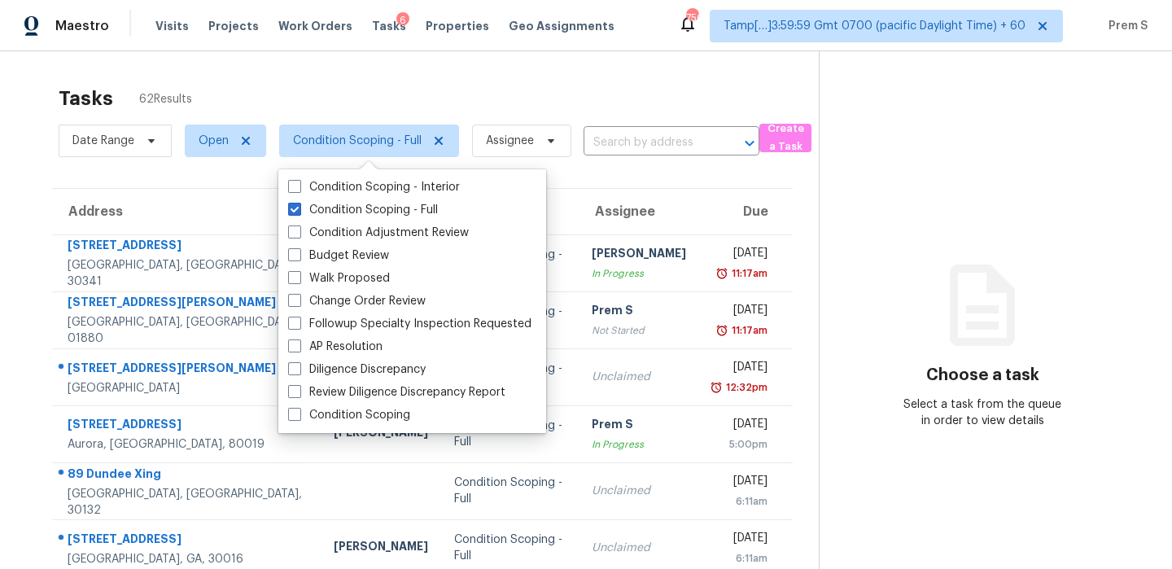
click at [699, 203] on th "Due" at bounding box center [746, 212] width 94 height 46
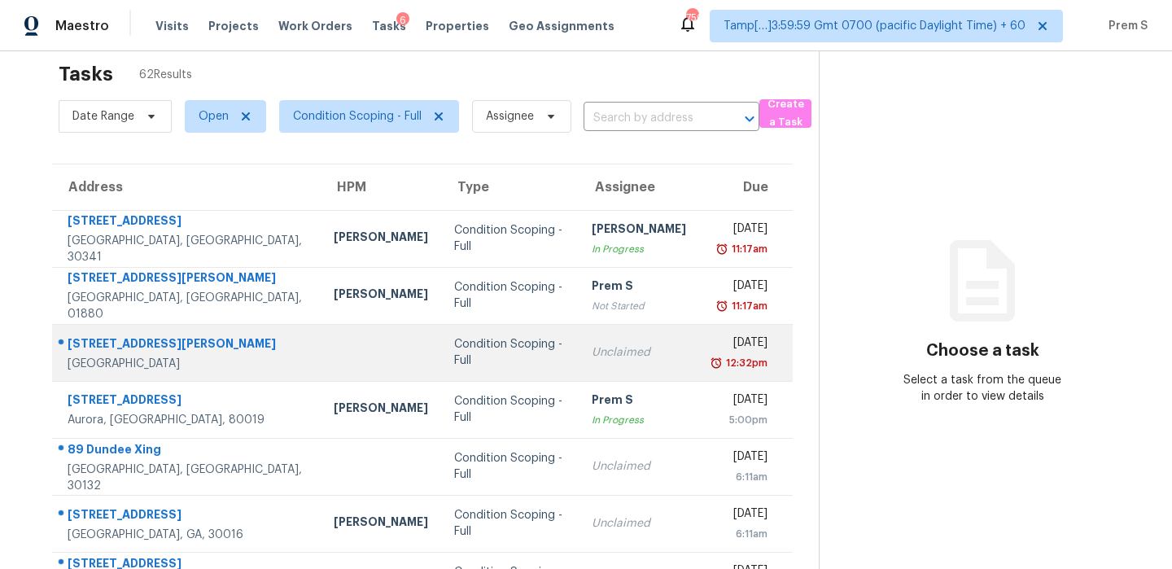
scroll to position [39, 0]
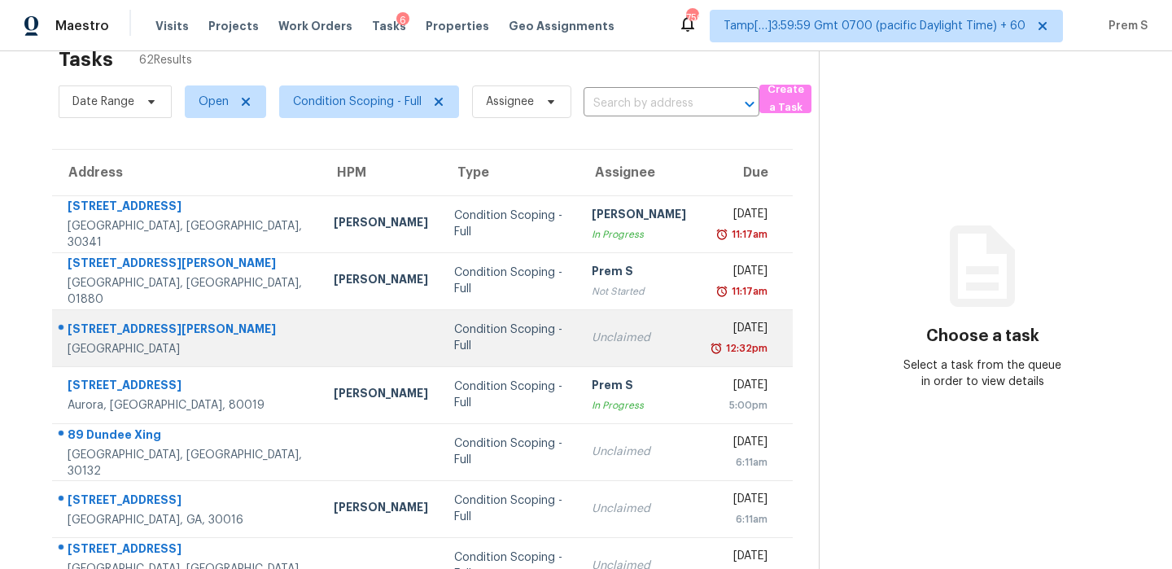
click at [699, 366] on td "[DATE] 5:00pm" at bounding box center [746, 394] width 94 height 57
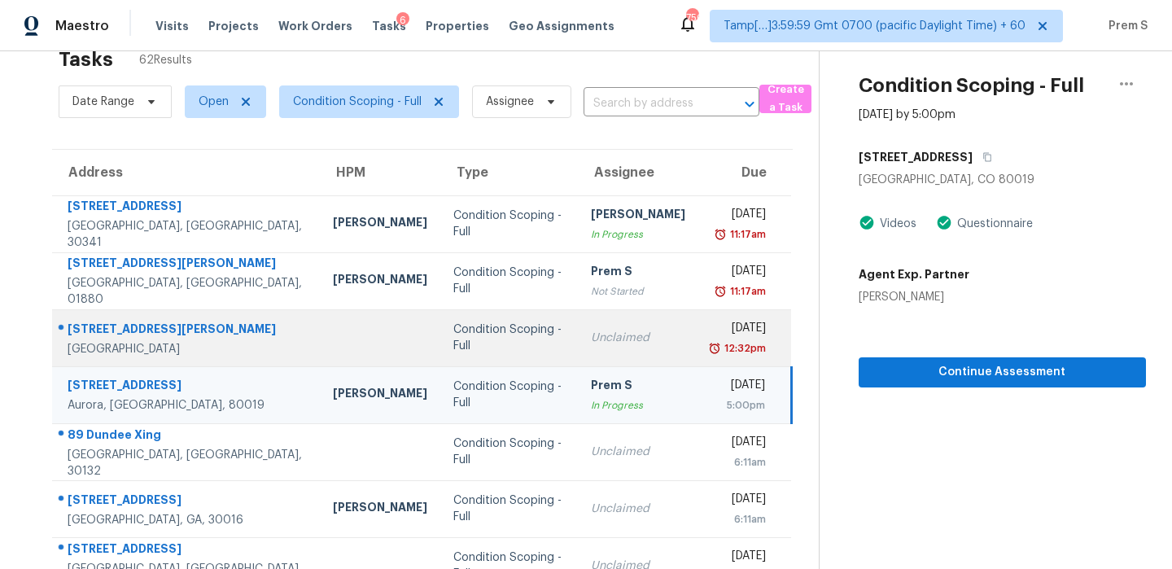
click at [729, 345] on div "12:32pm" at bounding box center [743, 348] width 45 height 16
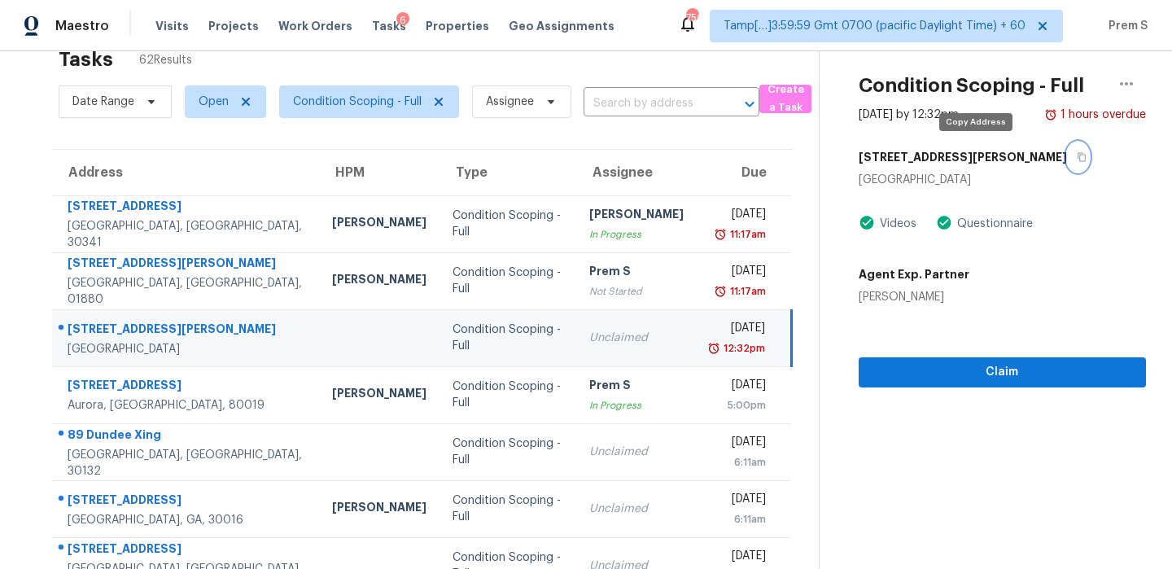
click at [1078, 158] on icon "button" at bounding box center [1082, 157] width 8 height 9
click at [627, 340] on td "Unclaimed" at bounding box center [636, 337] width 120 height 57
click at [1067, 156] on button "button" at bounding box center [1078, 156] width 22 height 29
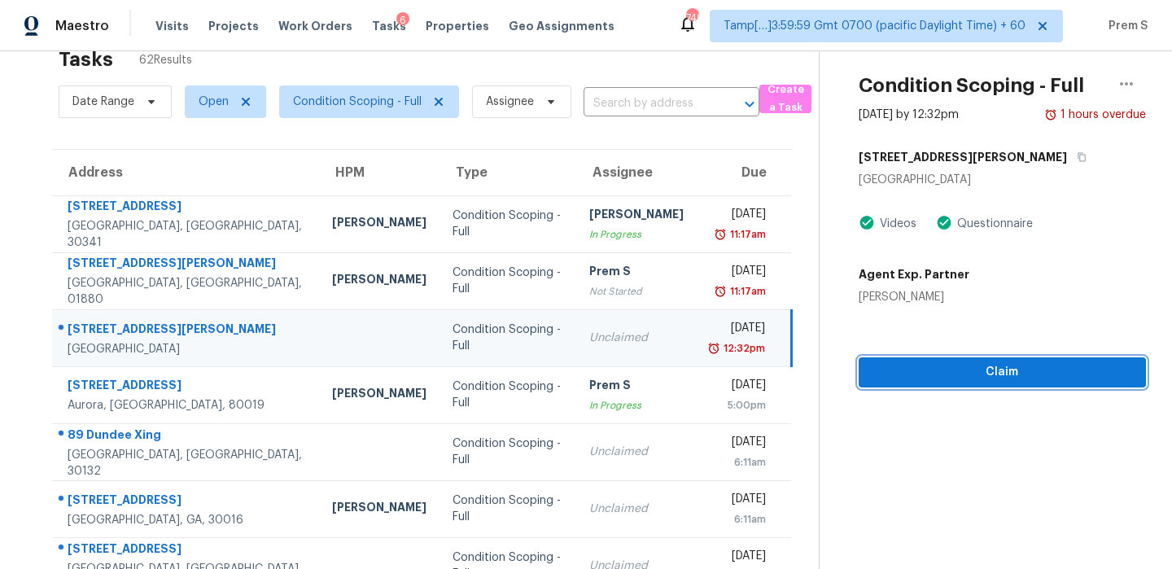
click at [982, 373] on span "Claim" at bounding box center [1002, 372] width 261 height 20
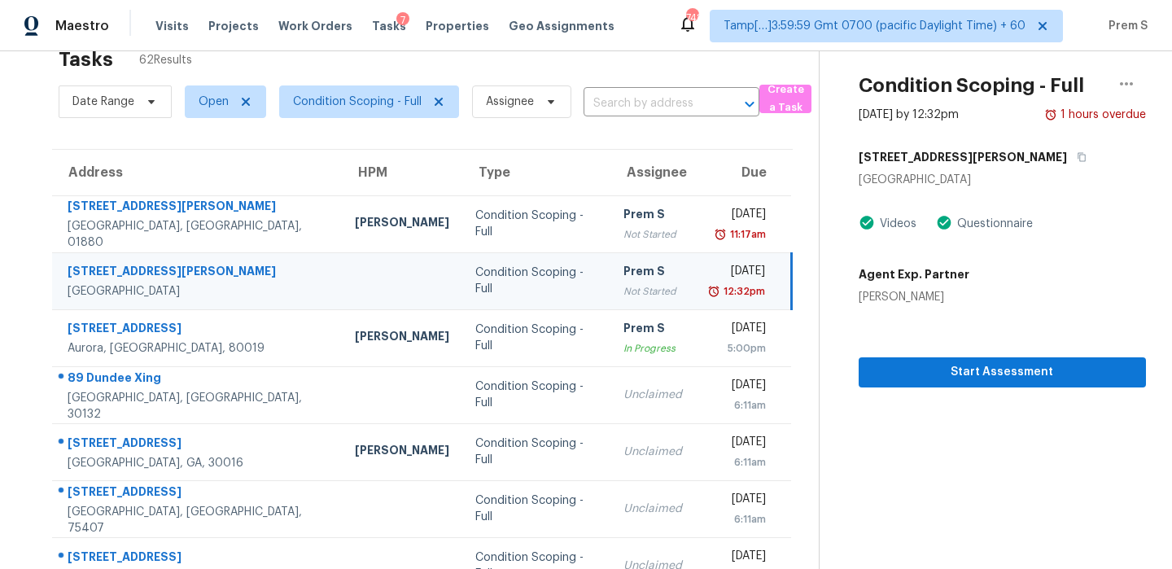
click at [708, 288] on div "12:32pm" at bounding box center [736, 291] width 57 height 16
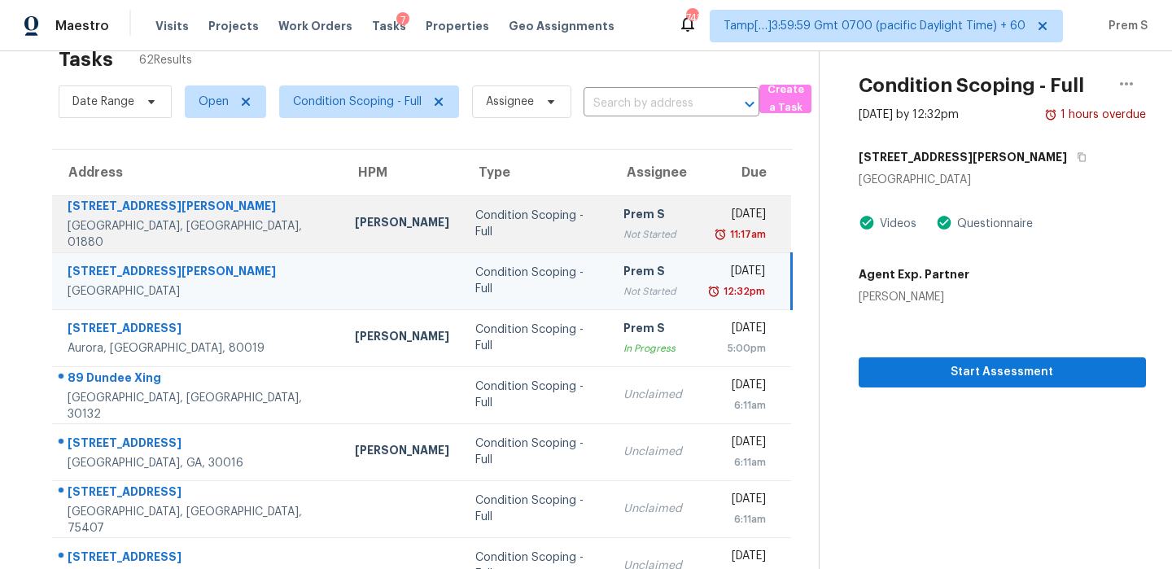
click at [708, 234] on div "11:17am" at bounding box center [737, 234] width 58 height 16
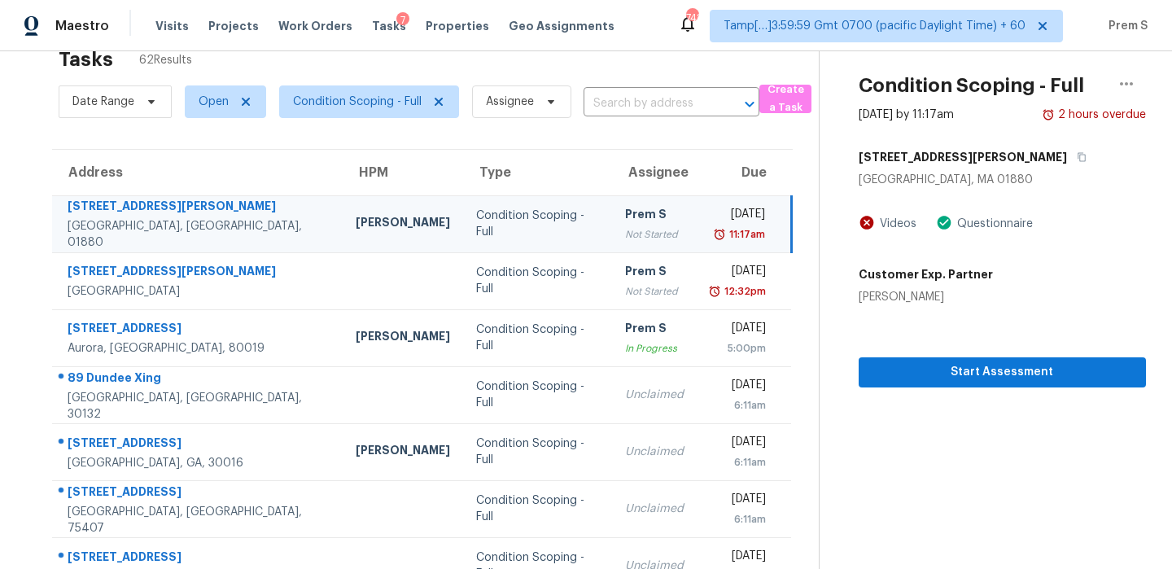
click at [623, 243] on td "Prem S Not Started" at bounding box center [654, 223] width 85 height 57
click at [1077, 158] on icon "button" at bounding box center [1082, 157] width 10 height 10
click at [710, 216] on div "[DATE]" at bounding box center [737, 216] width 55 height 20
click at [1067, 162] on button "button" at bounding box center [1078, 156] width 22 height 29
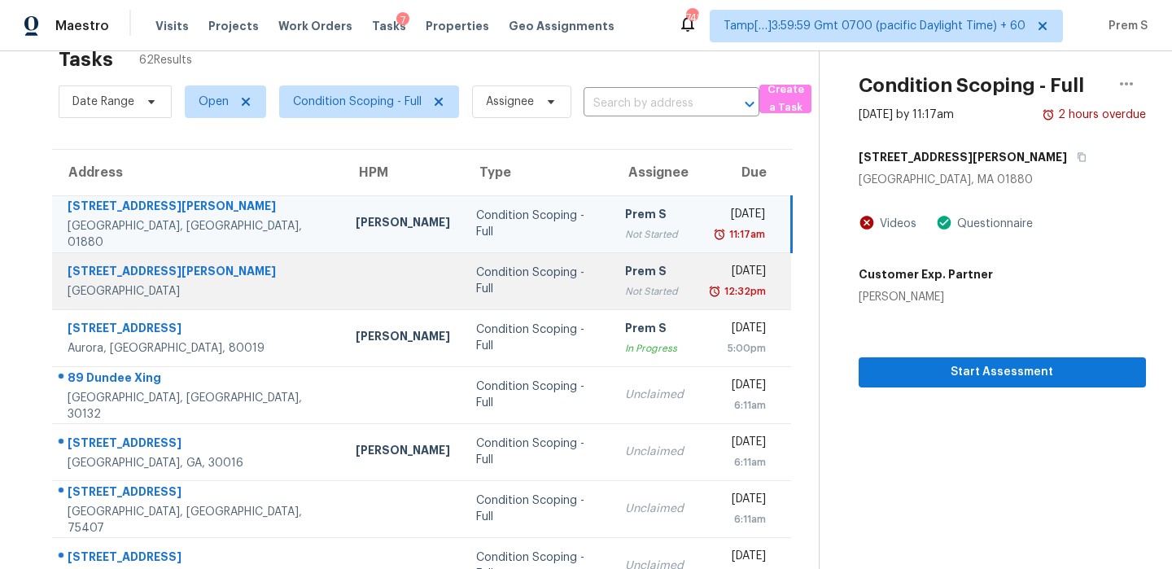
click at [710, 281] on div "[DATE]" at bounding box center [738, 273] width 57 height 20
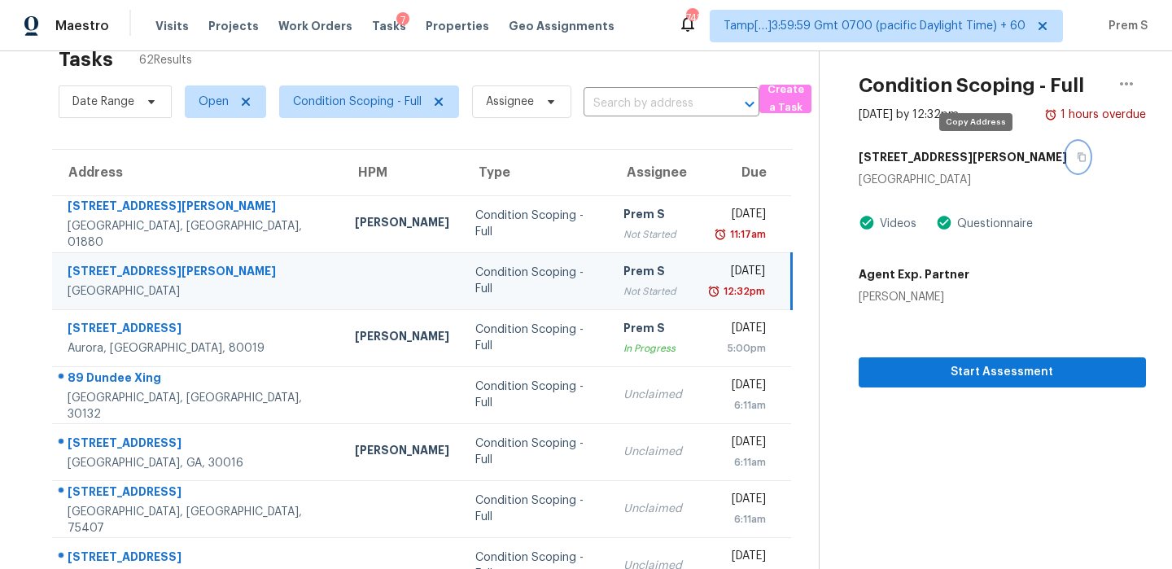
click at [1077, 156] on icon "button" at bounding box center [1082, 157] width 10 height 10
